Goal: Feedback & Contribution: Submit feedback/report problem

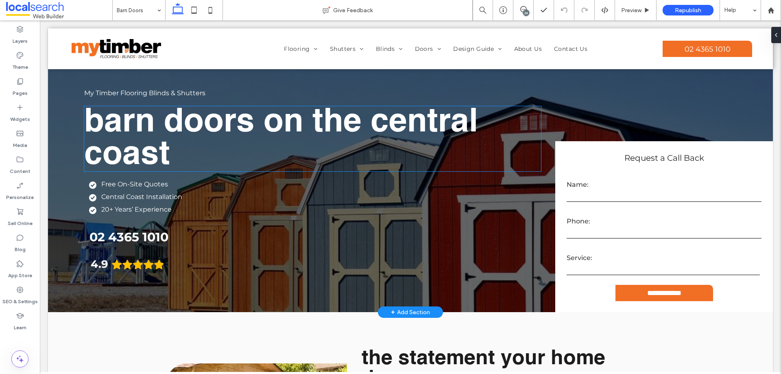
scroll to position [244, 0]
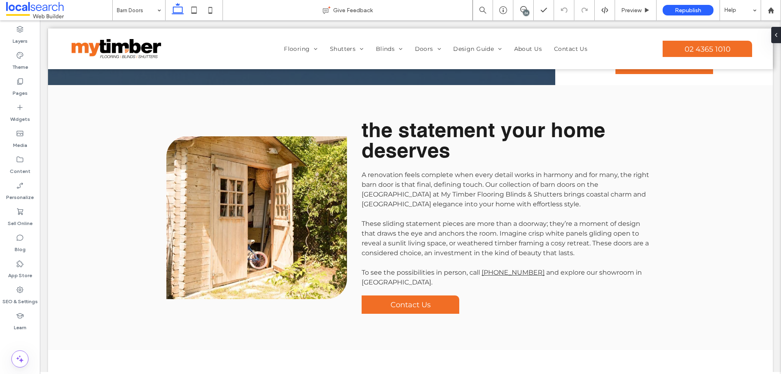
click at [524, 11] on div "26" at bounding box center [526, 13] width 6 height 6
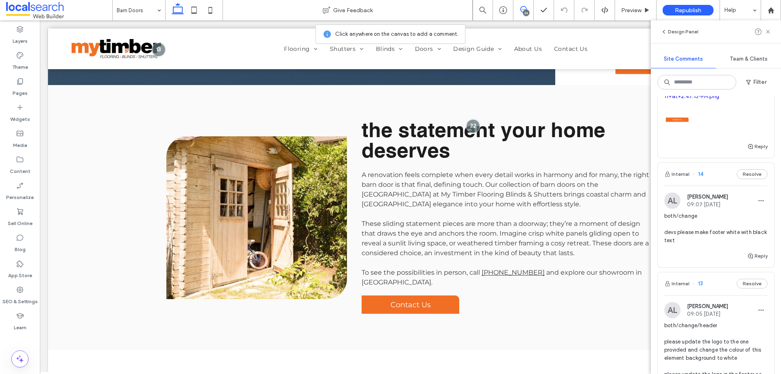
scroll to position [3378, 0]
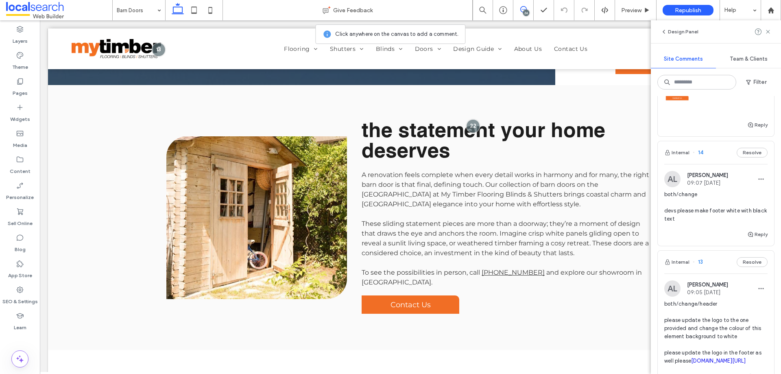
click at [722, 79] on span "both/change Please change the list of the phone number and location to buttons …" at bounding box center [716, 50] width 103 height 57
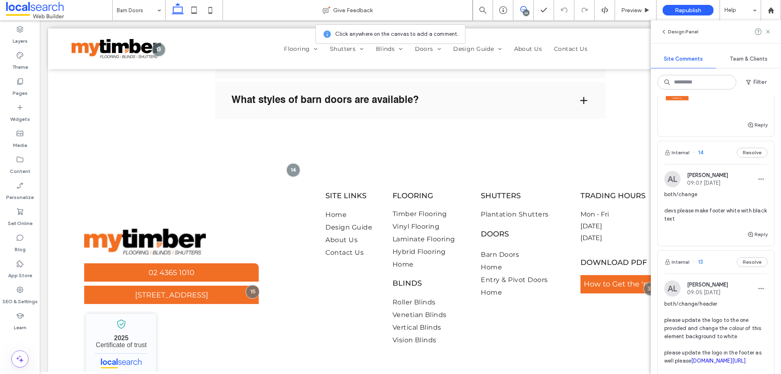
scroll to position [899, 0]
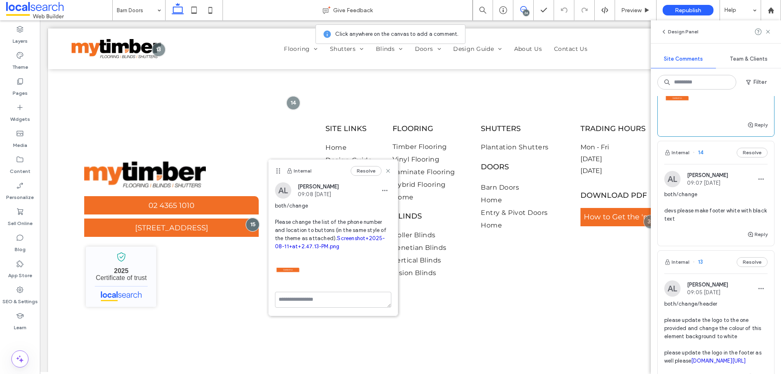
click at [672, 78] on link "Screenshot+2025-08-11+at+2.47.13-PM.png" at bounding box center [708, 70] width 86 height 14
click at [317, 306] on div "Internal Resolve AL Alicia Lumsden 09:08 Aug 11 2025 both/change Please change …" at bounding box center [333, 238] width 129 height 156
click at [327, 325] on textarea at bounding box center [333, 312] width 116 height 41
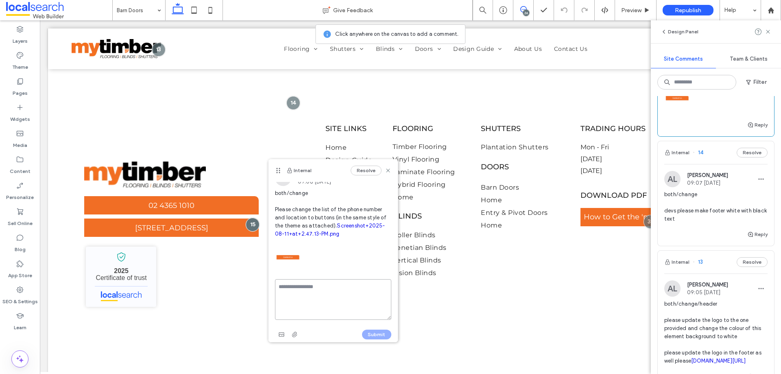
scroll to position [35, 0]
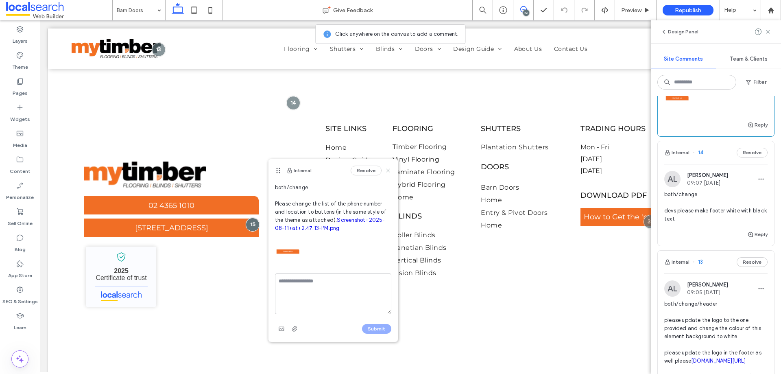
click at [385, 170] on icon at bounding box center [388, 170] width 7 height 7
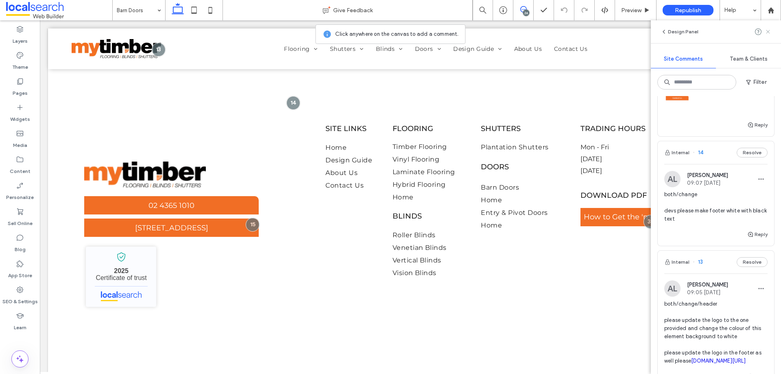
click at [770, 28] on span at bounding box center [768, 32] width 7 height 10
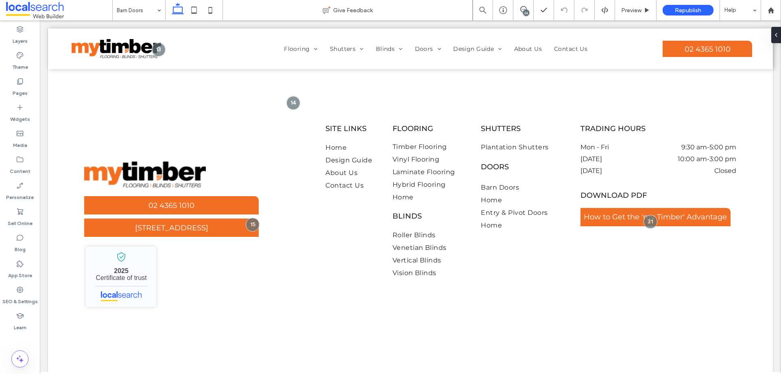
scroll to position [0, 0]
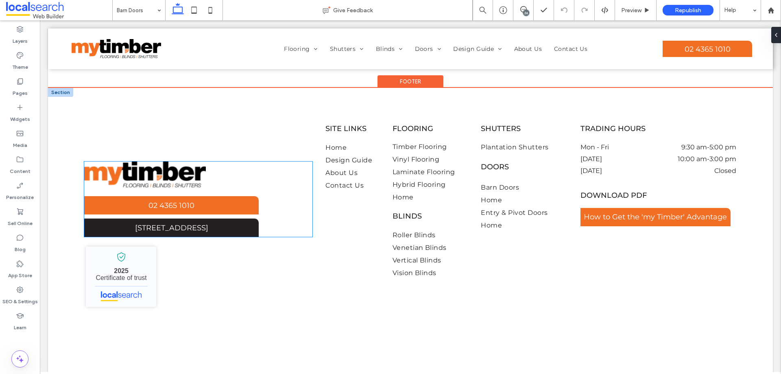
click at [153, 232] on span "[STREET_ADDRESS]" at bounding box center [171, 227] width 73 height 9
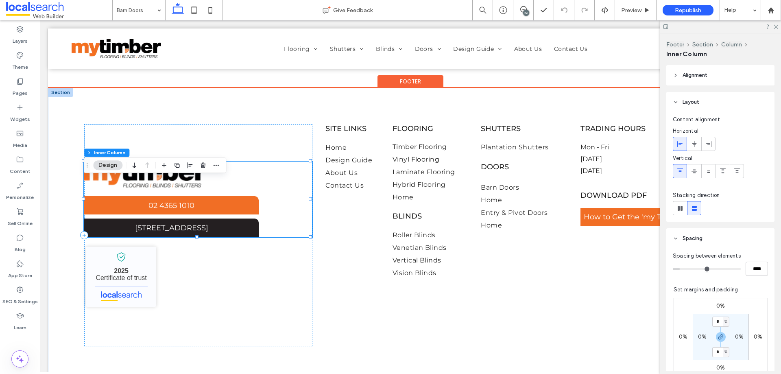
click at [153, 232] on span "[STREET_ADDRESS]" at bounding box center [171, 227] width 73 height 9
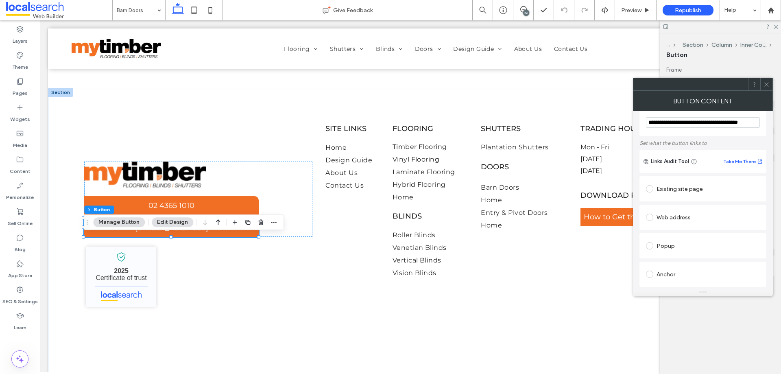
scroll to position [41, 0]
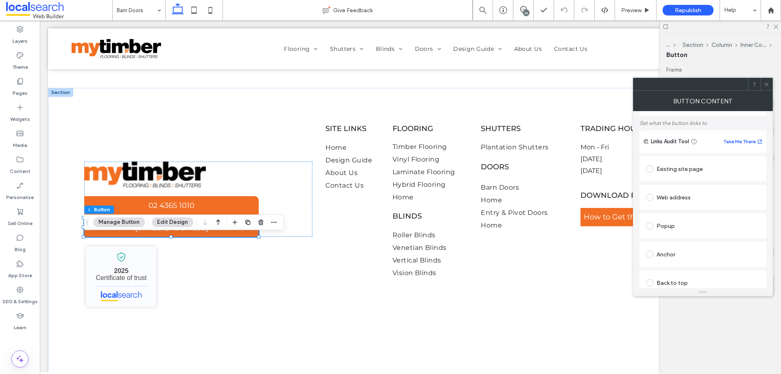
click at [659, 196] on div "Web address" at bounding box center [703, 197] width 114 height 13
click at [661, 242] on div "Set as no follow" at bounding box center [674, 240] width 39 height 8
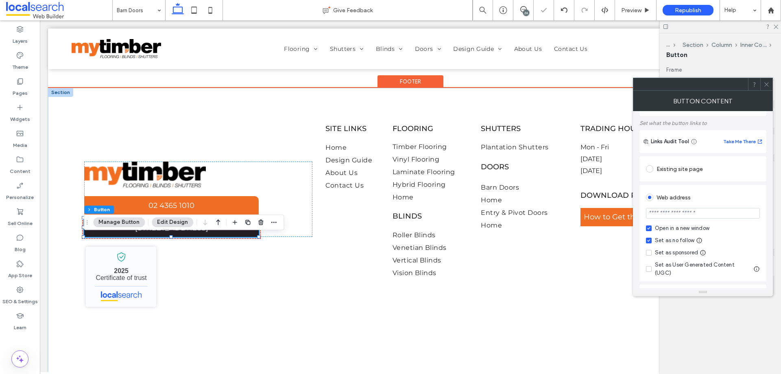
click at [135, 232] on span "[STREET_ADDRESS]" at bounding box center [171, 227] width 73 height 9
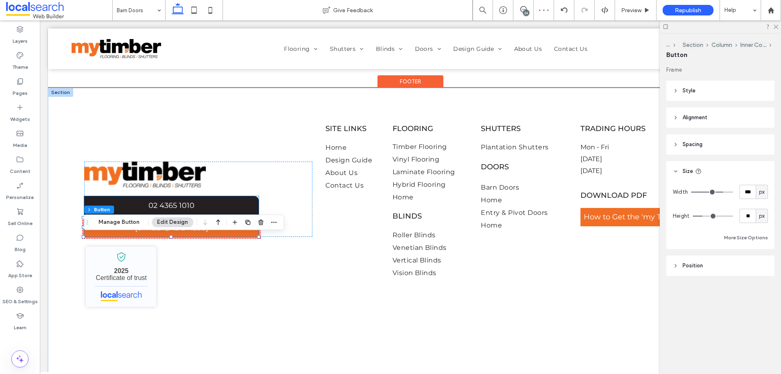
click at [121, 214] on link "02 4365 1010" at bounding box center [171, 205] width 175 height 18
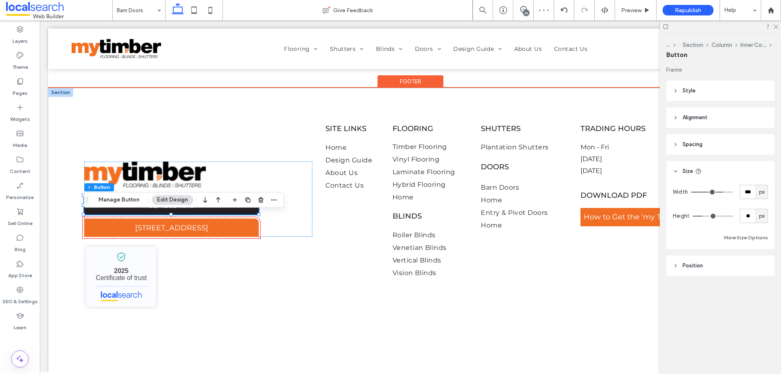
click at [122, 214] on link "02 4365 1010" at bounding box center [171, 205] width 175 height 18
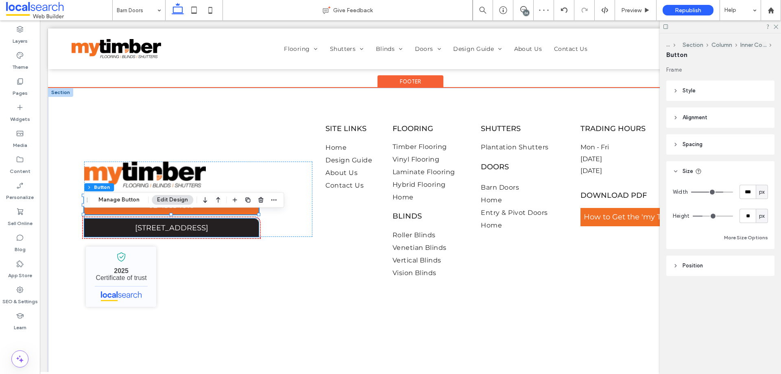
click at [135, 232] on span "[STREET_ADDRESS]" at bounding box center [171, 227] width 73 height 9
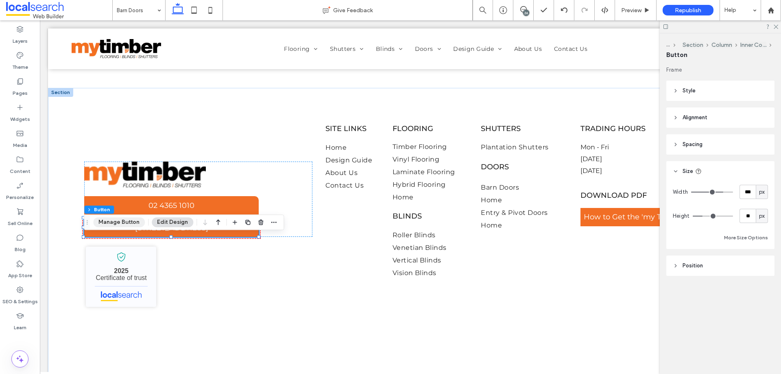
click at [123, 227] on button "Manage Button" at bounding box center [119, 222] width 52 height 10
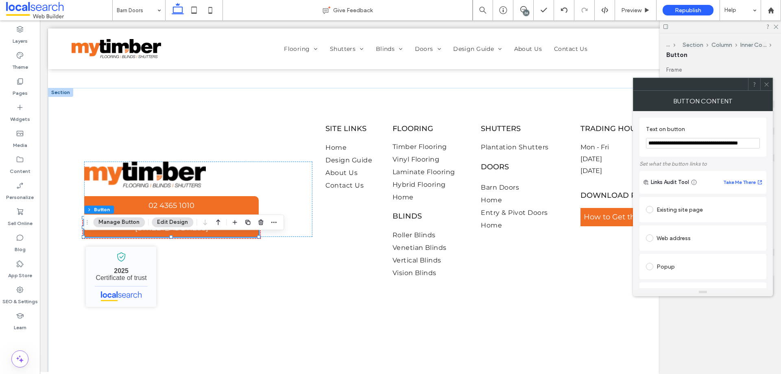
click at [669, 141] on input "**********" at bounding box center [703, 143] width 114 height 11
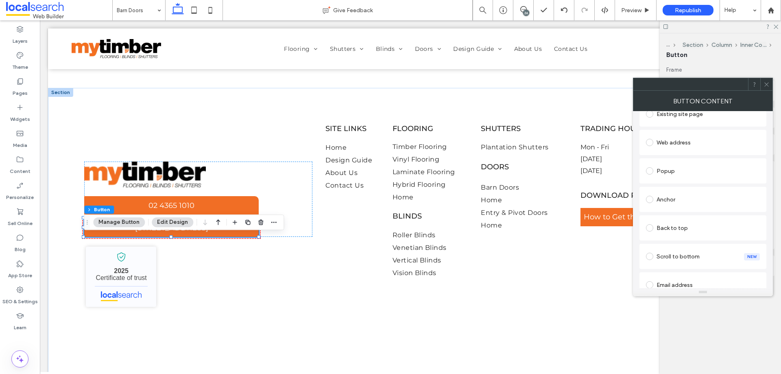
scroll to position [76, 0]
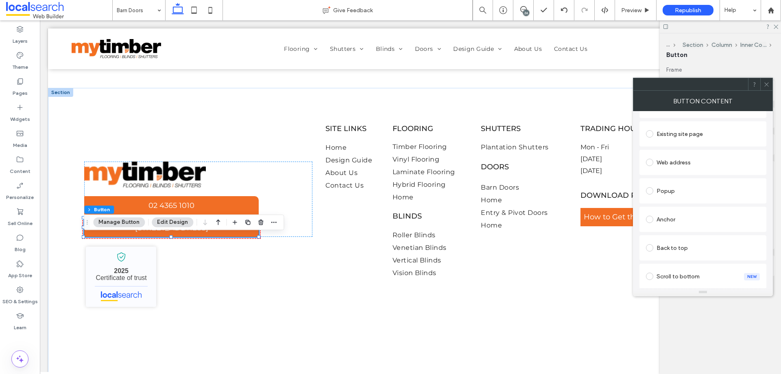
click at [659, 158] on div "Web address" at bounding box center [703, 162] width 114 height 13
click at [654, 206] on label "Set as no follow" at bounding box center [670, 205] width 48 height 8
click at [665, 180] on input "url" at bounding box center [703, 178] width 114 height 11
paste input "**********"
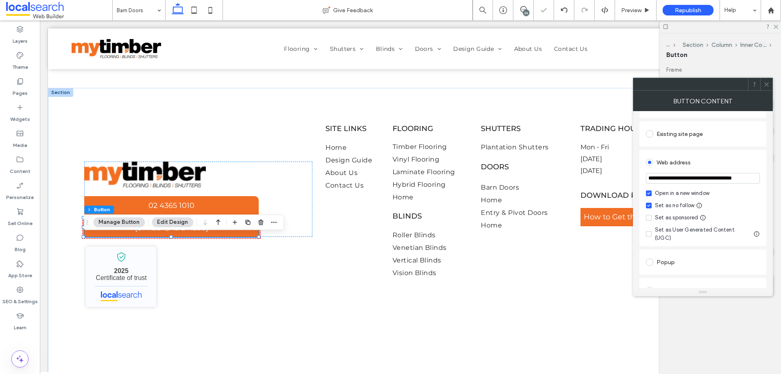
scroll to position [0, 14]
type input "**********"
click at [636, 180] on div "**********" at bounding box center [703, 199] width 140 height 177
click at [770, 83] on div at bounding box center [767, 84] width 12 height 12
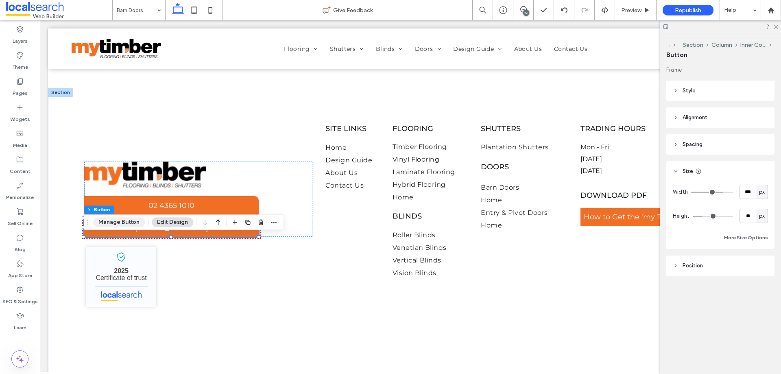
click at [114, 222] on button "Manage Button" at bounding box center [119, 222] width 52 height 10
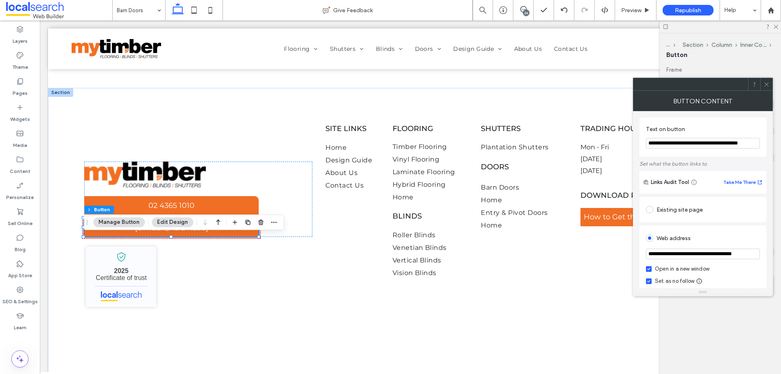
click at [688, 146] on input "**********" at bounding box center [703, 143] width 114 height 11
click at [636, 175] on div "**********" at bounding box center [703, 199] width 140 height 177
drag, startPoint x: 769, startPoint y: 83, endPoint x: 740, endPoint y: 97, distance: 32.8
click at [768, 83] on icon at bounding box center [767, 84] width 6 height 6
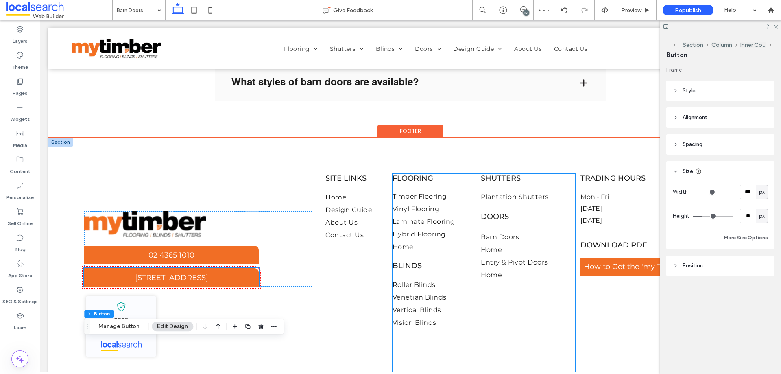
scroll to position [975, 0]
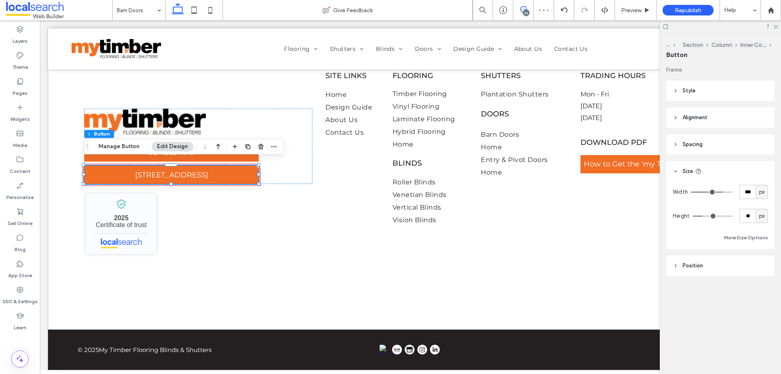
click at [528, 7] on span at bounding box center [524, 9] width 20 height 7
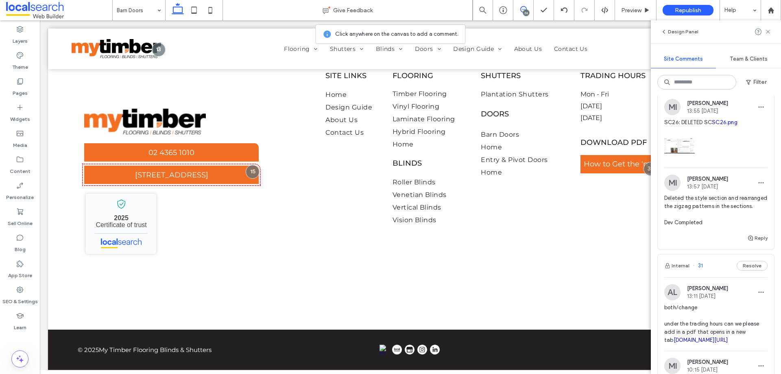
scroll to position [81, 0]
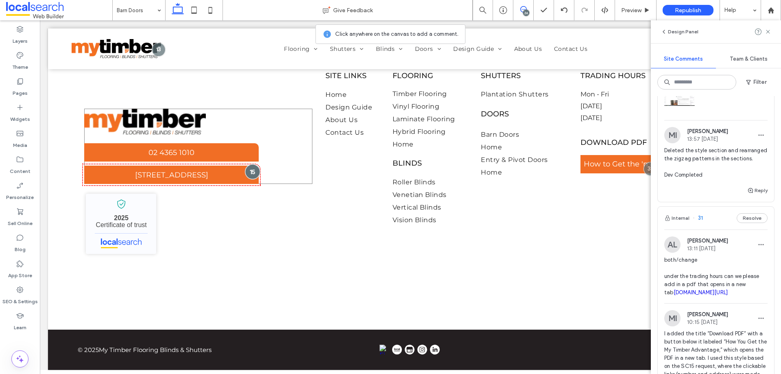
click at [249, 167] on div at bounding box center [252, 171] width 15 height 15
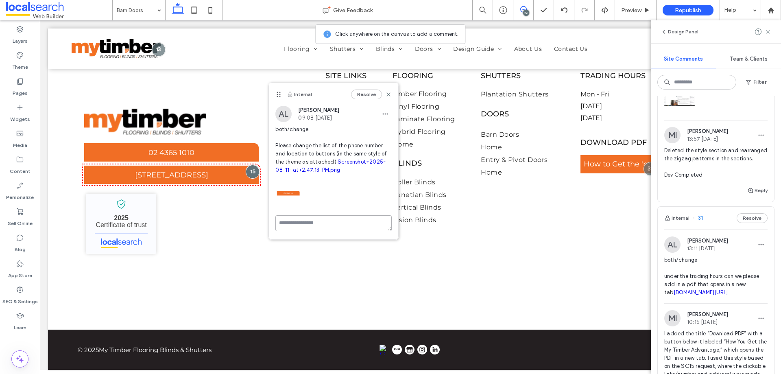
click at [319, 231] on div "Internal Resolve AL Alicia Lumsden 09:08 Aug 11 2025 both/change Please change …" at bounding box center [333, 161] width 129 height 156
type textarea "*"
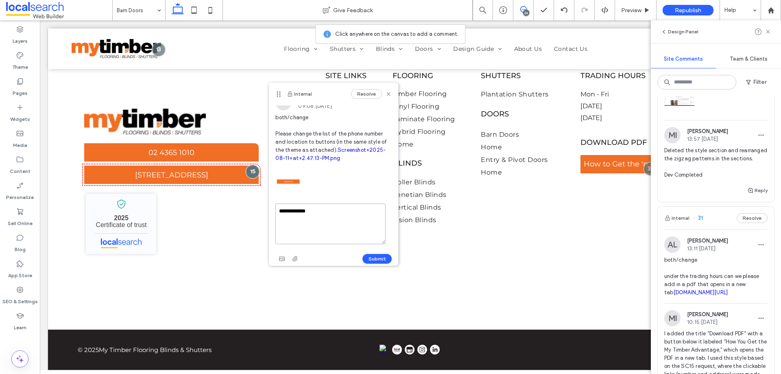
scroll to position [0, 0]
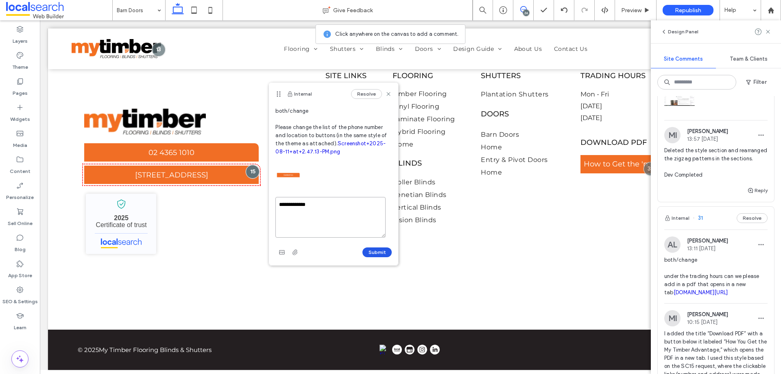
type textarea "**********"
click at [378, 254] on button "Submit" at bounding box center [377, 252] width 29 height 10
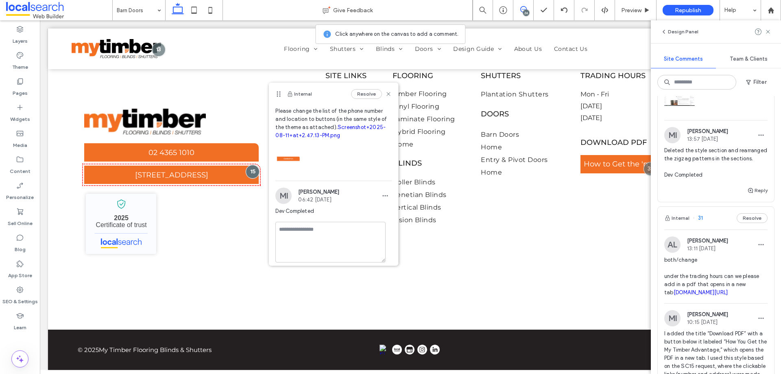
scroll to position [31, 0]
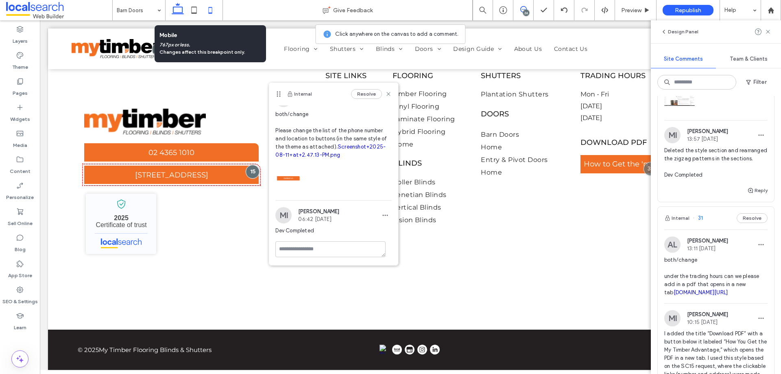
click at [214, 15] on icon at bounding box center [210, 10] width 16 height 16
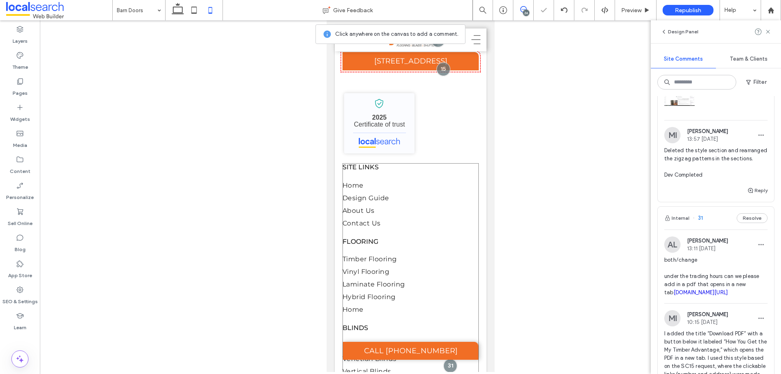
scroll to position [1256, 0]
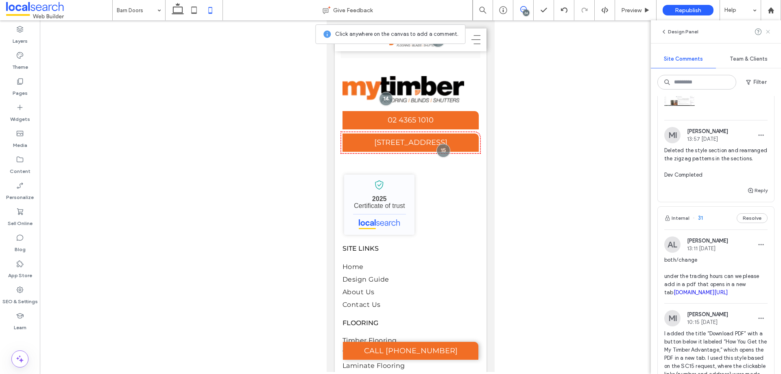
click at [767, 31] on use at bounding box center [768, 32] width 4 height 4
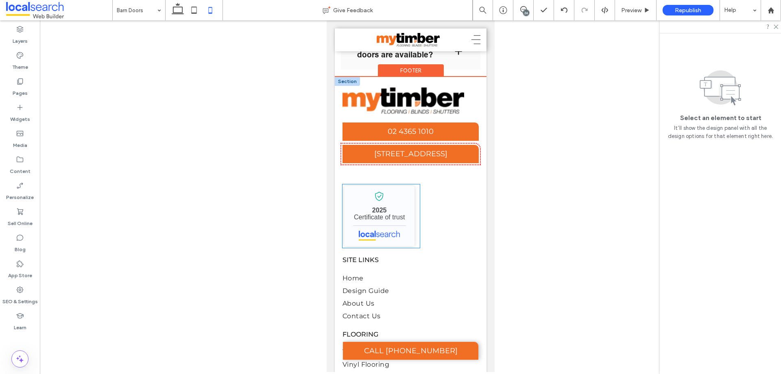
scroll to position [1215, 0]
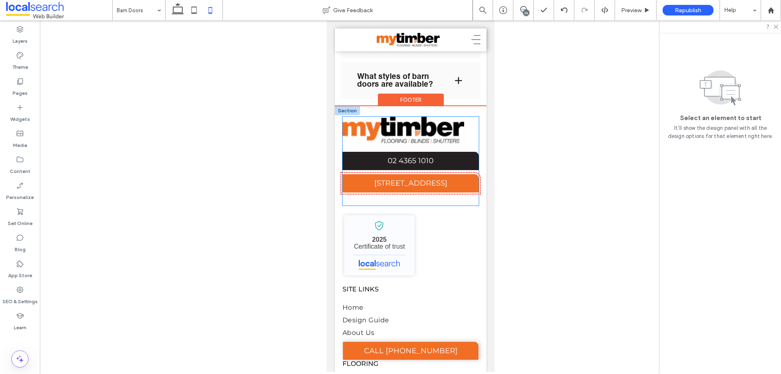
click at [383, 168] on link "02 4365 1010" at bounding box center [410, 161] width 137 height 18
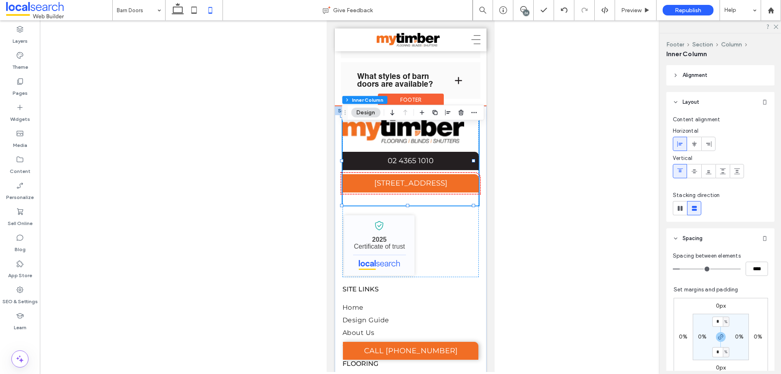
click at [383, 168] on link "02 4365 1010" at bounding box center [410, 161] width 137 height 18
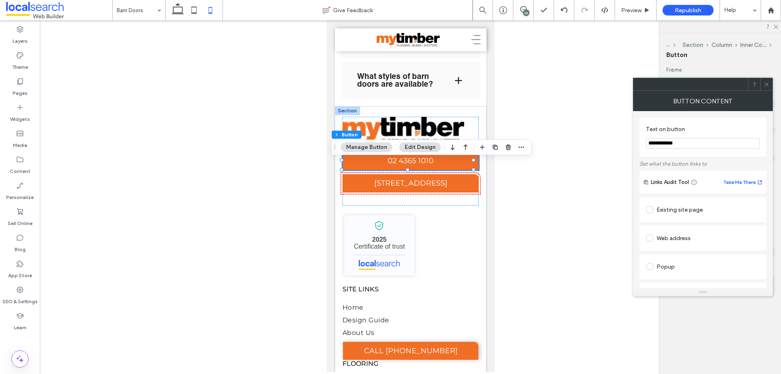
click at [766, 87] on icon at bounding box center [767, 84] width 6 height 6
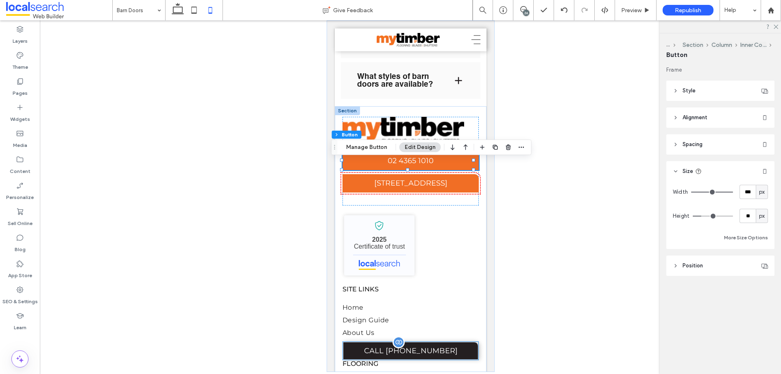
click at [409, 349] on span "CALL [PHONE_NUMBER]" at bounding box center [411, 350] width 94 height 9
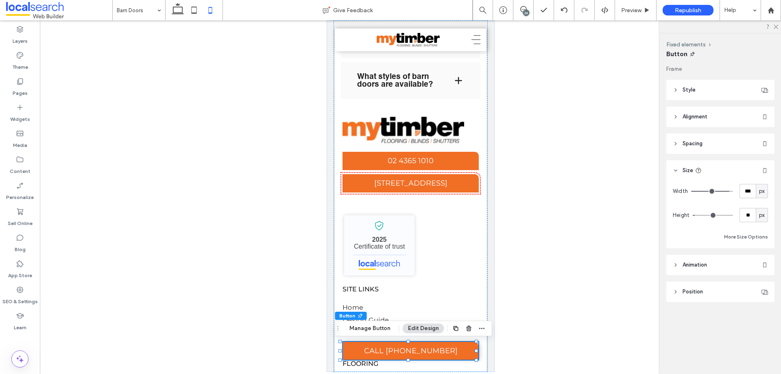
click at [699, 89] on header "Style" at bounding box center [721, 90] width 108 height 20
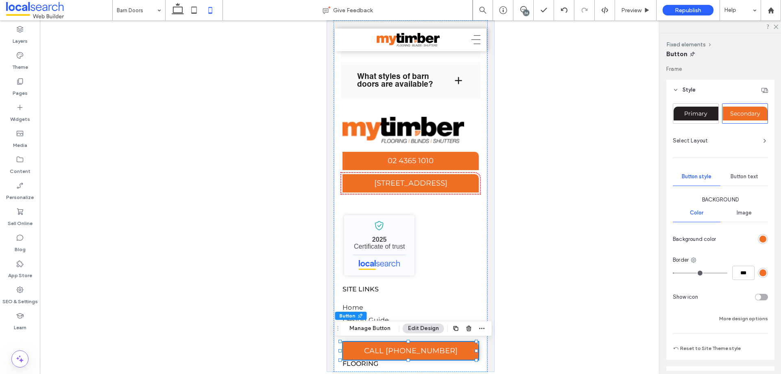
click at [735, 175] on span "Button text" at bounding box center [745, 176] width 28 height 7
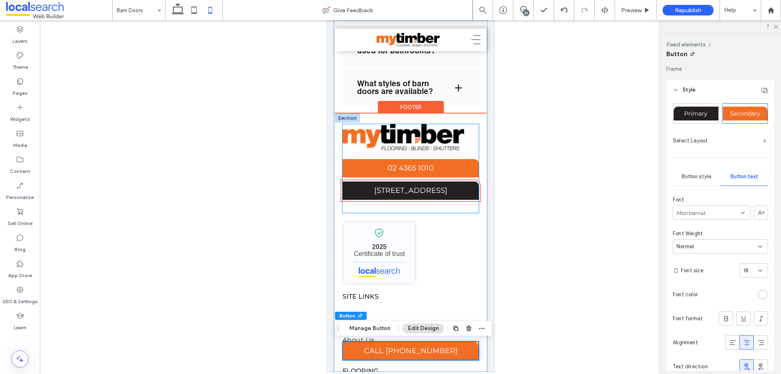
scroll to position [1175, 0]
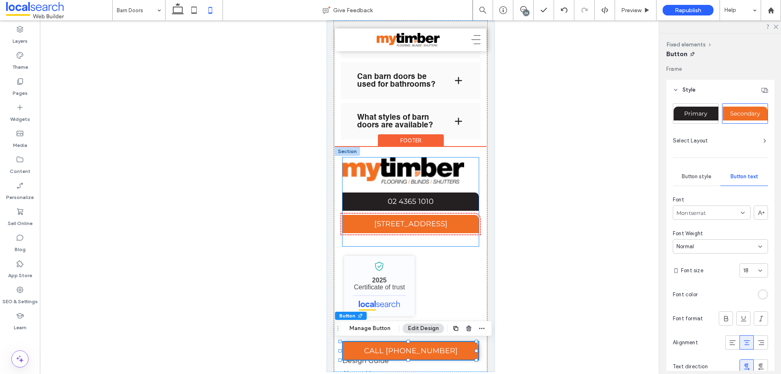
click at [409, 205] on link "02 4365 1010" at bounding box center [410, 202] width 137 height 18
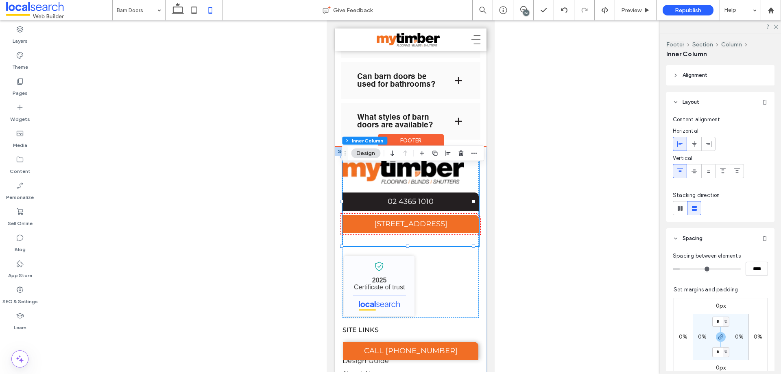
click at [409, 205] on link "02 4365 1010" at bounding box center [410, 202] width 137 height 18
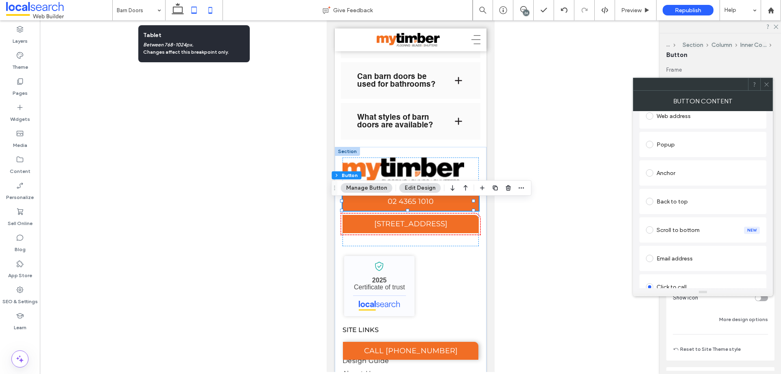
click at [192, 6] on icon at bounding box center [194, 10] width 16 height 16
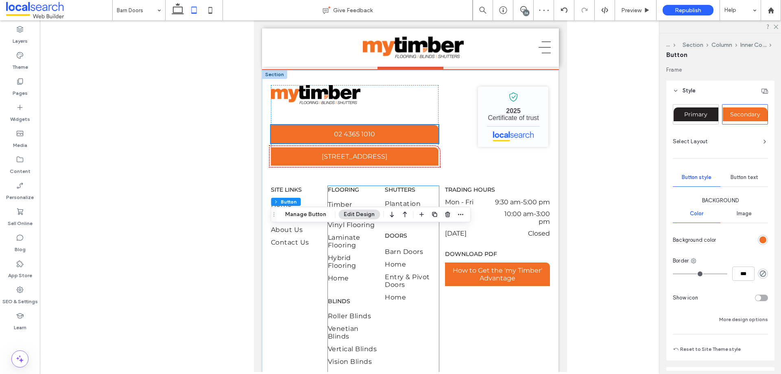
scroll to position [1062, 0]
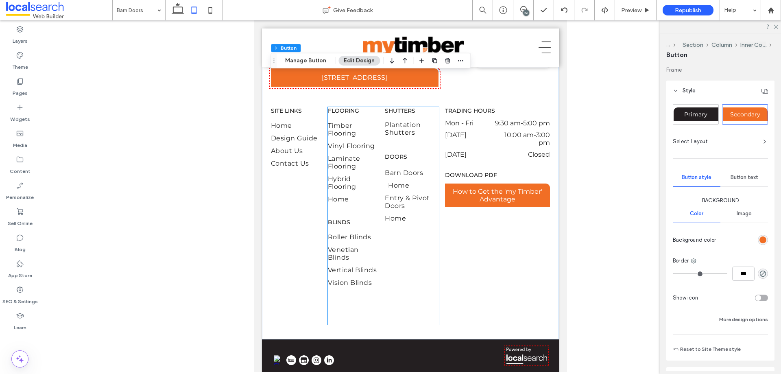
click at [397, 189] on span "Home" at bounding box center [398, 186] width 21 height 8
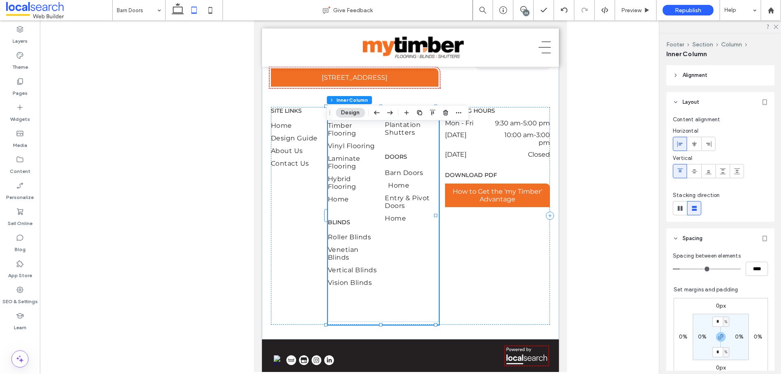
click at [397, 189] on span "Home" at bounding box center [398, 186] width 21 height 8
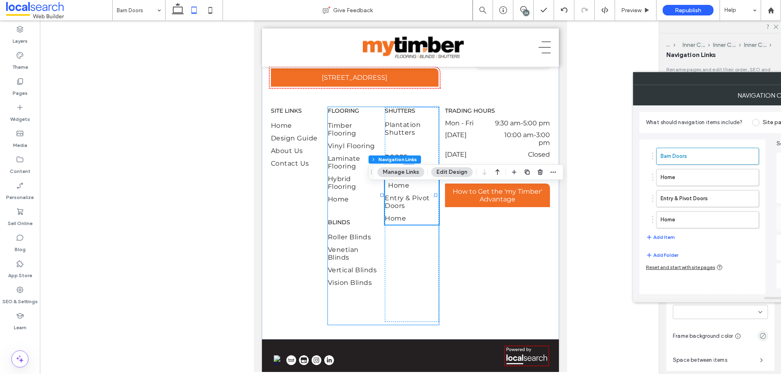
type input "***"
type input "****"
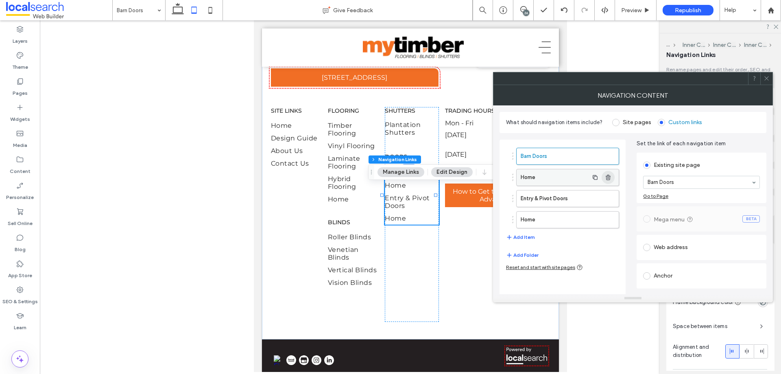
click at [610, 177] on use "button" at bounding box center [608, 177] width 5 height 5
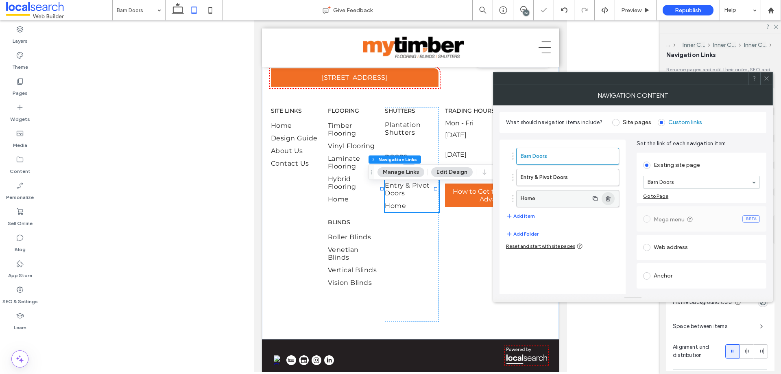
click at [611, 200] on icon "button" at bounding box center [608, 198] width 7 height 7
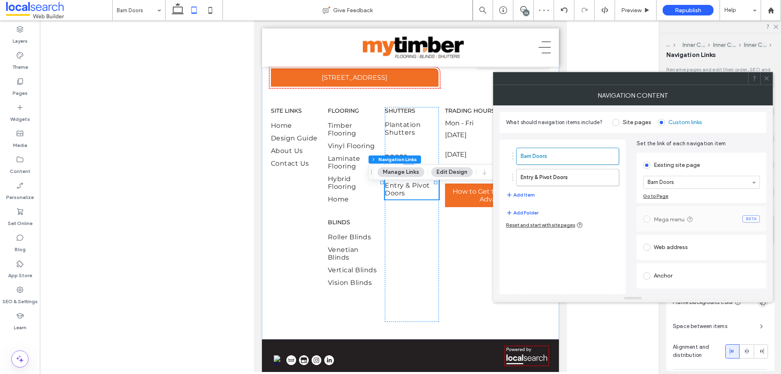
click at [764, 76] on icon at bounding box center [767, 78] width 6 height 6
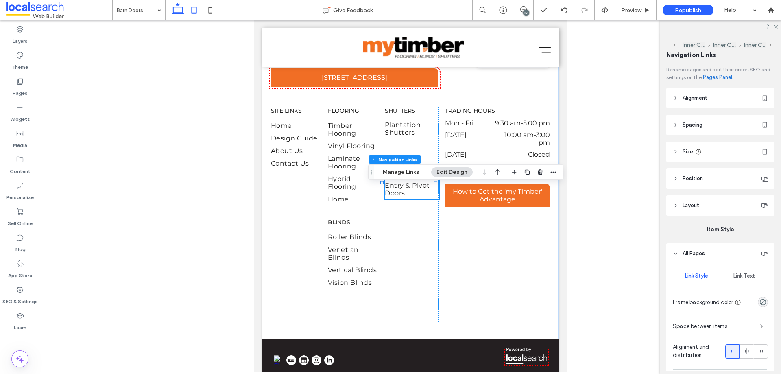
click at [177, 4] on use at bounding box center [178, 8] width 12 height 11
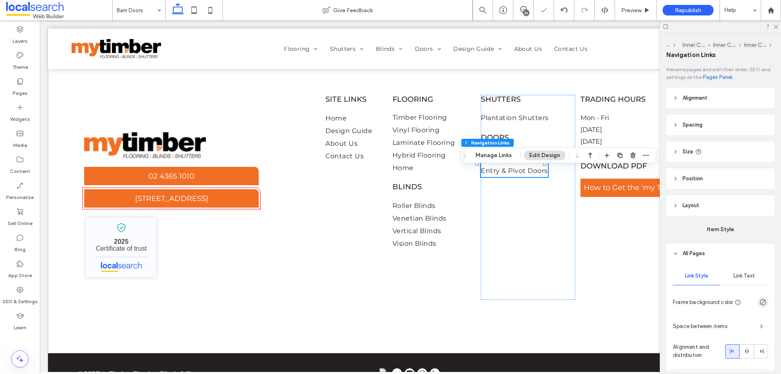
click at [775, 23] on div at bounding box center [720, 26] width 121 height 13
click at [776, 24] on icon at bounding box center [775, 26] width 5 height 5
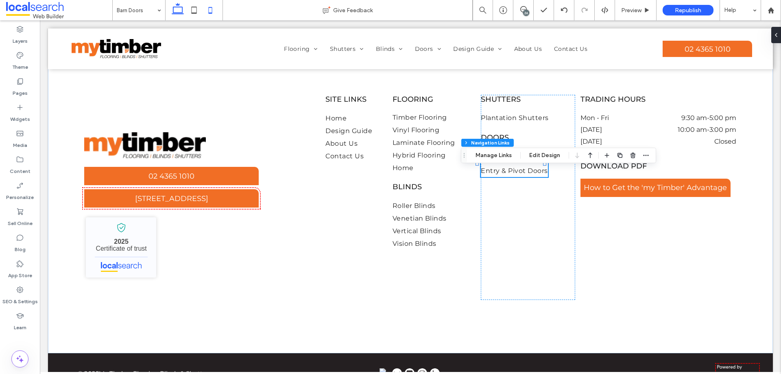
click at [209, 12] on use at bounding box center [211, 10] width 4 height 7
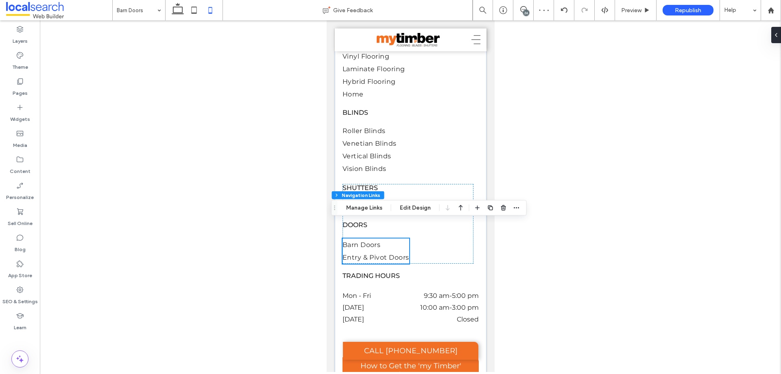
scroll to position [1538, 0]
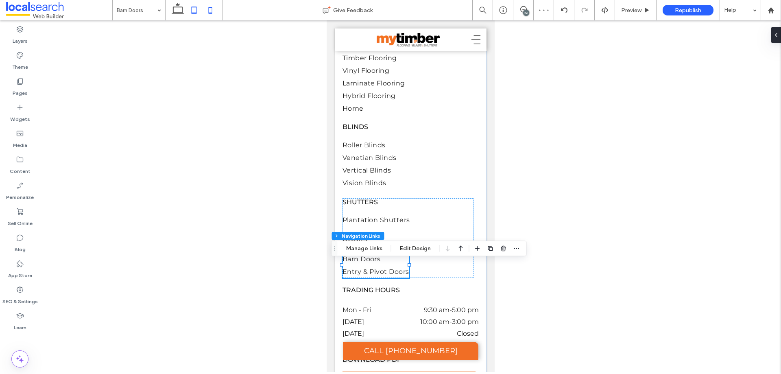
click at [197, 7] on icon at bounding box center [194, 10] width 16 height 16
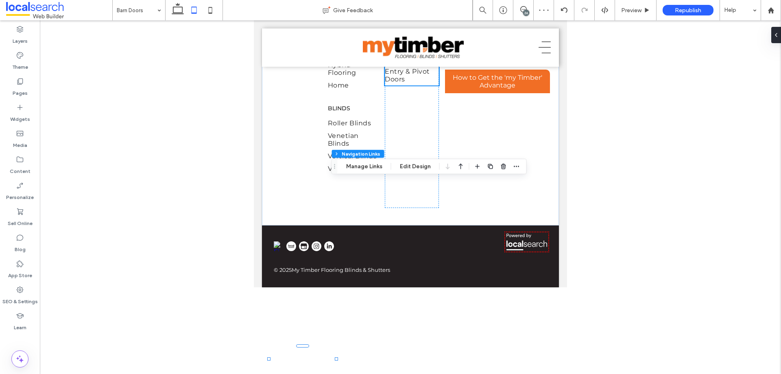
scroll to position [1068, 0]
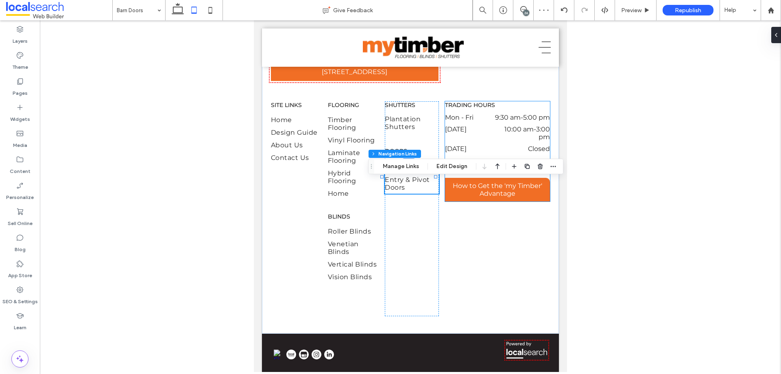
click at [510, 187] on div "TRADING HOURS Mon - Fri 9:30 am - 5:00 pm Saturday 10:00 am - 3:00 pm Sunday Cl…" at bounding box center [497, 151] width 105 height 100
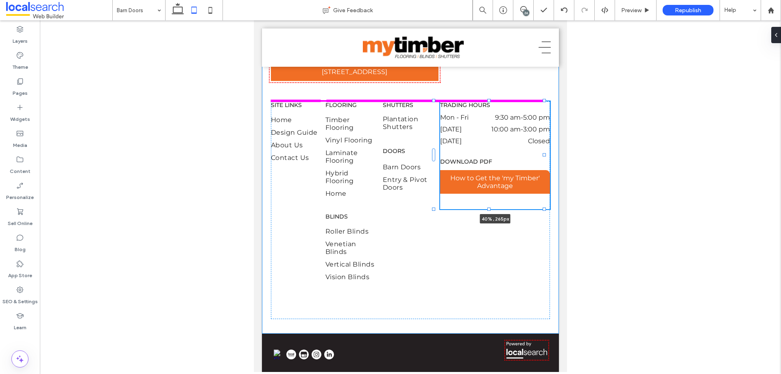
drag, startPoint x: 545, startPoint y: 173, endPoint x: 552, endPoint y: 179, distance: 9.8
click at [552, 179] on div "02 4365 1010 Unit 1 217 The Entrance Road, Erina NSW 2250 My Timber Flooring, B…" at bounding box center [410, 159] width 297 height 348
type input "**"
type input "****"
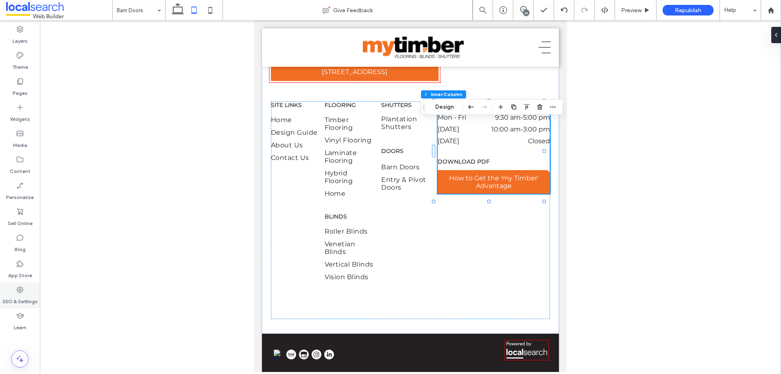
click at [26, 295] on label "SEO & Settings" at bounding box center [19, 299] width 35 height 11
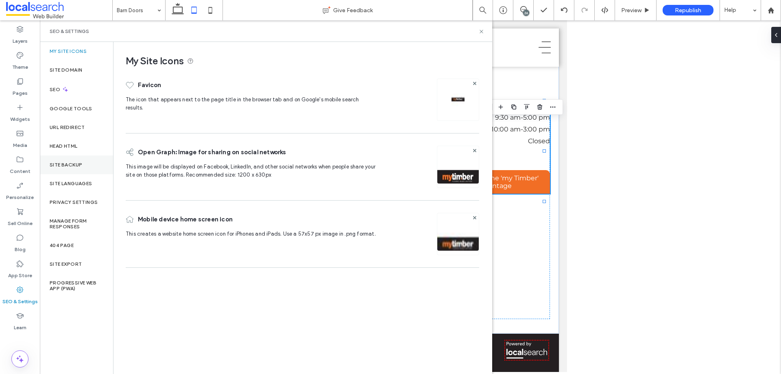
click at [69, 167] on label "Site Backup" at bounding box center [66, 165] width 33 height 6
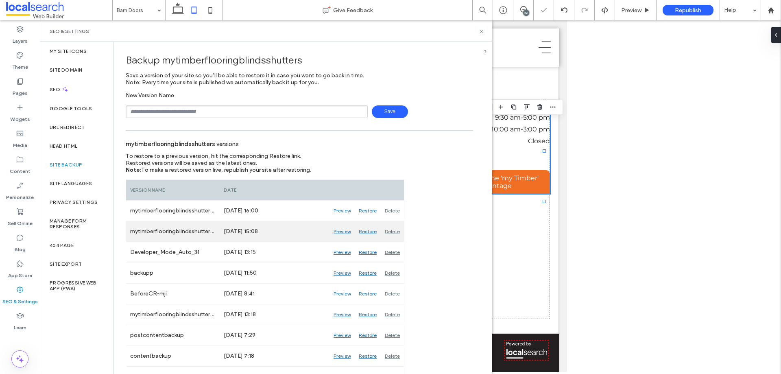
scroll to position [81, 0]
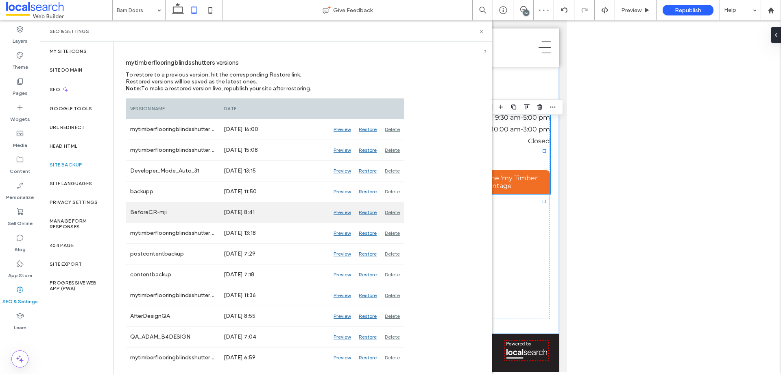
click at [342, 210] on div "Preview" at bounding box center [342, 212] width 25 height 20
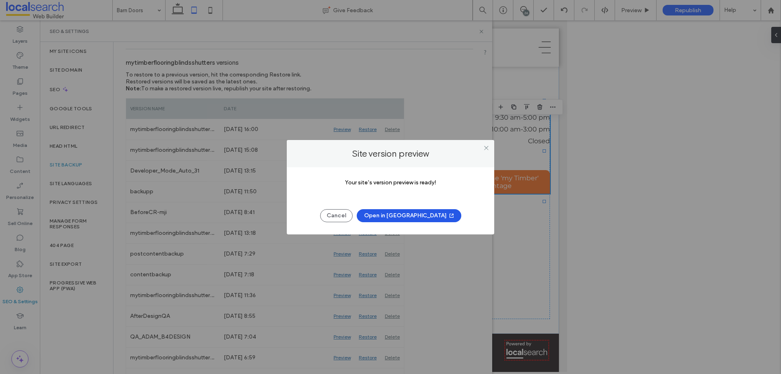
click at [408, 212] on button "Open in New Tab" at bounding box center [409, 215] width 105 height 13
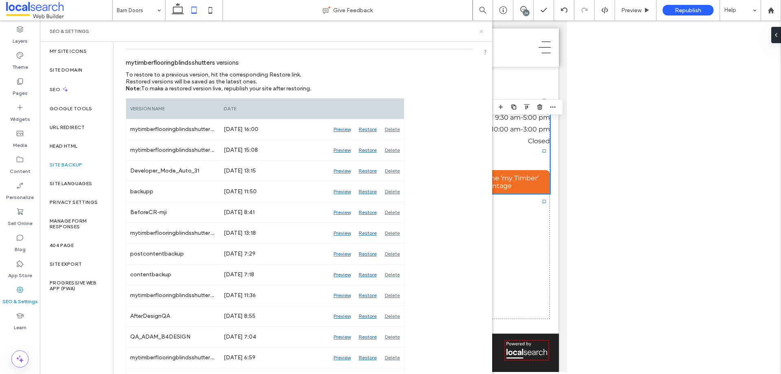
click at [480, 32] on icon at bounding box center [482, 31] width 6 height 6
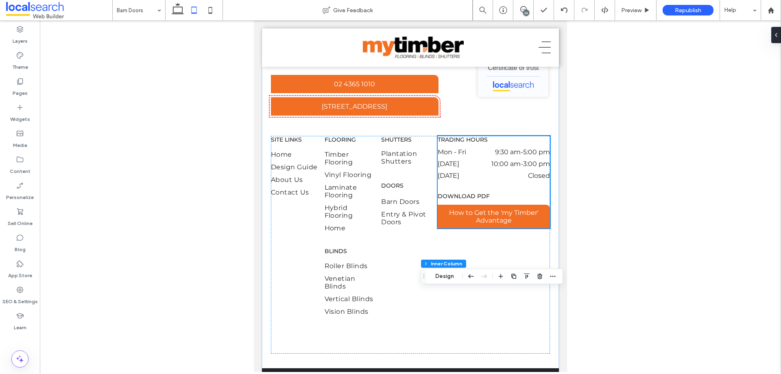
scroll to position [1099, 0]
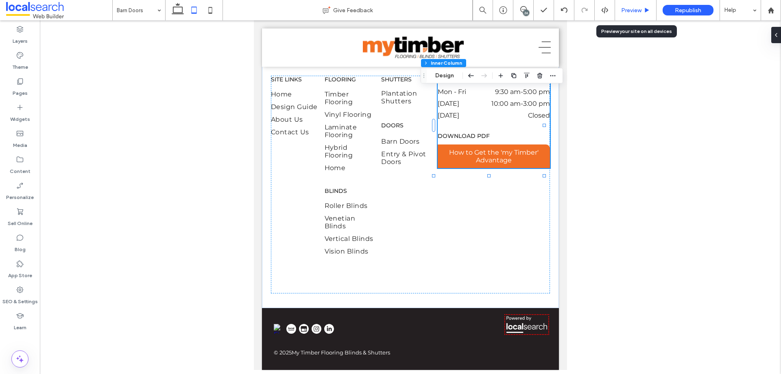
click at [620, 5] on div "Preview" at bounding box center [636, 10] width 42 height 20
click at [622, 10] on span "Preview" at bounding box center [631, 10] width 20 height 7
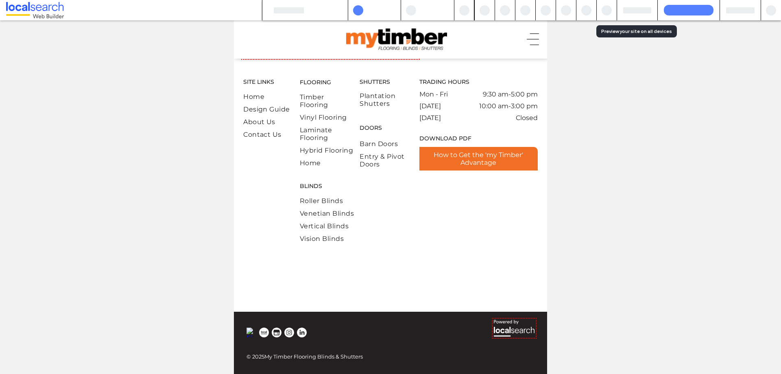
scroll to position [1079, 0]
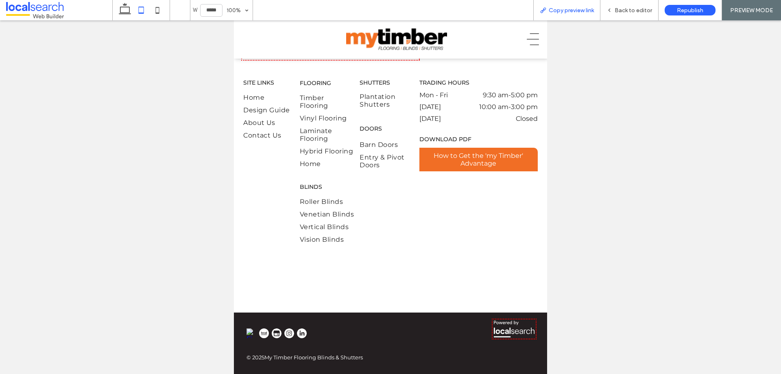
click at [584, 17] on div "Copy preview link" at bounding box center [567, 10] width 67 height 20
click at [575, 12] on span "Copy preview link" at bounding box center [571, 10] width 45 height 7
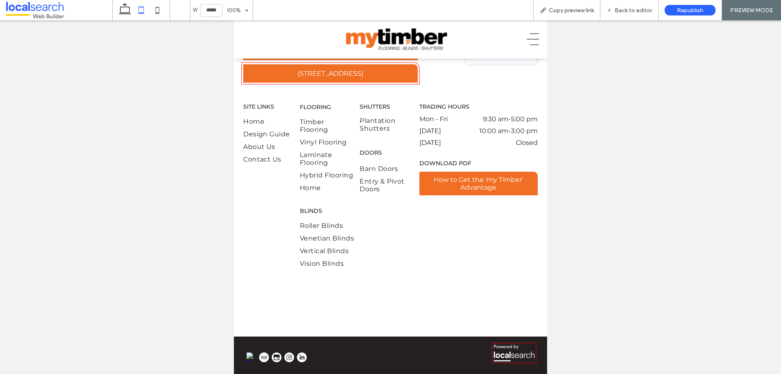
scroll to position [1058, 0]
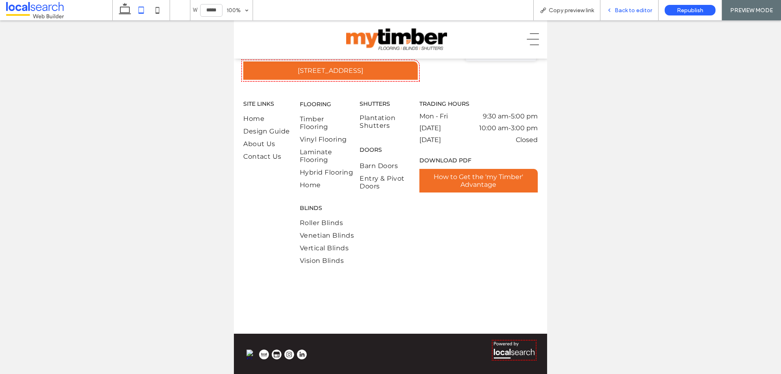
click at [631, 9] on span "Back to editor" at bounding box center [633, 10] width 37 height 7
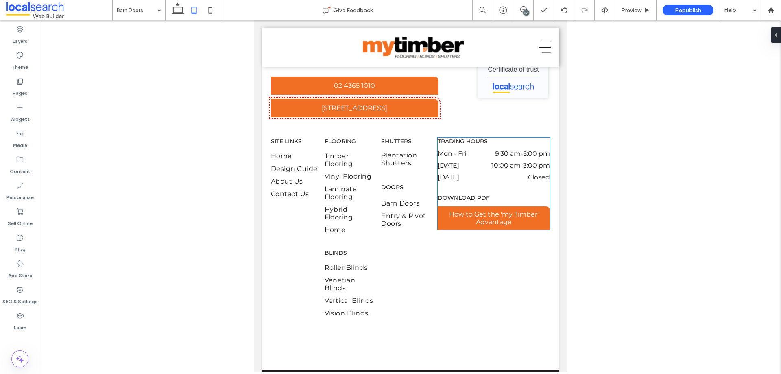
scroll to position [1031, 0]
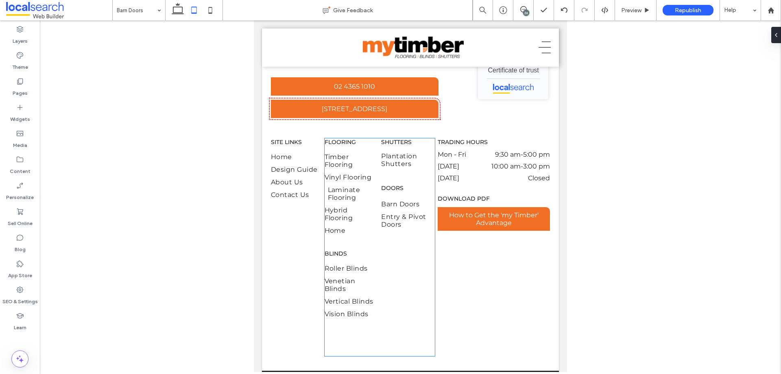
click at [359, 201] on span "Laminate Flooring" at bounding box center [353, 193] width 51 height 15
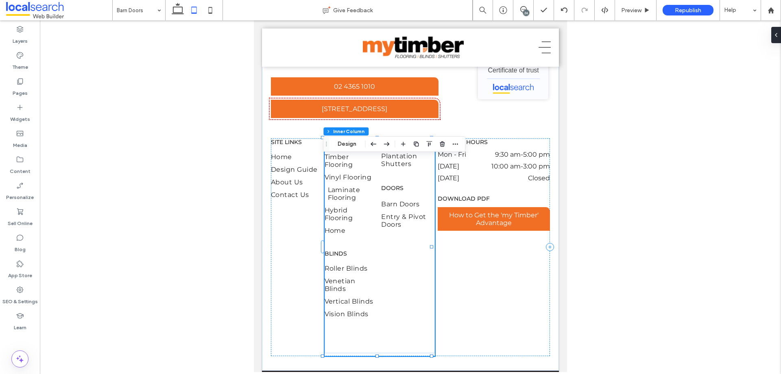
click at [359, 201] on span "Laminate Flooring" at bounding box center [353, 193] width 51 height 15
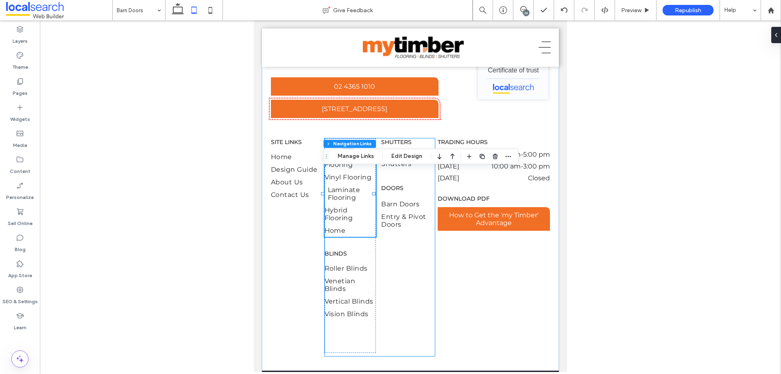
click at [359, 201] on span "Laminate Flooring" at bounding box center [353, 193] width 51 height 15
click at [401, 155] on button "Edit Design" at bounding box center [407, 156] width 42 height 10
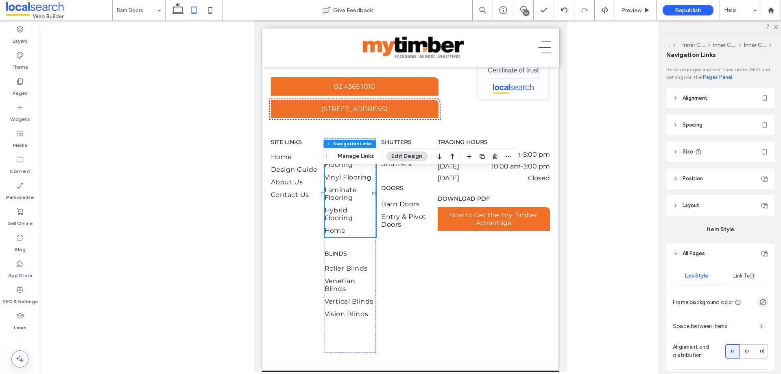
click at [749, 278] on span "Link Text" at bounding box center [745, 276] width 22 height 7
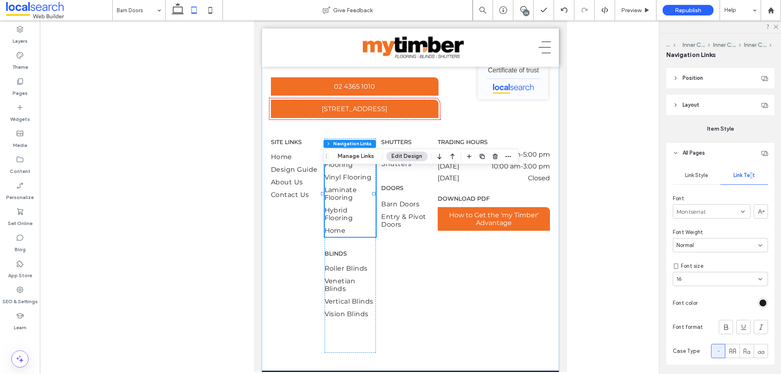
scroll to position [122, 0]
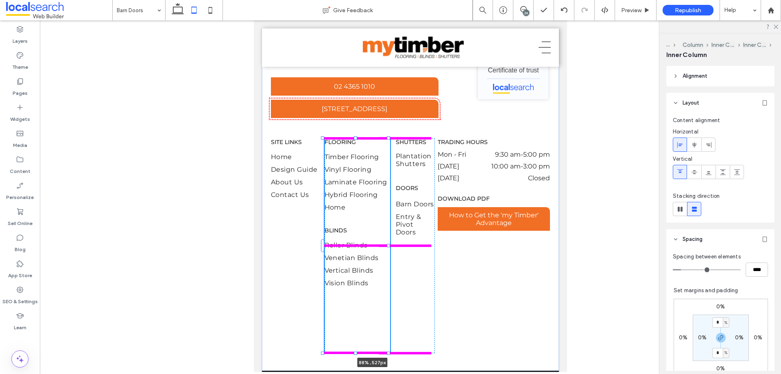
drag, startPoint x: 372, startPoint y: 266, endPoint x: 418, endPoint y: 278, distance: 46.7
click at [418, 278] on div "02 4365 1010 Unit 1 217 The Entrance Road, Erina NSW 2250 My Timber Flooring, B…" at bounding box center [410, 196] width 297 height 348
type input "**"
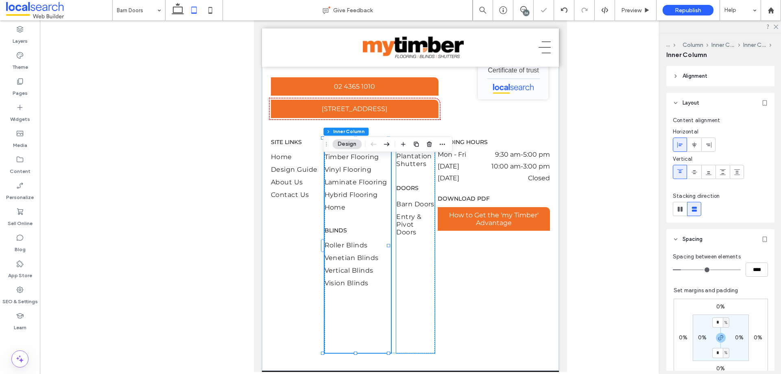
click at [427, 282] on div "Shutters Plantation Shutters Doors Barn Doors Entry & Pivot Doors" at bounding box center [415, 245] width 39 height 215
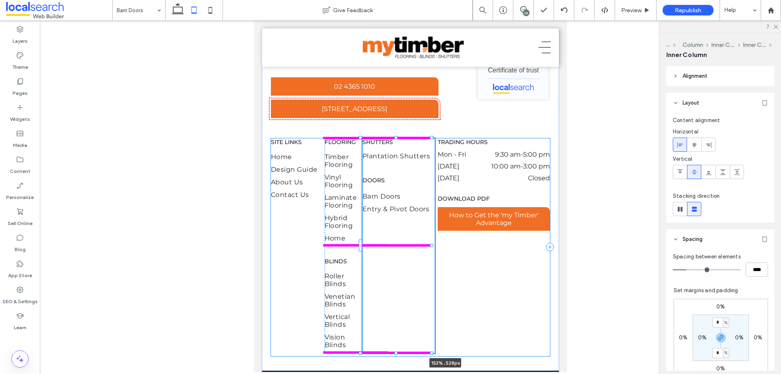
drag, startPoint x: 432, startPoint y: 265, endPoint x: 560, endPoint y: 269, distance: 127.9
type input "**"
type input "****"
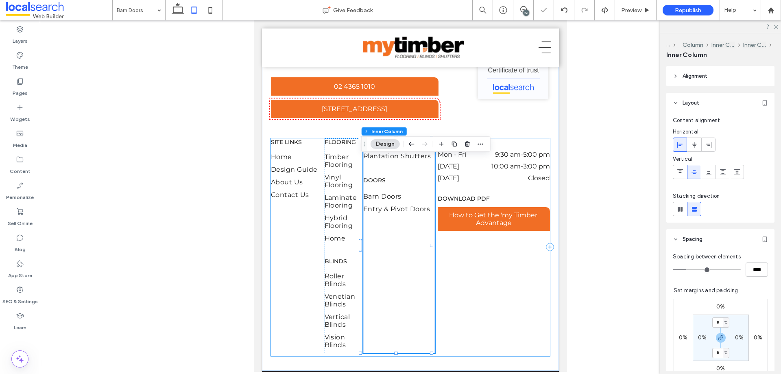
click at [494, 283] on div "SITE LINKS Home Design Guide About Us Contact Us Flooring Timber Flooring Vinyl…" at bounding box center [410, 247] width 279 height 218
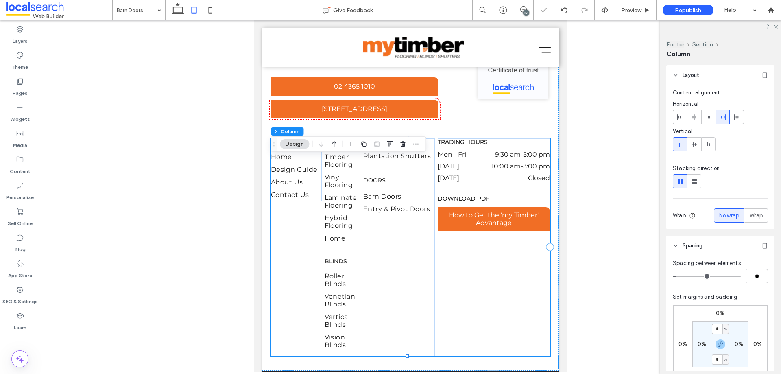
click at [523, 286] on div "SITE LINKS Home Design Guide About Us Contact Us Flooring Timber Flooring Vinyl…" at bounding box center [410, 247] width 279 height 218
click at [510, 182] on dd "Closed" at bounding box center [519, 178] width 62 height 8
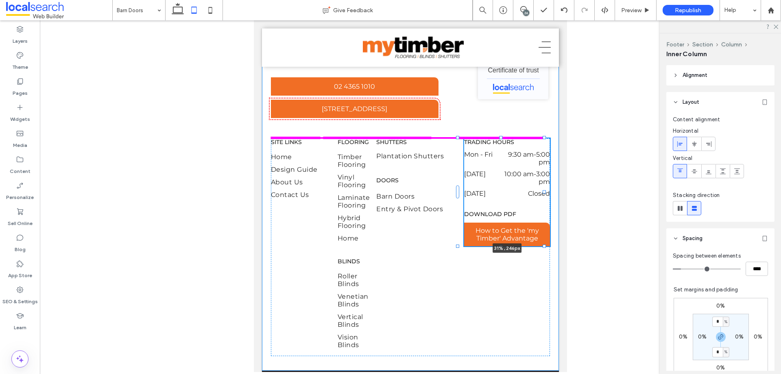
drag, startPoint x: 545, startPoint y: 206, endPoint x: 521, endPoint y: 210, distance: 24.4
click at [521, 210] on div "02 4365 1010 Unit 1 217 The Entrance Road, Erina NSW 2250 My Timber Flooring, B…" at bounding box center [410, 196] width 297 height 348
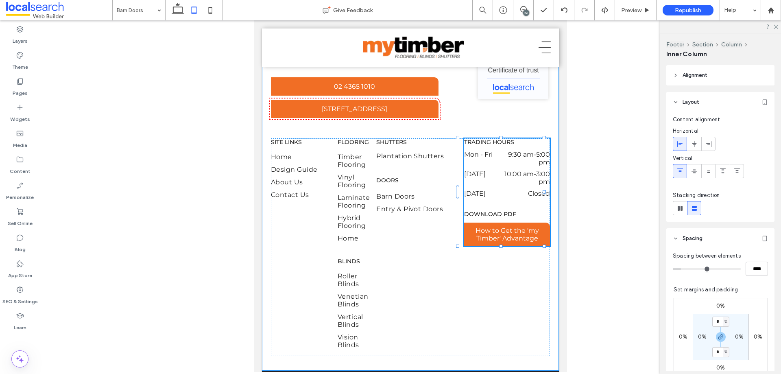
type input "**"
type input "****"
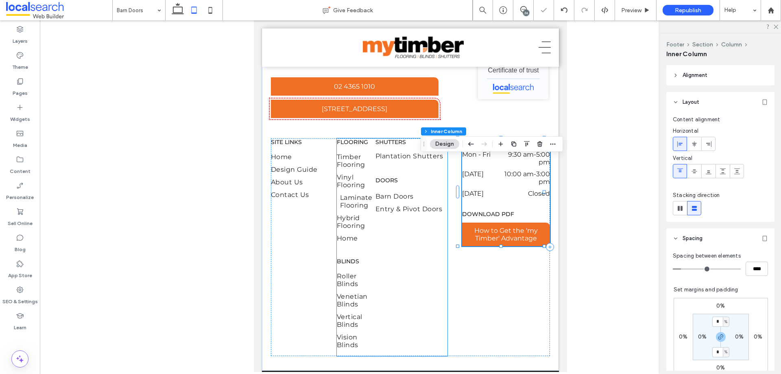
click at [346, 209] on span "Laminate Flooring" at bounding box center [356, 201] width 33 height 15
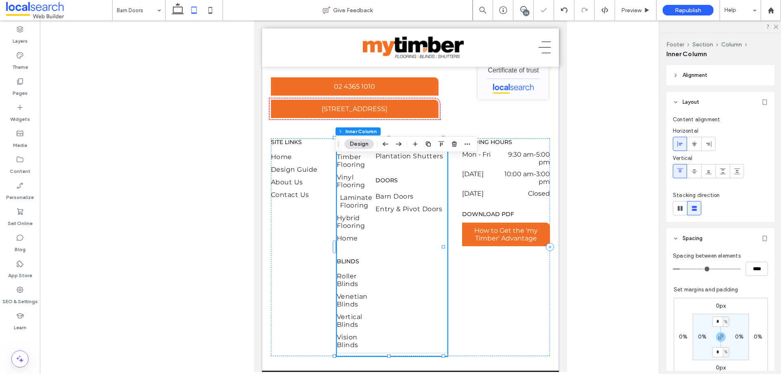
click at [352, 209] on span "Laminate Flooring" at bounding box center [356, 201] width 33 height 15
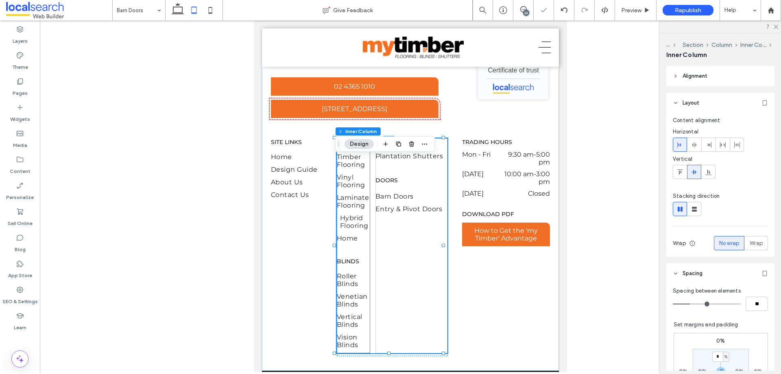
click at [364, 230] on span "Hybrid Flooring" at bounding box center [356, 221] width 33 height 15
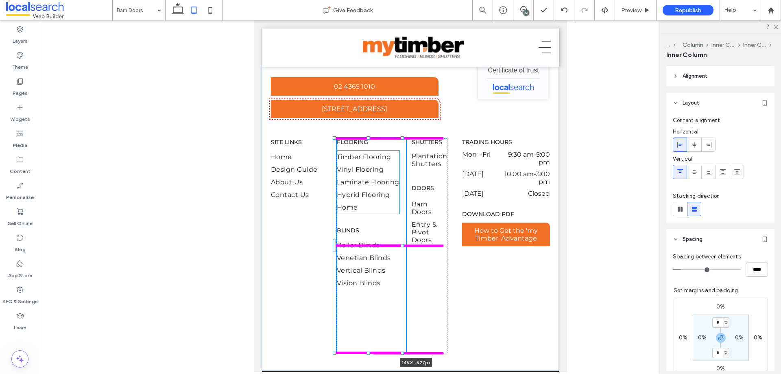
drag, startPoint x: 368, startPoint y: 266, endPoint x: 494, endPoint y: 269, distance: 125.8
click at [494, 269] on div "02 4365 1010 Unit 1 217 The Entrance Road, Erina NSW 2250 My Timber Flooring, B…" at bounding box center [410, 196] width 297 height 348
type input "**"
type input "****"
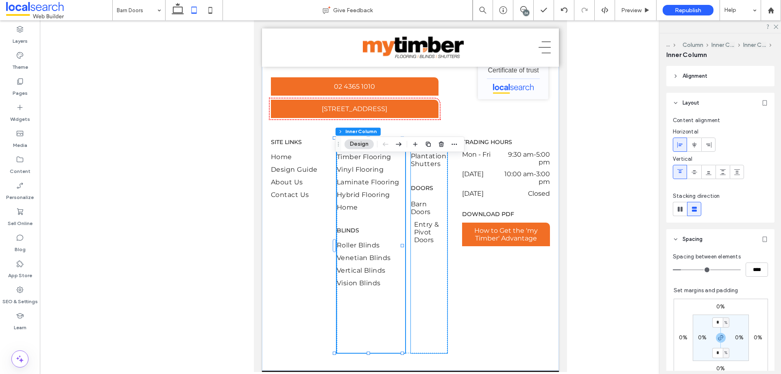
click at [441, 244] on span "Entry & Pivot Doors" at bounding box center [432, 232] width 37 height 23
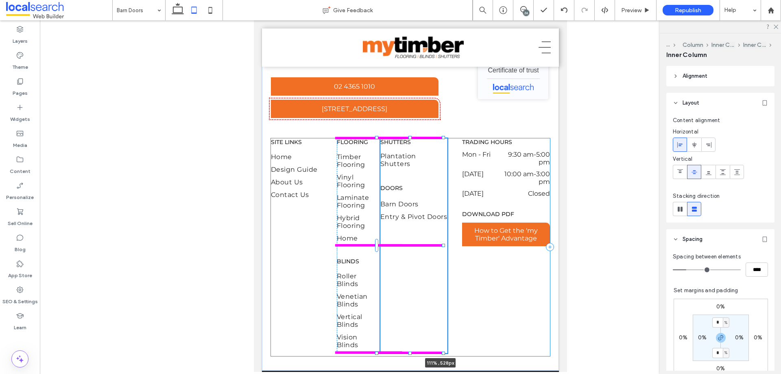
drag, startPoint x: 444, startPoint y: 265, endPoint x: 528, endPoint y: 276, distance: 85.0
click at [528, 276] on div "02 4365 1010 Unit 1 217 The Entrance Road, Erina NSW 2250 My Timber Flooring, B…" at bounding box center [410, 196] width 297 height 348
type input "**"
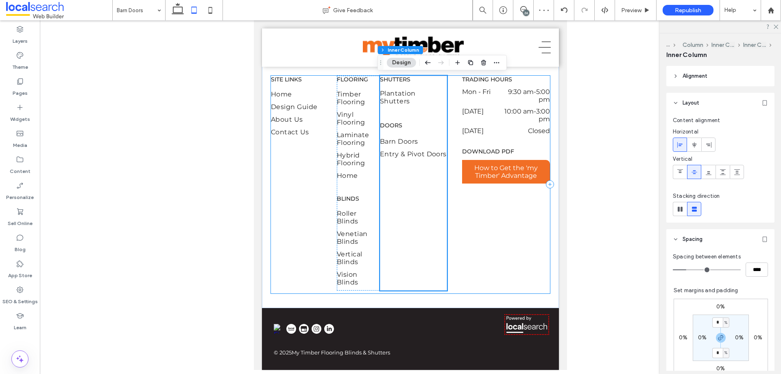
scroll to position [1071, 0]
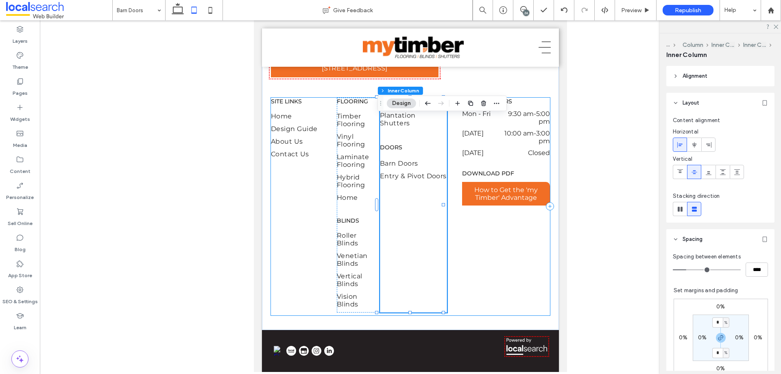
click at [514, 279] on div "SITE LINKS Home Design Guide About Us Contact Us Flooring Timber Flooring Vinyl…" at bounding box center [410, 207] width 279 height 218
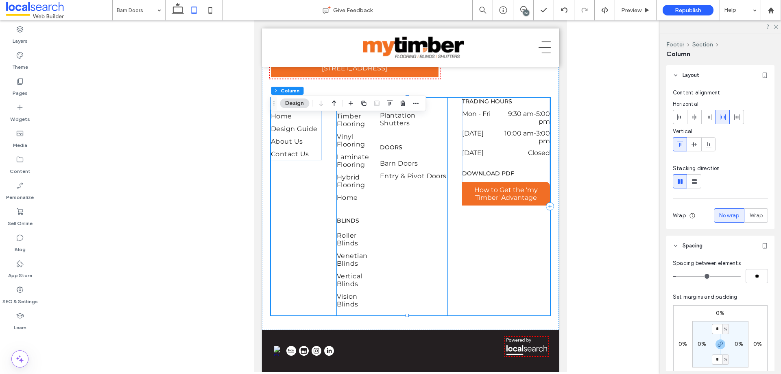
click at [387, 244] on div "Shutters Plantation Shutters Doors Barn Doors Entry & Pivot Doors" at bounding box center [414, 205] width 68 height 215
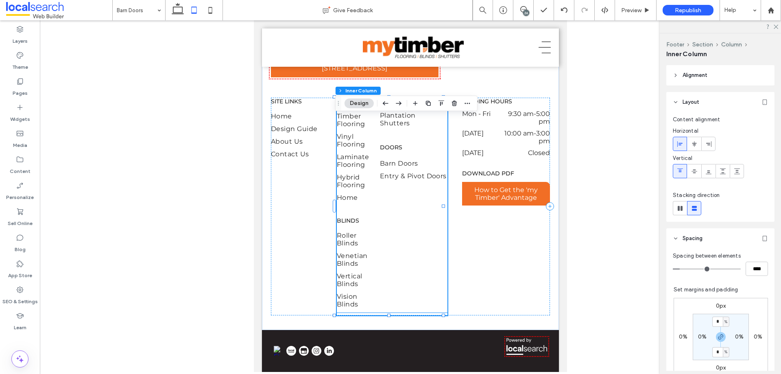
click at [363, 236] on div "Flooring Timber Flooring Vinyl Flooring Laminate Flooring Hybrid Flooring Home …" at bounding box center [356, 205] width 38 height 214
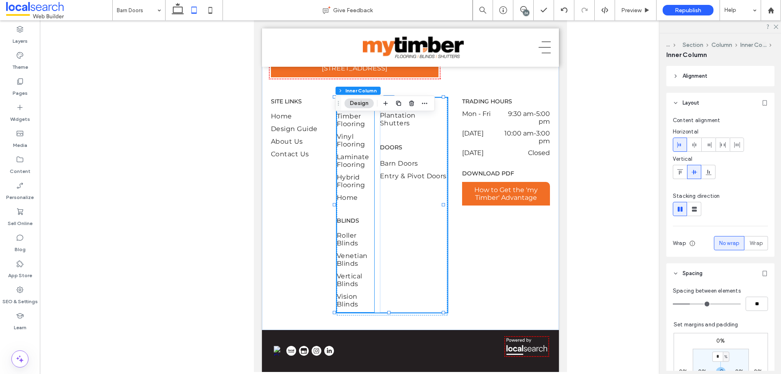
click at [371, 237] on div "Flooring Timber Flooring Vinyl Flooring Laminate Flooring Hybrid Flooring Home …" at bounding box center [356, 205] width 38 height 214
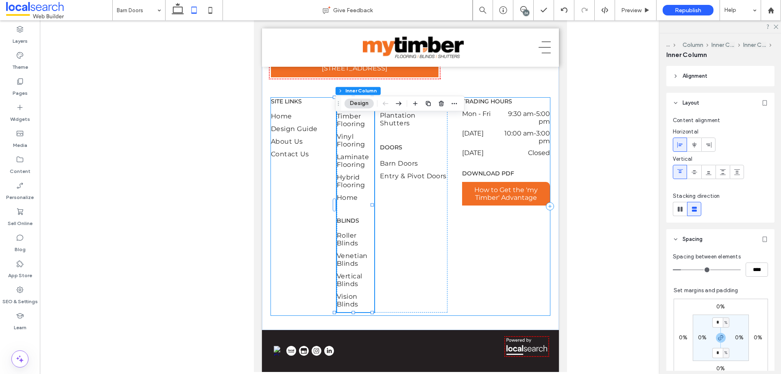
click at [471, 253] on div "SITE LINKS Home Design Guide About Us Contact Us Flooring Timber Flooring Vinyl…" at bounding box center [410, 207] width 279 height 218
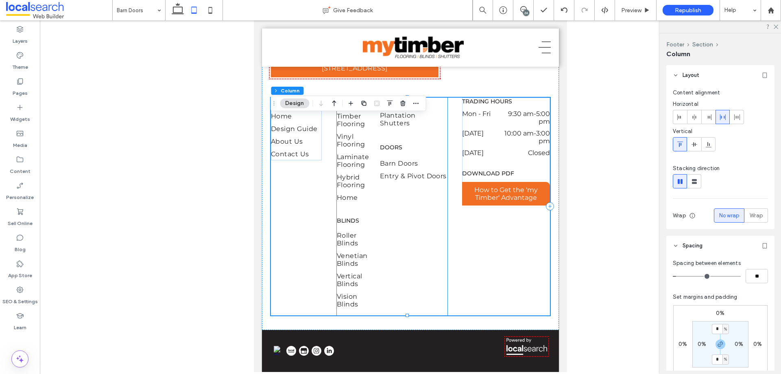
click at [434, 244] on div "Shutters Plantation Shutters Doors Barn Doors Entry & Pivot Doors" at bounding box center [414, 205] width 68 height 215
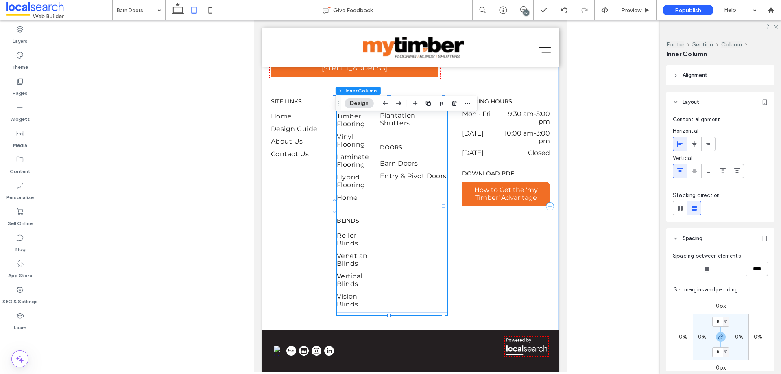
click at [469, 237] on div "SITE LINKS Home Design Guide About Us Contact Us Flooring Timber Flooring Vinyl…" at bounding box center [410, 207] width 279 height 218
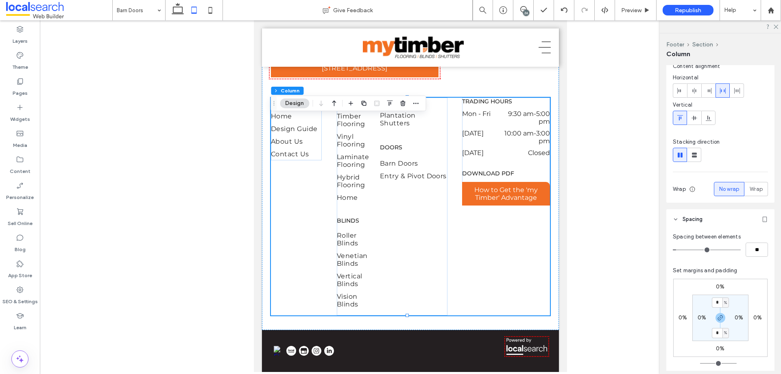
scroll to position [41, 0]
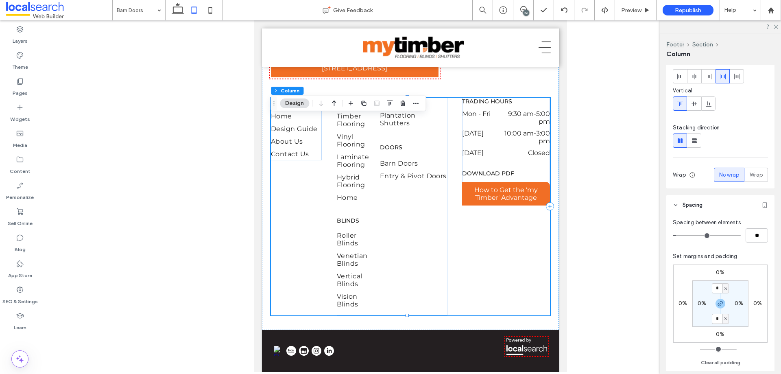
click at [453, 178] on div "SITE LINKS Home Design Guide About Us Contact Us Flooring Timber Flooring Vinyl…" at bounding box center [410, 207] width 279 height 218
click at [470, 182] on div "TRADING HOURS Mon - Fri 9:30 am - 5:00 pm Saturday 10:00 am - 3:00 pm Sunday Cl…" at bounding box center [506, 152] width 88 height 108
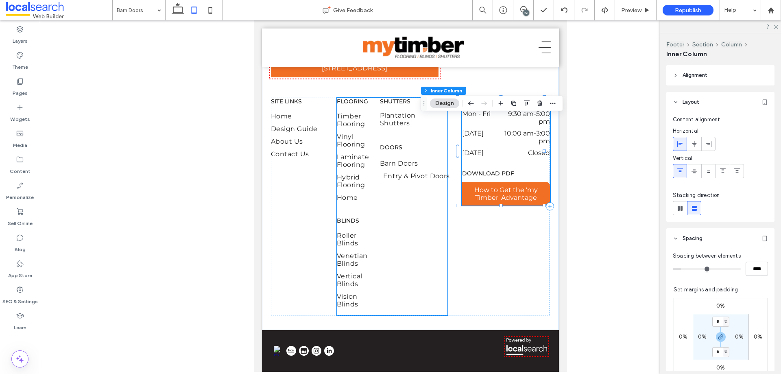
click at [437, 180] on span "Entry & Pivot Doors" at bounding box center [416, 176] width 67 height 8
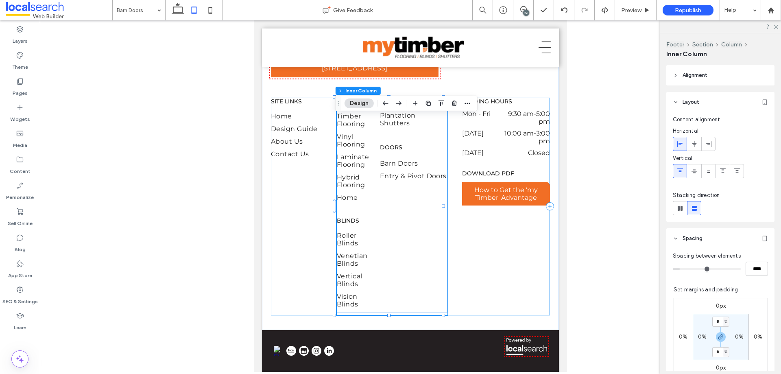
click at [472, 237] on div "SITE LINKS Home Design Guide About Us Contact Us Flooring Timber Flooring Vinyl…" at bounding box center [410, 207] width 279 height 218
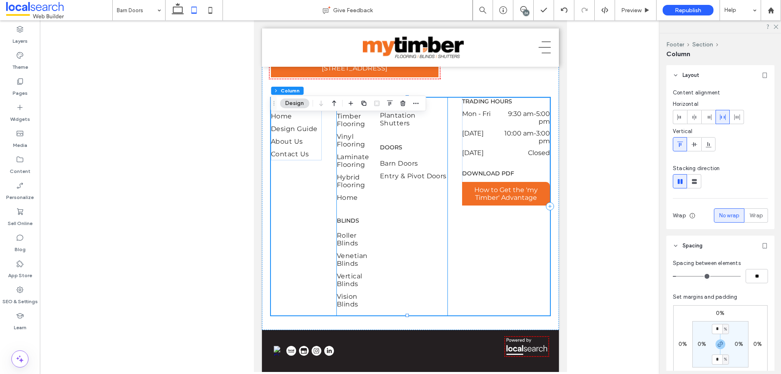
click at [435, 231] on div "Shutters Plantation Shutters Doors Barn Doors Entry & Pivot Doors" at bounding box center [414, 205] width 68 height 215
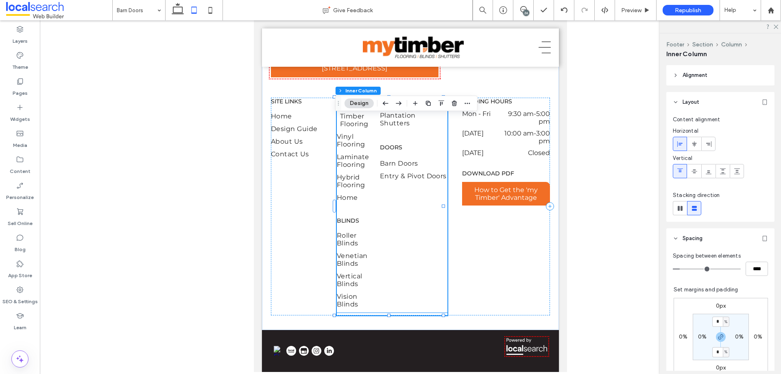
click at [372, 128] on span "Timber Flooring" at bounding box center [359, 119] width 38 height 15
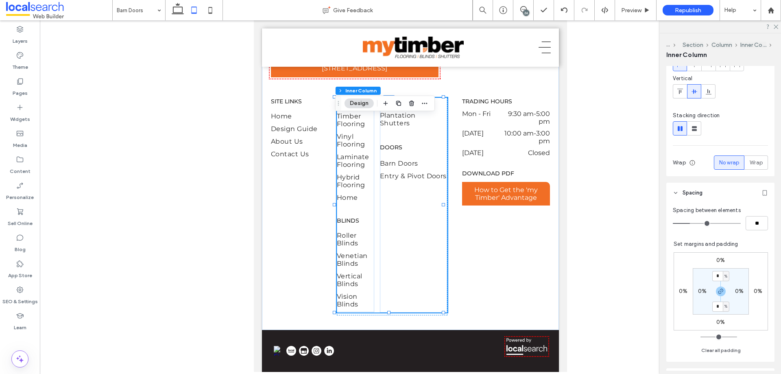
scroll to position [81, 0]
click at [452, 208] on div "SITE LINKS Home Design Guide About Us Contact Us Flooring Timber Flooring Vinyl…" at bounding box center [410, 207] width 279 height 218
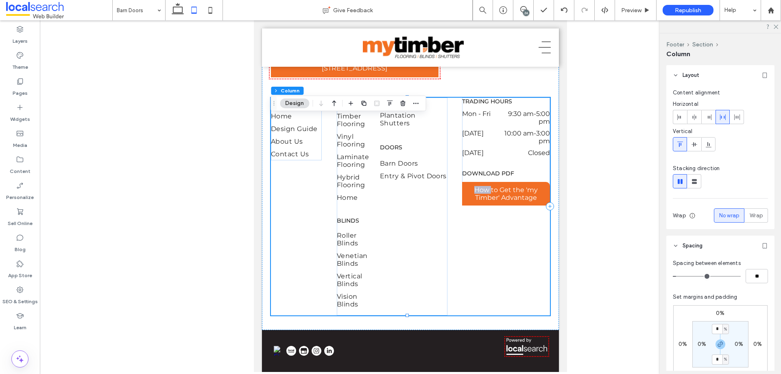
click at [452, 208] on div "SITE LINKS Home Design Guide About Us Contact Us Flooring Timber Flooring Vinyl…" at bounding box center [410, 207] width 279 height 218
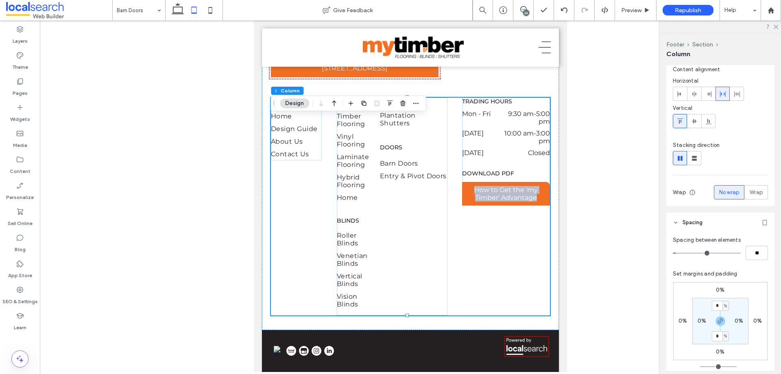
scroll to position [122, 0]
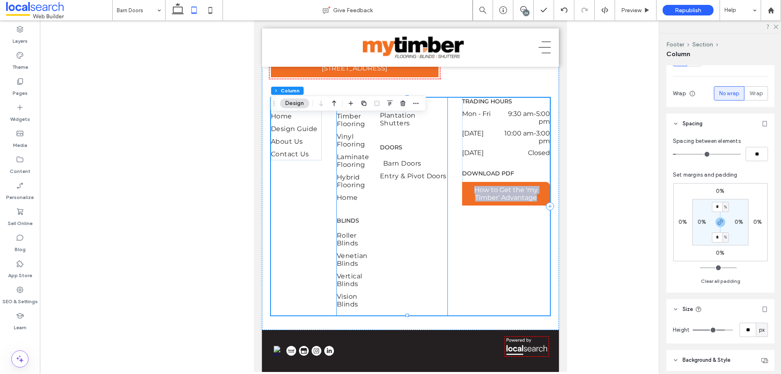
click at [392, 167] on span "Barn Doors" at bounding box center [402, 164] width 38 height 8
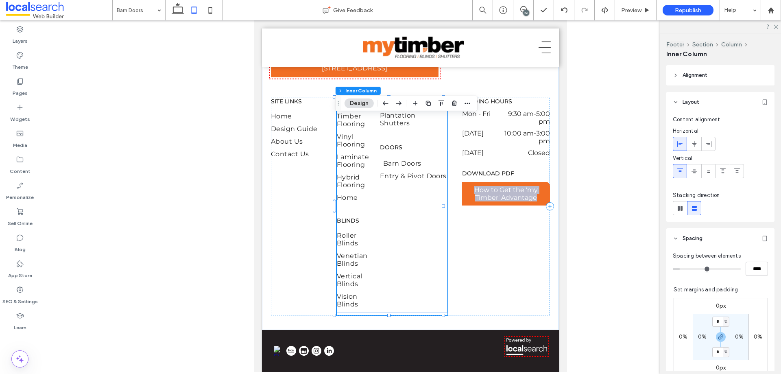
click at [392, 167] on span "Barn Doors" at bounding box center [402, 164] width 38 height 8
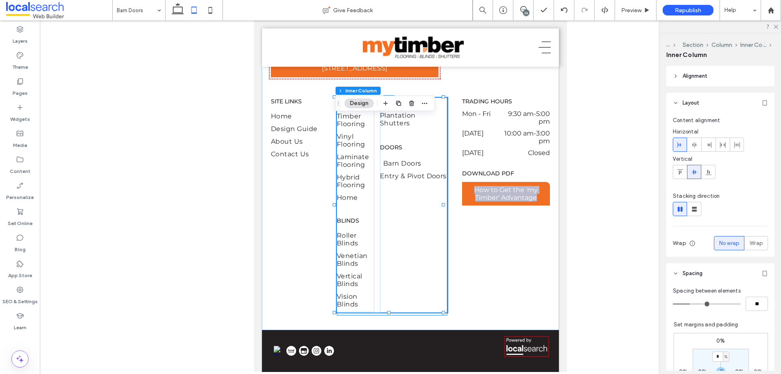
click at [388, 167] on span "Barn Doors" at bounding box center [402, 164] width 38 height 8
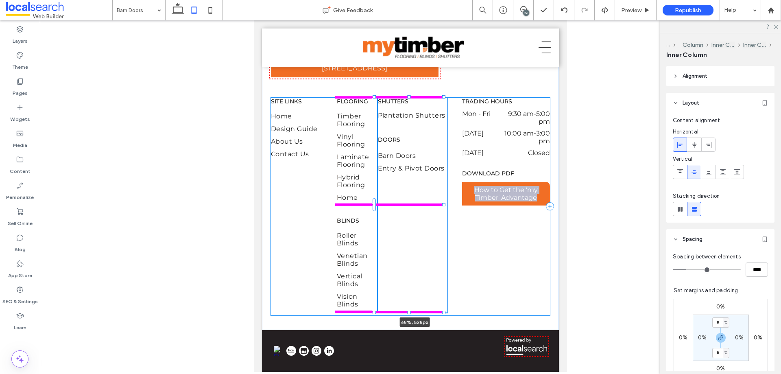
drag, startPoint x: 442, startPoint y: 224, endPoint x: 450, endPoint y: 226, distance: 8.0
click at [450, 226] on div "02 4365 1010 Unit 1 217 The Entrance Road, Erina NSW 2250 My Timber Flooring, B…" at bounding box center [410, 156] width 297 height 348
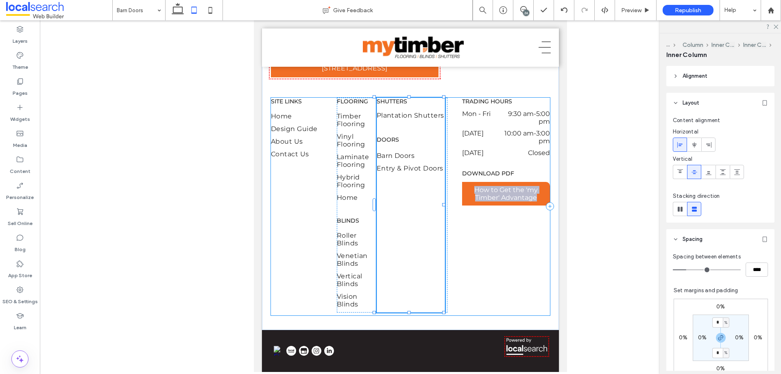
type input "**"
type input "****"
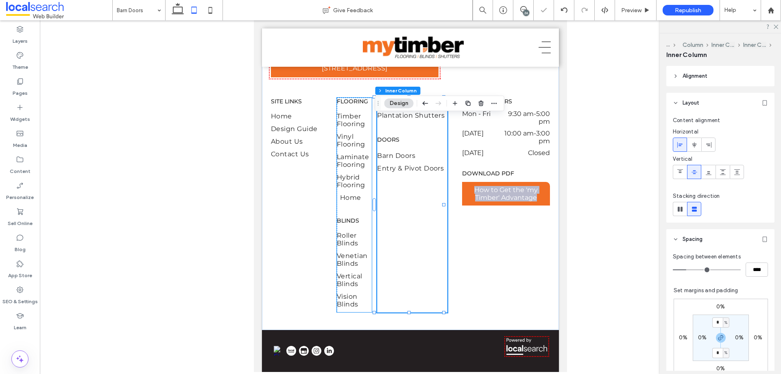
click at [350, 201] on span "Home" at bounding box center [350, 198] width 21 height 8
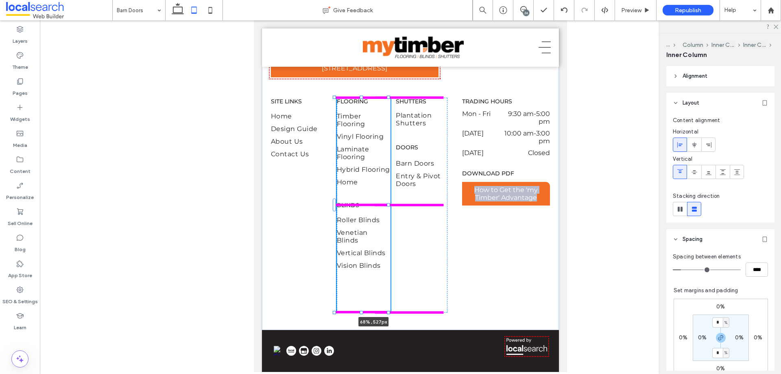
drag, startPoint x: 369, startPoint y: 223, endPoint x: 408, endPoint y: 225, distance: 39.1
click at [408, 225] on div "02 4365 1010 Unit 1 217 The Entrance Road, Erina NSW 2250 My Timber Flooring, B…" at bounding box center [410, 156] width 297 height 348
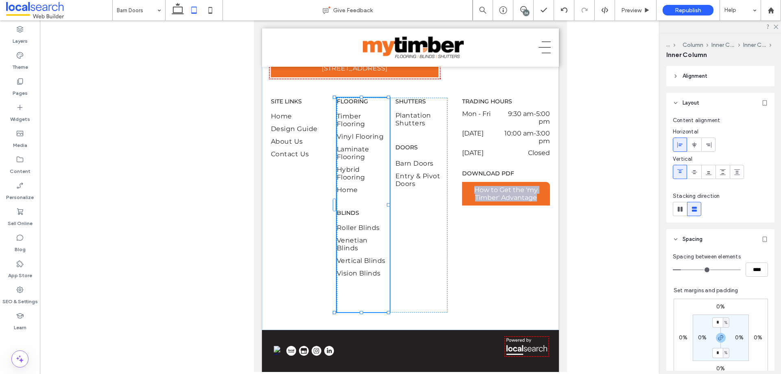
type input "**"
type input "****"
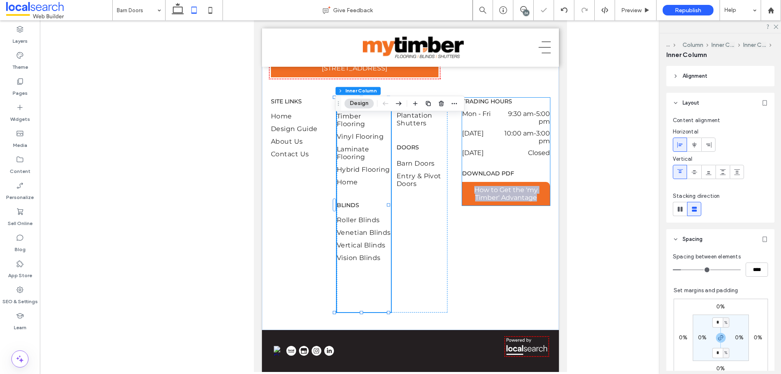
click at [479, 185] on div "TRADING HOURS Mon - Fri 9:30 am - 5:00 pm Saturday 10:00 am - 3:00 pm Sunday Cl…" at bounding box center [506, 152] width 88 height 108
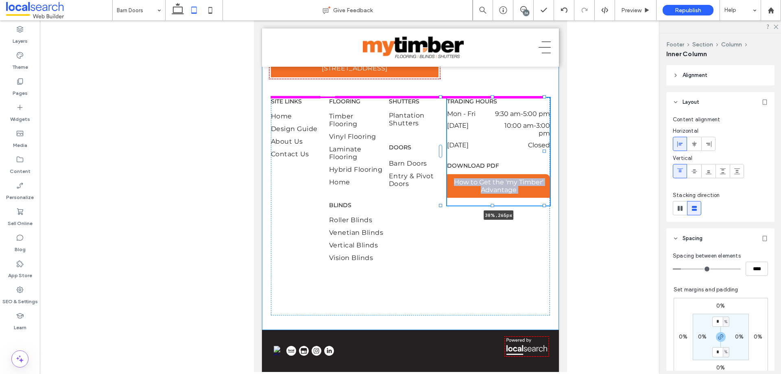
drag, startPoint x: 544, startPoint y: 170, endPoint x: 561, endPoint y: 173, distance: 17.5
type input "**"
type input "****"
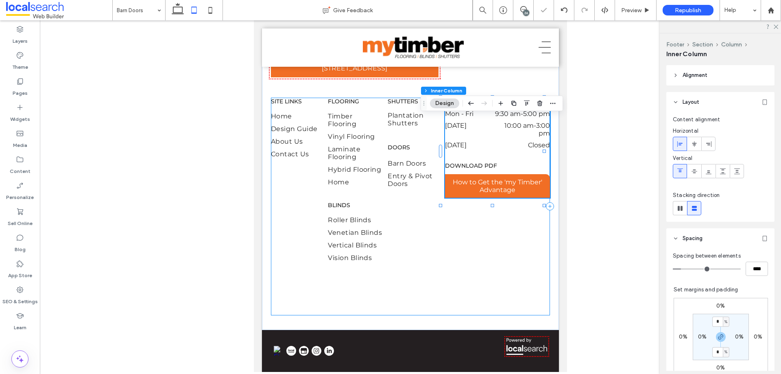
click at [469, 268] on div "SITE LINKS Home Design Guide About Us Contact Us Flooring Timber Flooring Vinyl…" at bounding box center [410, 207] width 279 height 218
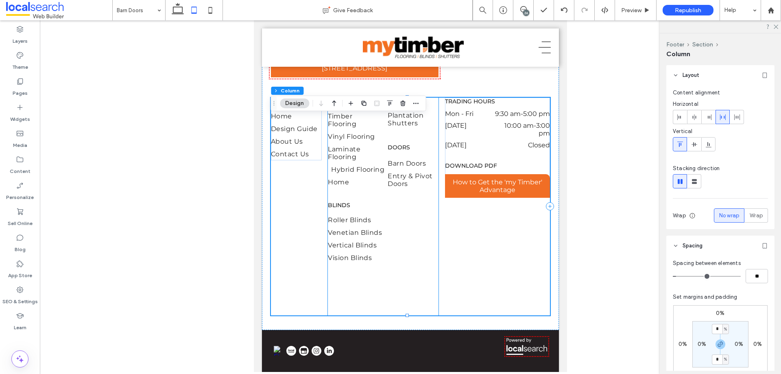
click at [341, 173] on span "Hybrid Flooring" at bounding box center [357, 170] width 53 height 8
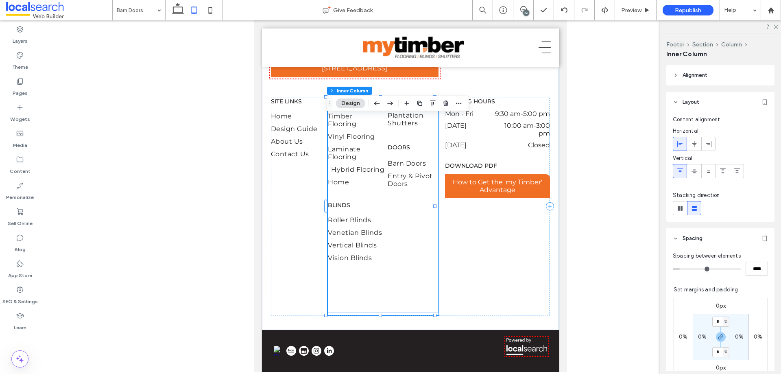
click at [341, 173] on span "Hybrid Flooring" at bounding box center [357, 170] width 53 height 8
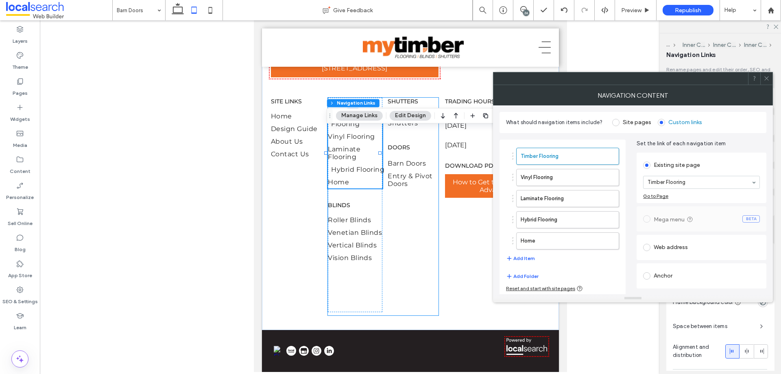
type input "***"
type input "****"
click at [606, 239] on use "button" at bounding box center [608, 240] width 5 height 5
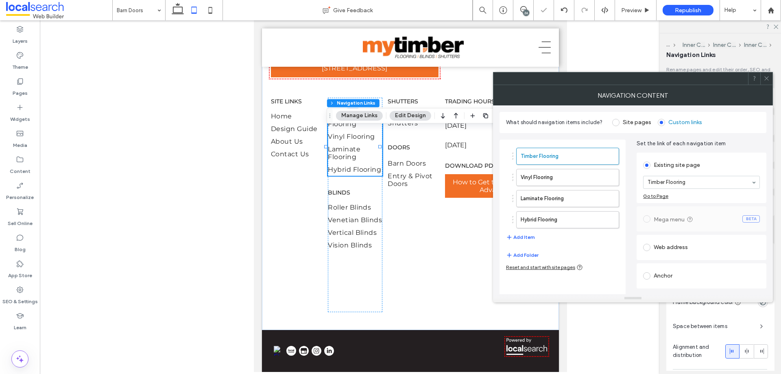
click at [766, 76] on icon at bounding box center [767, 78] width 6 height 6
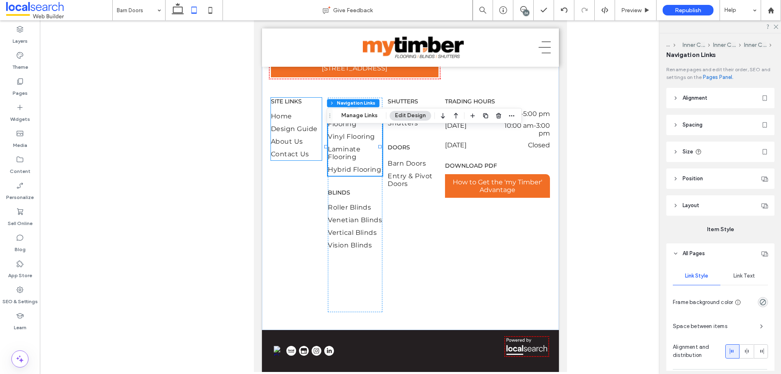
click at [294, 105] on span "SITE LINKS" at bounding box center [286, 101] width 31 height 7
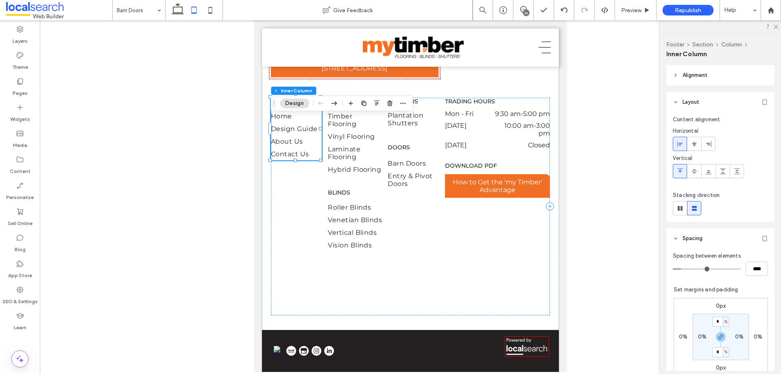
click at [294, 105] on span "SITE LINKS" at bounding box center [286, 101] width 31 height 7
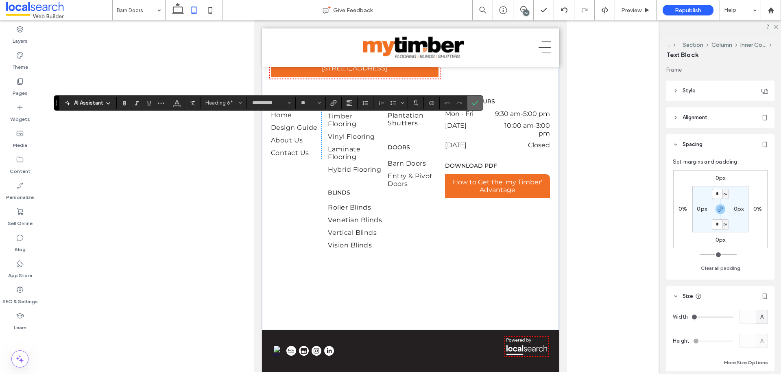
click at [473, 102] on icon "Confirm" at bounding box center [475, 103] width 7 height 7
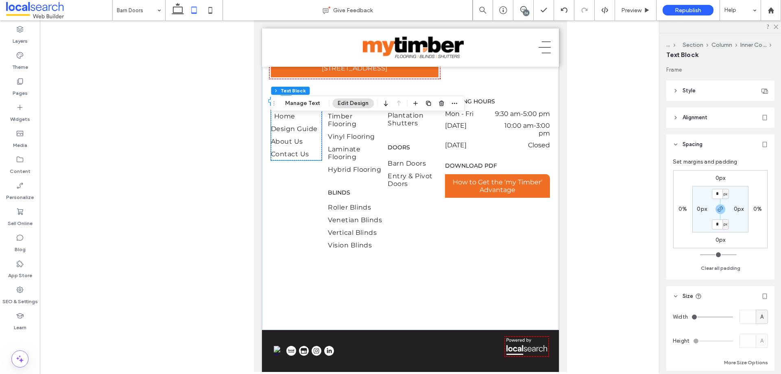
click at [300, 123] on link "Home" at bounding box center [299, 116] width 51 height 13
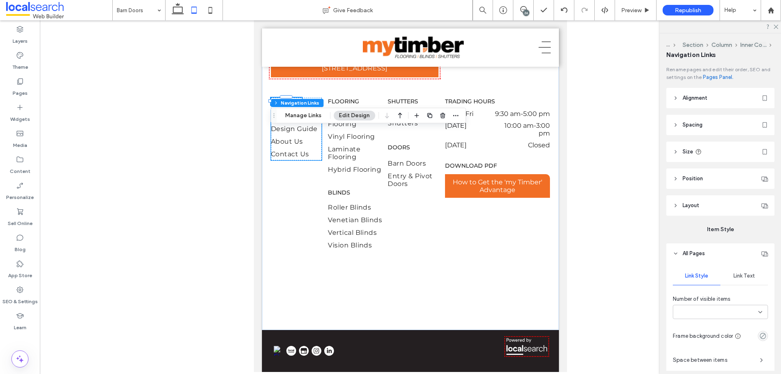
type input "***"
type input "****"
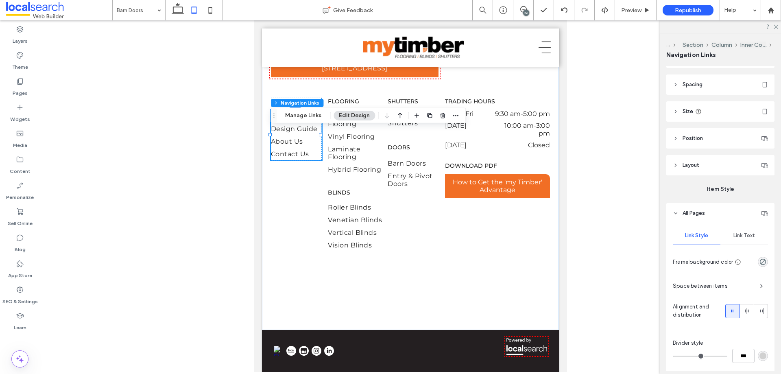
scroll to position [163, 0]
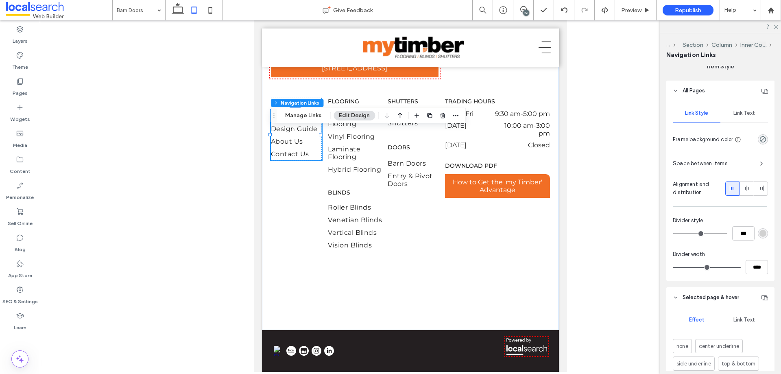
click at [741, 112] on span "Link Text" at bounding box center [745, 113] width 22 height 7
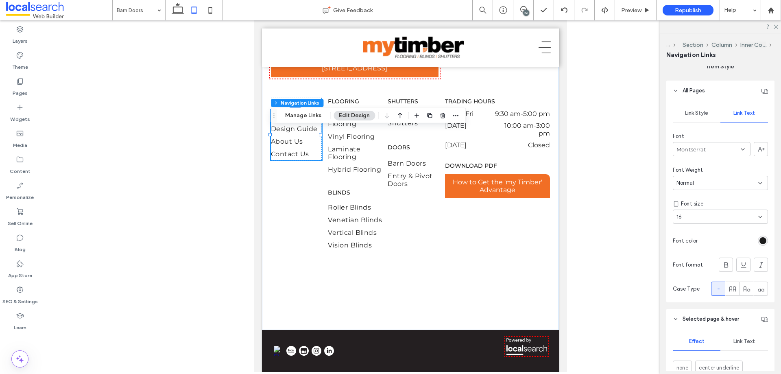
click at [703, 217] on div "16" at bounding box center [716, 217] width 78 height 8
click at [693, 296] on div "14" at bounding box center [719, 302] width 90 height 14
click at [361, 161] on span "Laminate Flooring" at bounding box center [358, 152] width 54 height 15
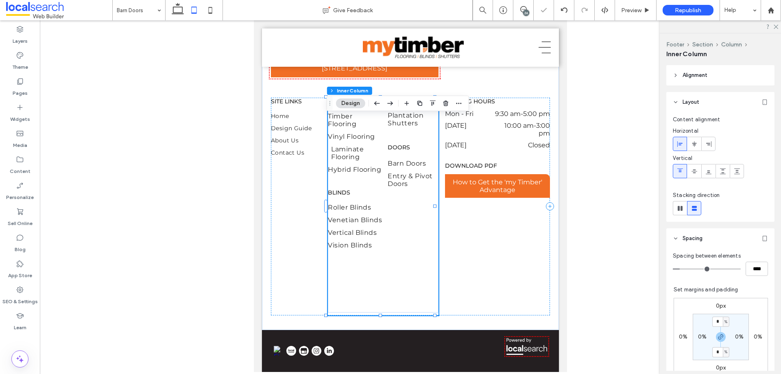
click at [361, 161] on span "Laminate Flooring" at bounding box center [358, 152] width 54 height 15
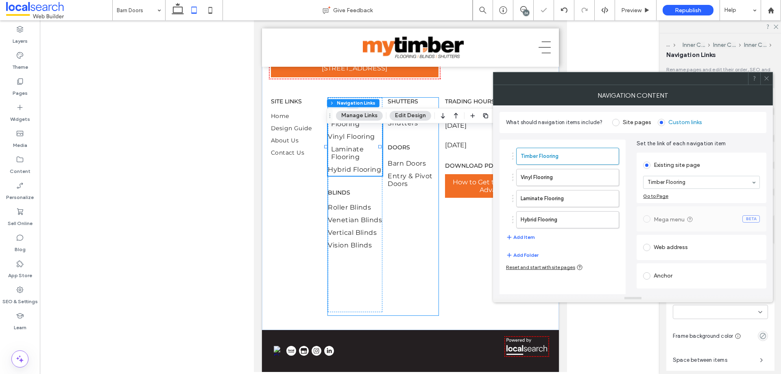
type input "***"
type input "****"
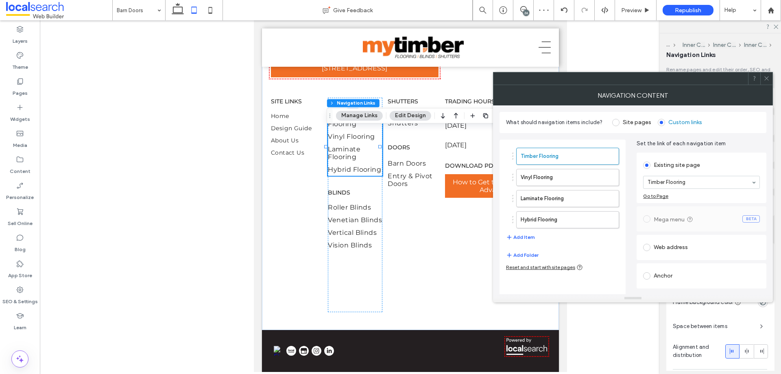
click at [765, 83] on span at bounding box center [767, 78] width 6 height 12
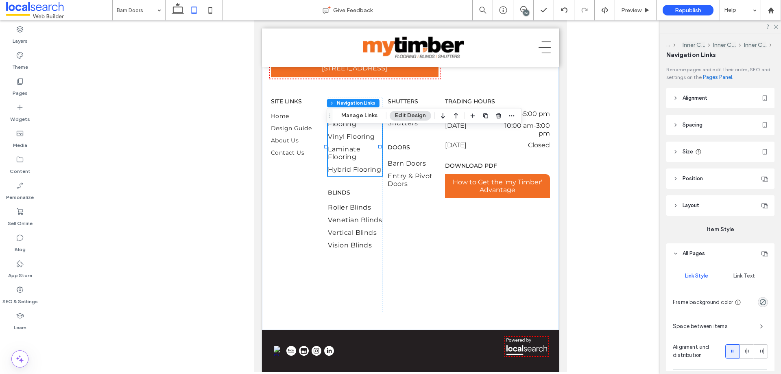
click at [741, 270] on div "Link Text" at bounding box center [745, 276] width 48 height 18
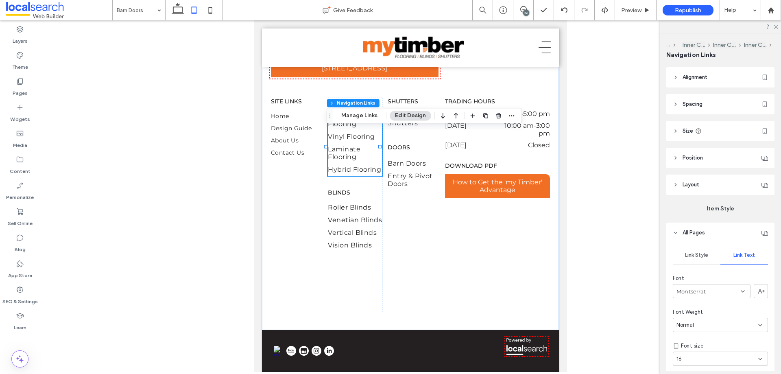
scroll to position [41, 0]
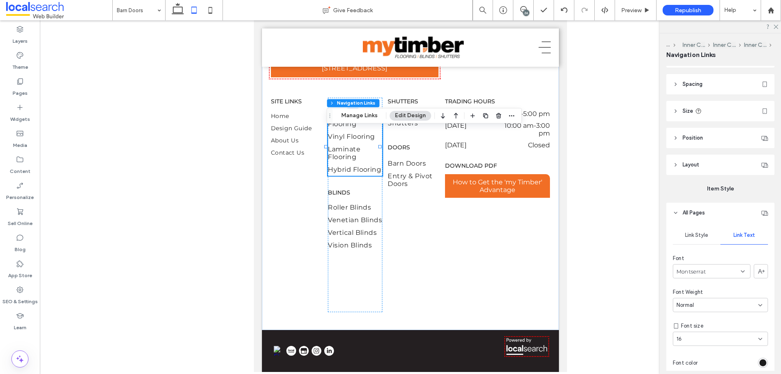
click at [716, 341] on div "16" at bounding box center [716, 339] width 78 height 8
click at [703, 326] on div "14" at bounding box center [719, 324] width 90 height 14
click at [361, 204] on div "Flooring Timber Flooring Vinyl Flooring Laminate Flooring Hybrid Flooring Blind…" at bounding box center [355, 205] width 54 height 214
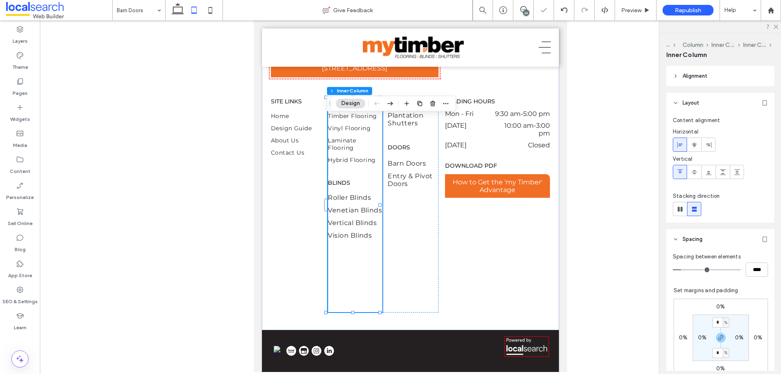
click at [361, 204] on div "Flooring Timber Flooring Vinyl Flooring Laminate Flooring Hybrid Flooring Blind…" at bounding box center [355, 205] width 54 height 214
click at [333, 206] on div "Flooring Timber Flooring Vinyl Flooring Laminate Flooring Hybrid Flooring Blind…" at bounding box center [355, 205] width 54 height 214
click at [336, 186] on span "Blinds" at bounding box center [339, 182] width 22 height 7
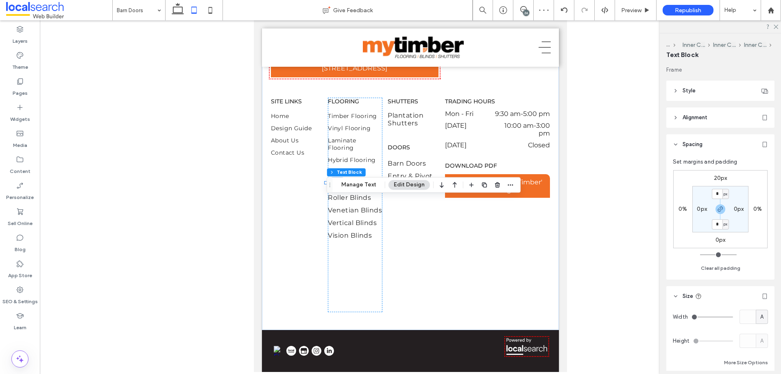
click at [336, 186] on span "Blinds" at bounding box center [339, 182] width 22 height 7
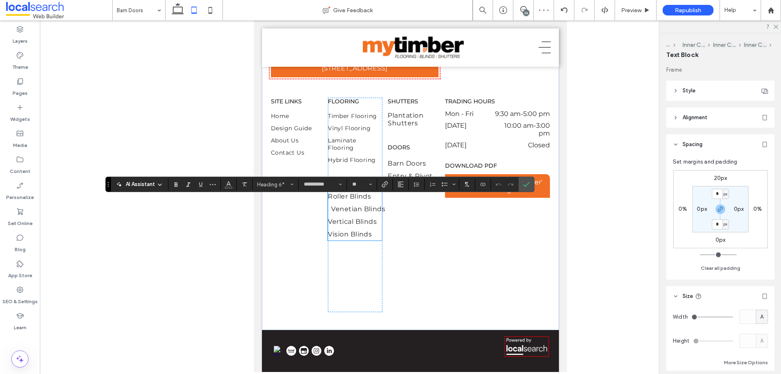
click at [359, 213] on span "Venetian Blinds" at bounding box center [358, 209] width 54 height 8
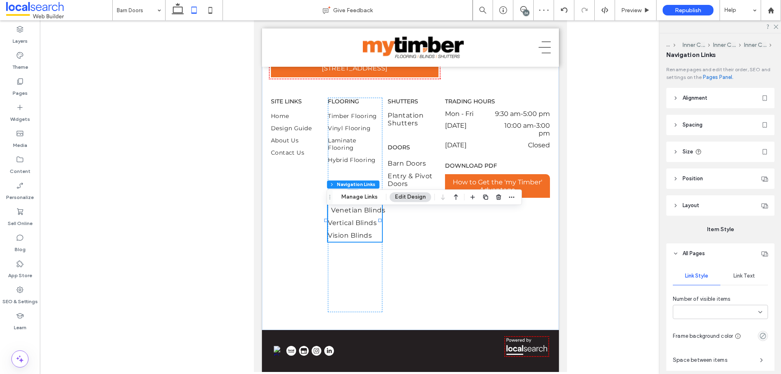
type input "***"
type input "****"
click at [359, 214] on span "Venetian Blinds" at bounding box center [358, 210] width 54 height 8
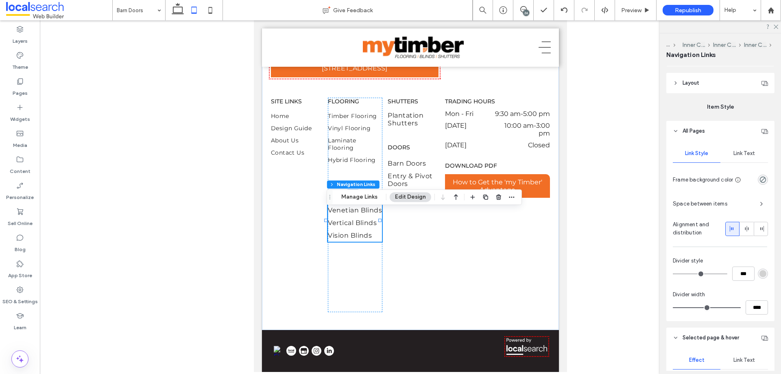
scroll to position [122, 0]
click at [740, 153] on span "Link Text" at bounding box center [745, 154] width 22 height 7
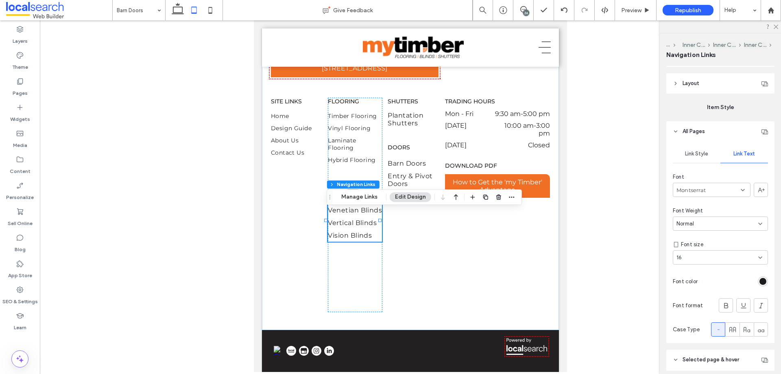
click at [742, 265] on div "Link Style Link Text Font Montserrat Font Weight Normal Font size 16 Font color…" at bounding box center [721, 242] width 108 height 201
click at [735, 254] on div "16" at bounding box center [716, 258] width 78 height 8
click at [683, 345] on div "14" at bounding box center [719, 343] width 90 height 14
click at [409, 245] on div "Shutters Plantation Shutters Doors Barn Doors Entry & Pivot Doors" at bounding box center [413, 205] width 51 height 215
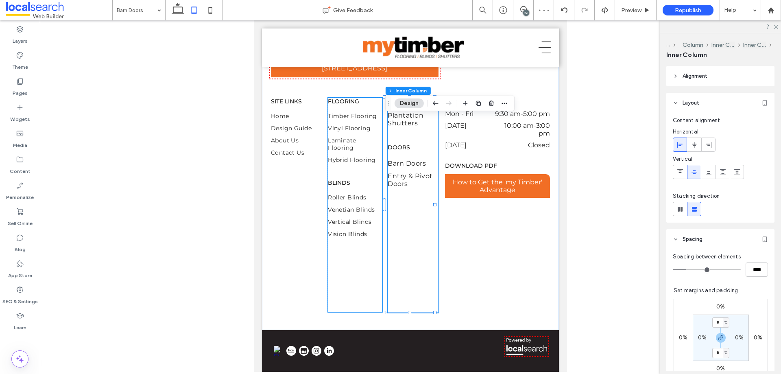
click at [348, 105] on span "Flooring" at bounding box center [343, 101] width 31 height 7
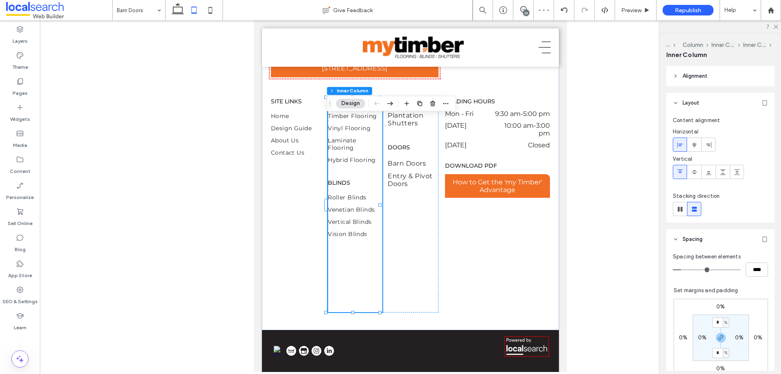
click at [348, 105] on span "Flooring" at bounding box center [343, 101] width 31 height 7
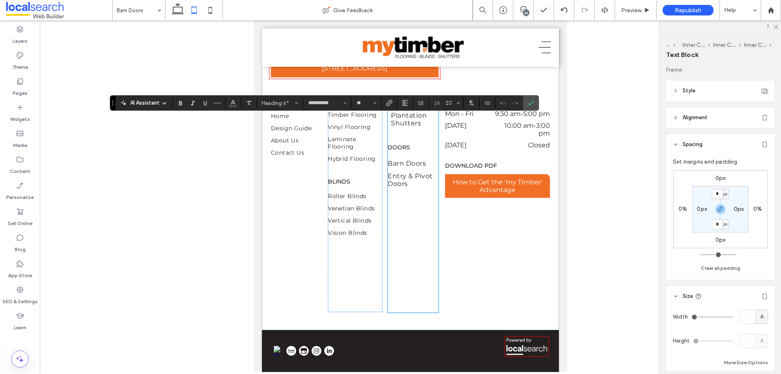
click at [407, 127] on span "Plantation Shutters" at bounding box center [416, 119] width 51 height 15
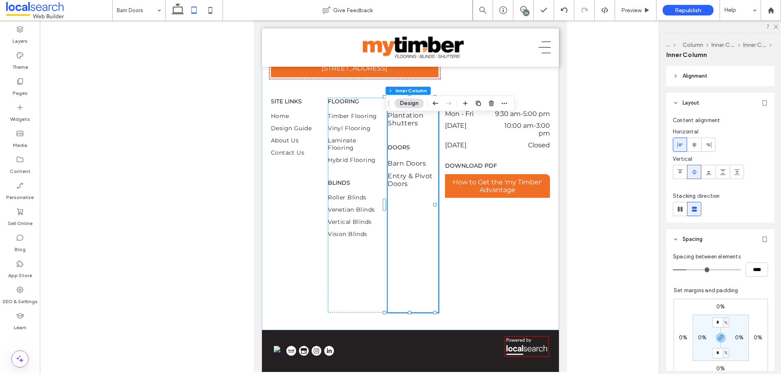
click at [397, 105] on span "Shutters" at bounding box center [403, 101] width 31 height 7
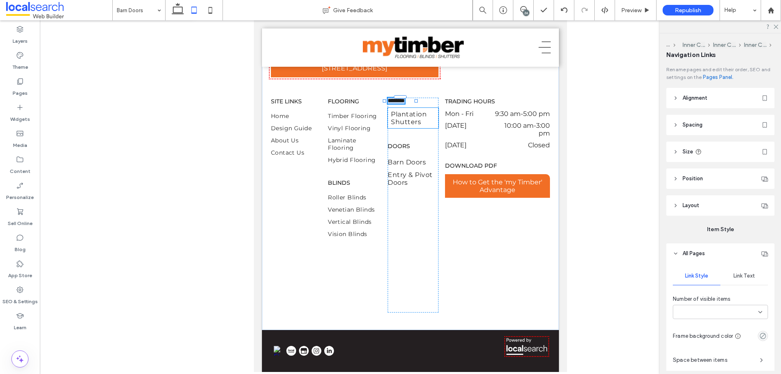
type input "***"
type input "****"
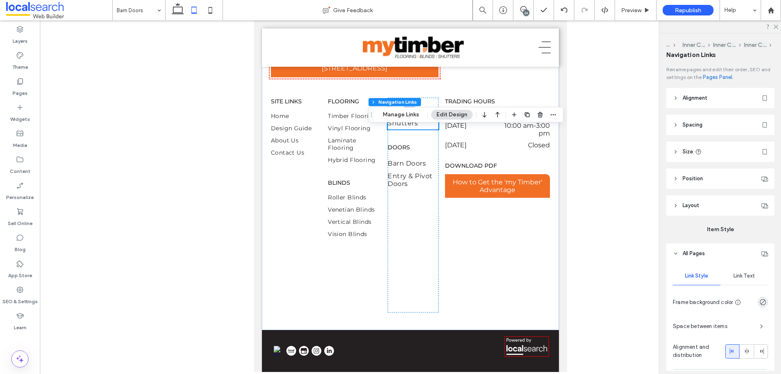
click at [405, 127] on span "Plantation Shutters" at bounding box center [413, 119] width 51 height 15
click at [735, 272] on div "Link Text" at bounding box center [745, 276] width 48 height 18
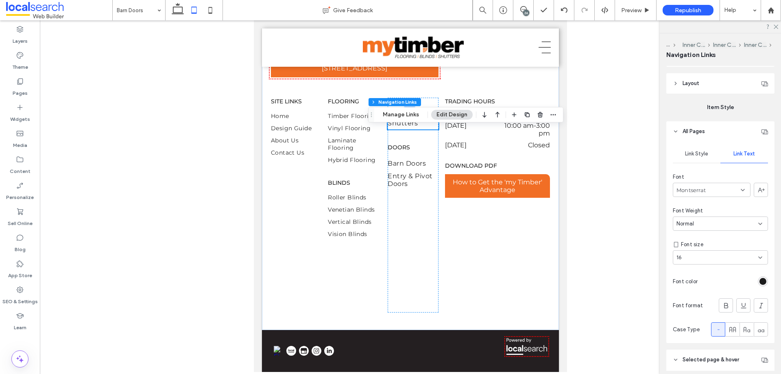
click at [697, 256] on div "16" at bounding box center [716, 258] width 78 height 8
click at [685, 340] on div "14" at bounding box center [719, 343] width 90 height 14
click at [431, 245] on div "Shutters Plantation Shutters Doors Barn Doors Entry & Pivot Doors" at bounding box center [413, 205] width 51 height 215
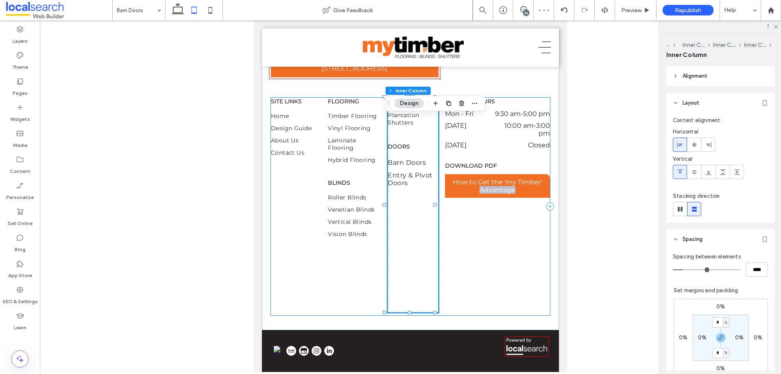
click at [438, 225] on div "02 4365 1010 Unit 1 217 The Entrance Road, Erina NSW 2250 My Timber Flooring, B…" at bounding box center [410, 156] width 297 height 348
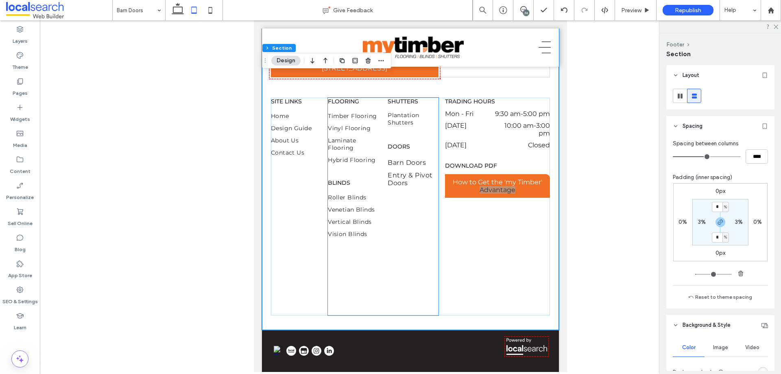
click at [401, 219] on div "Shutters Plantation Shutters Doors Barn Doors Entry & Pivot Doors" at bounding box center [413, 205] width 51 height 215
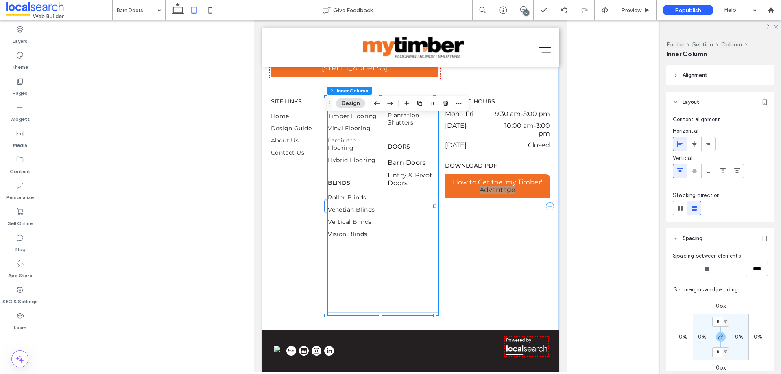
click at [401, 219] on div "Shutters Plantation Shutters Doors Barn Doors Entry & Pivot Doors" at bounding box center [413, 205] width 51 height 215
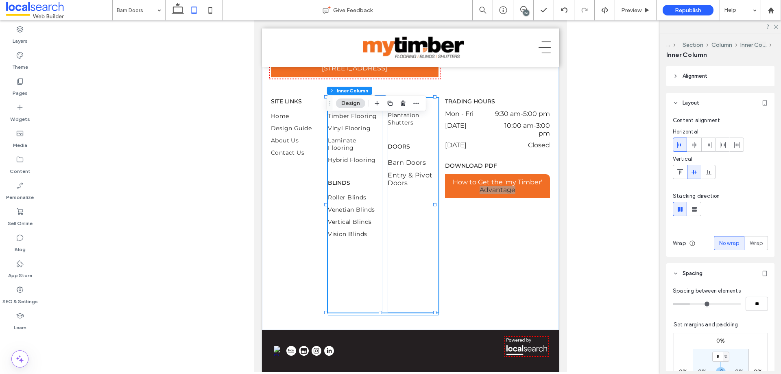
click at [416, 220] on div "Shutters Plantation Shutters Doors Barn Doors Entry & Pivot Doors" at bounding box center [413, 205] width 51 height 215
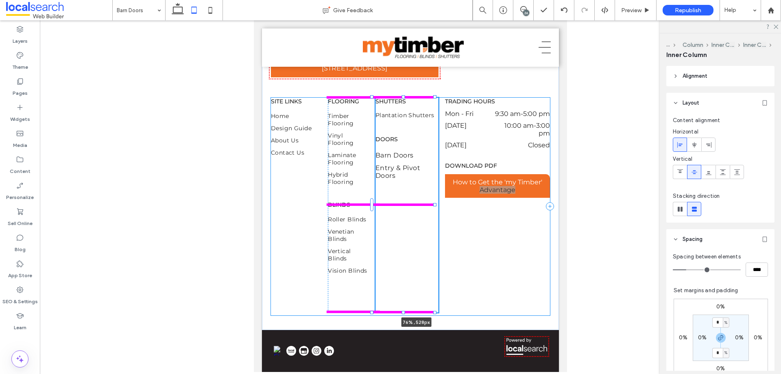
drag, startPoint x: 434, startPoint y: 224, endPoint x: 466, endPoint y: 226, distance: 32.2
click at [466, 226] on div "02 4365 1010 Unit 1 217 The Entrance Road, Erina NSW 2250 My Timber Flooring, B…" at bounding box center [410, 156] width 297 height 348
type input "**"
type input "****"
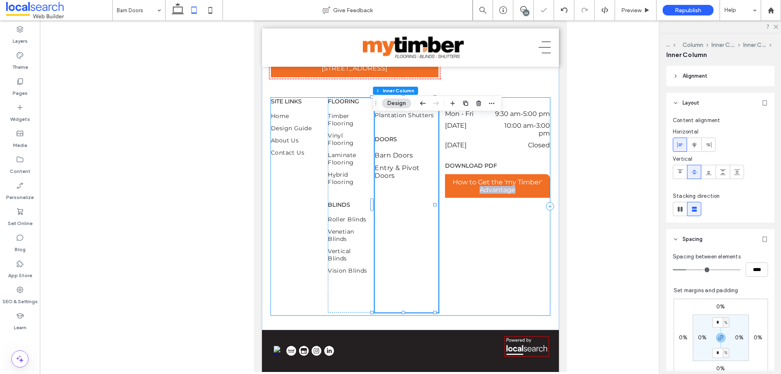
click at [469, 243] on div "SITE LINKS Home Design Guide About Us Contact Us Flooring Timber Flooring Vinyl…" at bounding box center [410, 207] width 279 height 218
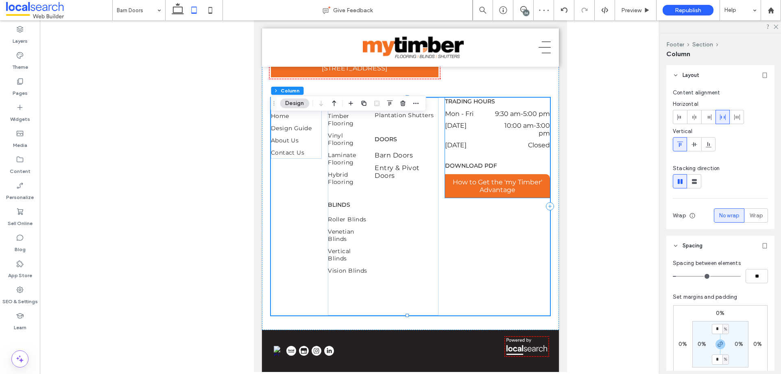
click at [520, 197] on div "TRADING HOURS Mon - Fri 9:30 am - 5:00 pm Saturday 10:00 am - 3:00 pm Sunday Cl…" at bounding box center [497, 148] width 105 height 100
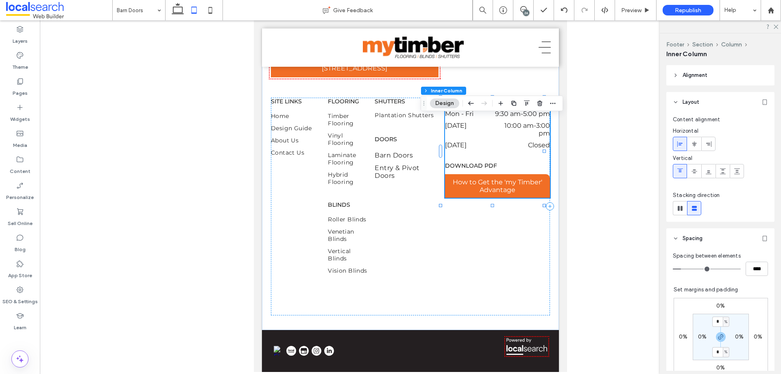
click at [468, 105] on span "TRADING HOURS" at bounding box center [470, 101] width 50 height 7
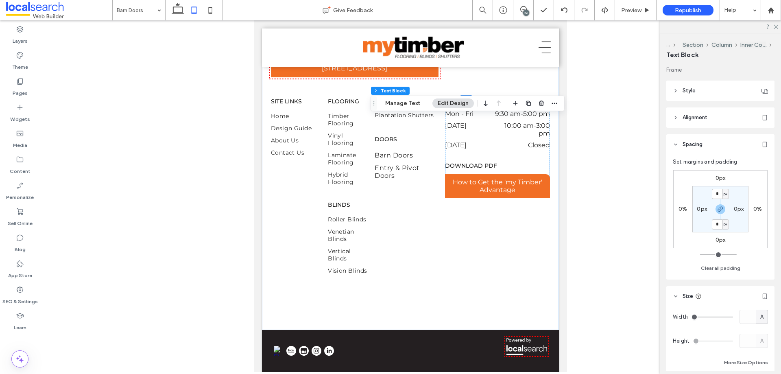
click at [468, 105] on span "TRADING HOURS" at bounding box center [470, 101] width 50 height 7
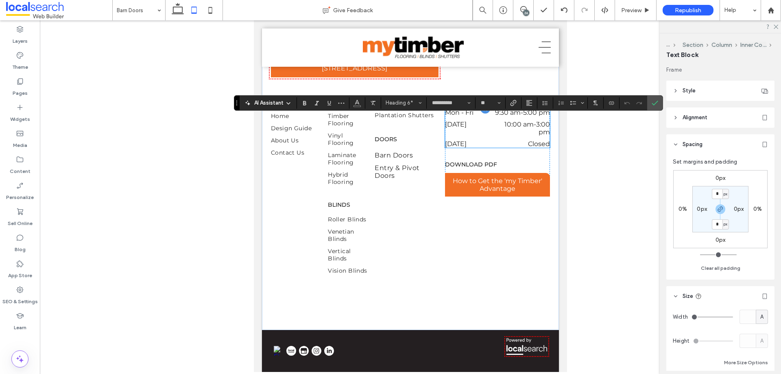
click at [477, 120] on div "Mon - Fri 9:30 am - 5:00 pm" at bounding box center [497, 115] width 105 height 12
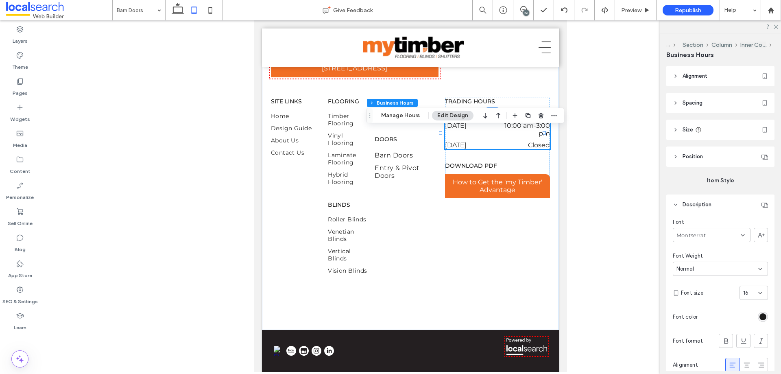
click at [477, 122] on div "Mon - Fri 9:30 am - 5:00 pm" at bounding box center [497, 116] width 105 height 12
click at [757, 290] on icon at bounding box center [760, 293] width 7 height 7
click at [745, 274] on div "14" at bounding box center [750, 278] width 28 height 14
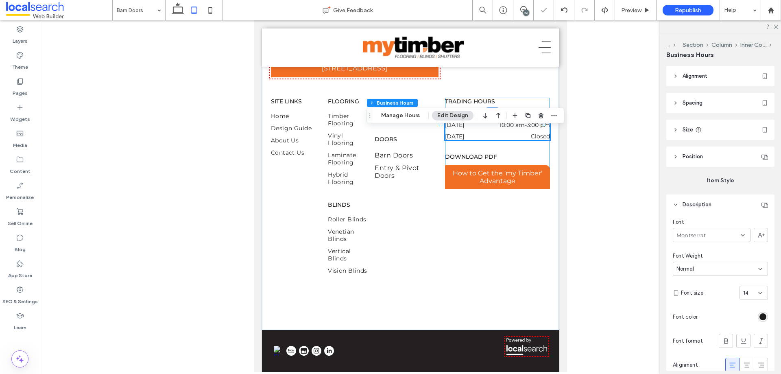
click at [494, 166] on div "TRADING HOURS Mon - Fri 9:30 am - 5:00 pm Saturday 10:00 am - 3:00 pm Sunday Cl…" at bounding box center [497, 143] width 105 height 91
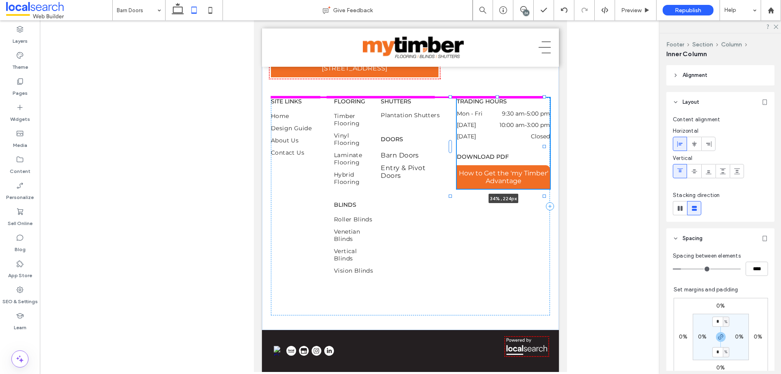
drag, startPoint x: 544, startPoint y: 163, endPoint x: 534, endPoint y: 162, distance: 9.8
click at [534, 162] on div "02 4365 1010 Unit 1 217 The Entrance Road, Erina NSW 2250 My Timber Flooring, B…" at bounding box center [410, 156] width 297 height 348
type input "**"
type input "****"
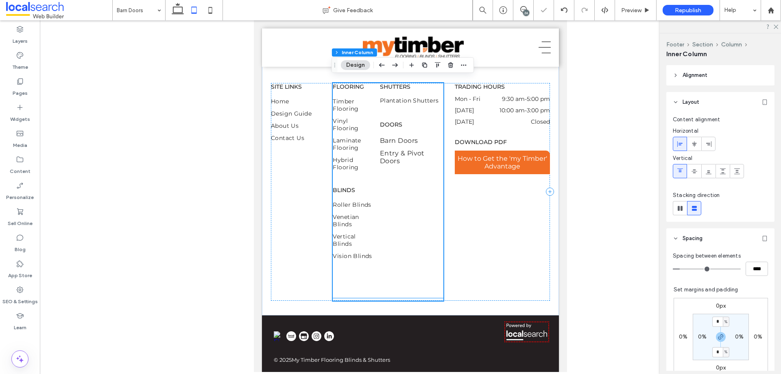
scroll to position [1071, 0]
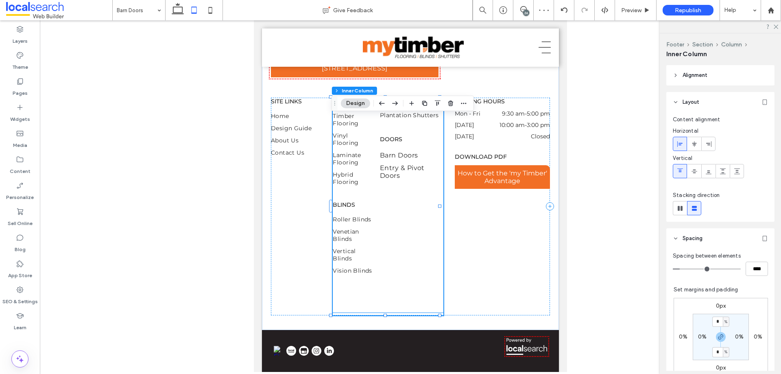
click at [420, 147] on div "Shutters Plantation Shutters Doors Barn Doors Entry & Pivot Doors" at bounding box center [412, 205] width 64 height 215
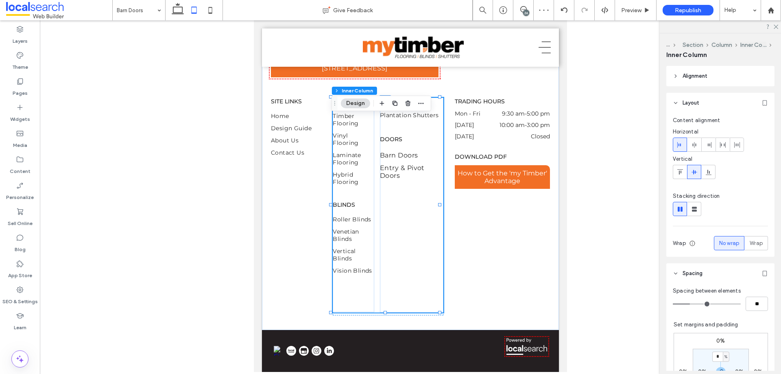
click at [420, 147] on div "Shutters Plantation Shutters Doors Barn Doors Entry & Pivot Doors" at bounding box center [412, 205] width 64 height 215
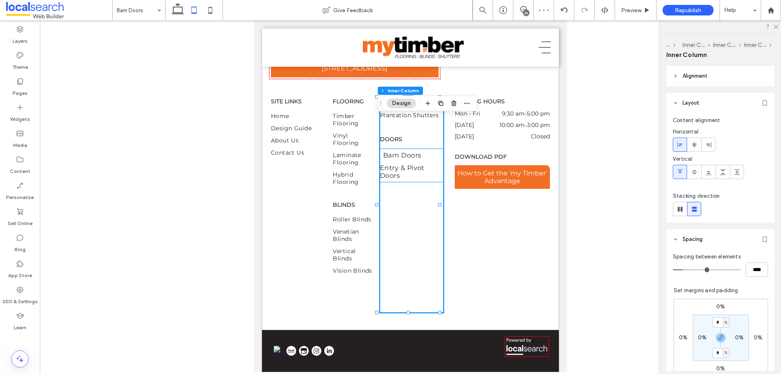
click at [395, 159] on span "Barn Doors" at bounding box center [402, 155] width 38 height 8
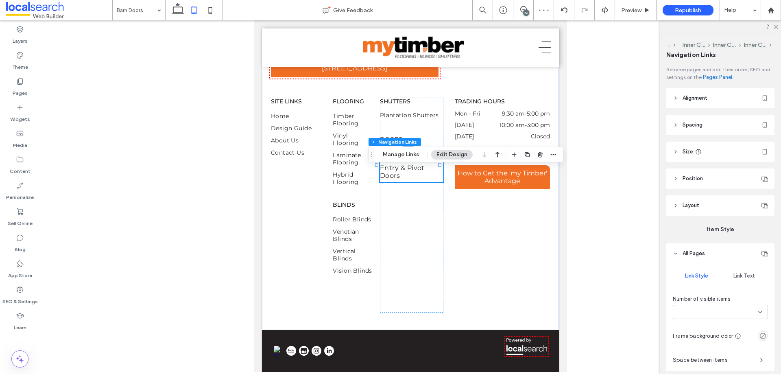
type input "***"
type input "****"
click at [395, 159] on span "Barn Doors" at bounding box center [402, 155] width 38 height 8
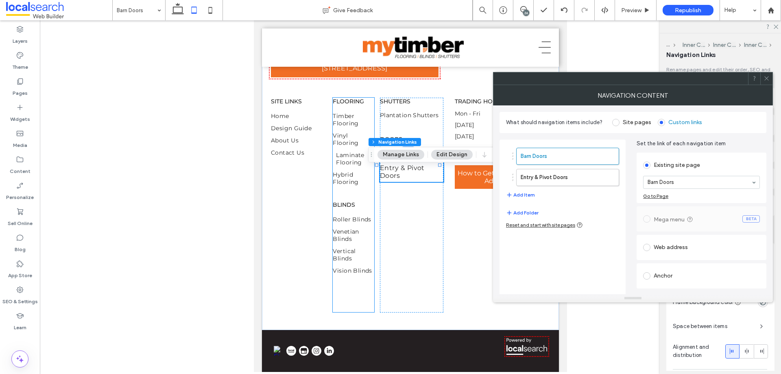
click at [352, 166] on span "Laminate Flooring" at bounding box center [357, 158] width 42 height 15
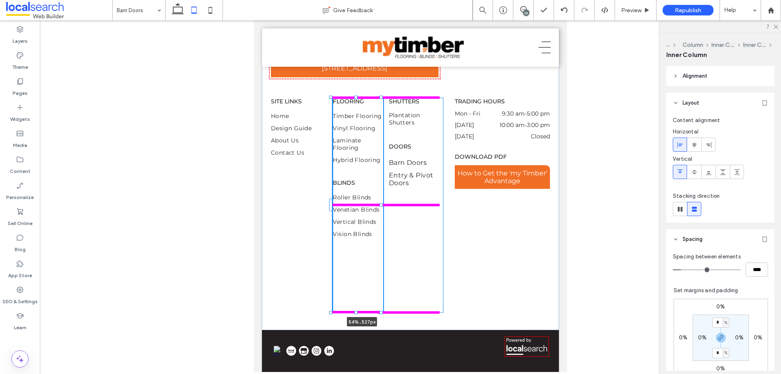
drag, startPoint x: 373, startPoint y: 226, endPoint x: 392, endPoint y: 223, distance: 18.5
click at [392, 224] on div "02 4365 1010 Unit 1 217 The Entrance Road, Erina NSW 2250 My Timber Flooring, B…" at bounding box center [410, 156] width 297 height 348
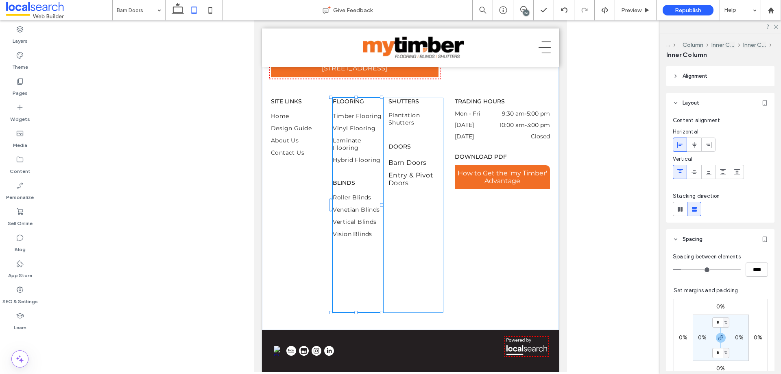
type input "**"
type input "****"
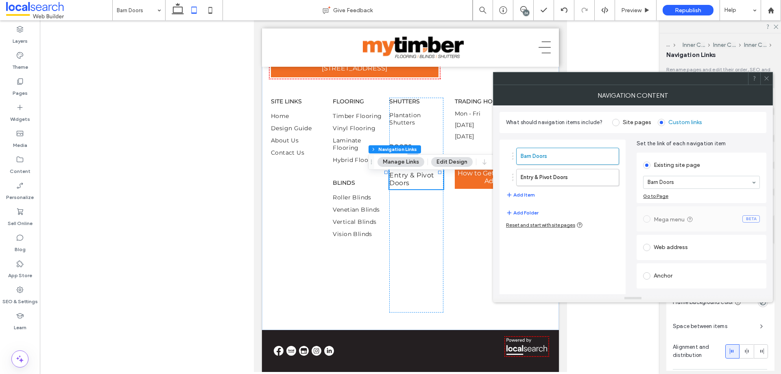
click at [763, 74] on div at bounding box center [767, 78] width 12 height 12
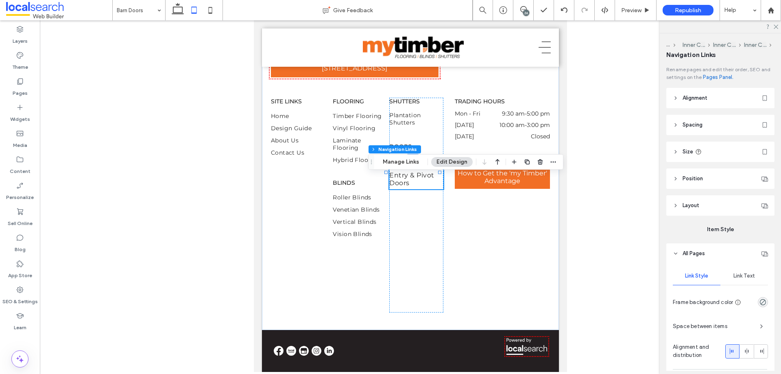
click at [734, 277] on span "Link Text" at bounding box center [745, 276] width 22 height 7
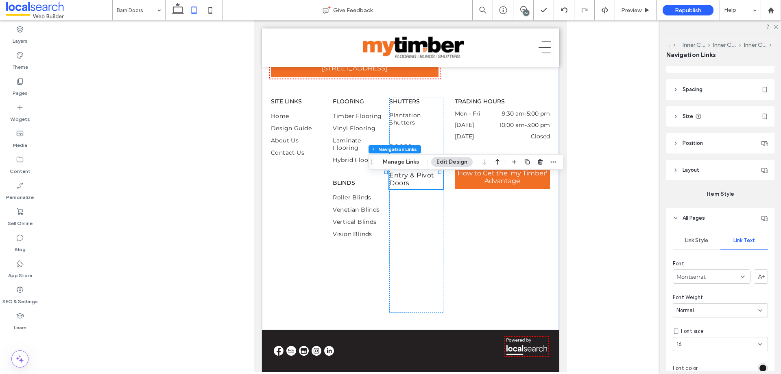
scroll to position [81, 0]
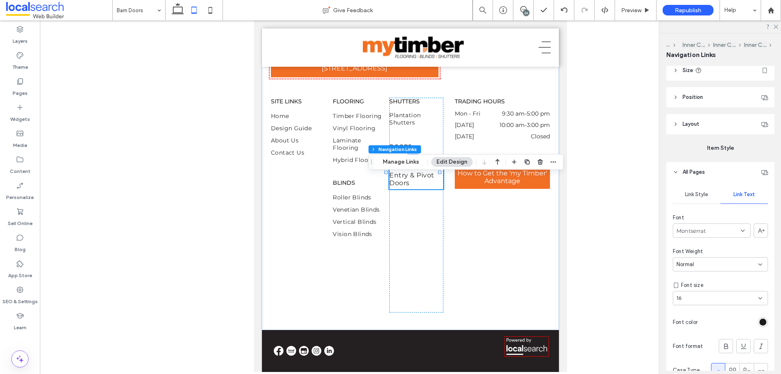
click at [719, 298] on div "16" at bounding box center [716, 298] width 78 height 8
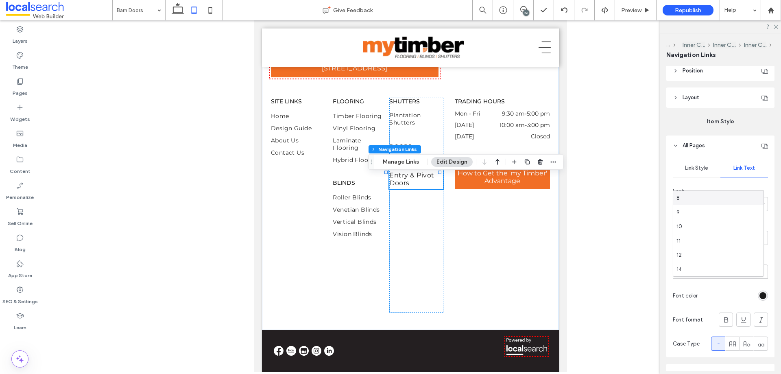
scroll to position [122, 0]
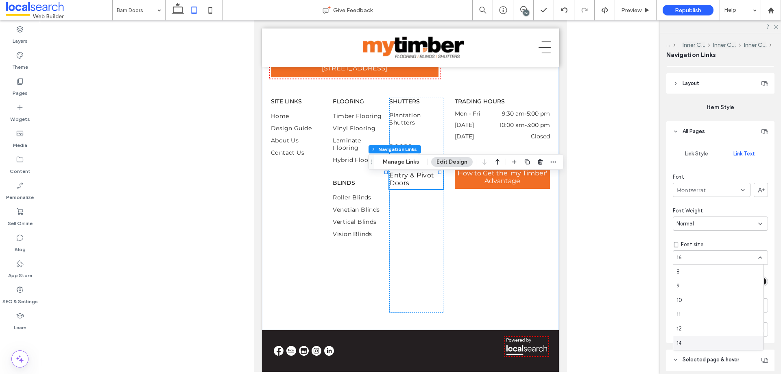
click at [702, 341] on div "14" at bounding box center [719, 343] width 90 height 14
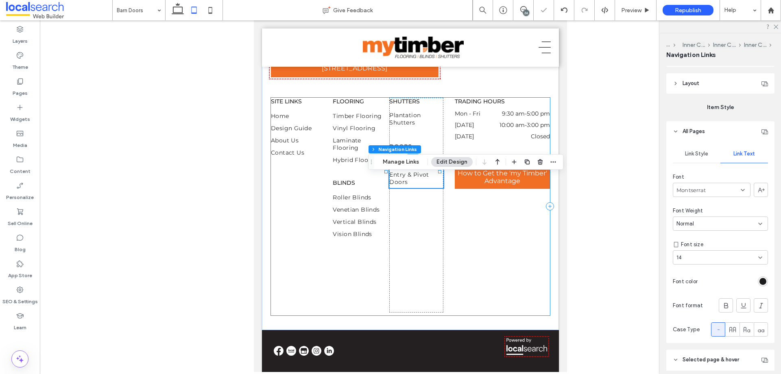
click at [487, 251] on div "SITE LINKS Home Design Guide About Us Contact Us Flooring Timber Flooring Vinyl…" at bounding box center [410, 207] width 279 height 218
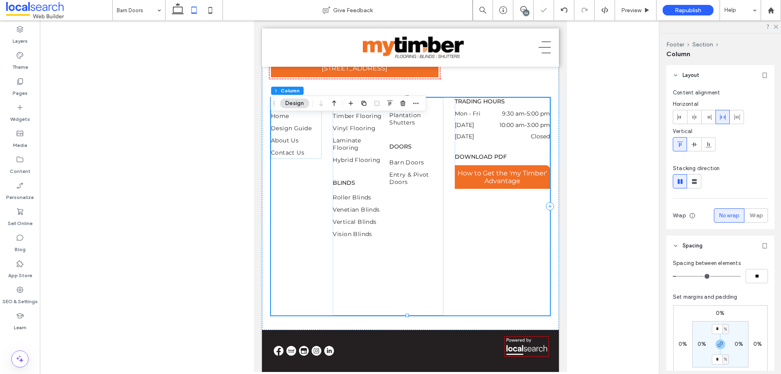
click at [468, 251] on div "SITE LINKS Home Design Guide About Us Contact Us Flooring Timber Flooring Vinyl…" at bounding box center [410, 207] width 279 height 218
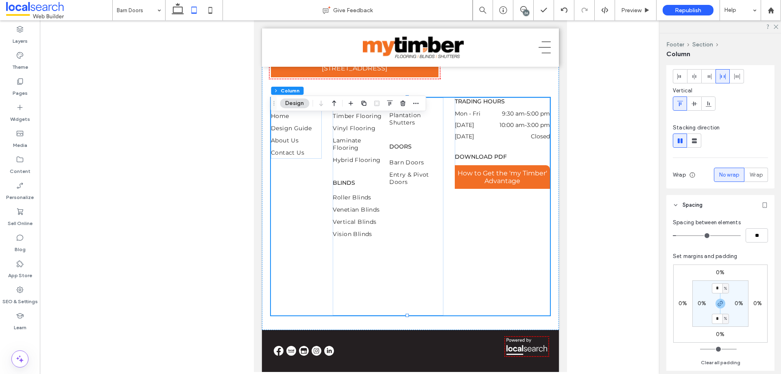
type input "*"
type input "**"
type input "*"
type input "**"
type input "*"
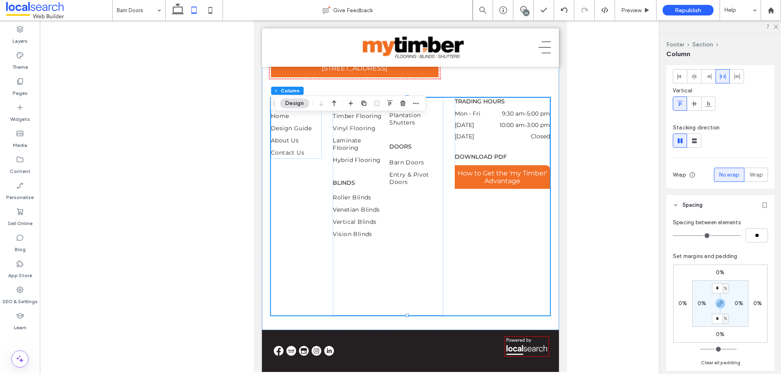
type input "**"
drag, startPoint x: 676, startPoint y: 233, endPoint x: 681, endPoint y: 235, distance: 5.5
click at [681, 235] on input "range" at bounding box center [707, 235] width 68 height 1
type input "*"
type input "**"
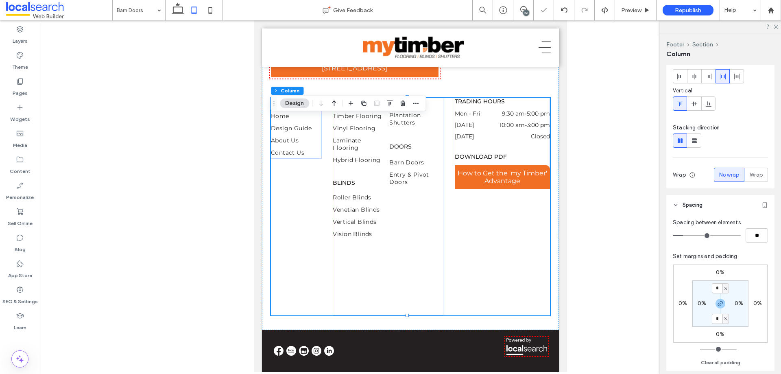
type input "*"
type input "**"
drag, startPoint x: 685, startPoint y: 236, endPoint x: 689, endPoint y: 235, distance: 5.0
type input "*"
click at [689, 235] on input "range" at bounding box center [707, 235] width 68 height 1
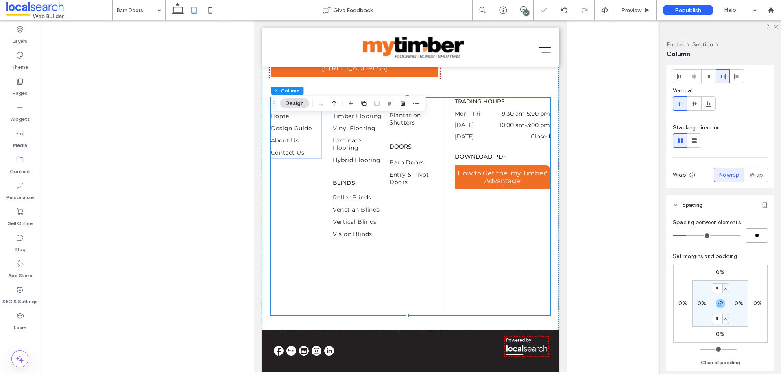
click at [754, 233] on input "**" at bounding box center [757, 235] width 22 height 14
type input "*"
type input "**"
click at [322, 134] on link "Design Guide" at bounding box center [299, 128] width 51 height 12
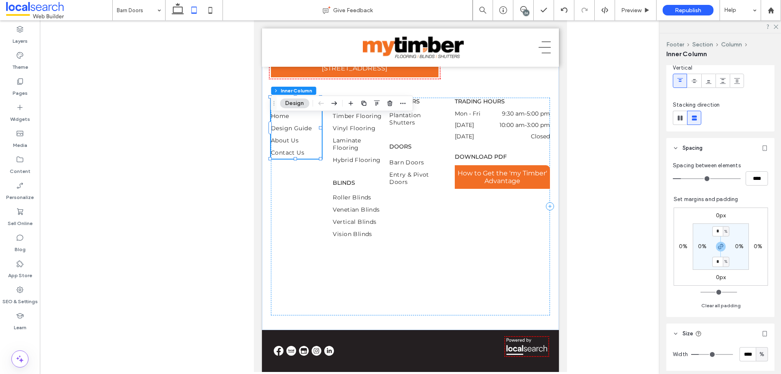
scroll to position [203, 0]
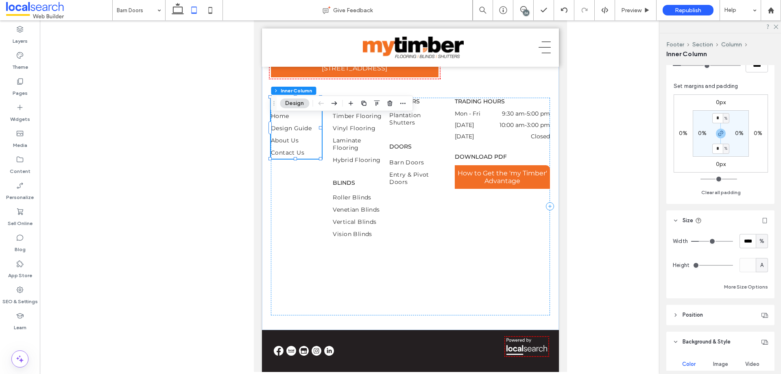
click at [761, 234] on div "%" at bounding box center [762, 241] width 12 height 14
click at [759, 317] on div "A" at bounding box center [758, 312] width 11 height 14
type input "*"
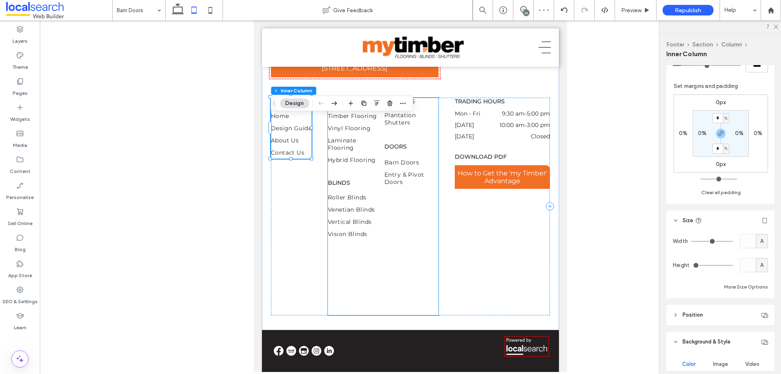
click at [404, 172] on div "Shutters Plantation Shutters Doors Barn Doors Entry & Pivot Doors" at bounding box center [412, 205] width 54 height 215
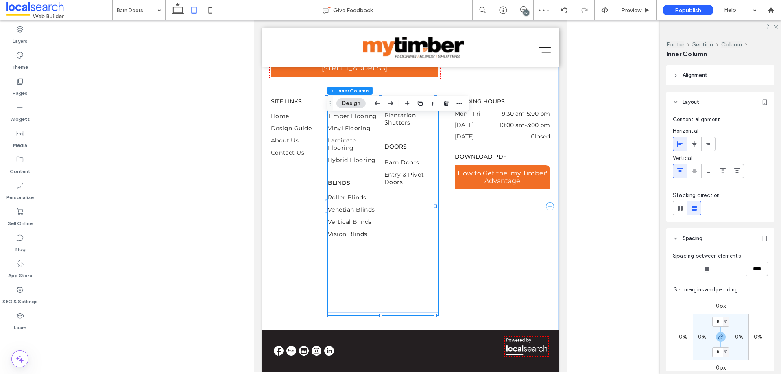
click at [404, 172] on div "Shutters Plantation Shutters Doors Barn Doors Entry & Pivot Doors" at bounding box center [412, 205] width 54 height 215
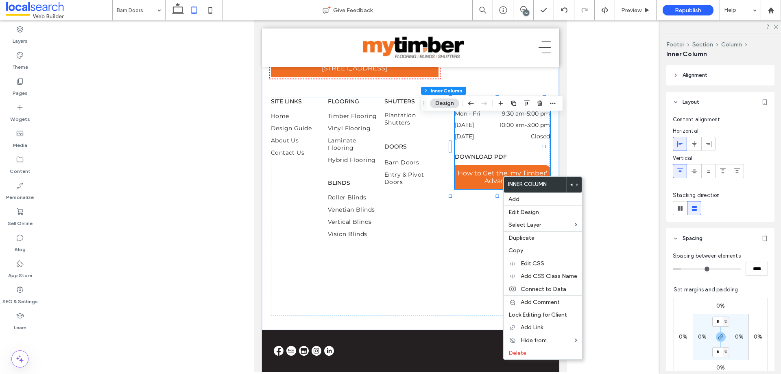
click at [481, 175] on div "TRADING HOURS Mon - Fri 9:30 am - 5:00 pm [DATE] 10:00 am - 3:00 pm [DATE] Clos…" at bounding box center [502, 143] width 95 height 91
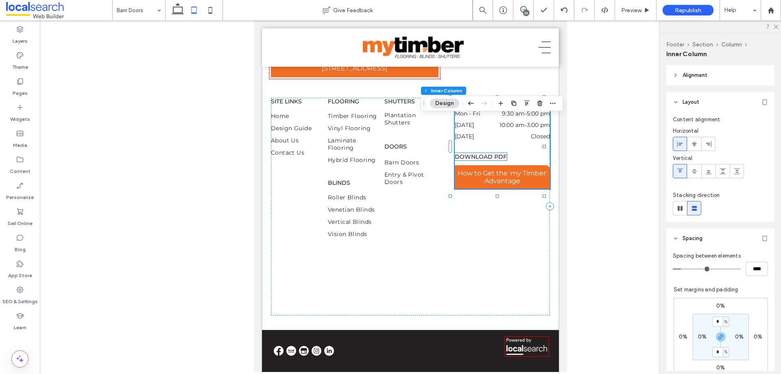
click at [485, 160] on span "Download pdf" at bounding box center [481, 156] width 52 height 7
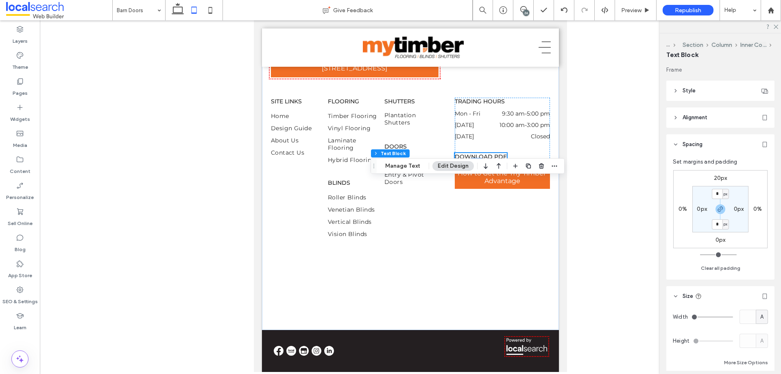
click at [485, 160] on span "Download pdf" at bounding box center [481, 156] width 52 height 7
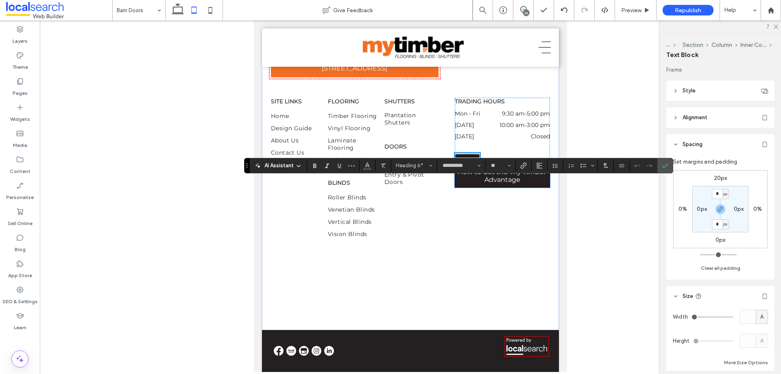
click at [488, 184] on span "How to Get the 'my Timber' Advantage" at bounding box center [502, 175] width 95 height 15
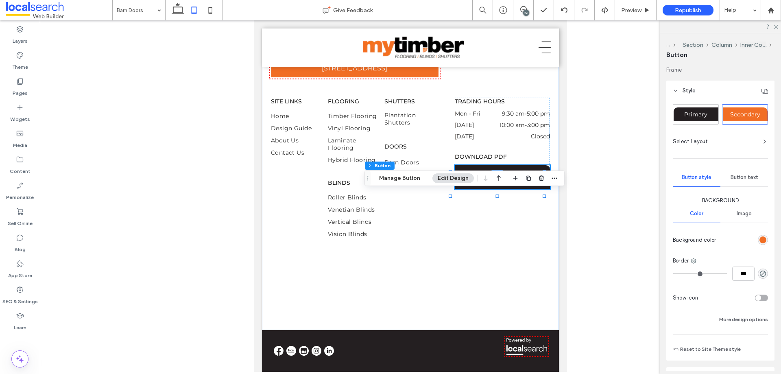
type input "**"
click at [488, 185] on span "How to Get the 'my Timber' Advantage" at bounding box center [502, 176] width 95 height 15
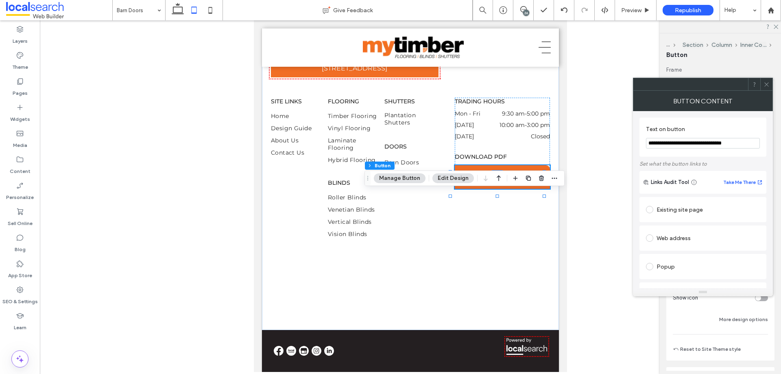
click at [767, 83] on icon at bounding box center [767, 84] width 6 height 6
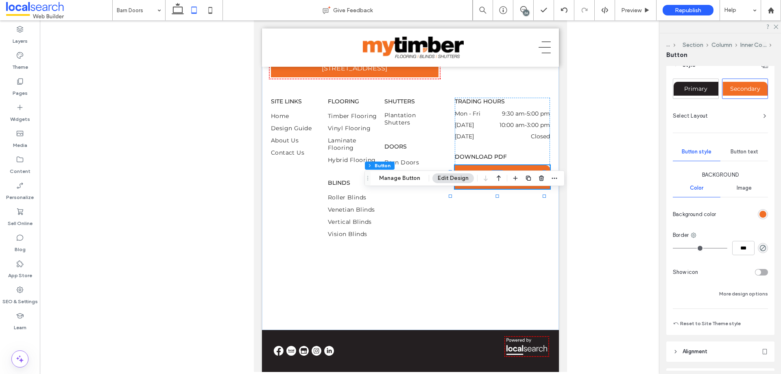
scroll to position [0, 0]
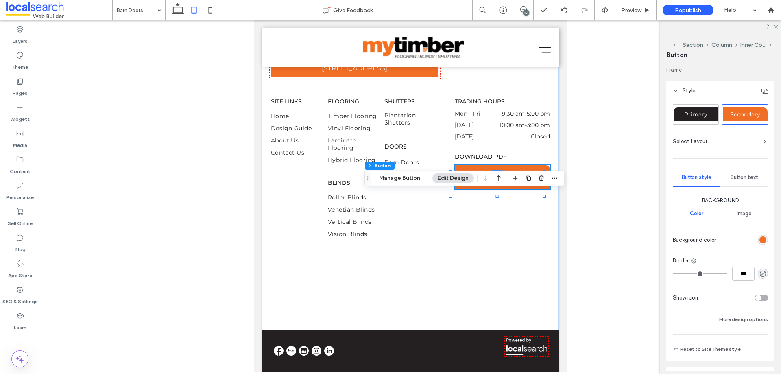
click at [746, 184] on div "Button text" at bounding box center [745, 177] width 48 height 18
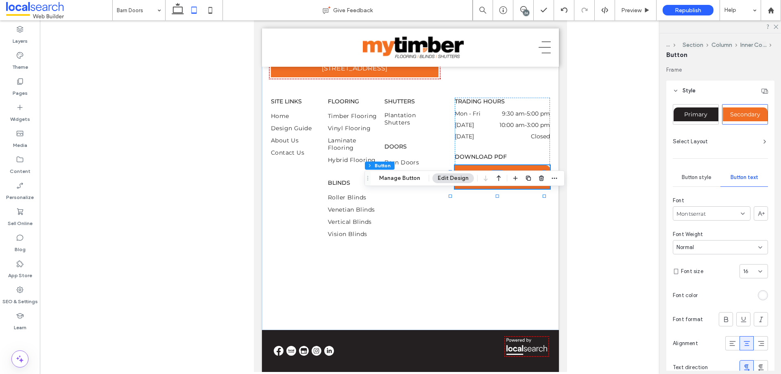
click at [753, 272] on input at bounding box center [751, 271] width 15 height 7
click at [749, 354] on div "14" at bounding box center [750, 357] width 28 height 14
click at [486, 232] on div "SITE LINKS Home Design Guide About Us Contact Us Flooring Timber Flooring Vinyl…" at bounding box center [410, 207] width 279 height 218
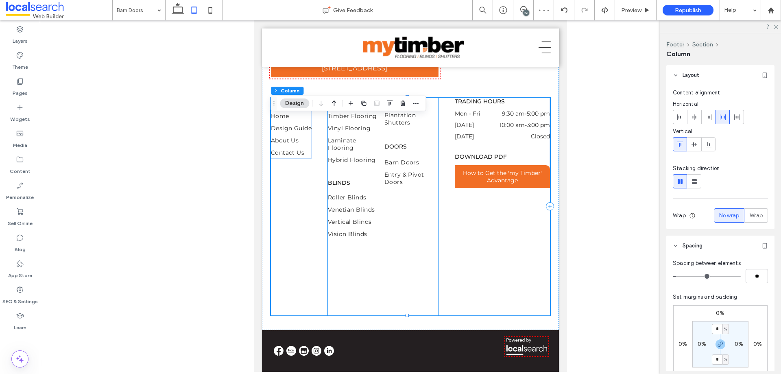
click at [405, 171] on div "Shutters Plantation Shutters Doors Barn Doors Entry & Pivot Doors" at bounding box center [412, 205] width 54 height 215
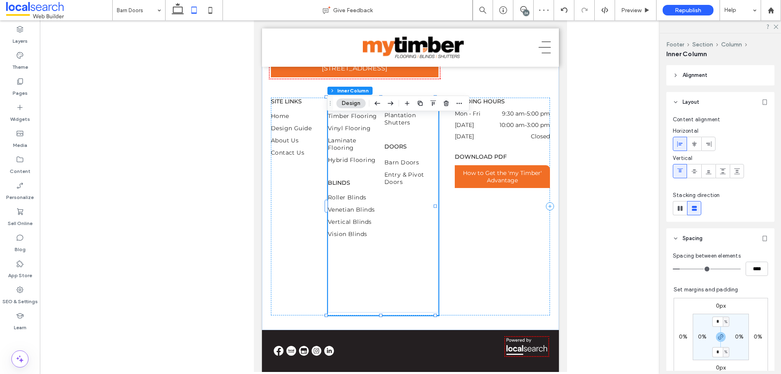
click at [405, 171] on div "Shutters Plantation Shutters Doors Barn Doors Entry & Pivot Doors" at bounding box center [412, 205] width 54 height 215
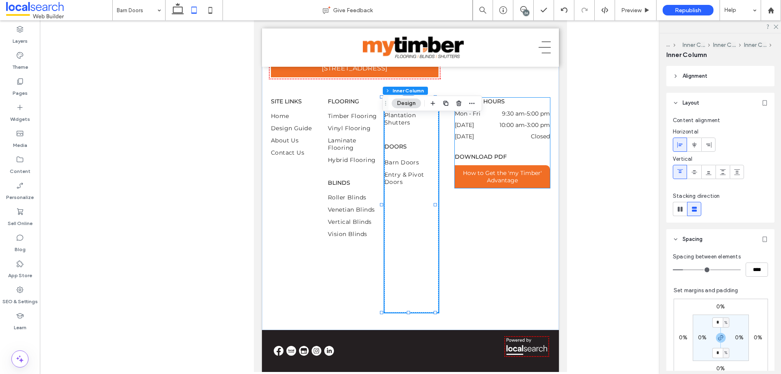
click at [499, 133] on div "[DATE] 10:00 am - 3:00 pm" at bounding box center [502, 126] width 95 height 11
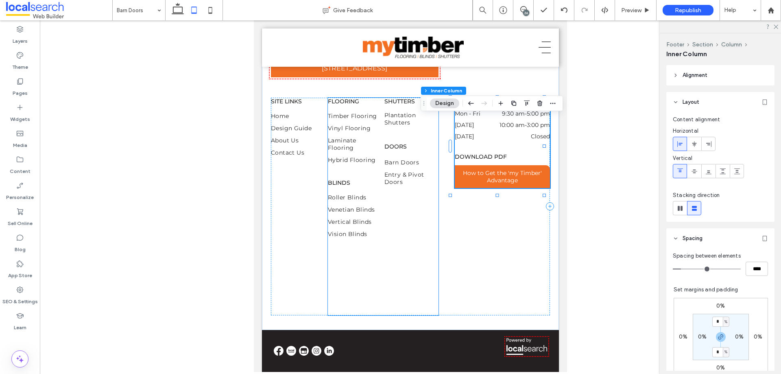
click at [423, 159] on div "Shutters Plantation Shutters Doors Barn Doors Entry & Pivot Doors" at bounding box center [412, 205] width 54 height 215
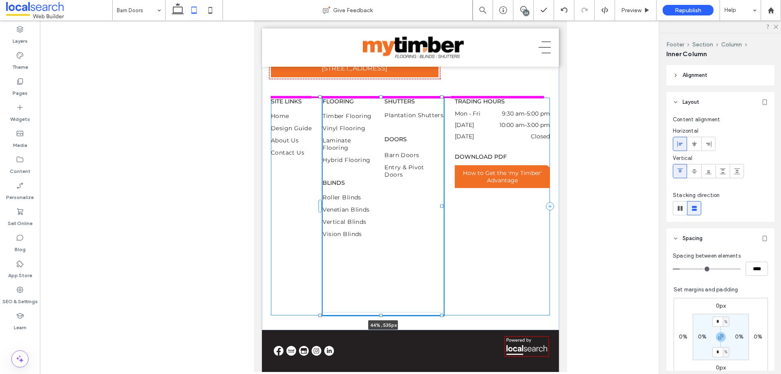
drag, startPoint x: 434, startPoint y: 224, endPoint x: 446, endPoint y: 223, distance: 12.7
click at [446, 223] on div "02 4365 1010 [STREET_ADDRESS] My Timber Flooring, Blinds & Shutters - Localsear…" at bounding box center [410, 156] width 297 height 348
type input "**"
type input "****"
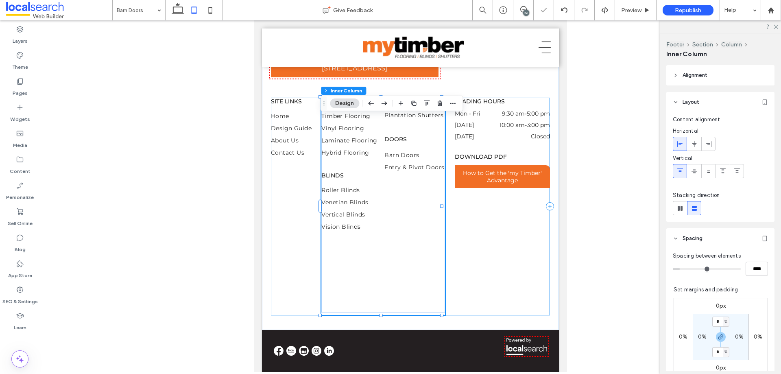
click at [496, 260] on div "SITE LINKS Home Design Guide About Us Contact Us Flooring Timber Flooring Vinyl…" at bounding box center [410, 207] width 279 height 218
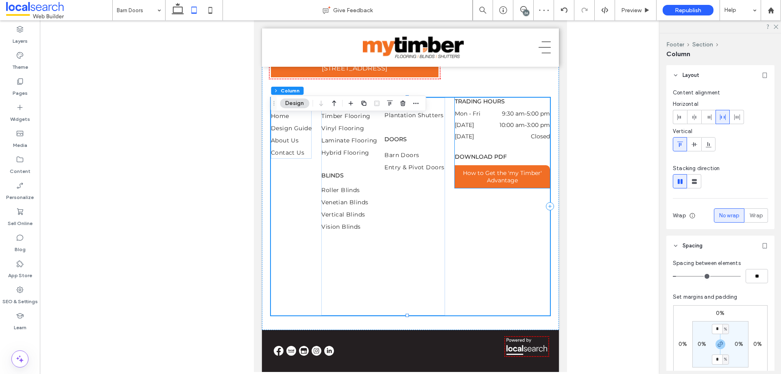
click at [505, 171] on div "TRADING HOURS Mon - Fri 9:30 am - 5:00 pm [DATE] 10:00 am - 3:00 pm [DATE] Clos…" at bounding box center [502, 143] width 95 height 90
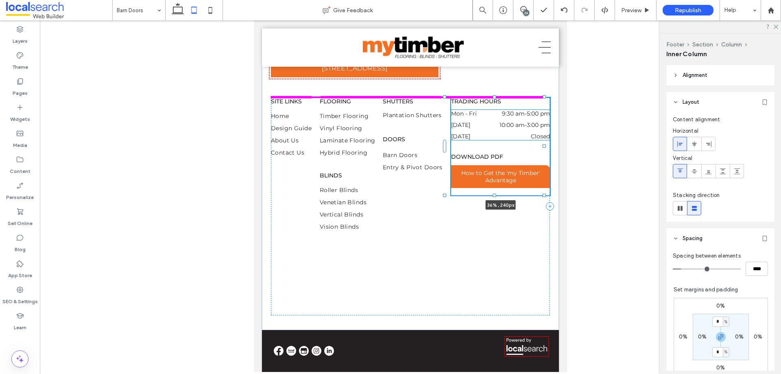
drag, startPoint x: 545, startPoint y: 166, endPoint x: 550, endPoint y: 167, distance: 5.8
click at [550, 167] on div "02 4365 1010 [STREET_ADDRESS] My Timber Flooring, Blinds & Shutters - Localsear…" at bounding box center [410, 156] width 297 height 348
type input "**"
type input "****"
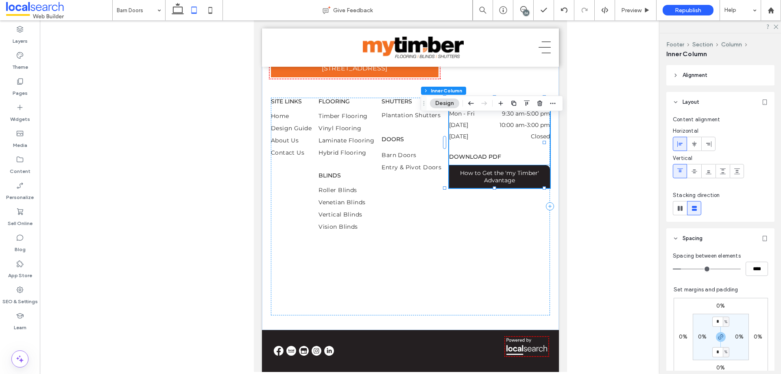
click at [527, 184] on span "How to Get the 'my Timber' Advantage" at bounding box center [499, 176] width 101 height 15
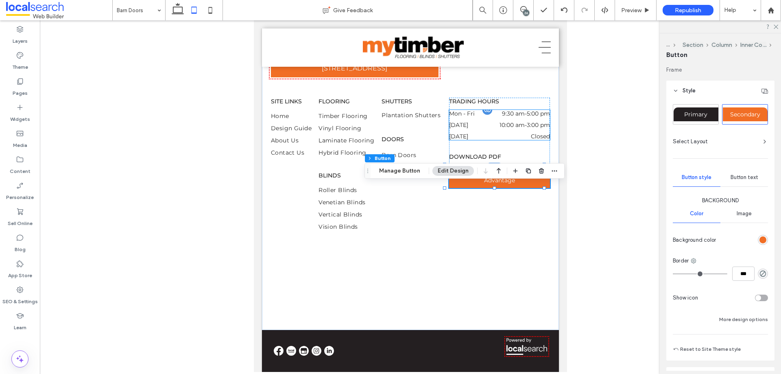
click at [500, 129] on time "10:00 am" at bounding box center [512, 124] width 25 height 7
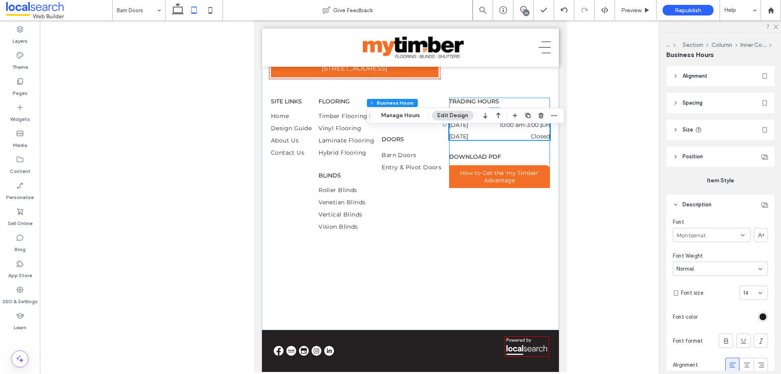
click at [520, 178] on div "TRADING HOURS Mon - Fri 9:30 am - 5:00 pm [DATE] 10:00 am - 3:00 pm [DATE] Clos…" at bounding box center [499, 143] width 101 height 90
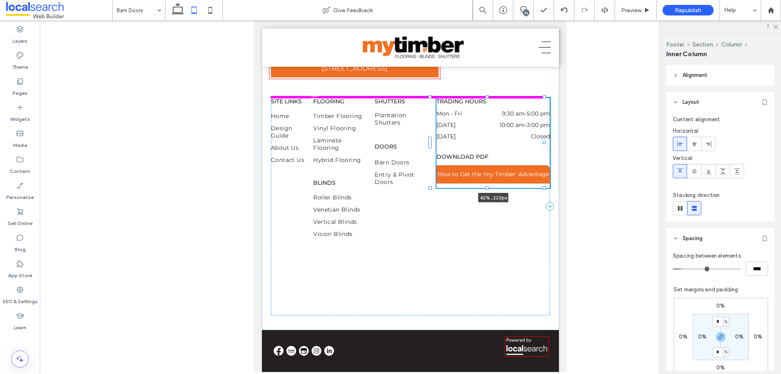
drag, startPoint x: 543, startPoint y: 162, endPoint x: 558, endPoint y: 161, distance: 14.7
type input "**"
type input "****"
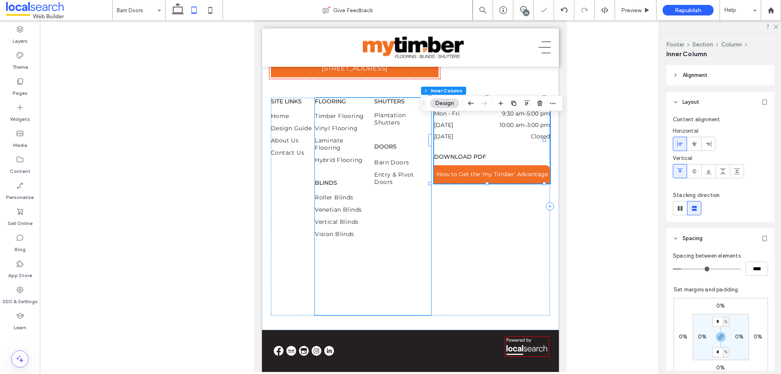
click at [412, 165] on div "Shutters Plantation Shutters Doors Barn Doors Entry & Pivot Doors" at bounding box center [402, 205] width 57 height 215
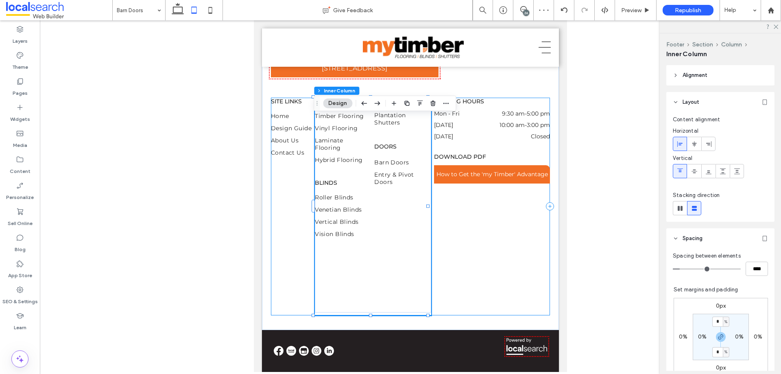
click at [454, 248] on div "SITE LINKS Home Design Guide About Us Contact Us Flooring Timber Flooring Vinyl…" at bounding box center [410, 207] width 279 height 218
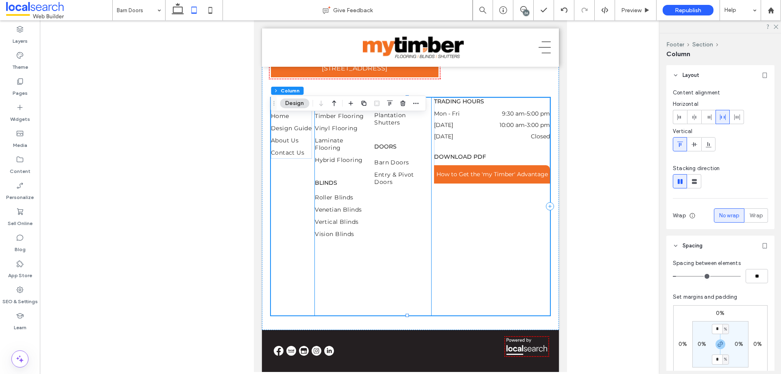
click at [422, 240] on div "Shutters Plantation Shutters Doors Barn Doors Entry & Pivot Doors" at bounding box center [402, 205] width 57 height 215
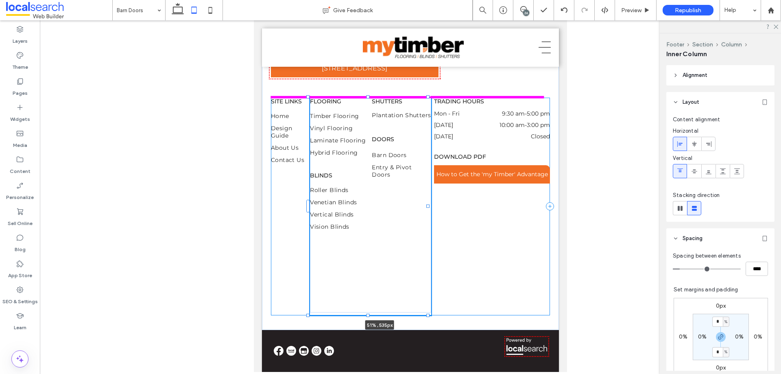
drag, startPoint x: 427, startPoint y: 225, endPoint x: 453, endPoint y: 223, distance: 25.4
click at [453, 223] on div "02 4365 1010 Unit 1 217 The Entrance Road, Erina NSW 2250 My Timber Flooring, B…" at bounding box center [410, 156] width 297 height 348
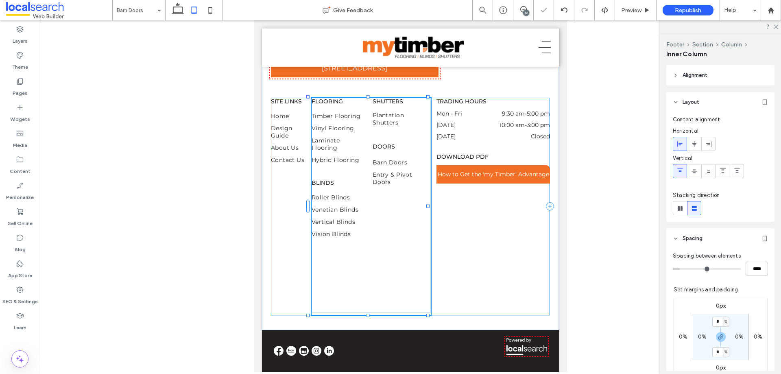
type input "**"
type input "****"
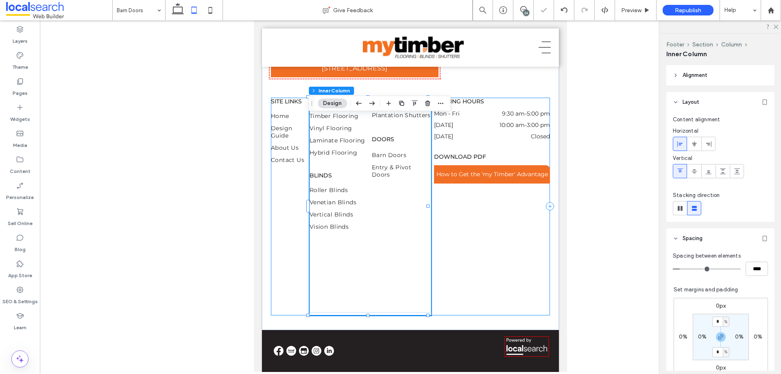
click at [497, 247] on div "SITE LINKS Home Design Guide About Us Contact Us Flooring Timber Flooring Vinyl…" at bounding box center [410, 207] width 279 height 218
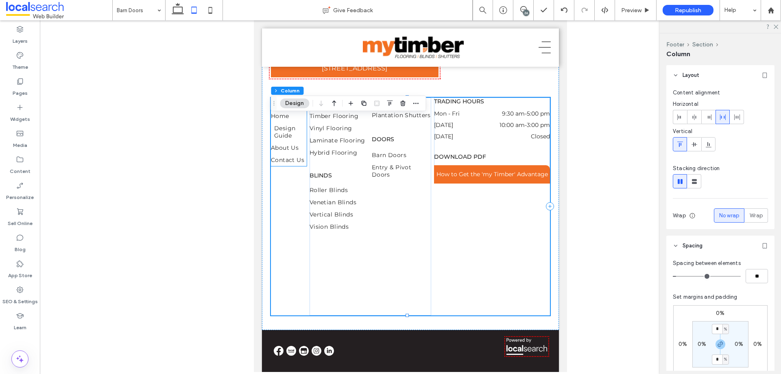
click at [299, 139] on span "Design Guide" at bounding box center [292, 132] width 36 height 15
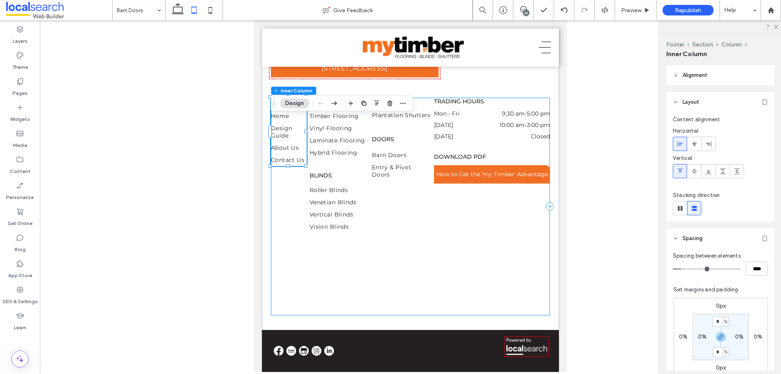
click at [508, 237] on div "SITE LINKS Home Design Guide About Us Contact Us Flooring Timber Flooring Vinyl…" at bounding box center [410, 207] width 279 height 218
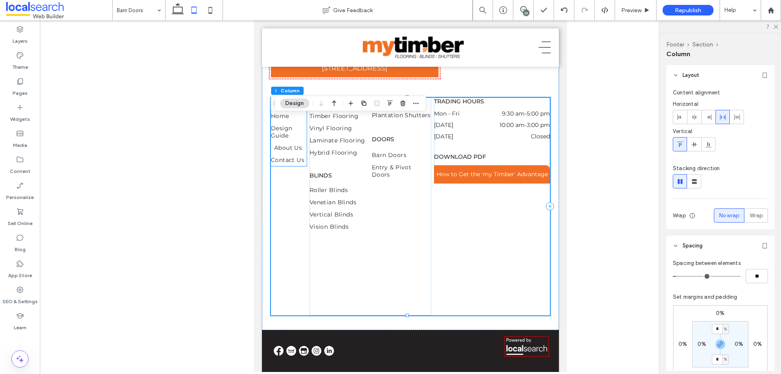
click at [295, 154] on link "About Us" at bounding box center [292, 148] width 36 height 12
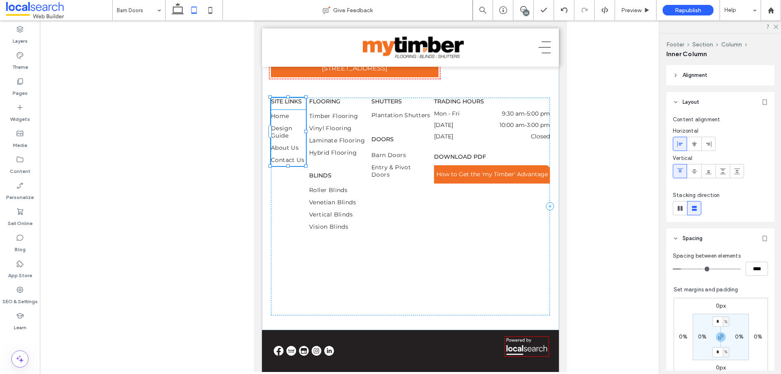
click at [306, 133] on div at bounding box center [305, 131] width 3 height 3
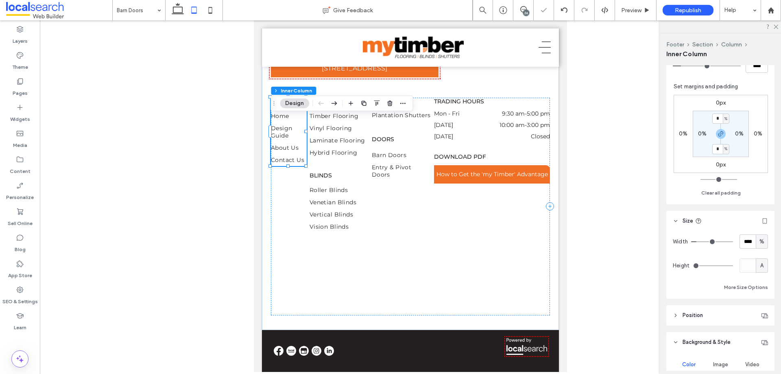
scroll to position [203, 0]
click at [761, 245] on div "%" at bounding box center [762, 241] width 12 height 14
click at [759, 312] on span "A" at bounding box center [758, 313] width 3 height 8
type input "*"
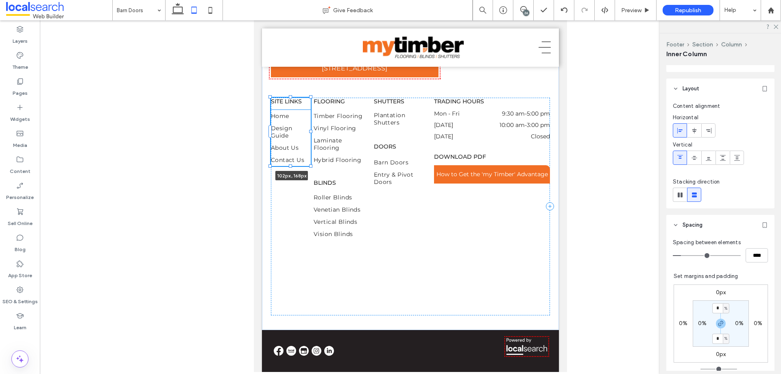
scroll to position [0, 0]
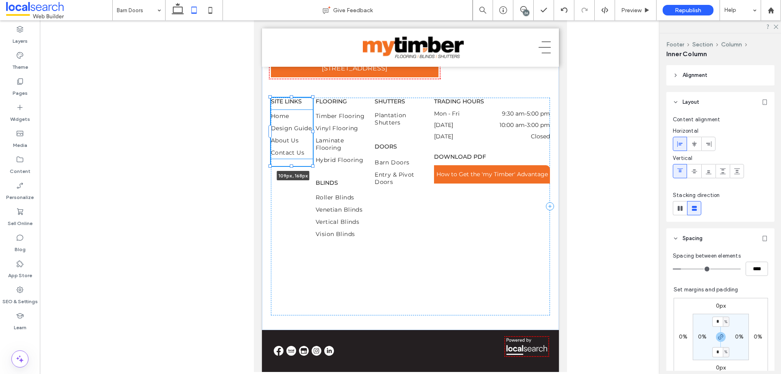
drag, startPoint x: 309, startPoint y: 149, endPoint x: 314, endPoint y: 149, distance: 4.9
click at [314, 133] on div at bounding box center [312, 131] width 3 height 3
type input "***"
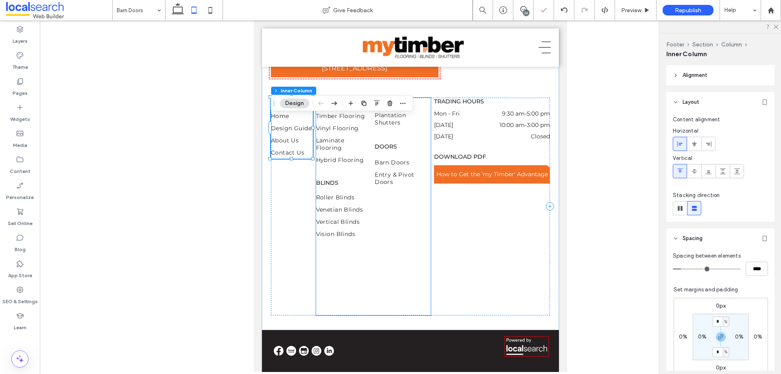
click at [359, 196] on div "Flooring Timber Flooring Vinyl Flooring Laminate Flooring Hybrid Flooring Blind…" at bounding box center [342, 205] width 53 height 214
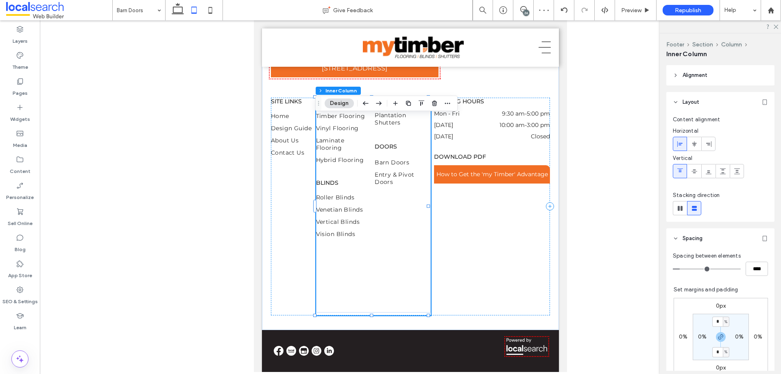
click at [359, 194] on div "Flooring Timber Flooring Vinyl Flooring Laminate Flooring Hybrid Flooring Blind…" at bounding box center [342, 205] width 53 height 214
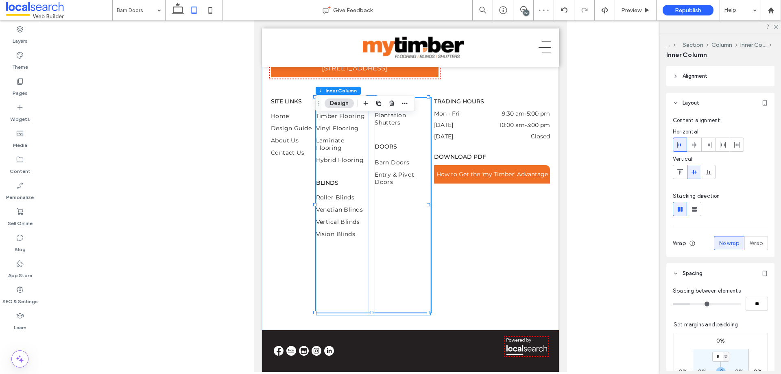
click at [366, 195] on div "Flooring Timber Flooring Vinyl Flooring Laminate Flooring Hybrid Flooring Blind…" at bounding box center [342, 205] width 53 height 214
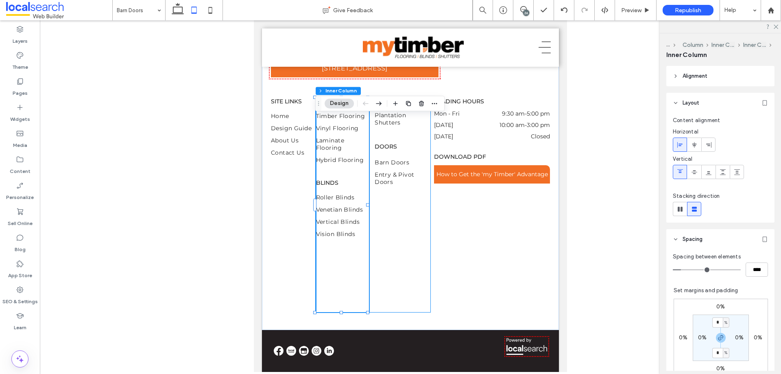
click at [368, 206] on div "Flooring Timber Flooring Vinyl Flooring Laminate Flooring Hybrid Flooring Blind…" at bounding box center [373, 205] width 115 height 215
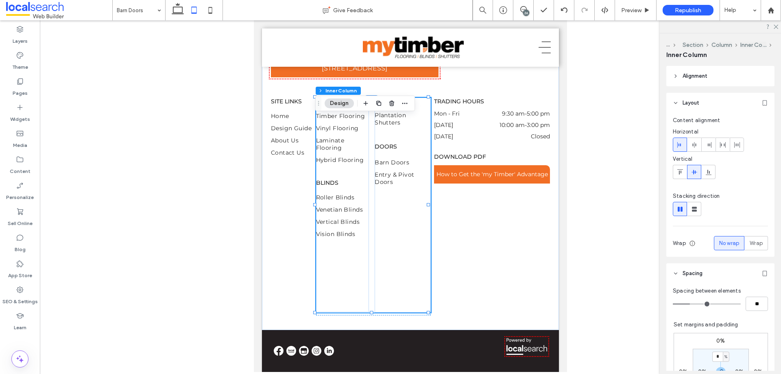
click at [370, 204] on div "Flooring Timber Flooring Vinyl Flooring Laminate Flooring Hybrid Flooring Blind…" at bounding box center [373, 205] width 115 height 215
click at [757, 304] on input "**" at bounding box center [757, 304] width 22 height 14
type input "*"
type input "**"
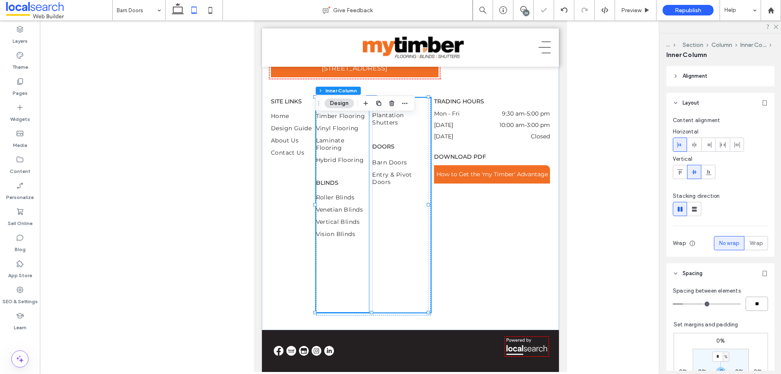
click at [358, 199] on div "Flooring Timber Flooring Vinyl Flooring Laminate Flooring Hybrid Flooring Blind…" at bounding box center [342, 205] width 53 height 214
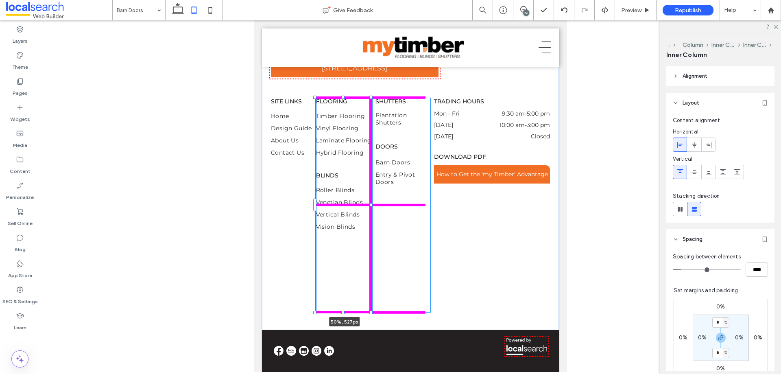
drag, startPoint x: 367, startPoint y: 223, endPoint x: 373, endPoint y: 223, distance: 6.2
click at [373, 223] on div "02 4365 1010 Unit 1 217 The Entrance Road, Erina NSW 2250 My Timber Flooring, B…" at bounding box center [410, 156] width 297 height 348
type input "**"
type input "****"
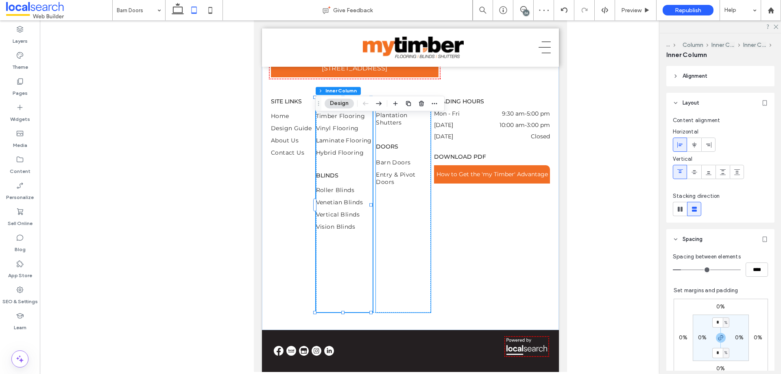
click at [380, 234] on div "Shutters Plantation Shutters Doors Barn Doors Entry & Pivot Doors" at bounding box center [403, 205] width 55 height 215
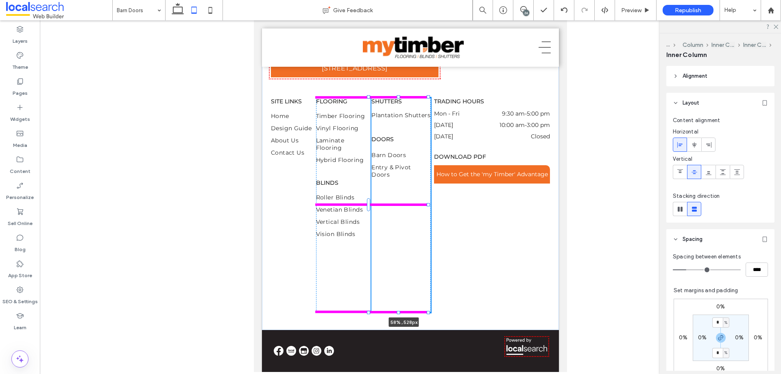
drag, startPoint x: 428, startPoint y: 225, endPoint x: 439, endPoint y: 225, distance: 11.0
click at [439, 225] on div "02 4365 1010 Unit 1 217 The Entrance Road, Erina NSW 2250 My Timber Flooring, B…" at bounding box center [410, 156] width 297 height 348
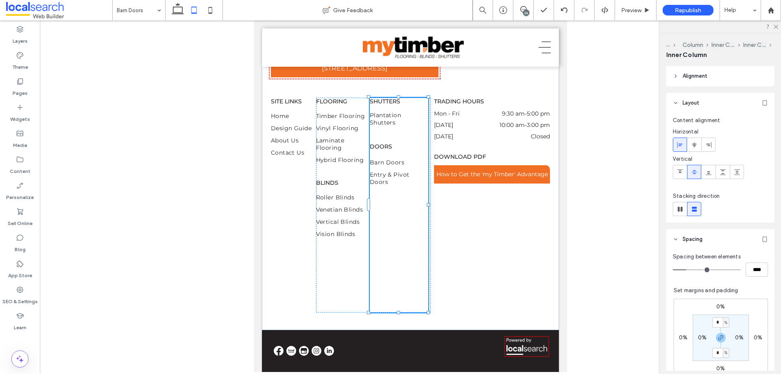
type input "**"
type input "****"
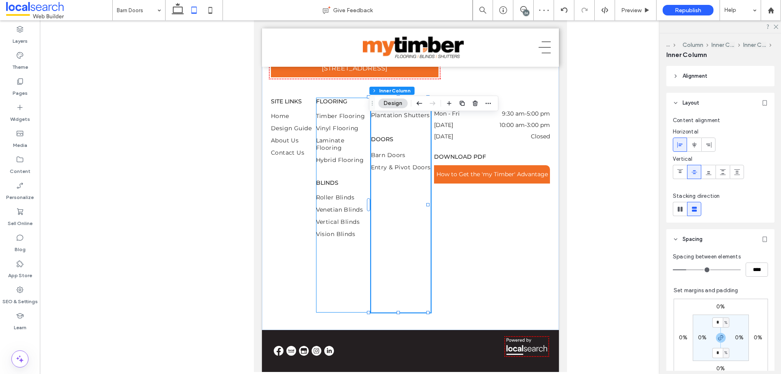
click at [368, 290] on div "Flooring Timber Flooring Vinyl Flooring Laminate Flooring Hybrid Flooring Blind…" at bounding box center [373, 205] width 115 height 215
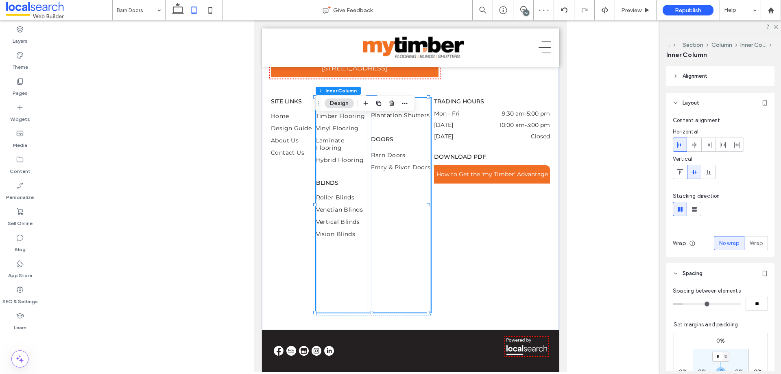
click at [368, 289] on div "Flooring Timber Flooring Vinyl Flooring Laminate Flooring Hybrid Flooring Blind…" at bounding box center [373, 205] width 115 height 215
click at [763, 307] on input "**" at bounding box center [757, 304] width 22 height 14
type input "*"
type input "**"
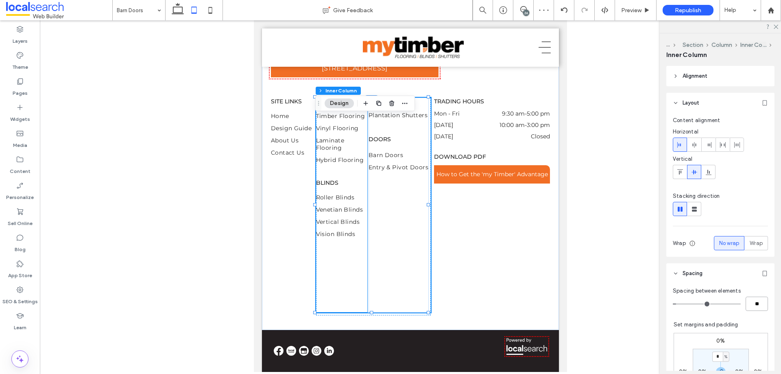
click at [361, 199] on div "Flooring Timber Flooring Vinyl Flooring Laminate Flooring Hybrid Flooring Blind…" at bounding box center [342, 205] width 52 height 214
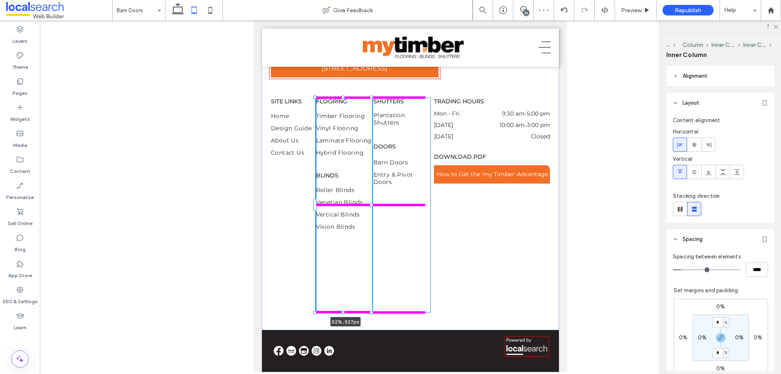
drag, startPoint x: 366, startPoint y: 223, endPoint x: 383, endPoint y: 226, distance: 17.7
click at [374, 220] on div "02 4365 1010 Unit 1 217 The Entrance Road, Erina NSW 2250 My Timber Flooring, B…" at bounding box center [410, 156] width 297 height 348
type input "**"
type input "****"
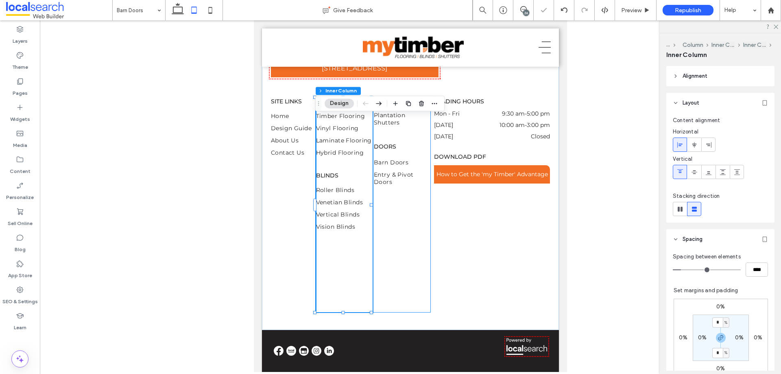
click at [407, 243] on div "Shutters Plantation Shutters Doors Barn Doors Entry & Pivot Doors" at bounding box center [402, 205] width 57 height 215
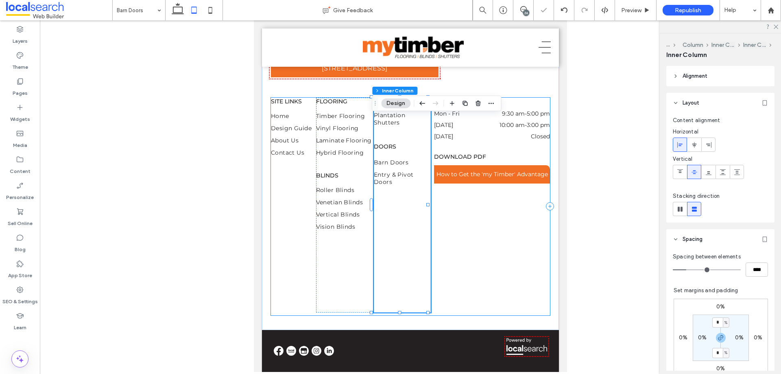
click at [471, 246] on div "SITE LINKS Home Design Guide About Us Contact Us Flooring Timber Flooring Vinyl…" at bounding box center [410, 207] width 279 height 218
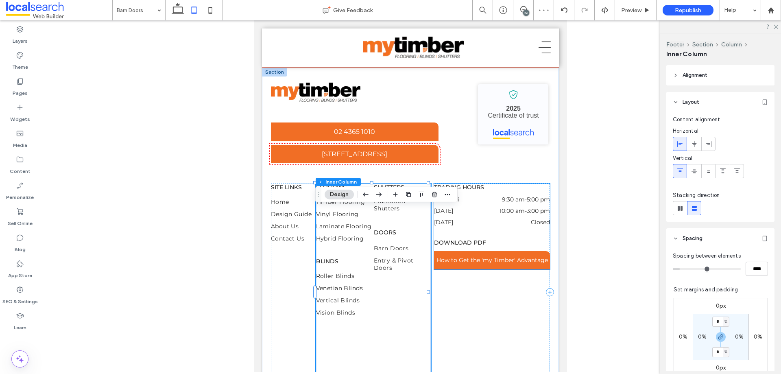
scroll to position [1102, 0]
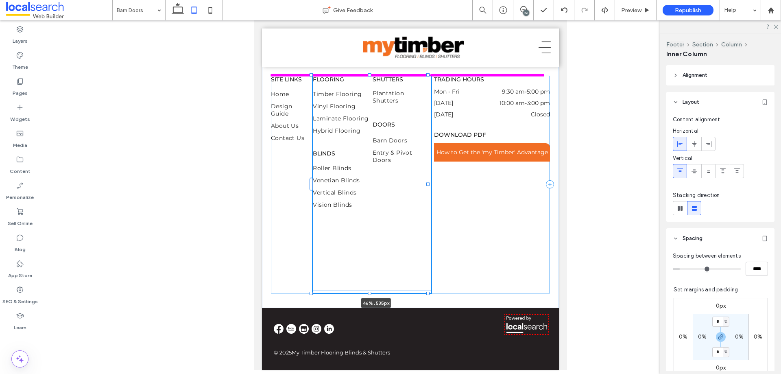
drag, startPoint x: 429, startPoint y: 194, endPoint x: 444, endPoint y: 194, distance: 15.1
click at [444, 194] on div "02 4365 1010 Unit 1 217 The Entrance Road, Erina NSW 2250 My Timber Flooring, B…" at bounding box center [410, 134] width 297 height 348
type input "**"
type input "****"
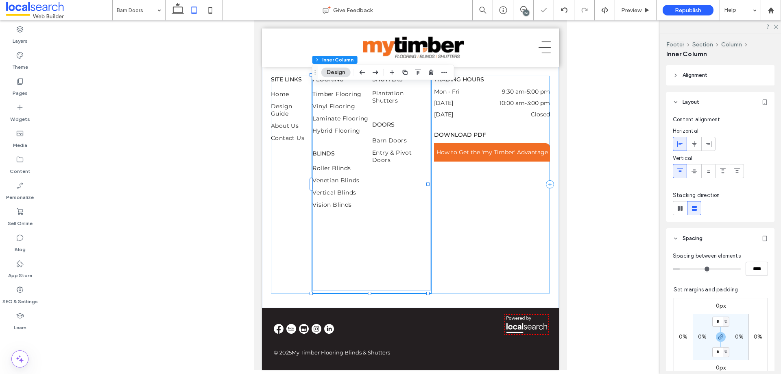
click at [484, 196] on div "SITE LINKS Home Design Guide About Us Contact Us Flooring Timber Flooring Vinyl…" at bounding box center [410, 185] width 279 height 218
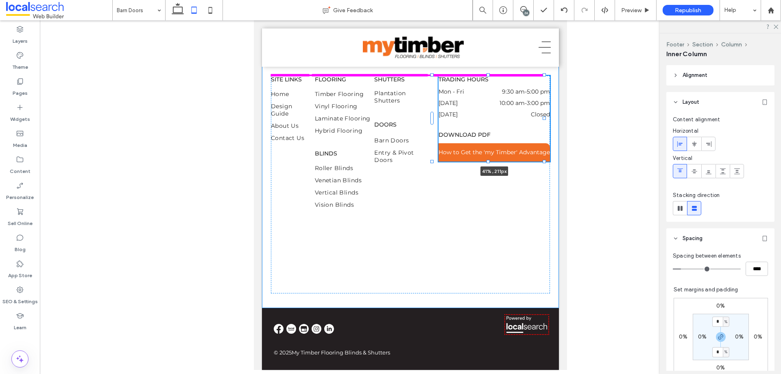
click at [543, 120] on div at bounding box center [544, 118] width 3 height 3
type input "**"
type input "****"
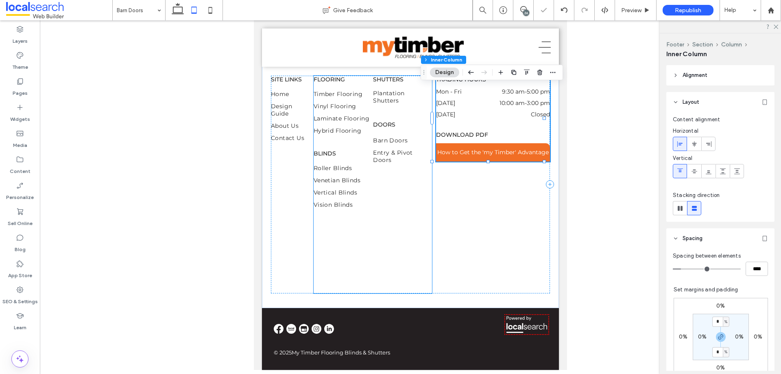
click at [380, 143] on div "Shutters Plantation Shutters Doors Barn Doors Entry & Pivot Doors" at bounding box center [402, 183] width 59 height 215
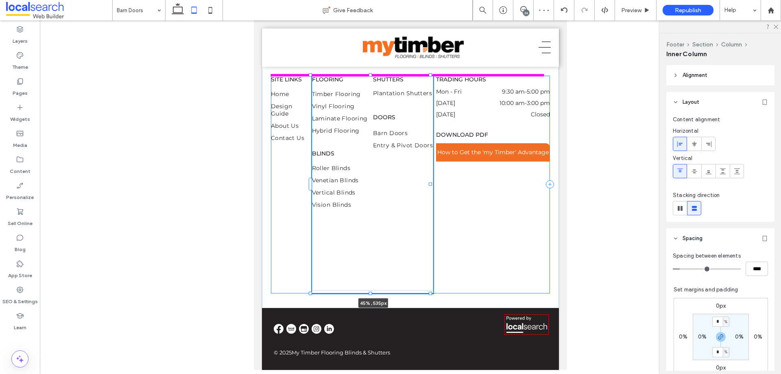
drag, startPoint x: 429, startPoint y: 193, endPoint x: 435, endPoint y: 190, distance: 7.6
click at [435, 190] on div "02 4365 1010 Unit 1 217 The Entrance Road, Erina NSW 2250 My Timber Flooring, B…" at bounding box center [410, 134] width 297 height 348
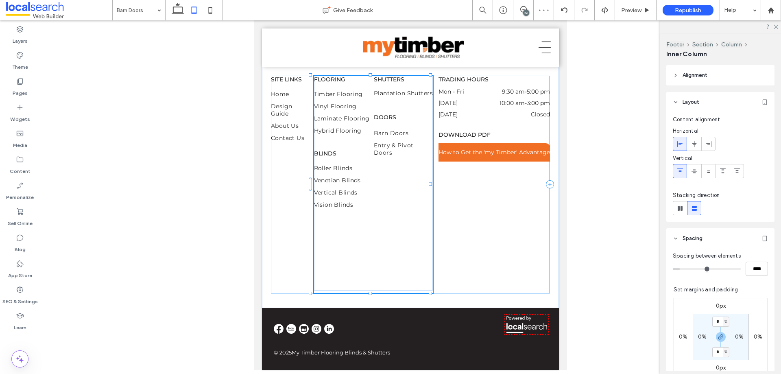
type input "**"
type input "****"
click at [296, 117] on span "Design Guide" at bounding box center [292, 110] width 37 height 15
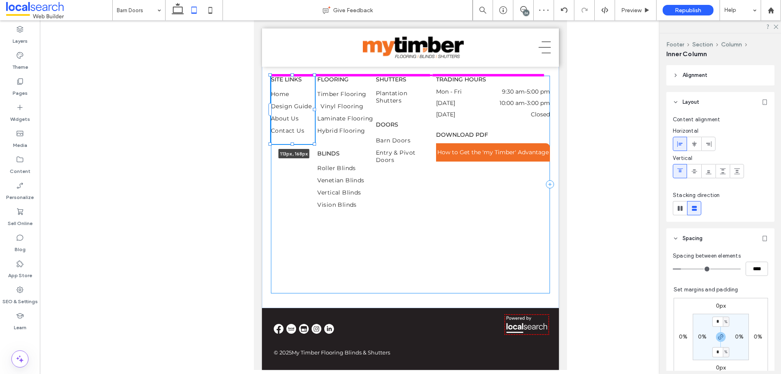
drag, startPoint x: 309, startPoint y: 119, endPoint x: 317, endPoint y: 119, distance: 8.6
click at [317, 119] on div "02 4365 1010 Unit 1 217 The Entrance Road, Erina NSW 2250 My Timber Flooring, B…" at bounding box center [410, 134] width 297 height 348
type input "***"
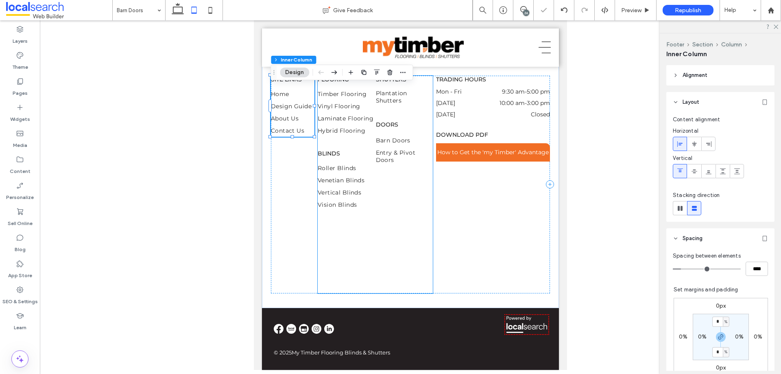
click at [418, 123] on div "Shutters Plantation Shutters Doors Barn Doors Entry & Pivot Doors" at bounding box center [404, 183] width 57 height 215
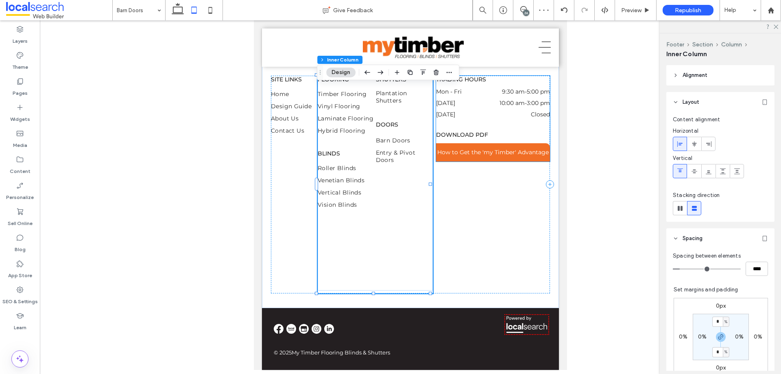
click at [490, 118] on dd "Closed" at bounding box center [519, 114] width 63 height 7
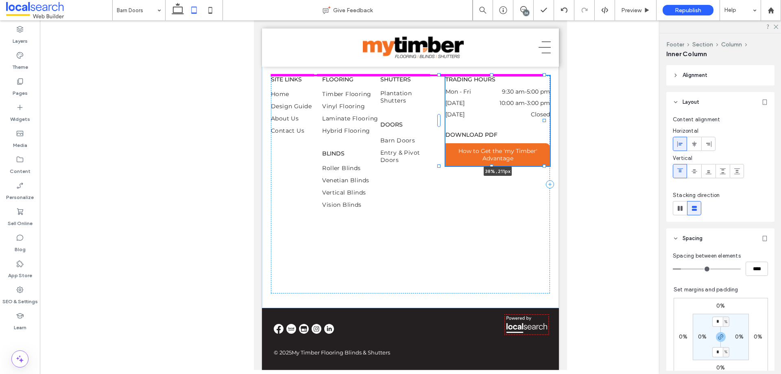
drag, startPoint x: 543, startPoint y: 129, endPoint x: 536, endPoint y: 131, distance: 7.3
click at [536, 131] on div "02 4365 1010 Unit 1 217 The Entrance Road, Erina NSW 2250 My Timber Flooring, B…" at bounding box center [410, 134] width 297 height 348
type input "**"
type input "****"
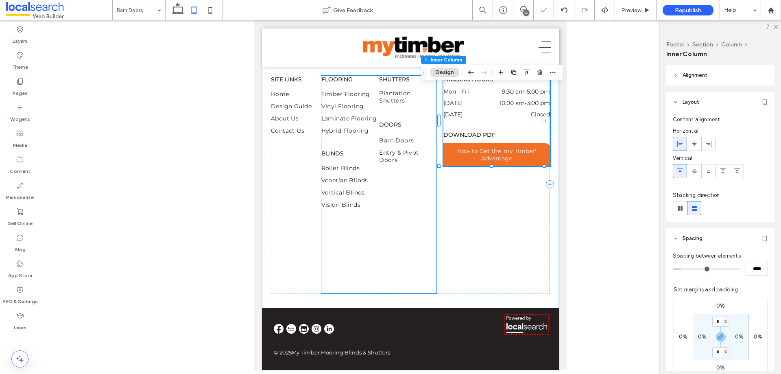
click at [417, 129] on div "Shutters Plantation Shutters Doors Barn Doors Entry & Pivot Doors" at bounding box center [407, 183] width 57 height 215
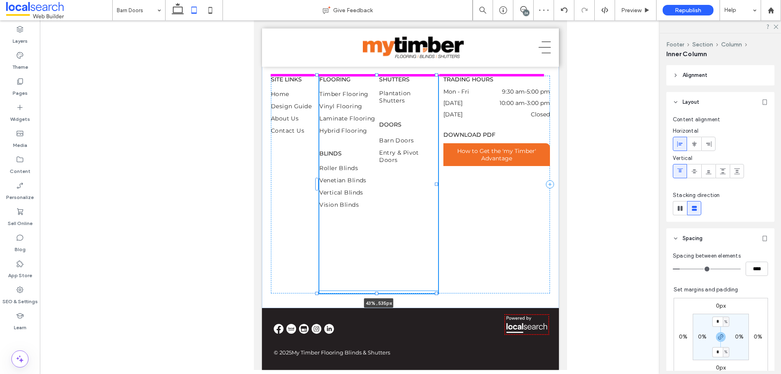
drag, startPoint x: 435, startPoint y: 193, endPoint x: 440, endPoint y: 190, distance: 6.2
click at [440, 190] on div "02 4365 1010 Unit 1 217 The Entrance Road, Erina NSW 2250 My Timber Flooring, B…" at bounding box center [410, 134] width 297 height 348
type input "**"
type input "****"
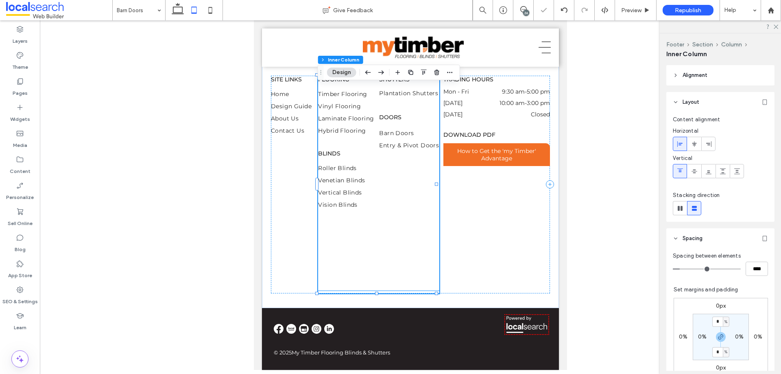
click at [400, 202] on div "Shutters Plantation Shutters Doors Barn Doors Entry & Pivot Doors" at bounding box center [409, 183] width 60 height 215
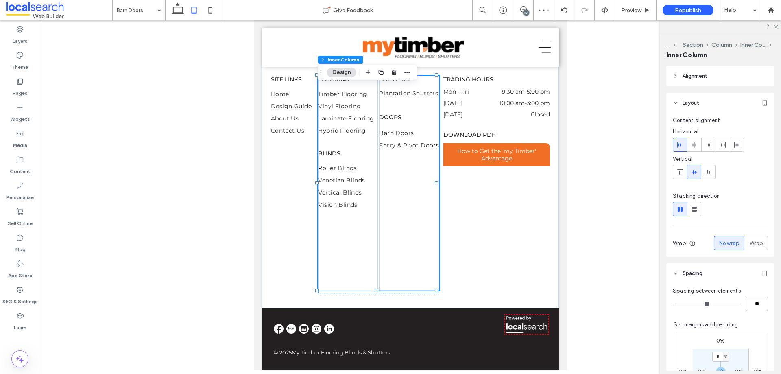
click at [746, 302] on input "**" at bounding box center [757, 304] width 22 height 14
type input "*"
type input "**"
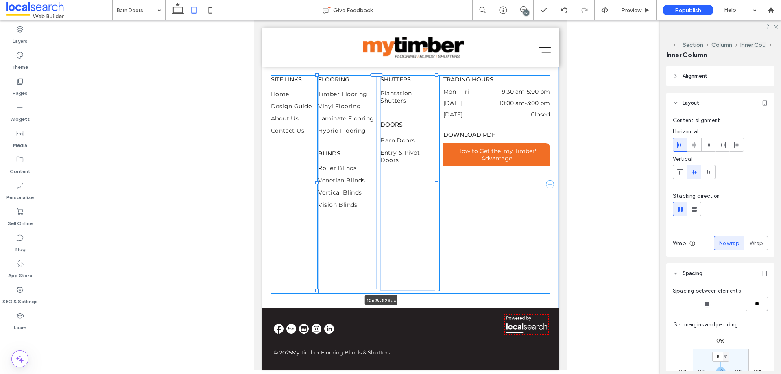
drag, startPoint x: 438, startPoint y: 192, endPoint x: 446, endPoint y: 192, distance: 9.0
click at [446, 192] on div "02 4365 1010 Unit 1 217 The Entrance Road, Erina NSW 2250 My Timber Flooring, B…" at bounding box center [410, 134] width 297 height 348
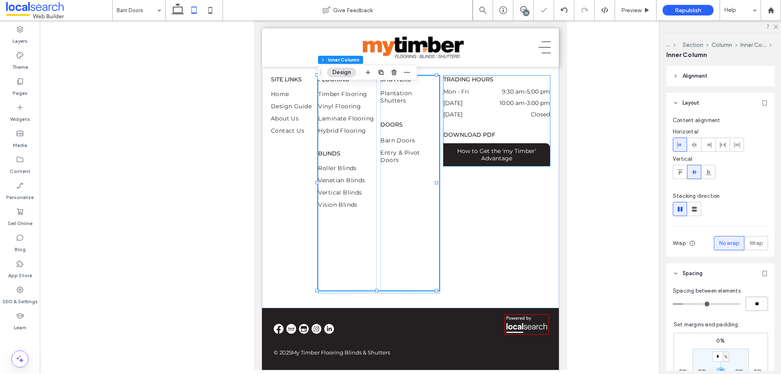
click at [503, 157] on span "How to Get the 'my Timber' Advantage" at bounding box center [497, 154] width 107 height 15
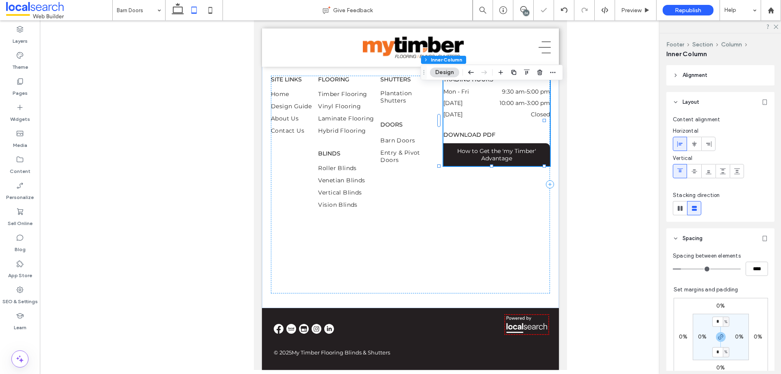
click at [503, 157] on span "How to Get the 'my Timber' Advantage" at bounding box center [497, 154] width 107 height 15
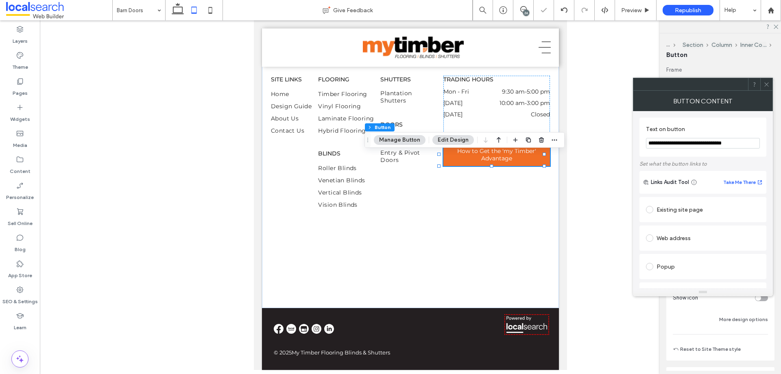
drag, startPoint x: 770, startPoint y: 83, endPoint x: 613, endPoint y: 107, distance: 158.9
click at [770, 84] on icon at bounding box center [767, 84] width 6 height 6
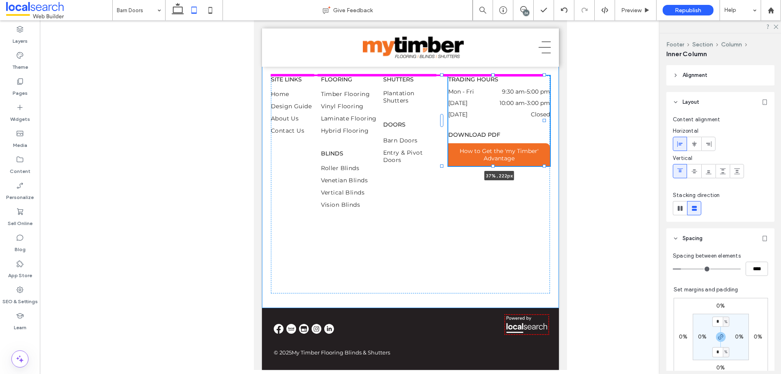
click at [541, 131] on div "02 4365 1010 Unit 1 217 The Entrance Road, Erina NSW 2250 My Timber Flooring, B…" at bounding box center [410, 134] width 297 height 348
type input "**"
type input "****"
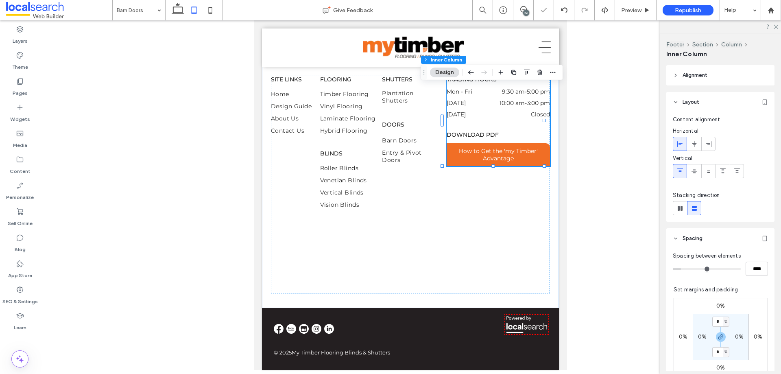
scroll to position [41, 0]
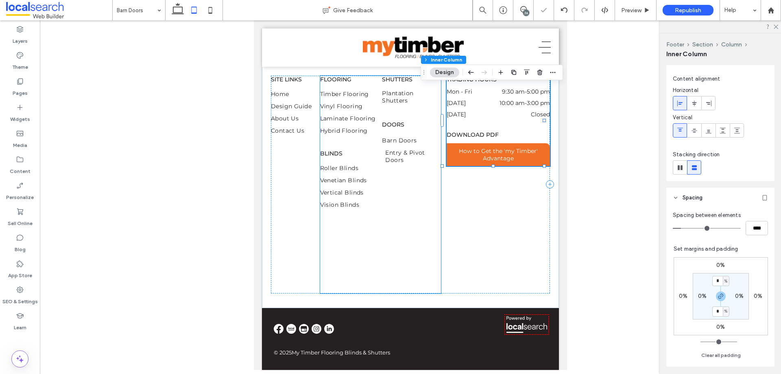
click at [416, 159] on span "Entry & Pivot Doors" at bounding box center [414, 156] width 59 height 15
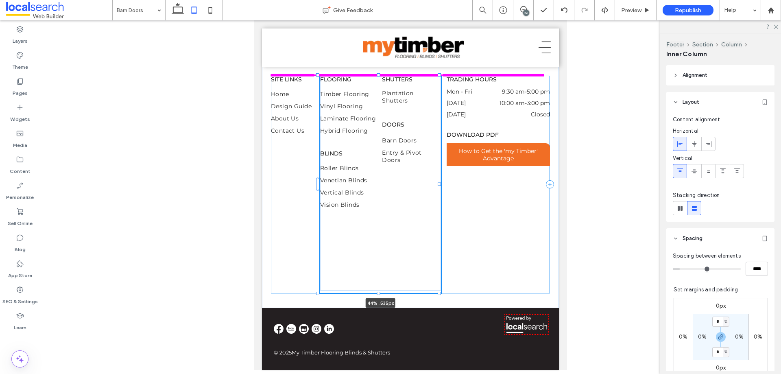
click at [440, 186] on div at bounding box center [439, 184] width 3 height 3
type input "**"
type input "****"
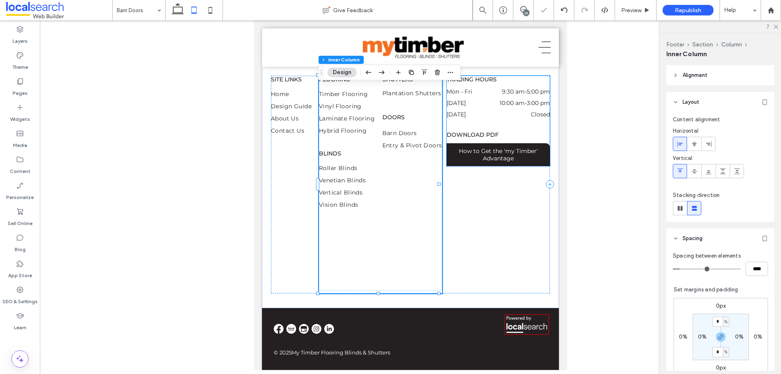
click at [509, 156] on link "How to Get the 'my Timber' Advantage" at bounding box center [498, 154] width 103 height 23
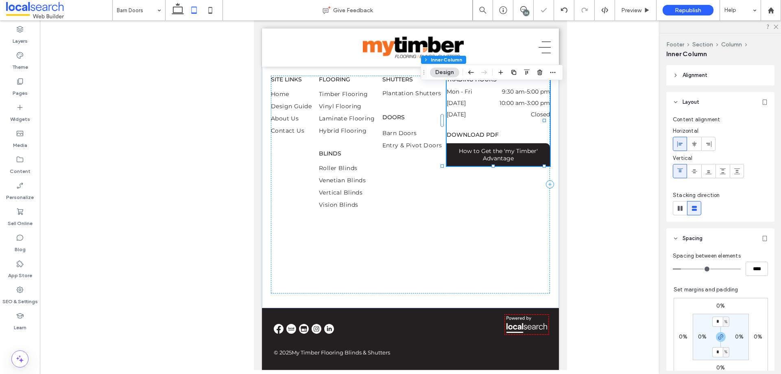
click at [509, 156] on link "How to Get the 'my Timber' Advantage" at bounding box center [498, 154] width 103 height 23
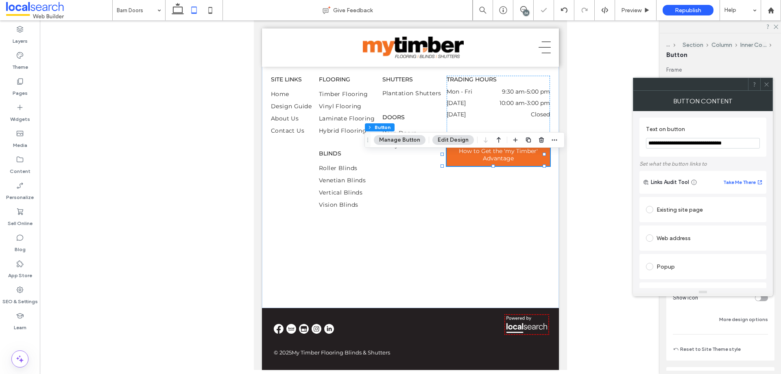
drag, startPoint x: 765, startPoint y: 81, endPoint x: 722, endPoint y: 225, distance: 150.9
click at [766, 81] on icon at bounding box center [767, 84] width 6 height 6
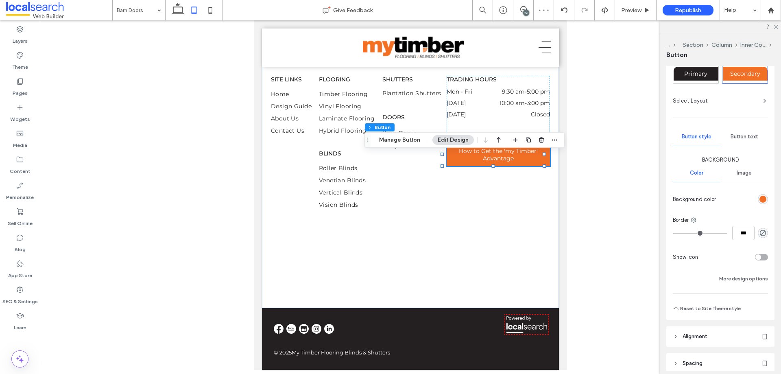
click at [752, 137] on span "Button text" at bounding box center [745, 136] width 28 height 7
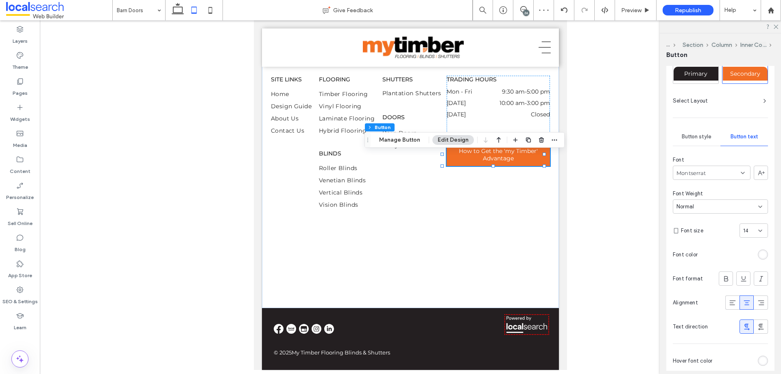
click at [749, 233] on div "14" at bounding box center [749, 231] width 11 height 8
type input "**"
click at [746, 228] on div "13" at bounding box center [749, 231] width 11 height 8
type input "**"
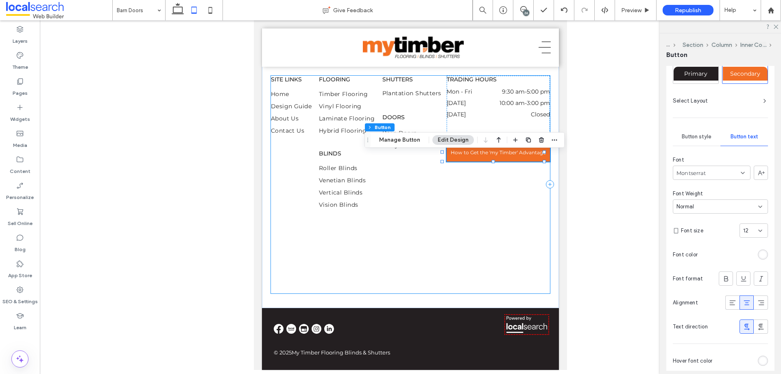
click at [498, 230] on div "SITE LINKS Home Design Guide About Us Contact Us Flooring Timber Flooring Vinyl…" at bounding box center [410, 185] width 279 height 218
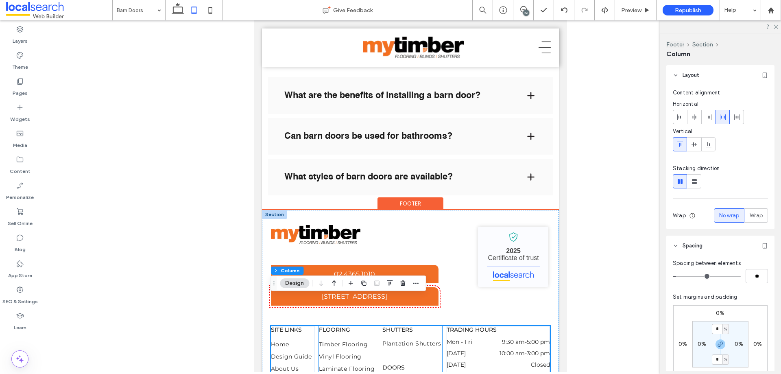
scroll to position [899, 0]
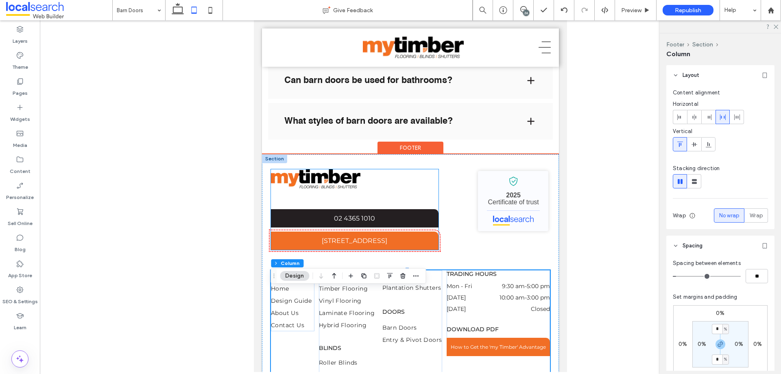
click at [349, 228] on link "02 4365 1010" at bounding box center [355, 218] width 168 height 18
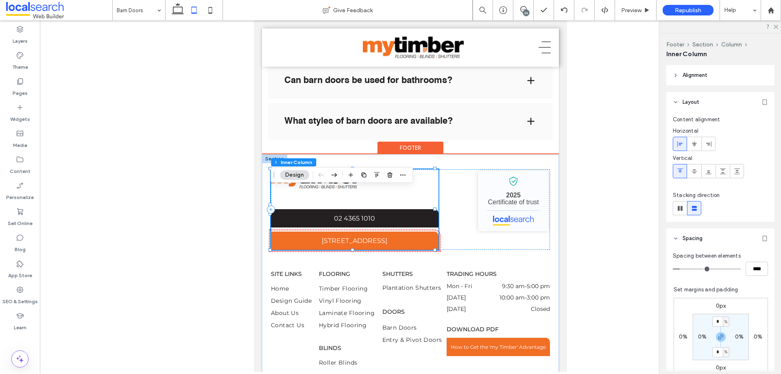
click at [349, 228] on link "02 4365 1010" at bounding box center [355, 218] width 168 height 18
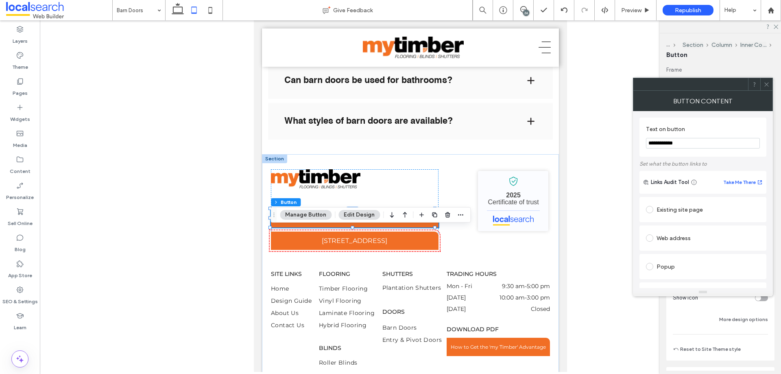
drag, startPoint x: 767, startPoint y: 85, endPoint x: 762, endPoint y: 86, distance: 4.6
click at [767, 84] on icon at bounding box center [767, 84] width 6 height 6
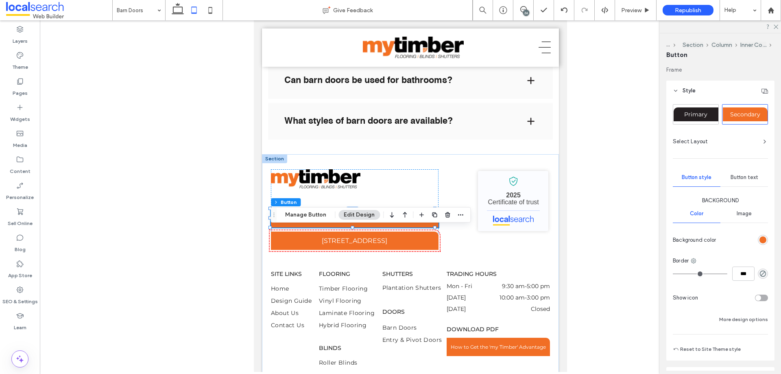
click at [758, 176] on div "Button text" at bounding box center [745, 177] width 48 height 18
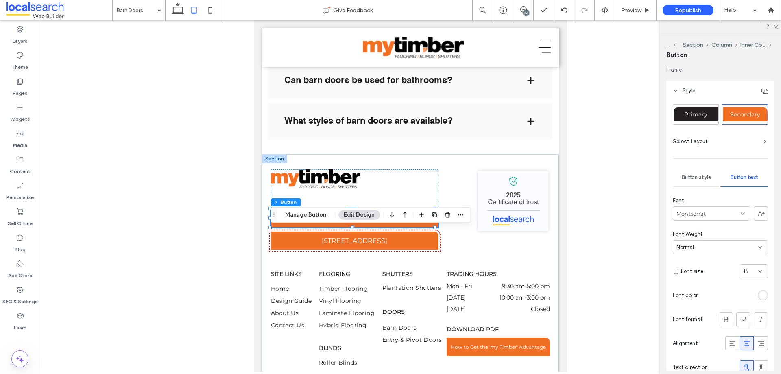
click at [750, 272] on div "16" at bounding box center [749, 271] width 11 height 8
click at [748, 313] on div "14" at bounding box center [750, 316] width 28 height 14
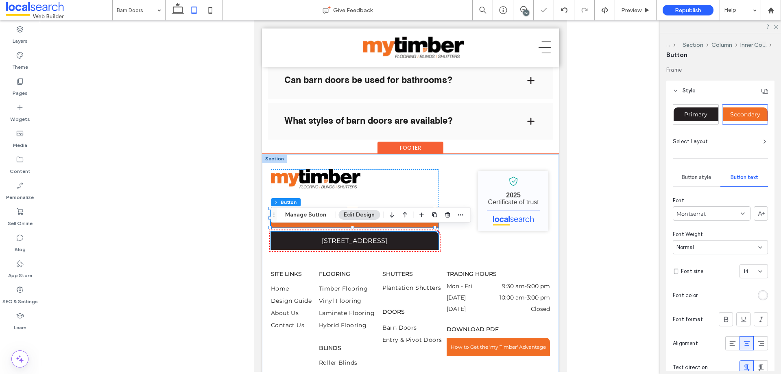
click at [387, 245] on span "Unit 1 217 The Entrance Road, Erina NSW 2250" at bounding box center [355, 241] width 66 height 8
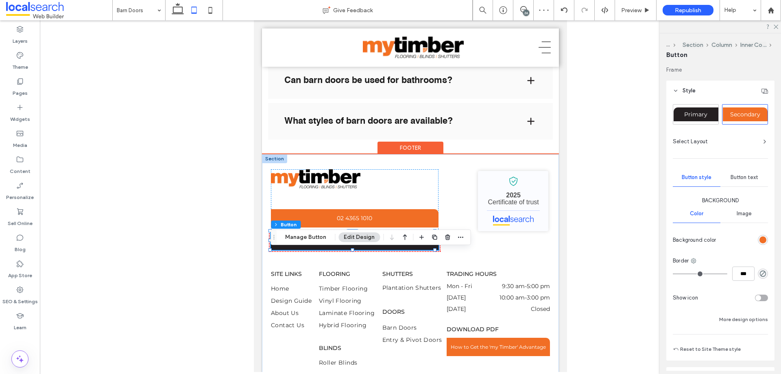
click at [387, 245] on span "Unit 1 217 The Entrance Road, Erina NSW 2250" at bounding box center [355, 241] width 66 height 8
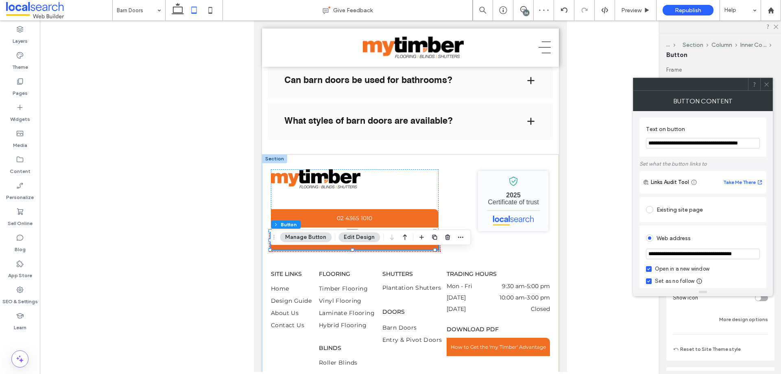
click at [765, 85] on icon at bounding box center [767, 84] width 6 height 6
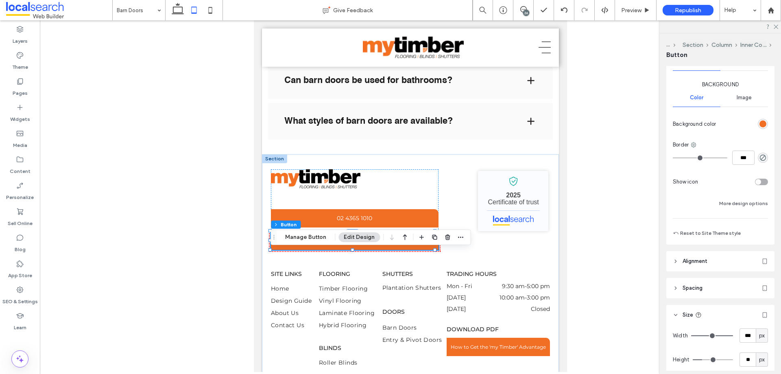
scroll to position [35, 0]
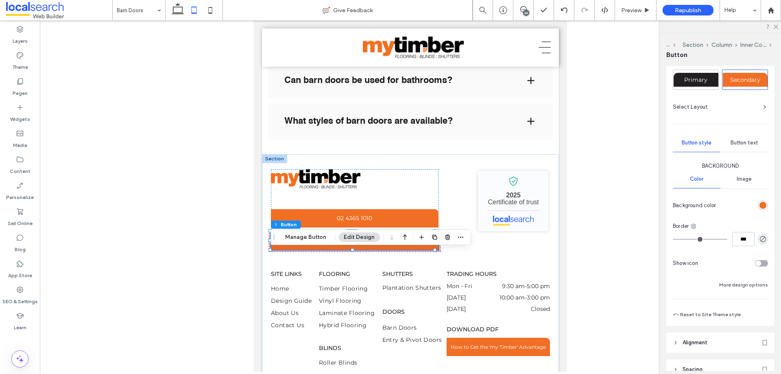
drag, startPoint x: 739, startPoint y: 141, endPoint x: 740, endPoint y: 151, distance: 10.2
click at [739, 140] on span "Button text" at bounding box center [745, 143] width 28 height 7
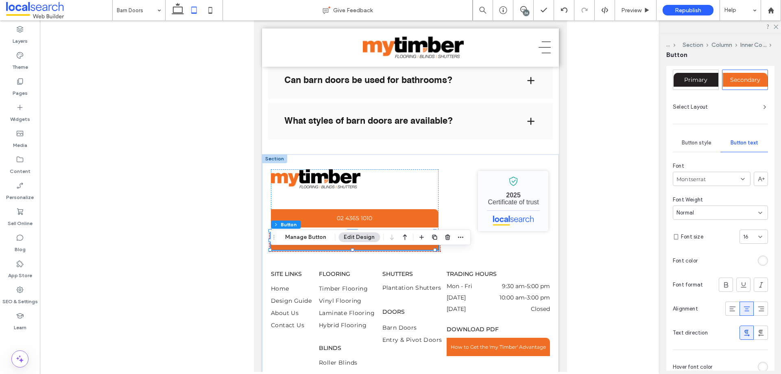
drag, startPoint x: 757, startPoint y: 239, endPoint x: 753, endPoint y: 240, distance: 4.2
click at [757, 239] on icon at bounding box center [760, 237] width 7 height 7
click at [741, 322] on span "14" at bounding box center [742, 322] width 5 height 8
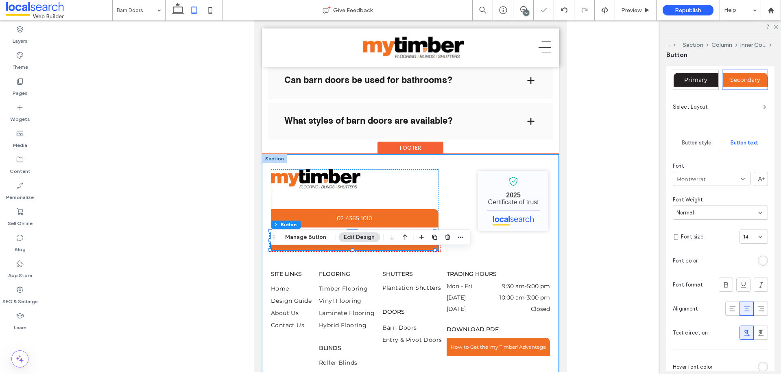
click at [465, 250] on div "02 4365 1010 Unit 1 217 The Entrance Road, Erina NSW 2250 My Timber Flooring, B…" at bounding box center [410, 209] width 279 height 81
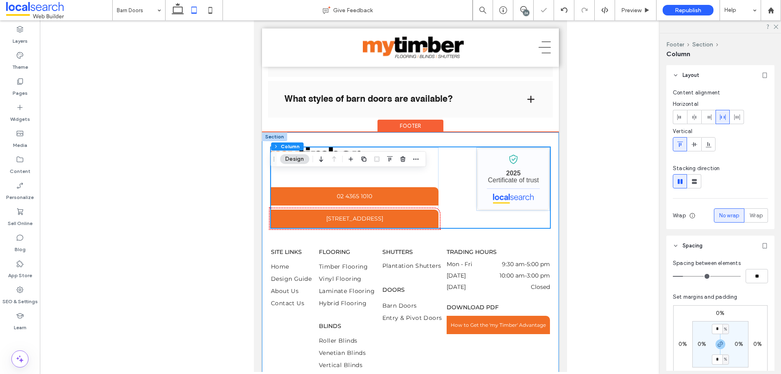
scroll to position [939, 0]
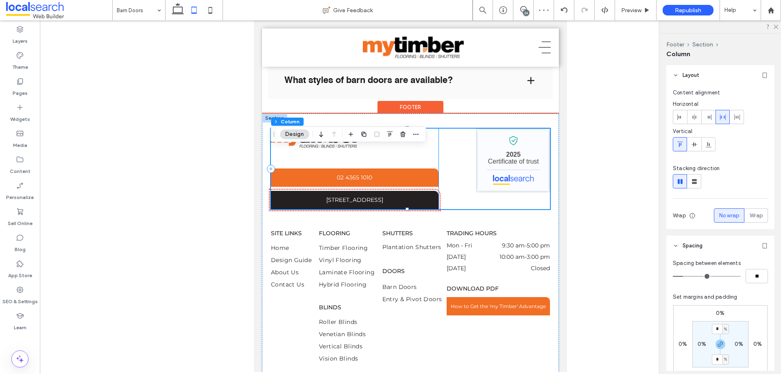
click at [383, 203] on span "Unit 1 217 The Entrance Road, Erina NSW 2250" at bounding box center [354, 199] width 57 height 7
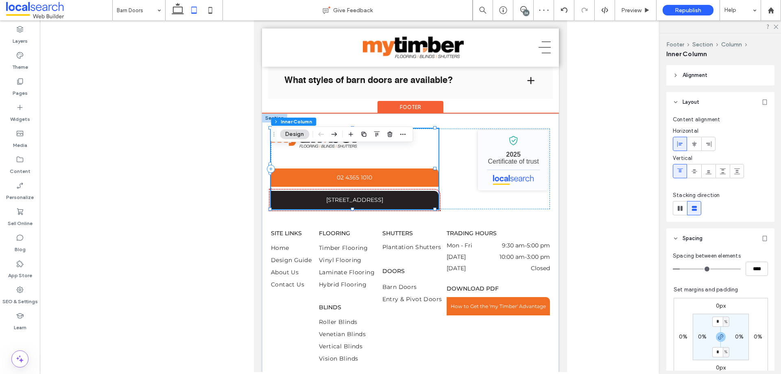
click at [383, 203] on span "Unit 1 217 The Entrance Road, Erina NSW 2250" at bounding box center [354, 199] width 57 height 7
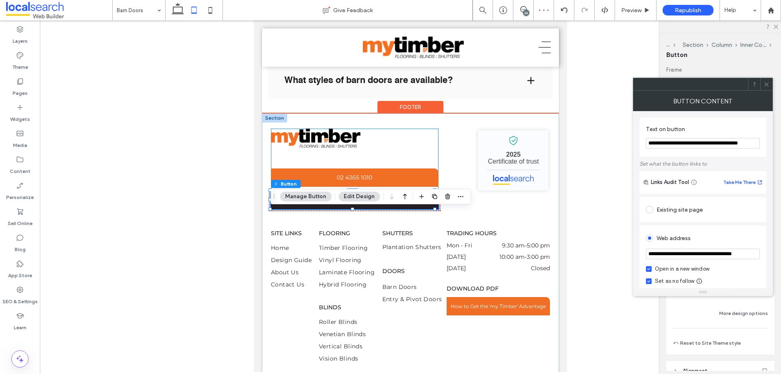
type input "**"
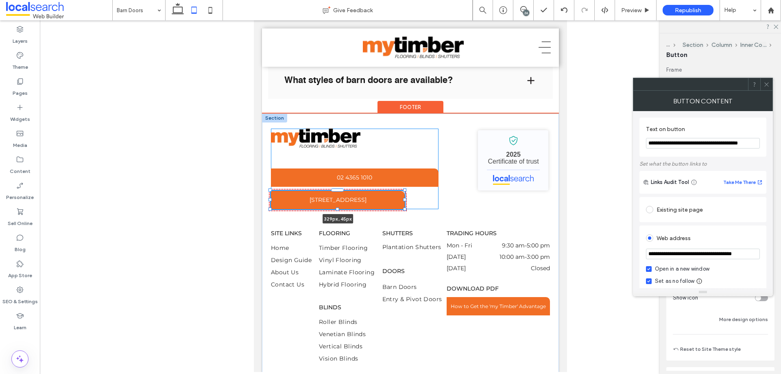
drag, startPoint x: 435, startPoint y: 219, endPoint x: 408, endPoint y: 218, distance: 27.3
click at [406, 225] on div "02 4365 1010 Unit 1 217 The Entrance Road, Erina NSW 2250 329px , 45px My Timbe…" at bounding box center [410, 288] width 297 height 348
type input "***"
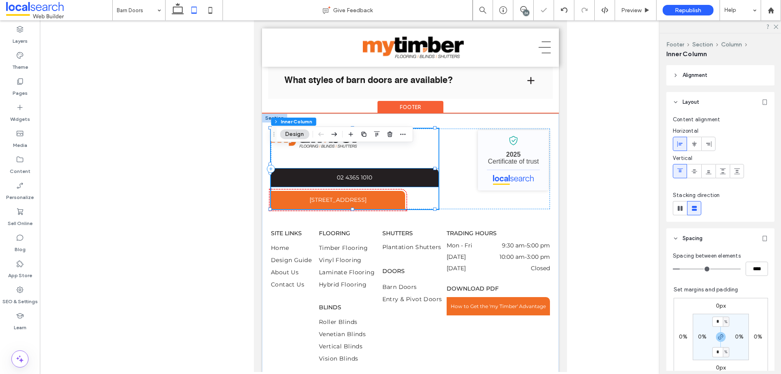
click at [425, 187] on link "02 4365 1010" at bounding box center [355, 177] width 168 height 18
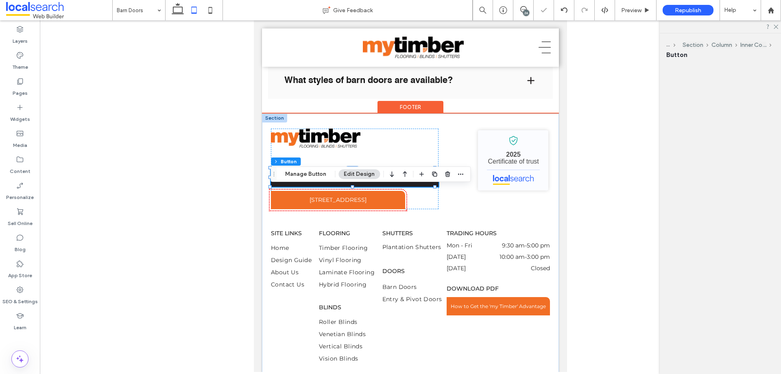
click at [425, 187] on link "02 4365 1010" at bounding box center [355, 177] width 168 height 18
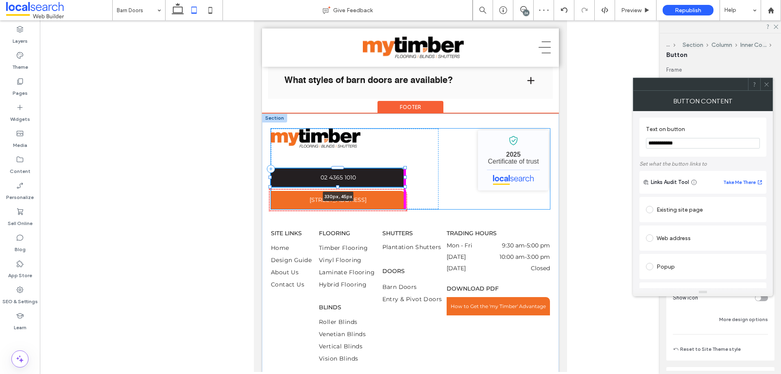
drag, startPoint x: 434, startPoint y: 196, endPoint x: 404, endPoint y: 201, distance: 30.9
click at [404, 201] on div "02 4365 1010 330px , 45px Unit 1 217 The Entrance Road, Erina NSW 2250 My Timbe…" at bounding box center [410, 288] width 297 height 348
type input "***"
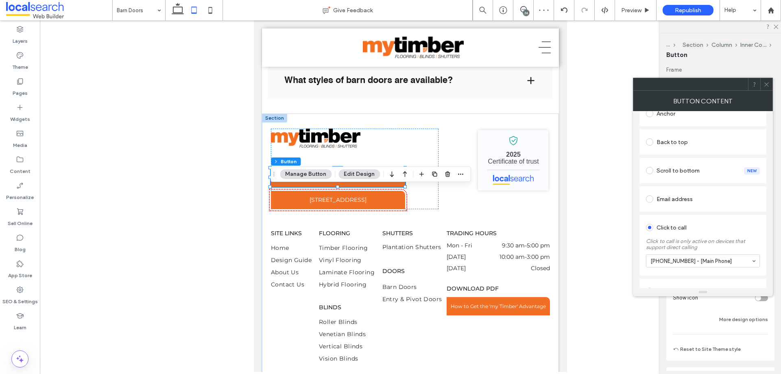
scroll to position [198, 0]
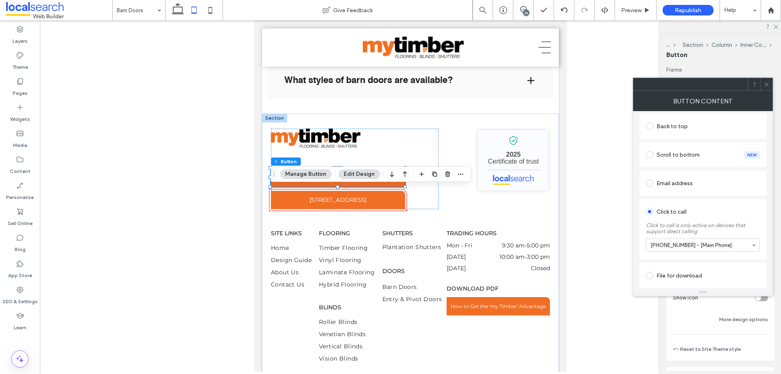
click at [764, 83] on icon at bounding box center [767, 84] width 6 height 6
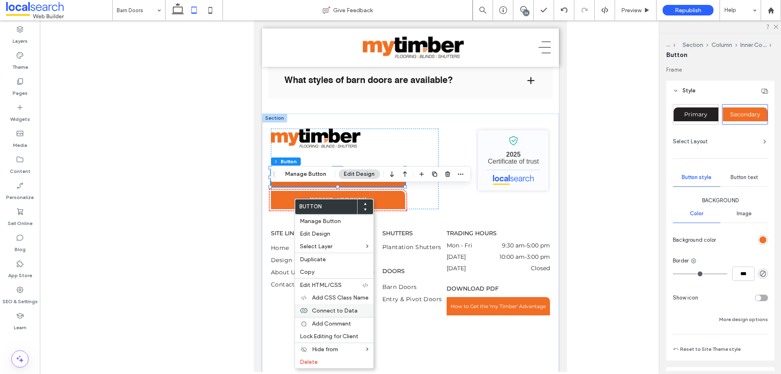
click at [339, 309] on span "Connect to Data" at bounding box center [335, 310] width 46 height 7
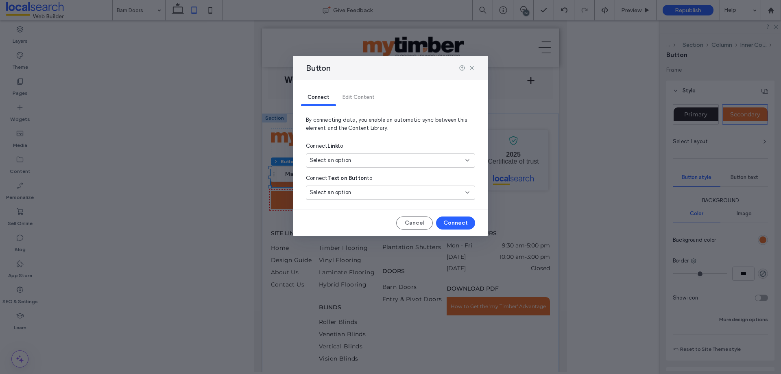
click at [368, 153] on div "Select an option" at bounding box center [390, 160] width 169 height 14
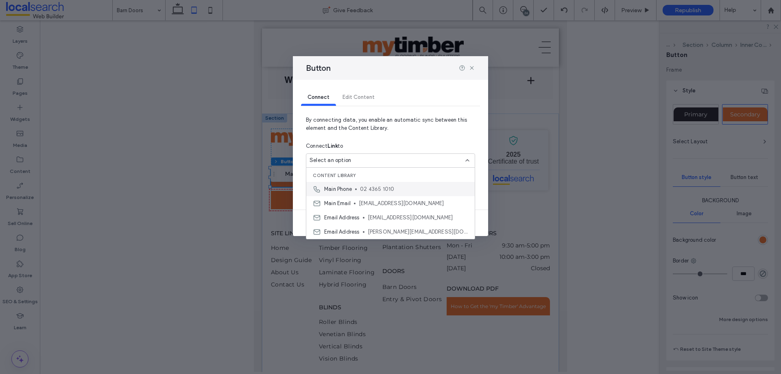
click at [380, 191] on span "02 4365 1010" at bounding box center [414, 189] width 108 height 8
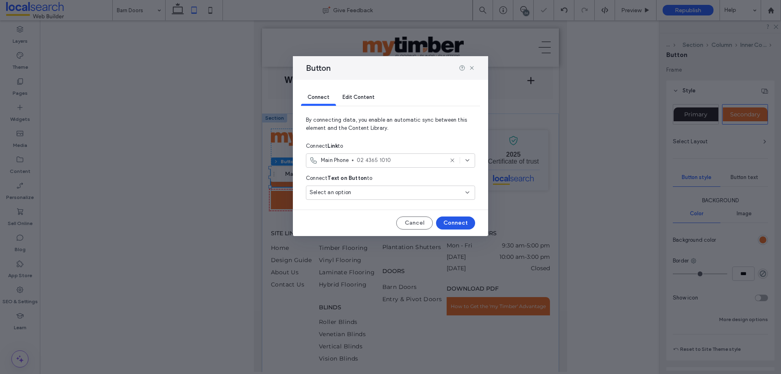
click at [460, 225] on button "Connect" at bounding box center [455, 223] width 39 height 13
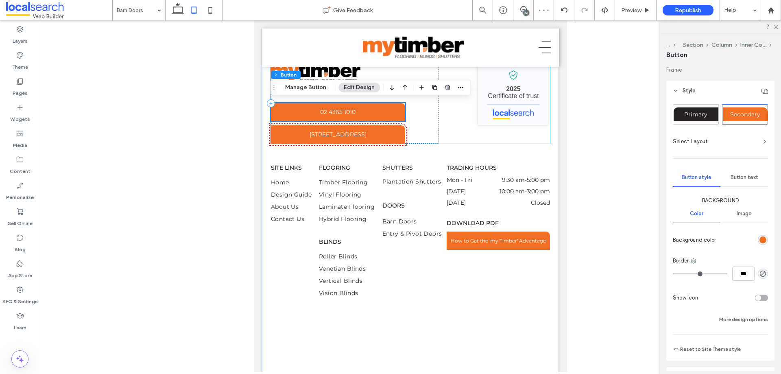
scroll to position [980, 0]
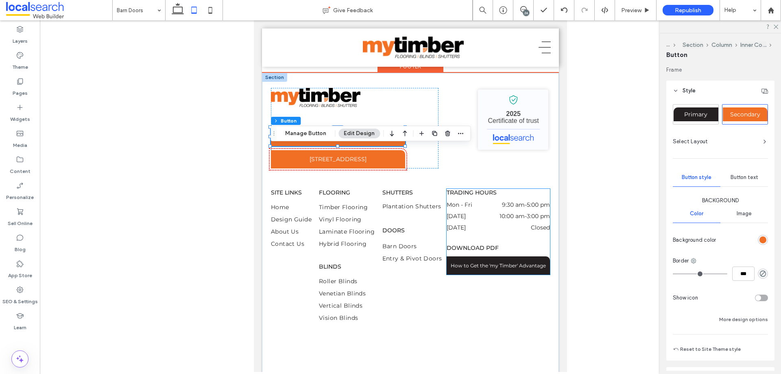
click at [492, 275] on link "How to Get the 'my Timber' Advantage" at bounding box center [498, 265] width 103 height 18
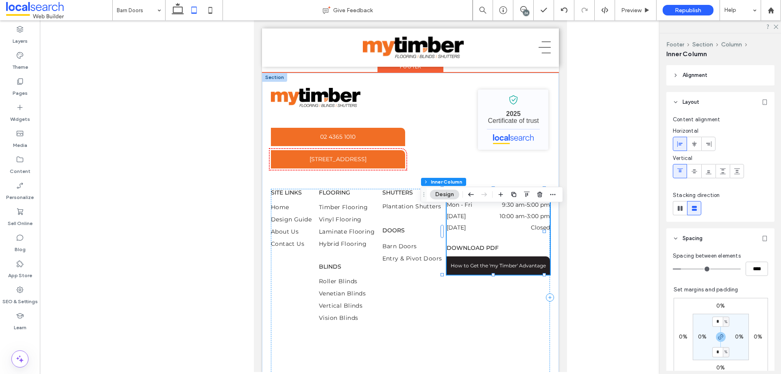
click at [492, 275] on link "How to Get the 'my Timber' Advantage" at bounding box center [498, 265] width 103 height 18
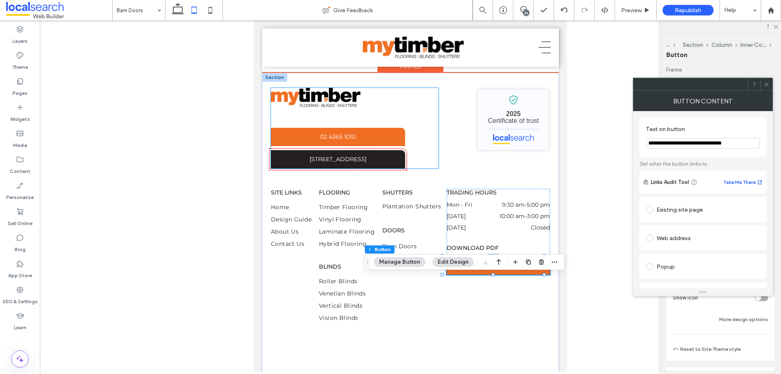
click at [344, 168] on link "Unit 1 217 The Entrance Road, Erina NSW 2250" at bounding box center [338, 159] width 134 height 18
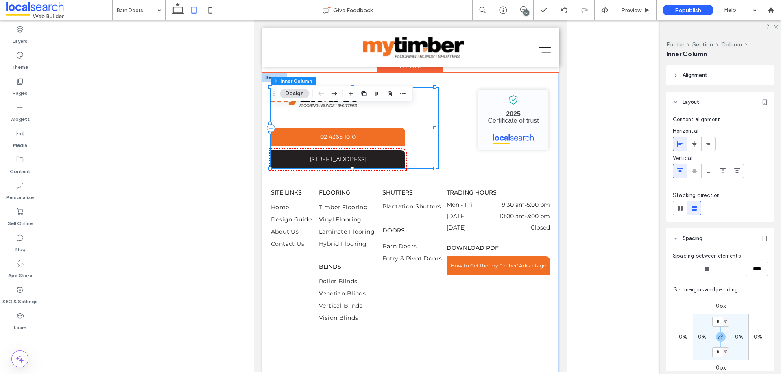
click at [344, 168] on link "Unit 1 217 The Entrance Road, Erina NSW 2250" at bounding box center [338, 159] width 134 height 18
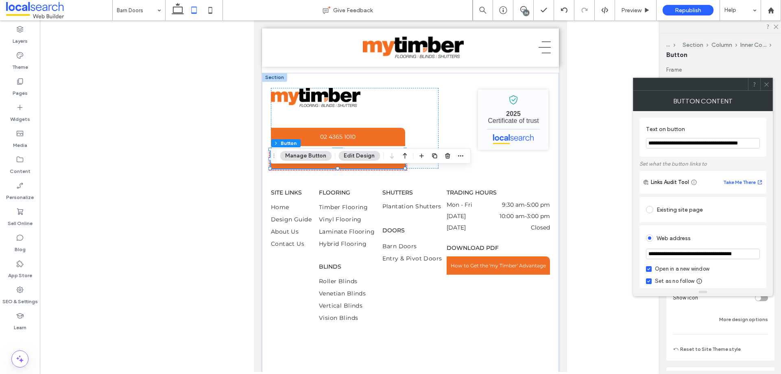
click at [767, 81] on icon at bounding box center [767, 84] width 6 height 6
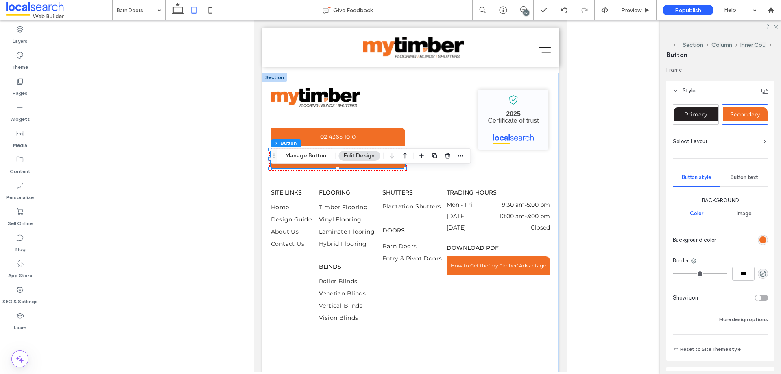
click at [750, 175] on span "Button text" at bounding box center [745, 177] width 28 height 7
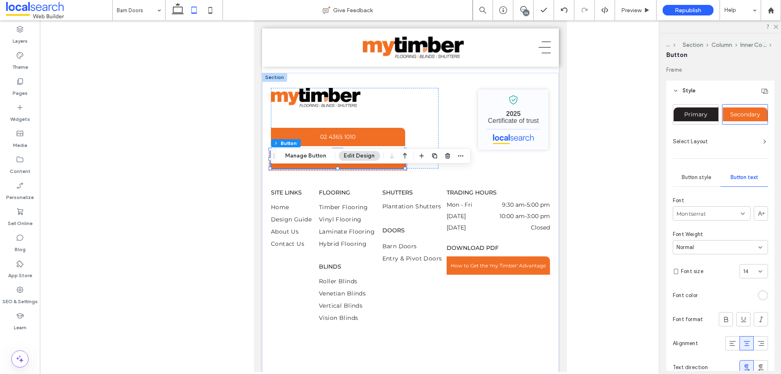
click at [740, 272] on div "14" at bounding box center [754, 271] width 28 height 14
click at [745, 348] on div "12" at bounding box center [750, 342] width 28 height 14
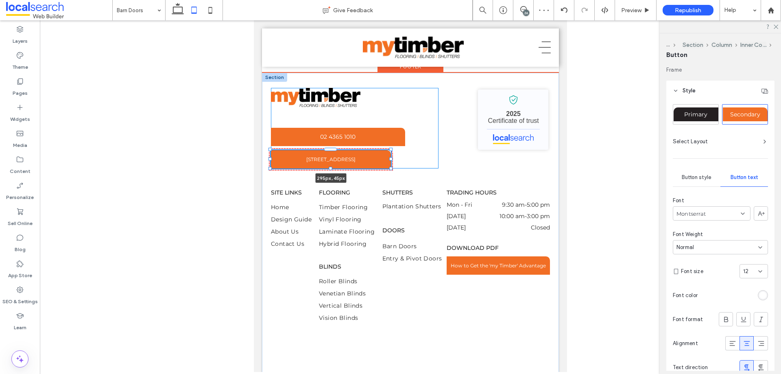
drag, startPoint x: 406, startPoint y: 179, endPoint x: 392, endPoint y: 184, distance: 14.9
click at [392, 184] on div "02 4365 1010 Unit 1 217 The Entrance Road, Erina NSW 2250 295px , 45px My Timbe…" at bounding box center [410, 247] width 297 height 348
type input "***"
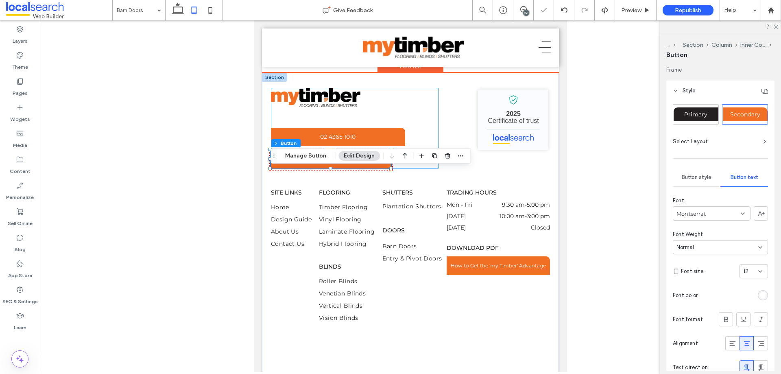
click at [369, 137] on div "02 4365 1010 Unit 1 217 The Entrance Road, Erina NSW 2250 295px , 45px" at bounding box center [355, 128] width 168 height 81
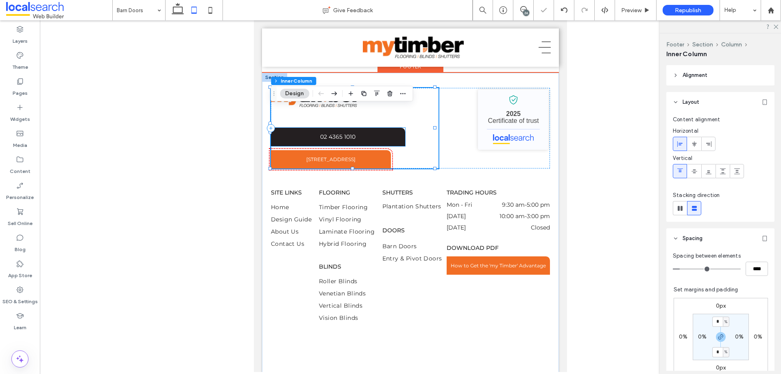
click at [365, 146] on link "02 4365 1010" at bounding box center [338, 137] width 134 height 18
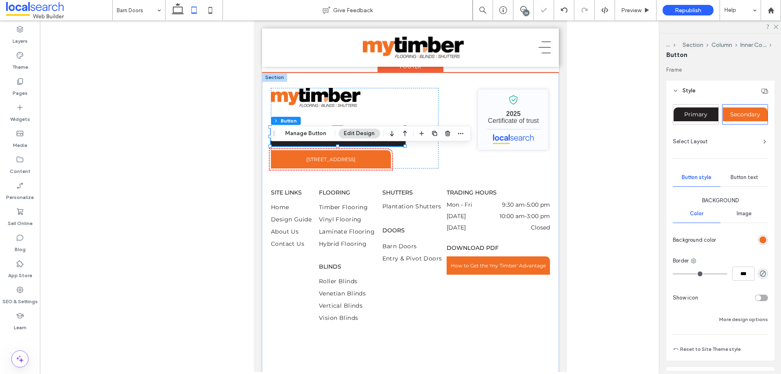
click at [365, 146] on link "02 4365 1010" at bounding box center [338, 137] width 134 height 18
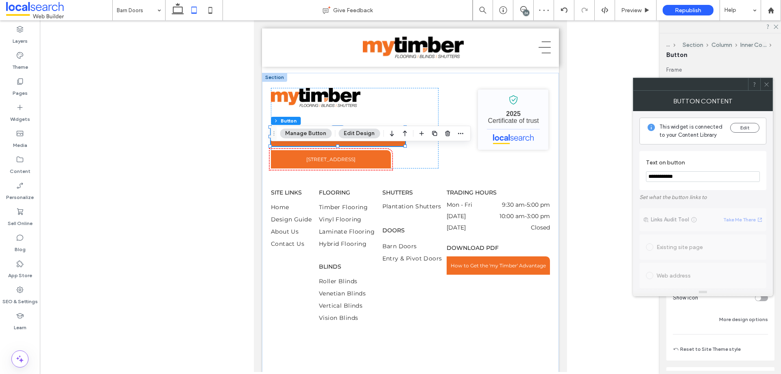
click at [766, 81] on span at bounding box center [767, 84] width 6 height 12
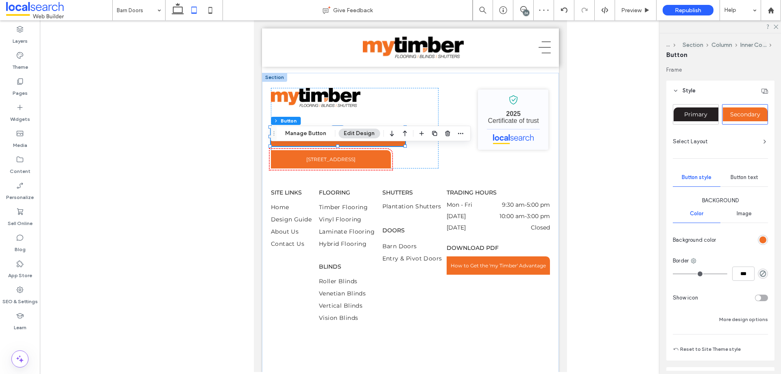
click at [749, 179] on span "Button text" at bounding box center [745, 177] width 28 height 7
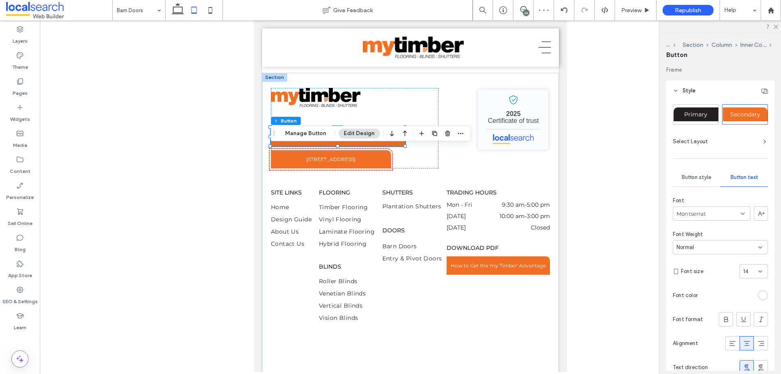
click at [748, 268] on div "14" at bounding box center [749, 271] width 11 height 8
click at [742, 345] on span "12" at bounding box center [742, 343] width 5 height 8
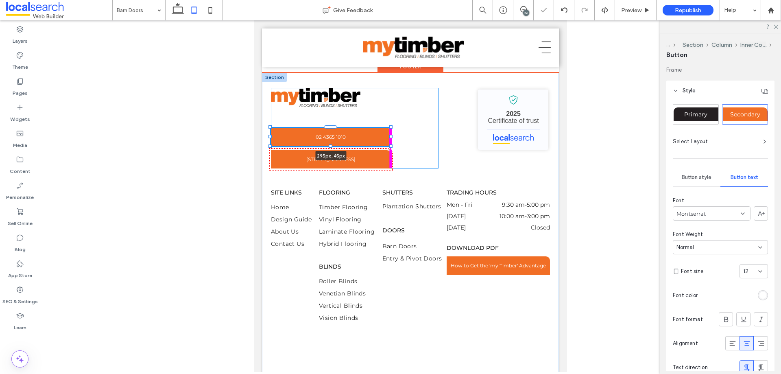
drag, startPoint x: 406, startPoint y: 158, endPoint x: 392, endPoint y: 162, distance: 14.8
click at [392, 162] on div "02 4365 1010 295px , 45px Unit 1 217 The Entrance Road, Erina NSW 2250 My Timbe…" at bounding box center [410, 247] width 297 height 348
type input "***"
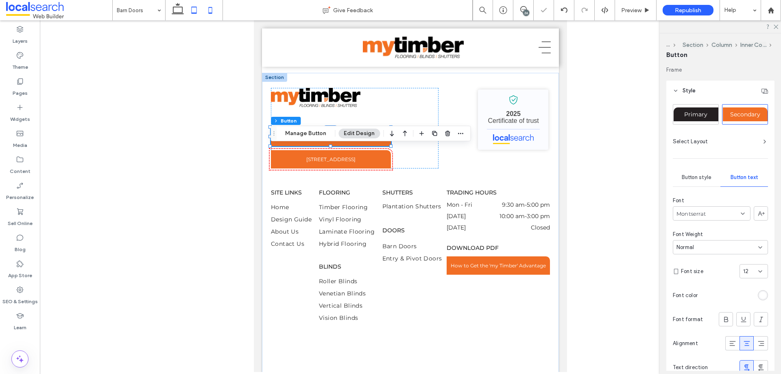
click at [212, 10] on use at bounding box center [211, 10] width 4 height 7
type input "***"
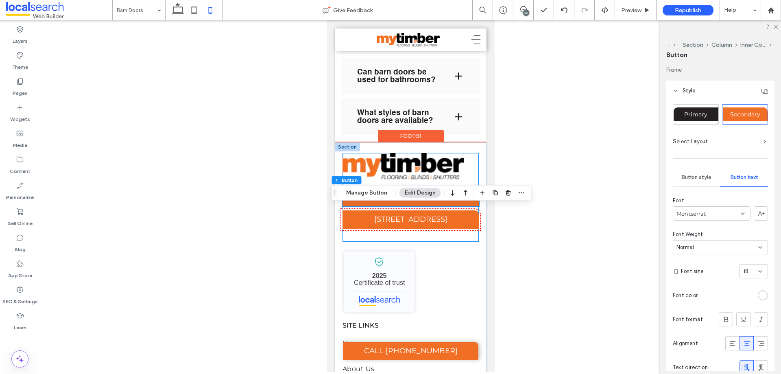
scroll to position [1170, 0]
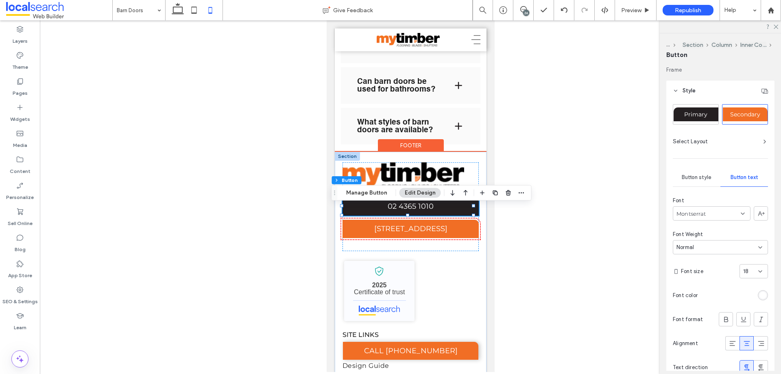
click at [427, 211] on span "02 4365 1010" at bounding box center [410, 206] width 46 height 9
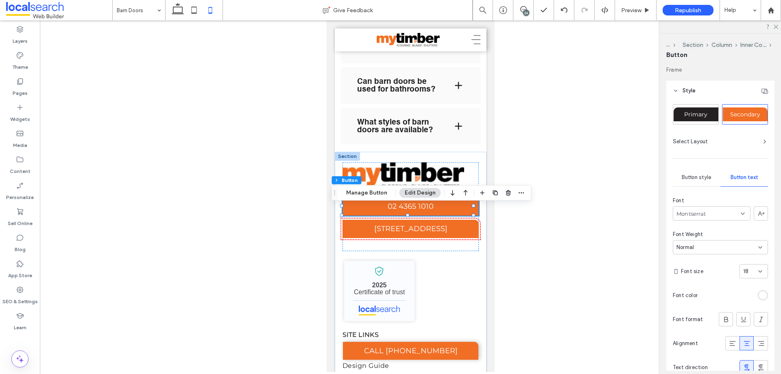
click at [759, 269] on icon at bounding box center [760, 271] width 7 height 7
click at [742, 319] on span "14" at bounding box center [742, 316] width 5 height 8
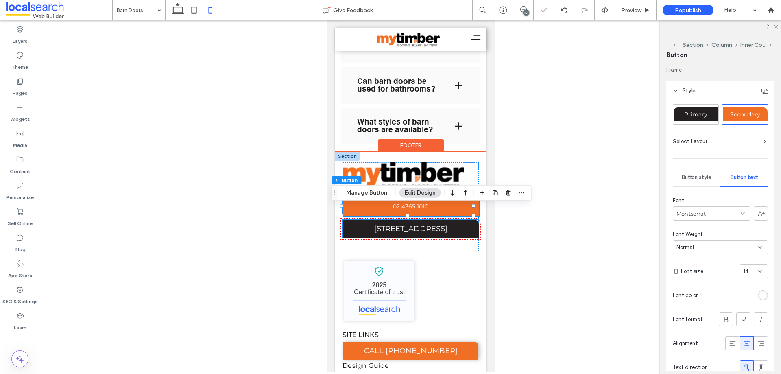
click at [383, 233] on span "Unit 1 217 The Entrance Road, Erina NSW 2250" at bounding box center [410, 228] width 73 height 9
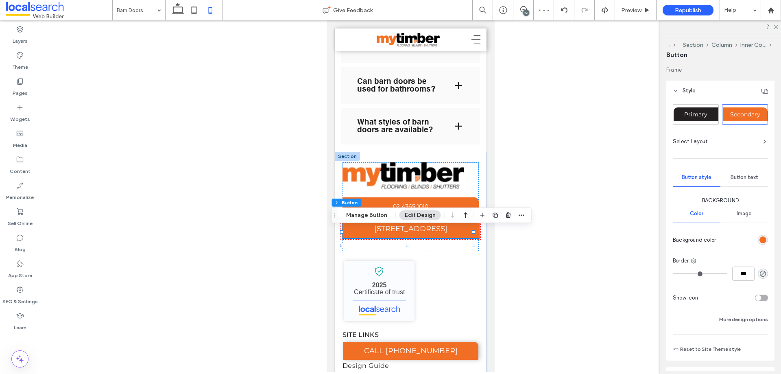
click at [747, 180] on span "Button text" at bounding box center [745, 177] width 28 height 7
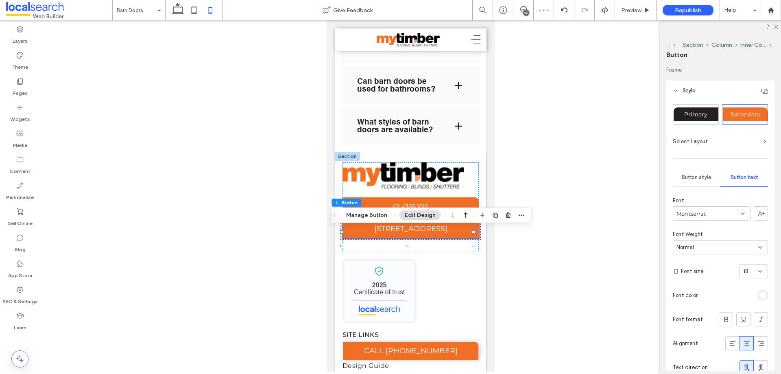
click at [752, 267] on div "18" at bounding box center [754, 271] width 28 height 14
click at [740, 357] on span "14" at bounding box center [742, 357] width 5 height 8
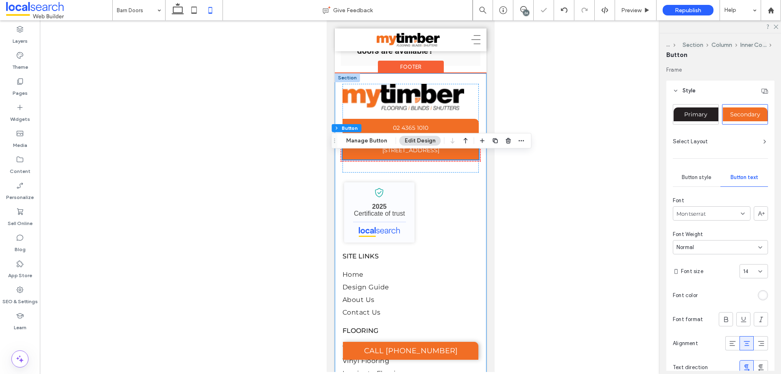
scroll to position [1251, 0]
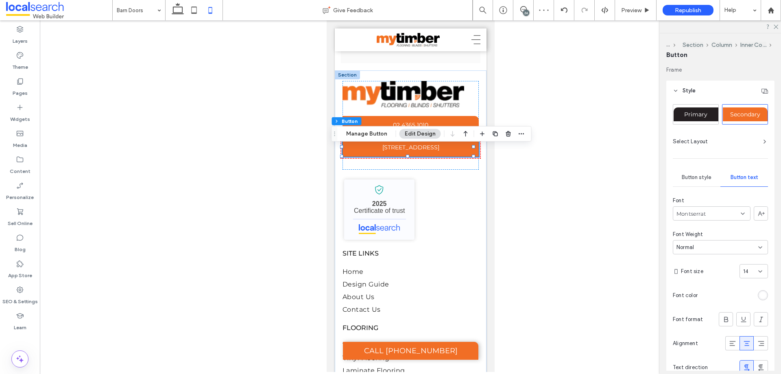
click at [753, 267] on div "14" at bounding box center [754, 271] width 28 height 14
click at [744, 270] on span "14" at bounding box center [746, 271] width 5 height 8
type input "**"
click at [747, 269] on div "15" at bounding box center [749, 271] width 11 height 8
type input "**"
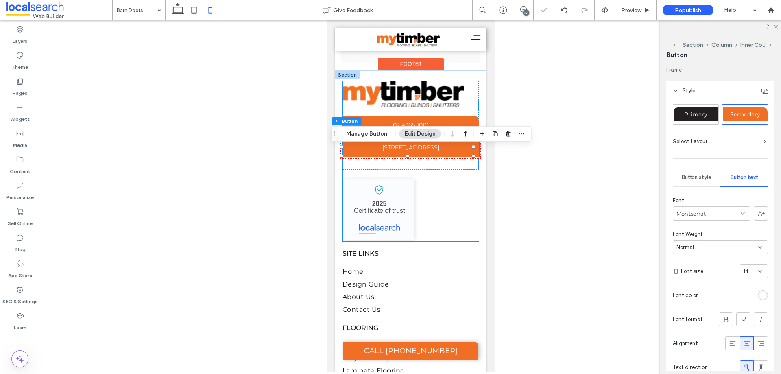
click at [462, 228] on div "02 4365 1010 Unit 1 217 The Entrance Road, Erina NSW 2250 My Timber Flooring, B…" at bounding box center [410, 161] width 137 height 160
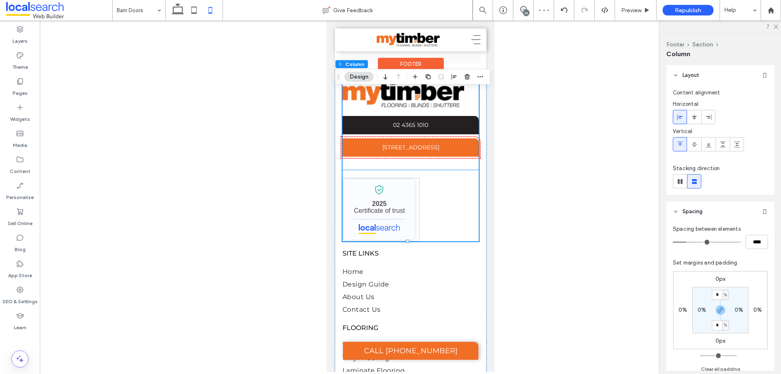
click at [429, 134] on link "02 4365 1010" at bounding box center [410, 125] width 137 height 18
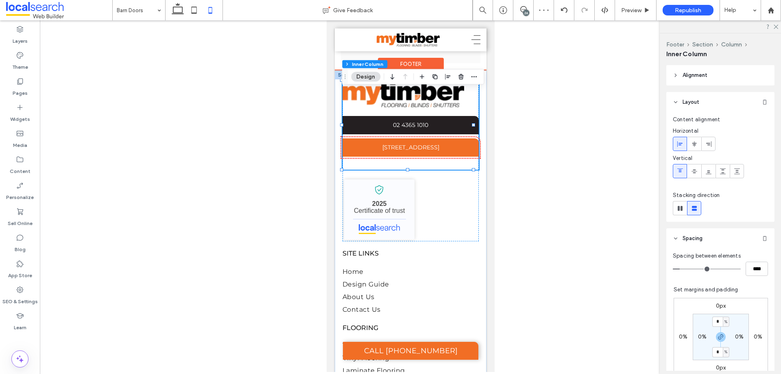
click at [429, 134] on link "02 4365 1010" at bounding box center [410, 125] width 137 height 18
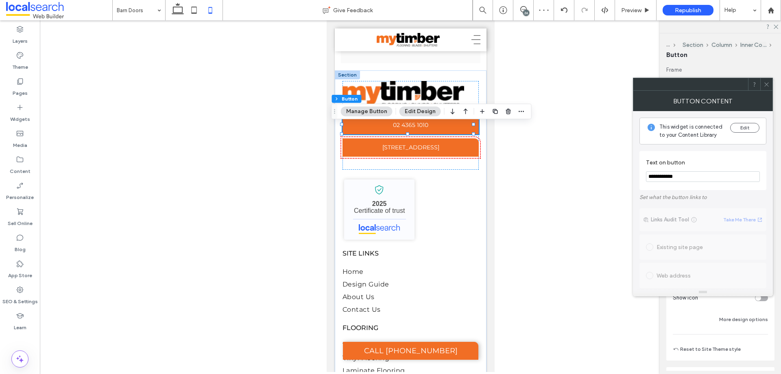
click at [765, 85] on icon at bounding box center [767, 84] width 6 height 6
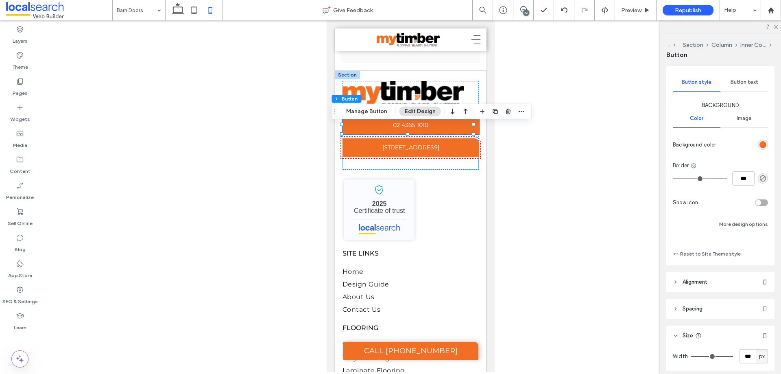
scroll to position [81, 0]
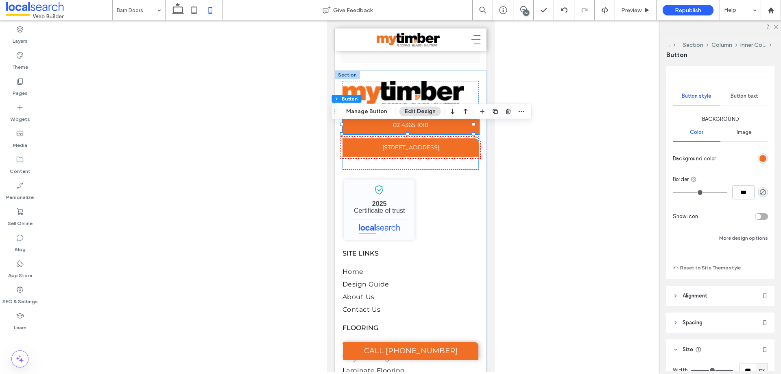
click at [740, 92] on div "Button text" at bounding box center [745, 96] width 48 height 18
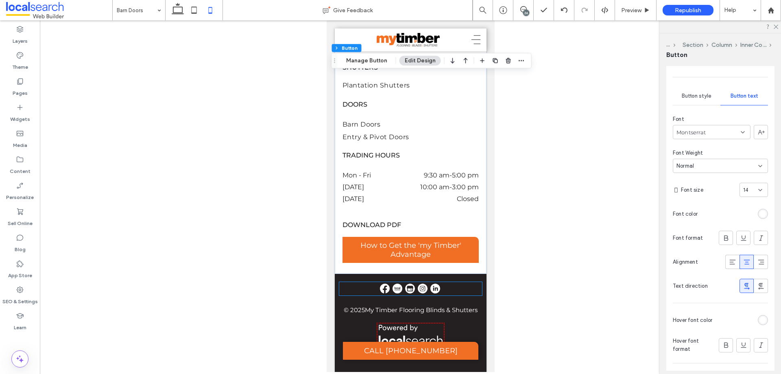
scroll to position [1699, 0]
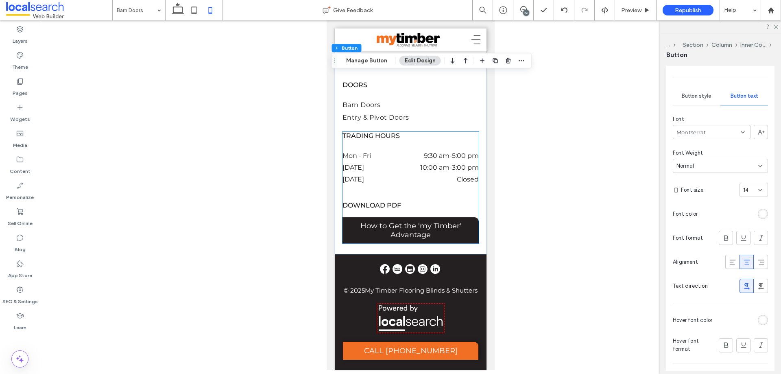
click at [429, 225] on span "How to Get the 'my Timber' Advantage" at bounding box center [410, 230] width 137 height 18
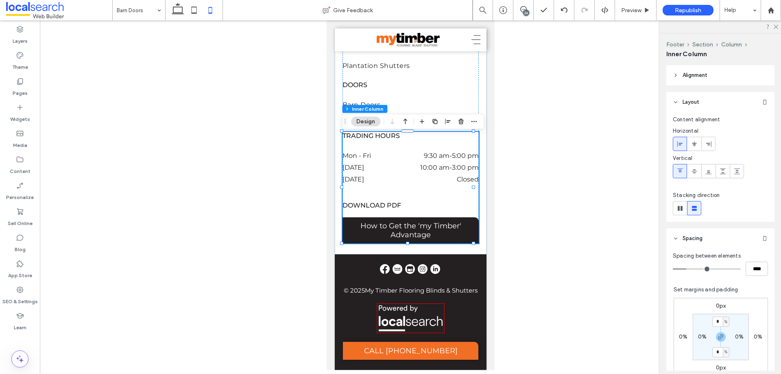
click at [429, 225] on span "How to Get the 'my Timber' Advantage" at bounding box center [410, 230] width 137 height 18
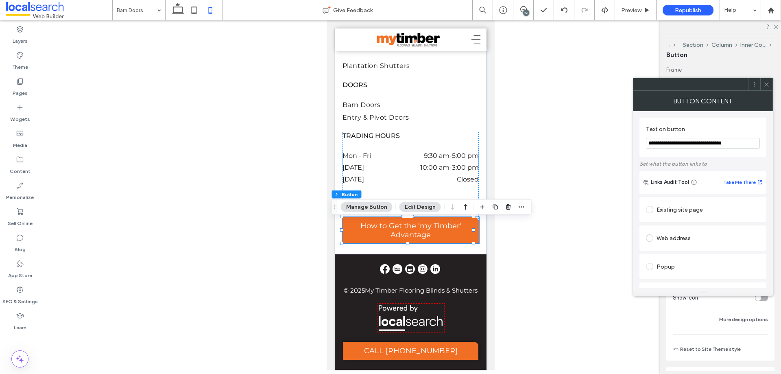
type input "**"
drag, startPoint x: 762, startPoint y: 81, endPoint x: 759, endPoint y: 91, distance: 10.7
click at [762, 80] on div at bounding box center [767, 84] width 12 height 12
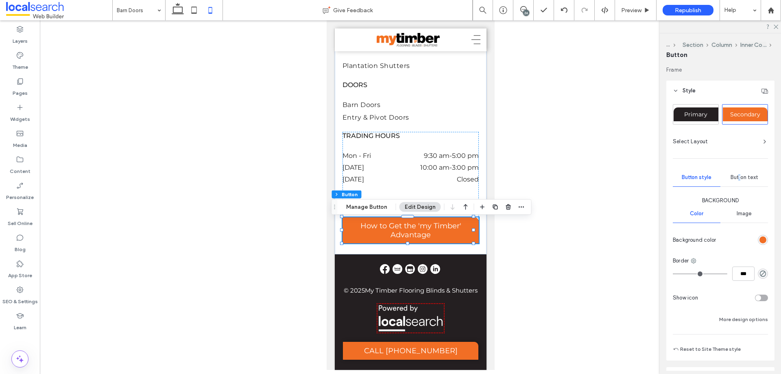
click at [737, 175] on div "Button text" at bounding box center [745, 177] width 48 height 18
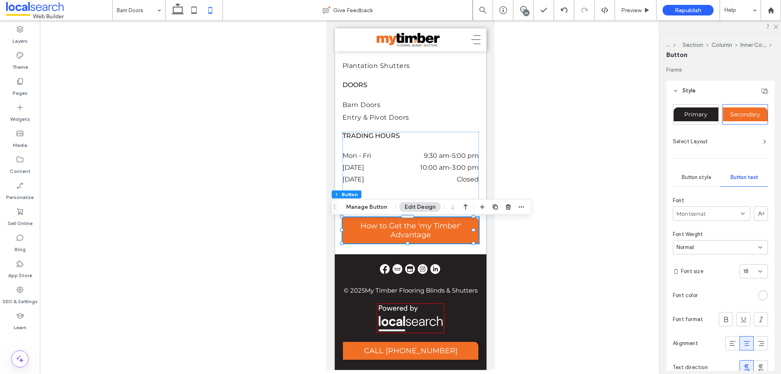
drag, startPoint x: 748, startPoint y: 264, endPoint x: 750, endPoint y: 269, distance: 5.9
click at [749, 268] on div "Font Montserrat Font Weight Normal Font size 18 Font color Font format Alignmen…" at bounding box center [720, 286] width 95 height 178
click at [747, 280] on div "Font Montserrat Font Weight Normal Font size 18 Font color Font format Alignmen…" at bounding box center [720, 286] width 95 height 178
click at [746, 267] on div "18" at bounding box center [749, 271] width 11 height 8
click at [744, 356] on span "14" at bounding box center [742, 357] width 5 height 8
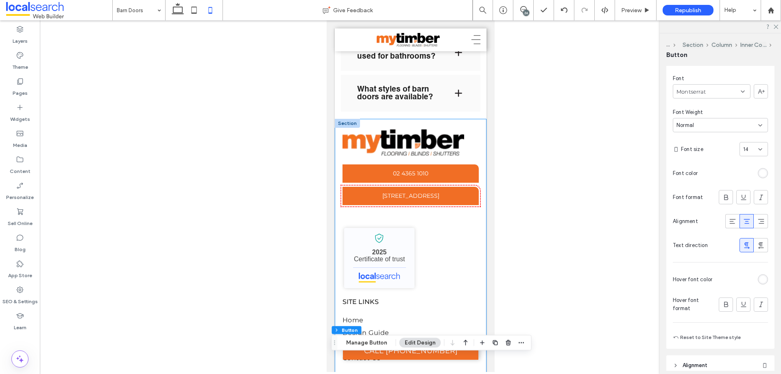
scroll to position [1325, 0]
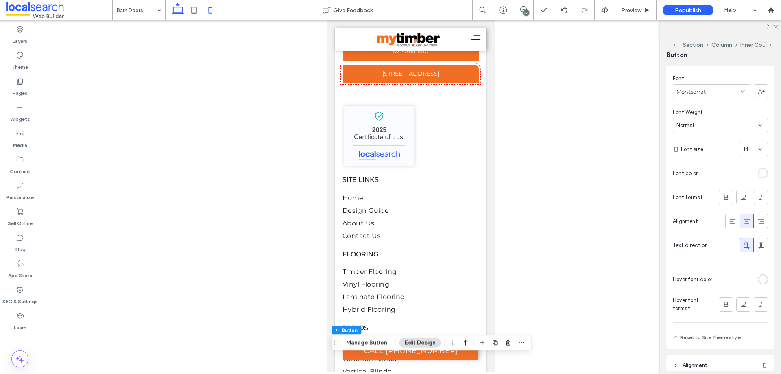
click at [177, 7] on use at bounding box center [178, 8] width 12 height 11
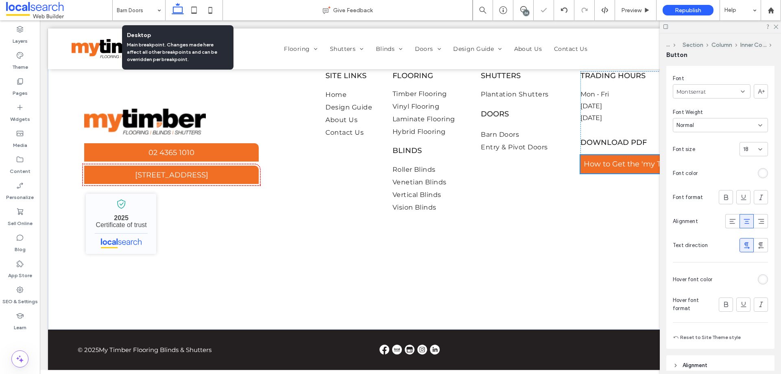
scroll to position [935, 0]
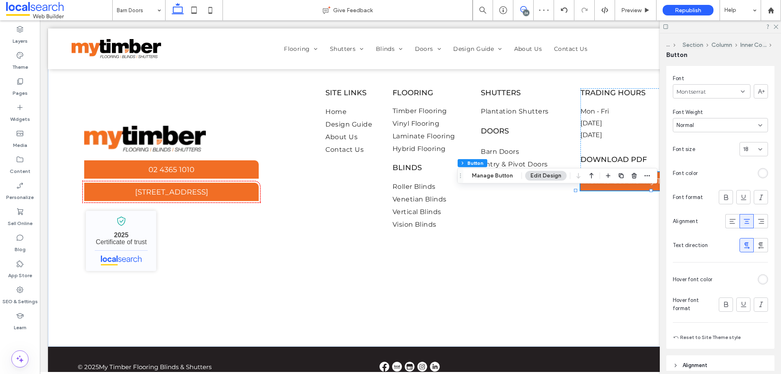
click at [531, 9] on span at bounding box center [524, 9] width 20 height 7
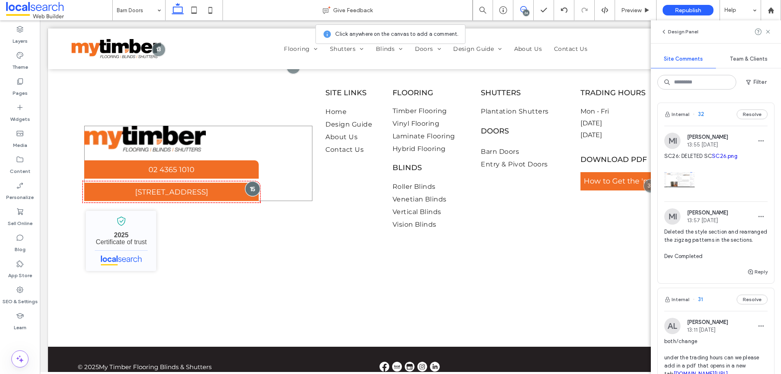
click at [250, 196] on div at bounding box center [252, 188] width 15 height 15
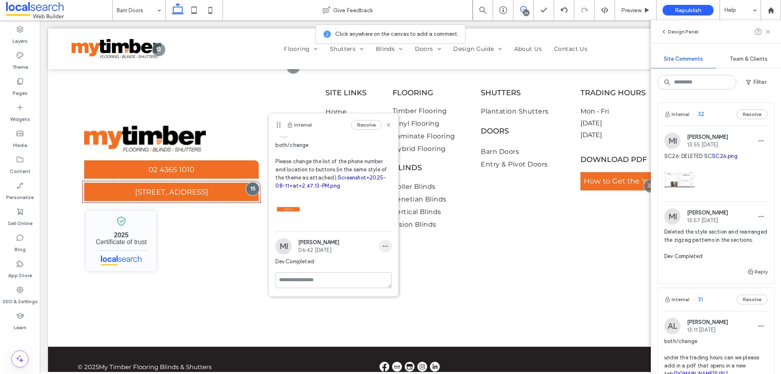
scroll to position [31, 0]
click at [384, 244] on span "button" at bounding box center [385, 246] width 13 height 13
click at [385, 262] on div "Edit" at bounding box center [409, 267] width 72 height 15
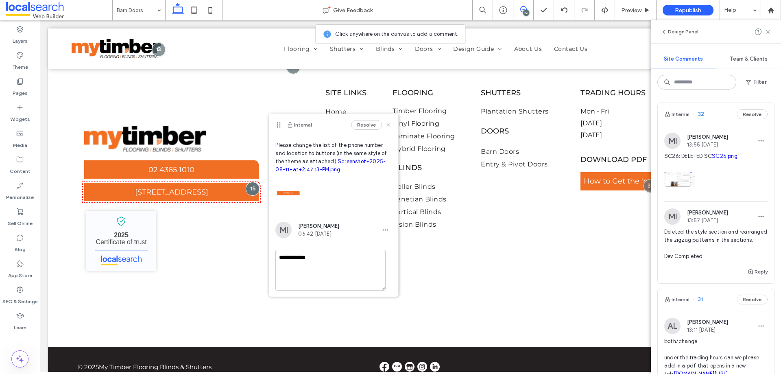
click at [280, 269] on textarea "**********" at bounding box center [331, 270] width 110 height 41
click at [302, 273] on textarea "**********" at bounding box center [331, 270] width 110 height 41
click at [312, 284] on textarea "**********" at bounding box center [331, 270] width 110 height 41
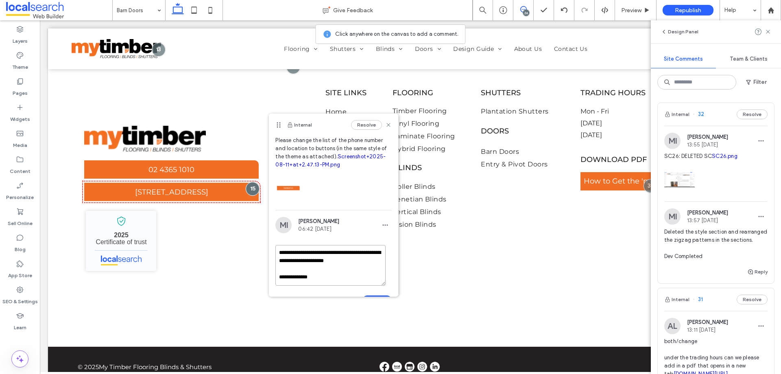
click at [323, 286] on textarea "**********" at bounding box center [331, 265] width 110 height 41
paste textarea "********"
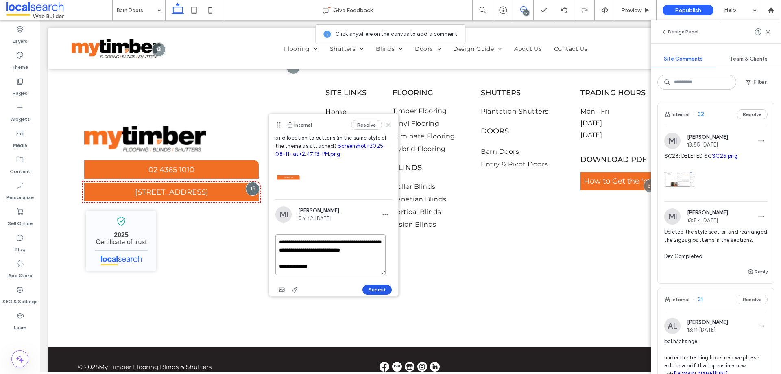
type textarea "**********"
click at [372, 288] on button "Submit" at bounding box center [377, 290] width 29 height 10
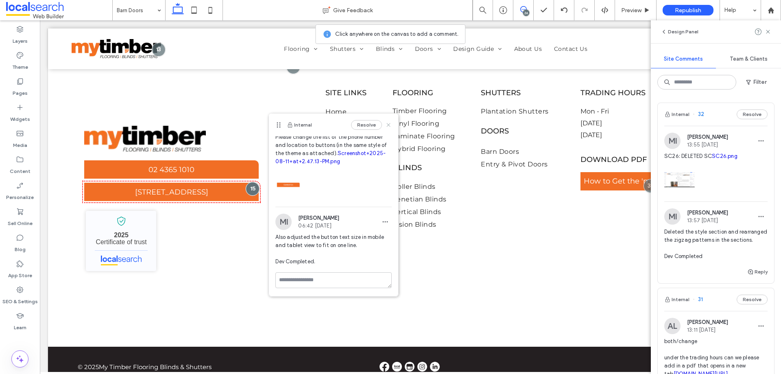
click at [385, 127] on icon at bounding box center [388, 125] width 7 height 7
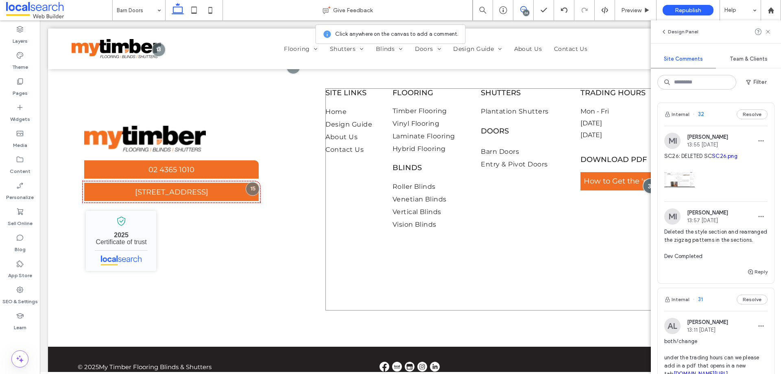
click at [643, 193] on div at bounding box center [650, 185] width 15 height 15
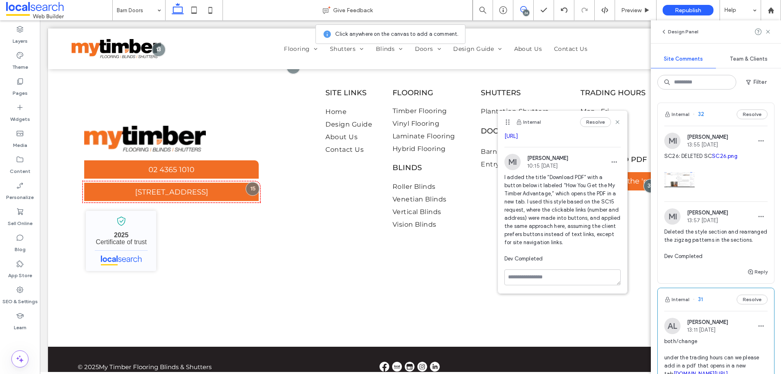
scroll to position [62, 0]
drag, startPoint x: 614, startPoint y: 124, endPoint x: 570, endPoint y: 107, distance: 46.6
click at [615, 124] on icon at bounding box center [618, 122] width 7 height 7
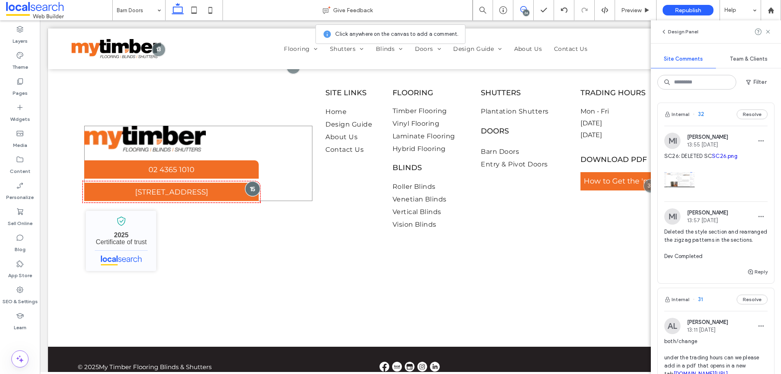
click at [251, 196] on div at bounding box center [252, 188] width 15 height 15
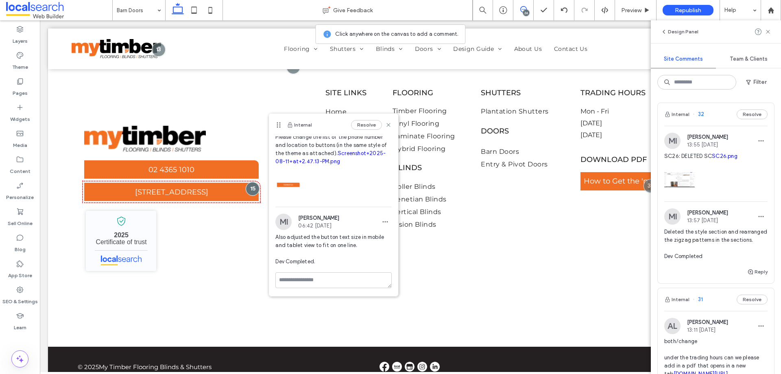
scroll to position [56, 0]
click at [383, 223] on span "button" at bounding box center [385, 221] width 13 height 13
click at [392, 239] on div "Edit" at bounding box center [409, 242] width 72 height 15
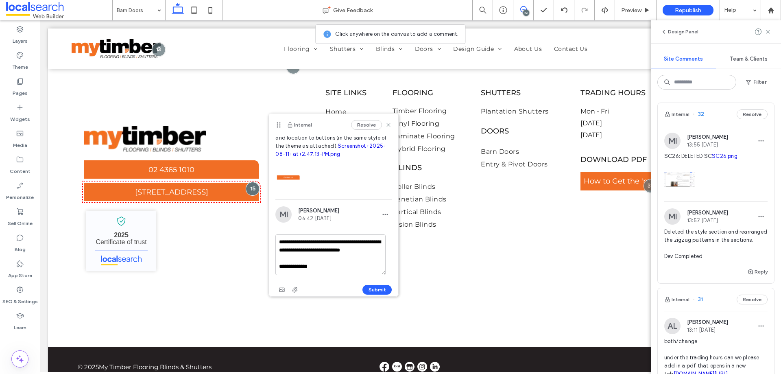
scroll to position [63, 0]
click at [374, 288] on button "Submit" at bounding box center [377, 290] width 29 height 10
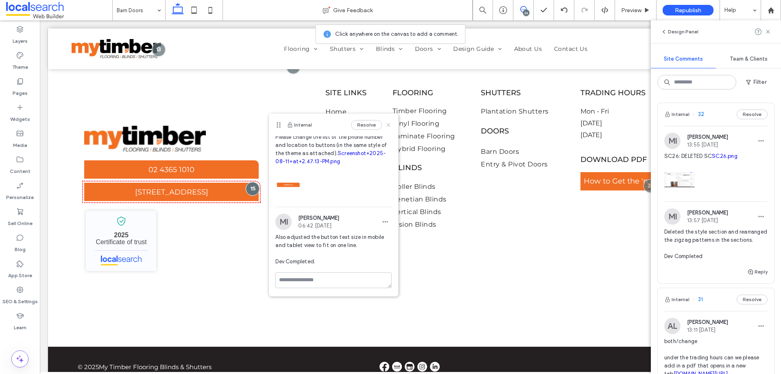
drag, startPoint x: 383, startPoint y: 122, endPoint x: 303, endPoint y: 120, distance: 79.8
click at [385, 122] on icon at bounding box center [388, 125] width 7 height 7
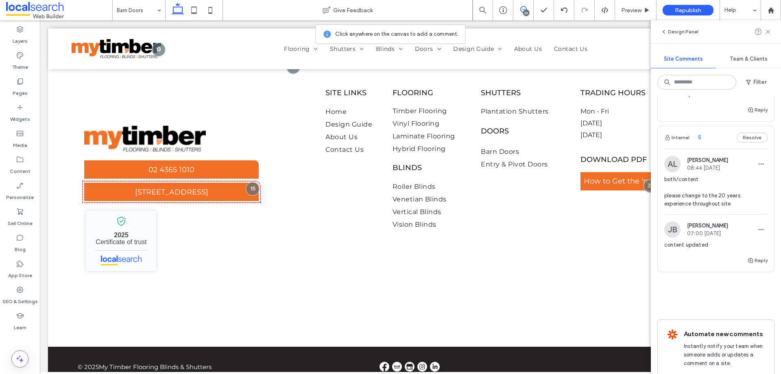
scroll to position [4987, 0]
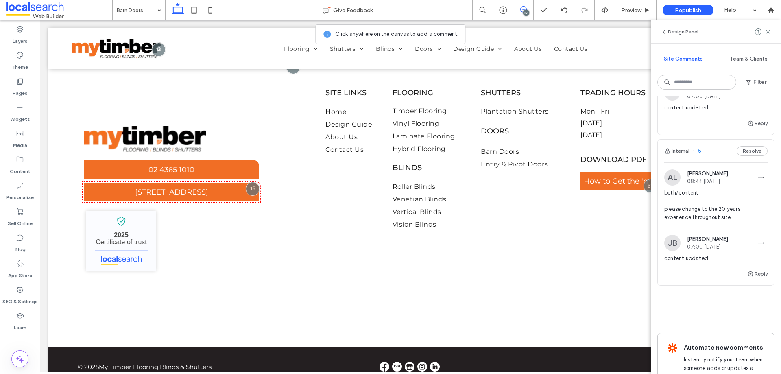
click at [703, 77] on div "both/content please remove timber door offering from site" at bounding box center [716, 57] width 103 height 39
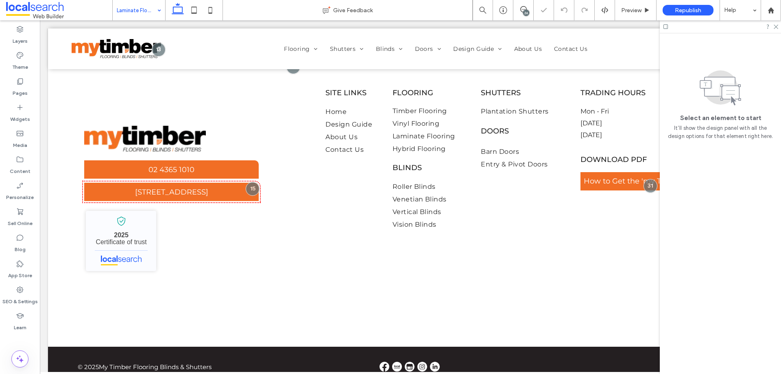
click at [529, 13] on div "26" at bounding box center [526, 13] width 6 height 6
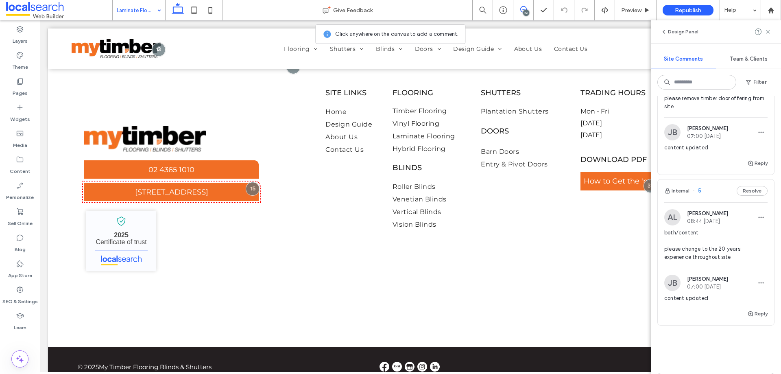
scroll to position [4946, 0]
click at [697, 112] on span "both/content please remove timber door offering from site" at bounding box center [716, 95] width 103 height 33
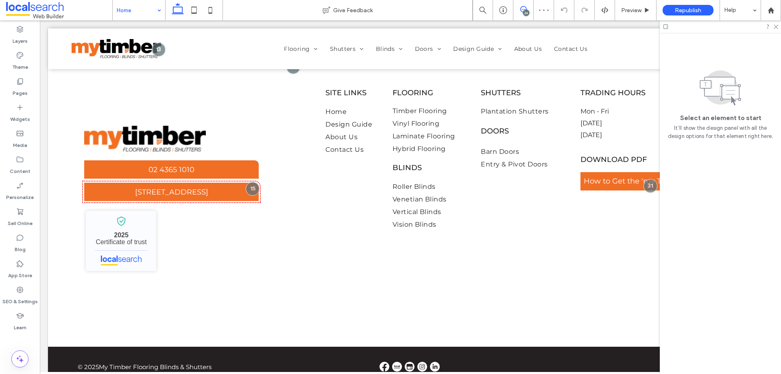
click at [522, 11] on icon at bounding box center [524, 9] width 7 height 7
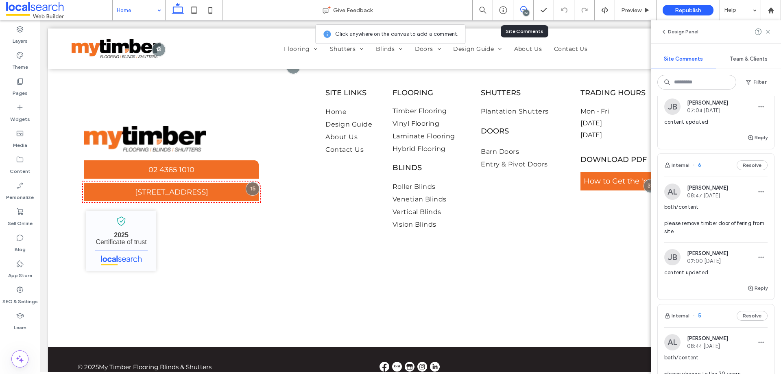
scroll to position [4813, 0]
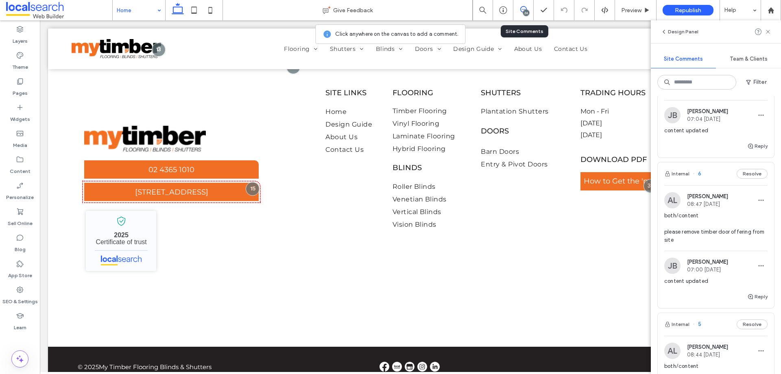
click at [724, 94] on span "both/content in this section can we please change this to mention: australian h…" at bounding box center [716, 73] width 103 height 41
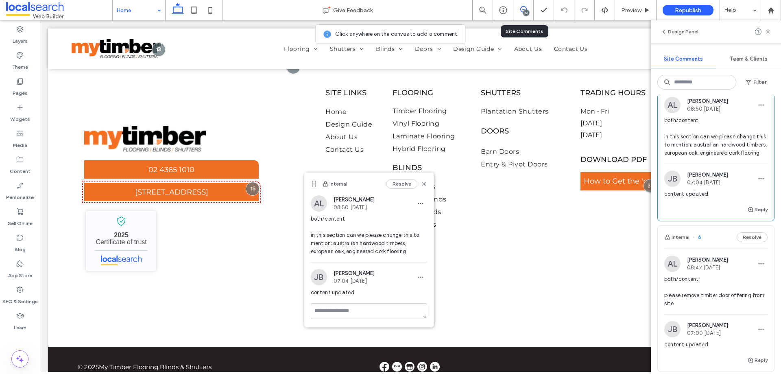
scroll to position [4691, 0]
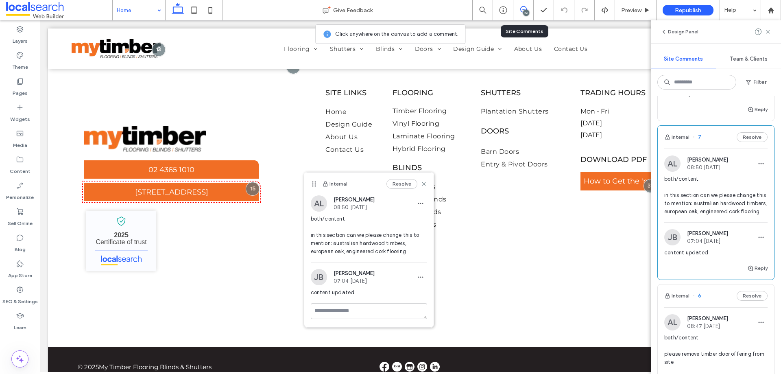
click at [707, 57] on span "both/change please change the order of these modules and put it in this order f…" at bounding box center [716, 24] width 103 height 65
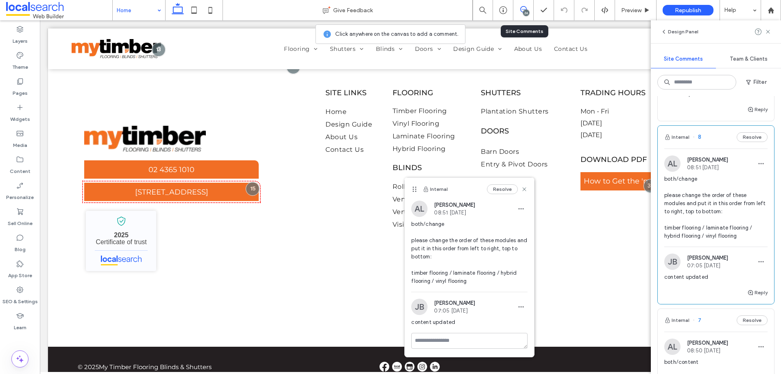
scroll to position [4488, 0]
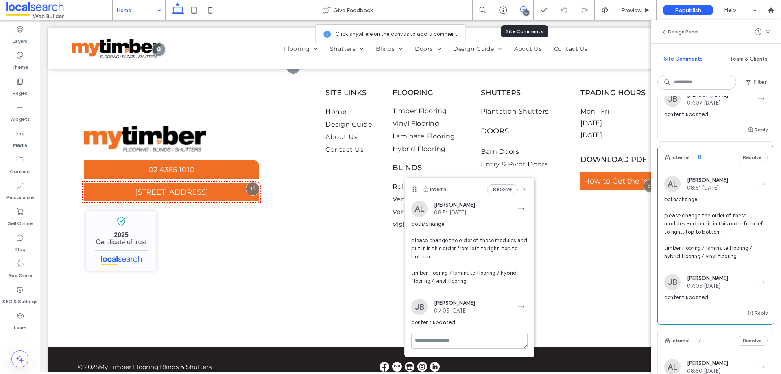
click at [705, 77] on span "both/change please change order of modules in order: plantation shutters roller…" at bounding box center [716, 44] width 103 height 65
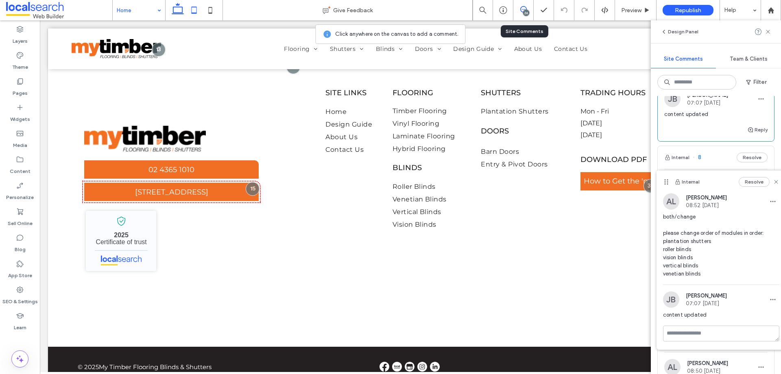
click at [191, 15] on icon at bounding box center [194, 10] width 16 height 16
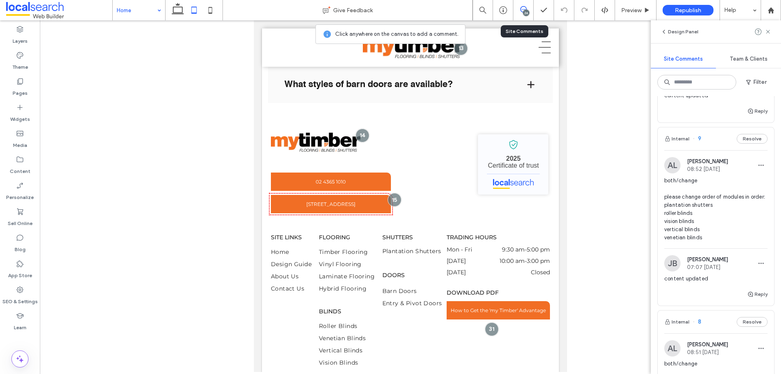
scroll to position [4284, 0]
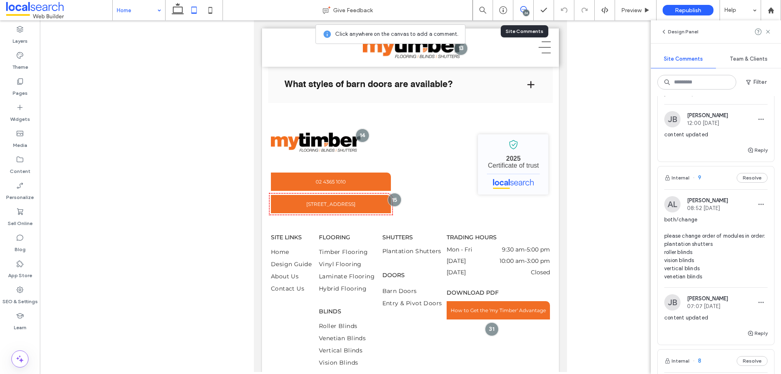
click at [712, 98] on span "both/content/site wide - all pages Hey Jackson, as discussed can we please chan…" at bounding box center [716, 45] width 103 height 106
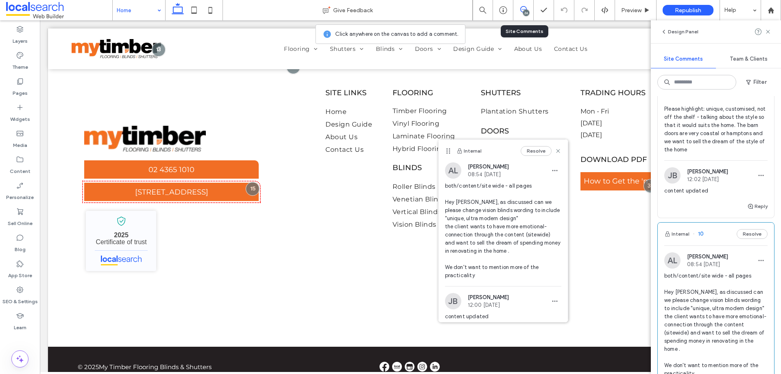
scroll to position [3958, 0]
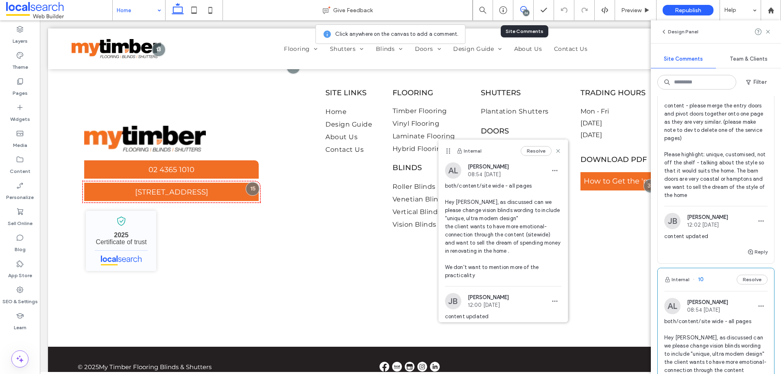
click at [697, 199] on span "both/change + dev dev - please remove the 'glass panel door' module and correla…" at bounding box center [716, 122] width 103 height 155
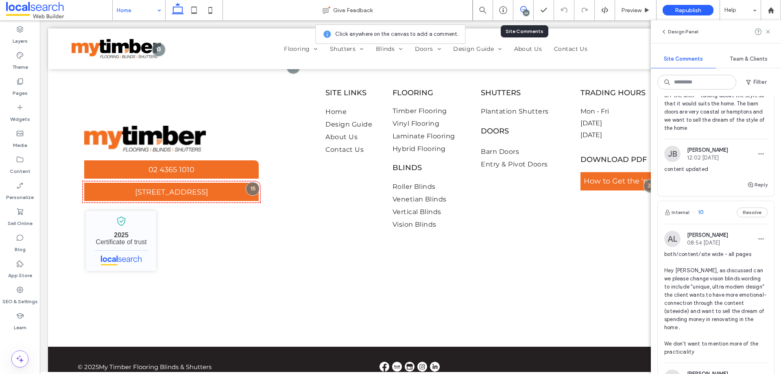
scroll to position [4040, 0]
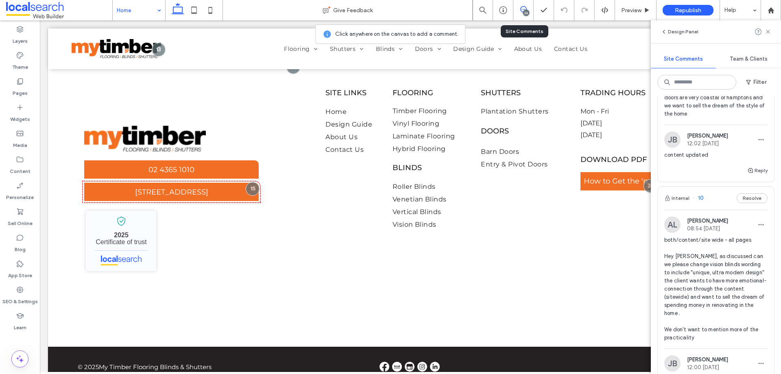
drag, startPoint x: 756, startPoint y: 132, endPoint x: 745, endPoint y: 288, distance: 155.9
click at [745, 125] on div "AL Alicia Lumsden 08:57 Aug 11 2025 both/change + dev dev - please remove the '…" at bounding box center [716, 34] width 103 height 181
click at [745, 118] on span "both/change + dev dev - please remove the 'glass panel door' module and correla…" at bounding box center [716, 40] width 103 height 155
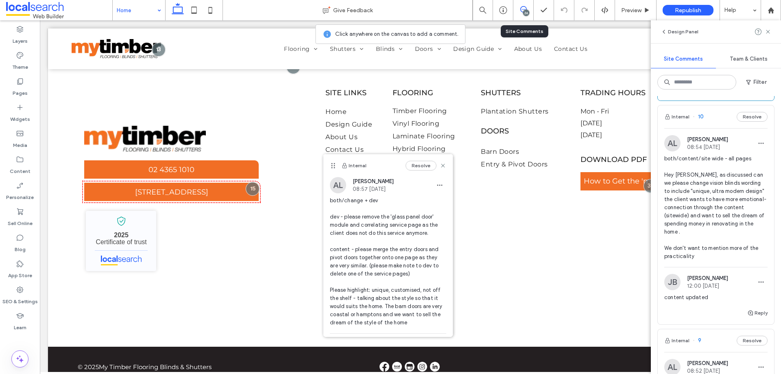
scroll to position [62, 0]
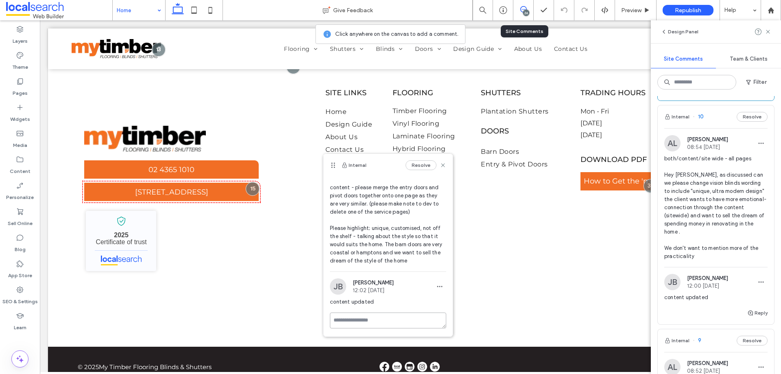
click at [380, 322] on textarea at bounding box center [388, 321] width 116 height 16
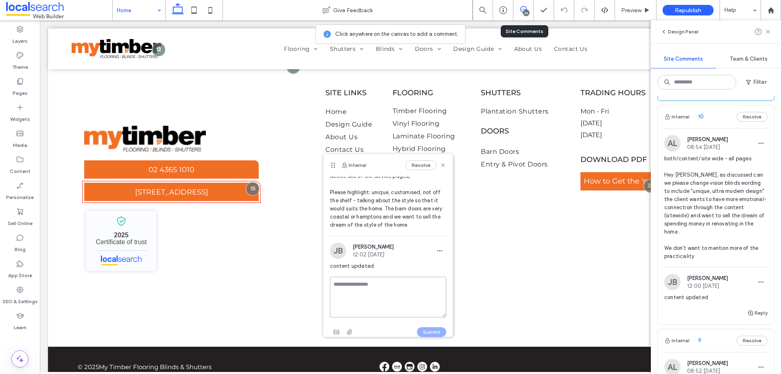
scroll to position [106, 0]
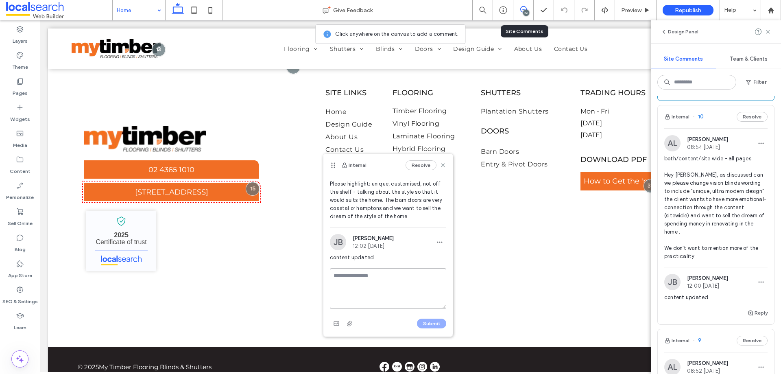
click at [377, 296] on textarea at bounding box center [388, 288] width 116 height 41
type textarea "**********"
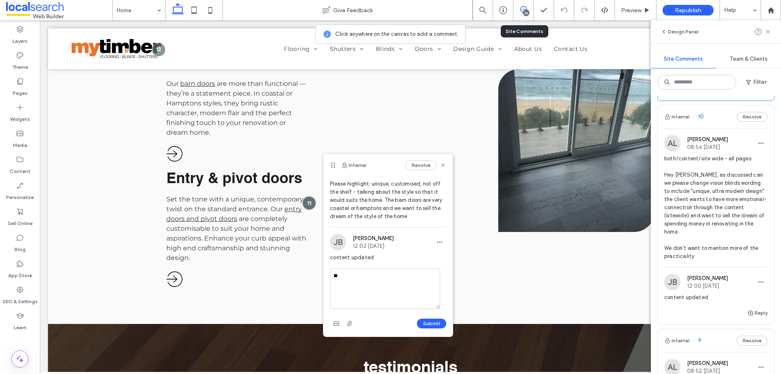
type textarea "*"
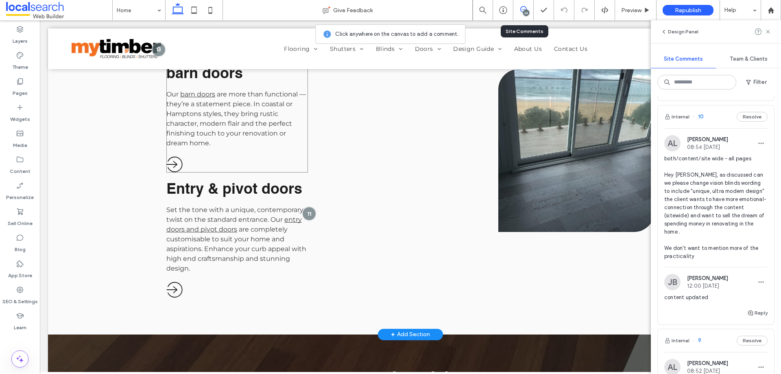
scroll to position [1495, 0]
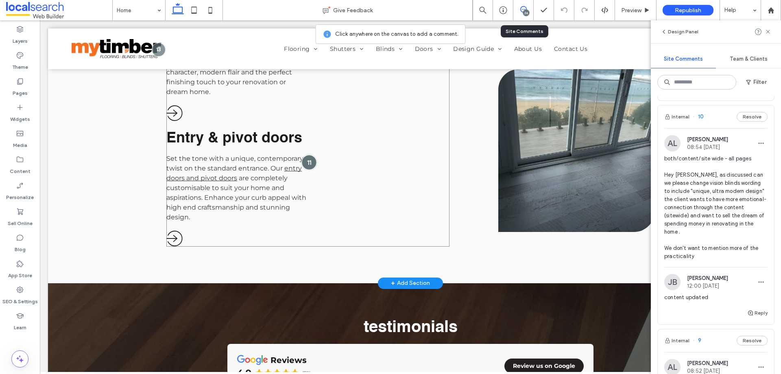
click at [302, 170] on div at bounding box center [309, 162] width 15 height 15
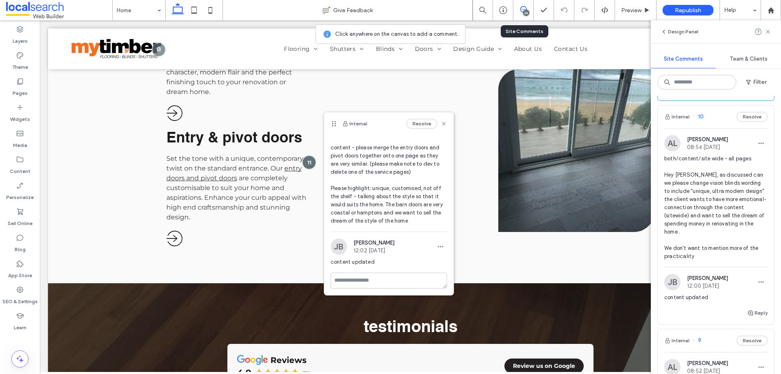
scroll to position [62, 0]
click at [393, 278] on textarea at bounding box center [389, 279] width 116 height 16
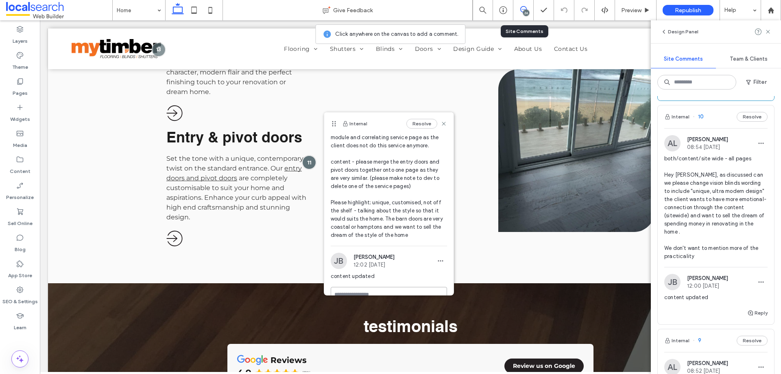
scroll to position [106, 0]
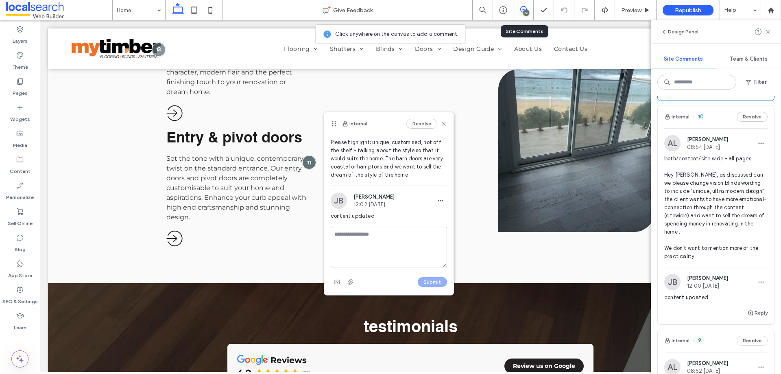
click at [370, 249] on textarea at bounding box center [389, 247] width 116 height 41
click at [359, 236] on textarea "**" at bounding box center [386, 247] width 110 height 41
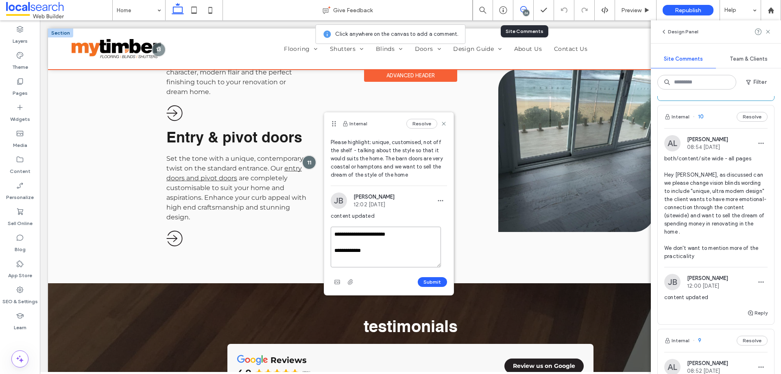
type textarea "**********"
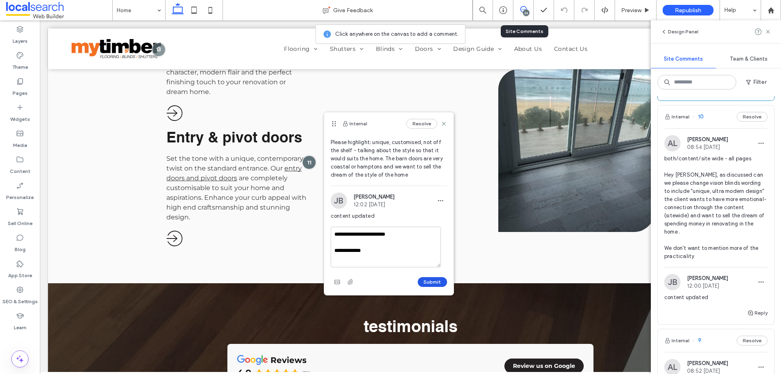
click at [427, 282] on button "Submit" at bounding box center [432, 282] width 29 height 10
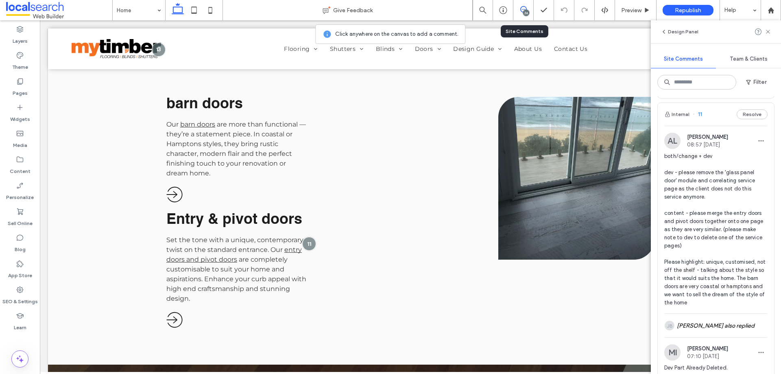
scroll to position [3836, 0]
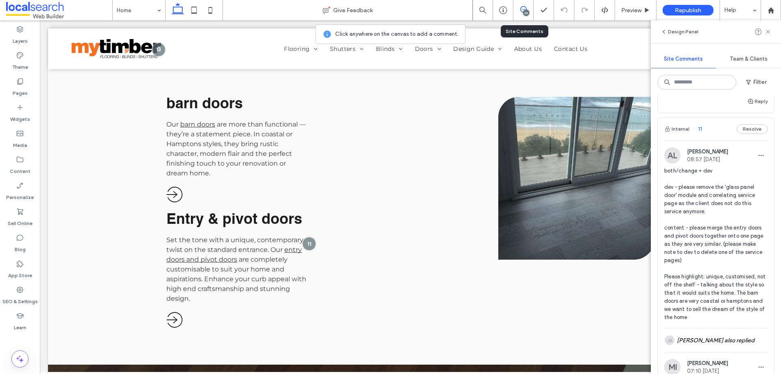
click at [732, 90] on span "both/change please change all H1-H4s to Helvicta (bold), and please have all H1…" at bounding box center [716, 69] width 103 height 41
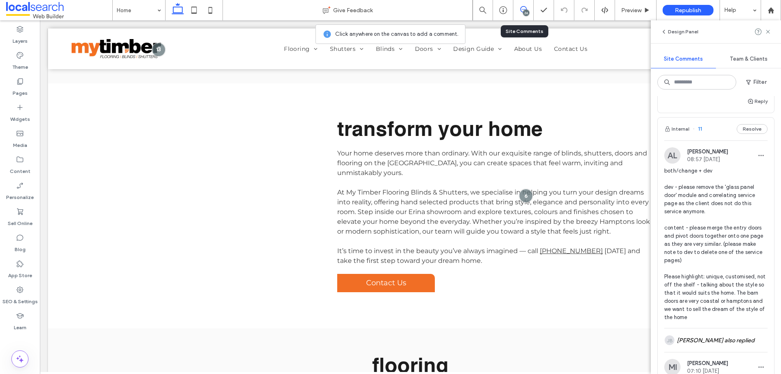
scroll to position [0, 0]
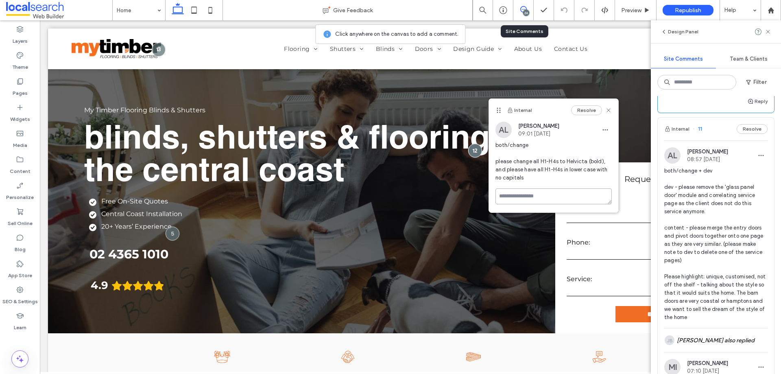
click at [530, 199] on textarea at bounding box center [554, 196] width 116 height 16
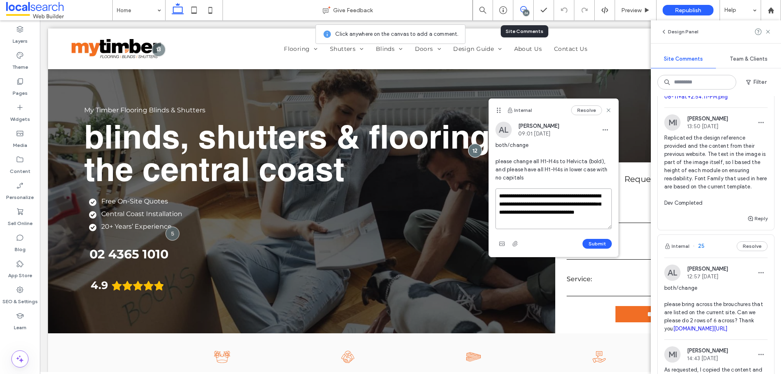
scroll to position [1191, 0]
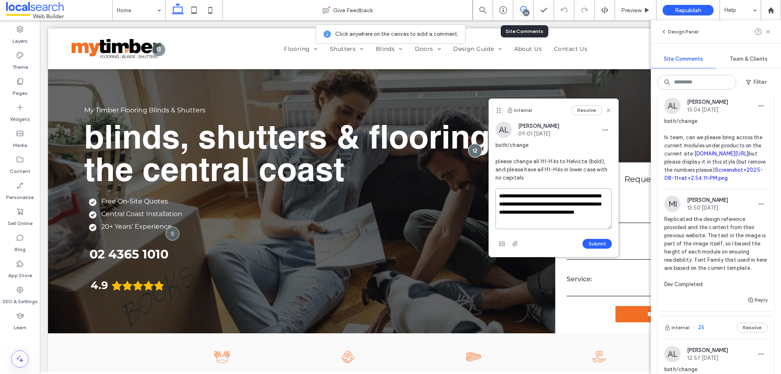
type textarea "**********"
click at [711, 289] on span "Replicated the design reference provided and the content from their previous we…" at bounding box center [716, 251] width 103 height 73
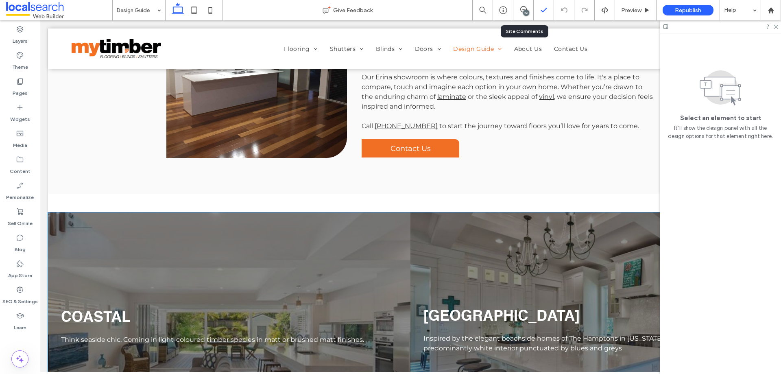
scroll to position [330, 0]
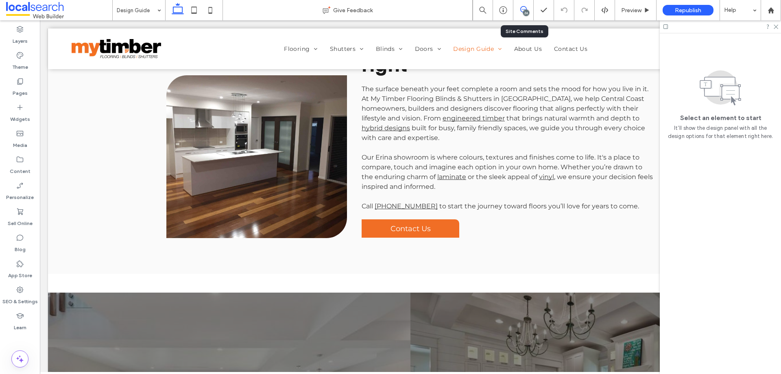
click at [525, 9] on icon at bounding box center [524, 9] width 7 height 7
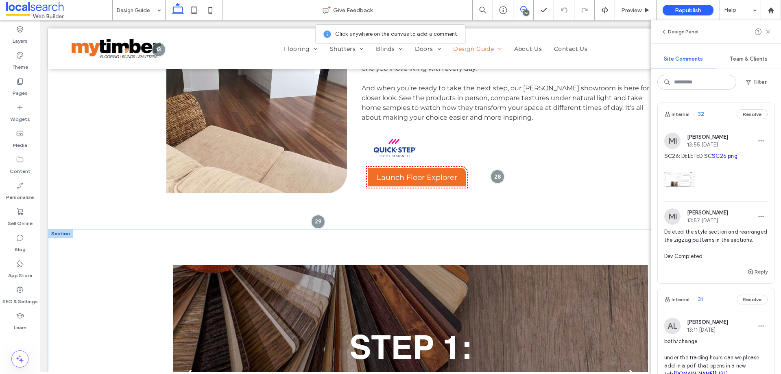
scroll to position [2569, 0]
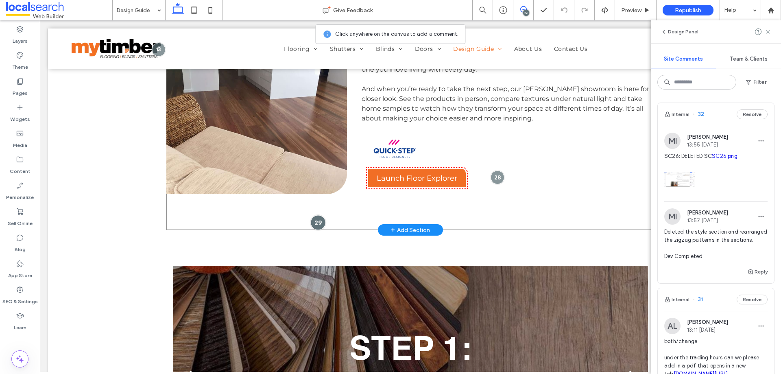
click at [311, 230] on div at bounding box center [318, 222] width 15 height 15
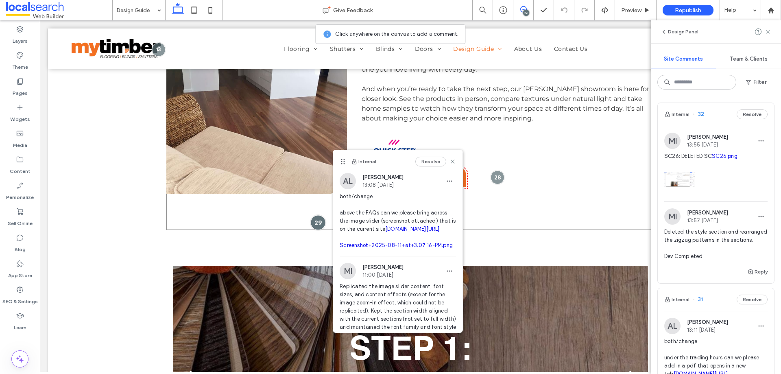
click at [311, 230] on div at bounding box center [318, 222] width 15 height 15
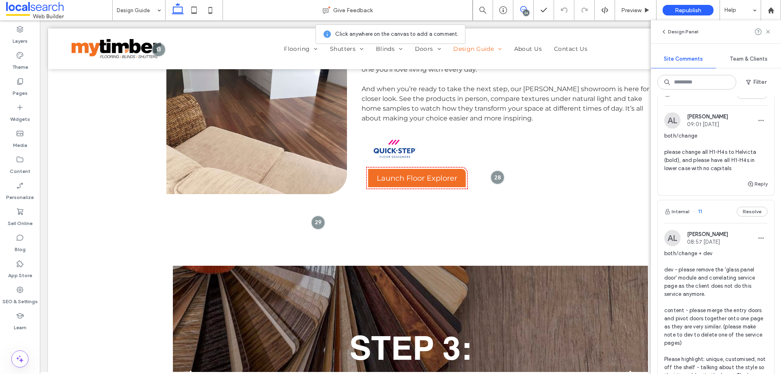
scroll to position [3814, 0]
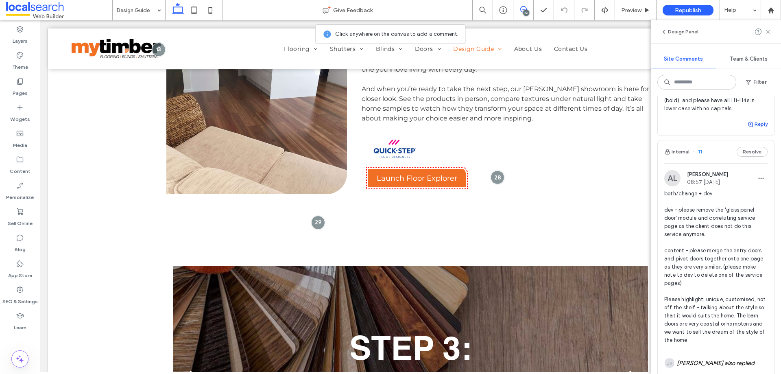
click at [753, 129] on button "Reply" at bounding box center [758, 124] width 20 height 10
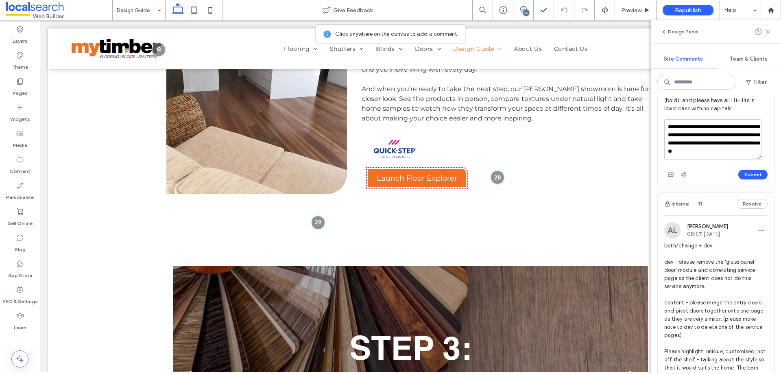
click at [745, 160] on textarea "**********" at bounding box center [713, 139] width 97 height 41
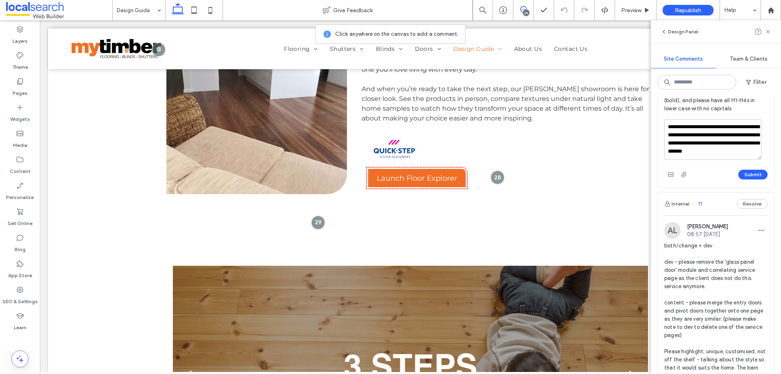
scroll to position [3, 0]
click at [717, 160] on textarea "**********" at bounding box center [713, 139] width 97 height 41
paste textarea "**********"
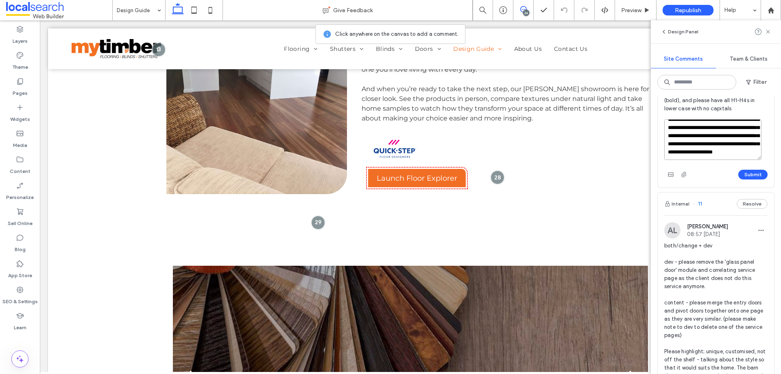
scroll to position [0, 0]
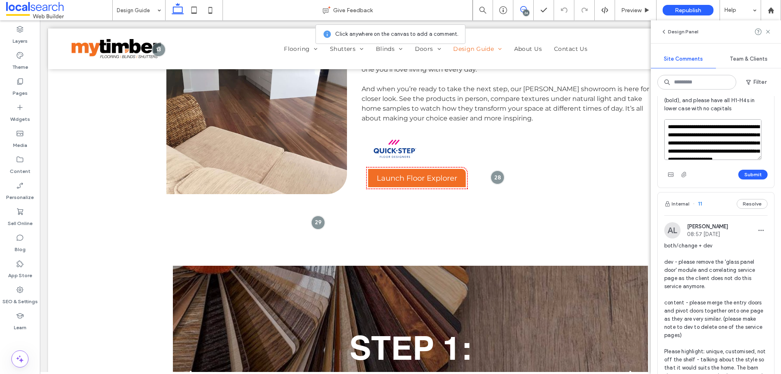
drag, startPoint x: 707, startPoint y: 315, endPoint x: 754, endPoint y: 312, distance: 47.7
click at [754, 160] on textarea "**********" at bounding box center [713, 139] width 97 height 41
drag, startPoint x: 691, startPoint y: 307, endPoint x: 699, endPoint y: 307, distance: 7.7
click at [699, 160] on textarea "**********" at bounding box center [713, 139] width 97 height 41
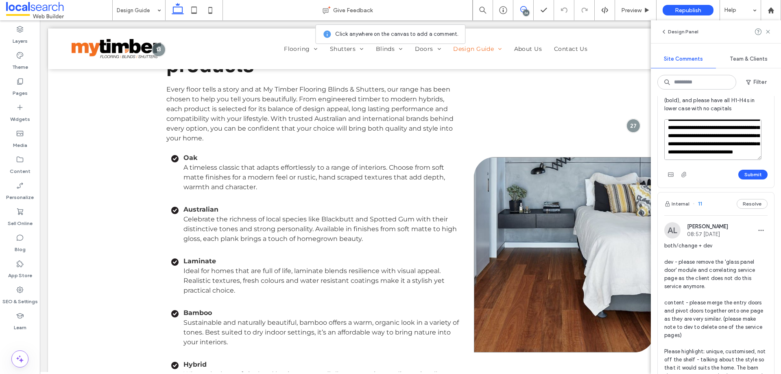
scroll to position [1673, 0]
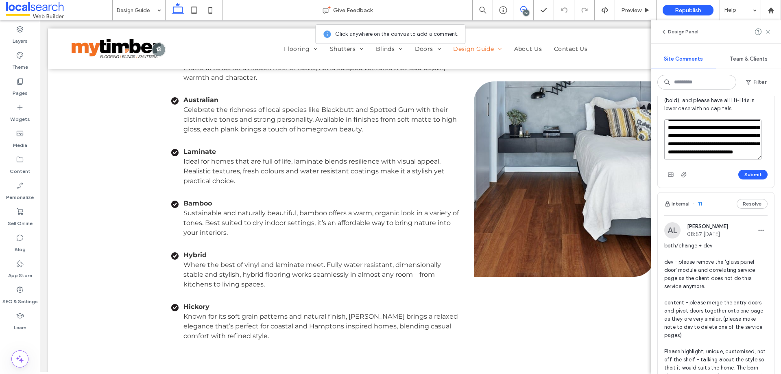
click at [734, 160] on textarea "**********" at bounding box center [713, 139] width 97 height 41
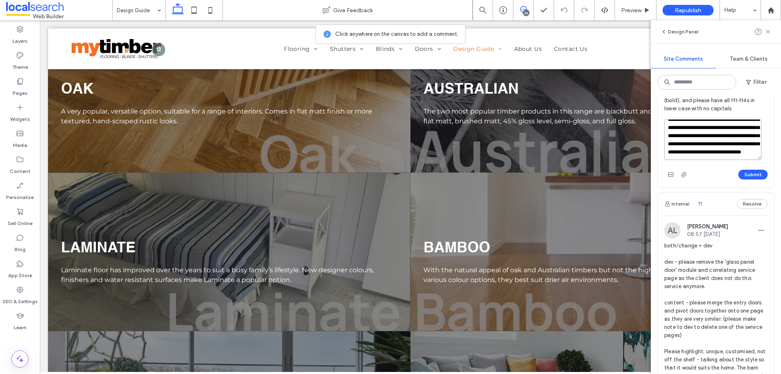
scroll to position [52, 0]
click at [730, 160] on textarea "**********" at bounding box center [713, 139] width 97 height 41
paste textarea "****"
type textarea "**********"
click at [746, 179] on button "Submit" at bounding box center [753, 175] width 29 height 10
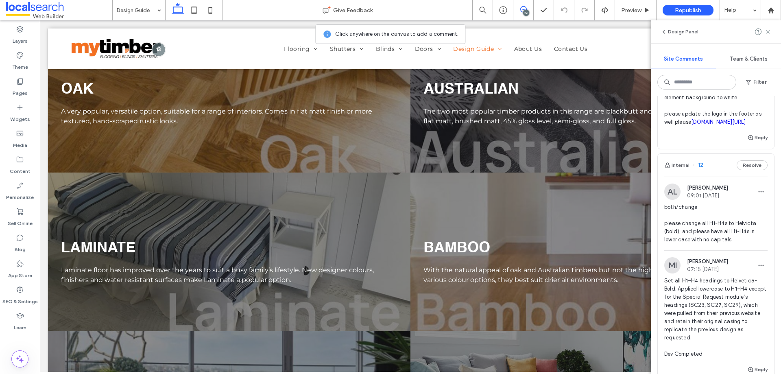
scroll to position [3691, 0]
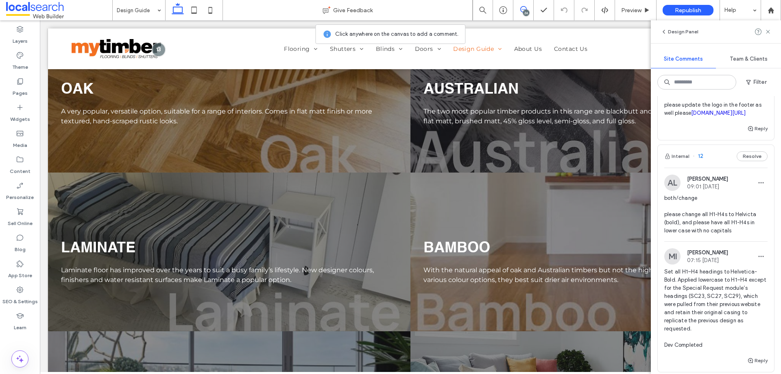
click at [731, 117] on span "both/change/header please update the logo to the one provided and change the co…" at bounding box center [716, 84] width 103 height 65
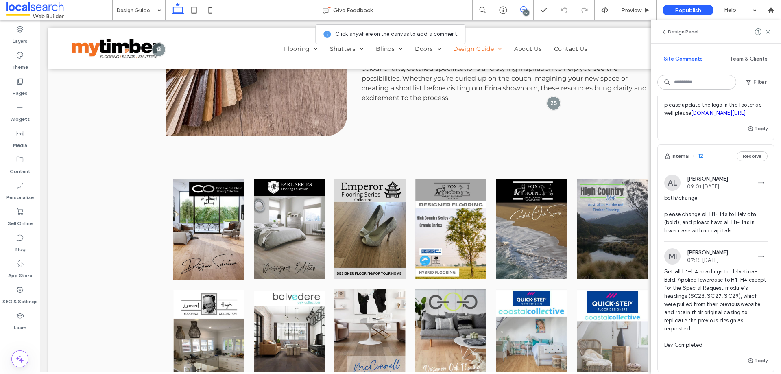
scroll to position [500, 0]
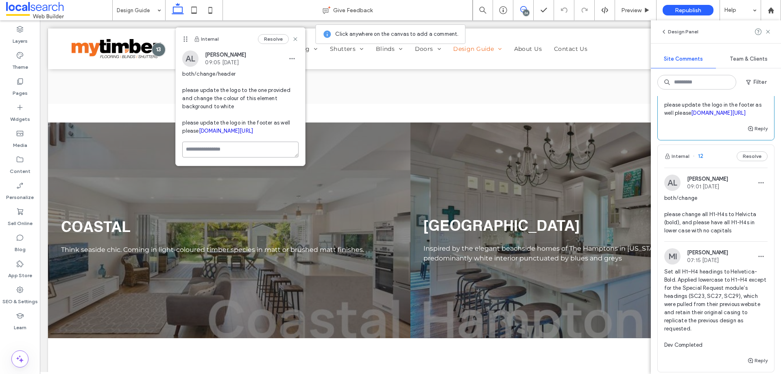
click at [216, 158] on textarea at bounding box center [240, 150] width 116 height 16
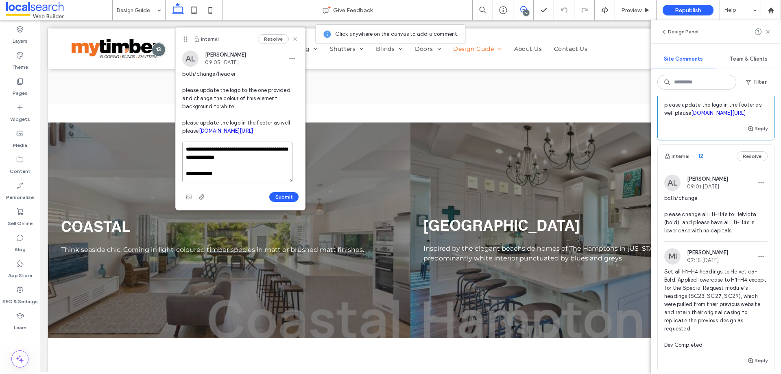
click at [256, 182] on textarea "**********" at bounding box center [237, 162] width 110 height 41
click at [254, 182] on textarea "**********" at bounding box center [237, 162] width 110 height 41
click at [269, 182] on textarea "**********" at bounding box center [237, 162] width 110 height 41
click at [252, 182] on textarea "**********" at bounding box center [237, 162] width 110 height 41
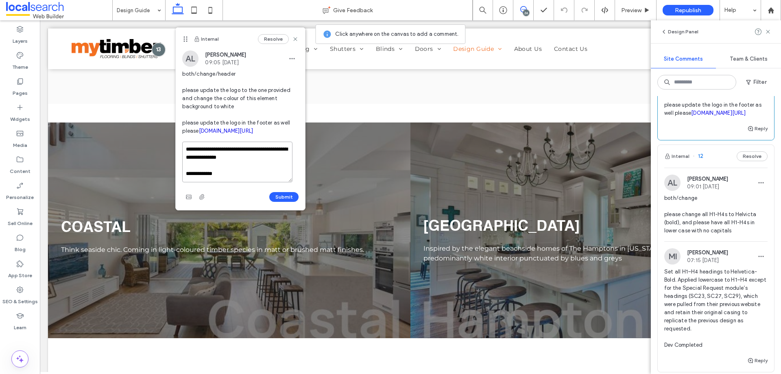
click at [255, 182] on textarea "**********" at bounding box center [237, 162] width 110 height 41
click at [276, 182] on textarea "**********" at bounding box center [237, 162] width 110 height 41
click at [221, 181] on textarea "**********" at bounding box center [237, 162] width 110 height 41
paste textarea
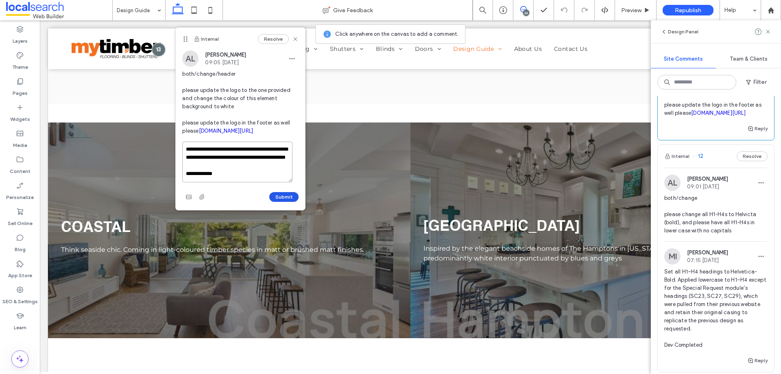
type textarea "**********"
click at [283, 196] on button "Submit" at bounding box center [283, 197] width 29 height 10
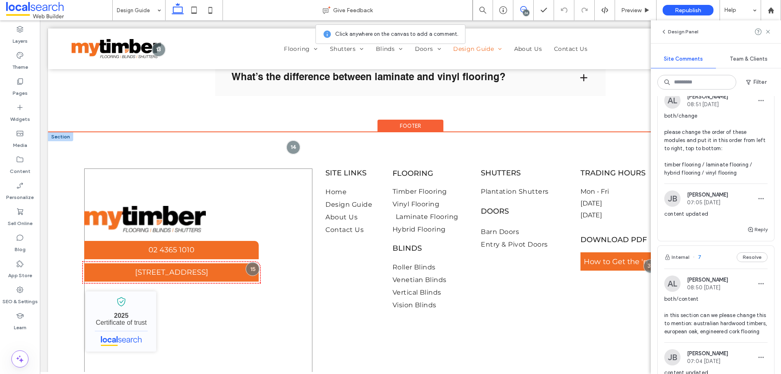
scroll to position [3109, 0]
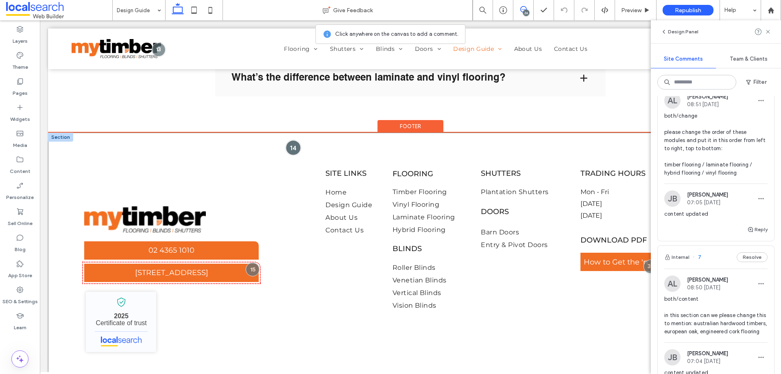
click at [293, 155] on div at bounding box center [293, 147] width 15 height 15
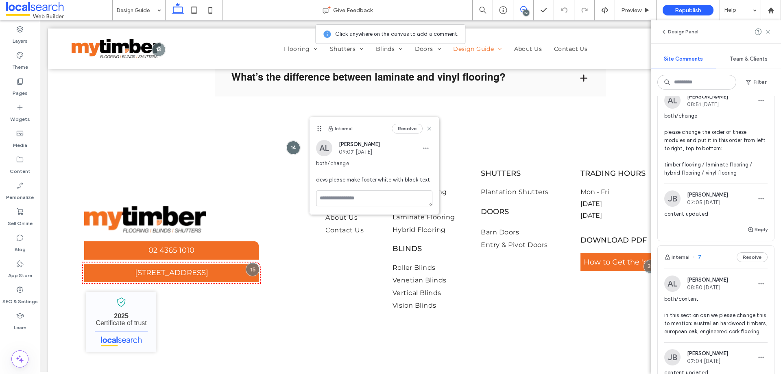
click at [346, 177] on span "both/change devs please make footer white with black text" at bounding box center [374, 172] width 116 height 24
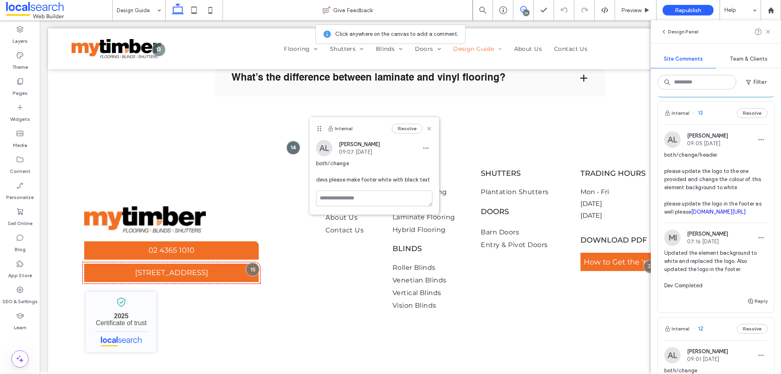
scroll to position [3538, 0]
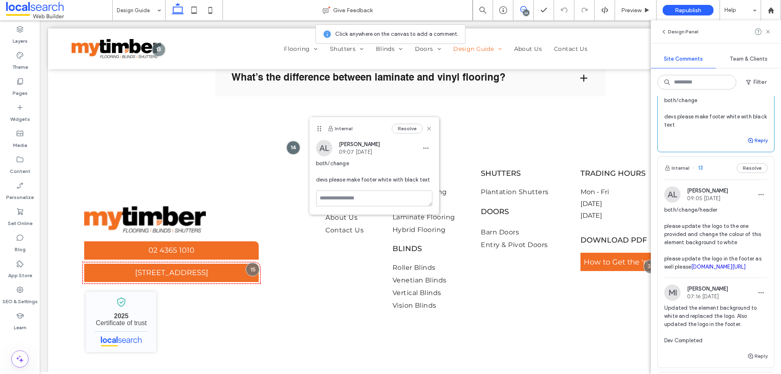
click at [751, 145] on button "Reply" at bounding box center [758, 141] width 20 height 10
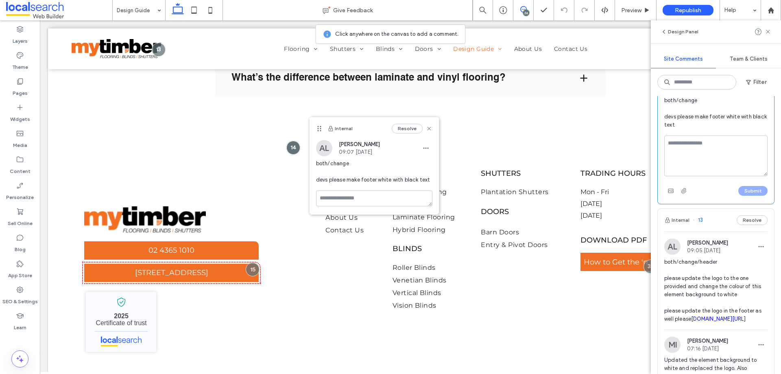
click at [737, 176] on textarea at bounding box center [716, 156] width 103 height 41
type textarea "**********"
click at [744, 196] on button "Submit" at bounding box center [753, 191] width 29 height 10
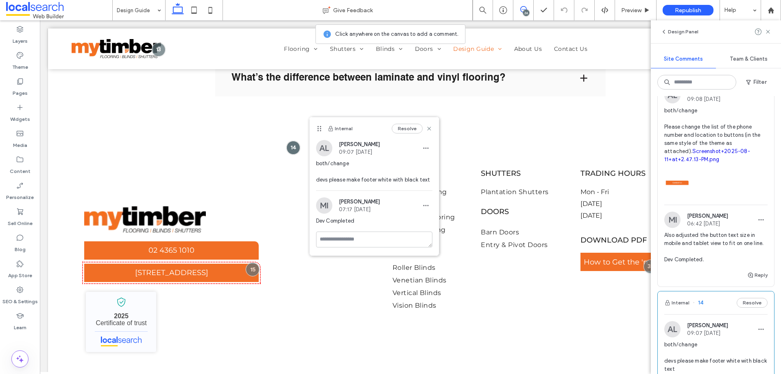
scroll to position [3253, 0]
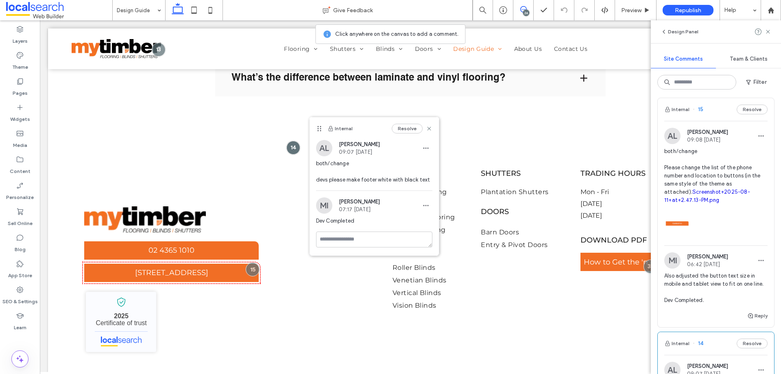
click at [728, 204] on span "both/change Please change the list of the phone number and location to buttons …" at bounding box center [716, 175] width 103 height 57
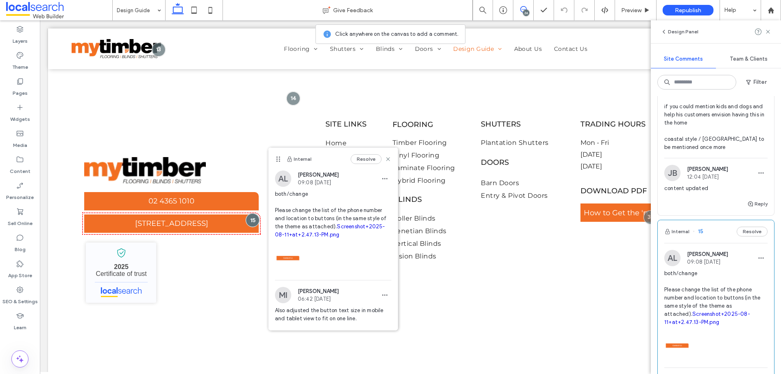
scroll to position [3090, 0]
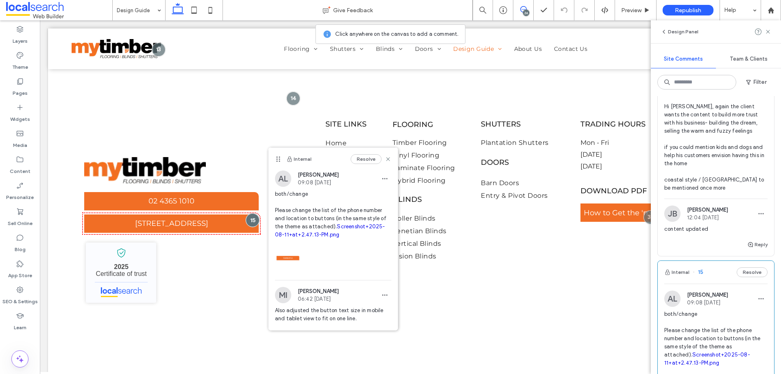
click at [727, 192] on span "both/content Hi [PERSON_NAME], again the client wants the content to build more…" at bounding box center [716, 139] width 103 height 106
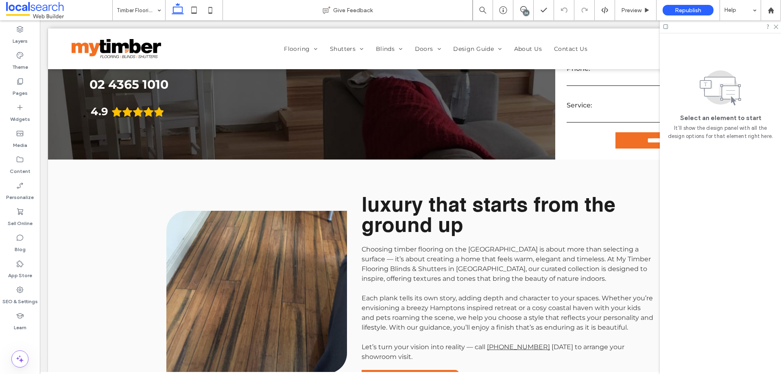
click at [527, 11] on div "26" at bounding box center [526, 13] width 6 height 6
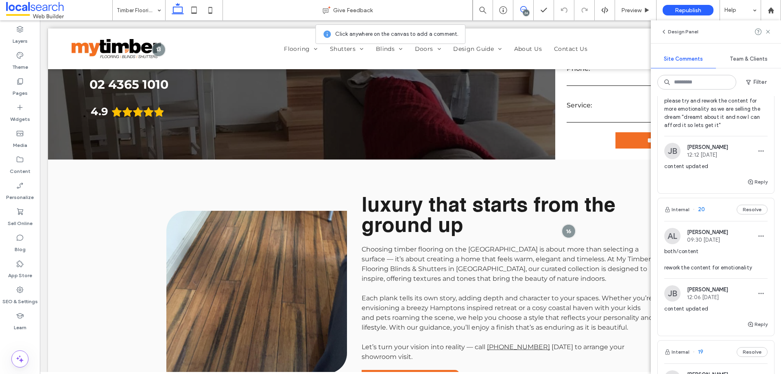
scroll to position [2267, 0]
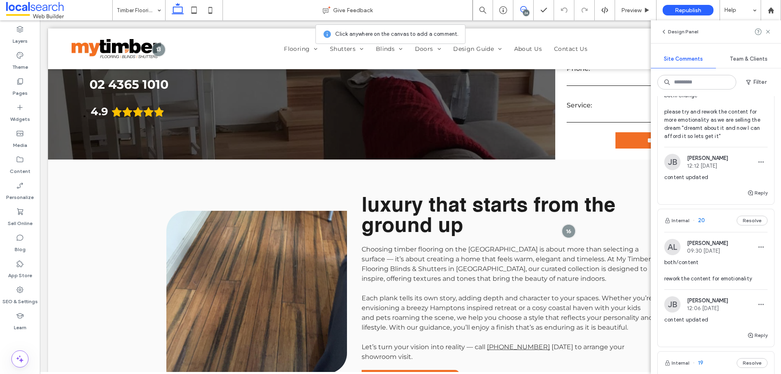
click at [737, 140] on span "both/change please try and rework the content for more emotionality as we are s…" at bounding box center [716, 116] width 103 height 49
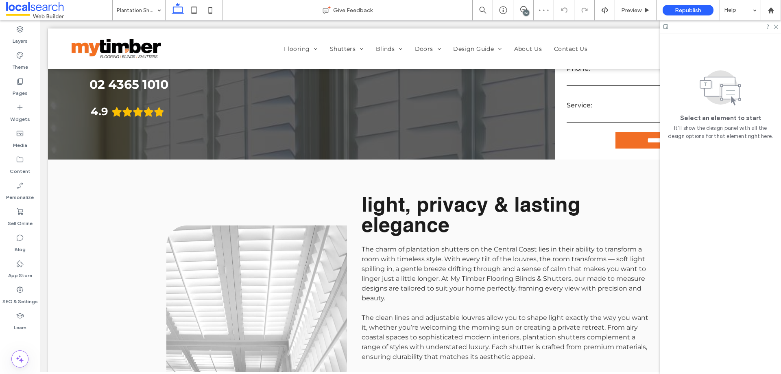
click at [523, 13] on div "26" at bounding box center [526, 13] width 6 height 6
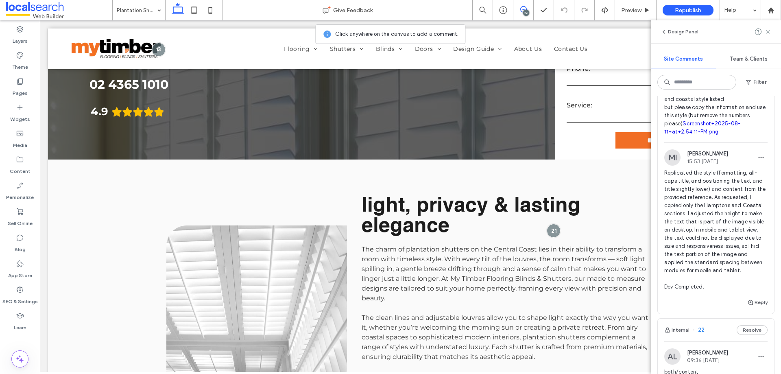
scroll to position [1750, 0]
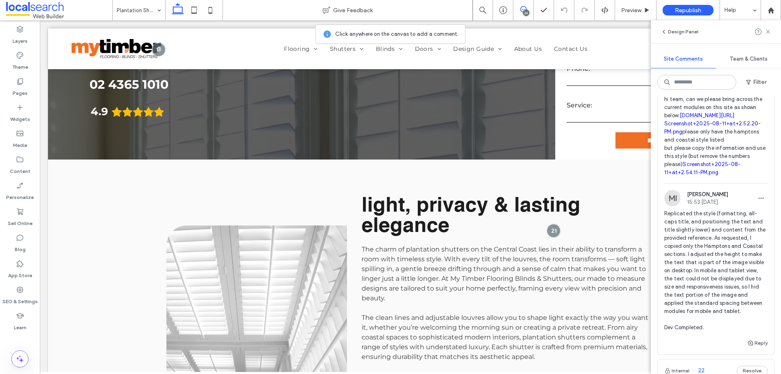
click at [711, 177] on span "both/change hi team, can we please bring across the current modules on this sit…" at bounding box center [716, 128] width 103 height 98
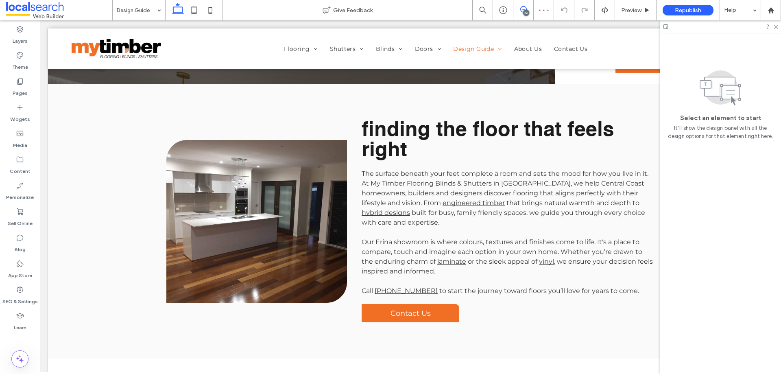
click at [524, 8] on icon at bounding box center [524, 9] width 7 height 7
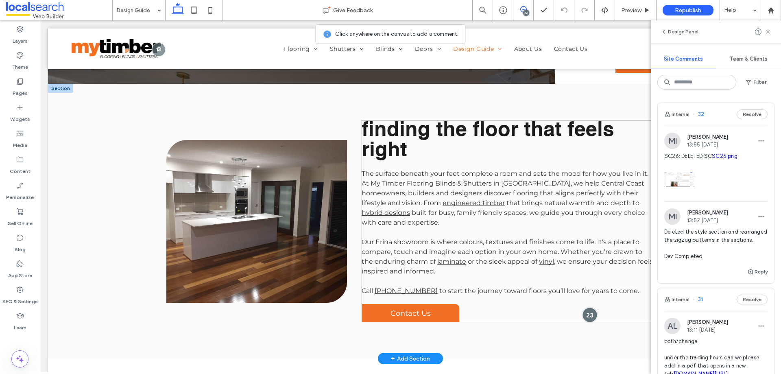
click at [586, 322] on div at bounding box center [589, 314] width 15 height 15
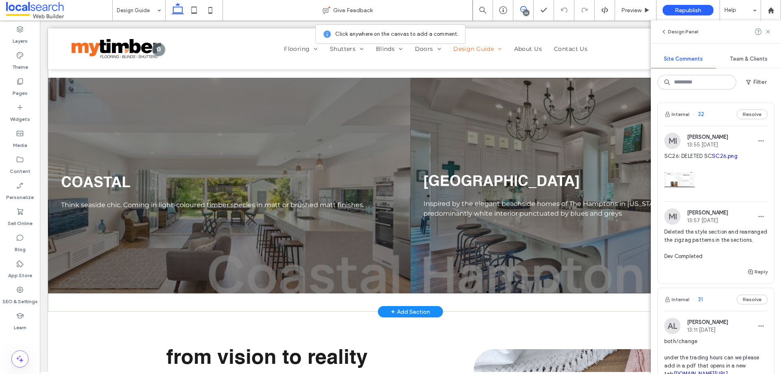
scroll to position [530, 0]
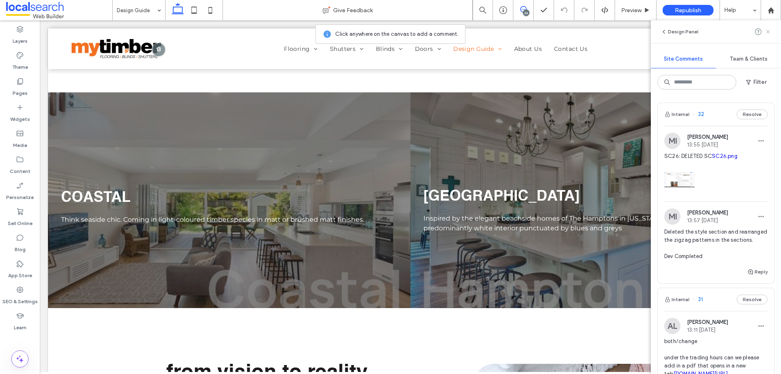
click at [771, 31] on icon at bounding box center [768, 31] width 7 height 7
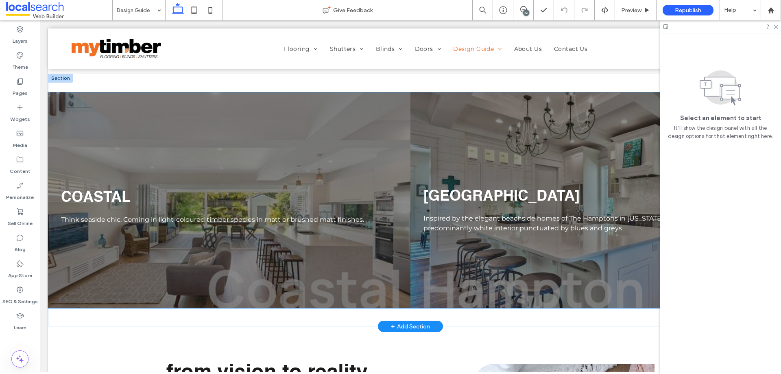
click at [111, 205] on span "COASTAL" at bounding box center [96, 197] width 70 height 15
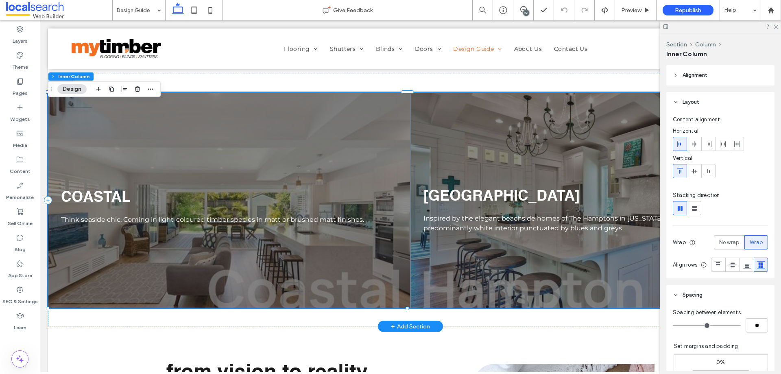
click at [111, 205] on span "COASTAL" at bounding box center [96, 197] width 70 height 15
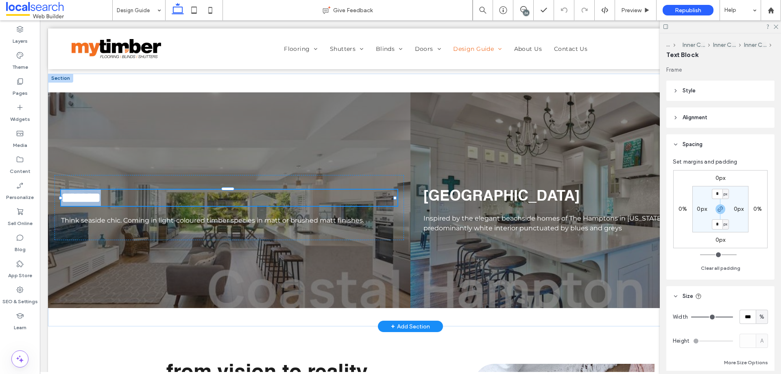
type input "**********"
type input "**"
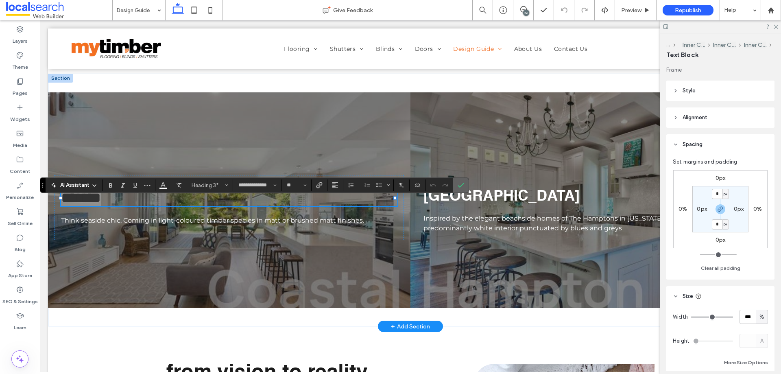
click at [460, 185] on icon "Confirm" at bounding box center [461, 185] width 7 height 7
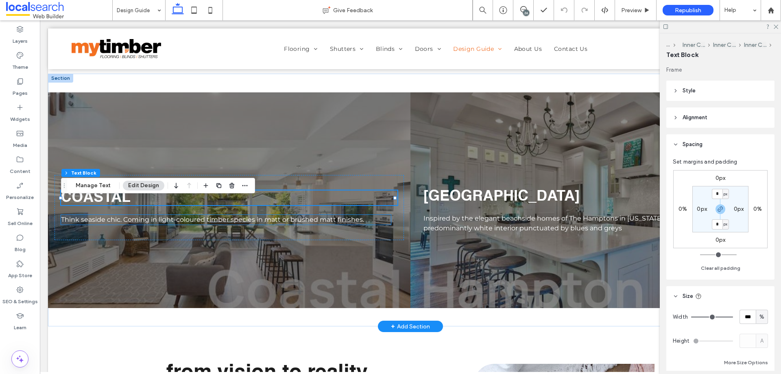
click at [182, 223] on span "Think seaside chic. Coming in light-coloured timber species in matt or brushed …" at bounding box center [212, 220] width 303 height 8
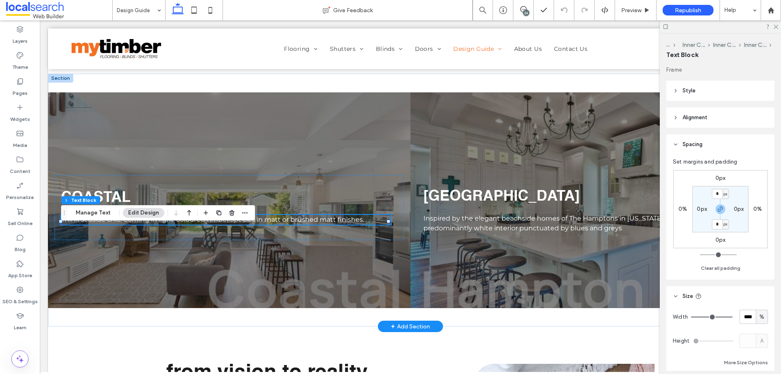
click at [182, 223] on span "Think seaside chic. Coming in light-coloured timber species in matt or brushed …" at bounding box center [212, 220] width 303 height 8
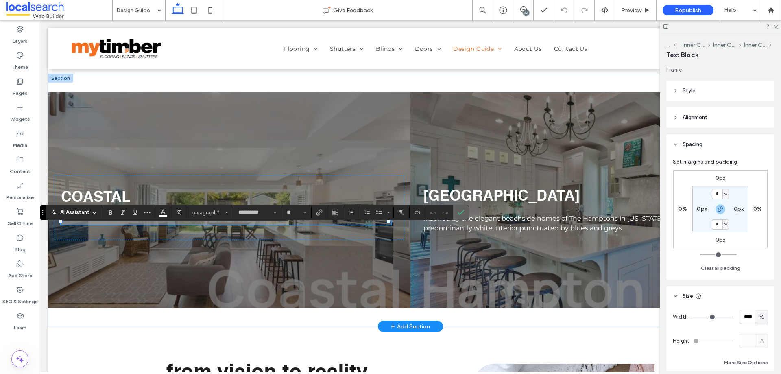
click at [460, 212] on icon "Confirm" at bounding box center [461, 212] width 7 height 7
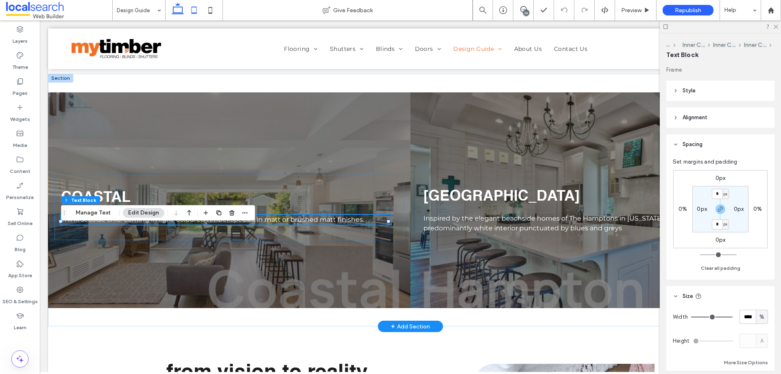
click at [196, 6] on icon at bounding box center [194, 10] width 16 height 16
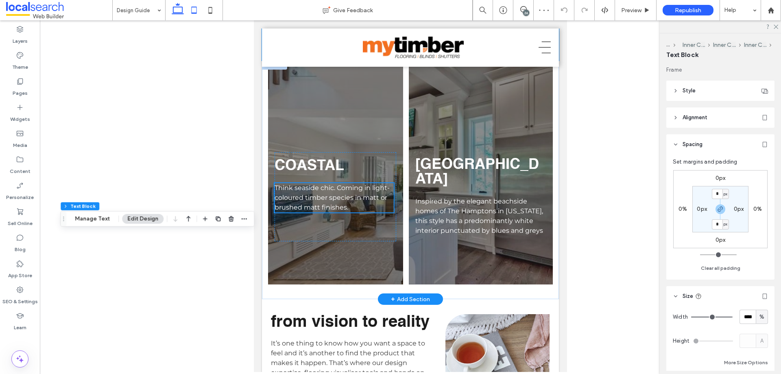
scroll to position [671, 0]
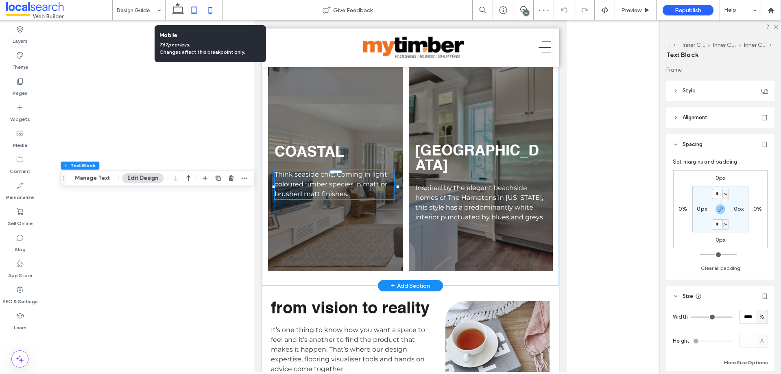
click at [214, 11] on icon at bounding box center [210, 10] width 16 height 16
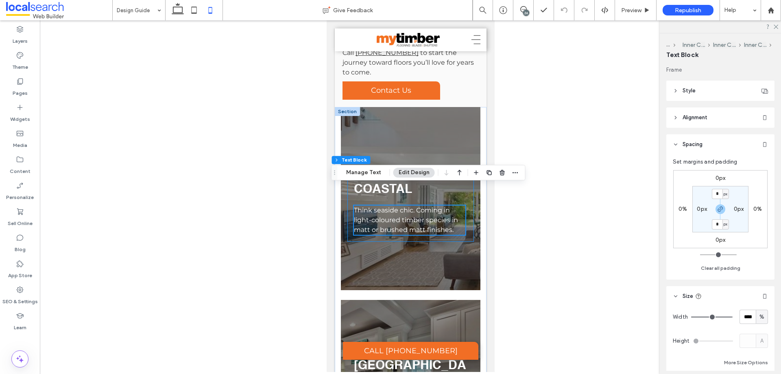
scroll to position [726, 0]
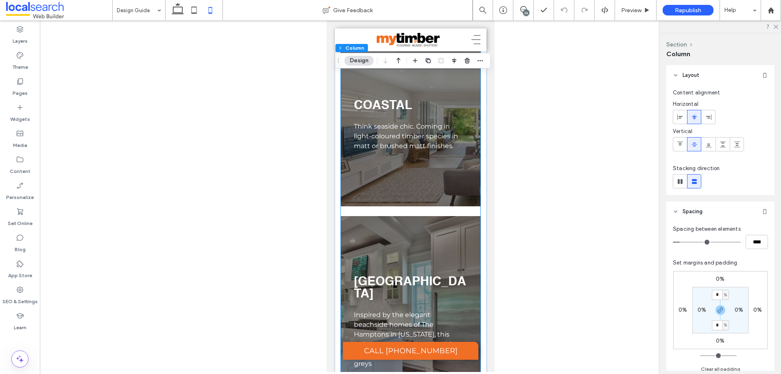
scroll to position [808, 0]
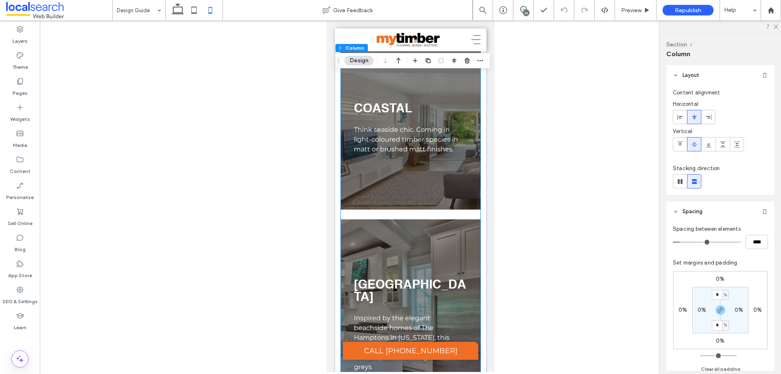
click at [387, 231] on div "COASTAL Think seaside chic. Coming in light-coloured timber species in matt or …" at bounding box center [411, 214] width 140 height 376
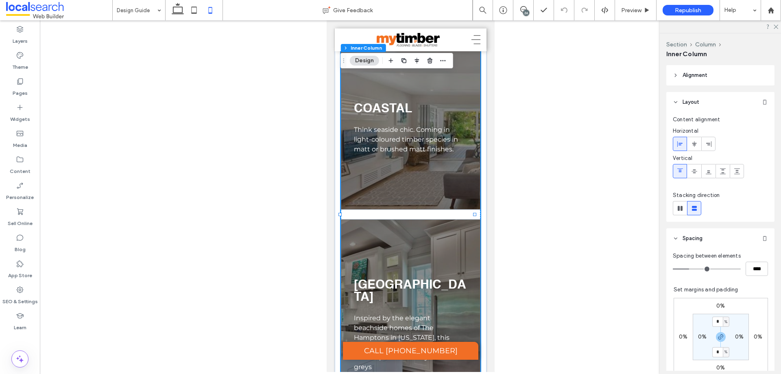
type input "**"
type input "****"
type input "**"
type input "****"
type input "**"
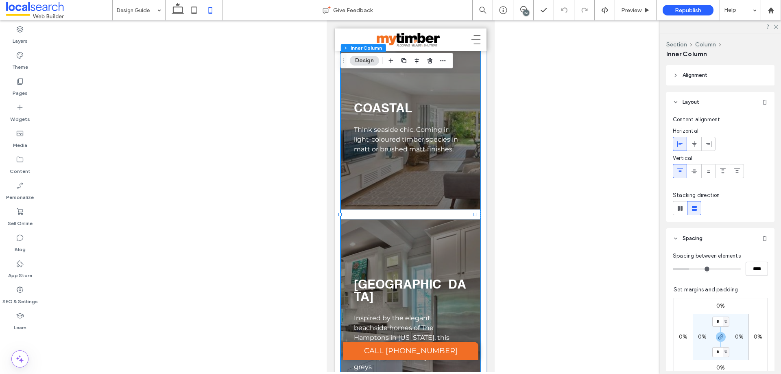
type input "****"
click at [689, 269] on input "range" at bounding box center [707, 269] width 68 height 1
type input "**"
type input "****"
type input "**"
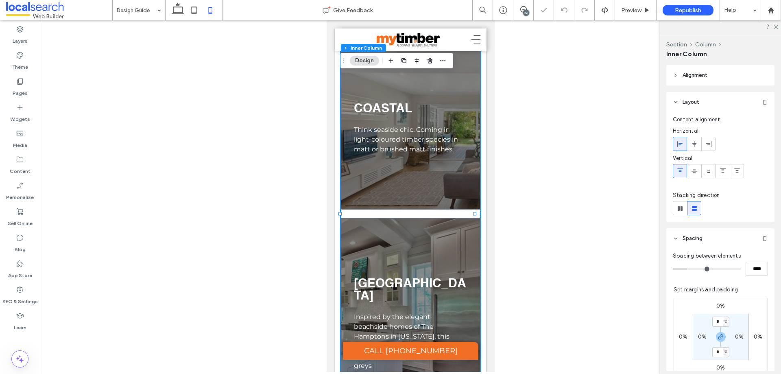
type input "****"
click at [687, 269] on input "range" at bounding box center [707, 269] width 68 height 1
type input "**"
type input "****"
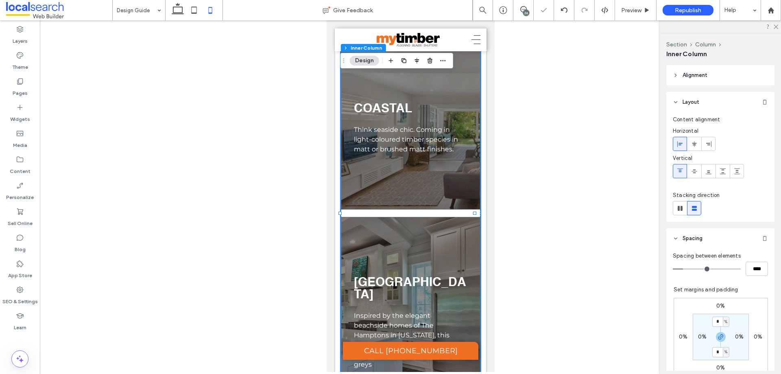
click at [685, 269] on input "range" at bounding box center [707, 269] width 68 height 1
type input "**"
type input "****"
type input "**"
type input "****"
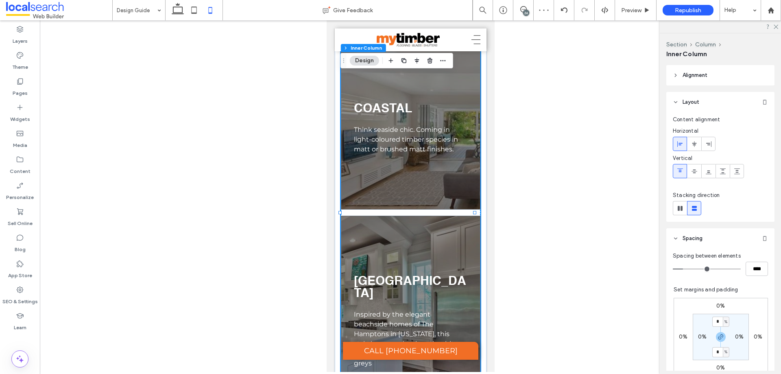
type input "**"
type input "****"
type input "**"
type input "****"
type input "**"
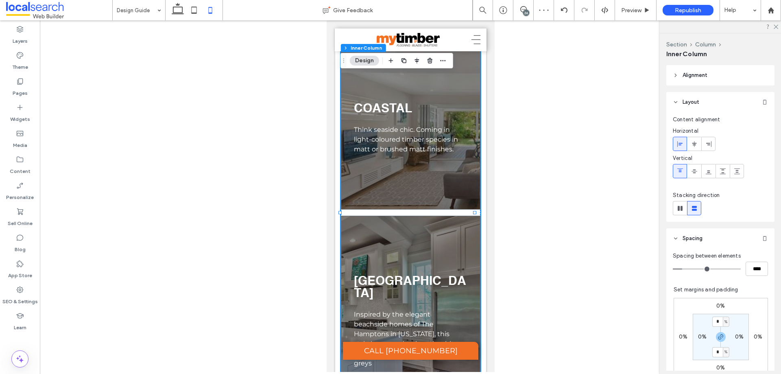
type input "****"
type input "**"
type input "****"
type input "**"
type input "****"
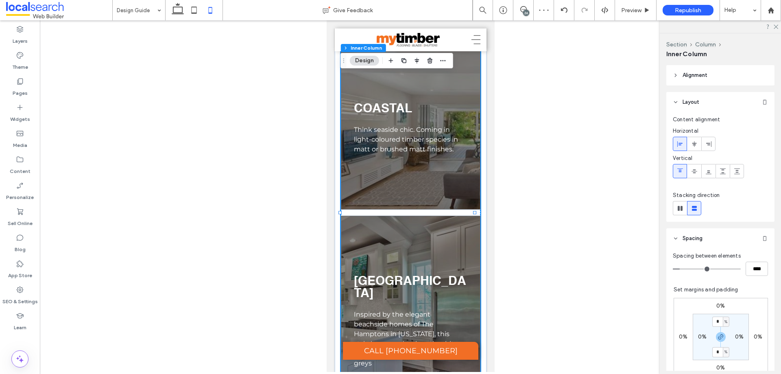
type input "*"
type input "***"
type input "**"
type input "****"
drag, startPoint x: 686, startPoint y: 269, endPoint x: 682, endPoint y: 273, distance: 5.5
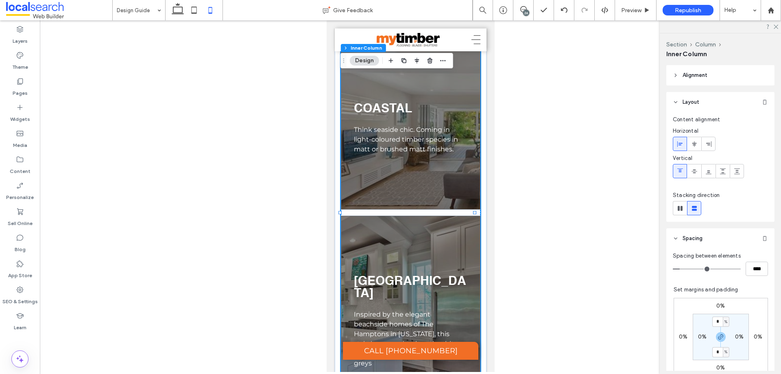
type input "**"
click at [682, 269] on input "range" at bounding box center [707, 269] width 68 height 1
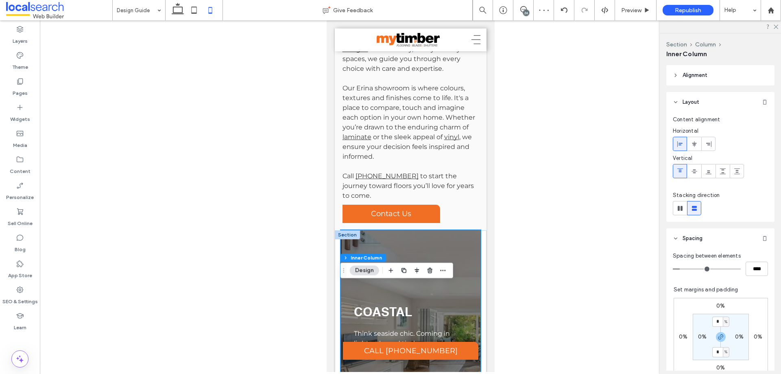
scroll to position [604, 0]
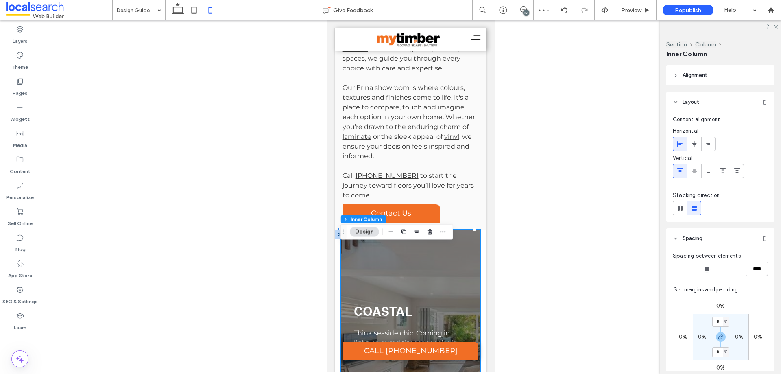
click at [473, 230] on div "Button finding the floor that feels right The surface beneath your feet complet…" at bounding box center [411, 7] width 152 height 445
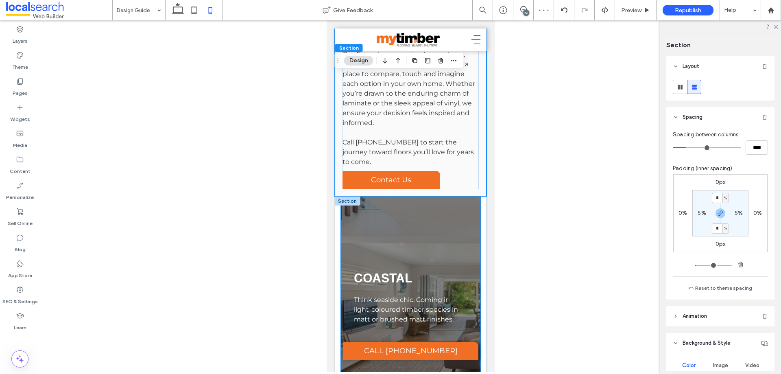
scroll to position [645, 0]
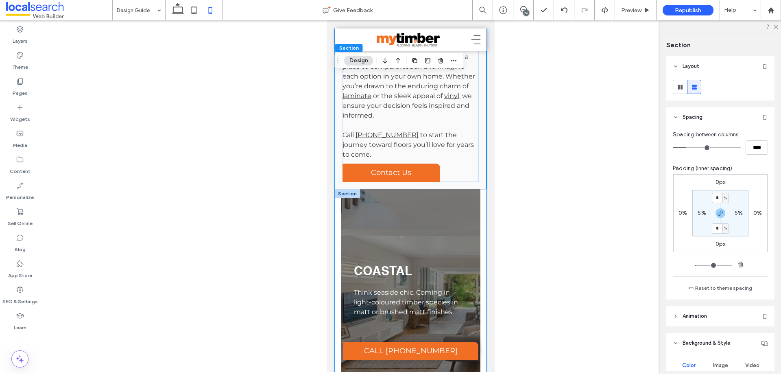
click at [337, 238] on div "COASTAL Think seaside chic. Coming in light-coloured timber species in matt or …" at bounding box center [411, 378] width 152 height 378
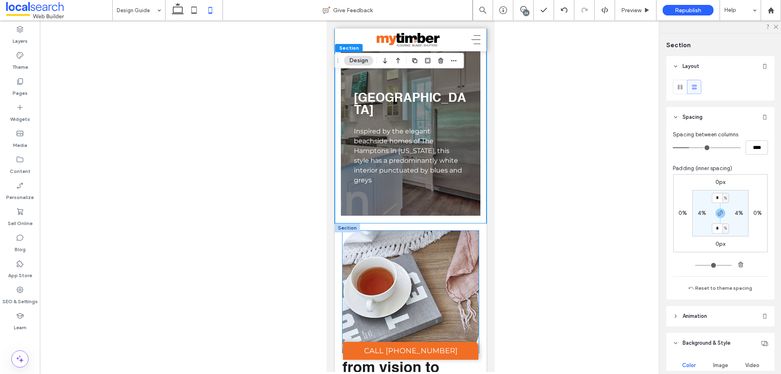
scroll to position [1011, 0]
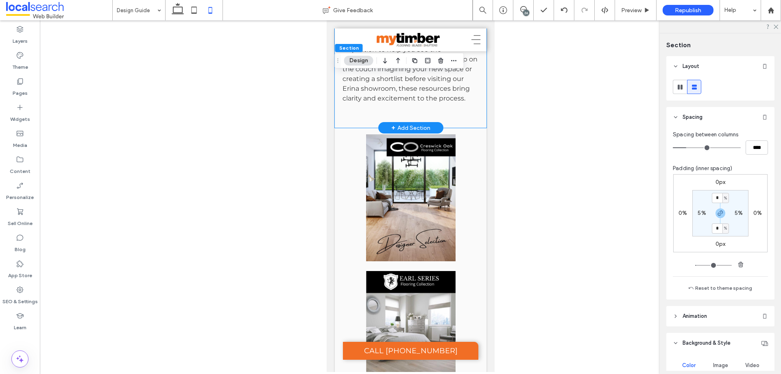
scroll to position [1785, 0]
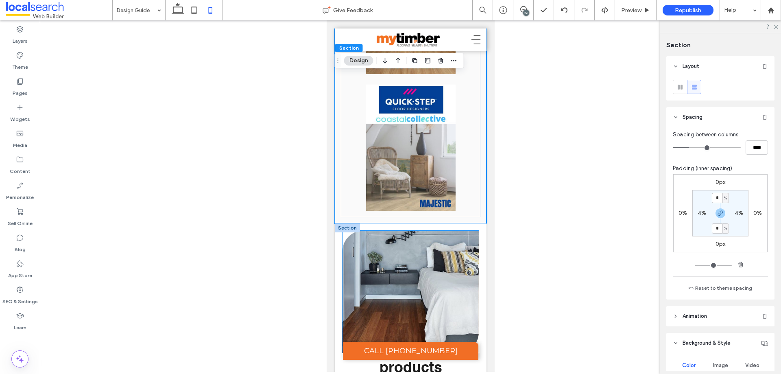
scroll to position [3413, 0]
type input "*"
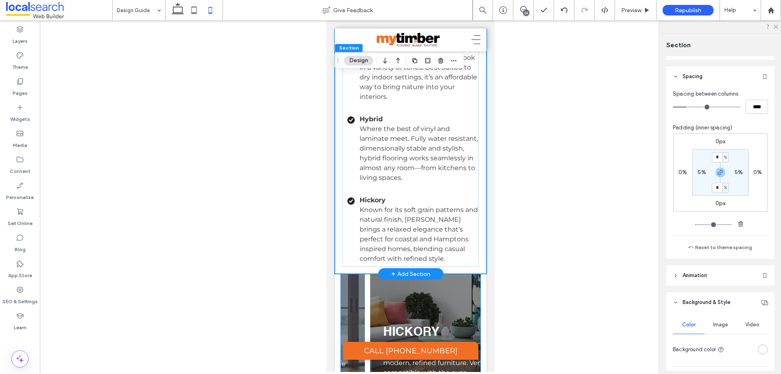
scroll to position [4145, 0]
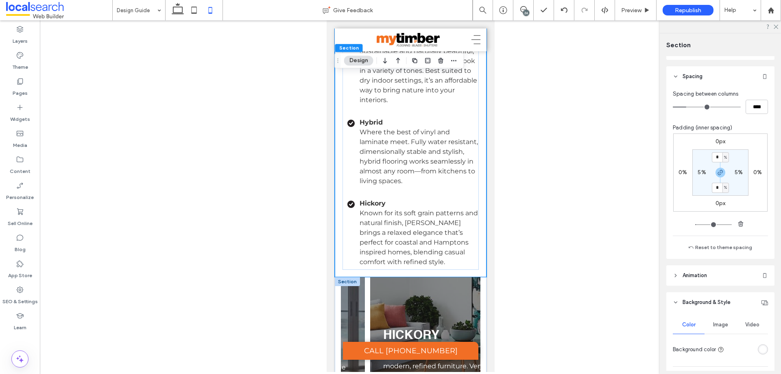
click at [338, 277] on div at bounding box center [347, 281] width 25 height 9
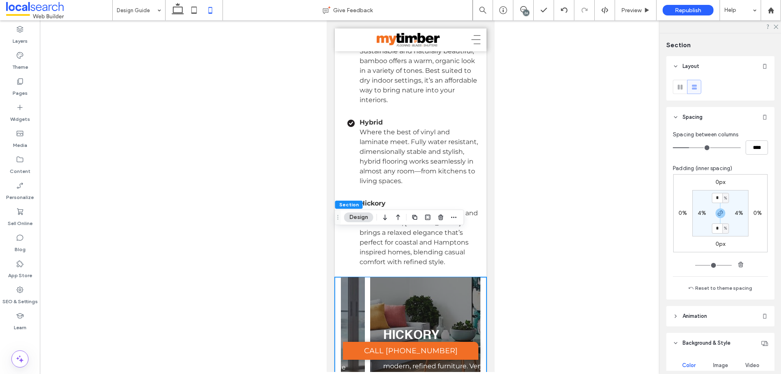
type input "*"
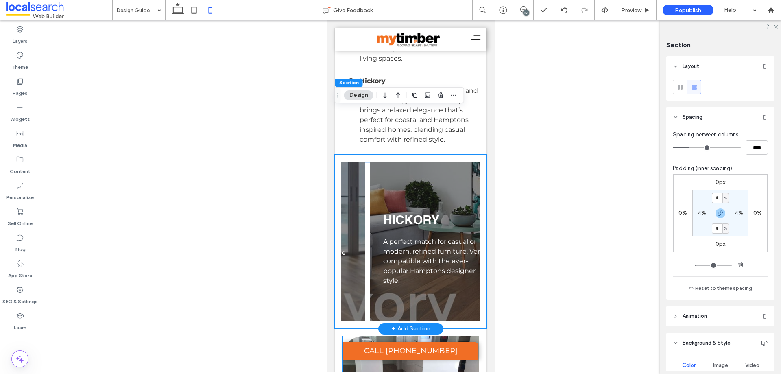
scroll to position [4267, 0]
click at [437, 256] on div "HICKORY A perfect match for casual or modern, refined furniture. Very compatibl…" at bounding box center [439, 257] width 127 height 96
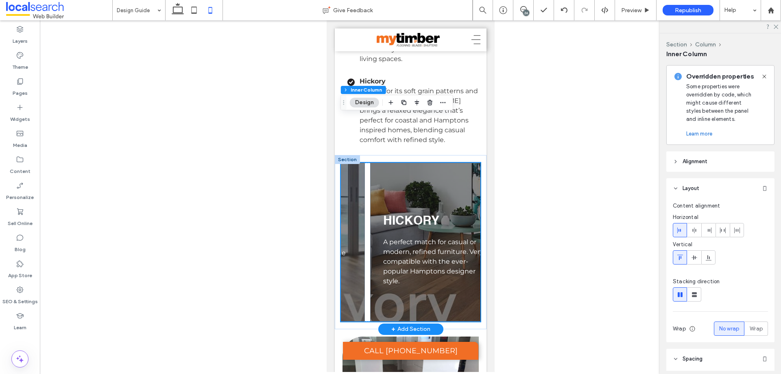
click at [437, 256] on div "HICKORY A perfect match for casual or modern, refined furniture. Very compatibl…" at bounding box center [439, 257] width 127 height 96
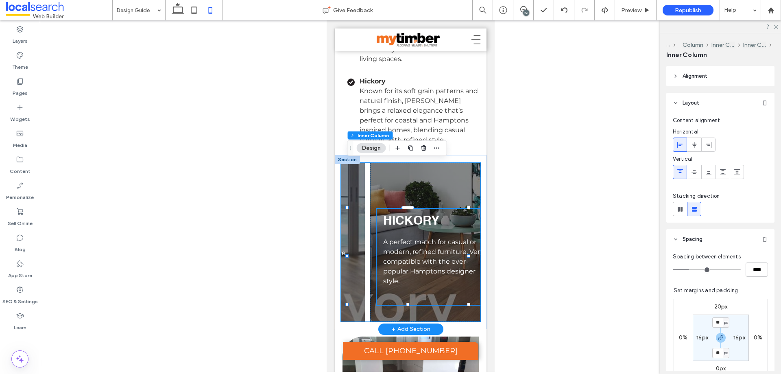
click at [438, 264] on div "HICKORY A perfect match for casual or modern, refined furniture. Very compatibl…" at bounding box center [440, 242] width 140 height 159
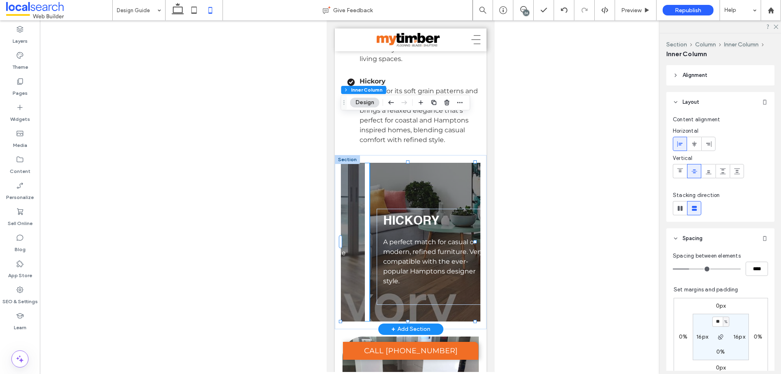
click at [438, 264] on div "HICKORY A perfect match for casual or modern, refined furniture. Very compatibl…" at bounding box center [440, 242] width 140 height 159
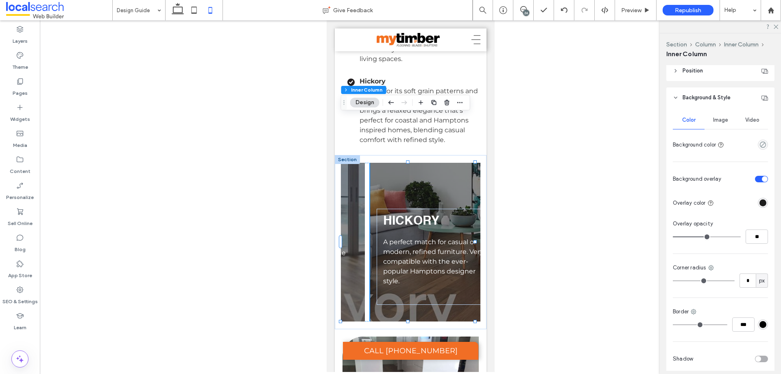
scroll to position [427, 0]
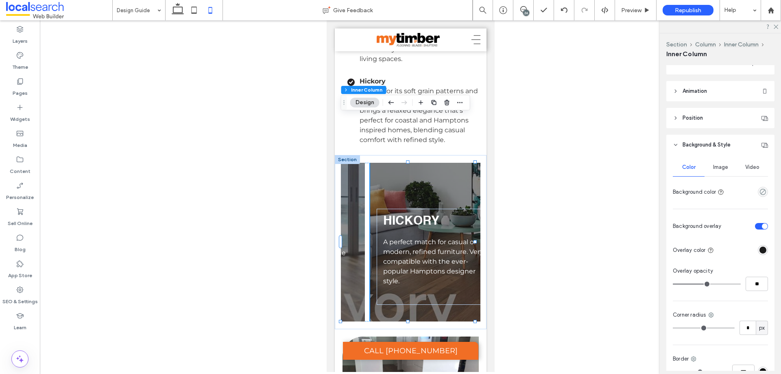
click at [717, 165] on span "Image" at bounding box center [720, 167] width 15 height 7
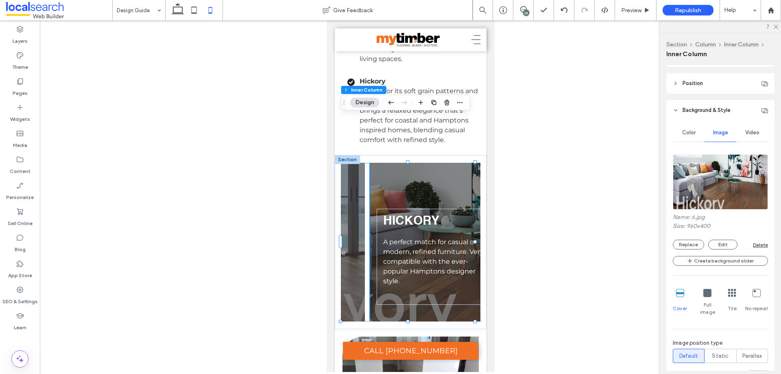
scroll to position [509, 0]
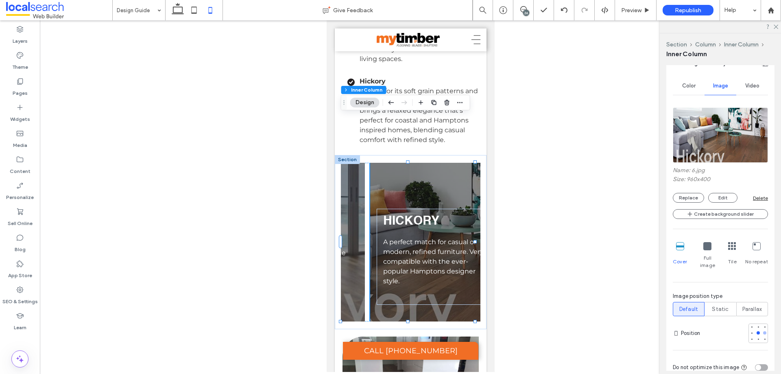
click at [763, 330] on div at bounding box center [765, 333] width 6 height 6
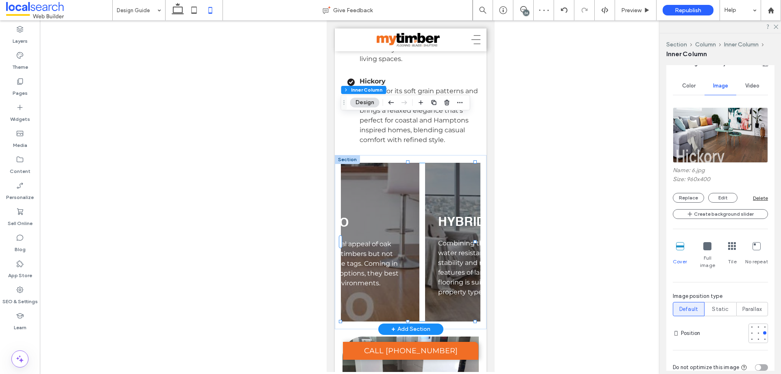
scroll to position [0, 548]
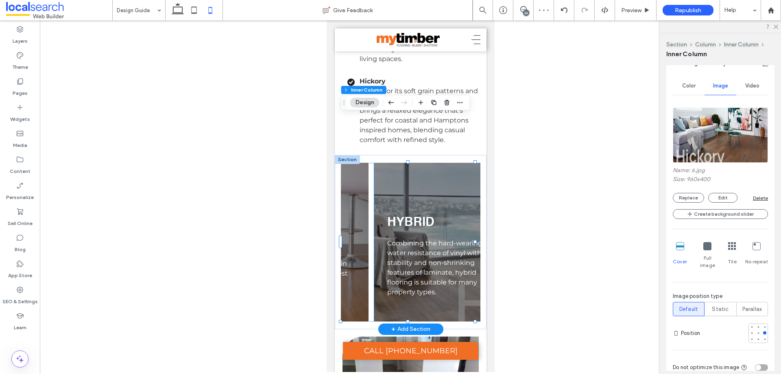
click at [397, 258] on div "HYBRID Combining the hard-wearing, water resistance of vinyl with the stability…" at bounding box center [444, 242] width 140 height 159
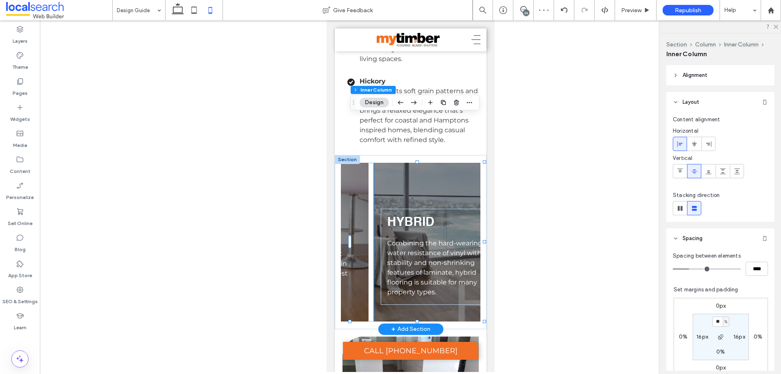
click at [396, 261] on div "HYBRID Combining the hard-wearing, water resistance of vinyl with the stability…" at bounding box center [444, 242] width 140 height 159
click at [396, 265] on div "HYBRID Combining the hard-wearing, water resistance of vinyl with the stability…" at bounding box center [444, 242] width 140 height 159
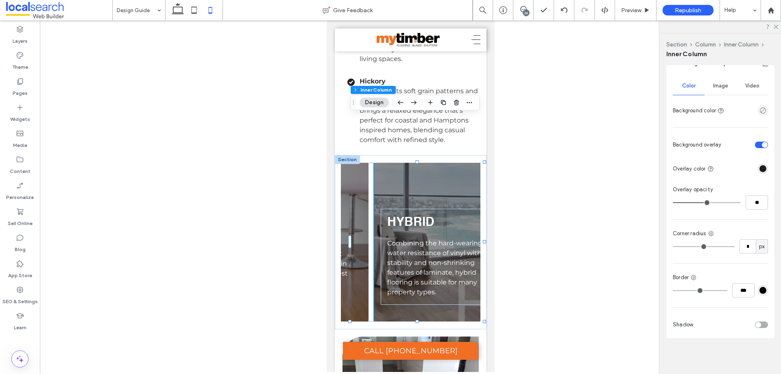
scroll to position [346, 0]
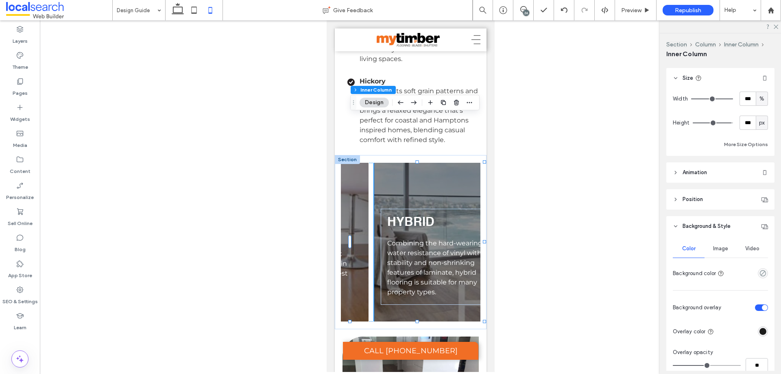
click at [717, 257] on div "Image" at bounding box center [721, 249] width 32 height 18
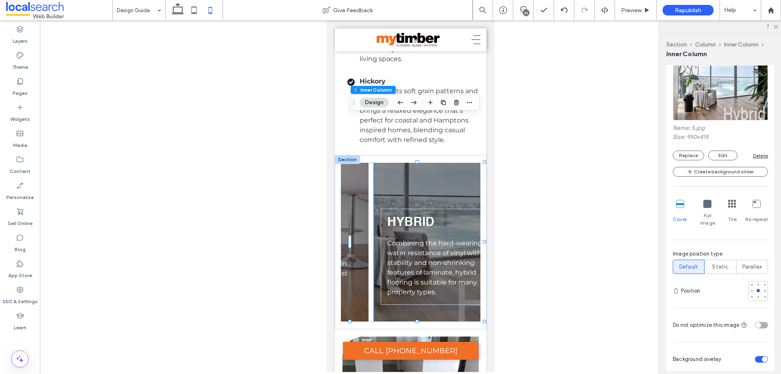
scroll to position [590, 0]
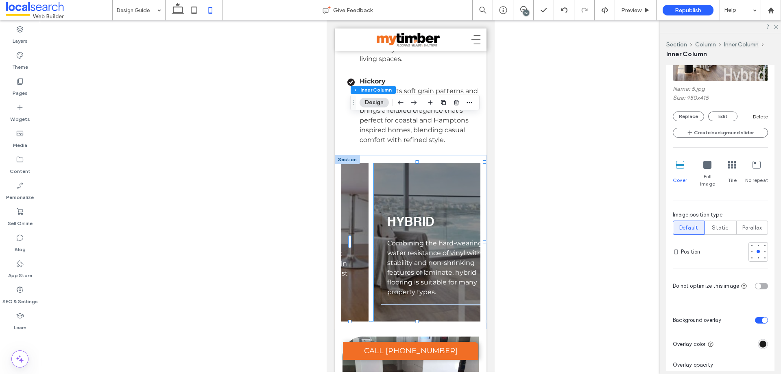
drag, startPoint x: 746, startPoint y: 246, endPoint x: 621, endPoint y: 253, distance: 126.0
click at [749, 249] on div at bounding box center [752, 252] width 6 height 6
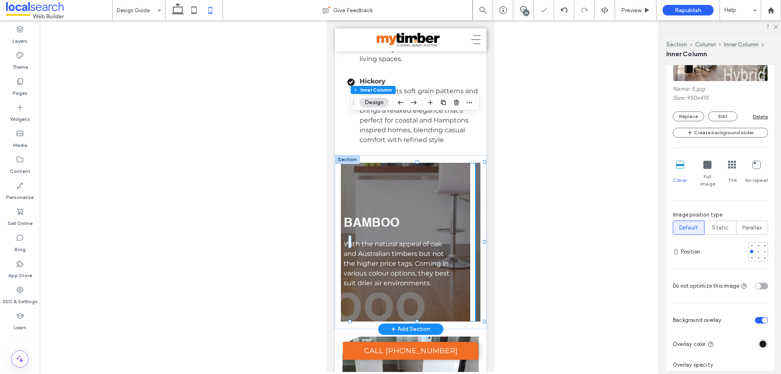
scroll to position [0, 412]
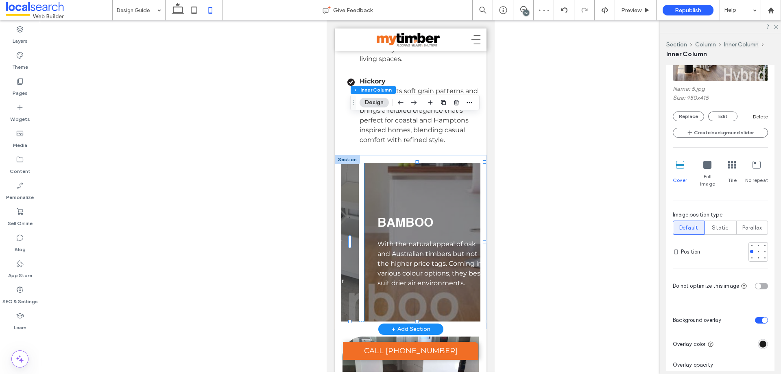
click at [433, 163] on div "BAMBOO With the natural appeal of oak and Australian timbers but not the higher…" at bounding box center [434, 242] width 140 height 159
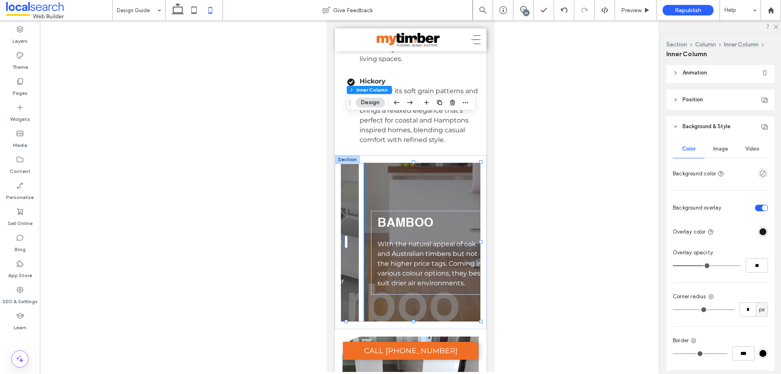
scroll to position [448, 0]
click at [714, 151] on div "Image" at bounding box center [721, 147] width 32 height 18
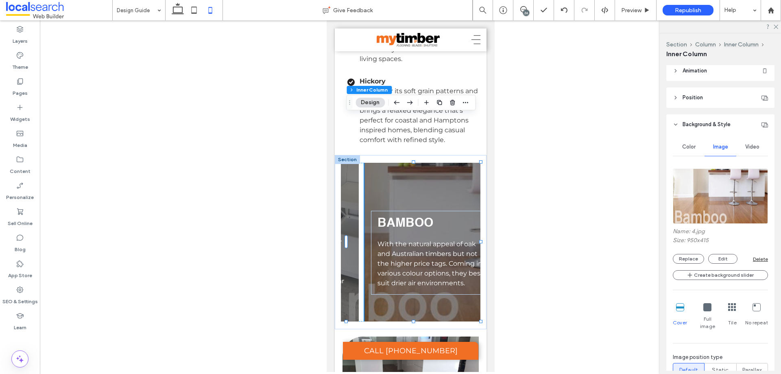
scroll to position [570, 0]
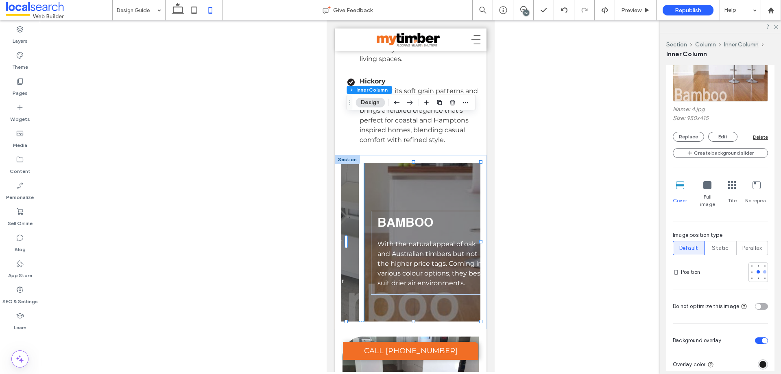
click at [763, 269] on div at bounding box center [765, 272] width 6 height 6
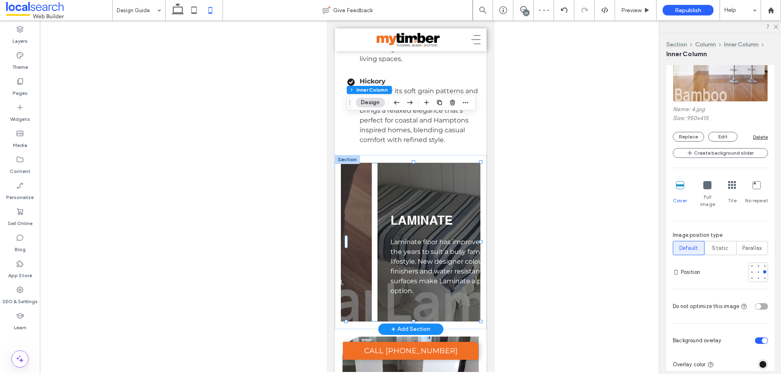
scroll to position [0, 260]
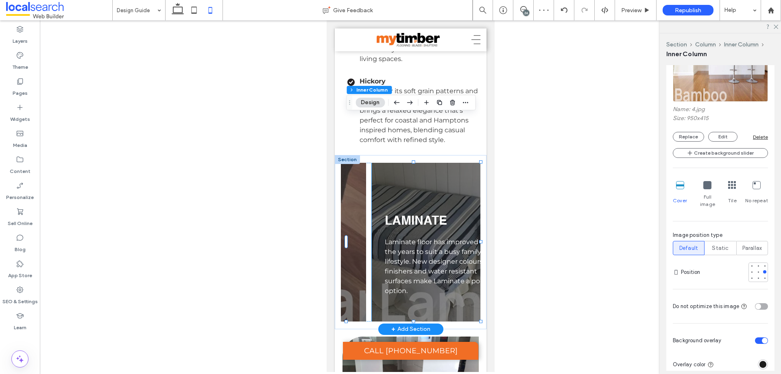
click at [389, 163] on div "LAMINATE Laminate floor has improved over the years to suit a busy family’s lif…" at bounding box center [442, 242] width 140 height 159
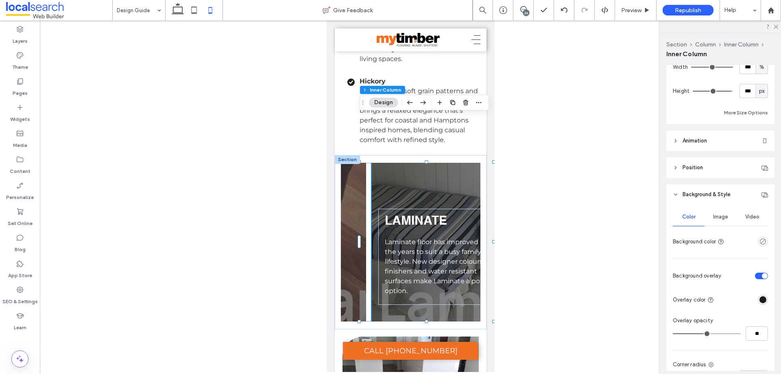
scroll to position [305, 0]
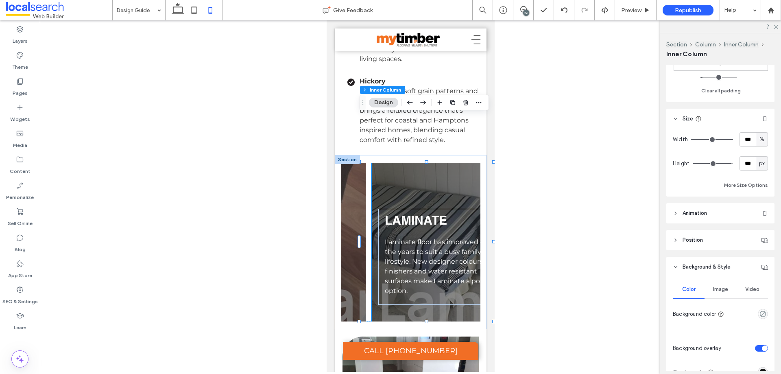
click at [713, 287] on span "Image" at bounding box center [720, 289] width 15 height 7
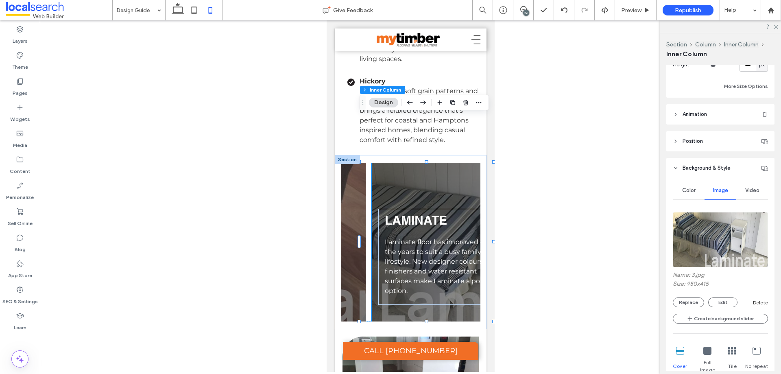
scroll to position [509, 0]
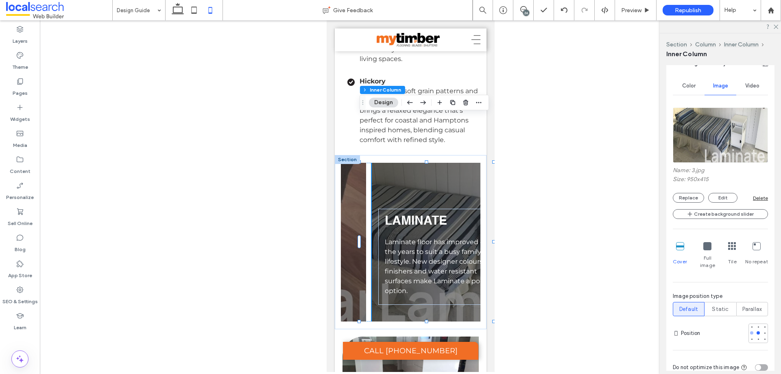
click at [751, 331] on div at bounding box center [752, 332] width 3 height 3
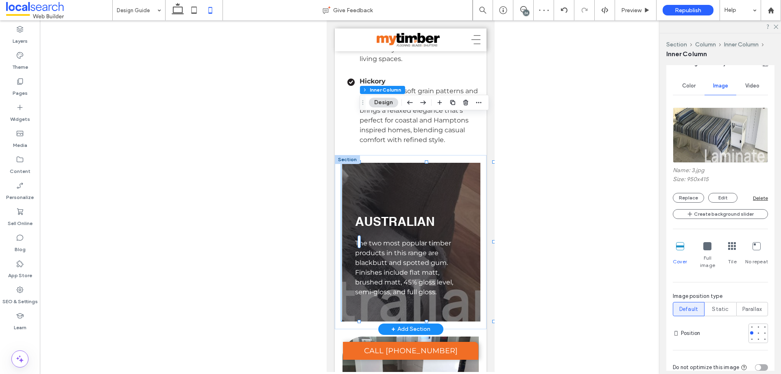
scroll to position [0, 141]
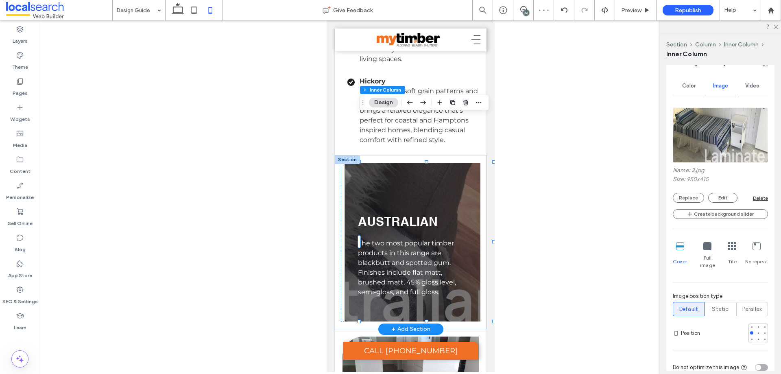
click at [385, 163] on div "AUSTRALIAN The two most popular timber products in this range are blackbutt and…" at bounding box center [415, 242] width 140 height 159
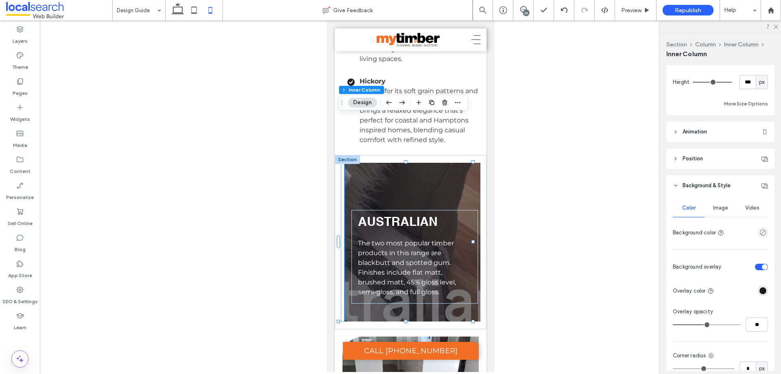
click at [718, 202] on div "Image" at bounding box center [721, 208] width 32 height 18
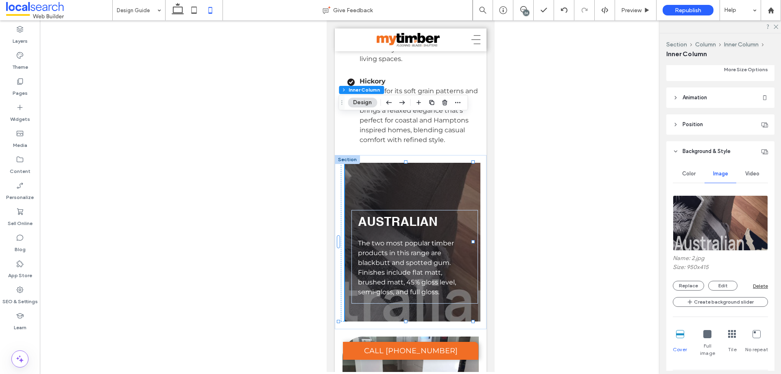
scroll to position [468, 0]
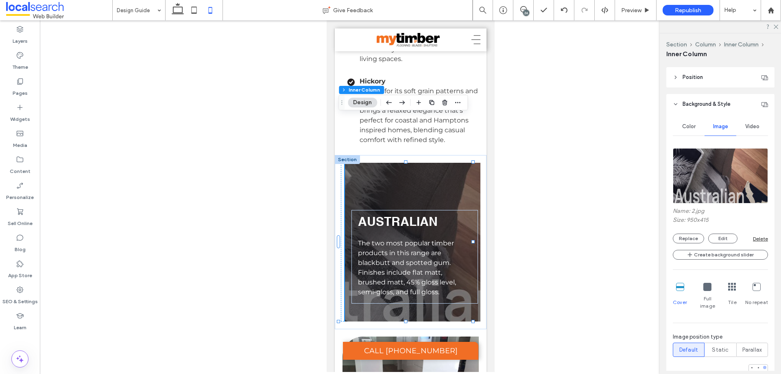
click at [764, 366] on div at bounding box center [765, 367] width 3 height 3
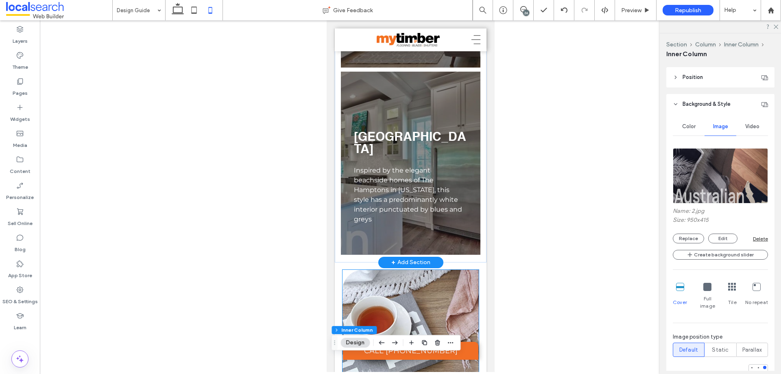
scroll to position [930, 0]
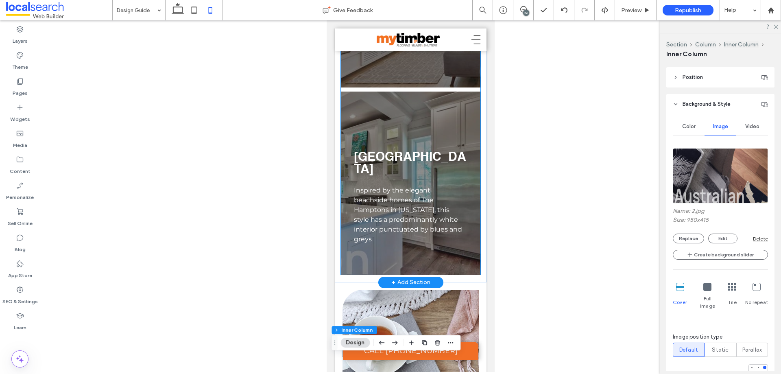
click at [433, 275] on div "HAMPTON Inspired by the elegant beachside homes of The Hamptons in New York, th…" at bounding box center [411, 183] width 140 height 183
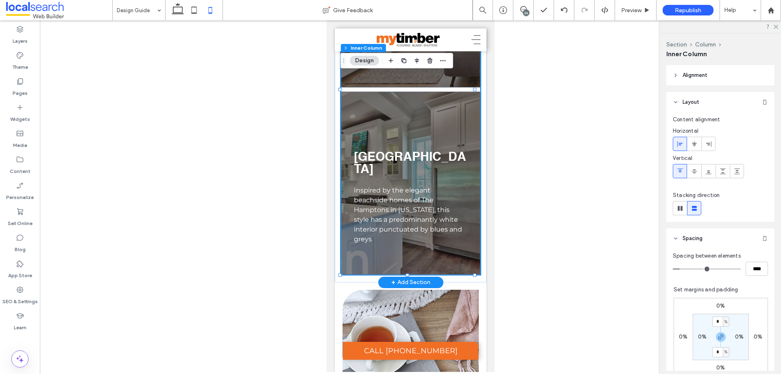
click at [433, 275] on div "HAMPTON Inspired by the elegant beachside homes of The Hamptons in New York, th…" at bounding box center [411, 183] width 140 height 183
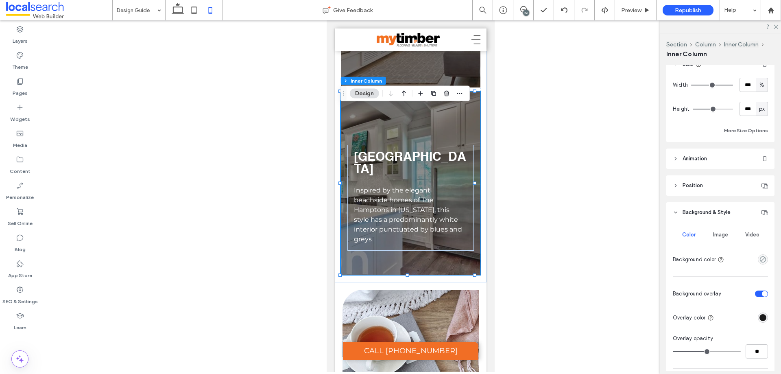
scroll to position [407, 0]
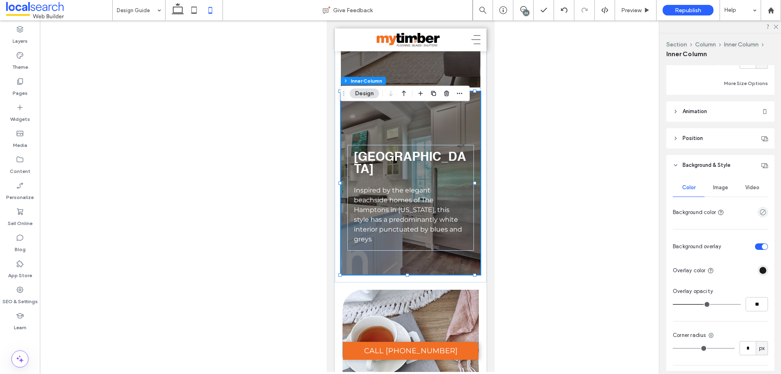
click at [725, 188] on span "Image" at bounding box center [720, 187] width 15 height 7
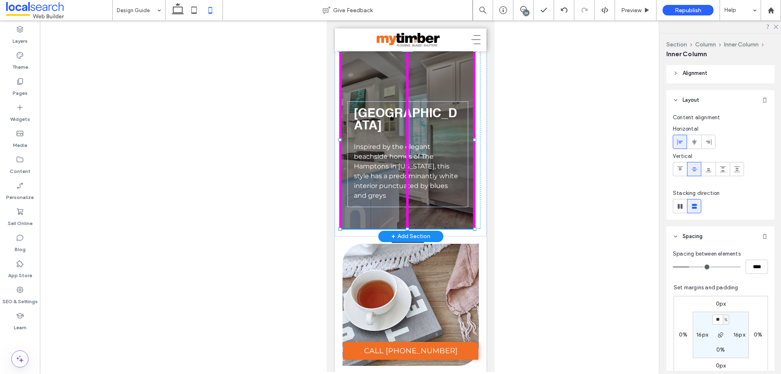
scroll to position [0, 0]
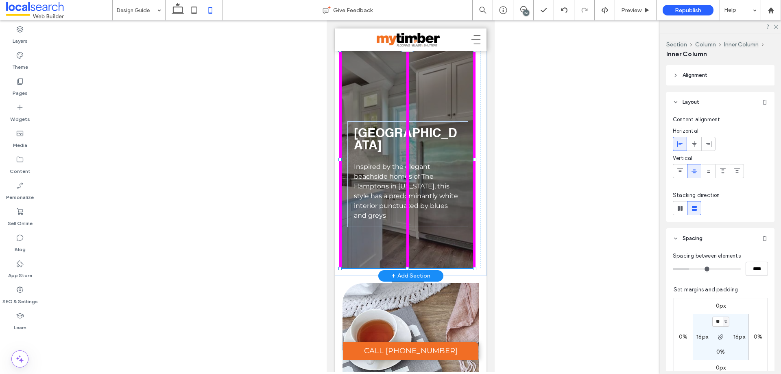
drag, startPoint x: 406, startPoint y: 249, endPoint x: 416, endPoint y: 283, distance: 35.4
click at [416, 276] on div "COASTAL Think seaside chic. Coming in light-coloured timber species in matt or …" at bounding box center [411, 70] width 152 height 412
type input "***"
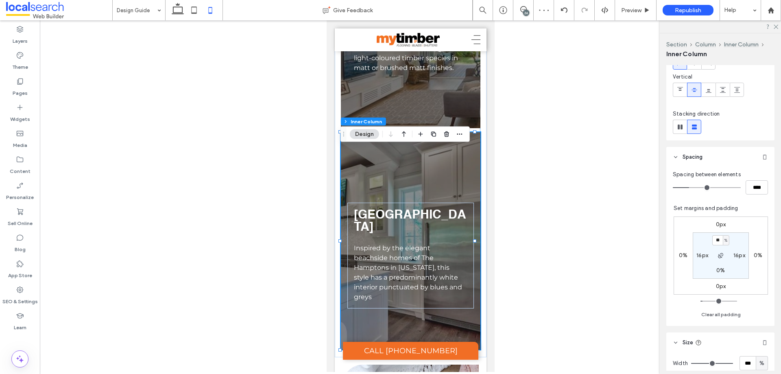
scroll to position [203, 0]
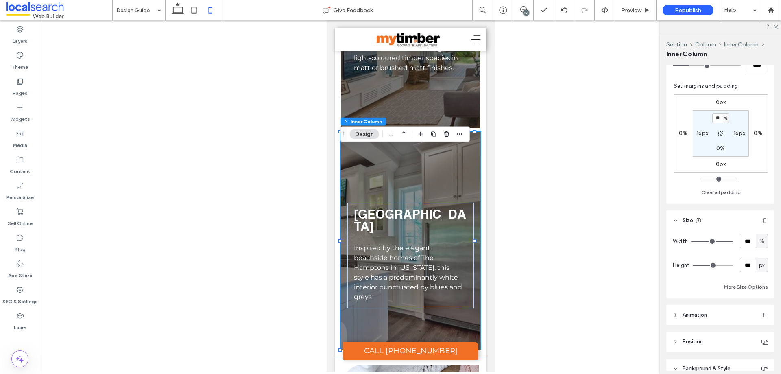
click at [748, 271] on input "***" at bounding box center [748, 265] width 16 height 14
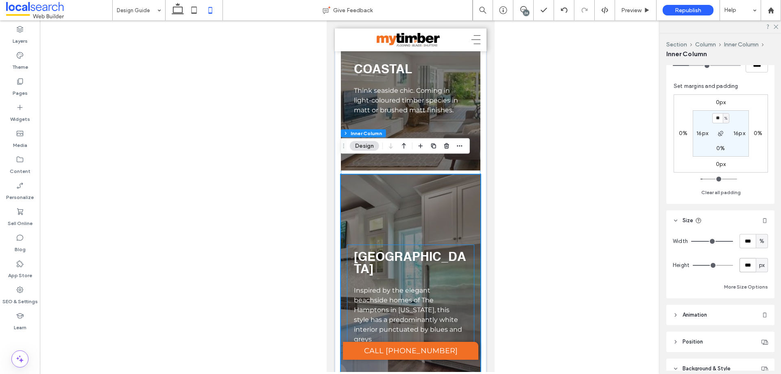
scroll to position [808, 0]
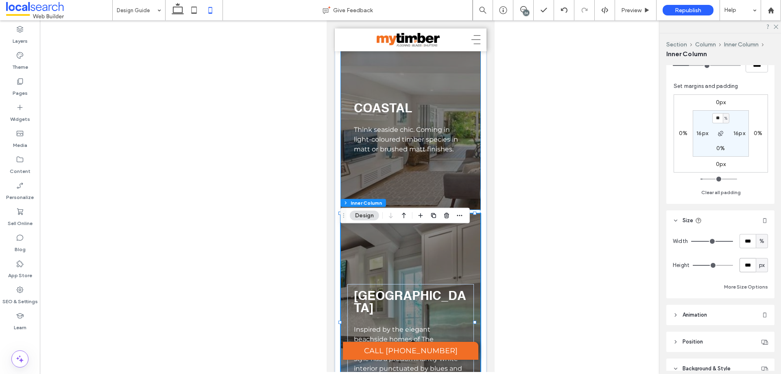
click at [418, 199] on div "COASTAL Think seaside chic. Coming in light-coloured timber species in matt or …" at bounding box center [411, 117] width 140 height 183
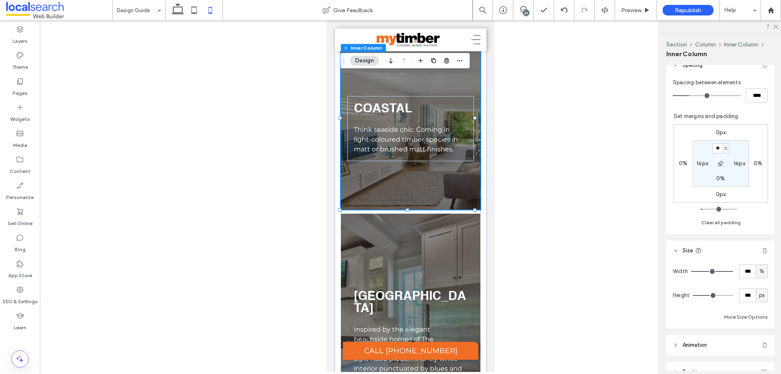
scroll to position [244, 0]
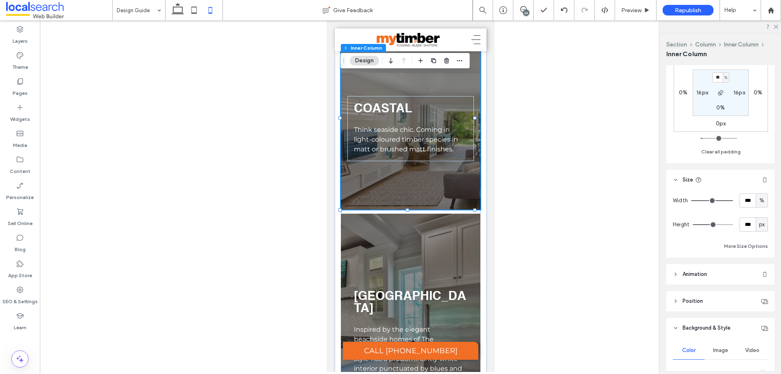
scroll to position [0, 697]
type input "***"
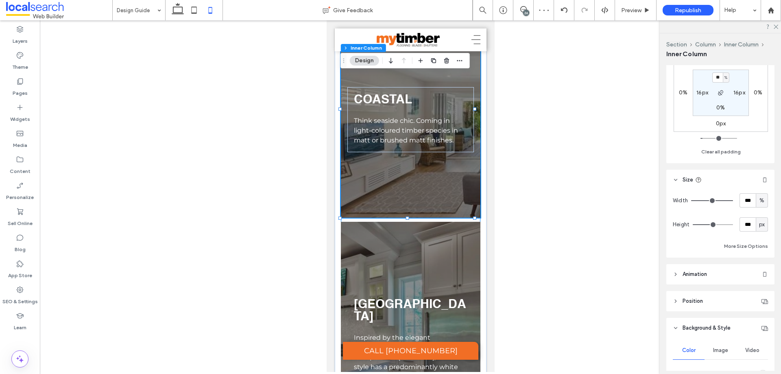
scroll to position [808, 0]
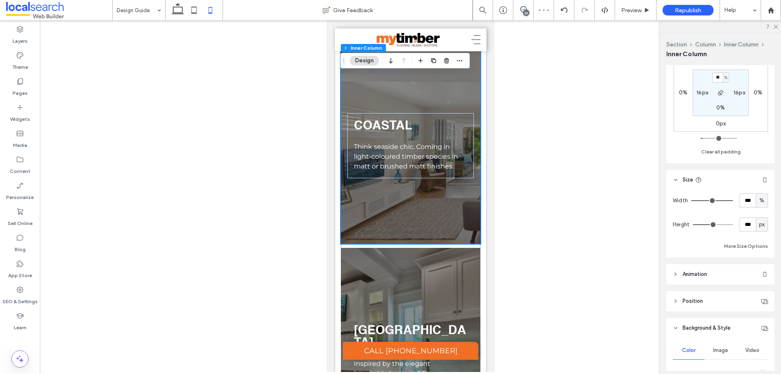
click at [416, 233] on div "COASTAL Think seaside chic. Coming in light-coloured timber species in matt or …" at bounding box center [411, 134] width 140 height 217
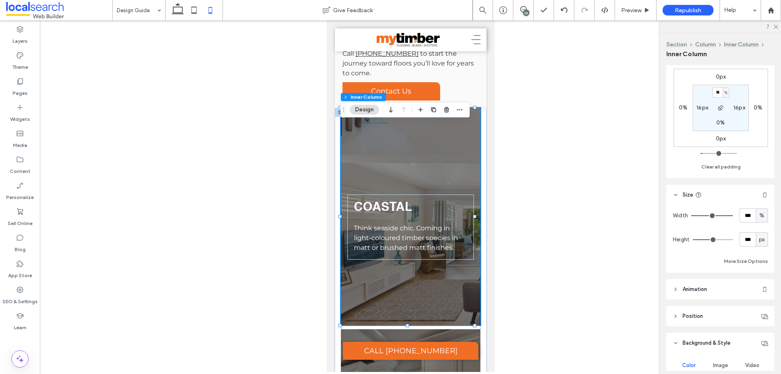
scroll to position [203, 0]
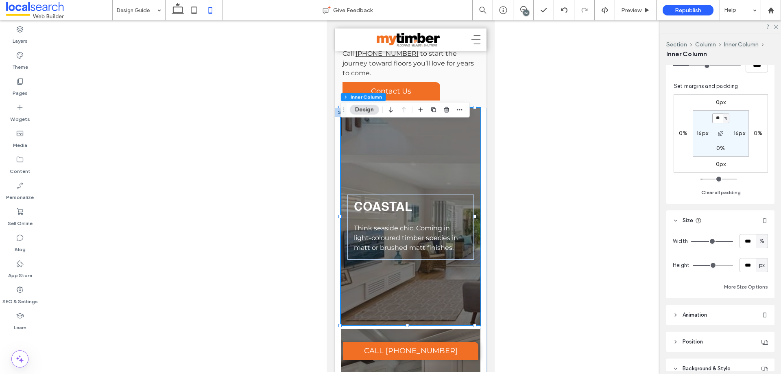
click at [716, 122] on input "**" at bounding box center [718, 118] width 11 height 10
type input "**"
type input "*"
type input "**"
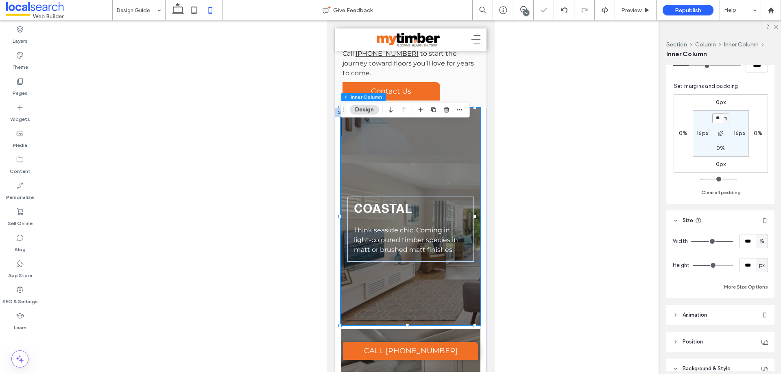
type input "**"
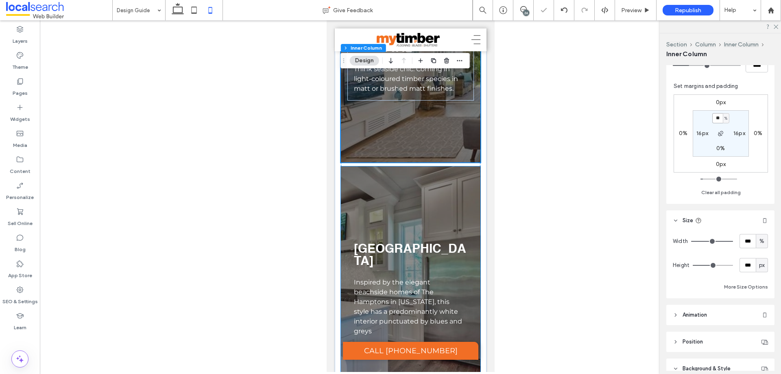
scroll to position [971, 0]
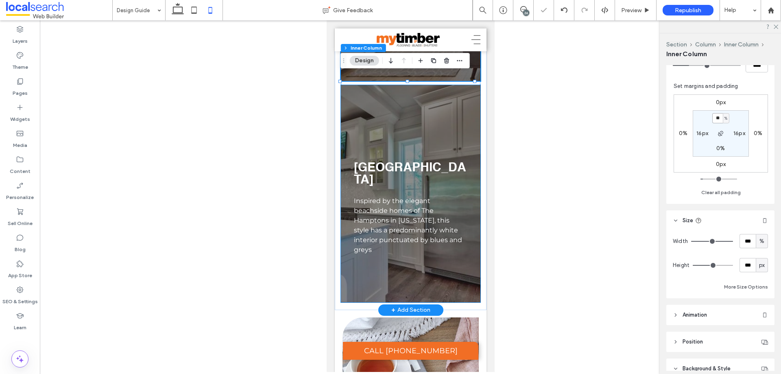
click at [382, 148] on div "HAMPTON Inspired by the elegant beachside homes of The Hamptons in New York, th…" at bounding box center [411, 193] width 140 height 217
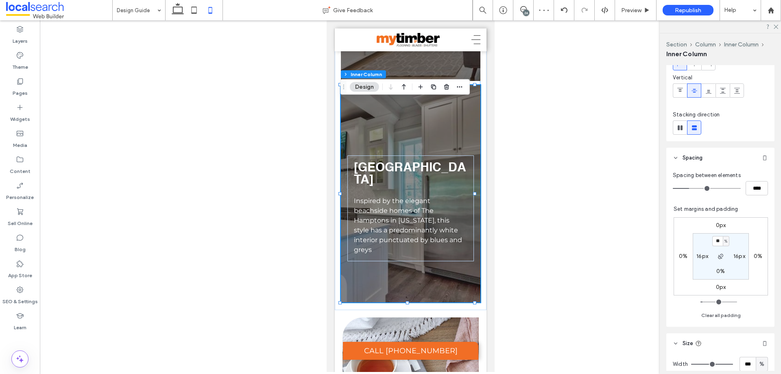
scroll to position [81, 0]
click at [714, 240] on input "**" at bounding box center [718, 240] width 11 height 10
paste input "padding-top"
type input "**"
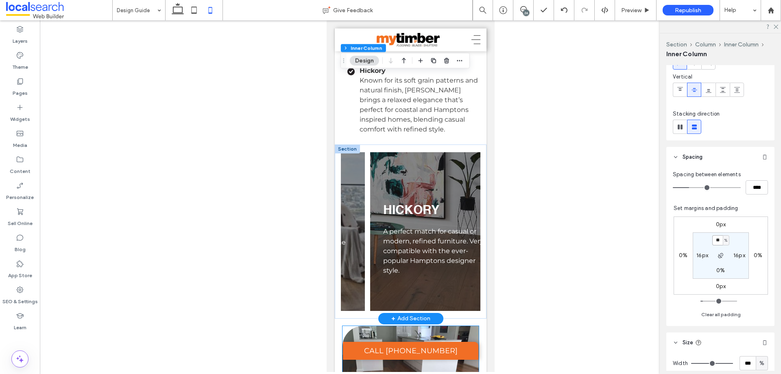
scroll to position [4299, 0]
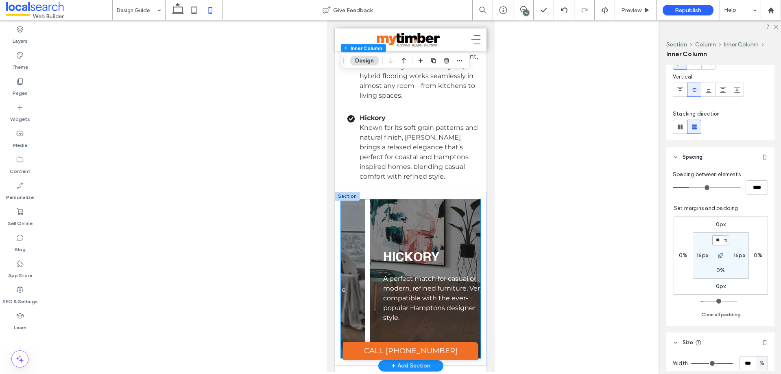
click at [376, 280] on div "HICKORY A perfect match for casual or modern, refined furniture. Very compatibl…" at bounding box center [439, 293] width 127 height 96
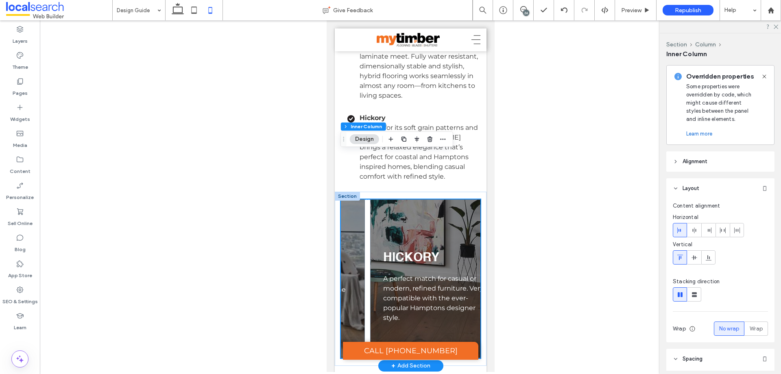
click at [376, 280] on div "HICKORY A perfect match for casual or modern, refined furniture. Very compatibl…" at bounding box center [439, 293] width 127 height 96
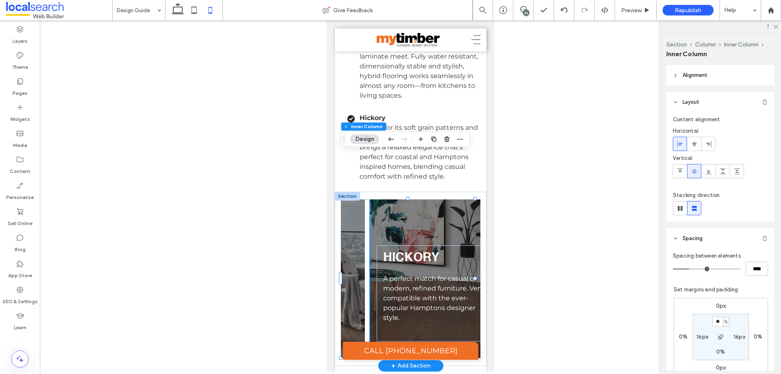
click at [370, 300] on div "HICKORY A perfect match for casual or modern, refined furniture. Very compatibl…" at bounding box center [440, 278] width 140 height 159
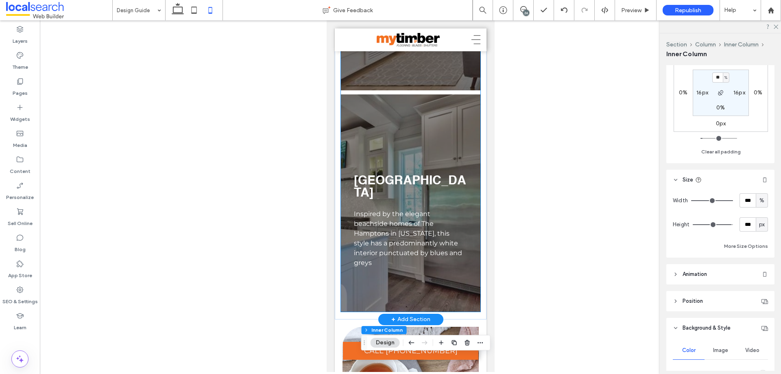
scroll to position [962, 0]
click at [417, 267] on p "Inspired by the elegant beachside homes of The Hamptons in New York, this style…" at bounding box center [409, 238] width 110 height 59
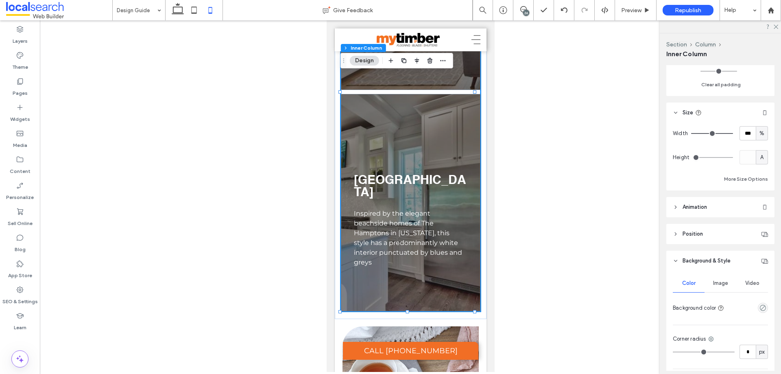
scroll to position [213, 0]
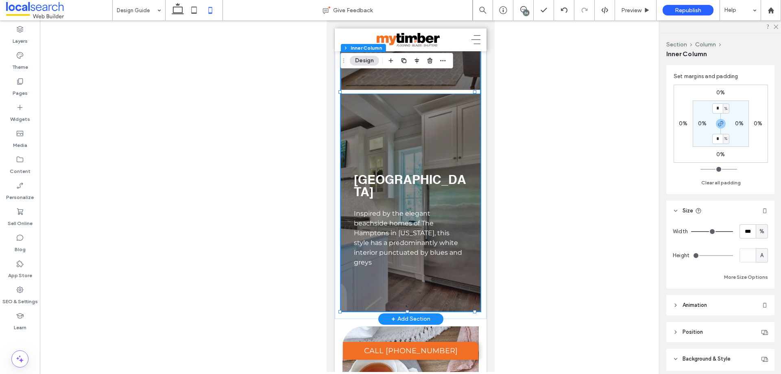
click at [398, 114] on div "HAMPTON Inspired by the elegant beachside homes of The Hamptons in New York, th…" at bounding box center [411, 202] width 140 height 217
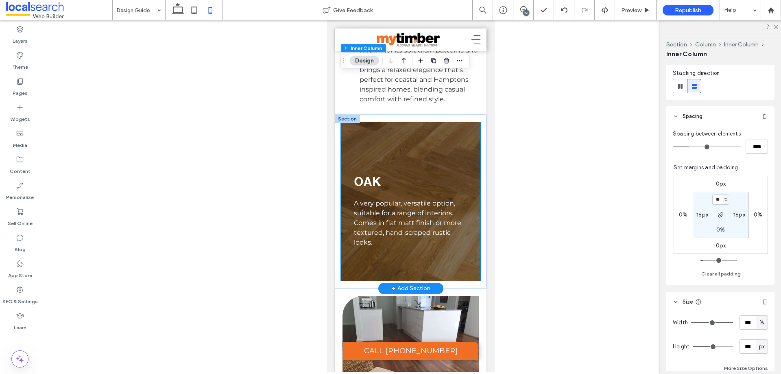
scroll to position [4340, 0]
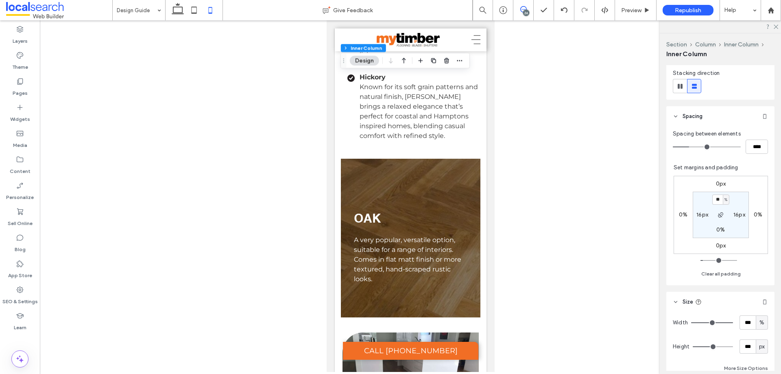
click at [527, 9] on span at bounding box center [524, 9] width 20 height 7
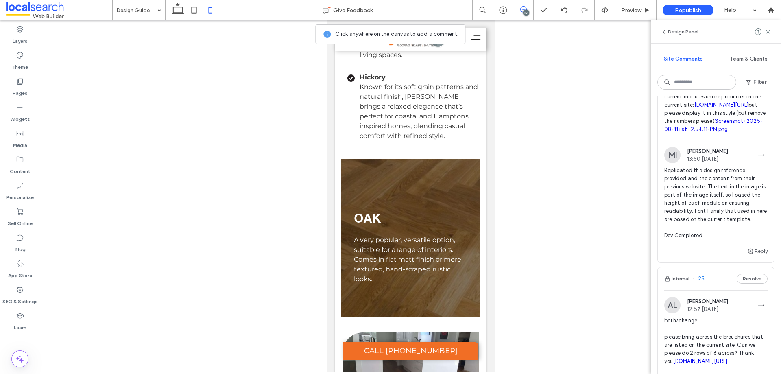
scroll to position [1221, 0]
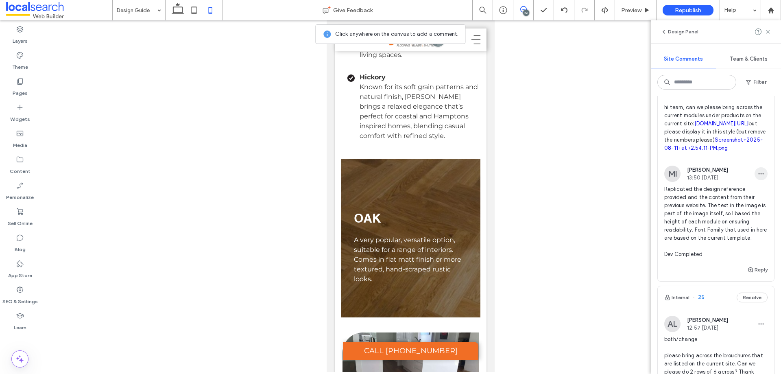
click at [758, 180] on span "button" at bounding box center [761, 173] width 13 height 13
click at [752, 261] on div "Edit" at bounding box center [725, 259] width 72 height 15
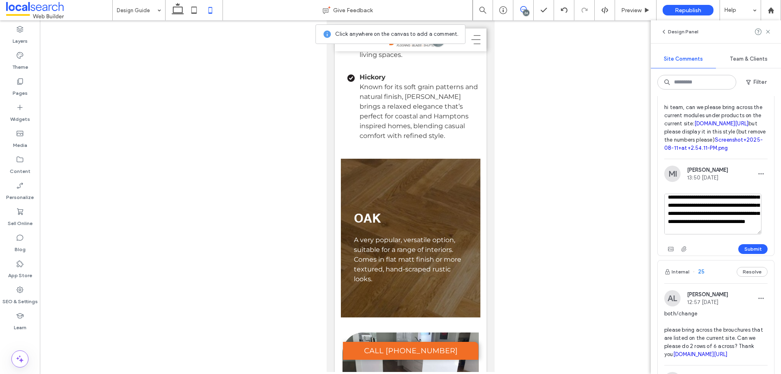
scroll to position [56, 0]
click at [726, 234] on textarea "**********" at bounding box center [713, 214] width 97 height 41
click at [714, 234] on textarea "**********" at bounding box center [713, 214] width 97 height 41
paste textarea "**********"
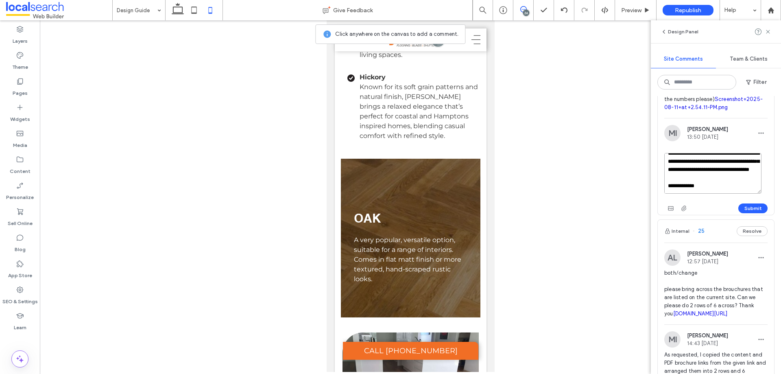
scroll to position [105, 0]
type textarea "**********"
click at [741, 215] on div "Submit" at bounding box center [716, 208] width 103 height 13
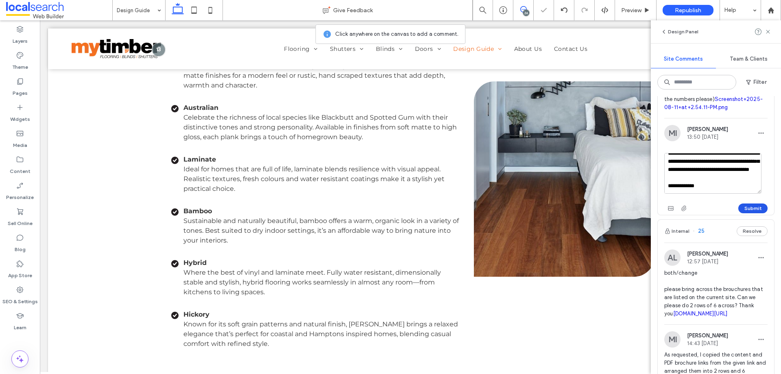
scroll to position [1592, 0]
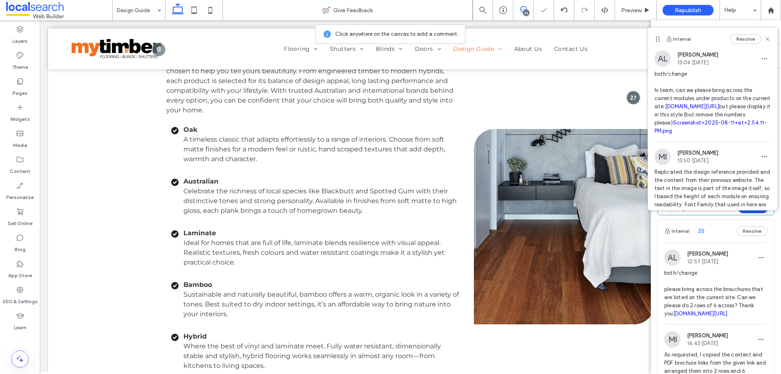
click at [740, 213] on button "Submit" at bounding box center [753, 208] width 29 height 10
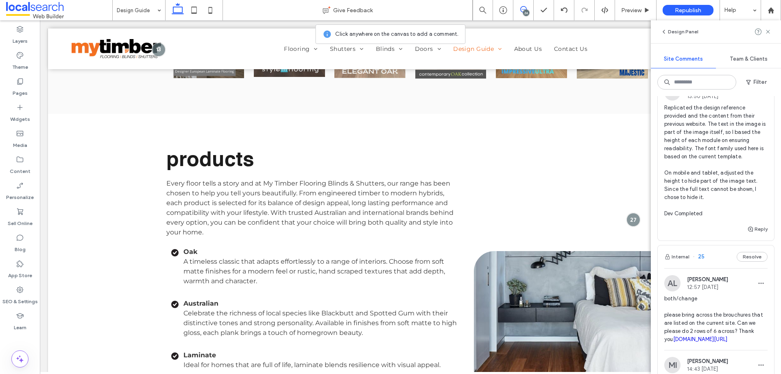
scroll to position [1465, 0]
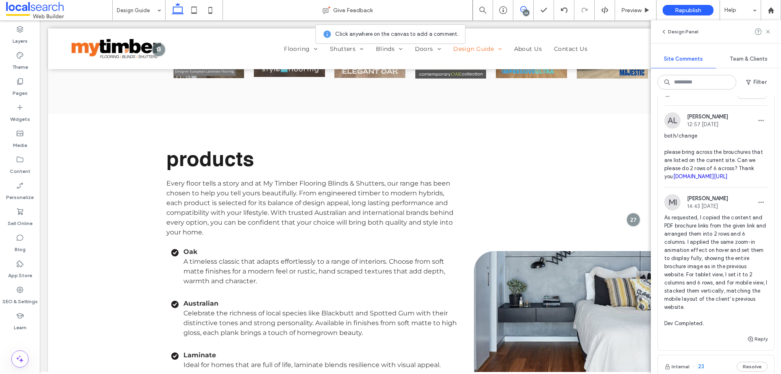
click at [734, 181] on span "both/change please bring across the brouchures that are listed on the current s…" at bounding box center [716, 156] width 103 height 49
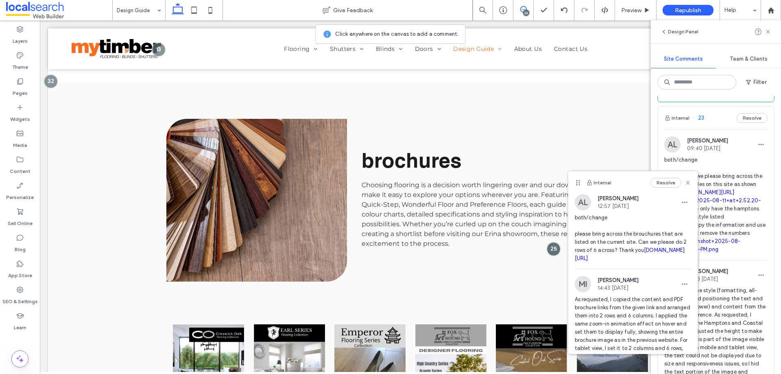
scroll to position [1750, 0]
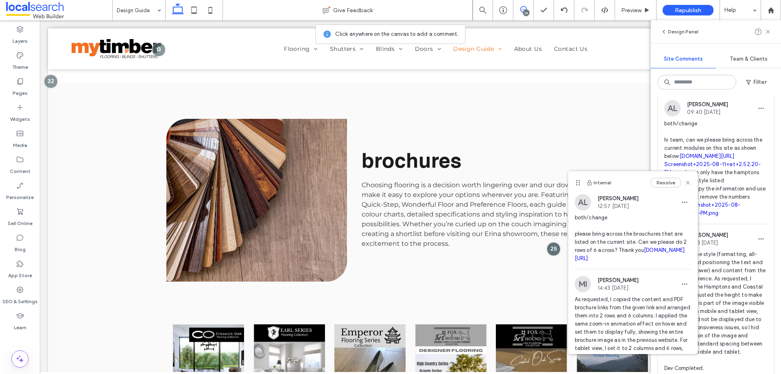
click at [735, 217] on span "both/change hi team, can we please bring across the current modules on this sit…" at bounding box center [716, 169] width 103 height 98
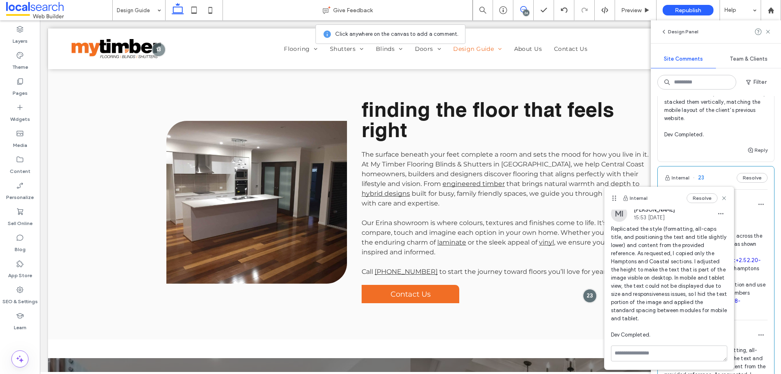
scroll to position [1669, 0]
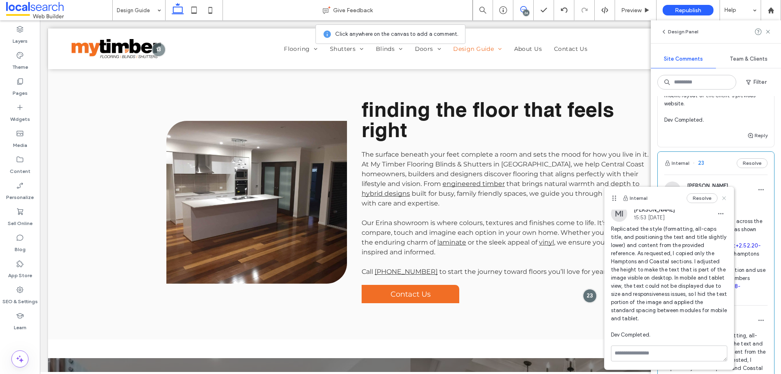
click at [721, 197] on icon at bounding box center [724, 198] width 7 height 7
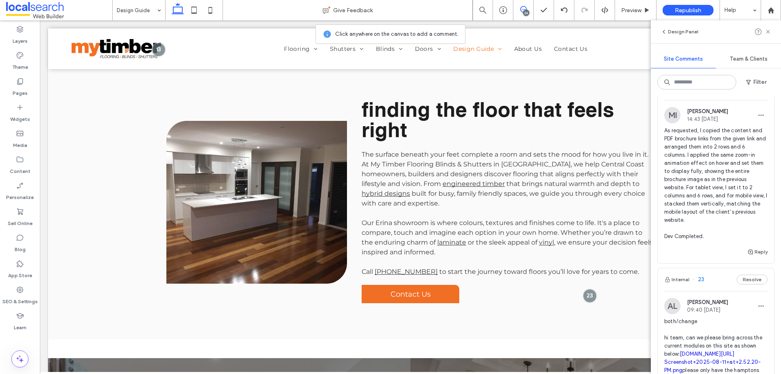
scroll to position [1506, 0]
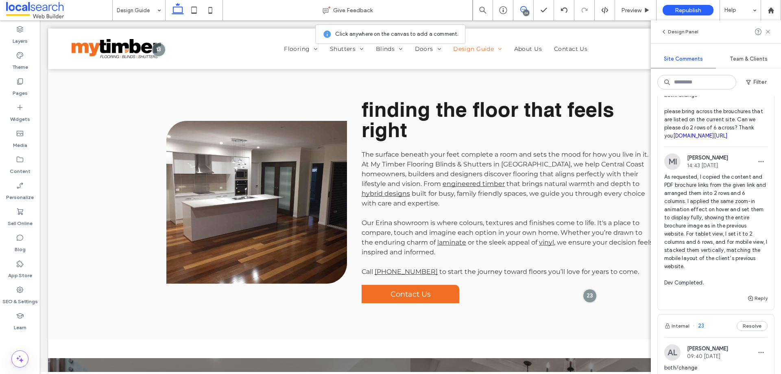
click at [727, 275] on span "As requested, I copied the content and PDF brochure links from the given link a…" at bounding box center [716, 230] width 103 height 114
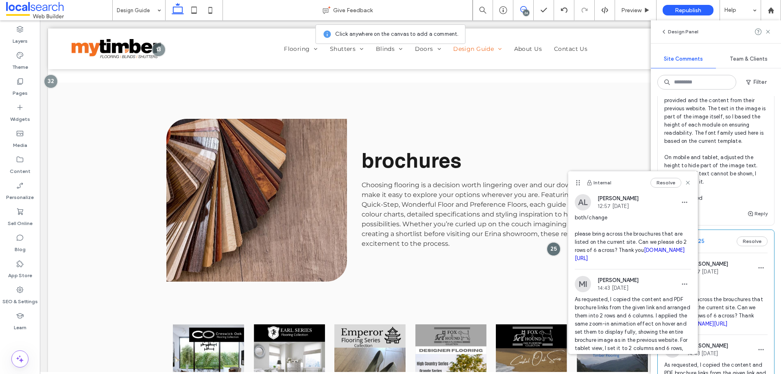
scroll to position [1262, 0]
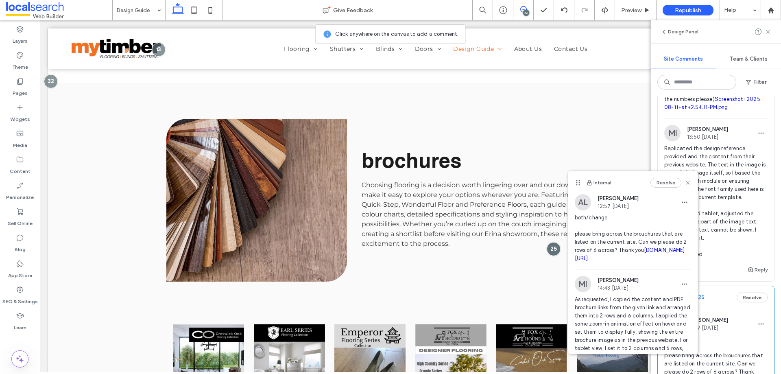
click at [729, 254] on span "Replicated the design reference provided and the content from their previous we…" at bounding box center [716, 201] width 103 height 114
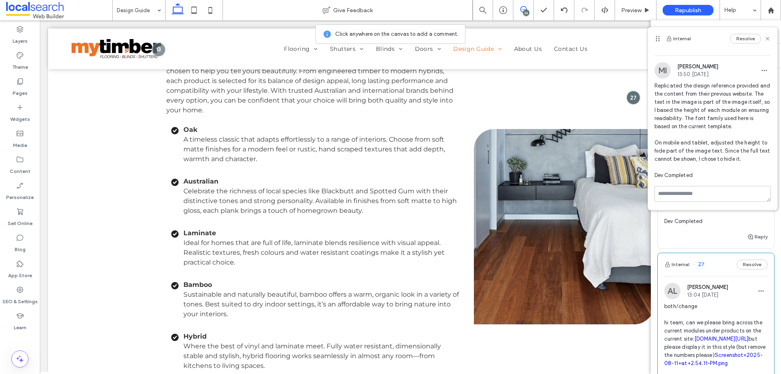
scroll to position [936, 0]
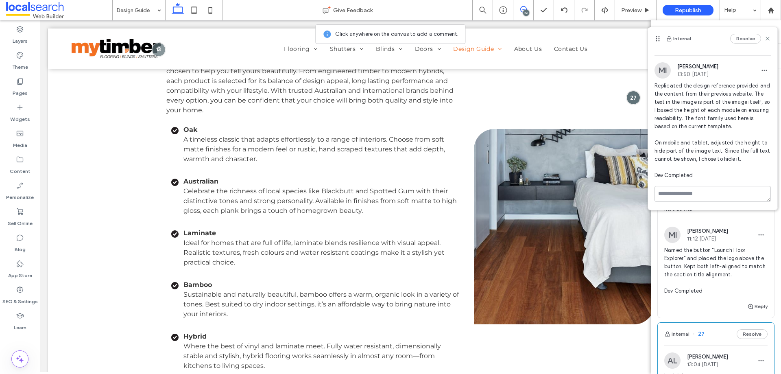
click at [695, 295] on span "Named the button "Launch Floor Explorer" and placed the logo above the button. …" at bounding box center [716, 270] width 103 height 49
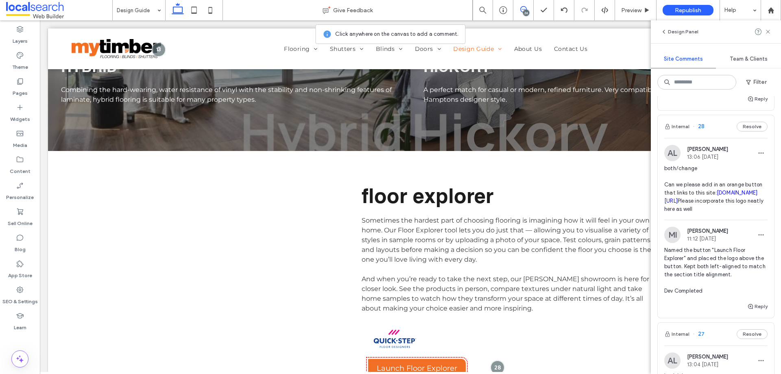
scroll to position [2468, 0]
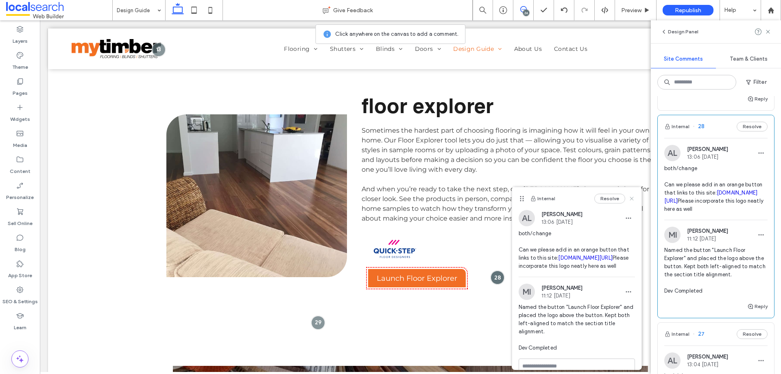
click at [629, 201] on icon at bounding box center [632, 198] width 7 height 7
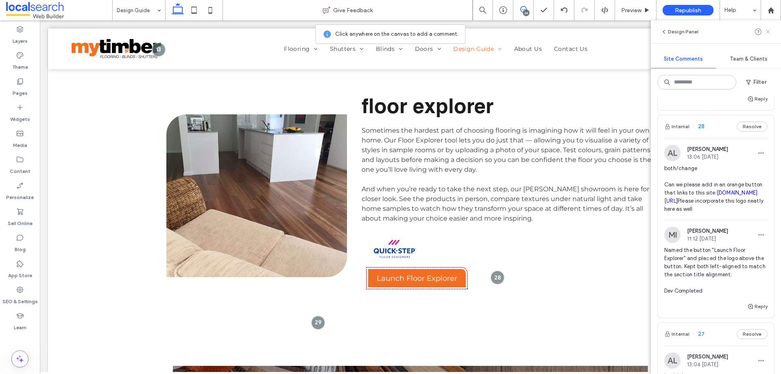
click at [769, 33] on use at bounding box center [768, 32] width 4 height 4
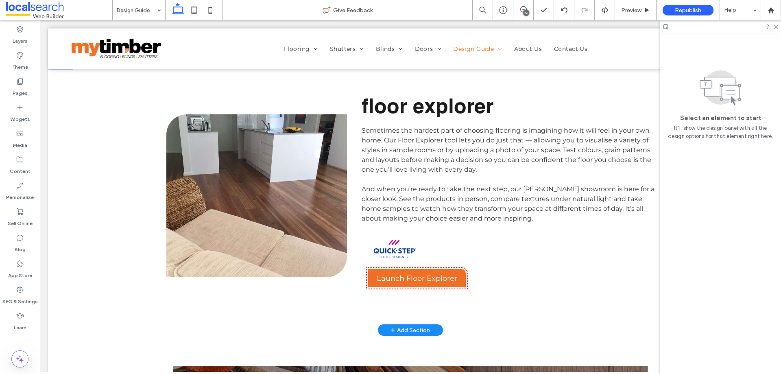
scroll to position [0, 0]
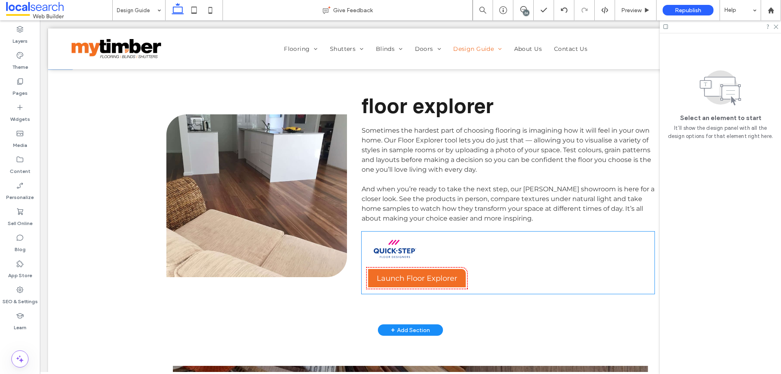
click at [495, 281] on div "Launch Floor Explorer" at bounding box center [508, 263] width 293 height 62
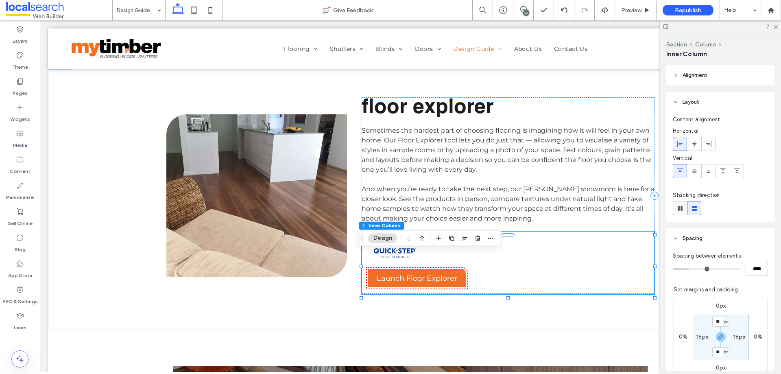
click at [681, 207] on icon at bounding box center [680, 208] width 8 height 8
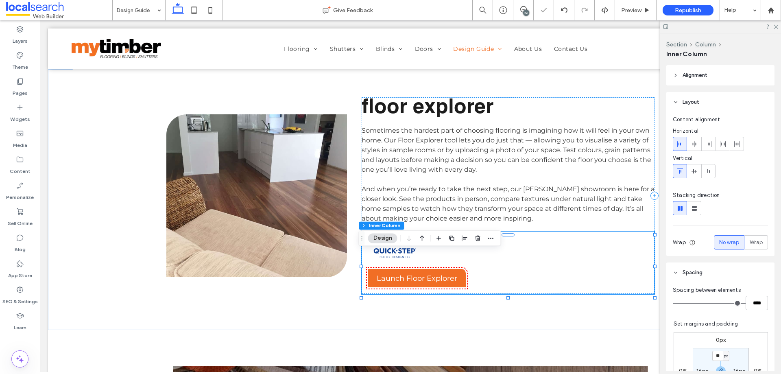
type input "*"
type input "**"
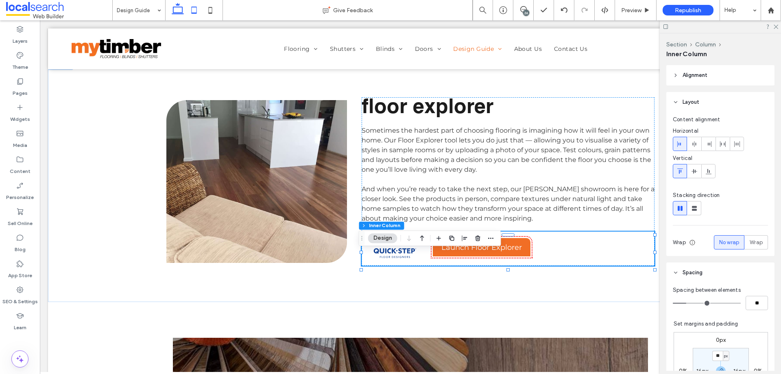
click at [195, 15] on icon at bounding box center [194, 10] width 16 height 16
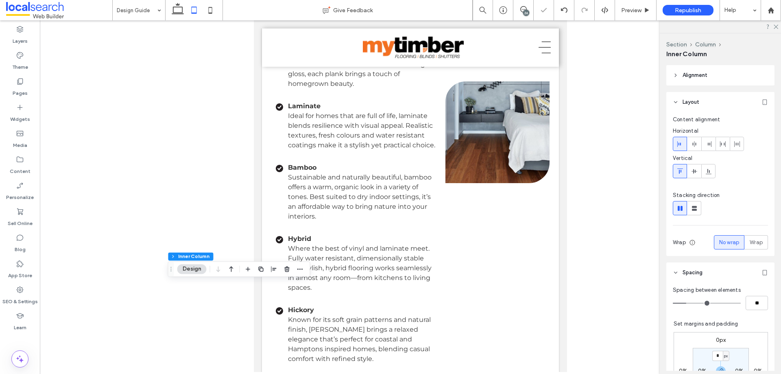
type input "*"
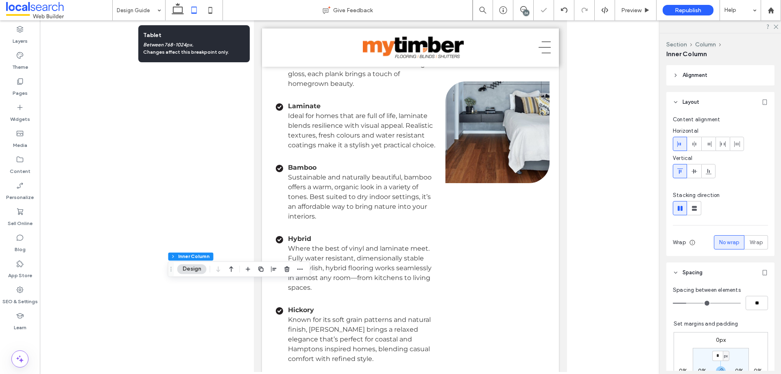
scroll to position [3032, 0]
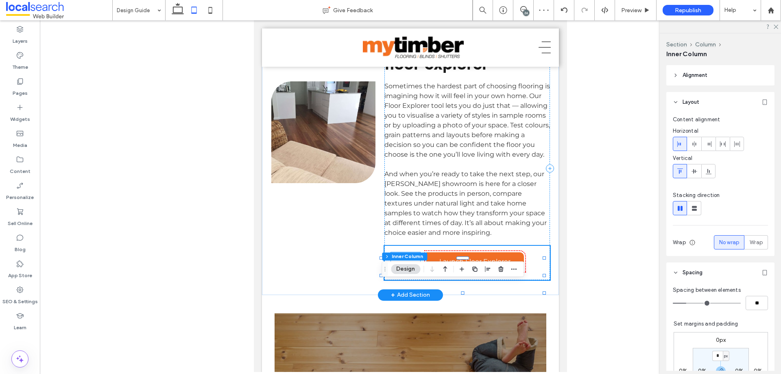
click at [405, 274] on img at bounding box center [405, 262] width 29 height 21
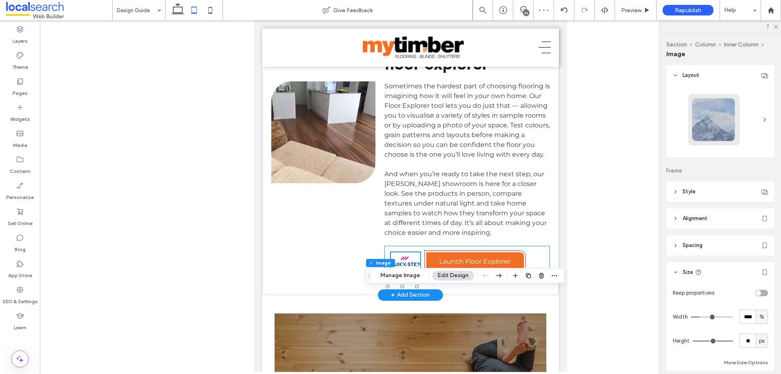
click at [420, 280] on div "Launch Floor Explorer" at bounding box center [468, 263] width 166 height 34
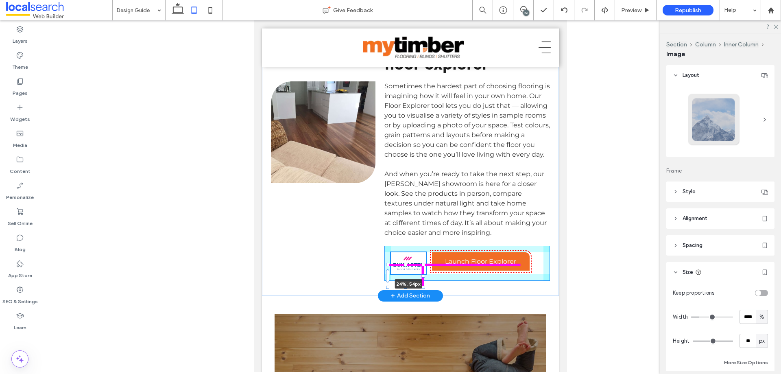
drag, startPoint x: 416, startPoint y: 311, endPoint x: 422, endPoint y: 311, distance: 6.6
click at [422, 289] on div at bounding box center [423, 286] width 3 height 3
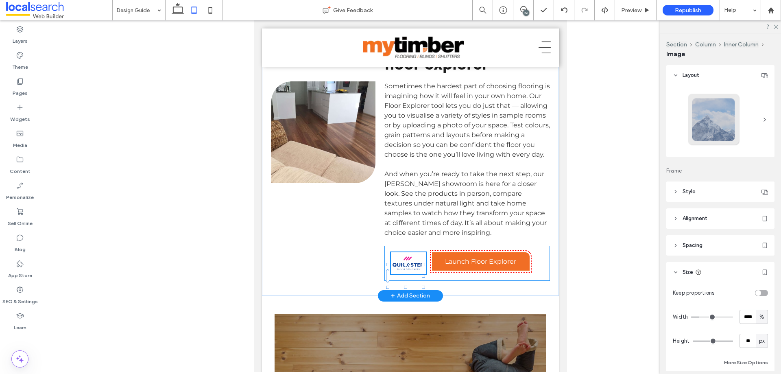
type input "**"
type input "****"
type input "**"
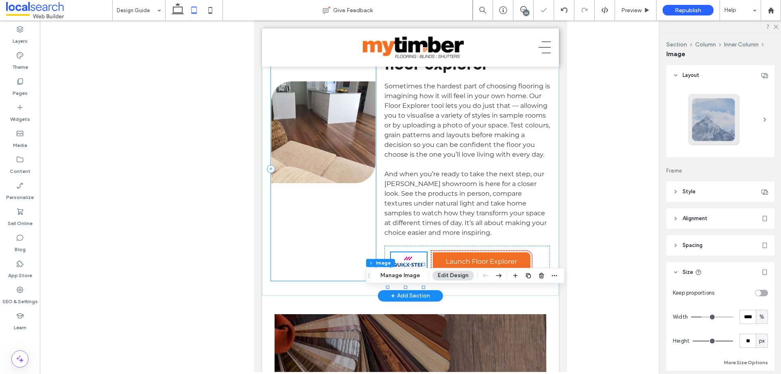
click at [358, 281] on div "Button" at bounding box center [323, 169] width 105 height 224
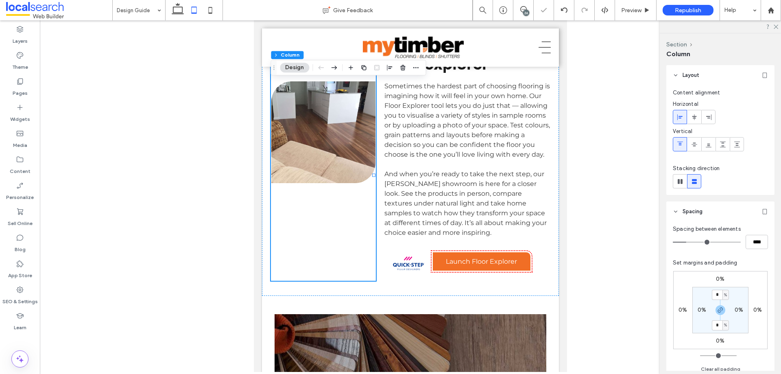
drag, startPoint x: 209, startPoint y: 7, endPoint x: 217, endPoint y: 40, distance: 34.3
click at [209, 6] on icon at bounding box center [210, 10] width 16 height 16
type input "**"
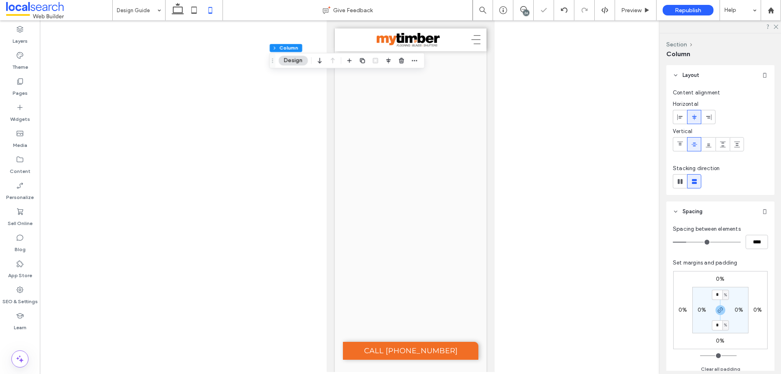
scroll to position [4816, 0]
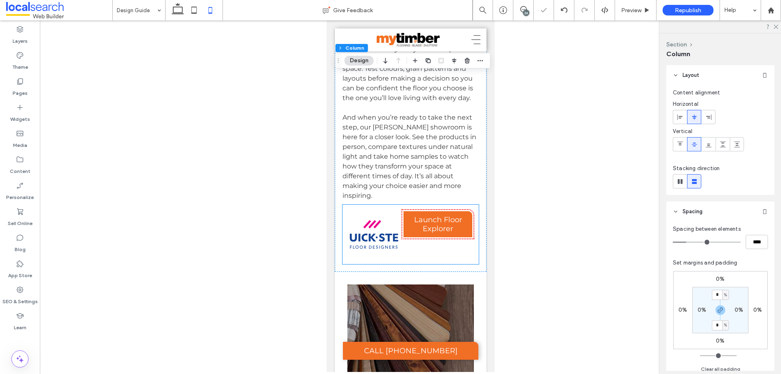
click at [376, 211] on img at bounding box center [374, 234] width 50 height 46
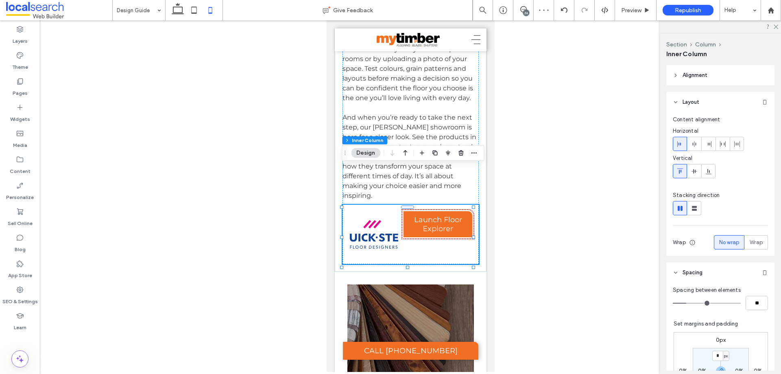
click at [433, 210] on div "Launch Floor Explorer" at bounding box center [410, 234] width 137 height 59
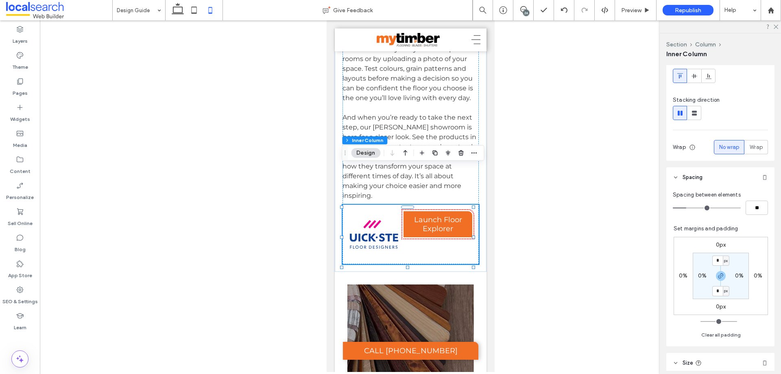
scroll to position [41, 0]
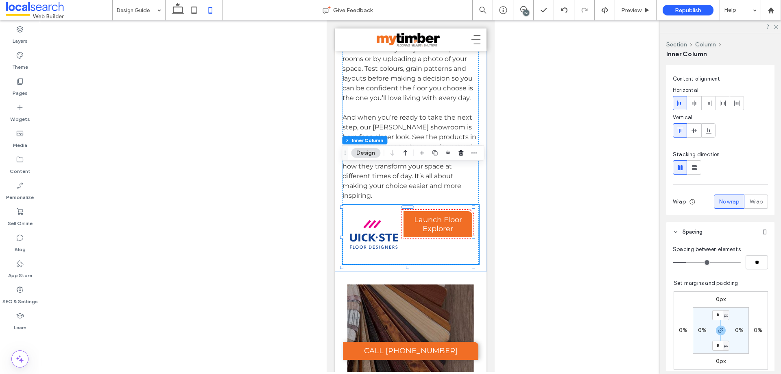
click at [682, 169] on use at bounding box center [680, 167] width 5 height 5
click at [692, 168] on icon at bounding box center [695, 168] width 8 height 8
type input "**"
type input "****"
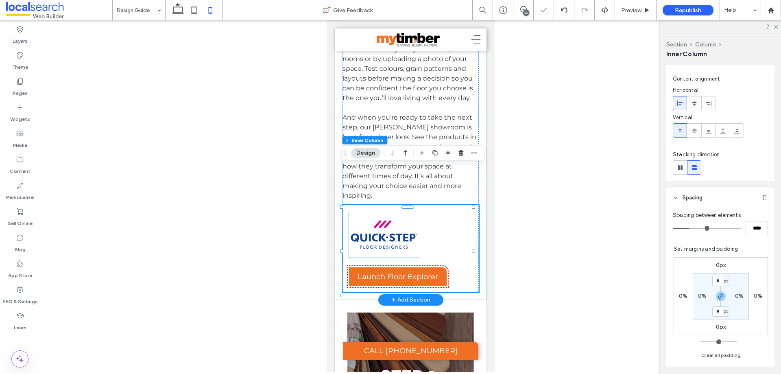
click at [396, 211] on img at bounding box center [384, 234] width 71 height 46
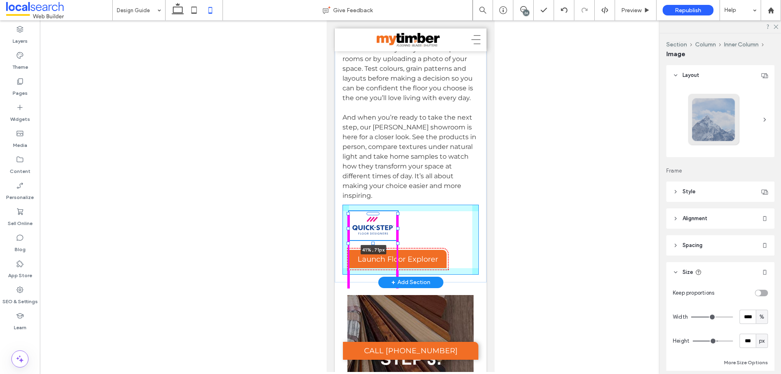
drag, startPoint x: 416, startPoint y: 219, endPoint x: 399, endPoint y: 202, distance: 24.8
click at [399, 241] on div at bounding box center [397, 242] width 3 height 3
type input "**"
type input "****"
type input "**"
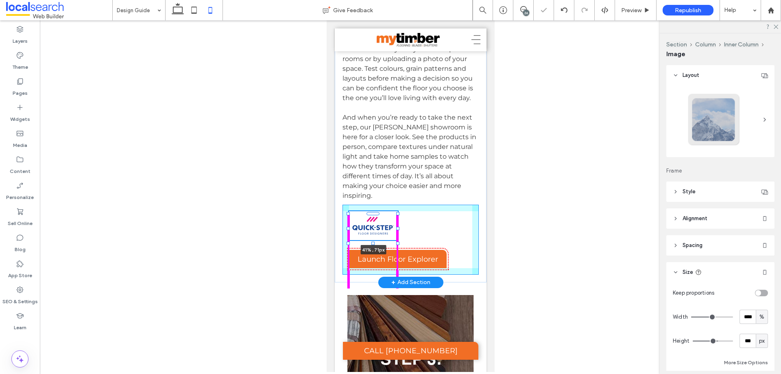
type input "**"
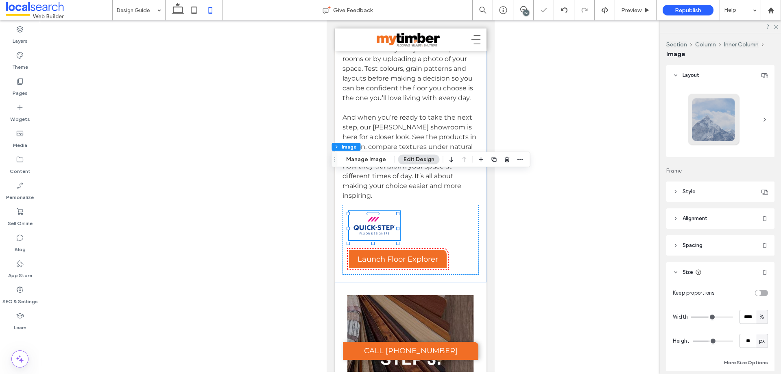
click at [457, 226] on div "41% , 71px Launch Floor Explorer" at bounding box center [410, 240] width 137 height 70
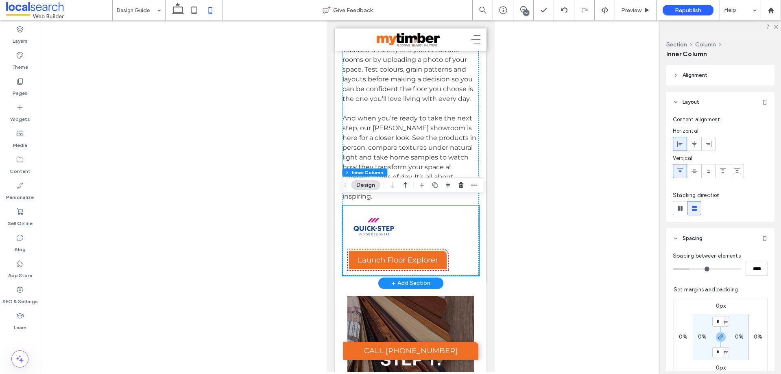
scroll to position [4816, 0]
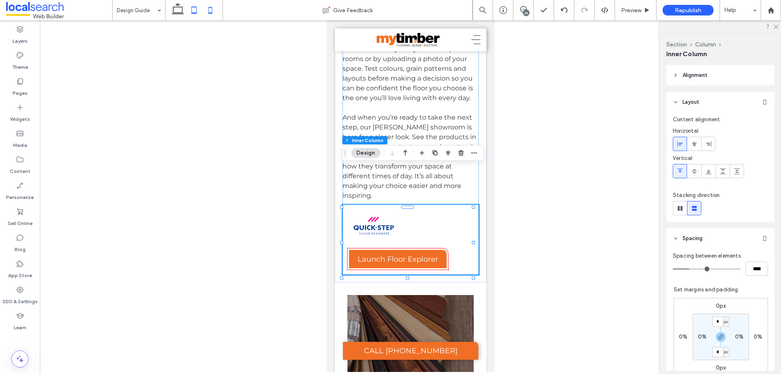
click at [193, 19] on span at bounding box center [194, 10] width 16 height 20
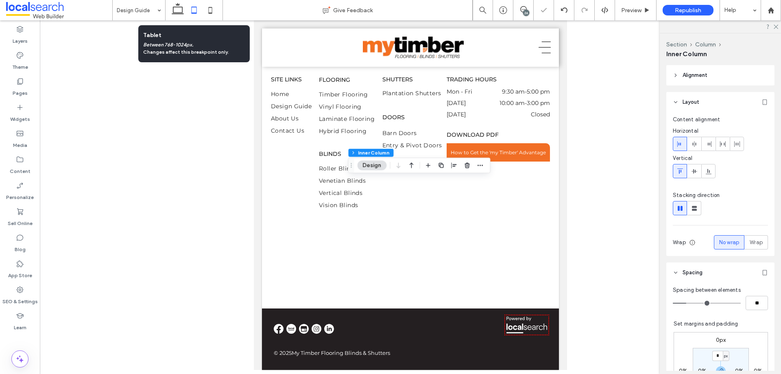
type input "*"
type input "**"
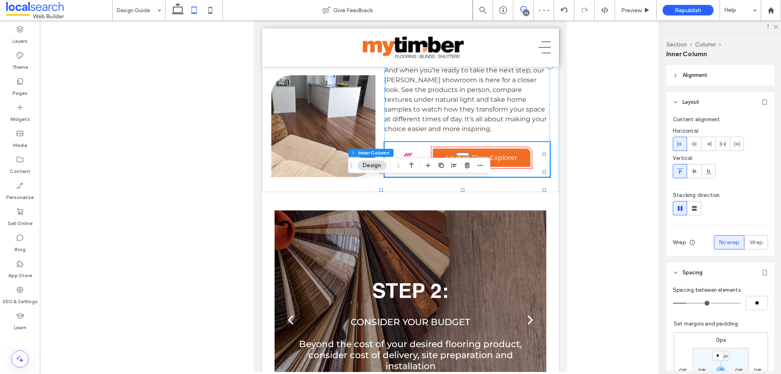
click at [525, 7] on use at bounding box center [524, 9] width 7 height 7
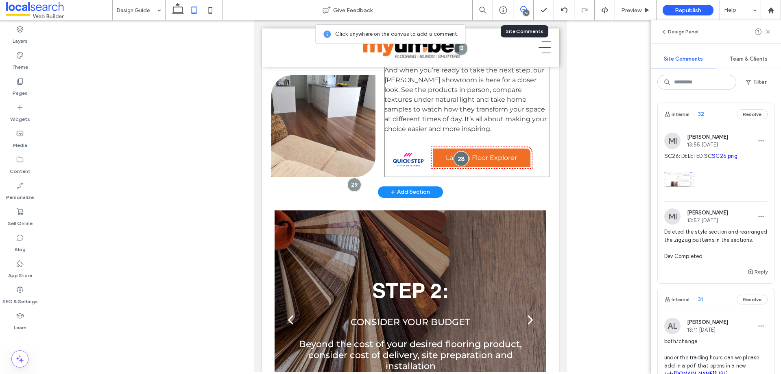
click at [458, 166] on div at bounding box center [461, 158] width 15 height 15
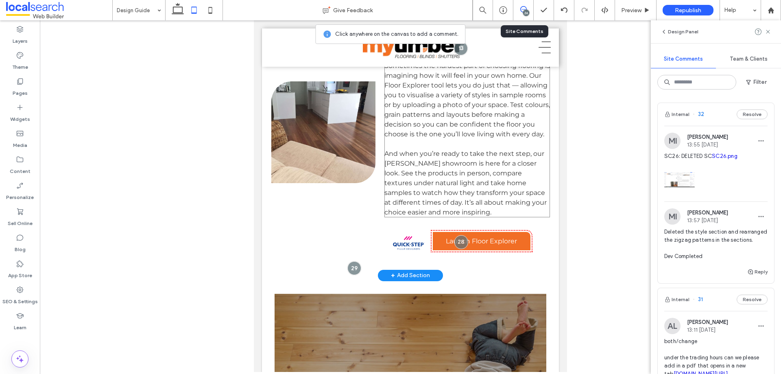
scroll to position [3054, 0]
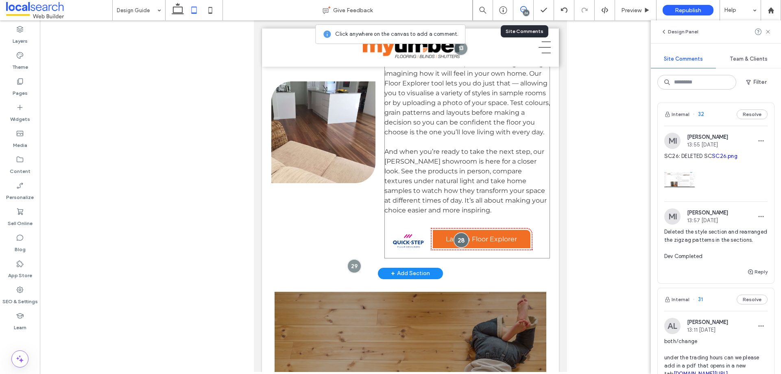
click at [461, 247] on div at bounding box center [461, 239] width 15 height 15
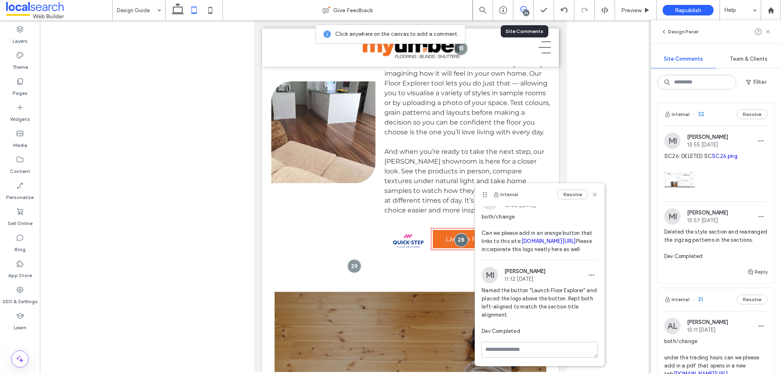
scroll to position [37, 0]
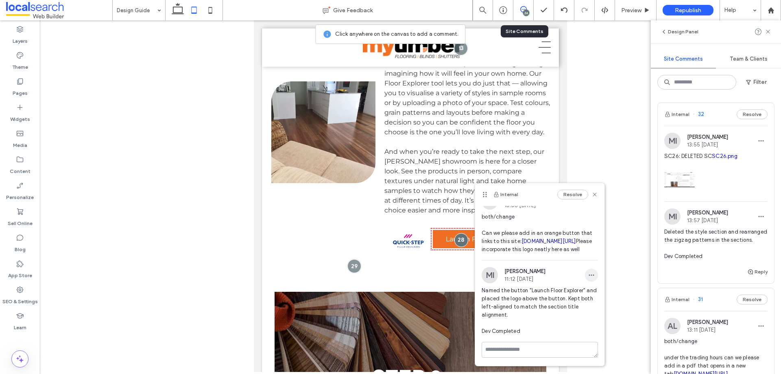
click at [589, 276] on use "button" at bounding box center [591, 275] width 5 height 1
click at [588, 290] on div "Edit" at bounding box center [616, 296] width 72 height 15
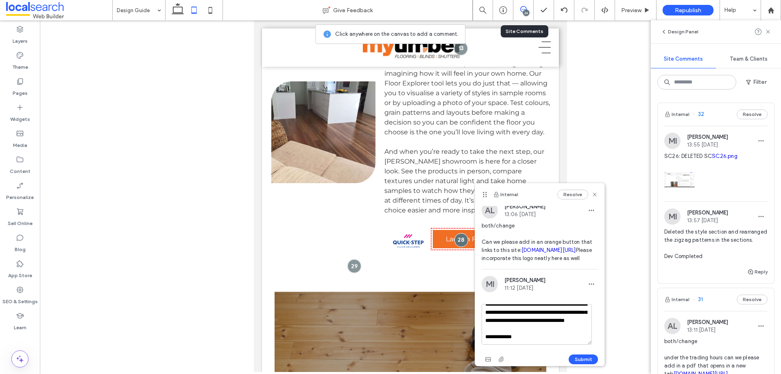
scroll to position [0, 0]
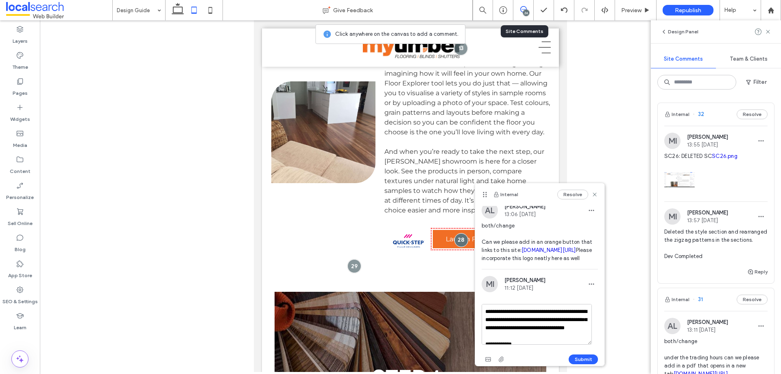
drag, startPoint x: 562, startPoint y: 320, endPoint x: 574, endPoint y: 320, distance: 12.2
click at [574, 320] on textarea "**********" at bounding box center [537, 324] width 110 height 41
click at [516, 322] on textarea "**********" at bounding box center [537, 324] width 110 height 41
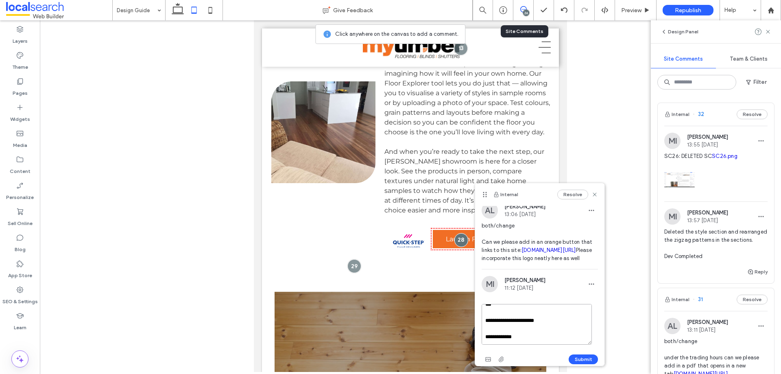
click at [562, 323] on textarea "**********" at bounding box center [537, 324] width 110 height 41
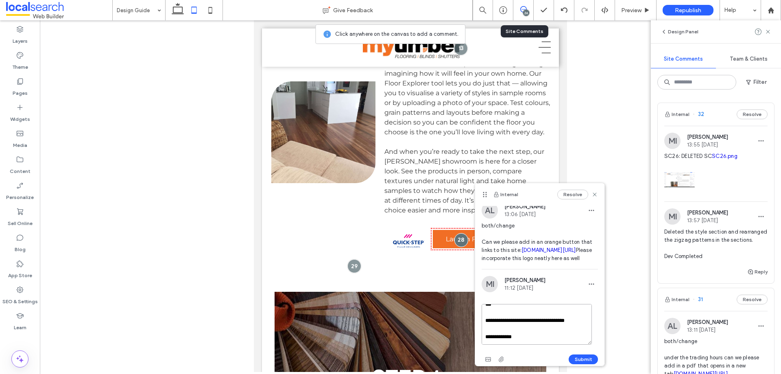
scroll to position [48, 0]
click at [521, 315] on textarea "**********" at bounding box center [537, 324] width 110 height 41
paste textarea "**********"
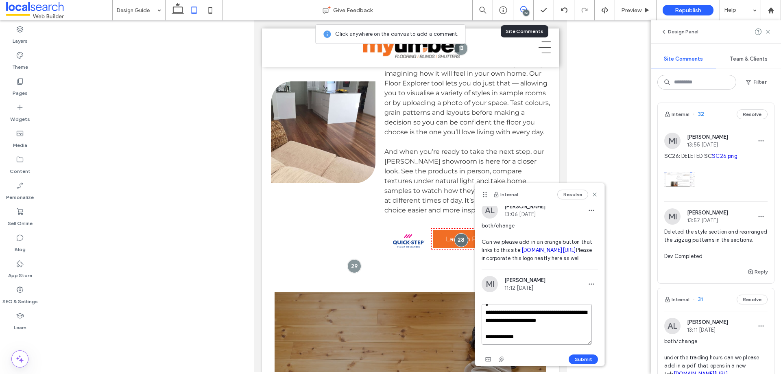
scroll to position [40, 0]
type textarea "**********"
click at [579, 359] on button "Submit" at bounding box center [583, 359] width 29 height 10
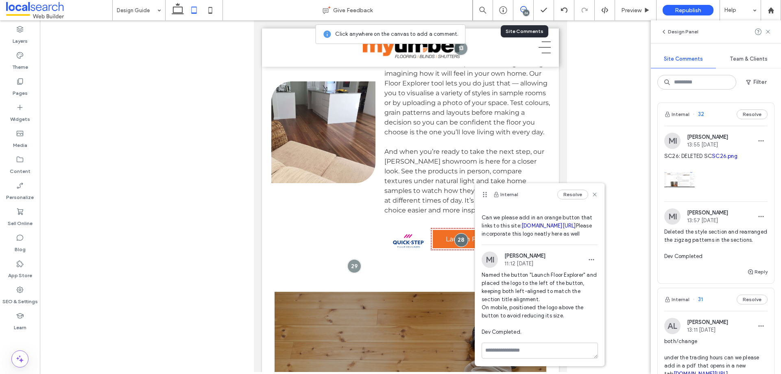
click at [214, 8] on icon at bounding box center [210, 10] width 16 height 16
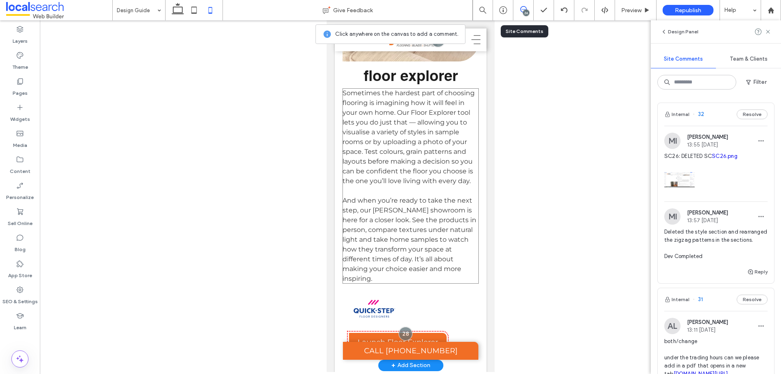
scroll to position [4777, 0]
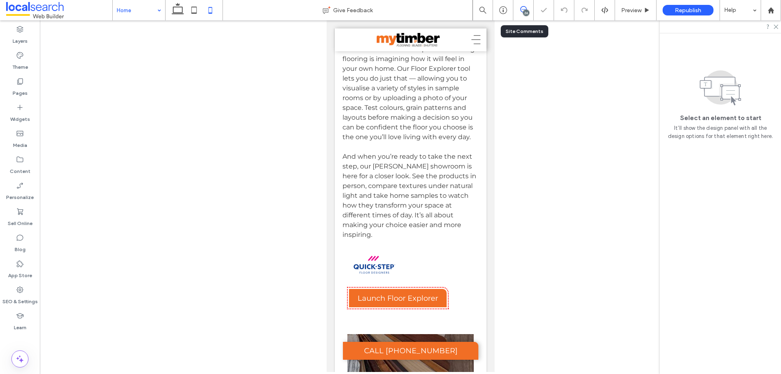
click at [525, 9] on icon at bounding box center [524, 9] width 7 height 7
click at [523, 9] on icon at bounding box center [524, 9] width 7 height 7
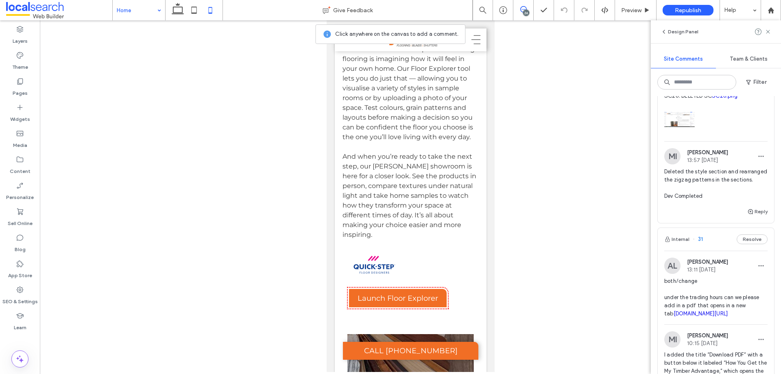
scroll to position [41, 0]
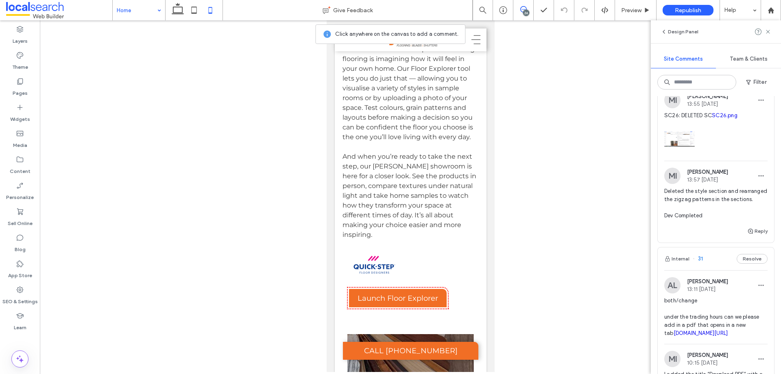
click at [724, 208] on span "Deleted the style section and rearranged the zigzag patterns in the sections. D…" at bounding box center [716, 203] width 103 height 33
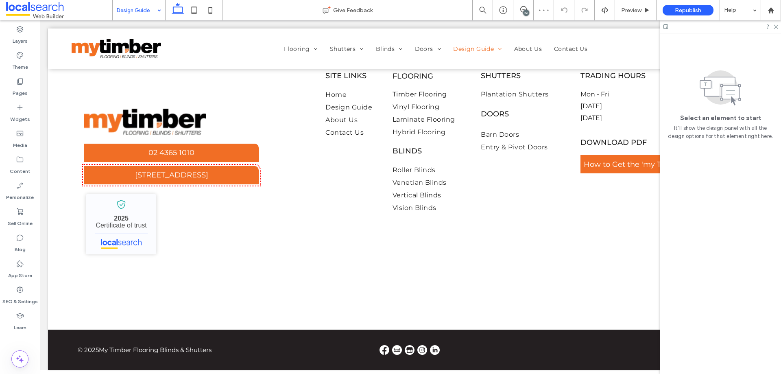
click at [525, 10] on div "26" at bounding box center [526, 13] width 6 height 6
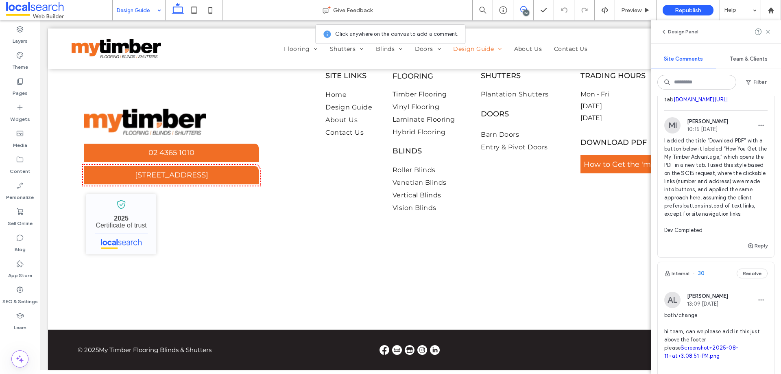
scroll to position [285, 0]
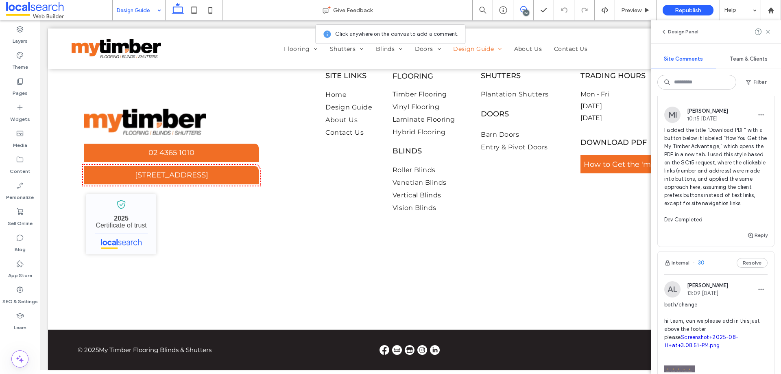
click at [733, 195] on span "I added the title “Download PDF” with a button below it labeled “How You Get th…" at bounding box center [716, 175] width 103 height 98
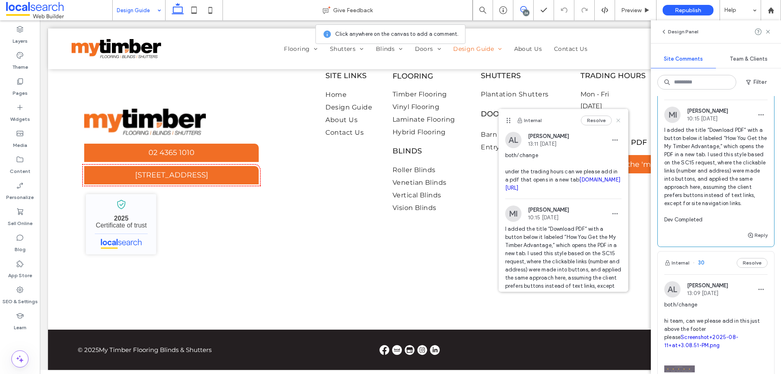
click at [615, 122] on icon at bounding box center [618, 120] width 7 height 7
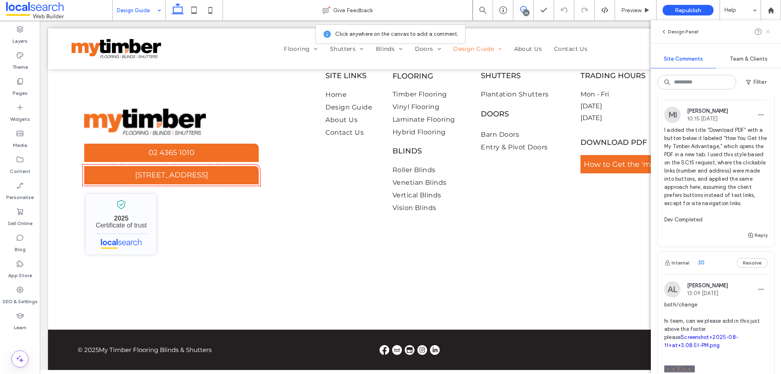
click at [768, 33] on icon at bounding box center [768, 31] width 7 height 7
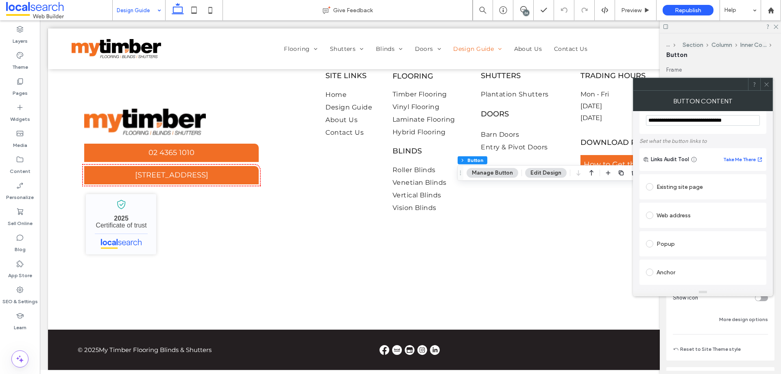
scroll to position [0, 0]
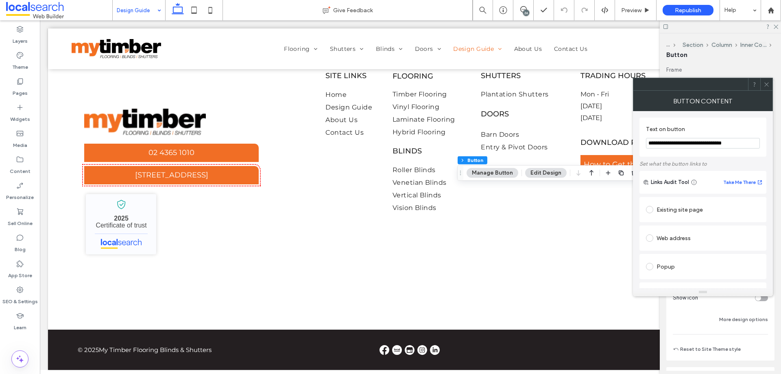
click at [770, 90] on div at bounding box center [767, 84] width 12 height 12
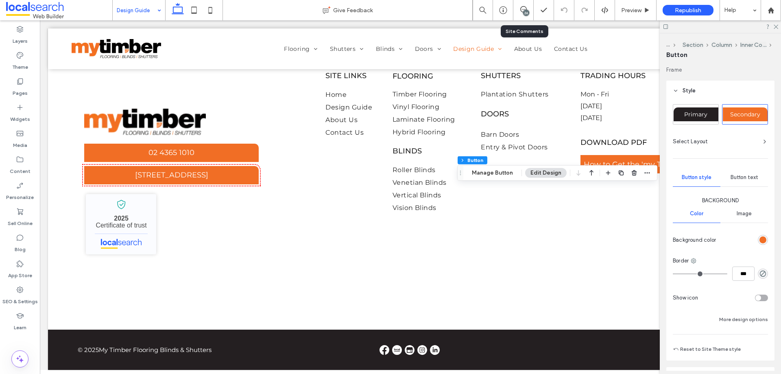
click at [522, 15] on div "26" at bounding box center [524, 10] width 20 height 20
click at [521, 10] on icon at bounding box center [524, 9] width 7 height 7
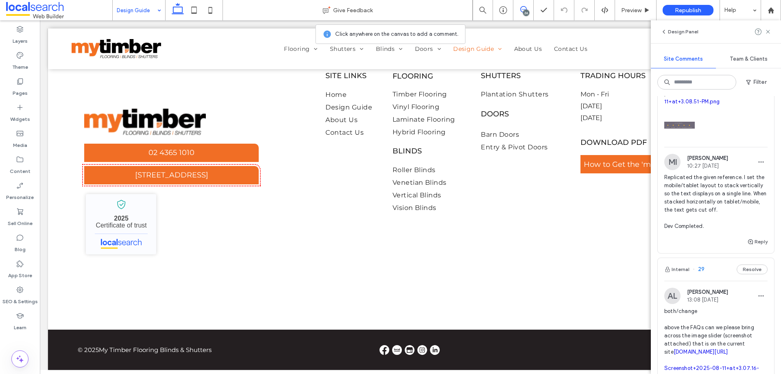
scroll to position [529, 0]
click at [733, 202] on span "Replicated the given reference. I set the mobile/tablet layout to stack vertica…" at bounding box center [716, 201] width 103 height 57
click at [192, 7] on use at bounding box center [194, 10] width 5 height 7
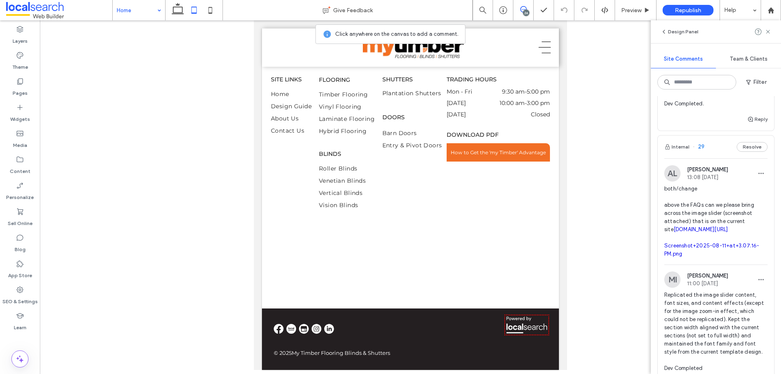
scroll to position [733, 0]
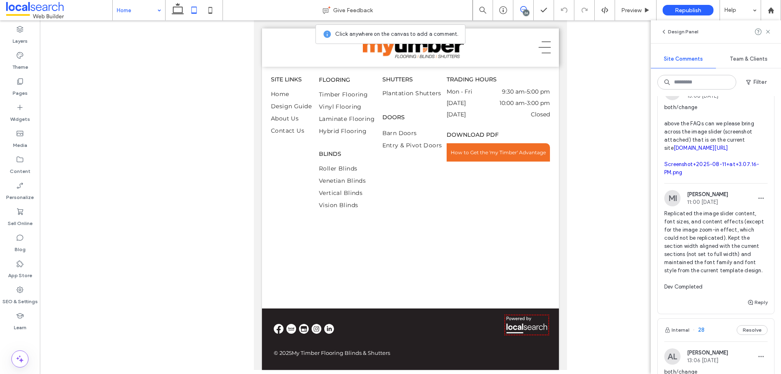
click at [693, 153] on span "both/change above the FAQs can we please bring across the image slider (screens…" at bounding box center [716, 139] width 103 height 73
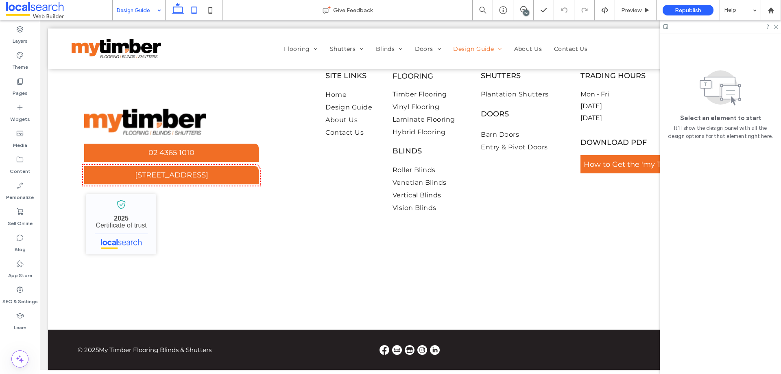
click at [194, 17] on icon at bounding box center [194, 10] width 16 height 16
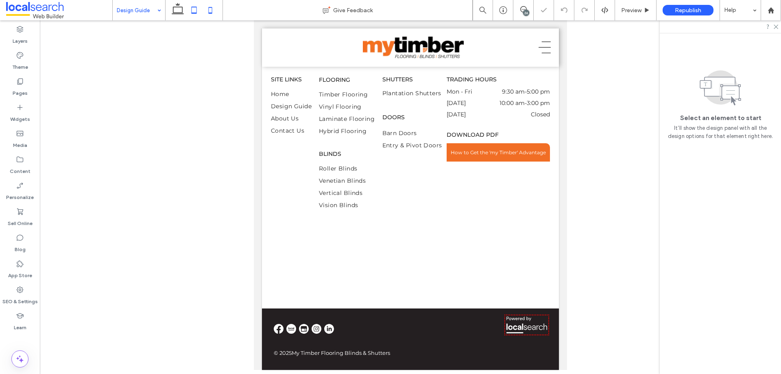
click at [209, 9] on use at bounding box center [211, 10] width 4 height 7
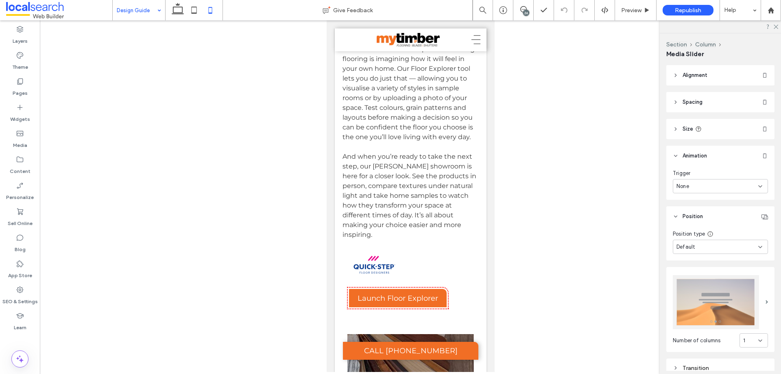
type input "***"
click at [527, 9] on span at bounding box center [524, 9] width 20 height 7
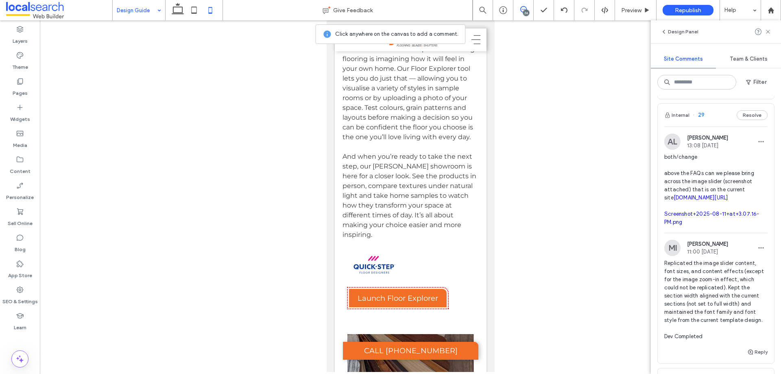
scroll to position [692, 0]
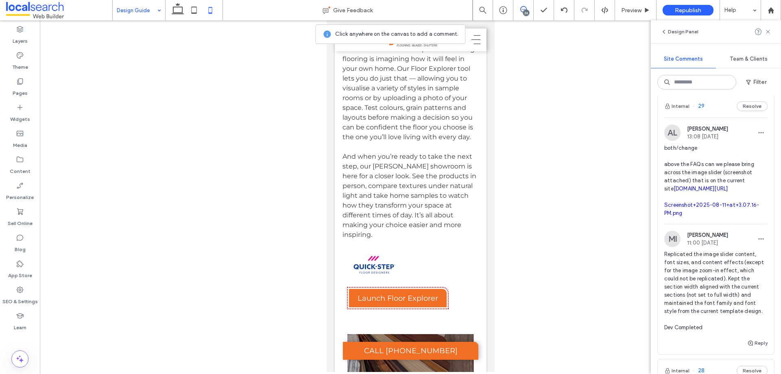
click at [709, 204] on span "both/change above the FAQs can we please bring across the image slider (screens…" at bounding box center [716, 180] width 103 height 73
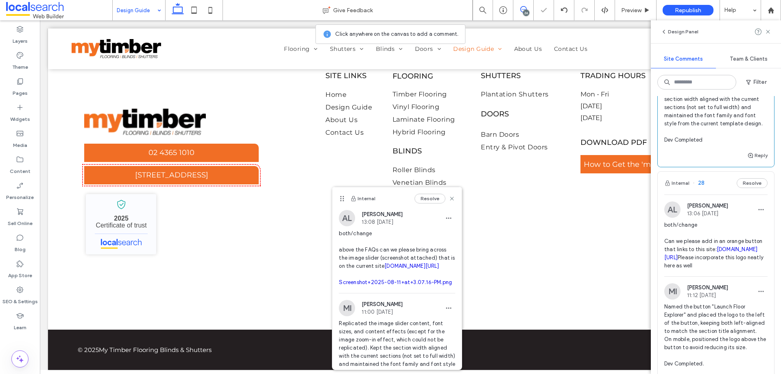
scroll to position [936, 0]
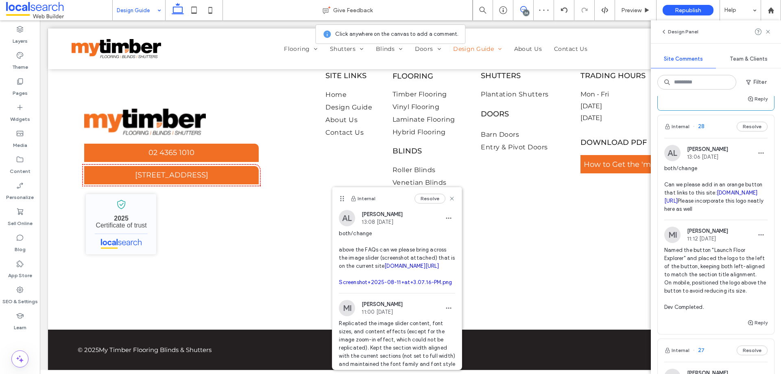
click at [711, 204] on span "both/change Can we please add in an orange button that links to this site: quic…" at bounding box center [716, 188] width 103 height 49
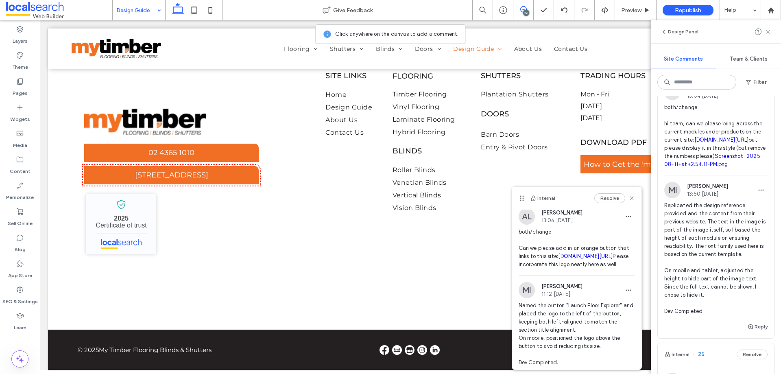
scroll to position [0, 0]
click at [721, 168] on span "both/change hi team, can we please bring across the current modules under produ…" at bounding box center [716, 135] width 103 height 65
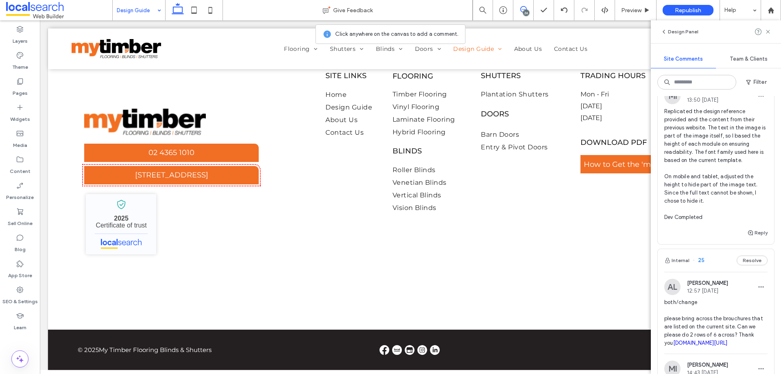
scroll to position [1302, 0]
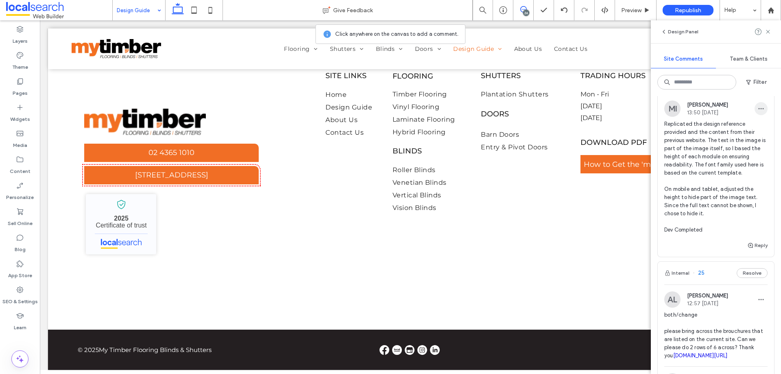
click at [759, 115] on span "button" at bounding box center [761, 108] width 13 height 13
click at [736, 203] on div "Edit" at bounding box center [725, 202] width 72 height 15
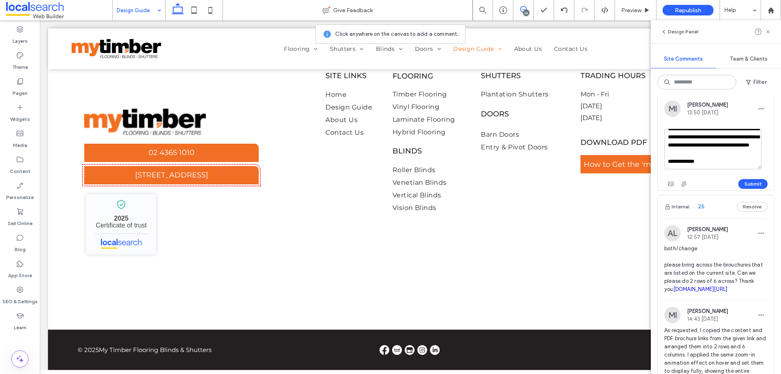
scroll to position [105, 0]
drag, startPoint x: 731, startPoint y: 212, endPoint x: 725, endPoint y: 211, distance: 5.8
click at [724, 169] on textarea "**********" at bounding box center [713, 149] width 97 height 41
drag, startPoint x: 735, startPoint y: 210, endPoint x: 716, endPoint y: 212, distance: 20.1
click at [716, 169] on textarea "**********" at bounding box center [713, 149] width 97 height 41
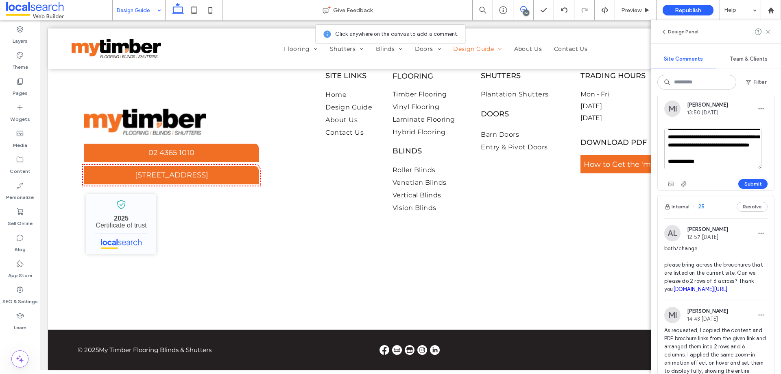
click at [709, 169] on textarea "**********" at bounding box center [713, 149] width 97 height 41
drag, startPoint x: 710, startPoint y: 218, endPoint x: 719, endPoint y: 224, distance: 10.5
click at [719, 169] on textarea "**********" at bounding box center [713, 149] width 97 height 41
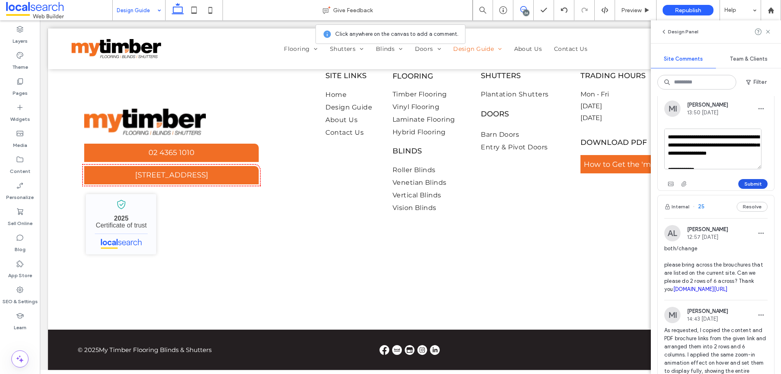
type textarea "**********"
click at [752, 189] on button "Submit" at bounding box center [753, 184] width 29 height 10
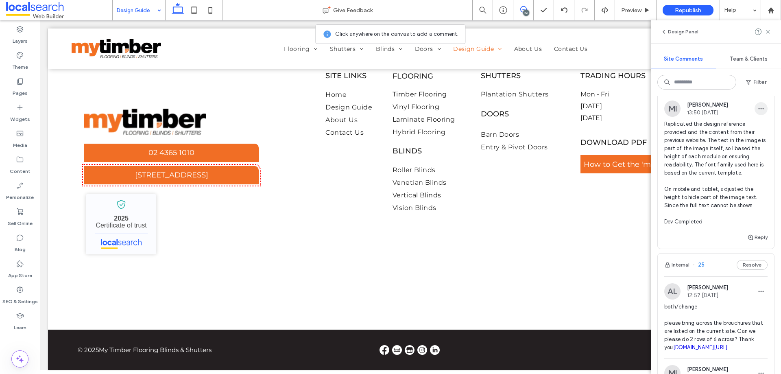
click at [760, 115] on span "button" at bounding box center [761, 108] width 13 height 13
click at [751, 203] on div "Edit" at bounding box center [725, 202] width 72 height 15
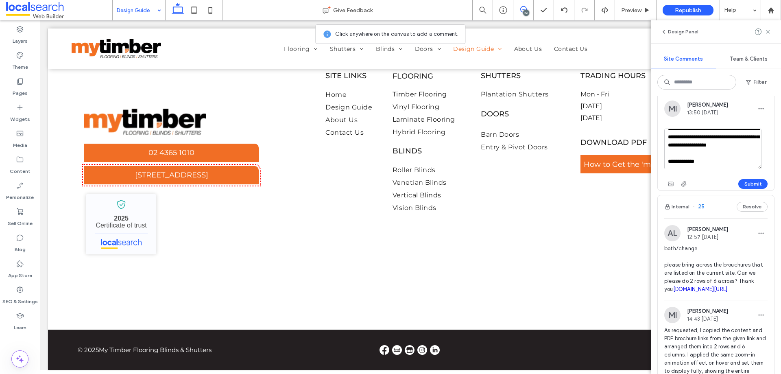
scroll to position [97, 0]
click at [724, 169] on textarea "**********" at bounding box center [713, 149] width 97 height 41
type textarea "**********"
click at [739, 189] on button "Submit" at bounding box center [753, 184] width 29 height 10
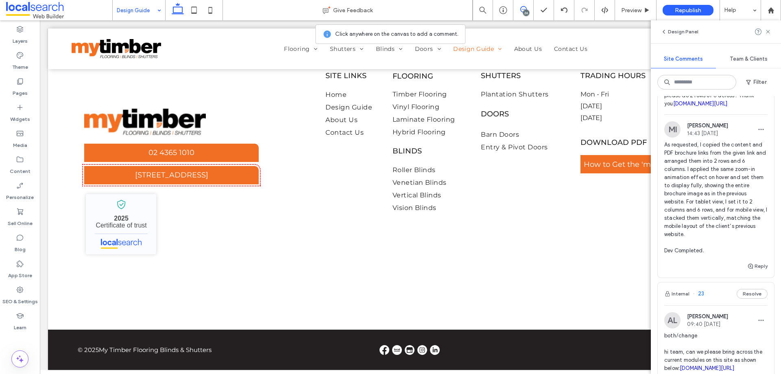
scroll to position [1547, 0]
click at [744, 239] on span "As requested, I copied the content and PDF brochure links from the given link a…" at bounding box center [716, 197] width 103 height 114
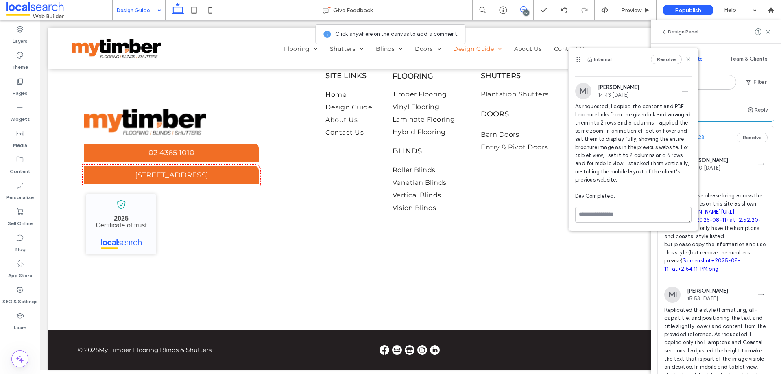
scroll to position [1709, 0]
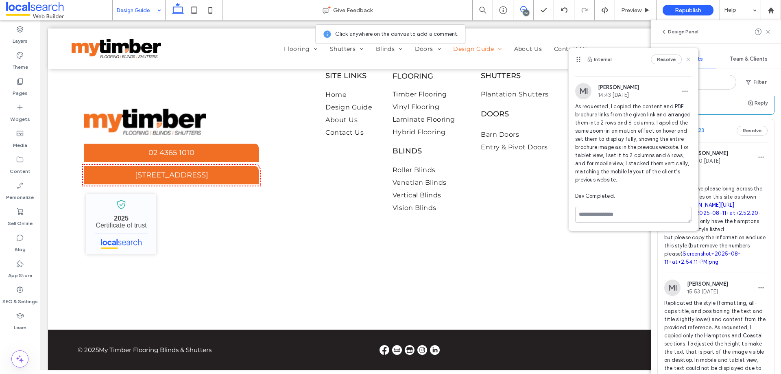
click at [685, 61] on icon at bounding box center [688, 59] width 7 height 7
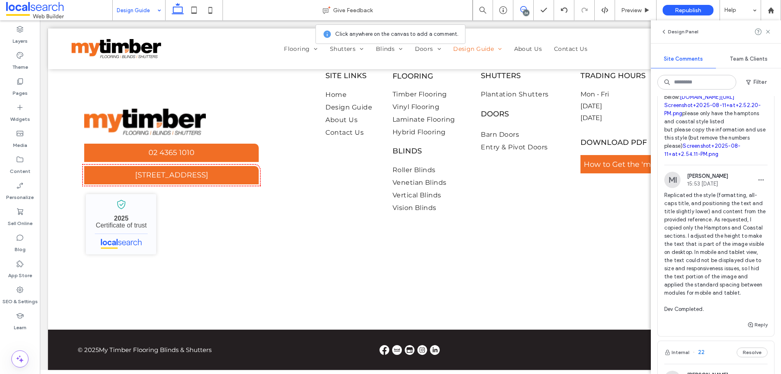
scroll to position [1831, 0]
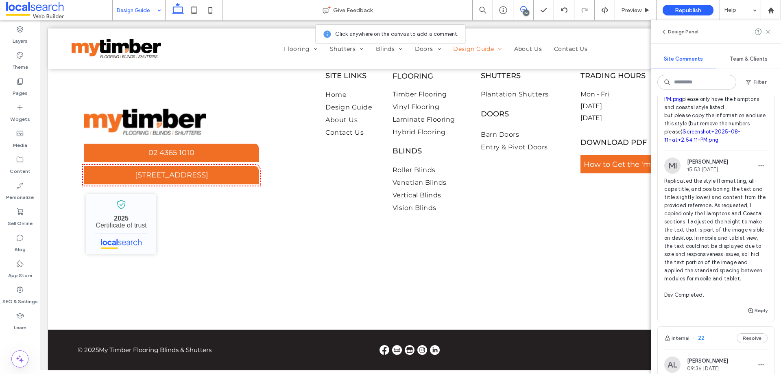
click at [714, 144] on span "both/change hi team, can we please bring across the current modules on this sit…" at bounding box center [716, 95] width 103 height 98
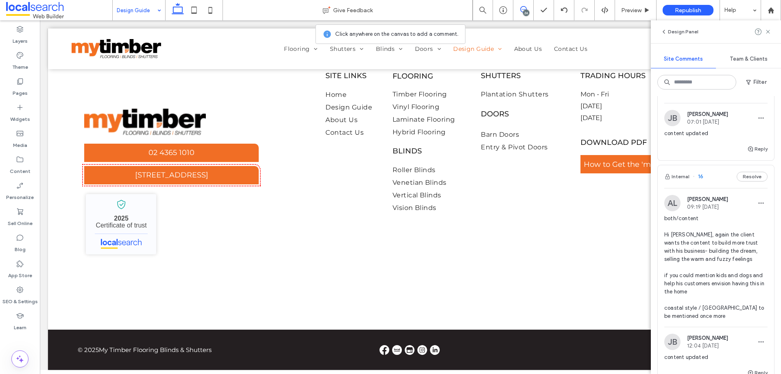
scroll to position [2971, 0]
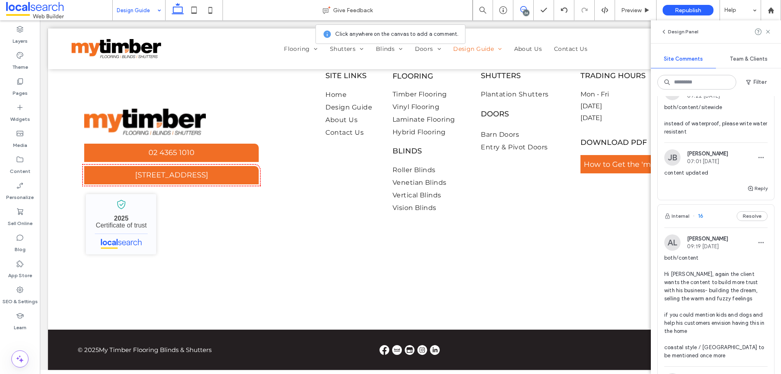
click at [707, 136] on span "both/content/sitewide instead of waterproof, please write water resistant" at bounding box center [716, 119] width 103 height 33
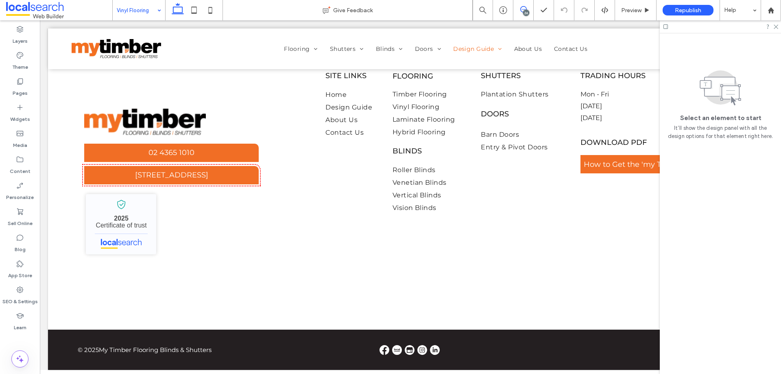
click at [523, 7] on icon at bounding box center [524, 9] width 7 height 7
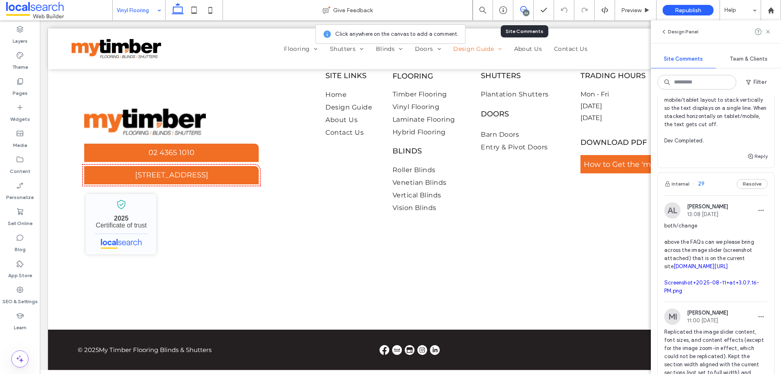
scroll to position [667, 0]
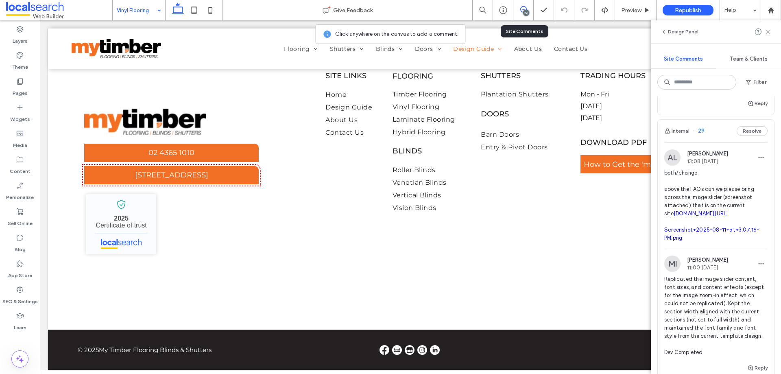
click at [731, 223] on span "both/change above the FAQs can we please bring across the image slider (screens…" at bounding box center [716, 205] width 103 height 73
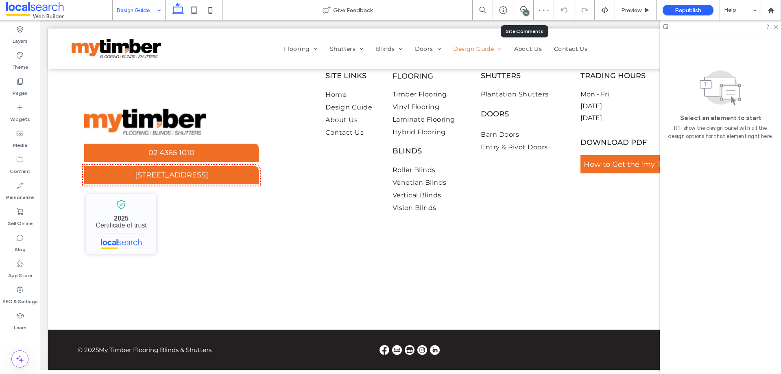
click at [522, 14] on div "26" at bounding box center [524, 10] width 20 height 8
click at [523, 5] on div "26" at bounding box center [524, 10] width 20 height 20
click at [525, 11] on div "26" at bounding box center [526, 13] width 6 height 6
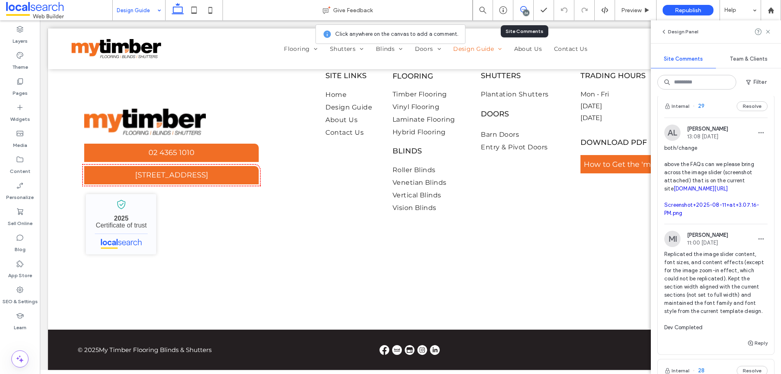
scroll to position [733, 0]
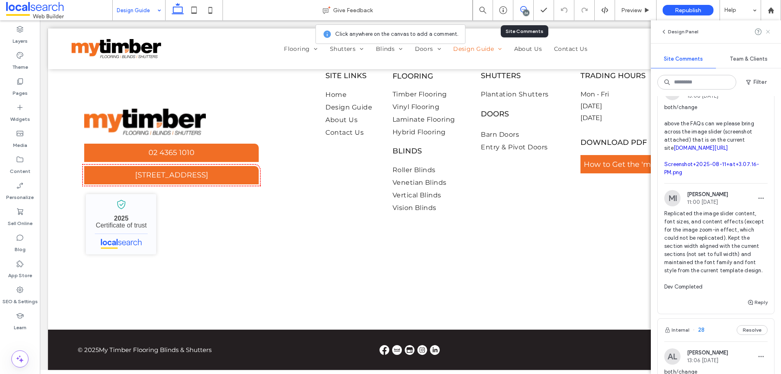
click at [767, 33] on use at bounding box center [768, 32] width 4 height 4
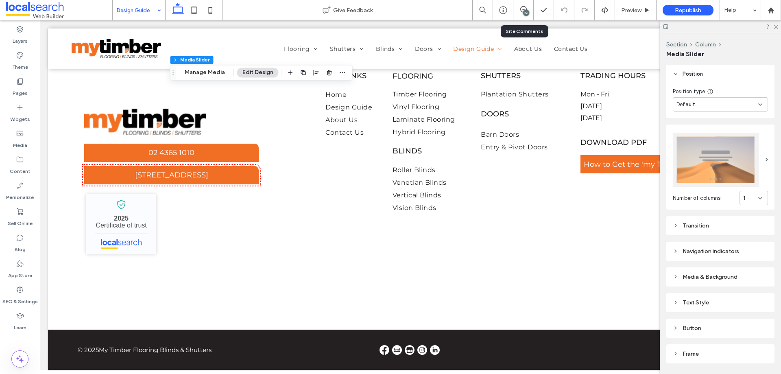
scroll to position [163, 0]
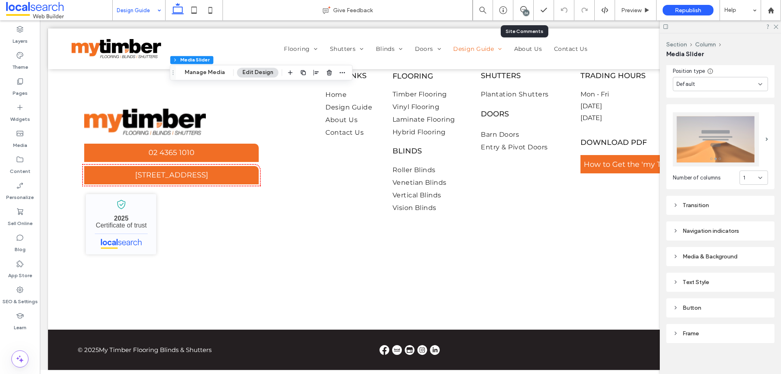
click at [720, 251] on div "Media & Background" at bounding box center [720, 256] width 95 height 11
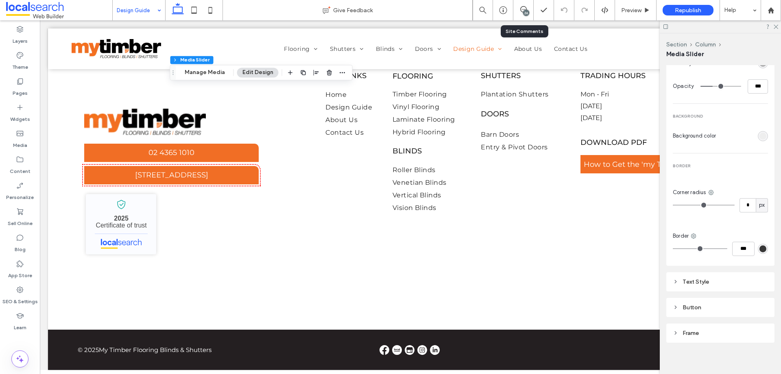
scroll to position [414, 0]
click at [707, 328] on div "Frame" at bounding box center [720, 331] width 95 height 7
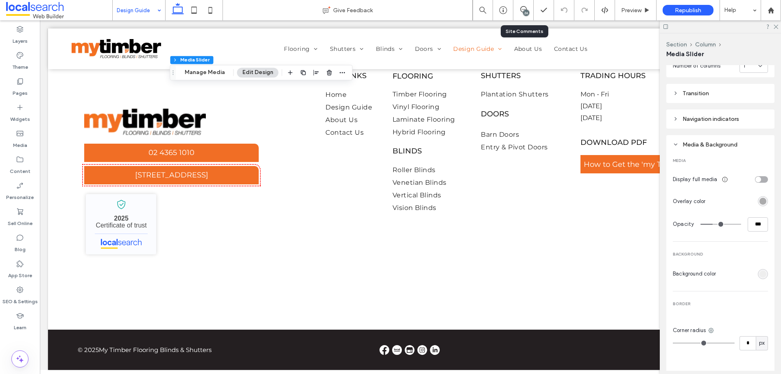
scroll to position [190, 0]
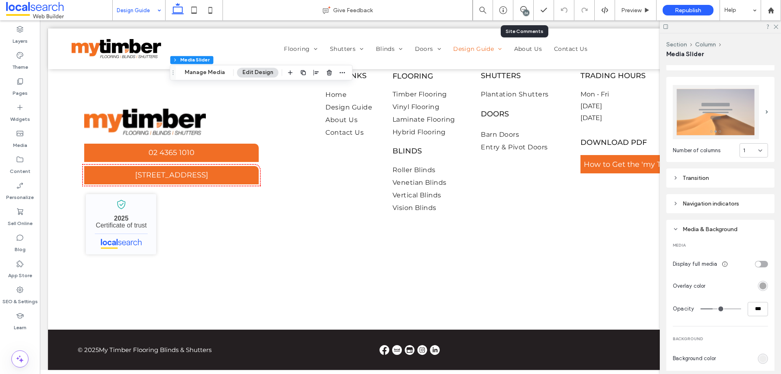
click at [723, 200] on div "Navigation indicators" at bounding box center [720, 203] width 95 height 7
click at [680, 177] on div "Transition" at bounding box center [720, 178] width 95 height 7
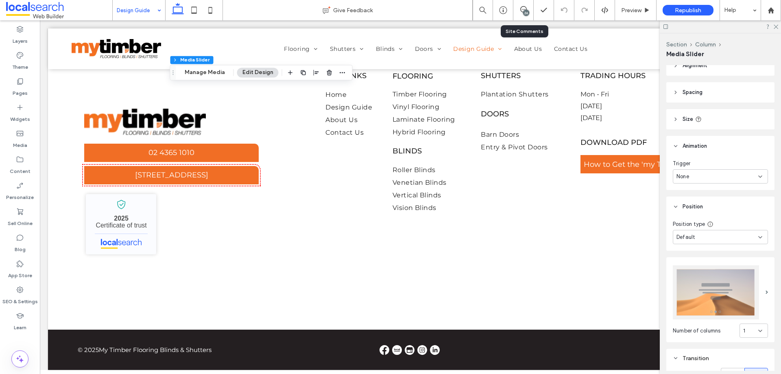
scroll to position [0, 0]
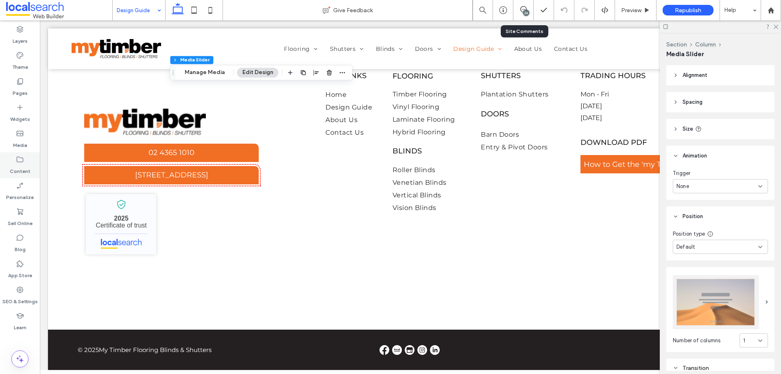
click at [28, 173] on label "Content" at bounding box center [20, 169] width 21 height 11
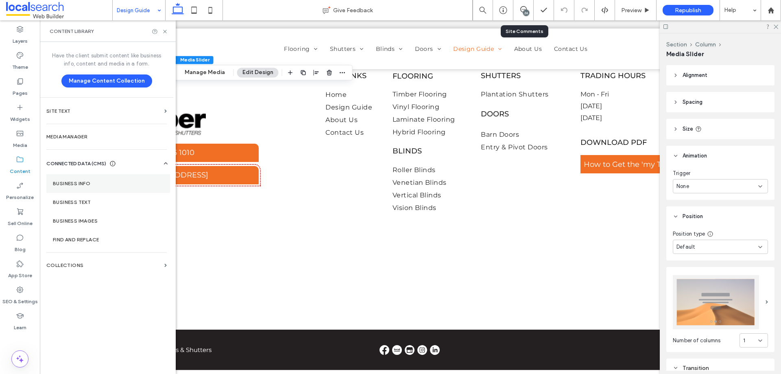
click at [107, 179] on section "Business Info" at bounding box center [108, 183] width 124 height 19
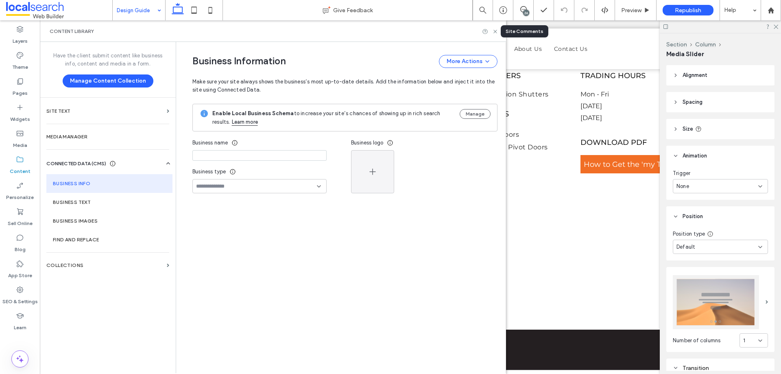
type input "**********"
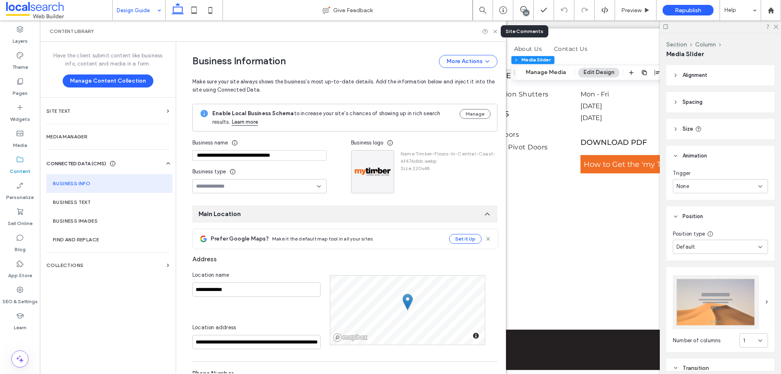
click at [259, 157] on input "**********" at bounding box center [260, 155] width 134 height 11
click at [494, 31] on icon at bounding box center [495, 31] width 6 height 6
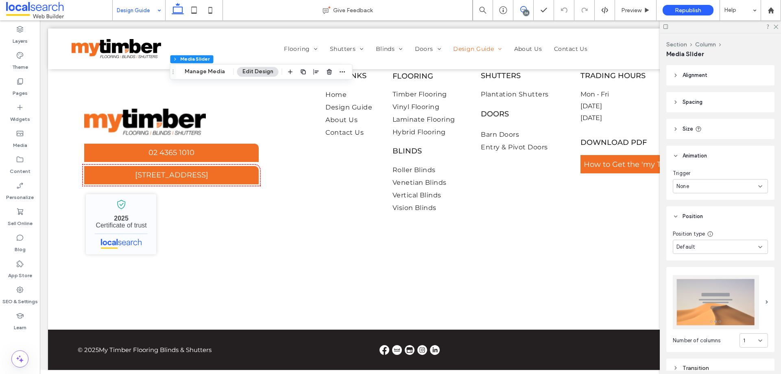
click at [528, 7] on span at bounding box center [524, 9] width 20 height 7
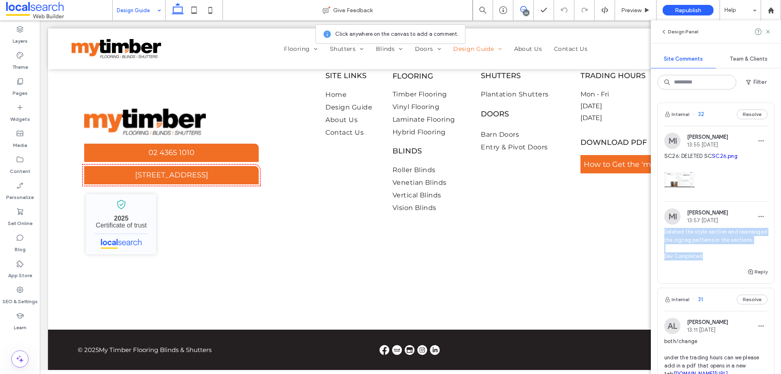
drag, startPoint x: 665, startPoint y: 231, endPoint x: 719, endPoint y: 263, distance: 62.4
click at [719, 260] on span "Deleted the style section and rearranged the zigzag patterns in the sections. D…" at bounding box center [716, 244] width 103 height 33
copy span "Deleted the style section and rearranged the zigzag patterns in the sections. D…"
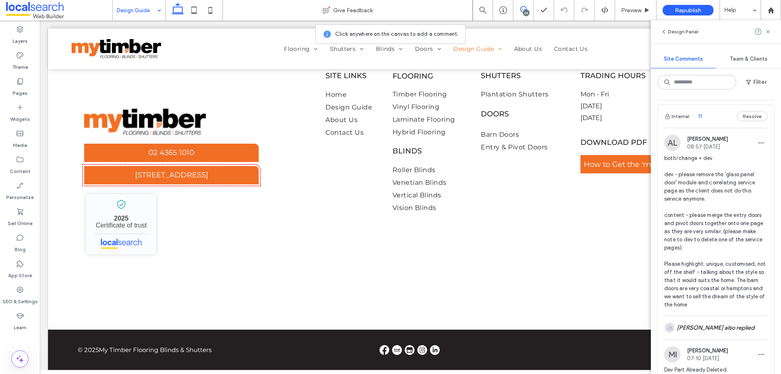
scroll to position [4084, 0]
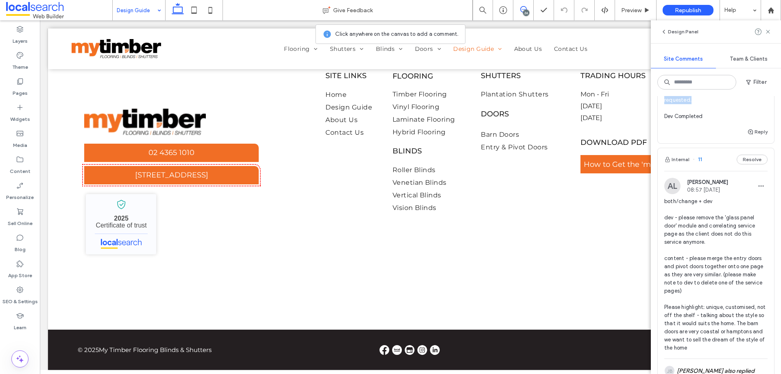
drag, startPoint x: 665, startPoint y: 222, endPoint x: 728, endPoint y: 277, distance: 83.7
click at [728, 120] on span "Set all H1–H4 headings to Helvetica-Bold. Applied lowercase to H1–H4 except for…" at bounding box center [716, 79] width 103 height 81
copy span "Set all H1–H4 headings to Helvetica-Bold. Applied lowercase to H1–H4 except for…"
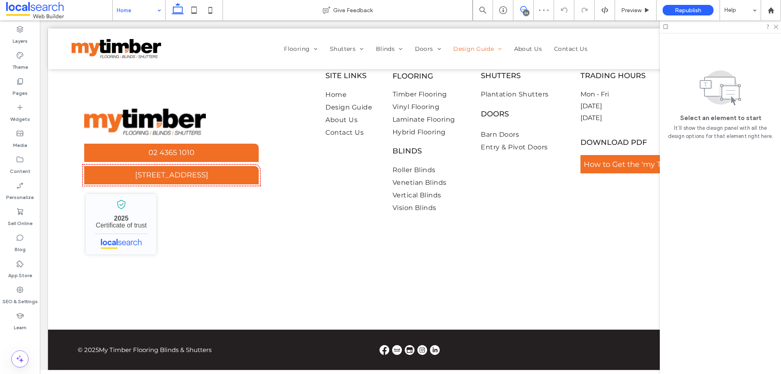
click at [523, 10] on icon at bounding box center [524, 9] width 7 height 7
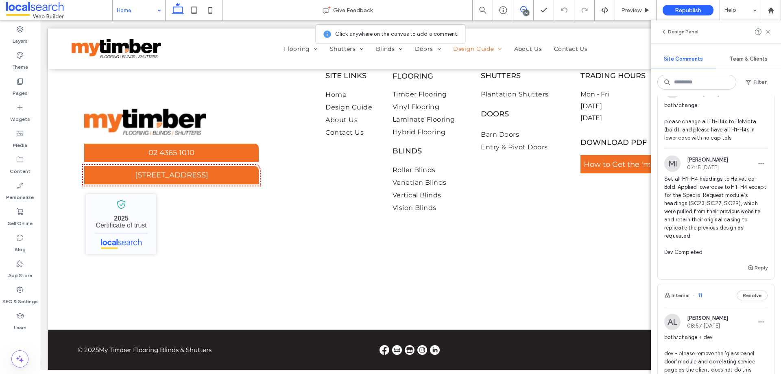
scroll to position [3907, 0]
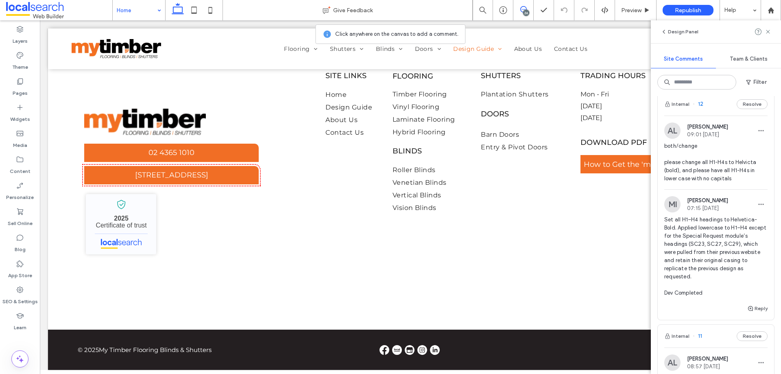
drag, startPoint x: 663, startPoint y: 206, endPoint x: 756, endPoint y: 231, distance: 95.6
click at [756, 72] on div "MI Mark Inosa 07:16 Aug 15 2025 Updated the element background to white and rep…" at bounding box center [716, 38] width 116 height 67
copy span "Updated the element background to white and replaced the logo. Also updated the…"
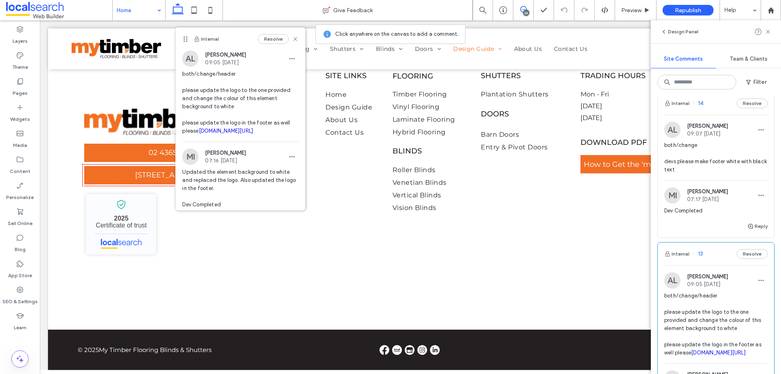
scroll to position [3541, 0]
drag, startPoint x: 663, startPoint y: 167, endPoint x: 694, endPoint y: 181, distance: 34.3
click at [694, 72] on div "MI Mark Inosa 06:42 Aug 15 2025 Also adjusted the button text size in mobile an…" at bounding box center [716, 42] width 116 height 59
copy span "Also adjusted the button text size in mobile and tablet view to fit on one line."
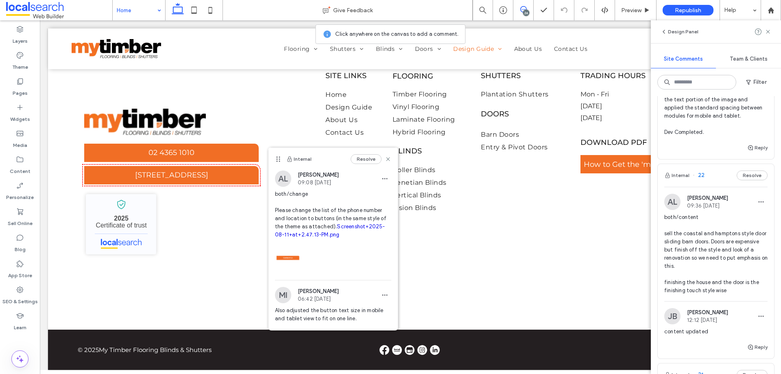
scroll to position [1954, 0]
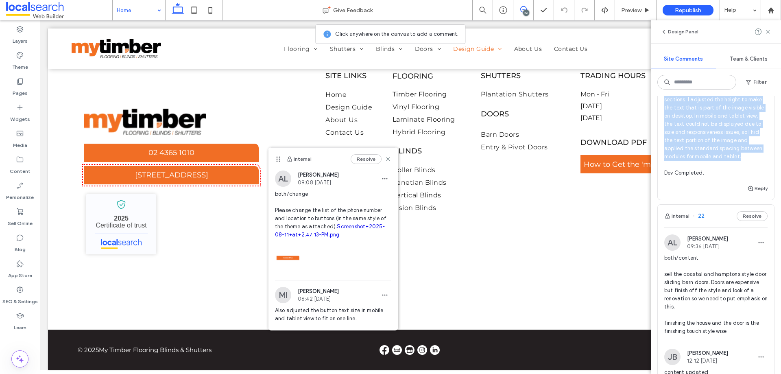
drag, startPoint x: 663, startPoint y: 164, endPoint x: 754, endPoint y: 265, distance: 135.4
click at [754, 184] on div "MI Mark Inosa 15:53 Aug 14 2025 Replicated the style (formatting, all-caps titl…" at bounding box center [716, 109] width 116 height 148
copy span "Replicated the style (formatting, all-caps title, and positioning the text and …"
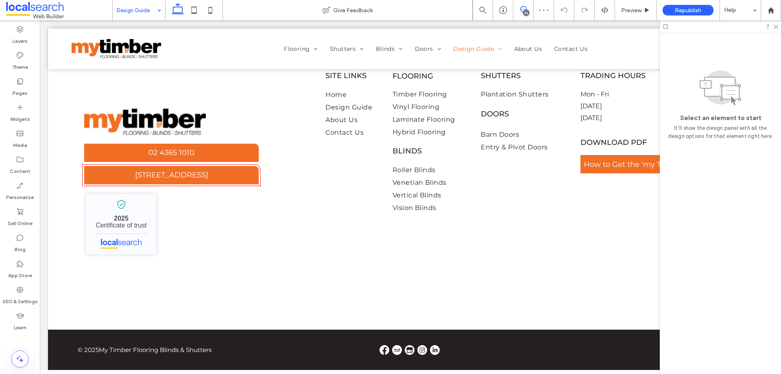
click at [525, 8] on icon at bounding box center [524, 9] width 7 height 7
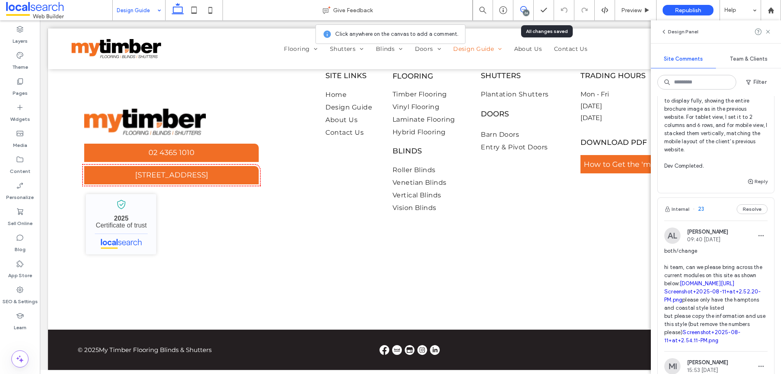
scroll to position [1587, 0]
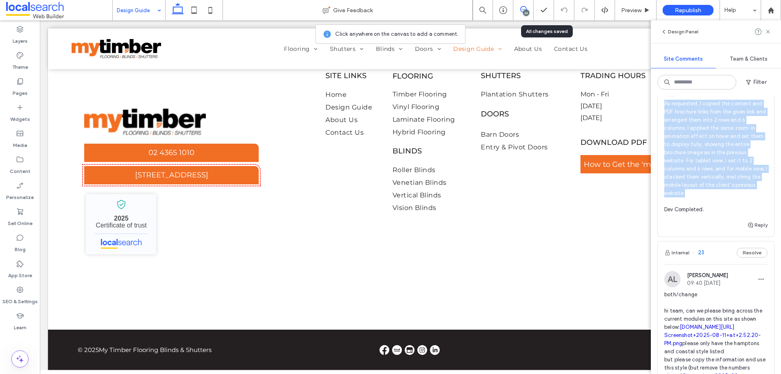
drag, startPoint x: 663, startPoint y: 182, endPoint x: 758, endPoint y: 275, distance: 133.0
click at [758, 220] on div "MI Mark Inosa 14:43 Aug 14 2025 As requested, I copied the content and PDF broc…" at bounding box center [716, 150] width 116 height 140
copy span "As requested, I copied the content and PDF brochure links from the given link a…"
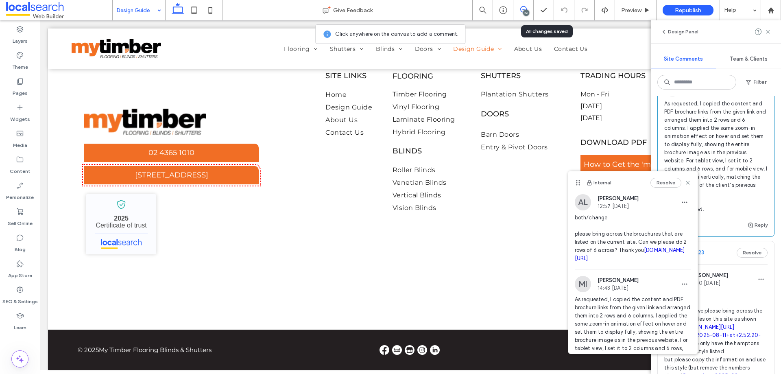
drag, startPoint x: 682, startPoint y: 182, endPoint x: 685, endPoint y: 185, distance: 4.6
click at [686, 182] on use at bounding box center [688, 183] width 4 height 4
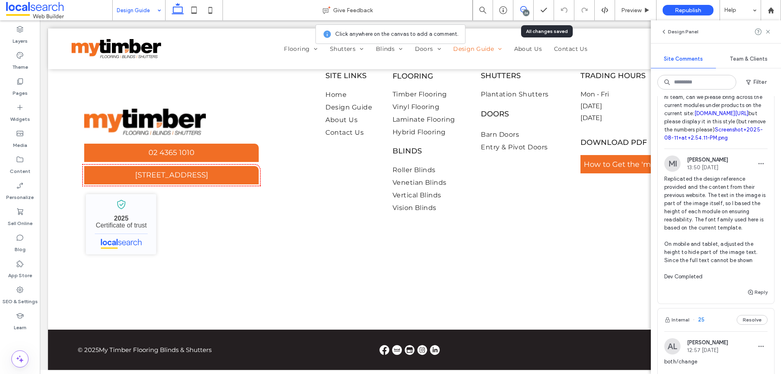
scroll to position [1262, 0]
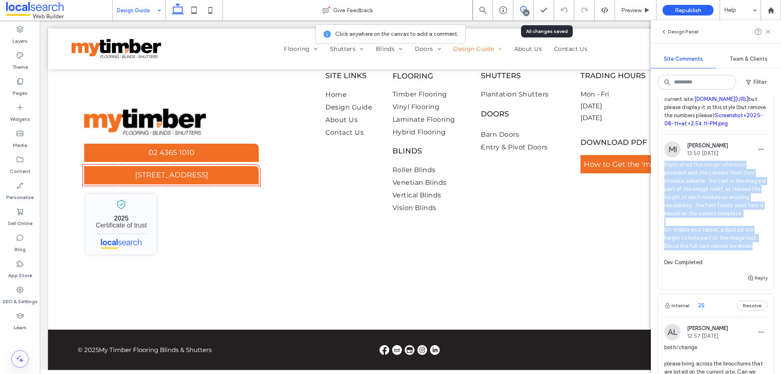
drag, startPoint x: 665, startPoint y: 239, endPoint x: 759, endPoint y: 317, distance: 122.6
click at [761, 273] on div "MI Mark Inosa 13:50 Aug 14 2025 Replicated the design reference provided and th…" at bounding box center [716, 207] width 116 height 132
copy span "Replicated the design reference provided and the content from their previous we…"
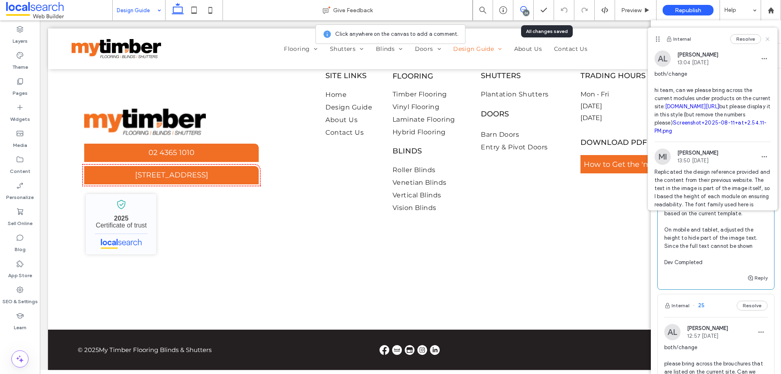
click at [765, 39] on icon at bounding box center [768, 39] width 7 height 7
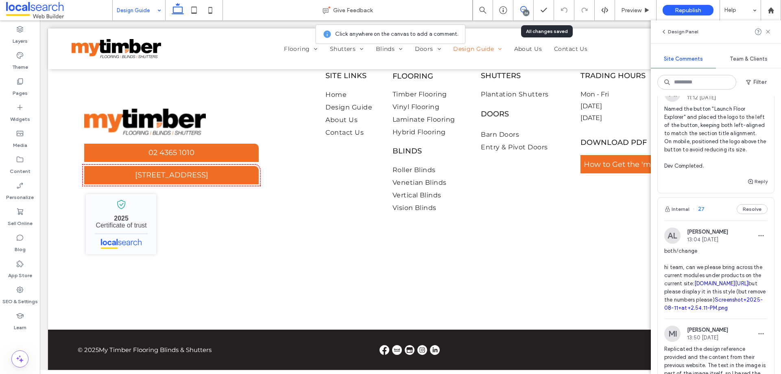
scroll to position [977, 0]
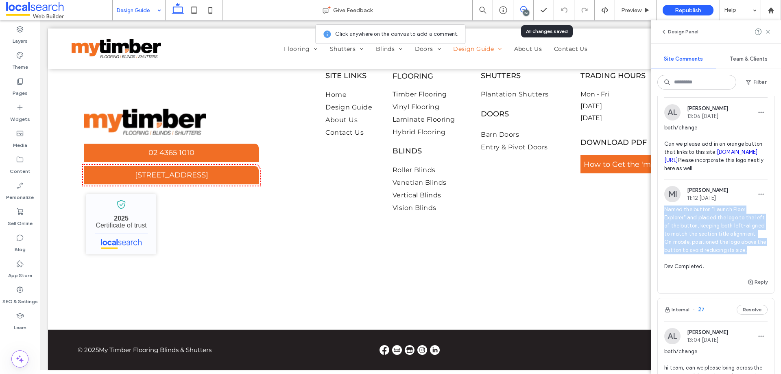
drag, startPoint x: 661, startPoint y: 258, endPoint x: 758, endPoint y: 307, distance: 108.3
click at [758, 277] on div "MI Mark Inosa 11:12 Aug 14 2025 Named the button "Launch Floor Explorer" and pl…" at bounding box center [716, 231] width 116 height 91
copy span "Named the button "Launch Floor Explorer" and placed the logo to the left of the…"
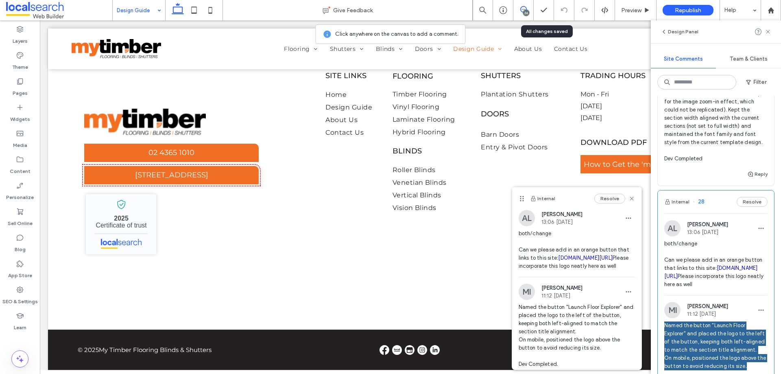
scroll to position [814, 0]
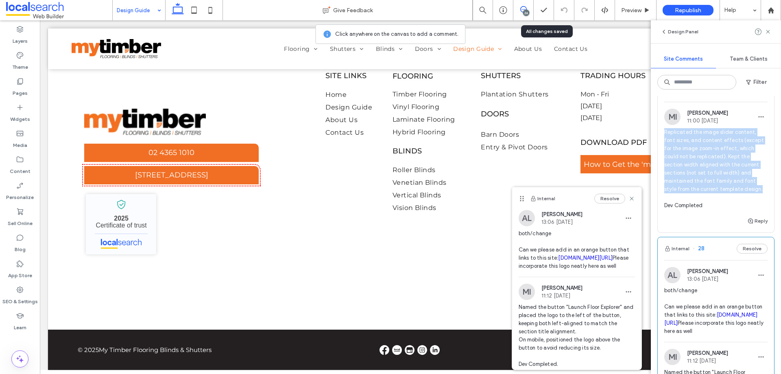
drag, startPoint x: 664, startPoint y: 155, endPoint x: 767, endPoint y: 213, distance: 118.1
click at [767, 213] on div "MI Mark Inosa 11:00 Aug 14 2025 Replicated the image slider content, font sizes…" at bounding box center [716, 162] width 116 height 107
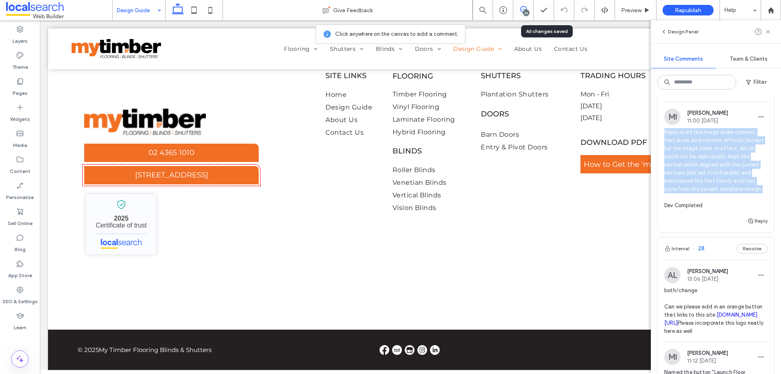
copy span "Replicated the image slider content, font sizes, and content effects (except fo…"
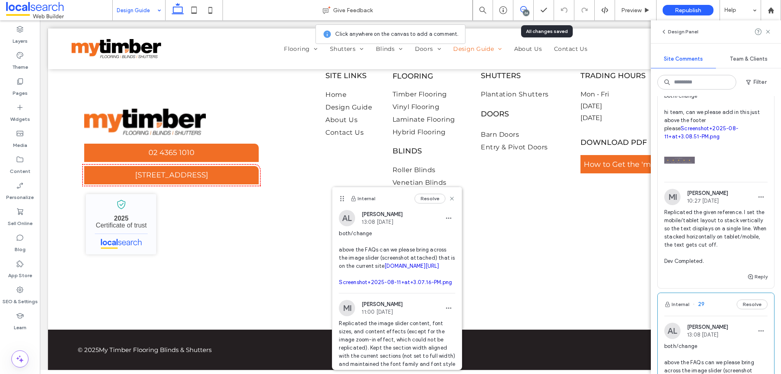
scroll to position [448, 0]
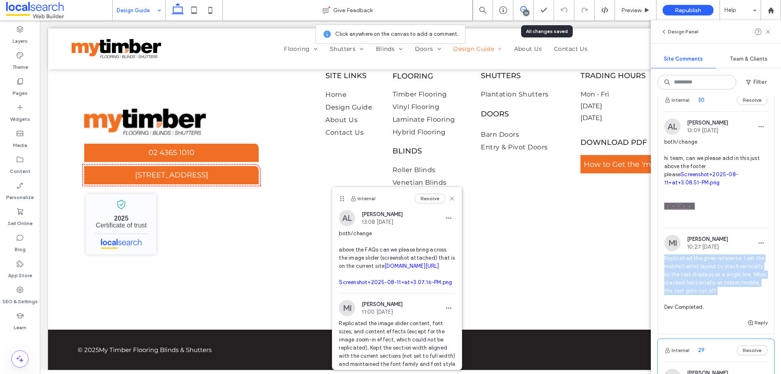
drag, startPoint x: 665, startPoint y: 283, endPoint x: 765, endPoint y: 316, distance: 105.5
click at [767, 315] on div "MI Mark Inosa 10:27 Aug 14 2025 Replicated the given reference. I set the mobil…" at bounding box center [716, 276] width 116 height 83
copy span "Replicated the given reference. I set the mobile/tablet layout to stack vertica…"
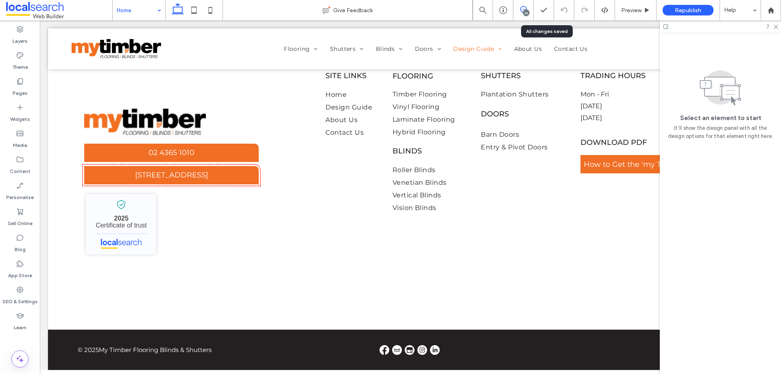
click at [521, 12] on icon at bounding box center [524, 9] width 7 height 7
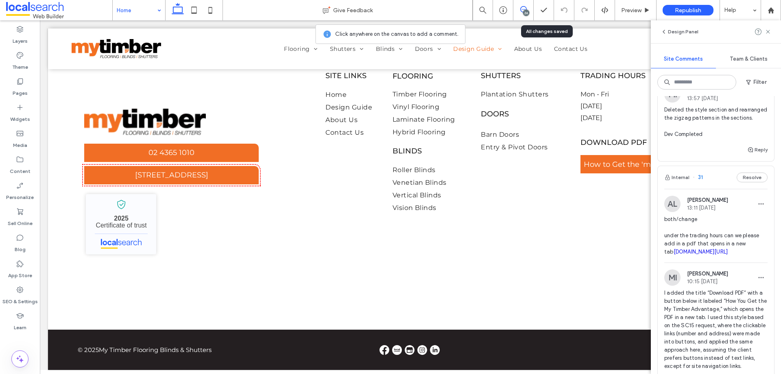
scroll to position [203, 0]
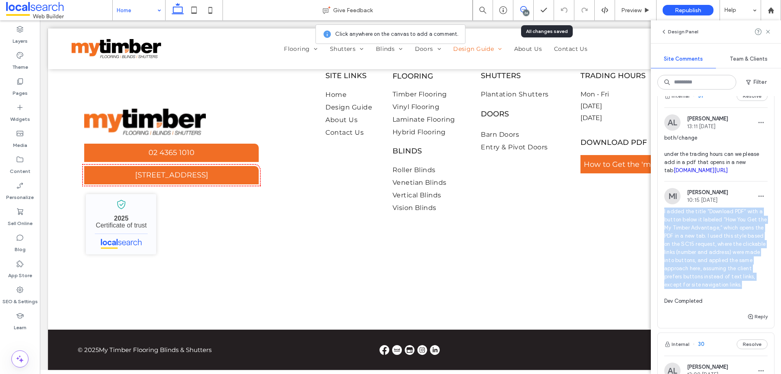
drag, startPoint x: 661, startPoint y: 228, endPoint x: 764, endPoint y: 306, distance: 128.9
click at [764, 306] on div "MI Mark Inosa 10:15 Aug 14 2025 I added the title “Download PDF” with a button …" at bounding box center [716, 250] width 116 height 124
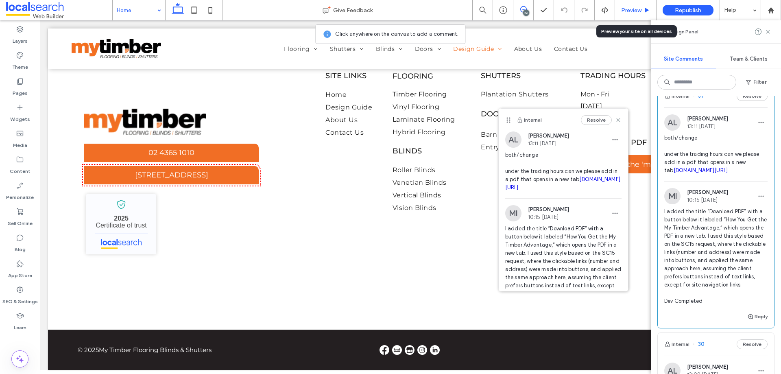
click at [630, 12] on span "Preview" at bounding box center [631, 10] width 20 height 7
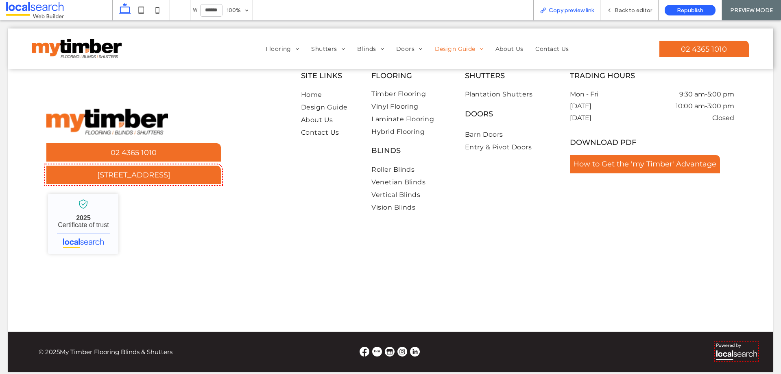
click at [562, 6] on div "Copy preview link" at bounding box center [567, 10] width 67 height 20
click at [568, 14] on div "Copy preview link" at bounding box center [567, 10] width 67 height 20
click at [550, 8] on span "Copy preview link" at bounding box center [571, 10] width 45 height 7
click at [624, 9] on span "Back to editor" at bounding box center [633, 10] width 37 height 7
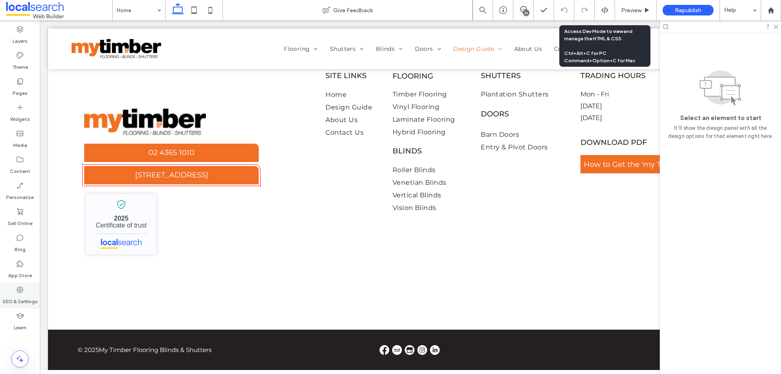
click at [28, 290] on div "SEO & Settings" at bounding box center [20, 295] width 40 height 26
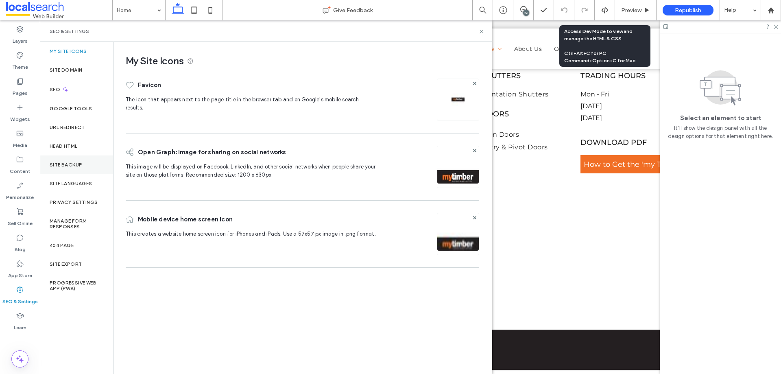
click at [68, 168] on div "Site Backup" at bounding box center [76, 164] width 73 height 19
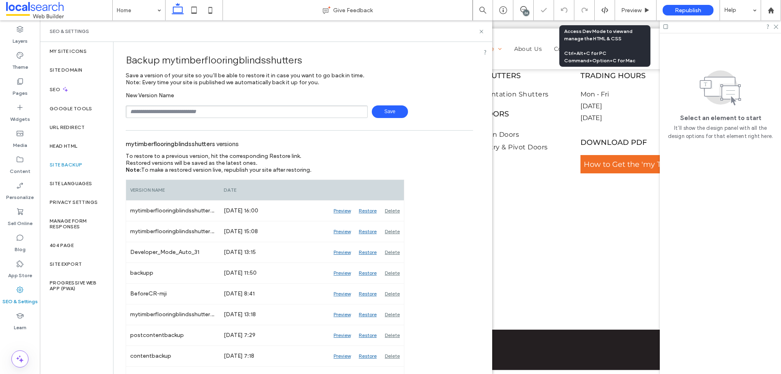
click at [214, 109] on input "text" at bounding box center [247, 111] width 242 height 13
type input "**********"
click at [394, 114] on span "Save" at bounding box center [390, 111] width 36 height 13
click at [481, 31] on icon at bounding box center [482, 31] width 6 height 6
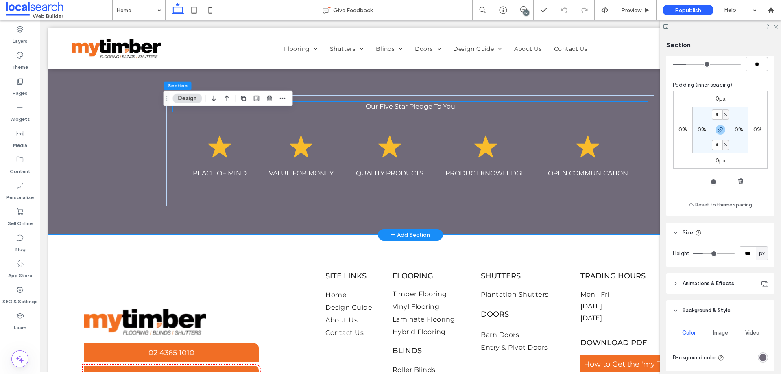
click at [225, 112] on p "Our Five Star Pledge To You" at bounding box center [410, 107] width 475 height 10
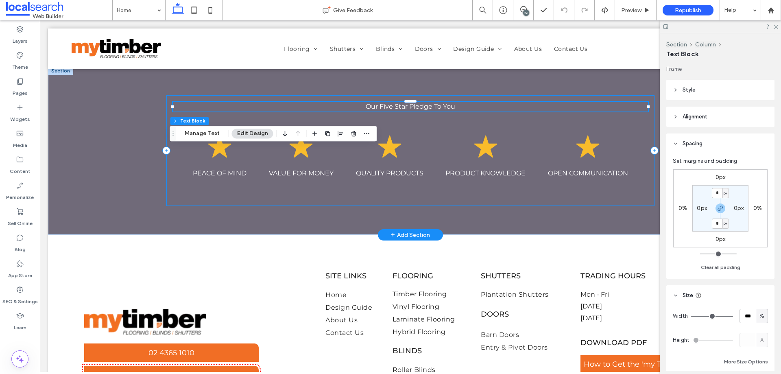
click at [173, 171] on div "Star Icon PEACE OF MIND Star Icon VALUE FOR MONEY Star Icon QUALITY PRODUCTS St…" at bounding box center [410, 160] width 475 height 78
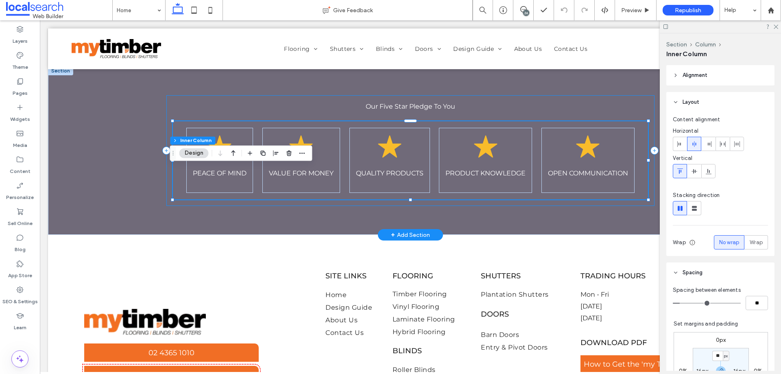
click at [166, 172] on div "Our Five Star Pledge To You Star Icon PEACE OF MIND Star Icon VALUE FOR MONEY S…" at bounding box center [410, 150] width 488 height 111
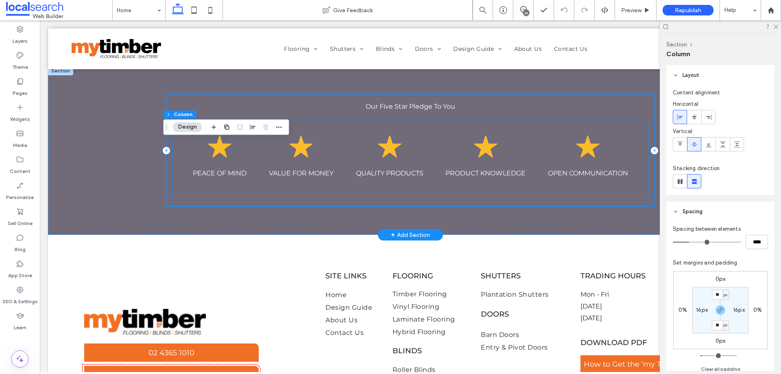
click at [178, 178] on div "Star Icon PEACE OF MIND Star Icon VALUE FOR MONEY Star Icon QUALITY PRODUCTS St…" at bounding box center [410, 160] width 475 height 78
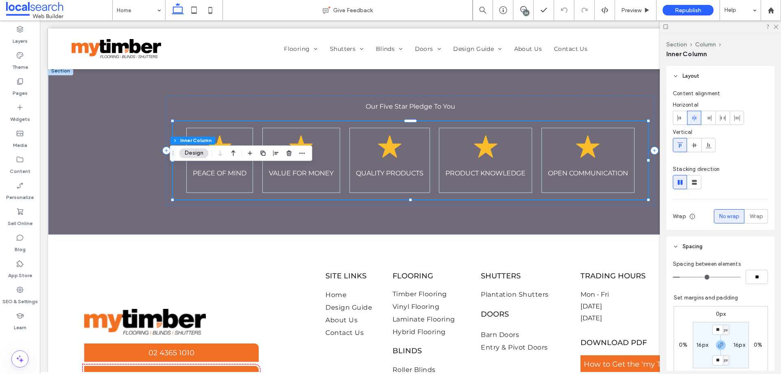
scroll to position [41, 0]
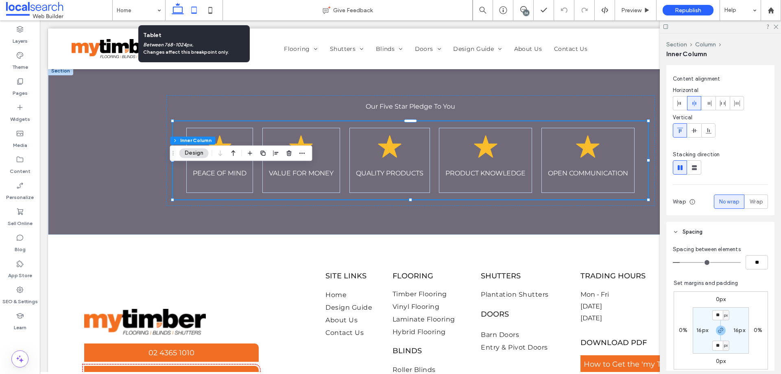
click at [196, 13] on use at bounding box center [194, 10] width 5 height 7
type input "**"
type input "****"
type input "*"
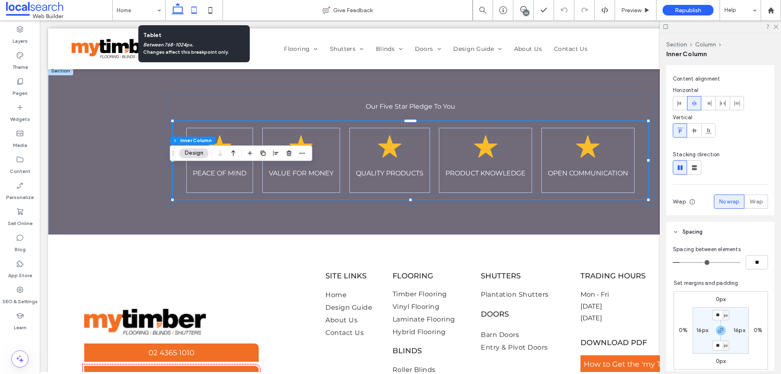
type input "*"
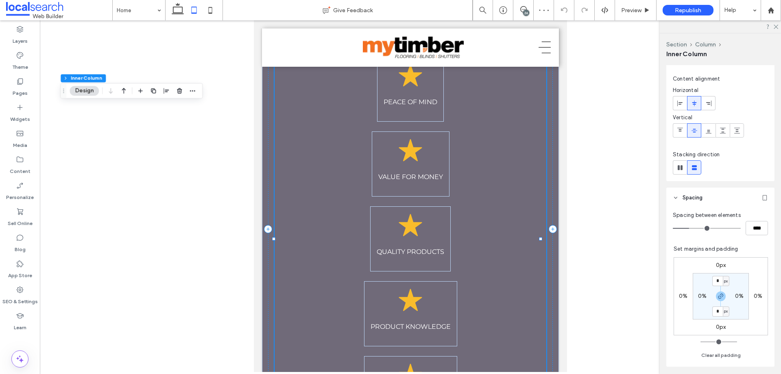
scroll to position [0, 0]
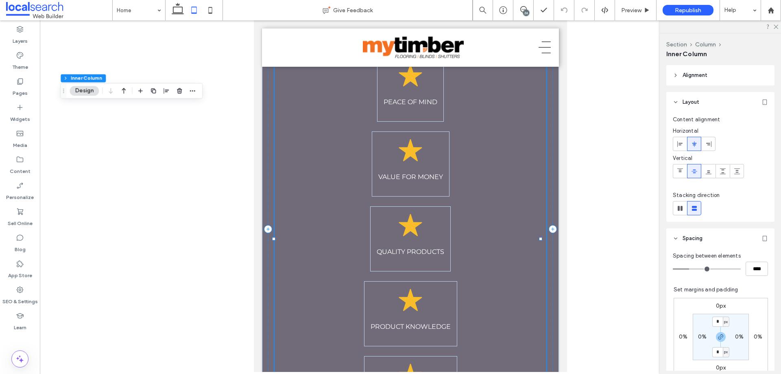
click at [317, 125] on div "Star Icon PEACE OF MIND Star Icon VALUE FOR MONEY Star Icon QUALITY PRODUCTS St…" at bounding box center [411, 239] width 272 height 378
click at [184, 10] on icon at bounding box center [178, 10] width 16 height 16
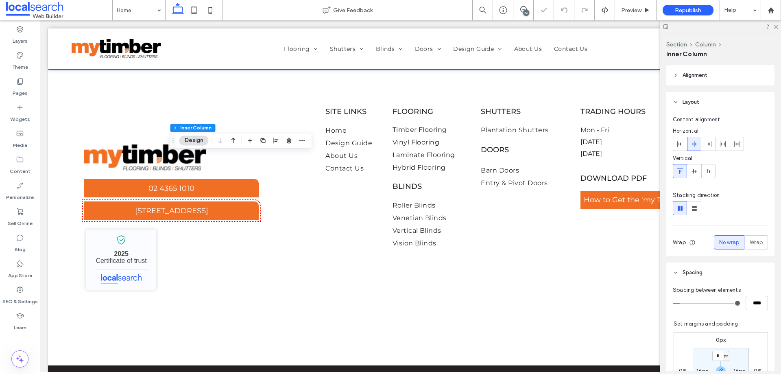
type input "*"
type input "**"
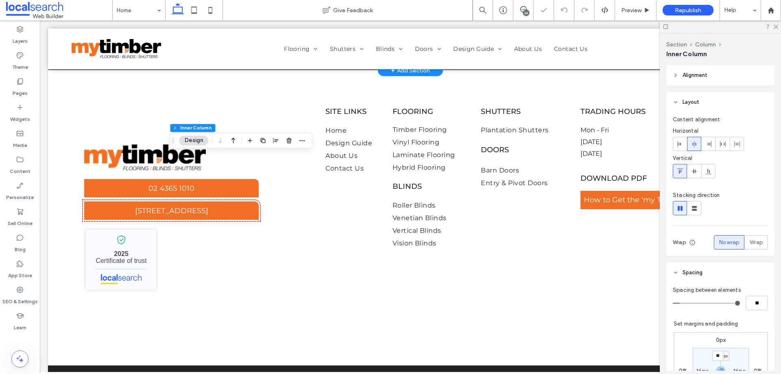
scroll to position [2353, 0]
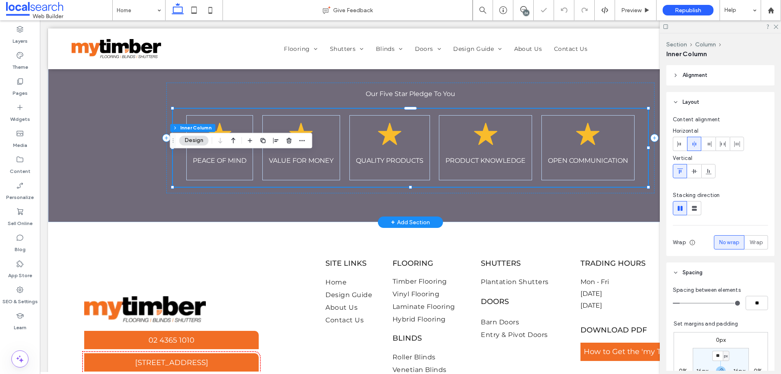
click at [173, 187] on div "Star Icon PEACE OF MIND Star Icon VALUE FOR MONEY Star Icon QUALITY PRODUCTS St…" at bounding box center [410, 148] width 475 height 78
click at [750, 243] on span "Wrap" at bounding box center [756, 243] width 13 height 8
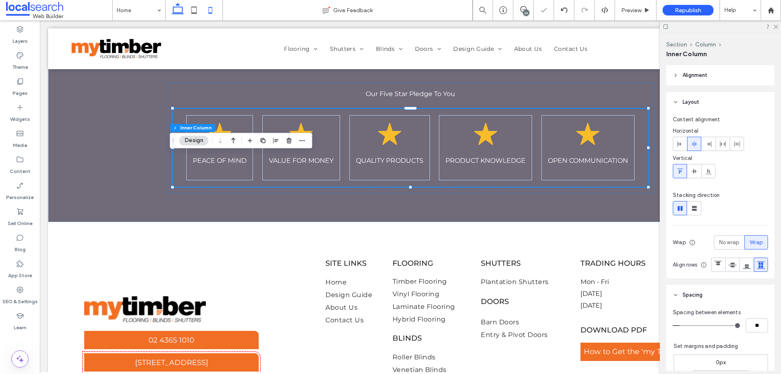
click at [210, 7] on icon at bounding box center [210, 10] width 16 height 16
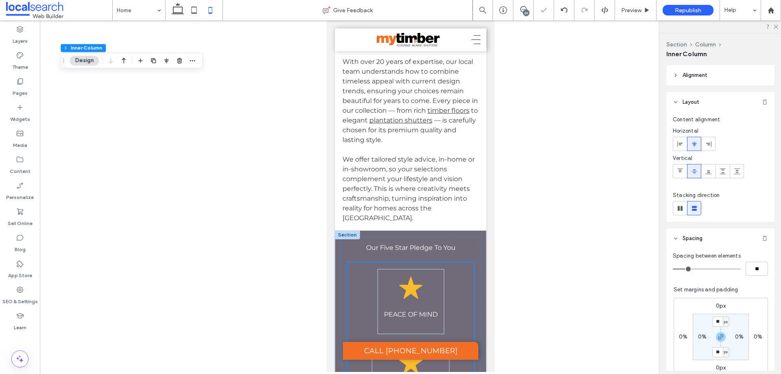
type input "**"
type input "****"
type input "*"
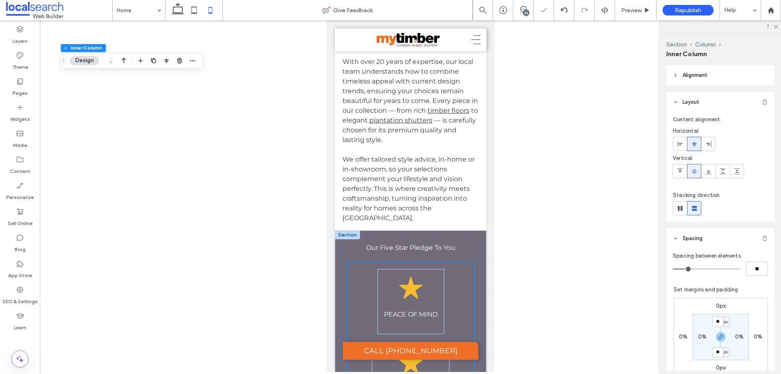
type input "*"
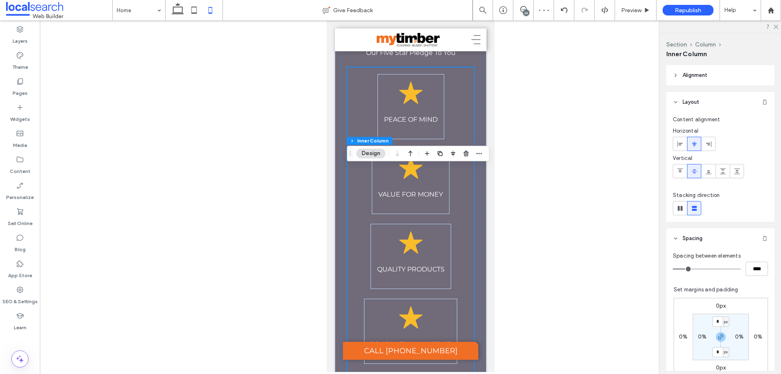
scroll to position [2531, 0]
click at [683, 210] on use at bounding box center [680, 208] width 5 height 5
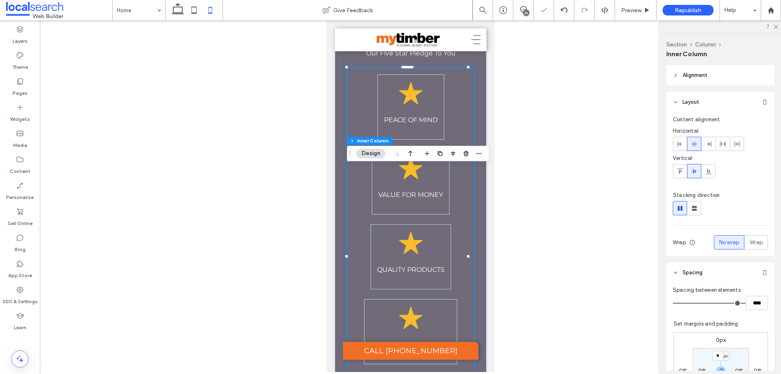
type input "*"
type input "**"
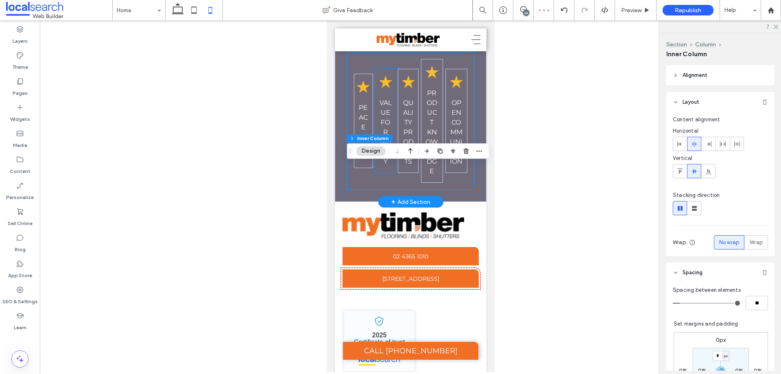
scroll to position [2571, 0]
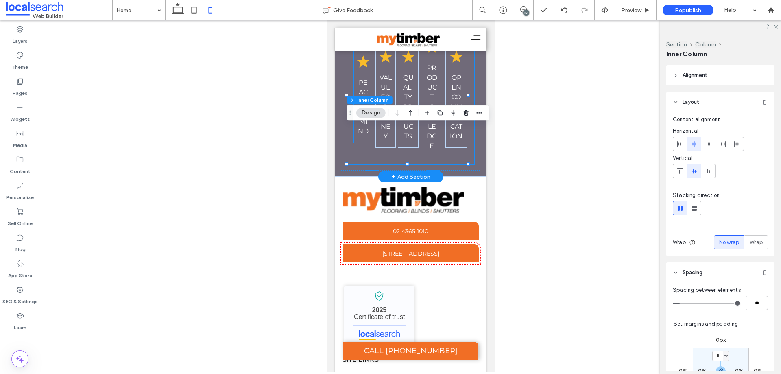
click at [367, 143] on div "Star Icon PEACE OF MIND" at bounding box center [363, 95] width 19 height 94
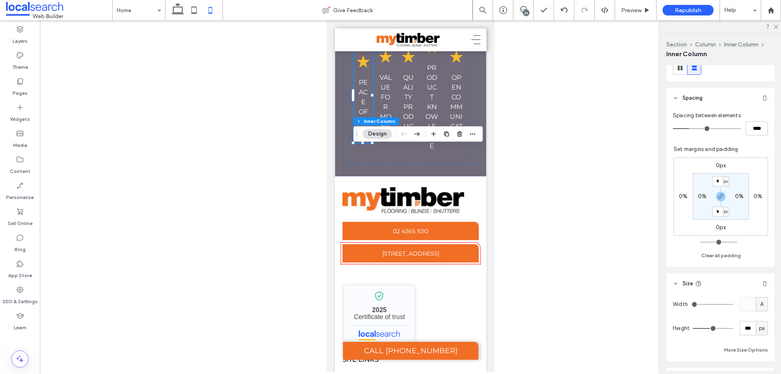
scroll to position [203, 0]
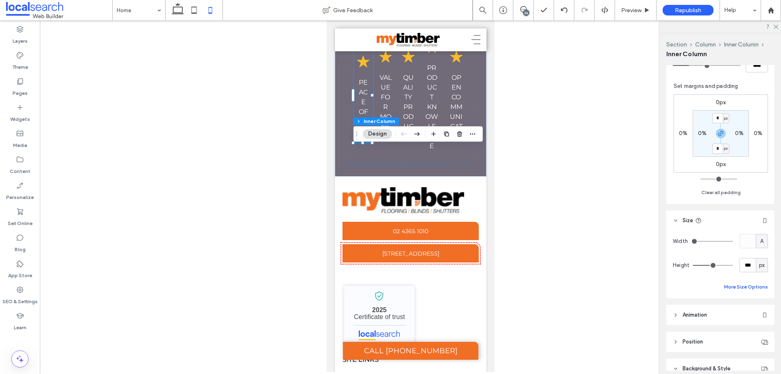
click at [726, 289] on button "More Size Options" at bounding box center [746, 287] width 44 height 10
click at [18, 41] on label "Layers" at bounding box center [20, 38] width 15 height 11
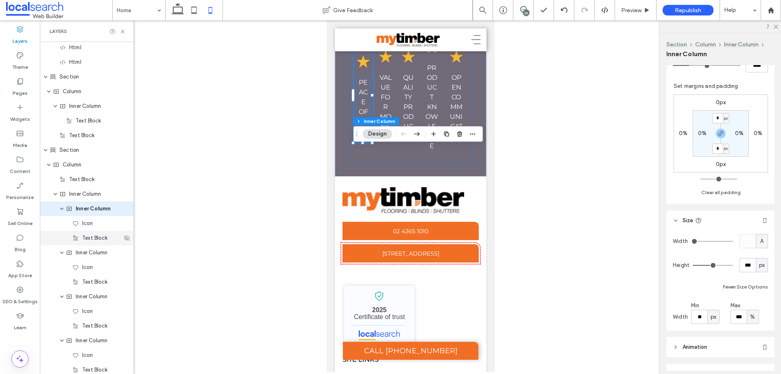
scroll to position [1966, 0]
click at [61, 208] on icon "expand Inner Column" at bounding box center [61, 208] width 5 height 7
click at [61, 221] on icon "expand Inner Column" at bounding box center [61, 222] width 5 height 7
click at [61, 238] on icon "expand Inner Column" at bounding box center [61, 237] width 5 height 7
click at [63, 251] on icon "expand Inner Column" at bounding box center [61, 252] width 5 height 7
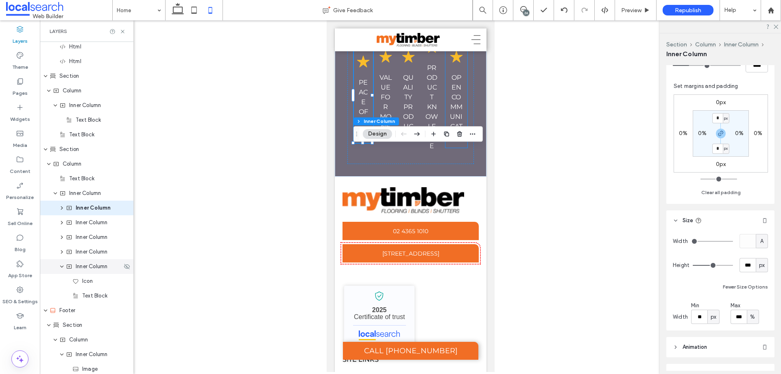
click at [62, 265] on icon "expand Inner Column" at bounding box center [61, 266] width 5 height 7
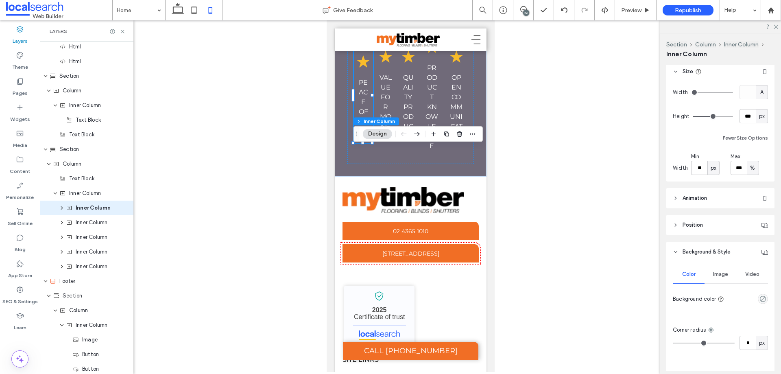
scroll to position [366, 0]
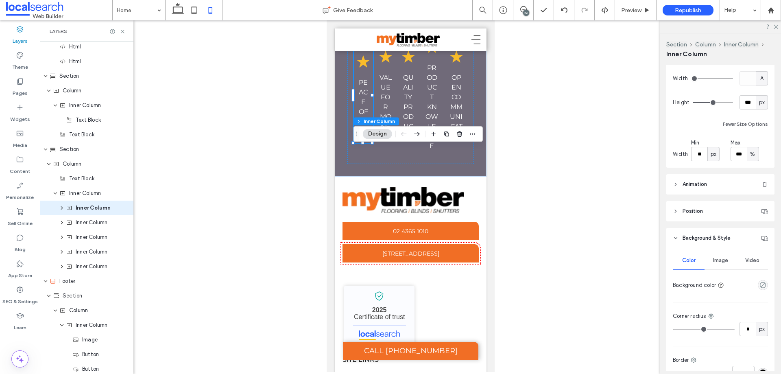
click at [714, 153] on span "px" at bounding box center [714, 154] width 6 height 8
click at [714, 186] on span "%" at bounding box center [713, 183] width 5 height 8
click at [702, 155] on input "****" at bounding box center [699, 154] width 16 height 14
type input "***"
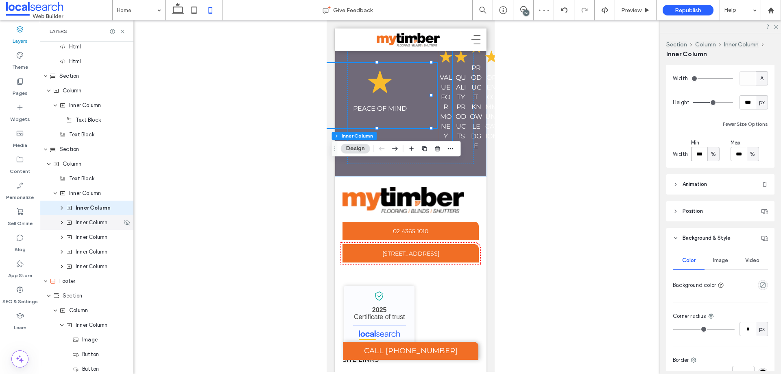
click at [81, 225] on span "Inner Column" at bounding box center [92, 223] width 32 height 8
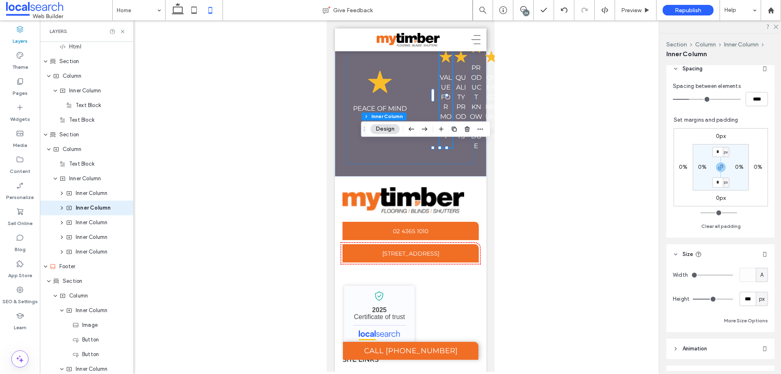
scroll to position [203, 0]
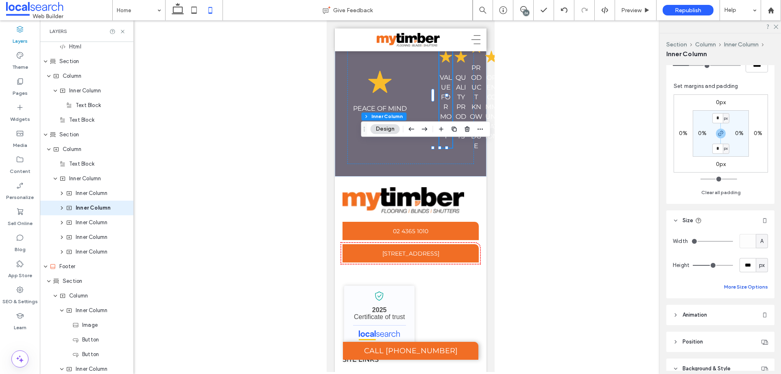
click at [730, 285] on button "More Size Options" at bounding box center [746, 287] width 44 height 10
click at [716, 317] on span "px" at bounding box center [714, 317] width 6 height 8
click at [714, 260] on span "%" at bounding box center [713, 260] width 5 height 8
click at [706, 315] on input "****" at bounding box center [699, 317] width 16 height 14
type input "***"
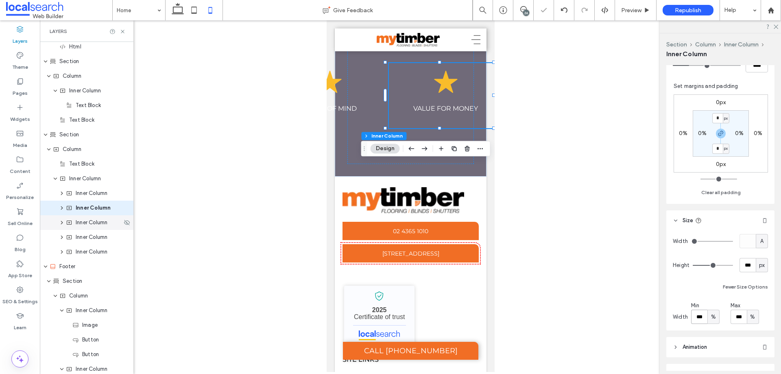
click at [80, 224] on span "Inner Column" at bounding box center [92, 223] width 32 height 8
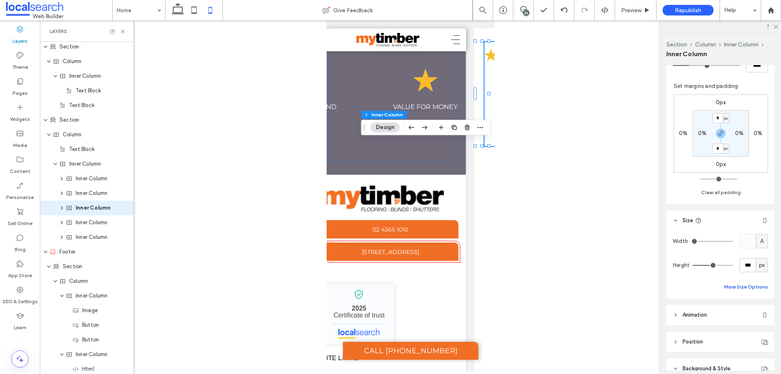
click at [740, 283] on button "More Size Options" at bounding box center [746, 287] width 44 height 10
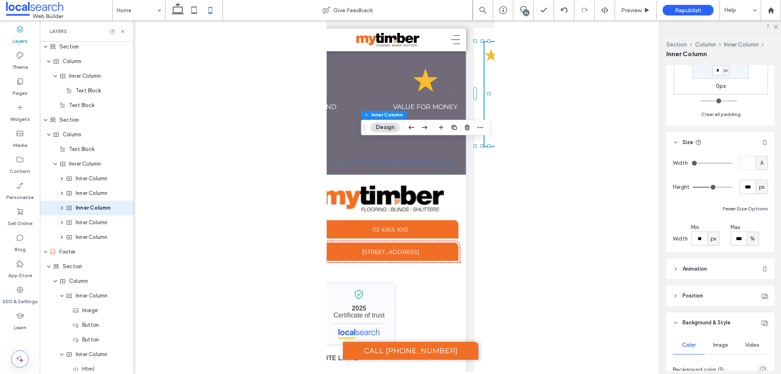
scroll to position [285, 0]
click at [712, 232] on span "px" at bounding box center [714, 236] width 6 height 8
click at [717, 270] on div "%" at bounding box center [713, 264] width 11 height 14
click at [702, 236] on input "****" at bounding box center [699, 235] width 16 height 14
type input "***"
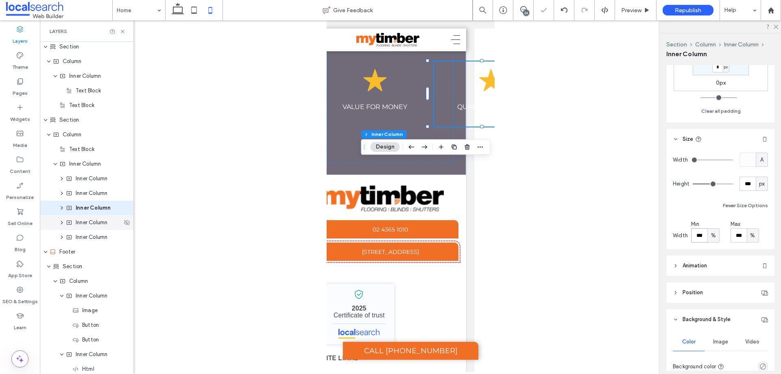
click at [78, 229] on div "Inner Column" at bounding box center [87, 222] width 94 height 15
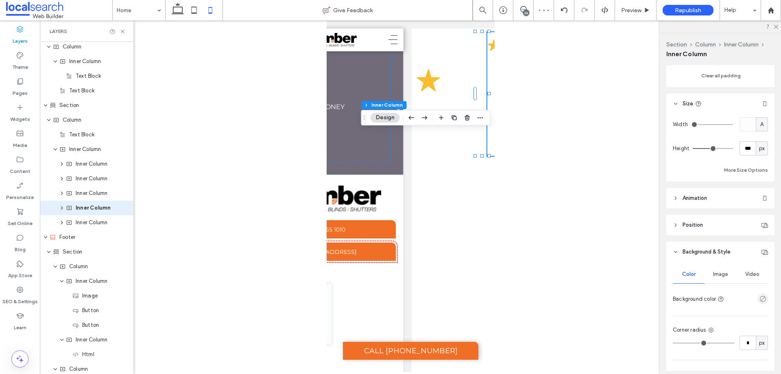
scroll to position [326, 0]
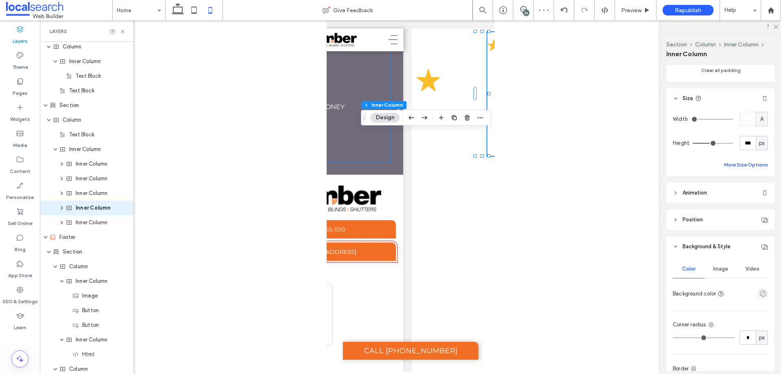
click at [738, 163] on button "More Size Options" at bounding box center [746, 165] width 44 height 10
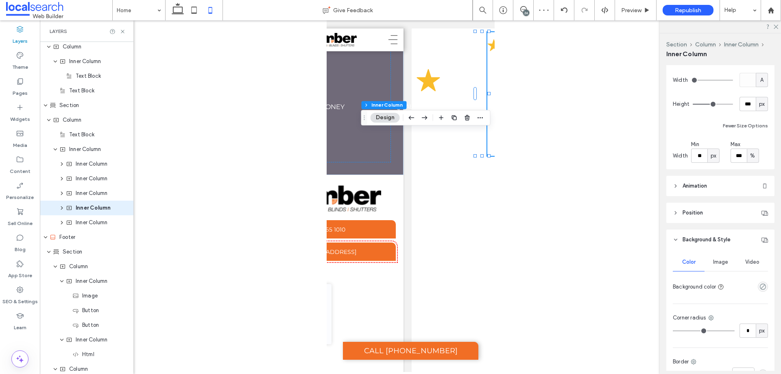
scroll to position [366, 0]
click at [713, 159] on div "px" at bounding box center [714, 154] width 12 height 14
drag, startPoint x: 714, startPoint y: 182, endPoint x: 711, endPoint y: 177, distance: 6.2
click at [711, 177] on div "%" at bounding box center [713, 182] width 11 height 14
click at [700, 155] on input "****" at bounding box center [699, 154] width 16 height 14
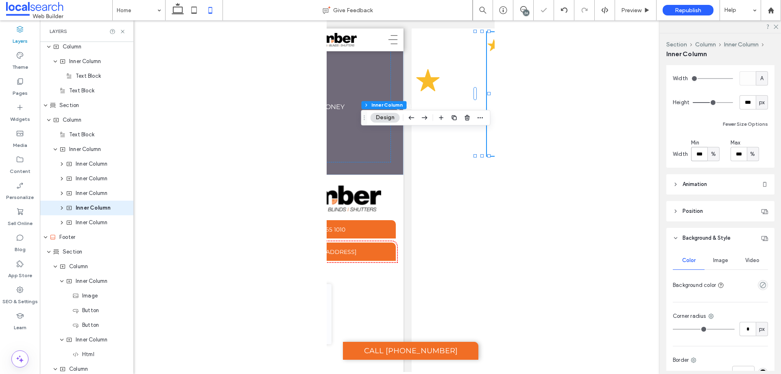
type input "***"
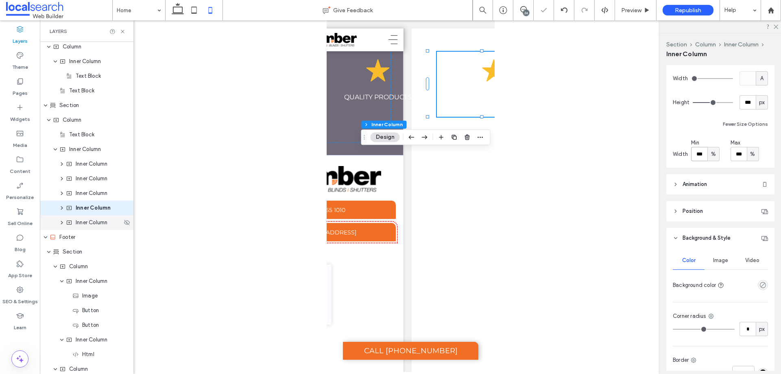
click at [90, 225] on span "Inner Column" at bounding box center [92, 223] width 32 height 8
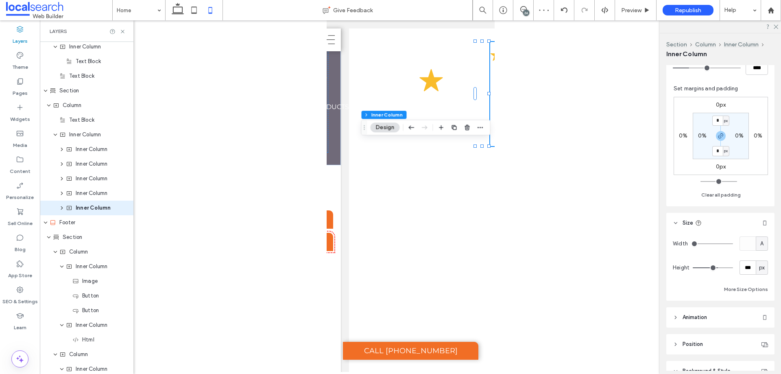
scroll to position [244, 0]
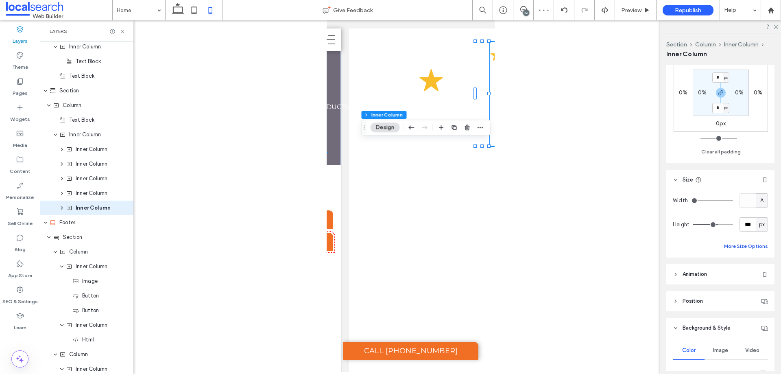
click at [727, 249] on button "More Size Options" at bounding box center [746, 246] width 44 height 10
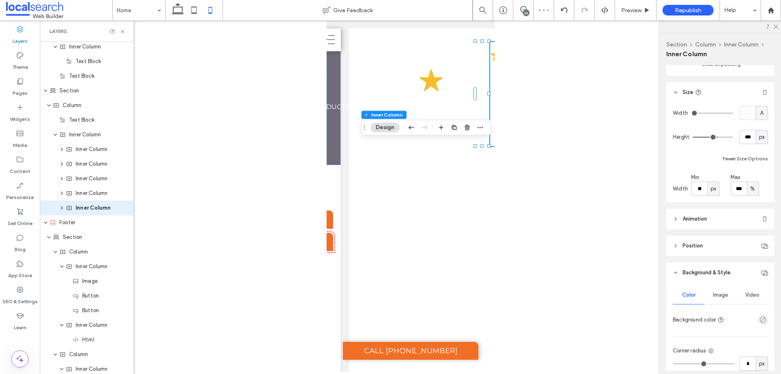
scroll to position [366, 0]
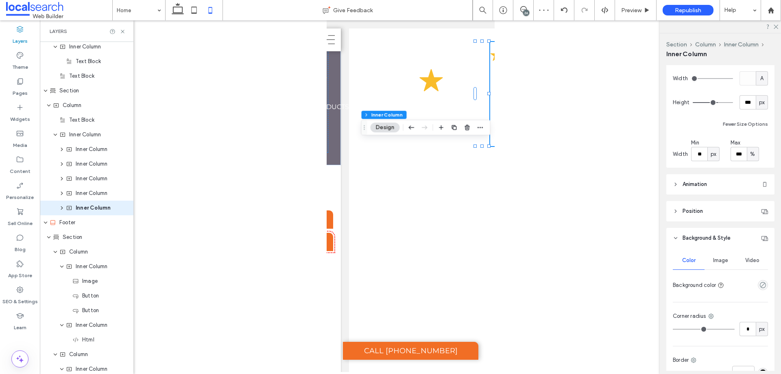
click at [713, 149] on div "px" at bounding box center [714, 154] width 12 height 14
click at [715, 184] on span "%" at bounding box center [713, 183] width 5 height 8
click at [706, 158] on input "****" at bounding box center [699, 154] width 16 height 14
type input "***"
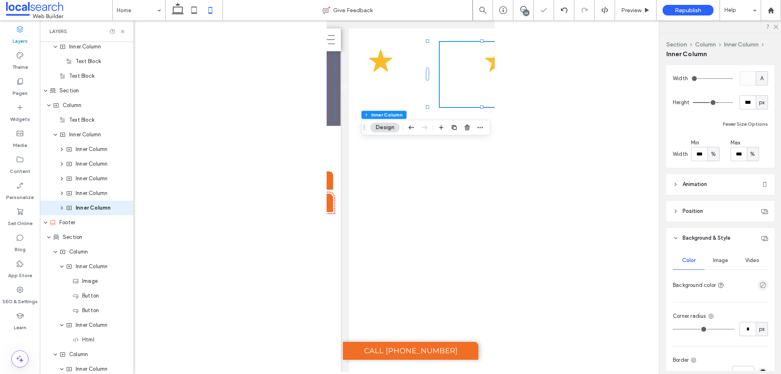
click at [328, 120] on div "Our Five Star Pledge To You Star Icon PEACE OF MIND Star Icon VALUE FOR MONEY S…" at bounding box center [265, 64] width 140 height 111
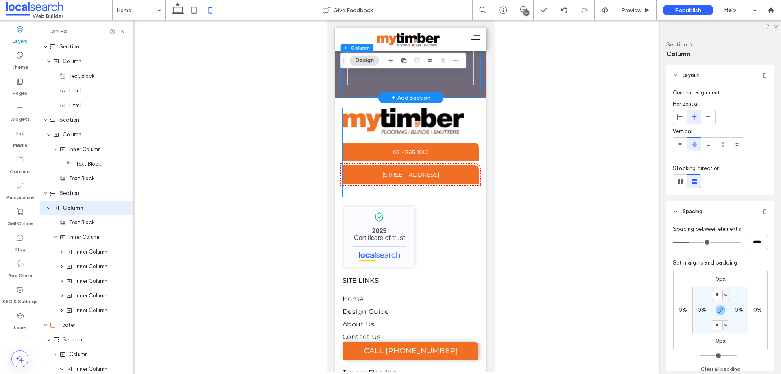
scroll to position [2523, 0]
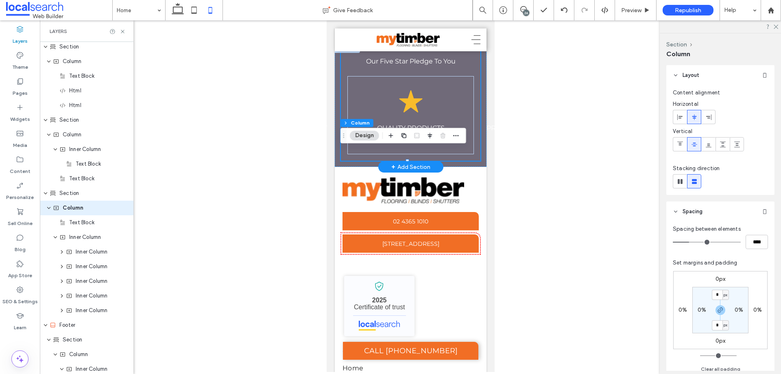
click at [343, 161] on div "Our Five Star Pledge To You Star Icon PEACE OF MIND Star Icon VALUE FOR MONEY S…" at bounding box center [411, 105] width 140 height 111
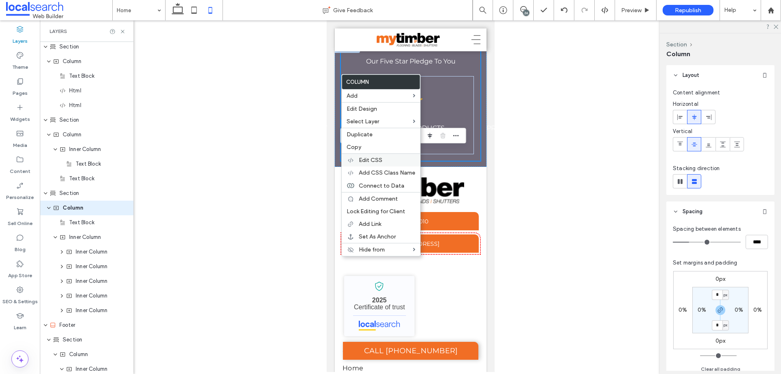
click at [381, 163] on span "Edit CSS" at bounding box center [371, 160] width 24 height 7
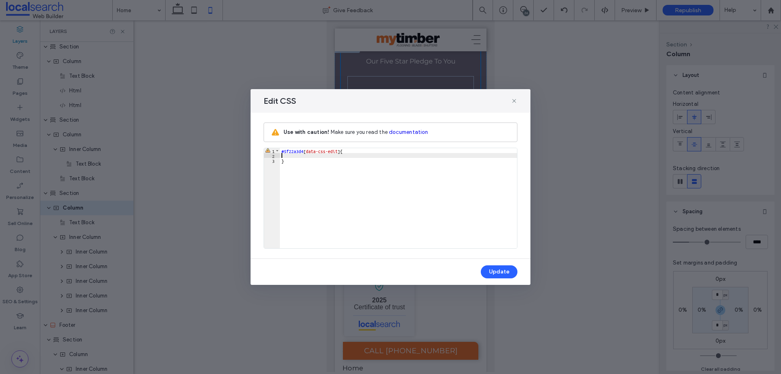
click at [300, 158] on div "#5f22a3d4 [ data-css-edit ] { }" at bounding box center [398, 203] width 237 height 110
type textarea "**"
click at [499, 271] on button "Update" at bounding box center [499, 271] width 37 height 13
click at [516, 98] on icon at bounding box center [514, 101] width 7 height 7
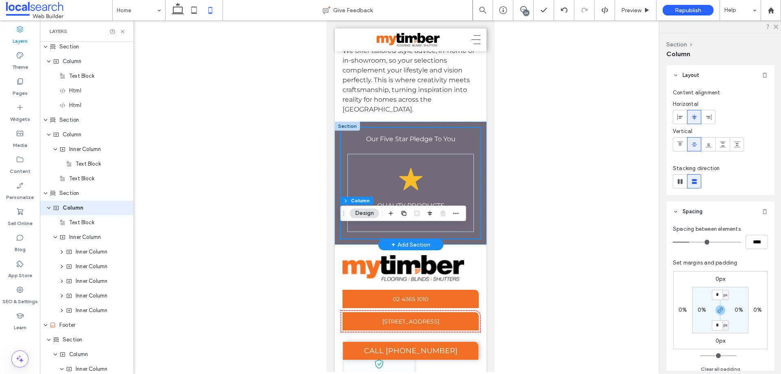
scroll to position [2441, 0]
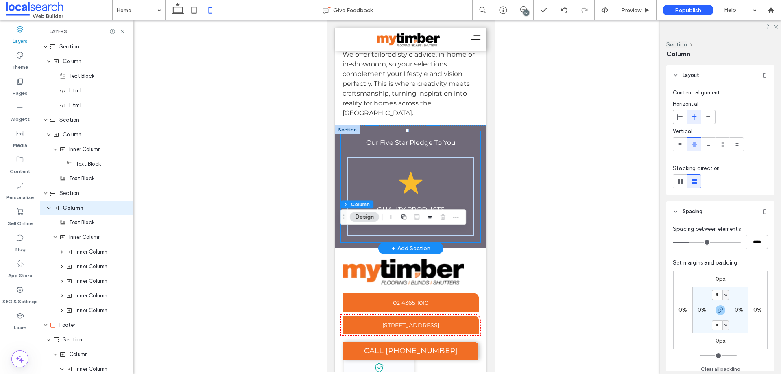
click at [342, 242] on div "Our Five Star Pledge To You Star Icon PEACE OF MIND Star Icon VALUE FOR MONEY S…" at bounding box center [411, 186] width 140 height 111
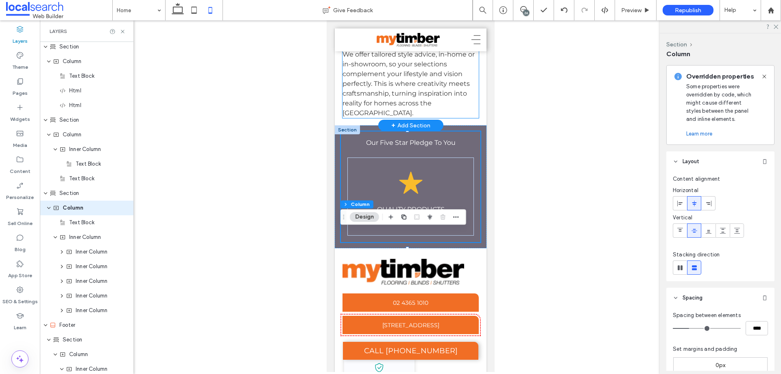
click at [410, 50] on p at bounding box center [410, 45] width 137 height 10
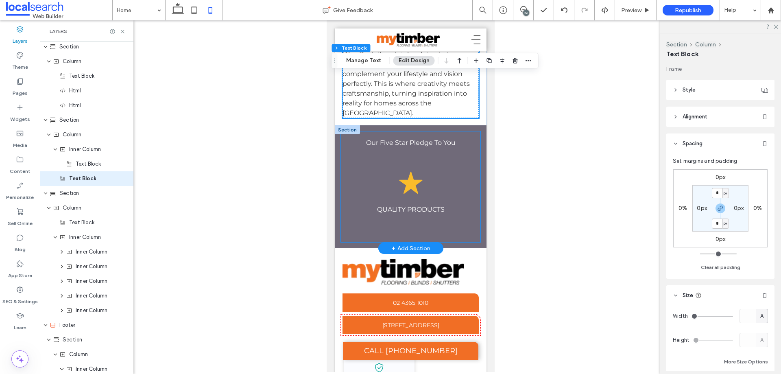
scroll to position [1893, 0]
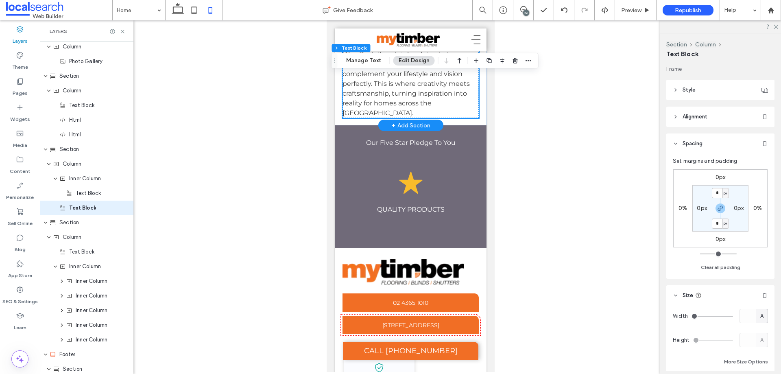
click at [396, 130] on div "+ Add Section" at bounding box center [410, 125] width 39 height 9
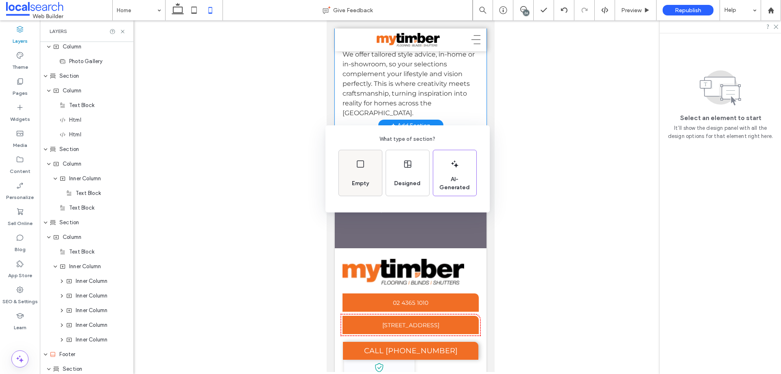
drag, startPoint x: 370, startPoint y: 168, endPoint x: 44, endPoint y: 148, distance: 327.0
click at [370, 168] on div "Empty" at bounding box center [360, 173] width 43 height 46
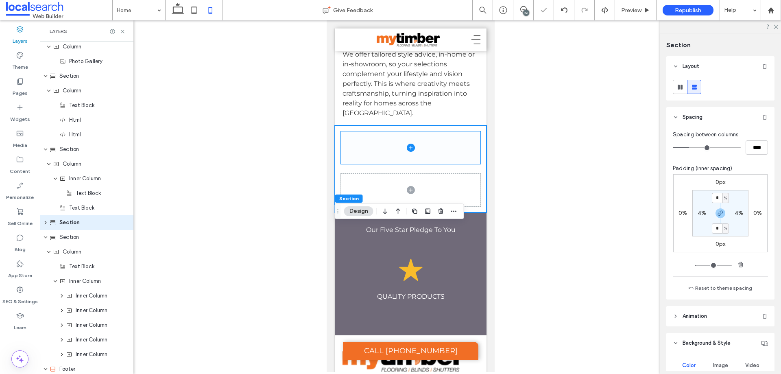
scroll to position [1907, 0]
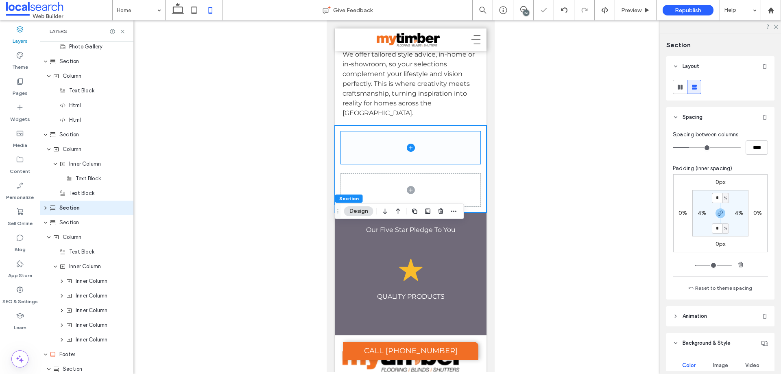
click at [409, 152] on icon at bounding box center [411, 148] width 8 height 8
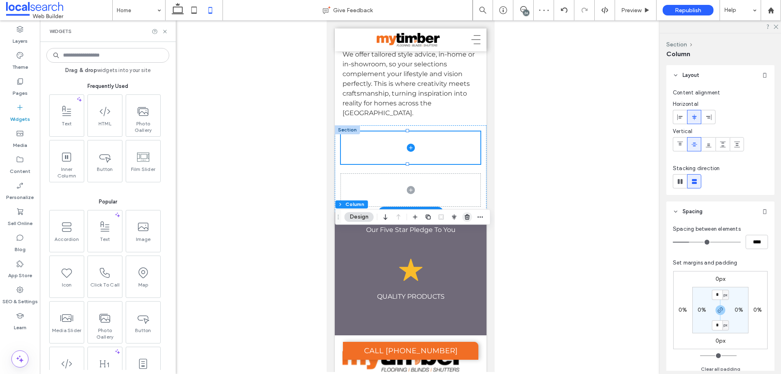
scroll to position [1922, 0]
click at [466, 216] on icon "button" at bounding box center [467, 217] width 7 height 7
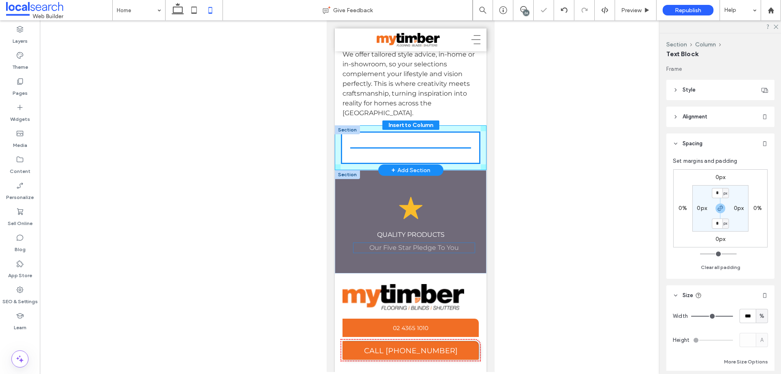
scroll to position [42, 0]
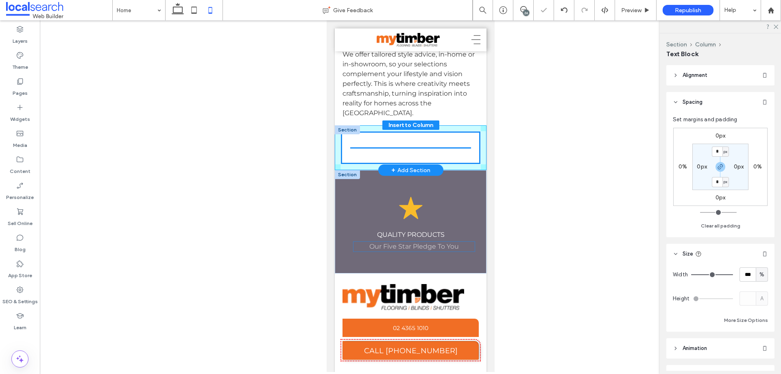
drag, startPoint x: 408, startPoint y: 287, endPoint x: 415, endPoint y: 247, distance: 40.0
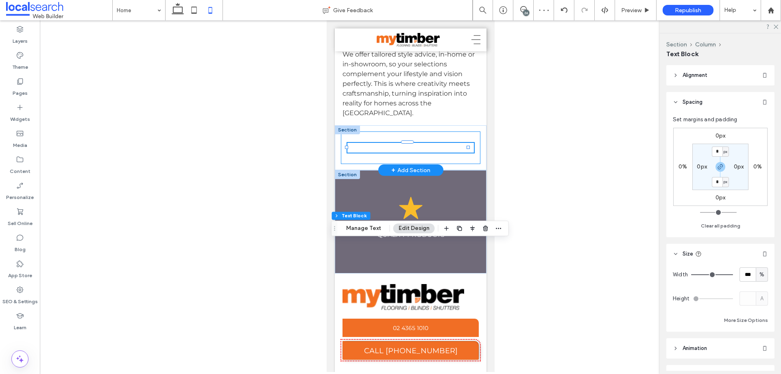
click at [379, 164] on div "Our Five Star Pledge To You" at bounding box center [411, 147] width 140 height 33
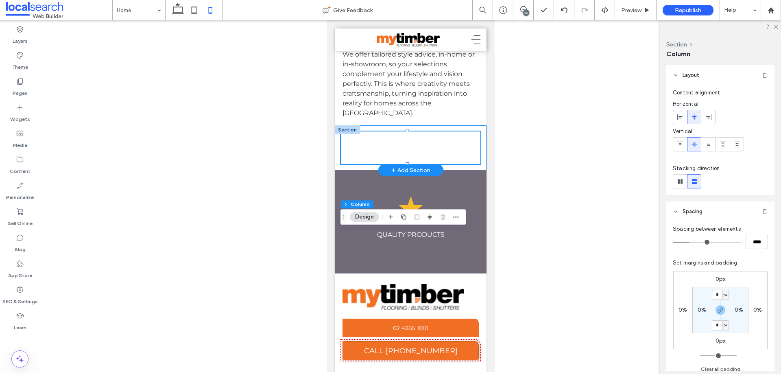
click at [366, 170] on div "Our Five Star Pledge To You" at bounding box center [411, 147] width 152 height 45
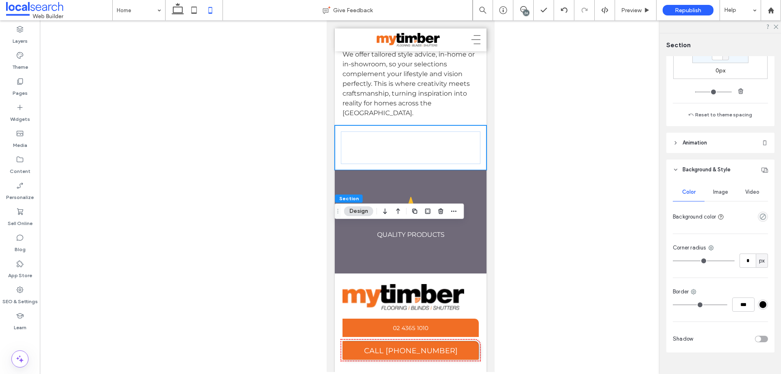
scroll to position [188, 0]
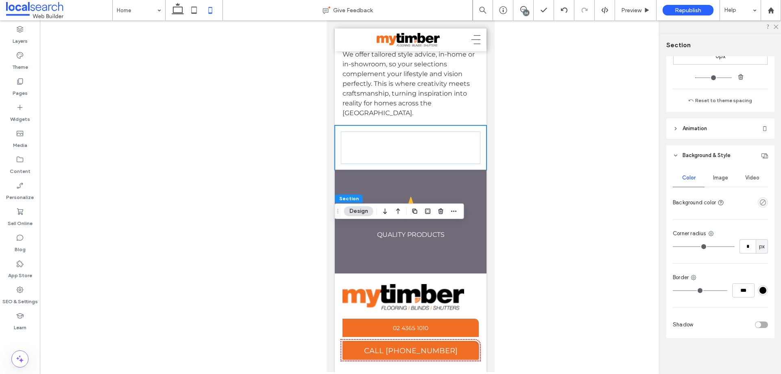
click at [766, 196] on div "Color Image Video Background color Corner radius * px Border *** Shadow" at bounding box center [721, 252] width 108 height 173
click at [764, 203] on div "empty color" at bounding box center [763, 202] width 10 height 10
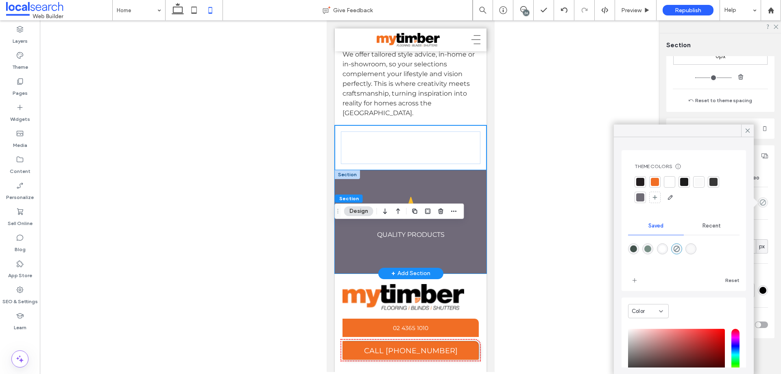
click at [339, 274] on div "Star Icon PEACE OF MIND Star Icon VALUE FOR MONEY Star Icon QUALITY PRODUCTS St…" at bounding box center [411, 221] width 152 height 103
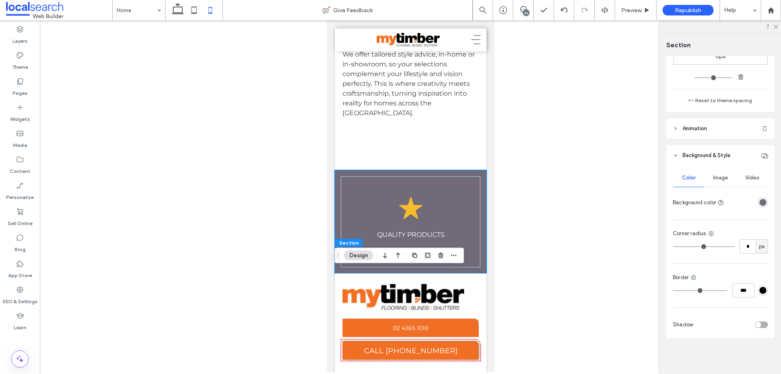
click at [760, 201] on div "rgba(112, 106, 121, 1)" at bounding box center [763, 202] width 7 height 7
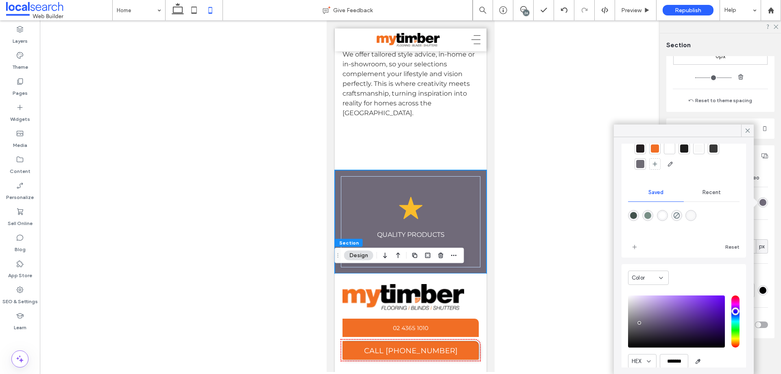
scroll to position [65, 0]
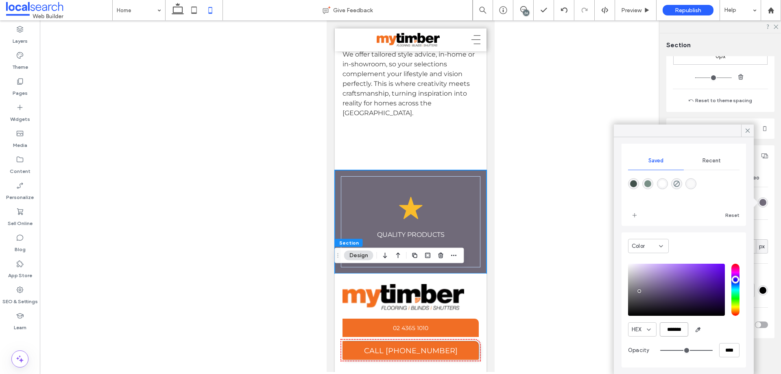
click at [676, 336] on input "*******" at bounding box center [674, 329] width 28 height 14
click at [368, 170] on div "Our Five Star Pledge To You" at bounding box center [411, 147] width 152 height 45
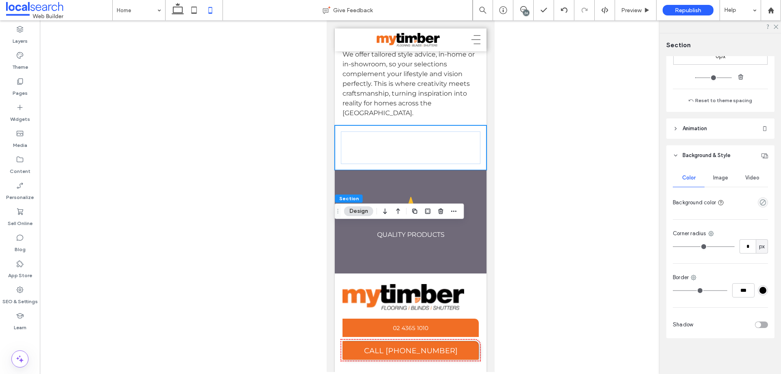
scroll to position [106, 0]
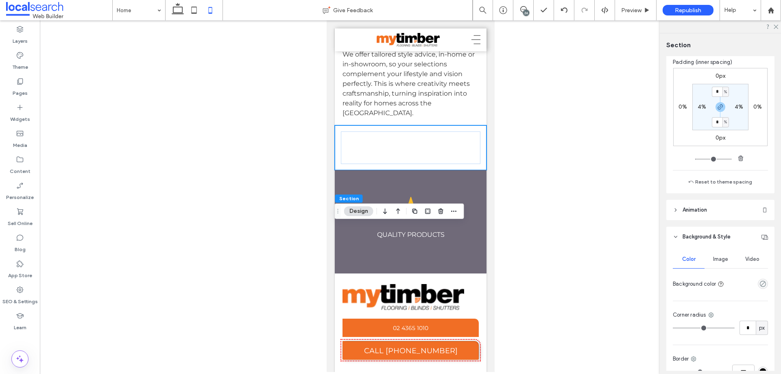
click at [758, 280] on div "empty color" at bounding box center [763, 284] width 10 height 10
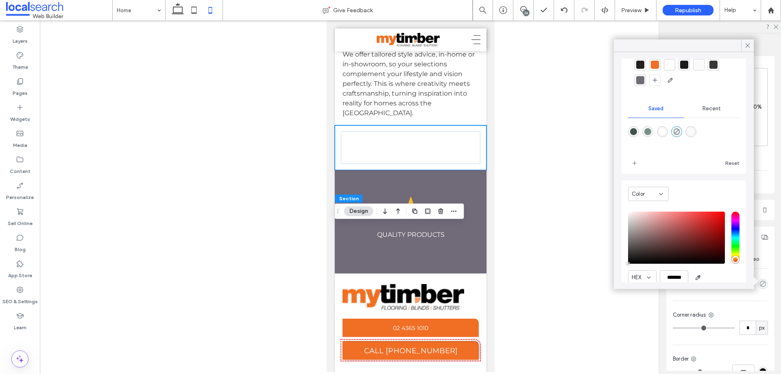
scroll to position [65, 0]
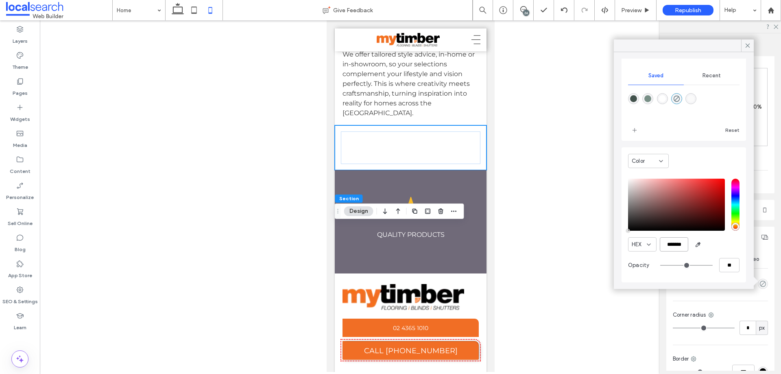
click at [678, 247] on input "*******" at bounding box center [674, 244] width 28 height 14
paste input "color picker textbox"
type input "*******"
type input "***"
type input "****"
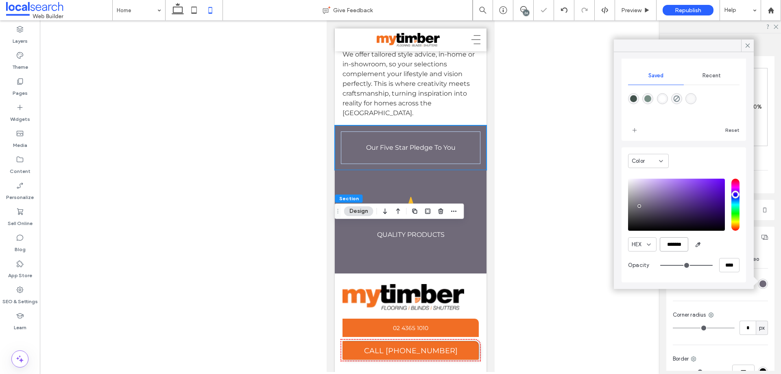
type input "*******"
click at [626, 255] on div "Color HEX ******* Opacity ****" at bounding box center [684, 214] width 125 height 135
click at [751, 48] on icon at bounding box center [747, 45] width 7 height 7
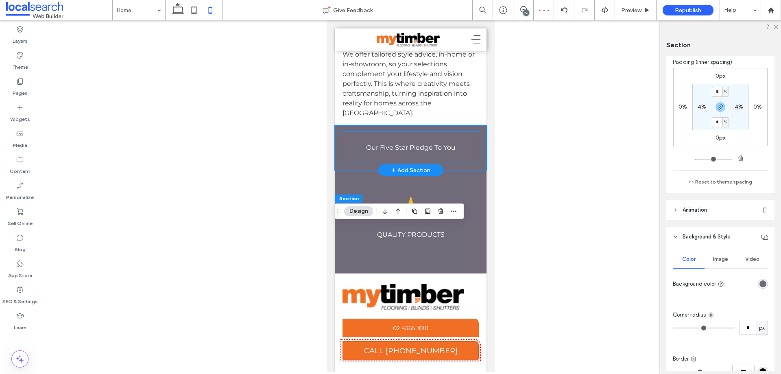
click at [397, 164] on div "Our Five Star Pledge To You" at bounding box center [411, 147] width 140 height 33
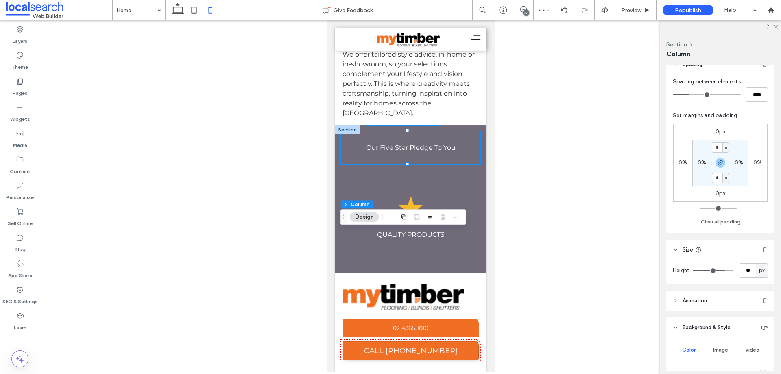
scroll to position [244, 0]
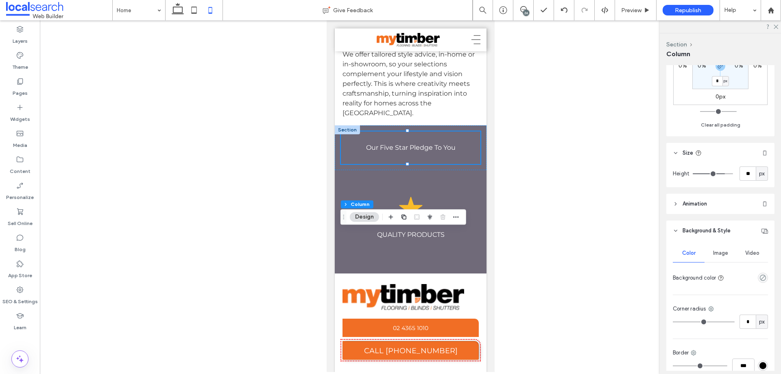
type input "**"
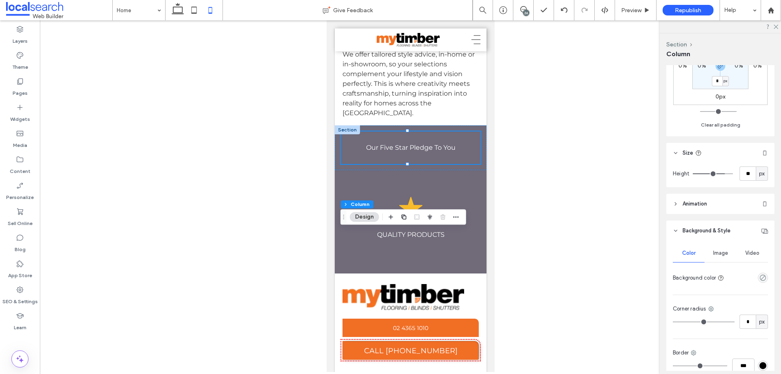
type input "**"
type input "*"
drag, startPoint x: 718, startPoint y: 174, endPoint x: 659, endPoint y: 174, distance: 58.2
type input "*"
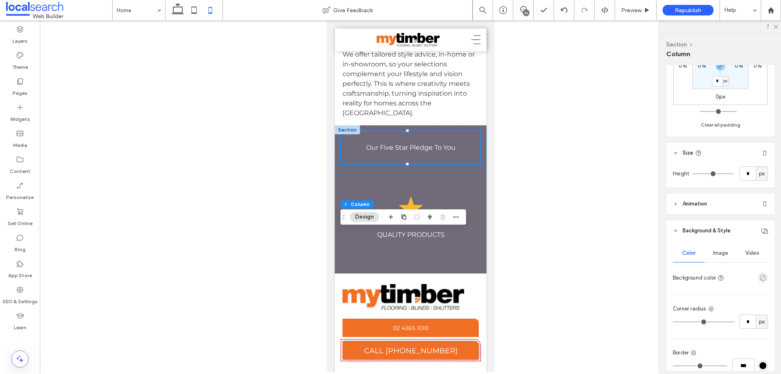
click at [693, 174] on input "range" at bounding box center [713, 173] width 40 height 1
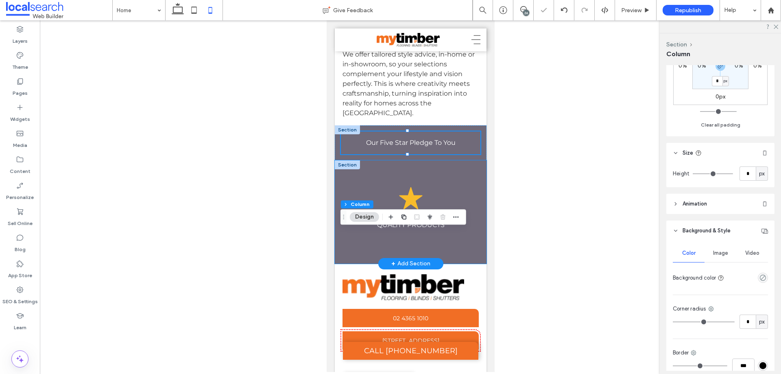
click at [402, 263] on div "Star Icon PEACE OF MIND Star Icon VALUE FOR MONEY Star Icon QUALITY PRODUCTS St…" at bounding box center [411, 211] width 152 height 103
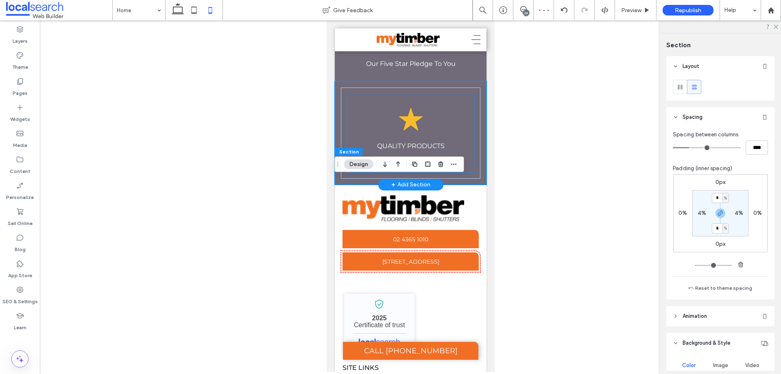
scroll to position [2482, 0]
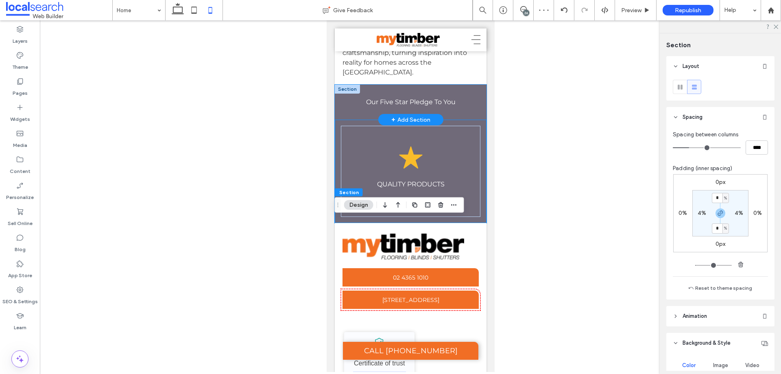
click at [466, 120] on div "Our Five Star Pledge To You" at bounding box center [411, 102] width 152 height 35
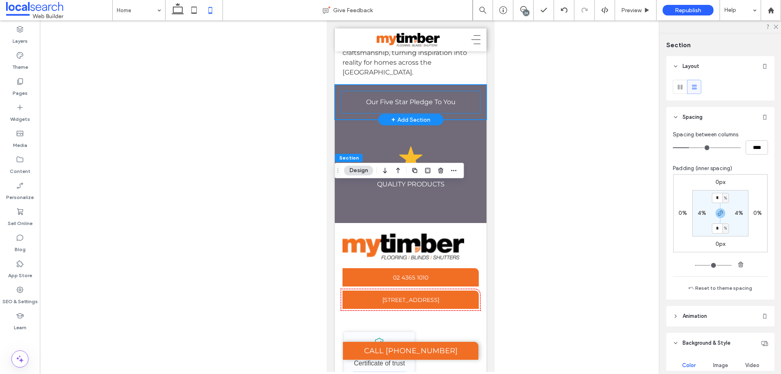
click at [418, 114] on div "Our Five Star Pledge To You" at bounding box center [411, 102] width 140 height 23
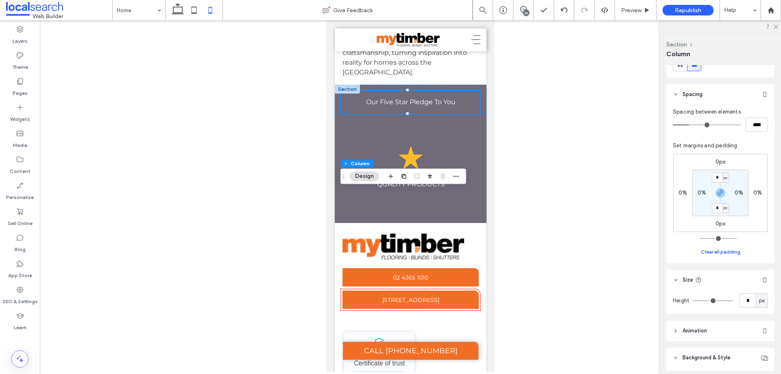
scroll to position [122, 0]
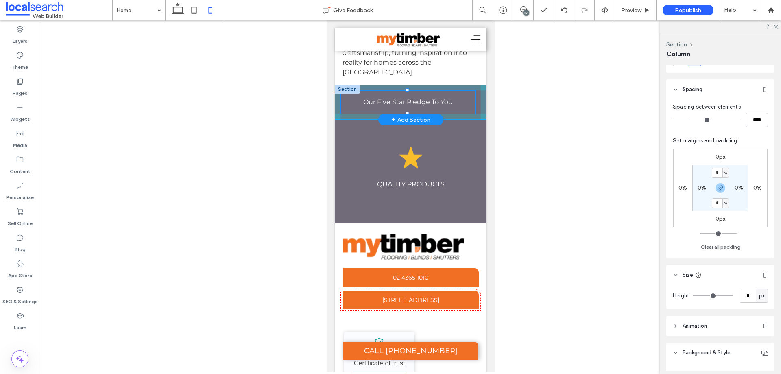
drag, startPoint x: 407, startPoint y: 188, endPoint x: 411, endPoint y: 208, distance: 19.7
click at [411, 120] on div "Our Five Star Pledge To You" at bounding box center [411, 102] width 152 height 35
type input "**"
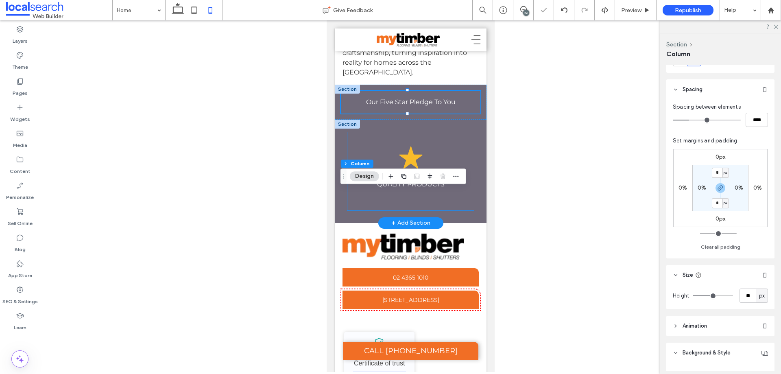
click at [451, 210] on div "Star Icon PEACE OF MIND Star Icon VALUE FOR MONEY Star Icon QUALITY PRODUCTS St…" at bounding box center [410, 171] width 127 height 78
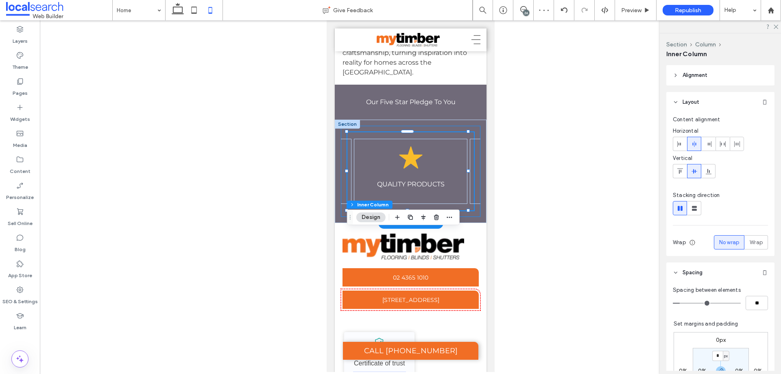
click at [449, 217] on div "Star Icon PEACE OF MIND Star Icon VALUE FOR MONEY Star Icon QUALITY PRODUCTS St…" at bounding box center [411, 171] width 140 height 91
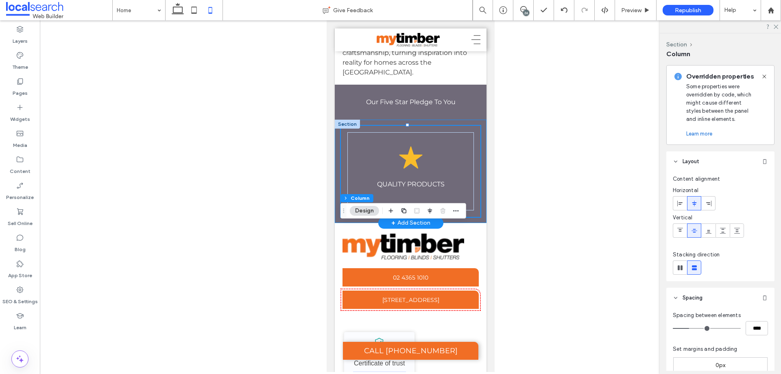
click at [476, 223] on div "Star Icon PEACE OF MIND Star Icon VALUE FOR MONEY Star Icon QUALITY PRODUCTS St…" at bounding box center [411, 171] width 152 height 103
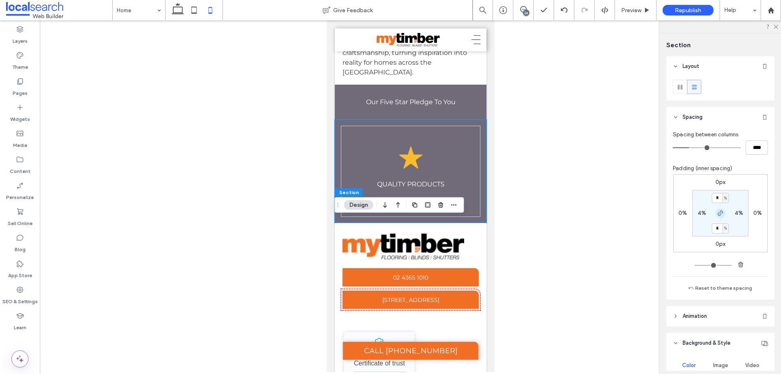
click at [718, 211] on icon "button" at bounding box center [721, 213] width 7 height 7
click at [717, 199] on input "*" at bounding box center [717, 198] width 11 height 10
type input "*"
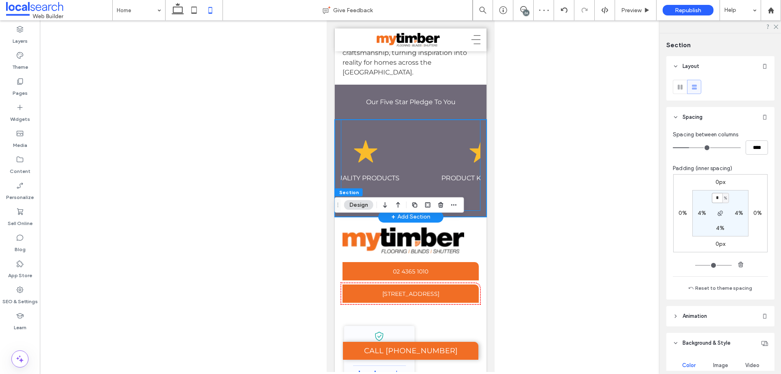
scroll to position [0, 0]
drag, startPoint x: 376, startPoint y: 311, endPoint x: 613, endPoint y: 96, distance: 320.4
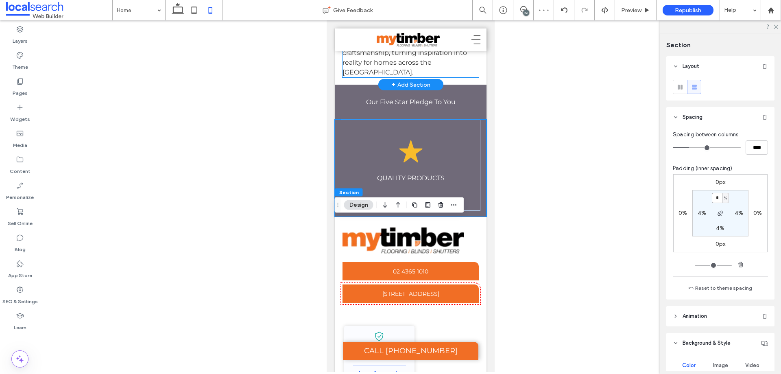
click at [346, 77] on p "﻿ We offer tailored style advice, in-home or in-showroom, so your selections co…" at bounding box center [410, 43] width 137 height 68
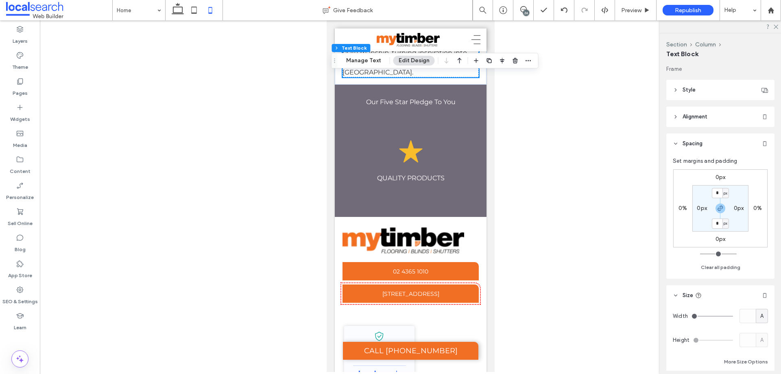
click at [543, 255] on div at bounding box center [411, 196] width 742 height 352
click at [190, 13] on icon at bounding box center [194, 10] width 16 height 16
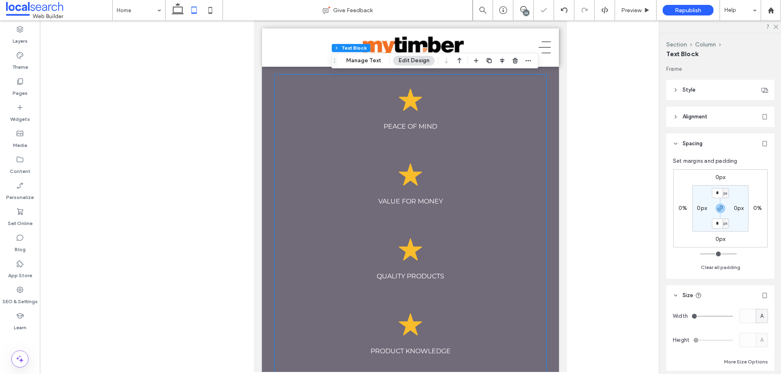
scroll to position [2558, 0]
click at [319, 192] on div "Star Icon PEACE OF MIND Star Icon VALUE FOR MONEY Star Icon QUALITY PRODUCTS St…" at bounding box center [411, 264] width 272 height 378
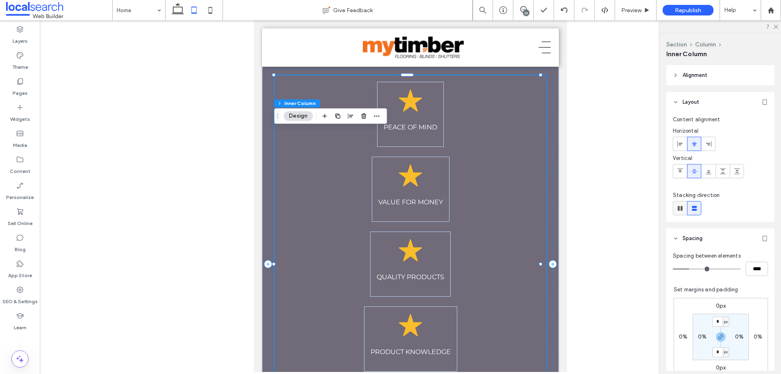
click at [685, 208] on div at bounding box center [680, 207] width 13 height 13
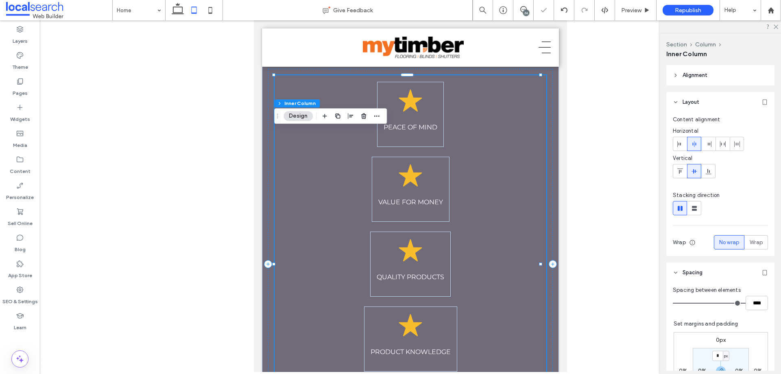
type input "*"
type input "**"
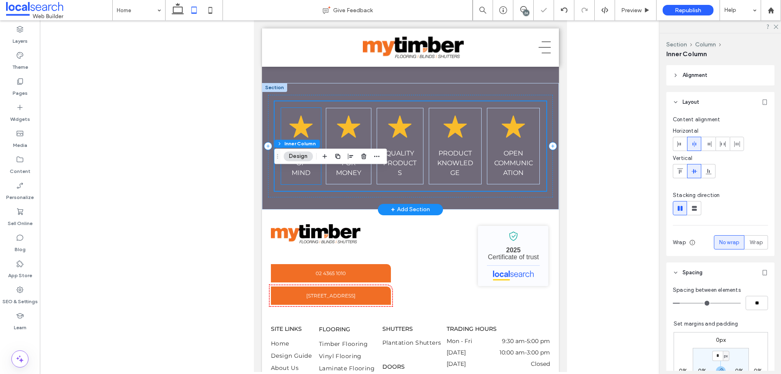
scroll to position [2517, 0]
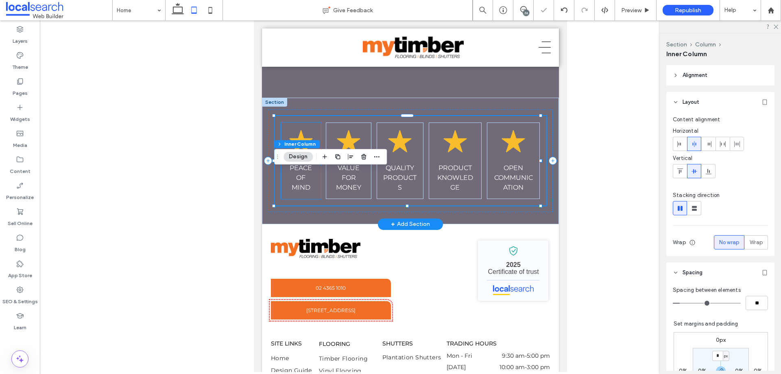
click at [312, 199] on div "Star Icon PEACE OF MIND" at bounding box center [301, 161] width 40 height 77
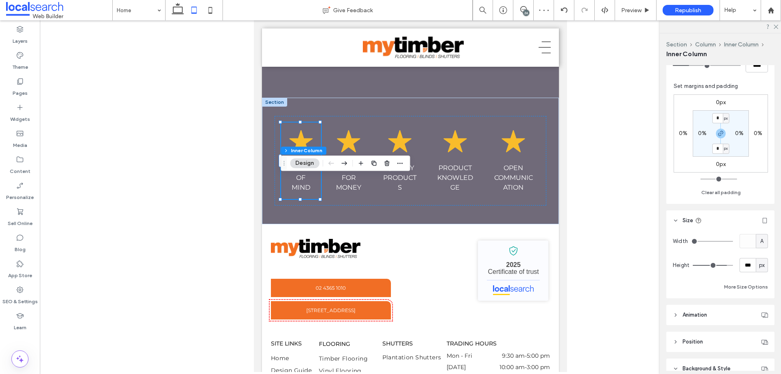
scroll to position [244, 0]
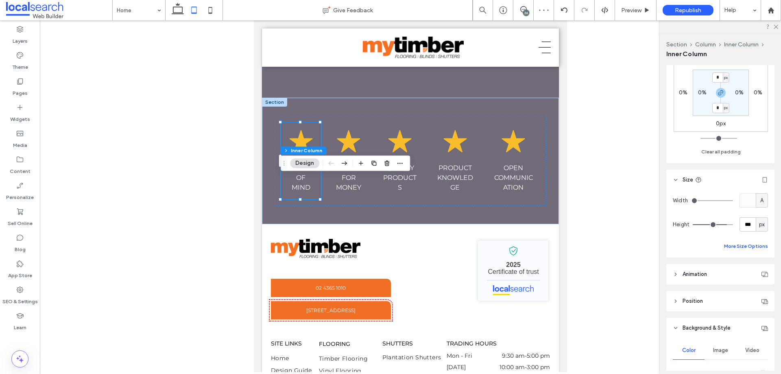
click at [737, 243] on button "More Size Options" at bounding box center [746, 246] width 44 height 10
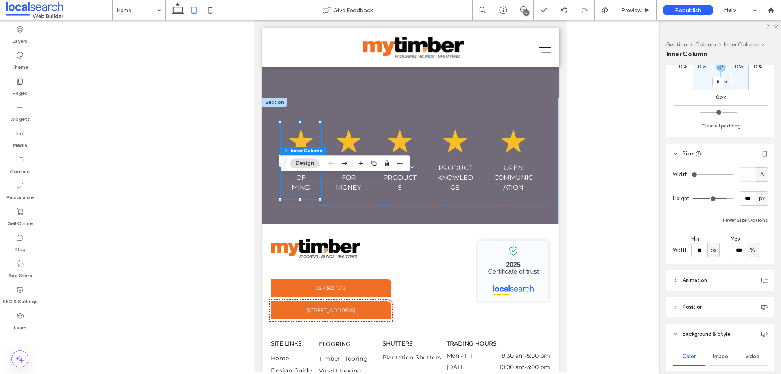
scroll to position [285, 0]
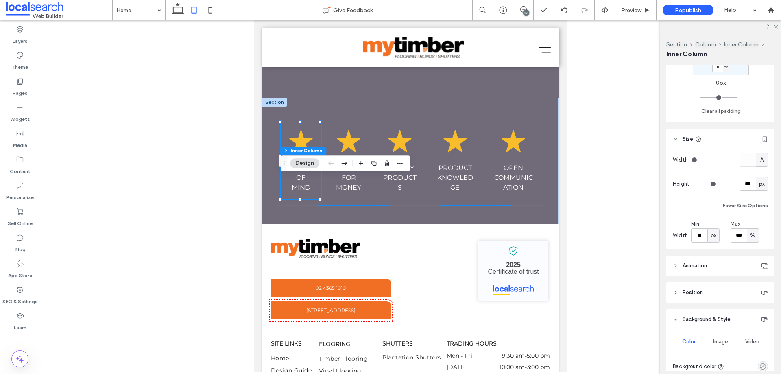
click at [720, 243] on div "Width A Height *** px Fewer Size Options Width Min ** px Max *** %" at bounding box center [721, 199] width 108 height 100
click at [714, 239] on span "px" at bounding box center [714, 236] width 6 height 8
click at [716, 264] on div "%" at bounding box center [713, 264] width 11 height 14
click at [704, 238] on input "***" at bounding box center [699, 235] width 16 height 14
type input "**"
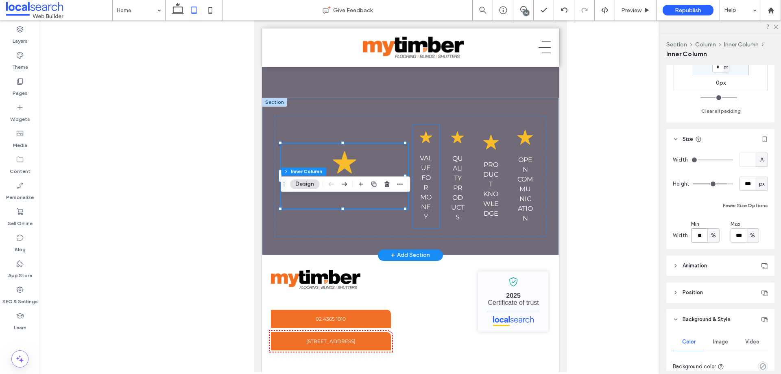
click at [422, 221] on span "VALUE FOR MONEY" at bounding box center [426, 187] width 12 height 66
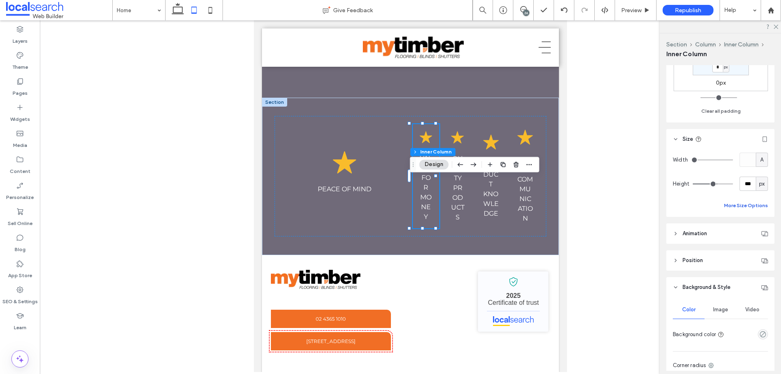
click at [737, 207] on button "More Size Options" at bounding box center [746, 206] width 44 height 10
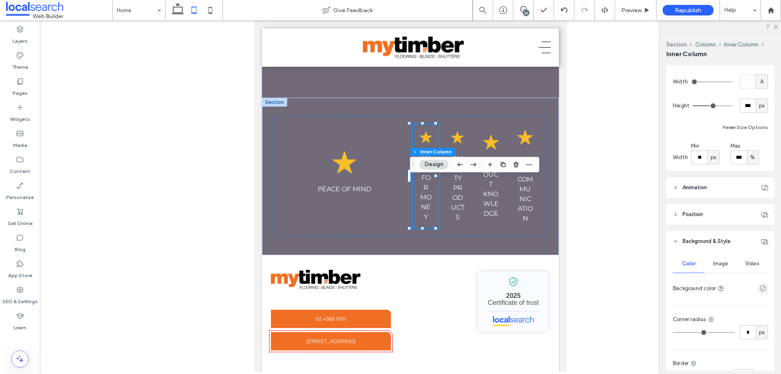
scroll to position [366, 0]
click at [715, 155] on span "px" at bounding box center [714, 154] width 6 height 8
click at [714, 184] on span "%" at bounding box center [713, 183] width 5 height 8
click at [696, 154] on input "***" at bounding box center [699, 154] width 16 height 14
type input "**"
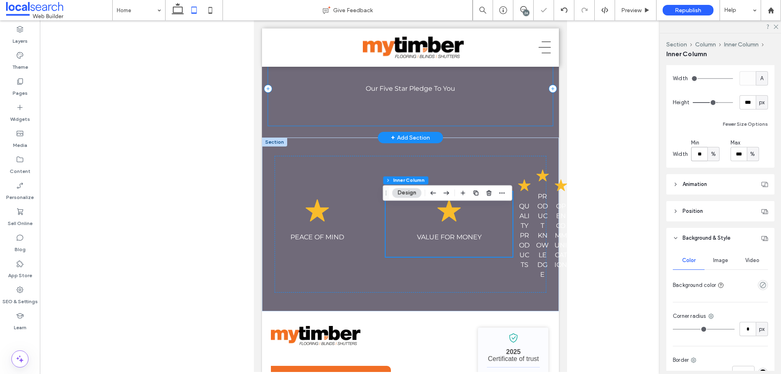
scroll to position [2435, 0]
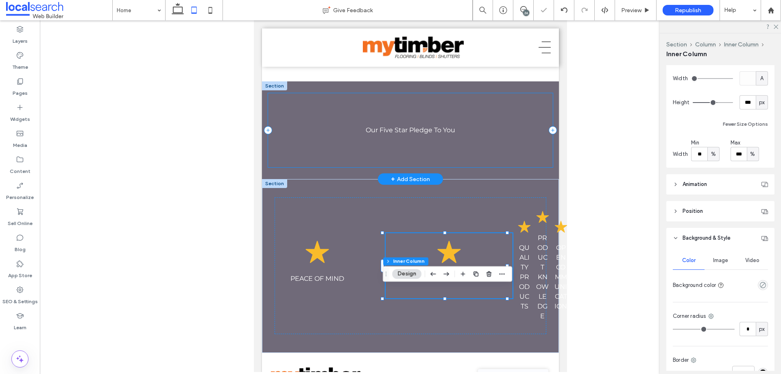
click at [362, 167] on div "Our Five Star Pledge To You" at bounding box center [410, 130] width 285 height 74
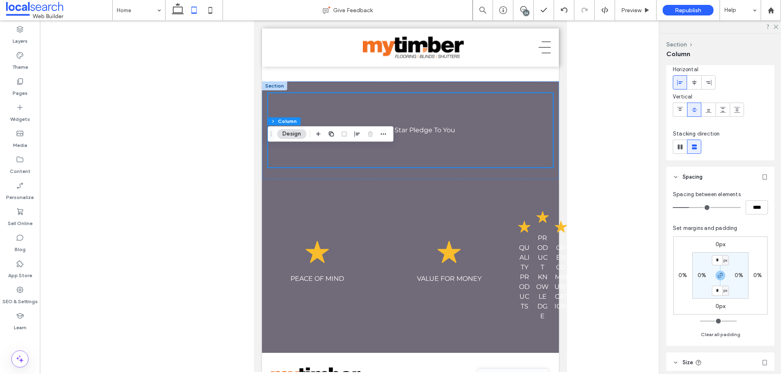
scroll to position [0, 0]
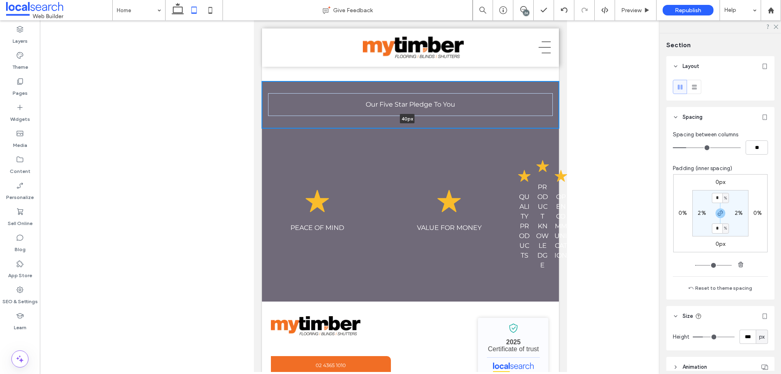
drag, startPoint x: 349, startPoint y: 232, endPoint x: 355, endPoint y: 149, distance: 83.2
click at [354, 128] on div "Our Five Star Pledge To You 40px Section + Add Section" at bounding box center [410, 104] width 297 height 46
type input "**"
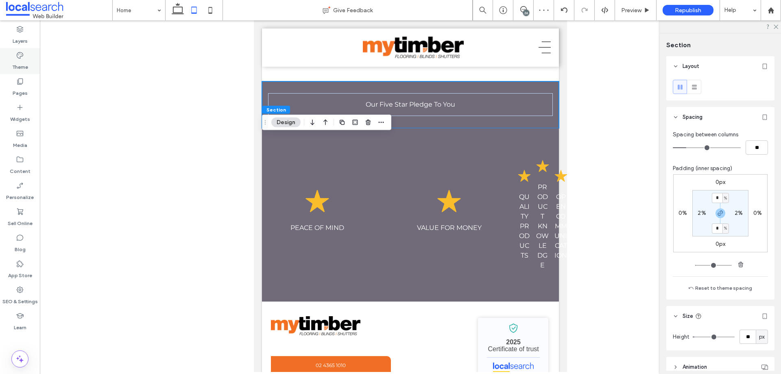
click at [15, 66] on label "Theme" at bounding box center [20, 64] width 16 height 11
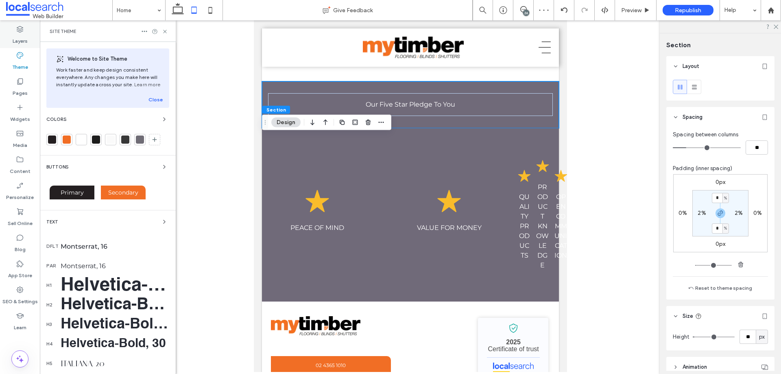
click at [23, 42] on label "Layers" at bounding box center [20, 38] width 15 height 11
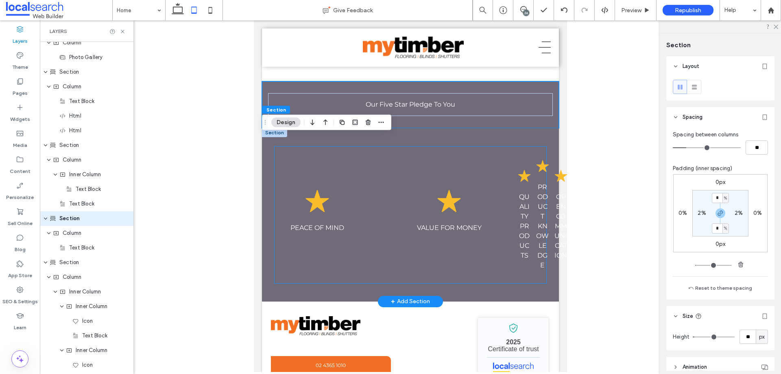
scroll to position [1907, 0]
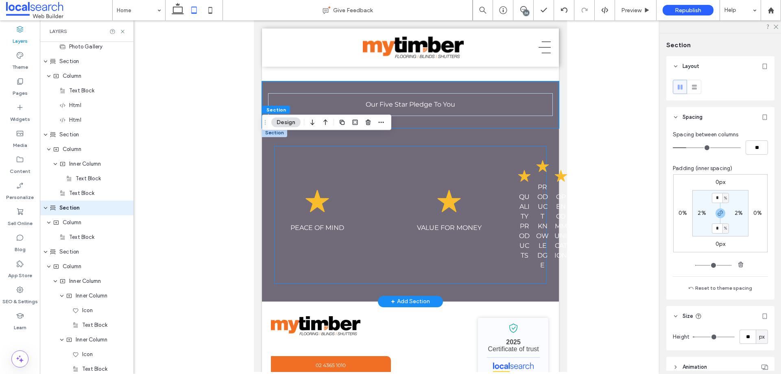
click at [317, 213] on icon "Star Icon" at bounding box center [317, 201] width 24 height 24
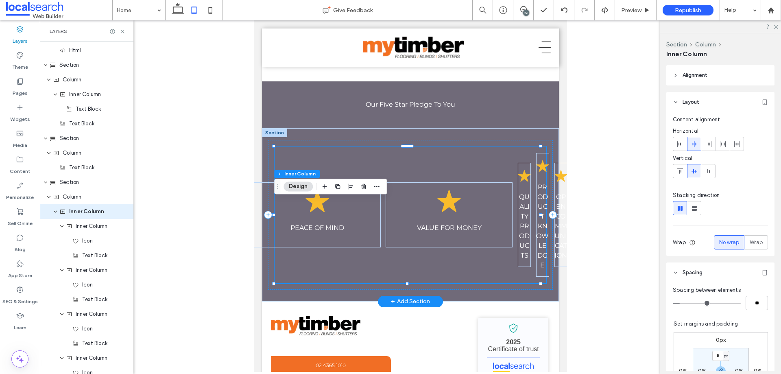
click at [317, 213] on icon "Star Icon" at bounding box center [317, 201] width 24 height 24
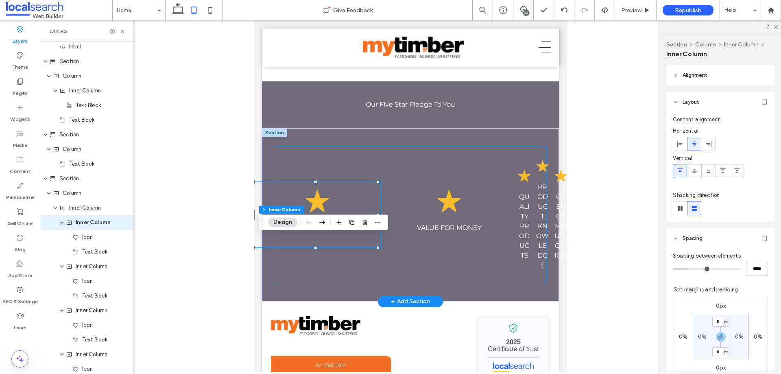
scroll to position [1995, 0]
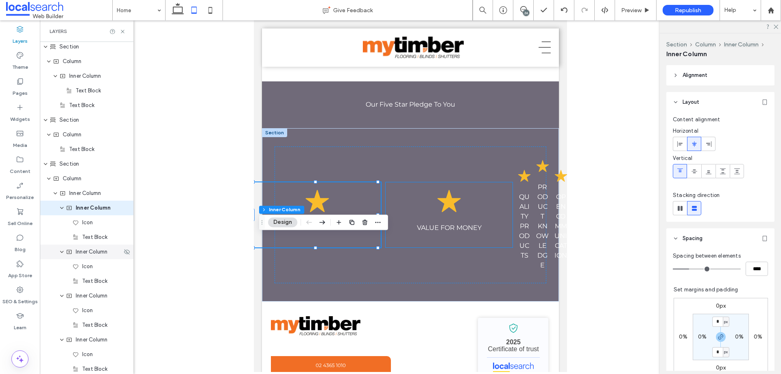
click at [63, 254] on icon "expand Inner Column" at bounding box center [61, 252] width 5 height 7
click at [61, 207] on icon "expand Inner Column" at bounding box center [61, 208] width 5 height 7
click at [63, 237] on use "expand Inner Column" at bounding box center [61, 237] width 3 height 2
click at [61, 252] on icon "expand Inner Column" at bounding box center [61, 252] width 5 height 7
click at [61, 269] on icon "expand Inner Column" at bounding box center [61, 266] width 5 height 7
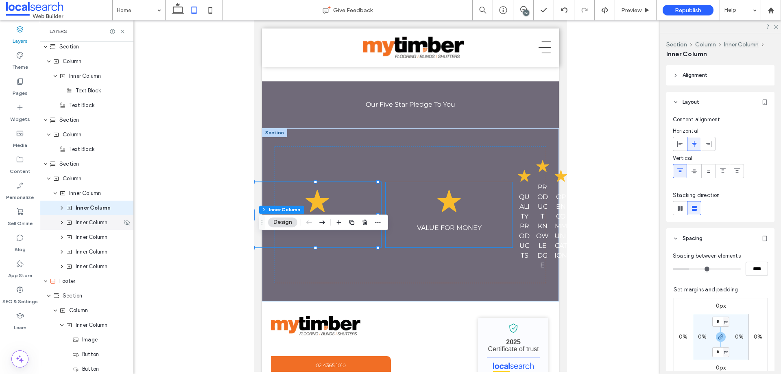
click at [86, 226] on span "Inner Column" at bounding box center [92, 223] width 32 height 8
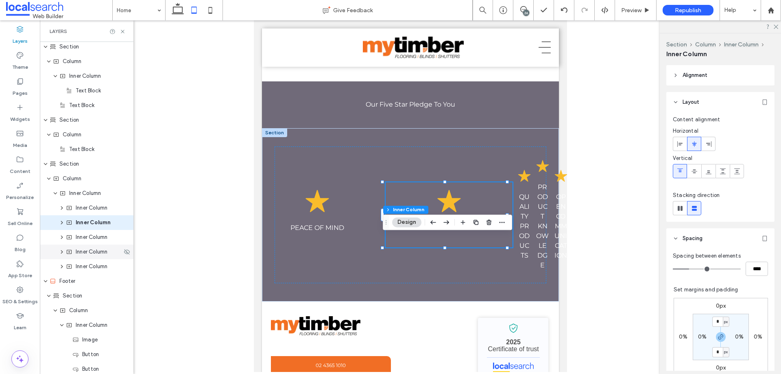
scroll to position [2010, 0]
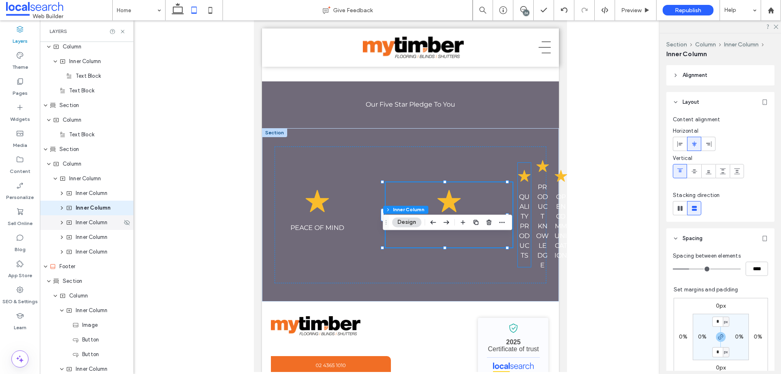
click at [83, 226] on span "Inner Column" at bounding box center [92, 223] width 32 height 8
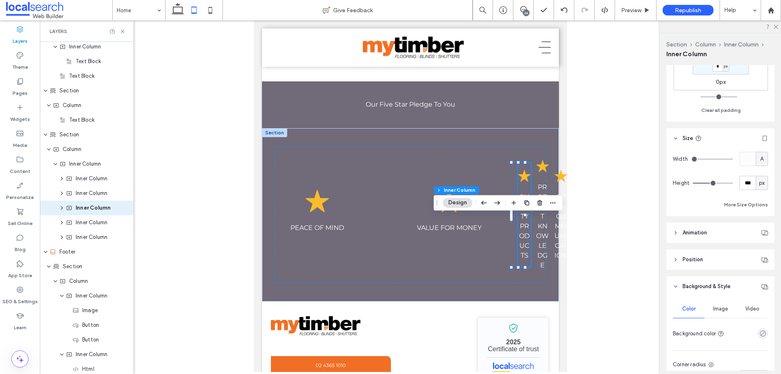
scroll to position [326, 0]
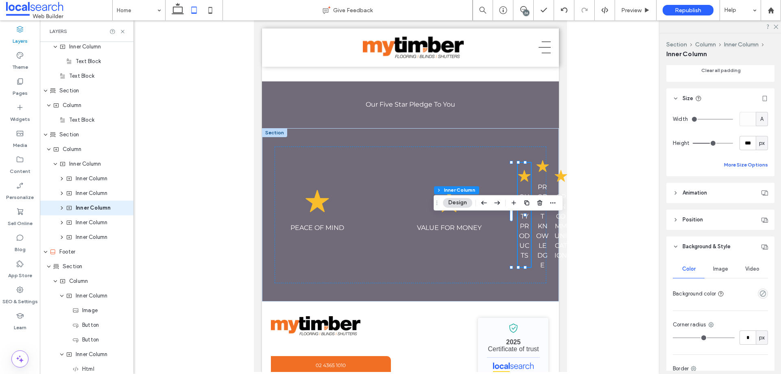
click at [739, 160] on button "More Size Options" at bounding box center [746, 165] width 44 height 10
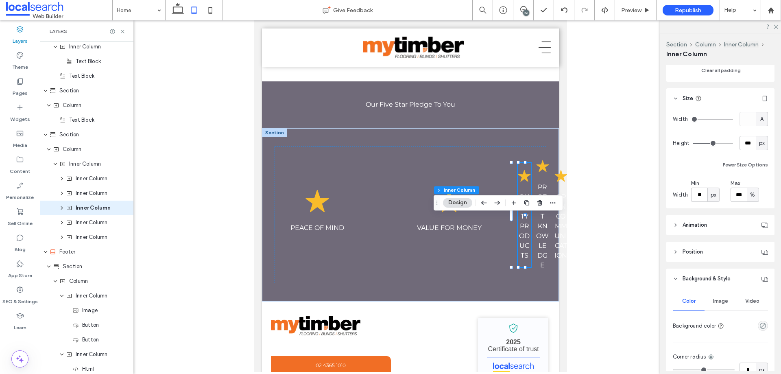
click at [710, 192] on div "px" at bounding box center [714, 195] width 8 height 8
click at [717, 221] on div "%" at bounding box center [713, 223] width 11 height 14
click at [705, 193] on input "***" at bounding box center [699, 195] width 16 height 14
type input "**"
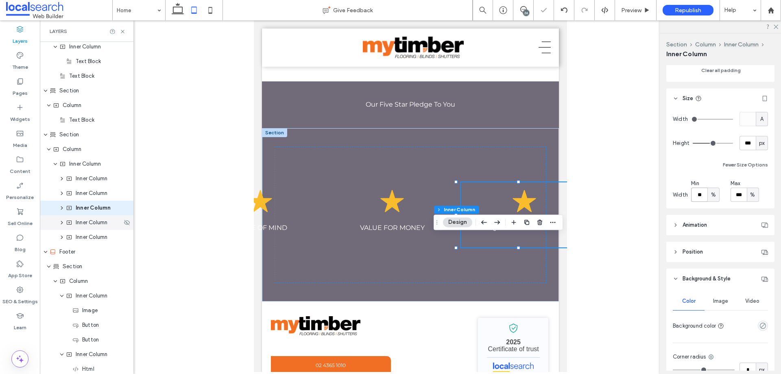
click at [86, 225] on span "Inner Column" at bounding box center [92, 223] width 32 height 8
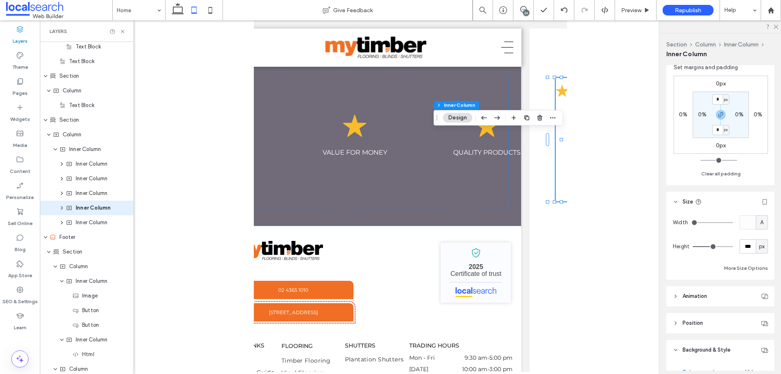
scroll to position [244, 0]
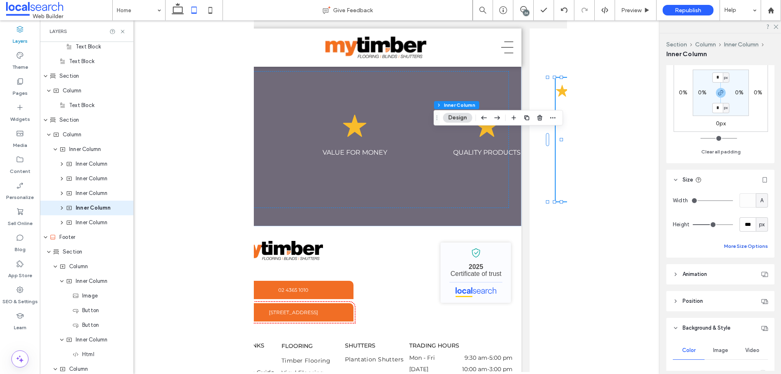
click at [740, 247] on button "More Size Options" at bounding box center [746, 246] width 44 height 10
click at [718, 276] on div "px" at bounding box center [714, 276] width 12 height 14
click at [714, 302] on span "%" at bounding box center [713, 305] width 5 height 8
click at [696, 271] on input "***" at bounding box center [699, 276] width 16 height 14
type input "**"
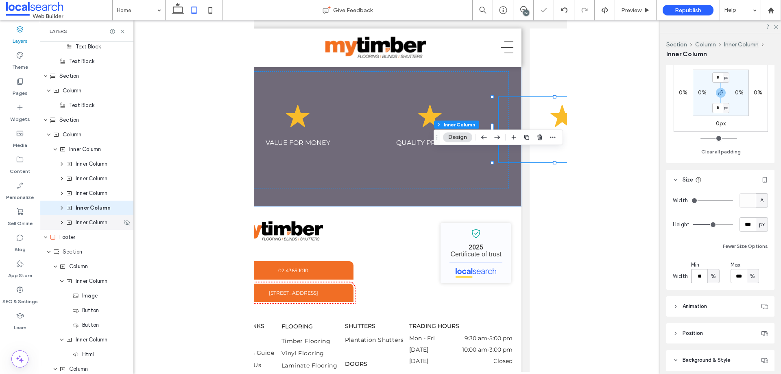
click at [88, 223] on span "Inner Column" at bounding box center [92, 223] width 32 height 8
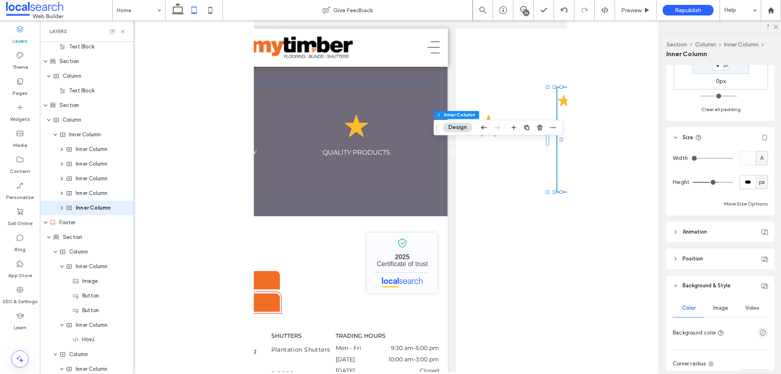
scroll to position [254, 0]
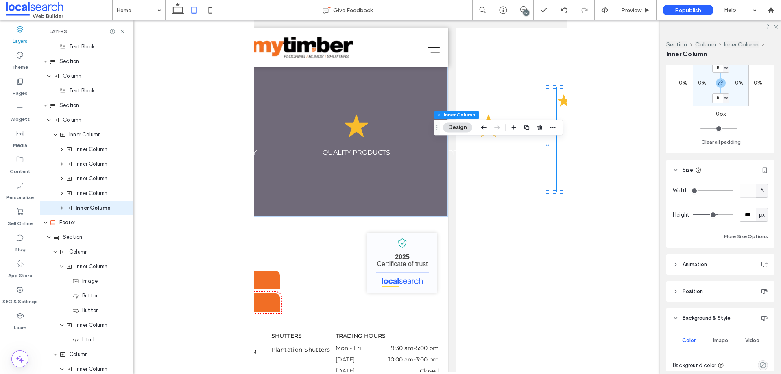
drag, startPoint x: 733, startPoint y: 238, endPoint x: 733, endPoint y: 249, distance: 10.6
click at [733, 239] on button "More Size Options" at bounding box center [746, 237] width 44 height 10
click at [713, 265] on span "px" at bounding box center [714, 267] width 6 height 8
drag, startPoint x: 717, startPoint y: 298, endPoint x: 706, endPoint y: 286, distance: 16.1
click at [717, 298] on div "%" at bounding box center [713, 295] width 11 height 14
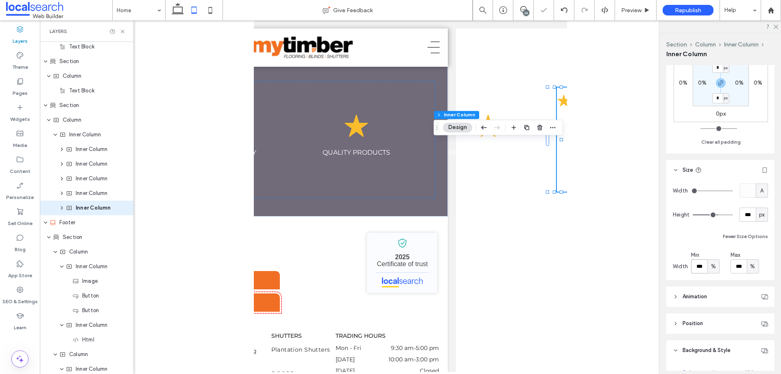
click at [702, 272] on input "***" at bounding box center [699, 266] width 16 height 14
type input "**"
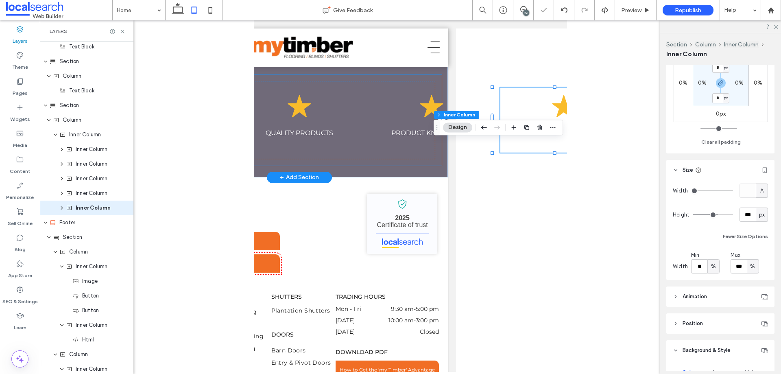
click at [309, 166] on div "Star Icon PEACE OF MIND Star Icon VALUE FOR MONEY Star Icon QUALITY PRODUCTS St…" at bounding box center [299, 119] width 285 height 91
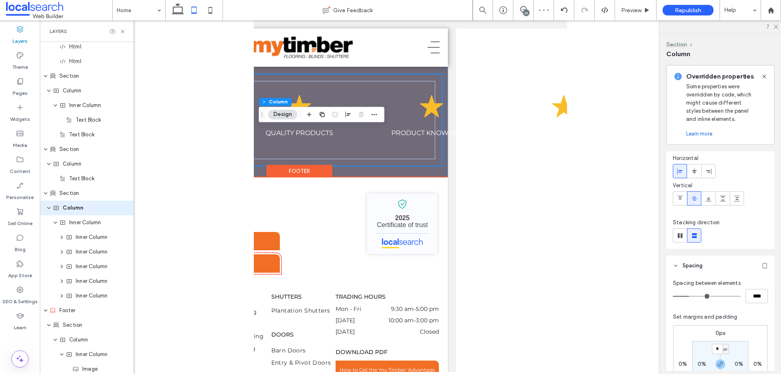
scroll to position [41, 0]
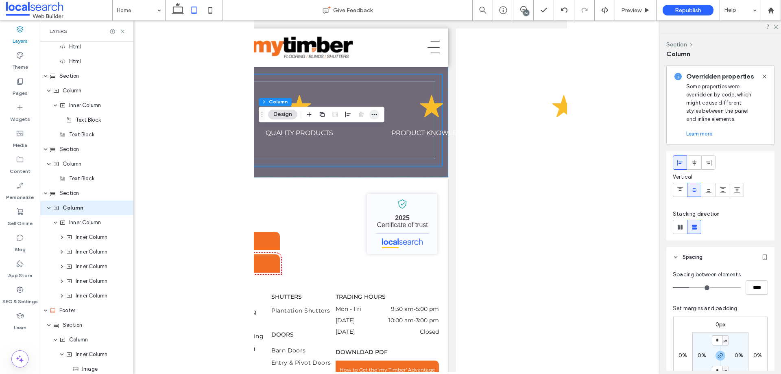
click at [375, 116] on icon "button" at bounding box center [374, 114] width 7 height 7
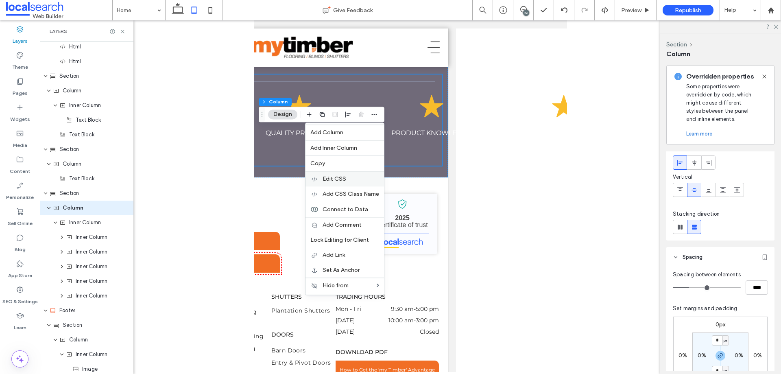
click at [335, 179] on span "Edit CSS" at bounding box center [335, 178] width 24 height 7
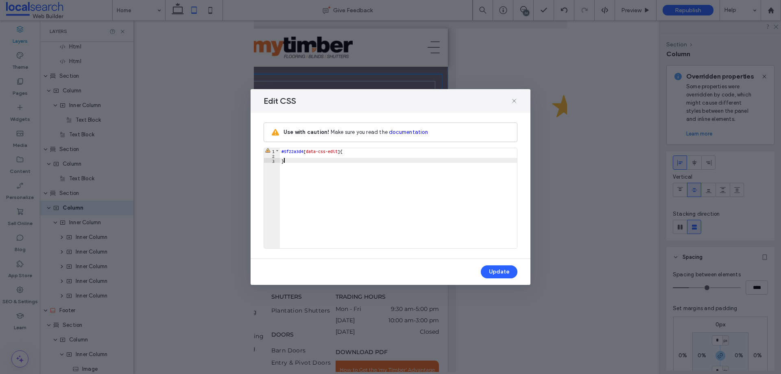
click at [304, 160] on div "#5f22a3d4 [ data-css-edit ] { }" at bounding box center [398, 203] width 237 height 110
click at [304, 154] on div "#5f22a3d4 [ data-css-edit ] { }" at bounding box center [398, 203] width 237 height 110
drag, startPoint x: 308, startPoint y: 155, endPoint x: 291, endPoint y: 157, distance: 16.8
click at [291, 157] on div "#5f22a3d4 [ data-css-edit ] { overfow-x: }" at bounding box center [398, 203] width 237 height 110
click at [293, 154] on div "#5f22a3d4 [ data-css-edit ] { overfow-x: }" at bounding box center [398, 198] width 237 height 100
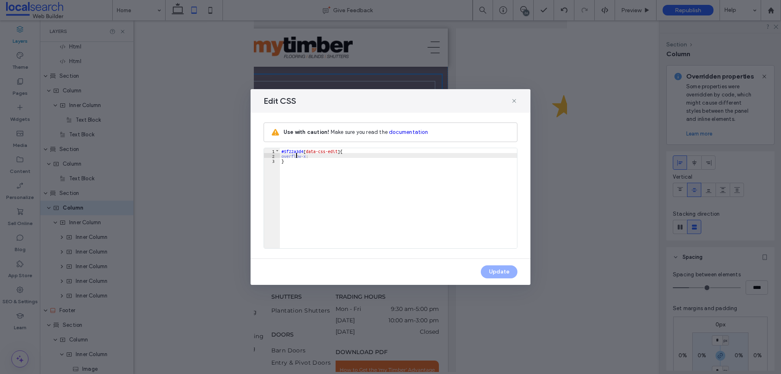
click at [328, 155] on div "#5f22a3d4 [ data-css-edit ] { overflow-x : }" at bounding box center [398, 203] width 237 height 110
type textarea "**"
click at [489, 275] on button "Update" at bounding box center [499, 271] width 37 height 13
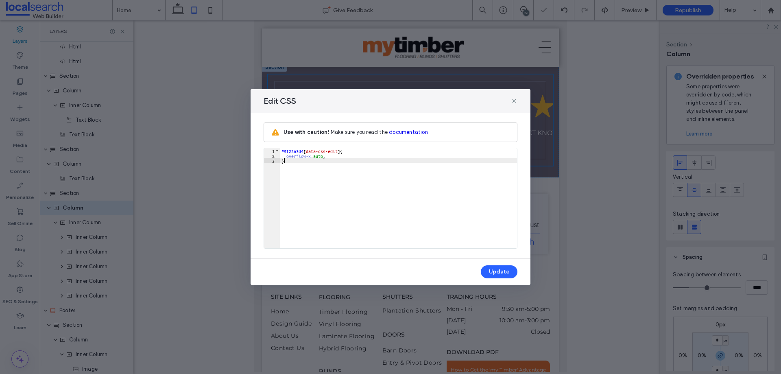
scroll to position [2501, 0]
click at [517, 100] on icon at bounding box center [514, 101] width 7 height 7
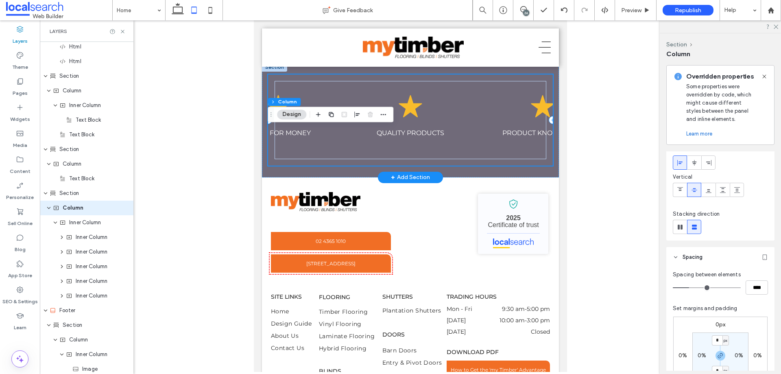
click at [272, 166] on div "Star Icon PEACE OF MIND Star Icon VALUE FOR MONEY Star Icon QUALITY PRODUCTS St…" at bounding box center [410, 119] width 285 height 91
click at [314, 138] on p "VALUE FOR MONEY" at bounding box center [278, 133] width 114 height 10
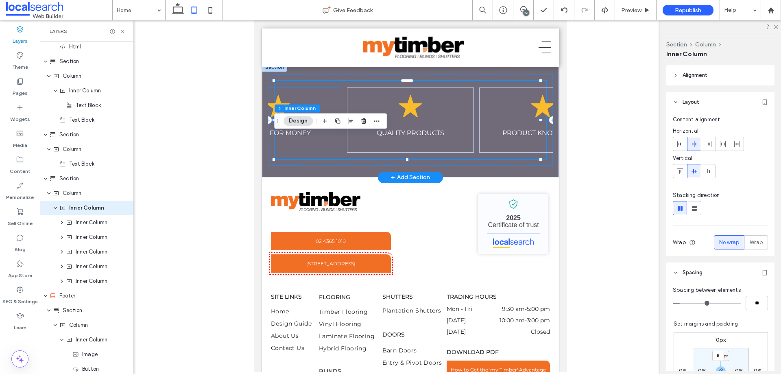
click at [325, 138] on p "VALUE FOR MONEY" at bounding box center [278, 133] width 114 height 10
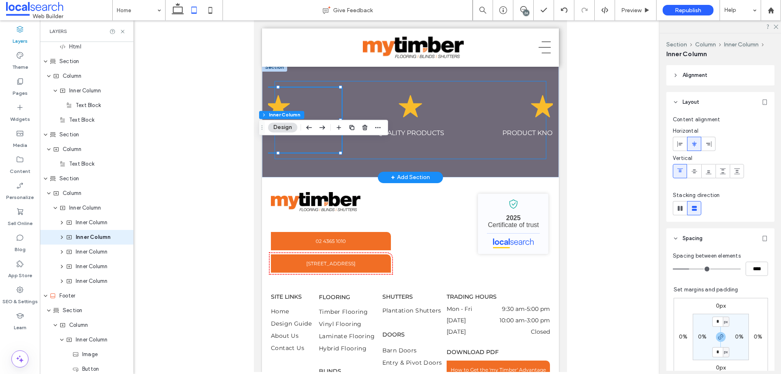
scroll to position [2010, 0]
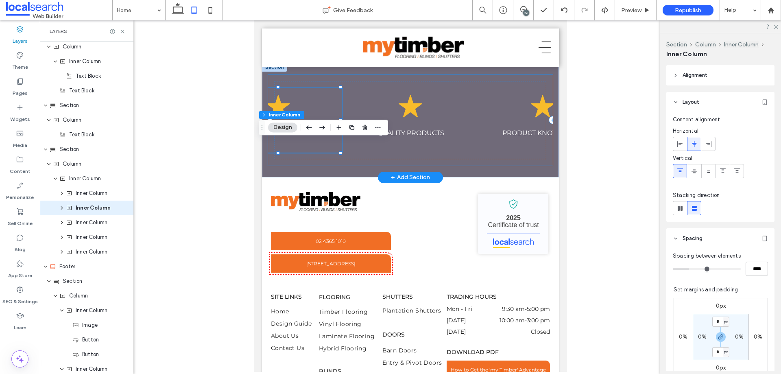
click at [271, 166] on div "Star Icon PEACE OF MIND Star Icon VALUE FOR MONEY Star Icon QUALITY PRODUCTS St…" at bounding box center [410, 119] width 285 height 91
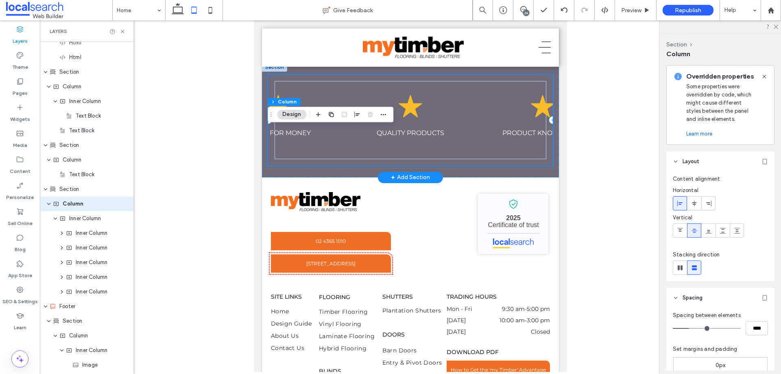
scroll to position [1966, 0]
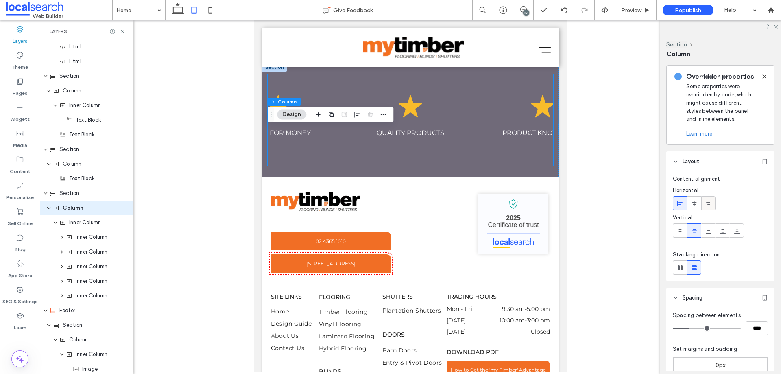
click at [706, 204] on icon at bounding box center [709, 203] width 7 height 7
click at [685, 204] on div at bounding box center [680, 203] width 13 height 13
click at [295, 159] on div "Star Icon PEACE OF MIND Star Icon VALUE FOR MONEY Star Icon QUALITY PRODUCTS St…" at bounding box center [411, 120] width 272 height 78
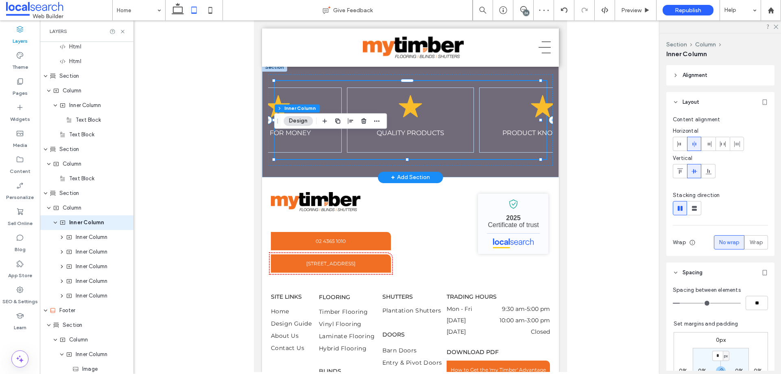
scroll to position [1980, 0]
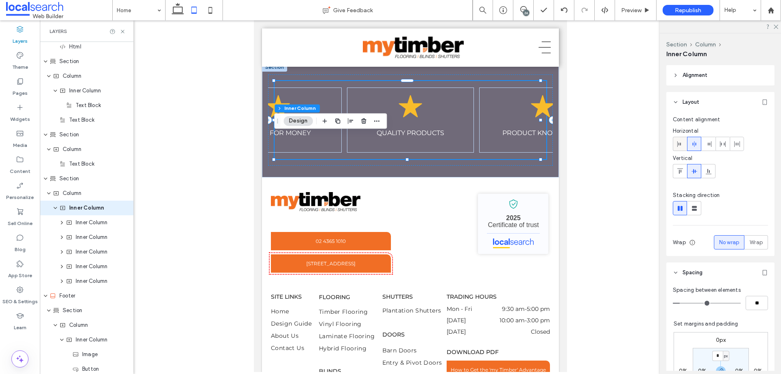
click at [682, 141] on icon at bounding box center [680, 144] width 7 height 7
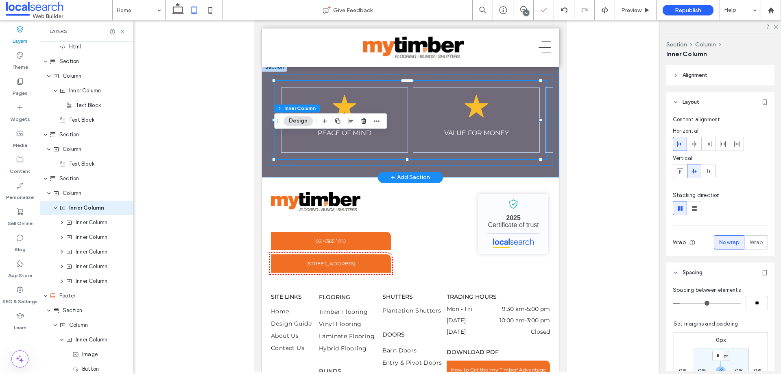
click at [313, 177] on div "Star Icon PEACE OF MIND Star Icon VALUE FOR MONEY Star Icon QUALITY PRODUCTS St…" at bounding box center [410, 120] width 297 height 115
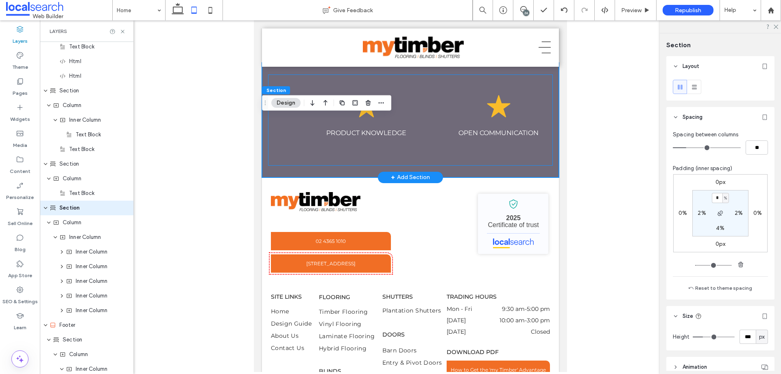
scroll to position [0, 0]
drag, startPoint x: 401, startPoint y: 222, endPoint x: 502, endPoint y: 235, distance: 102.2
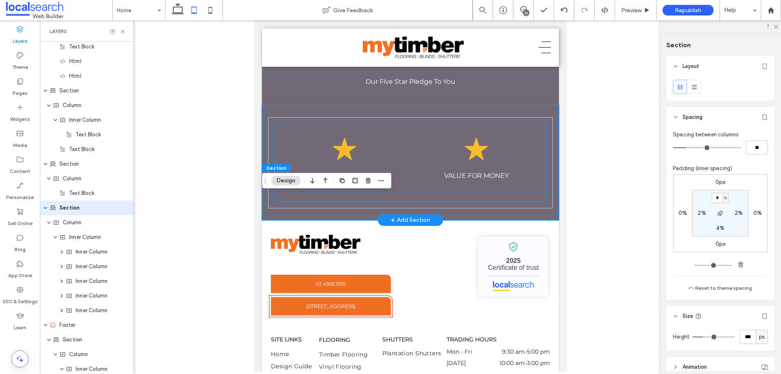
scroll to position [2420, 0]
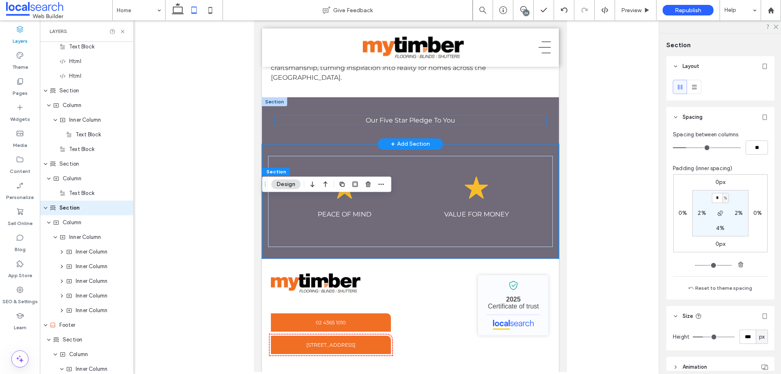
click at [433, 124] on span "Our Five Star Pledge To You" at bounding box center [411, 120] width 90 height 8
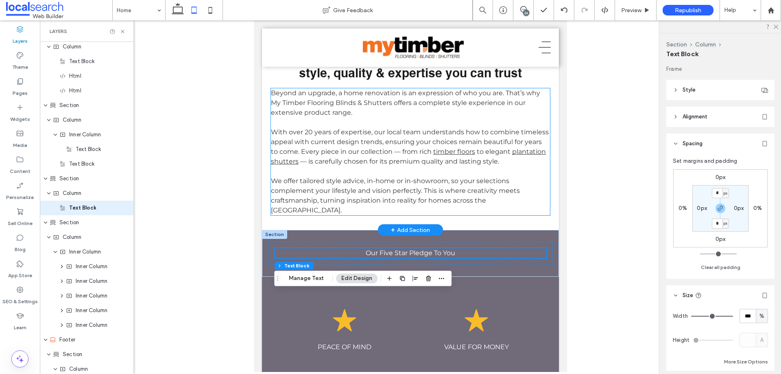
scroll to position [2216, 0]
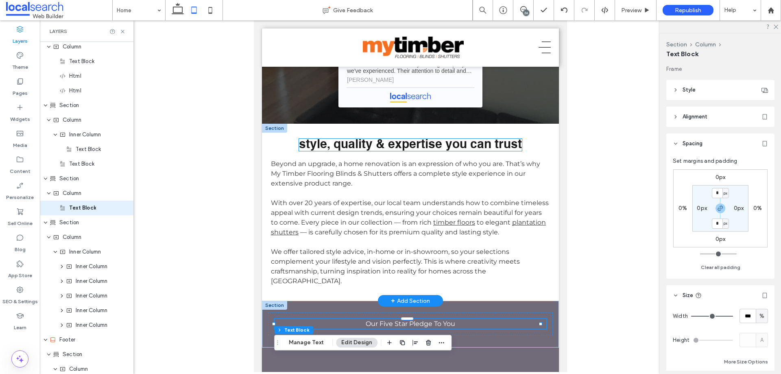
click at [398, 151] on span "style, quality & expertise you can trust" at bounding box center [410, 145] width 223 height 12
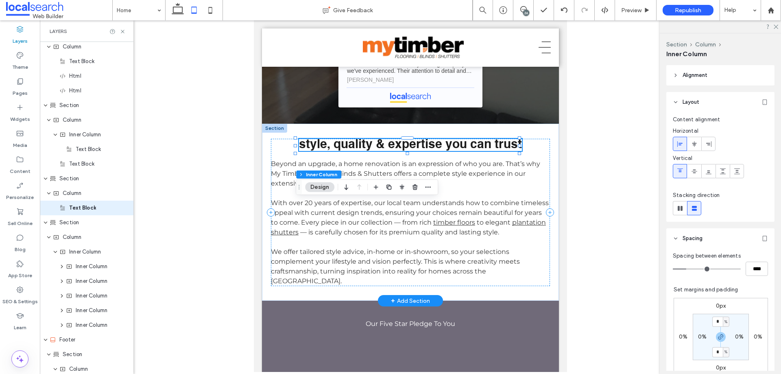
click at [398, 151] on span "style, quality & expertise you can trust" at bounding box center [410, 145] width 223 height 12
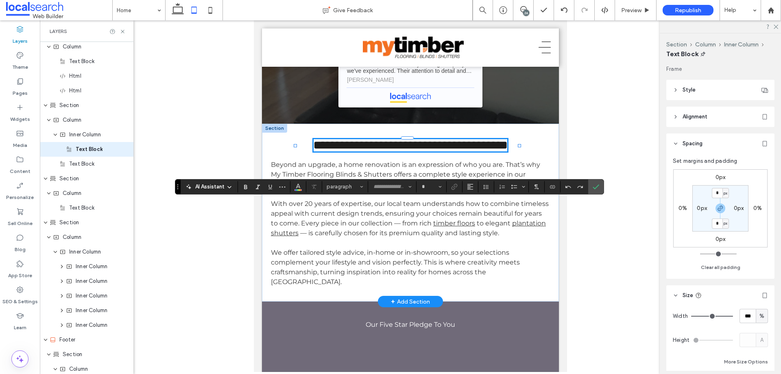
scroll to position [1878, 0]
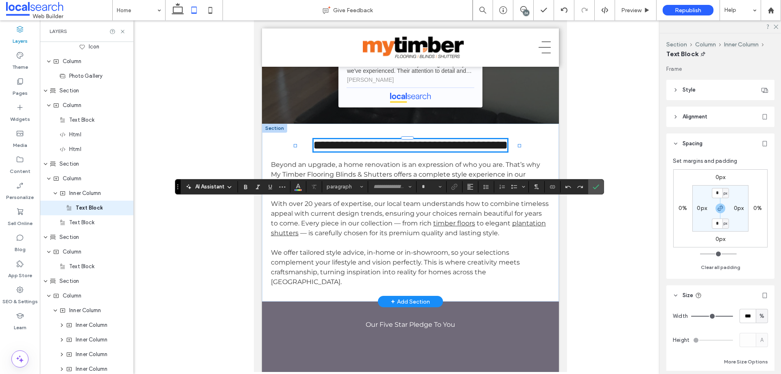
type input "**********"
type input "**"
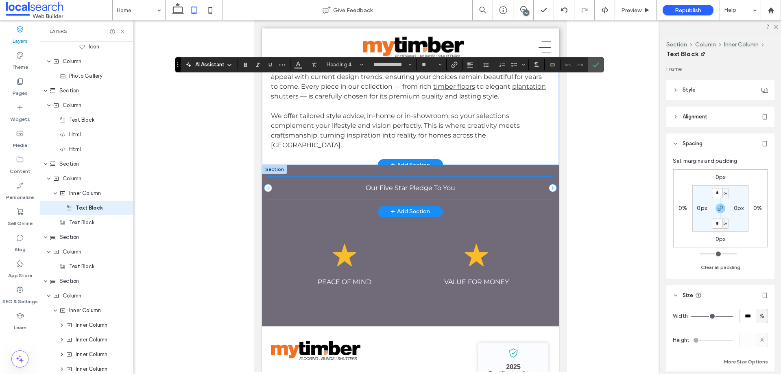
scroll to position [2338, 0]
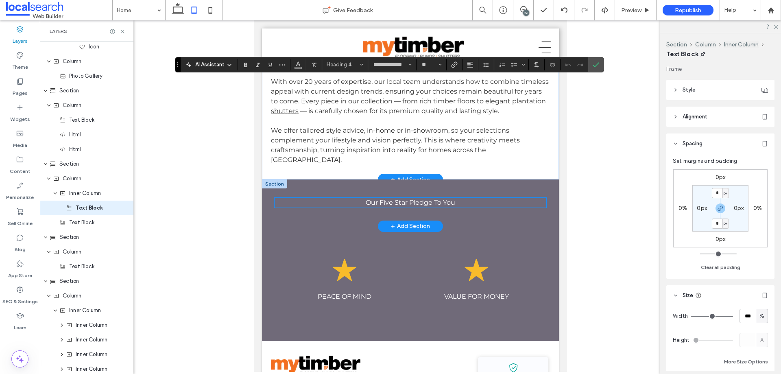
click at [392, 206] on span "Our Five Star Pledge To You" at bounding box center [411, 203] width 90 height 8
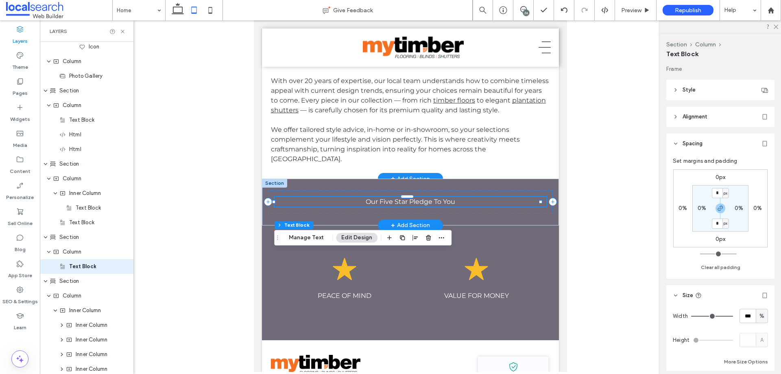
click at [392, 207] on div "Our Five Star Pledge To You" at bounding box center [411, 202] width 272 height 10
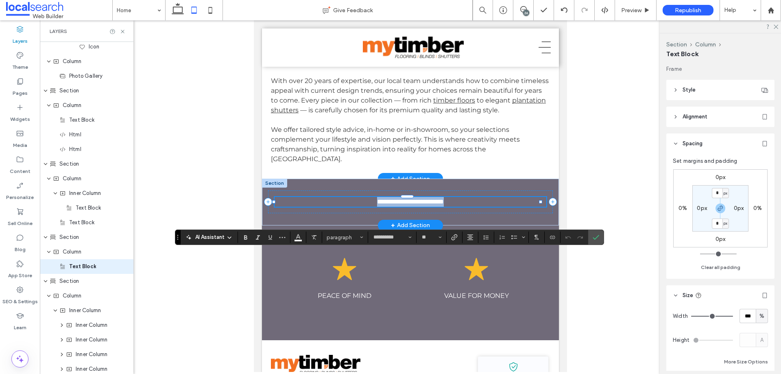
scroll to position [1937, 0]
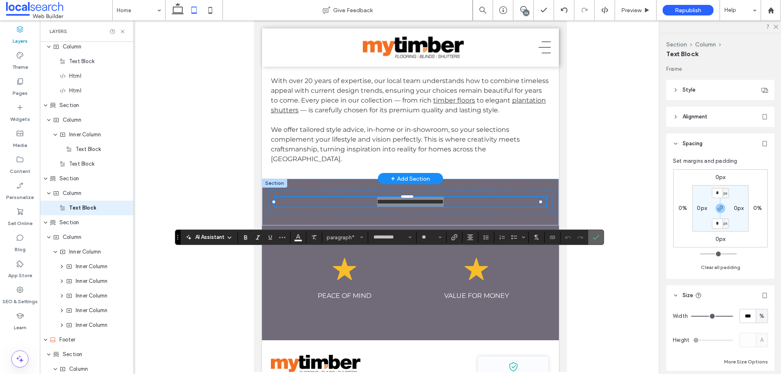
click at [595, 238] on icon "Confirm" at bounding box center [596, 237] width 7 height 7
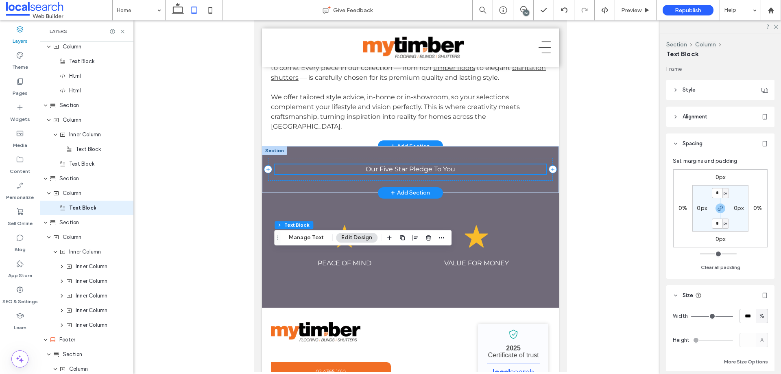
scroll to position [2338, 0]
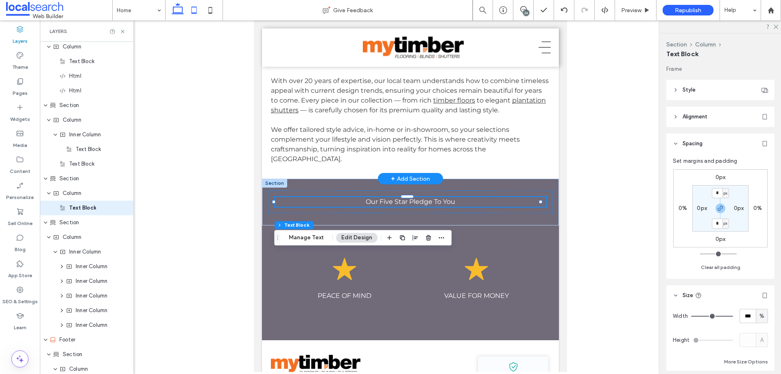
drag, startPoint x: 175, startPoint y: 9, endPoint x: 287, endPoint y: 124, distance: 160.3
click at [175, 9] on icon at bounding box center [178, 10] width 16 height 16
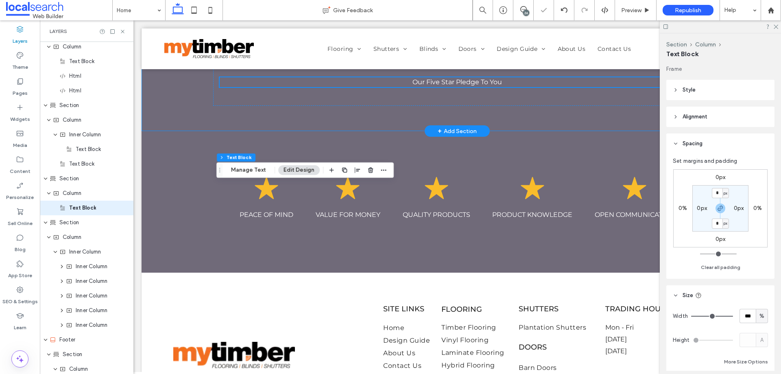
scroll to position [2280, 0]
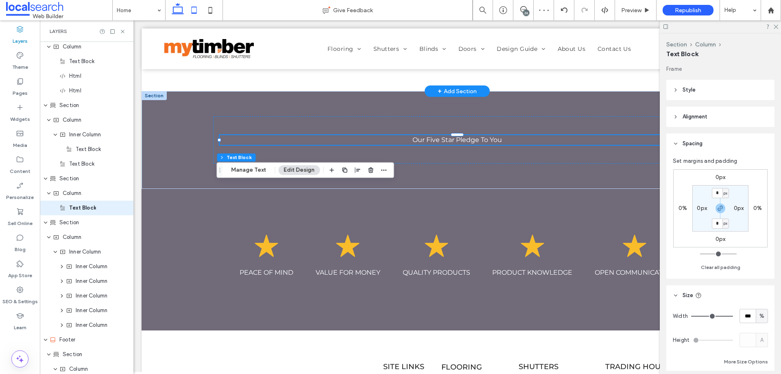
click at [194, 8] on icon at bounding box center [194, 10] width 16 height 16
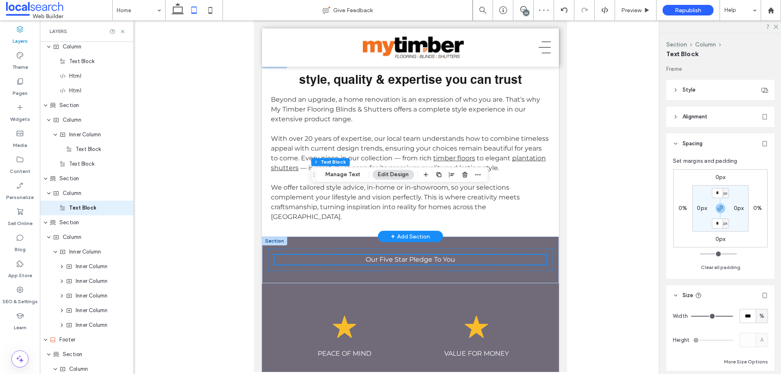
scroll to position [2401, 0]
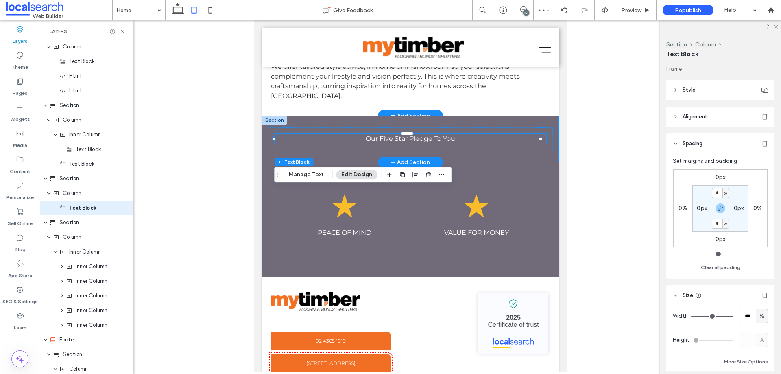
click at [376, 162] on div "Our Five Star Pledge To You" at bounding box center [410, 139] width 297 height 46
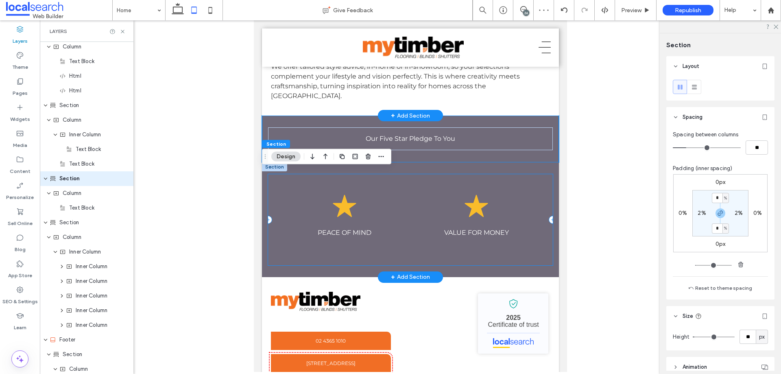
scroll to position [1907, 0]
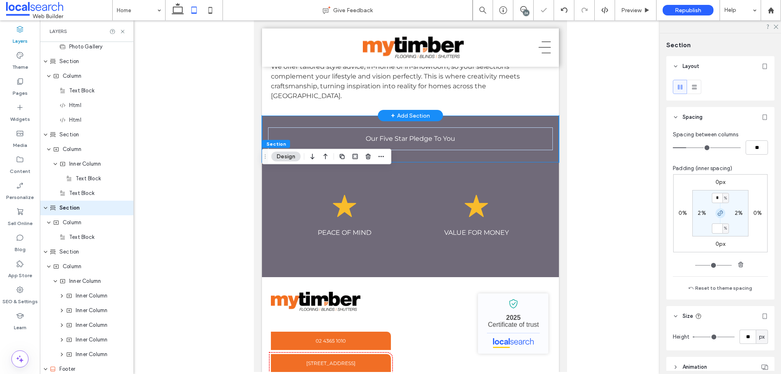
type input "*"
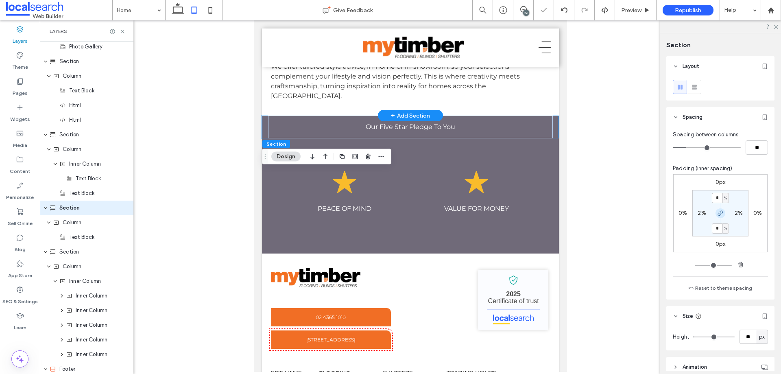
click at [718, 212] on icon "button" at bounding box center [721, 213] width 7 height 7
click at [716, 195] on input "*" at bounding box center [717, 198] width 11 height 10
type input "*"
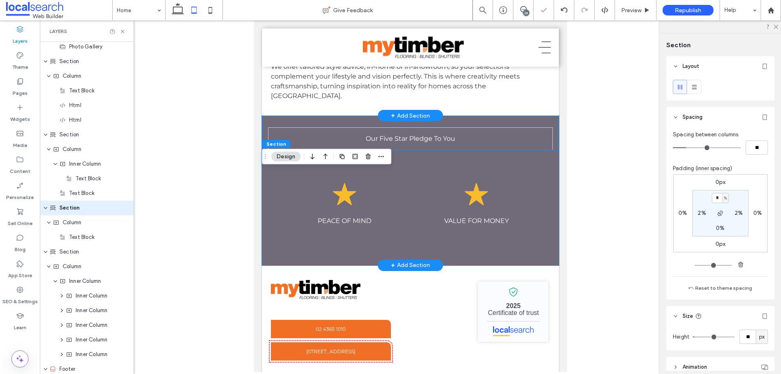
click at [372, 208] on div "Star Icon PEACE OF MIND Star Icon VALUE FOR MONEY Star Icon QUALITY PRODUCTS St…" at bounding box center [410, 207] width 297 height 115
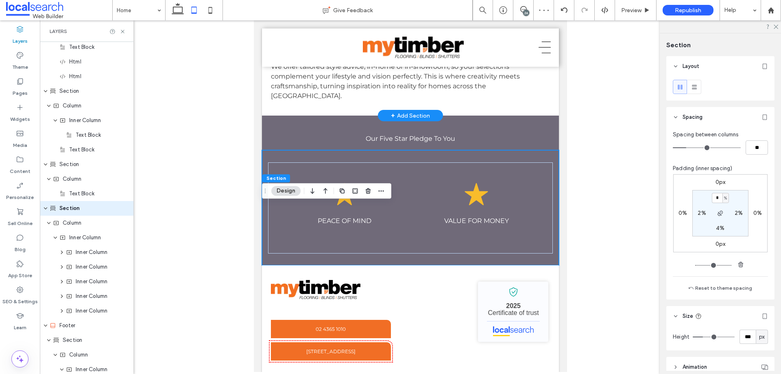
scroll to position [1951, 0]
type input "*"
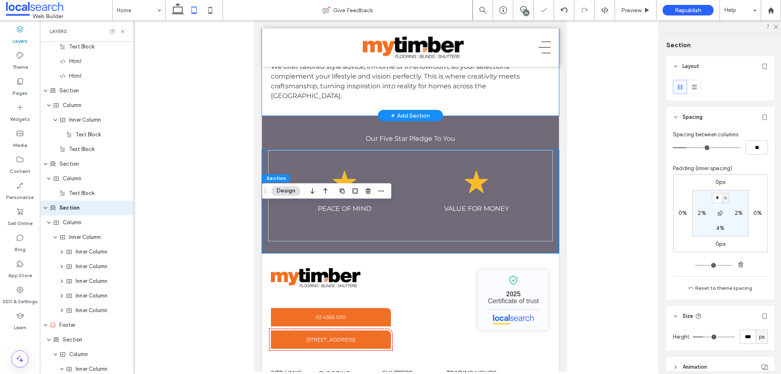
click at [284, 116] on div "style, quality & expertise you can trust Beyond an upgrade, a home renovation i…" at bounding box center [410, 27] width 297 height 177
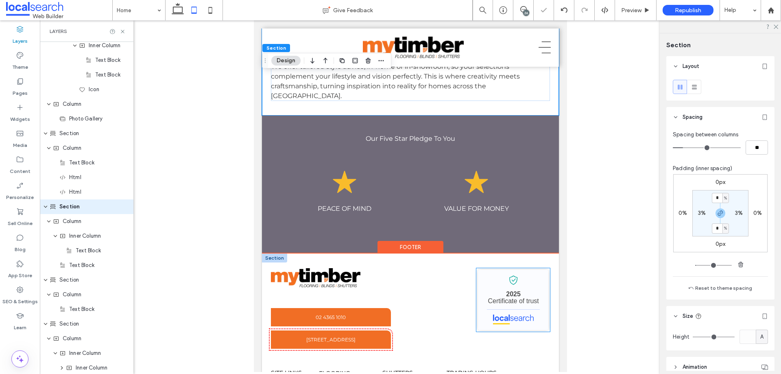
scroll to position [1834, 0]
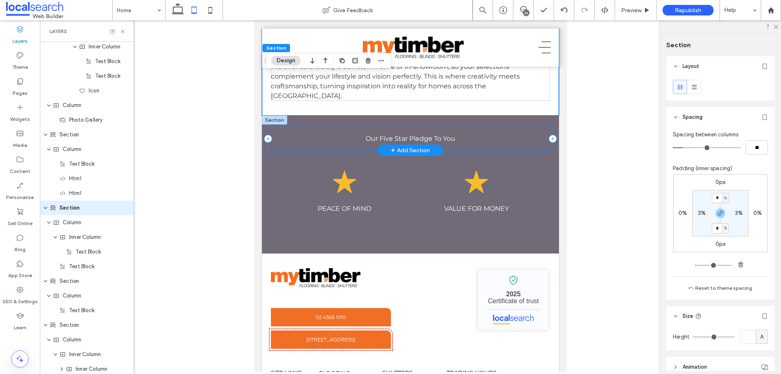
click at [275, 150] on div "Our Five Star Pledge To You" at bounding box center [410, 138] width 285 height 23
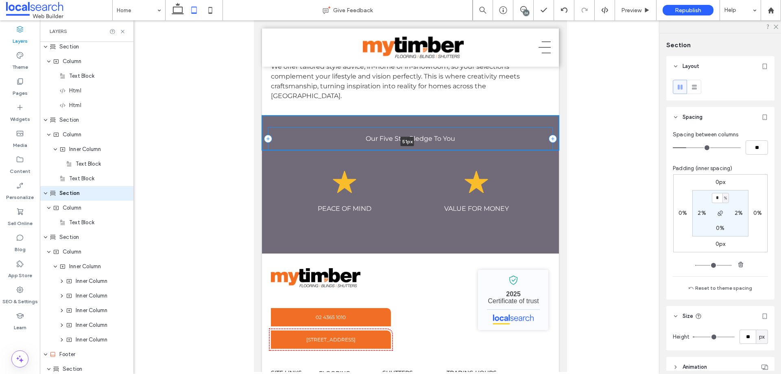
scroll to position [1907, 0]
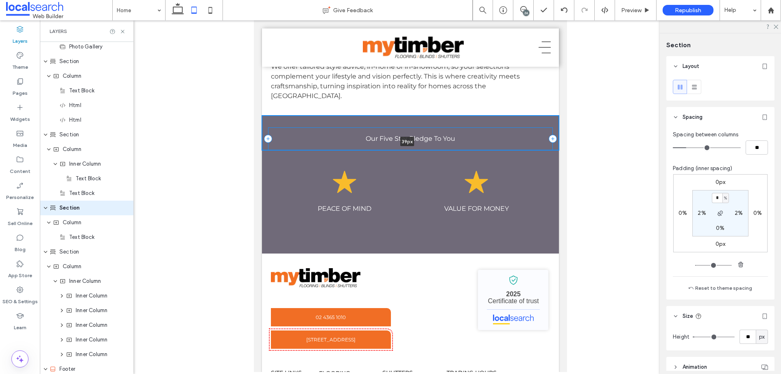
drag, startPoint x: 458, startPoint y: 204, endPoint x: 457, endPoint y: 186, distance: 18.3
click at [457, 150] on div "Our Five Star Pledge To You 39px Section + Add Section" at bounding box center [410, 133] width 297 height 35
type input "**"
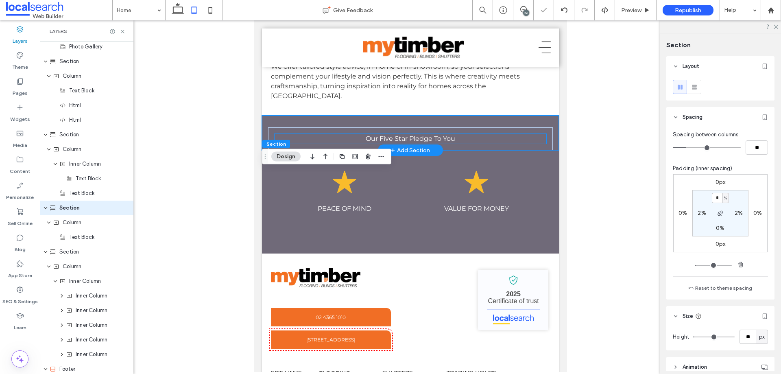
click at [445, 142] on span "Our Five Star Pledge To You" at bounding box center [411, 139] width 90 height 8
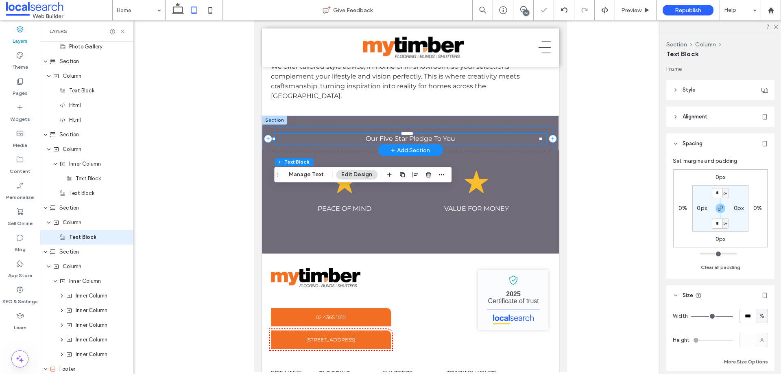
scroll to position [1937, 0]
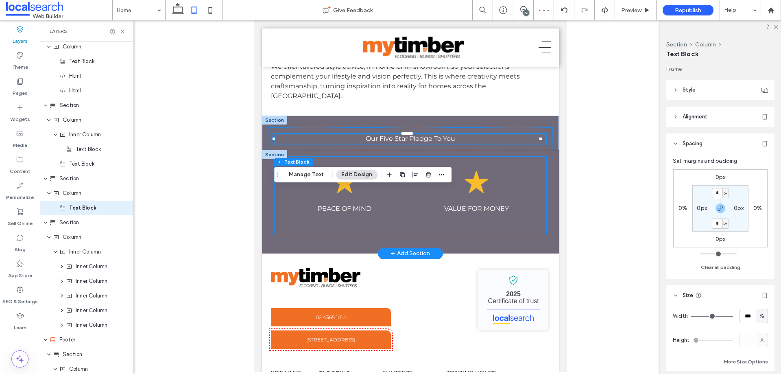
click at [420, 228] on div "Star Icon VALUE FOR MONEY" at bounding box center [476, 195] width 127 height 65
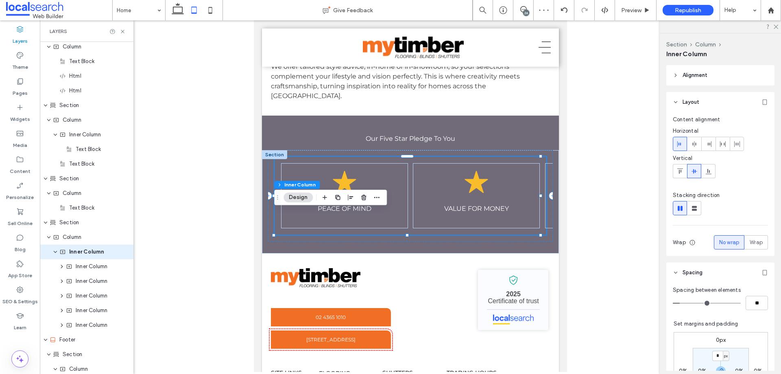
scroll to position [1980, 0]
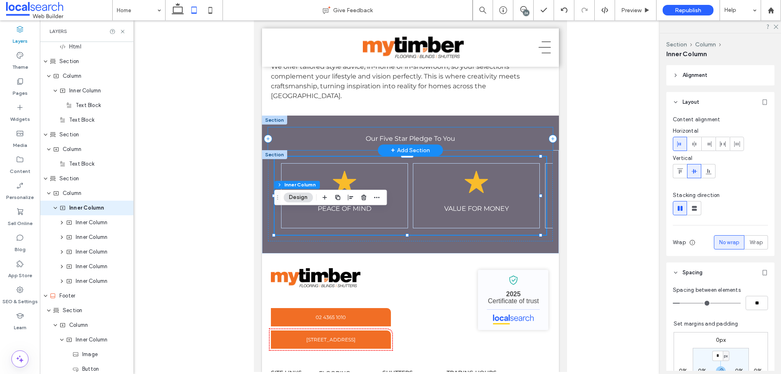
click at [478, 150] on div "Our Five Star Pledge To You" at bounding box center [410, 138] width 285 height 23
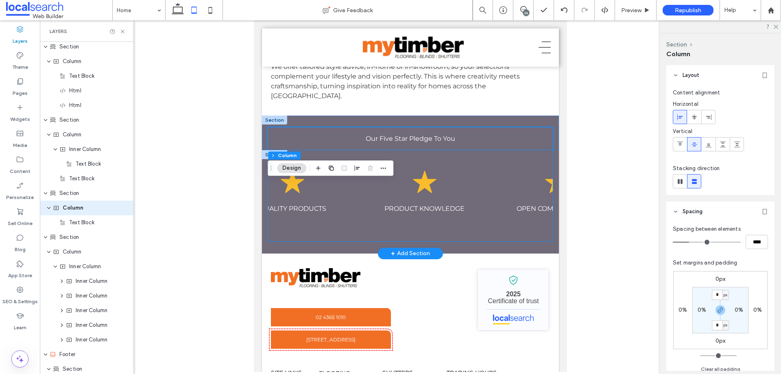
scroll to position [0, 374]
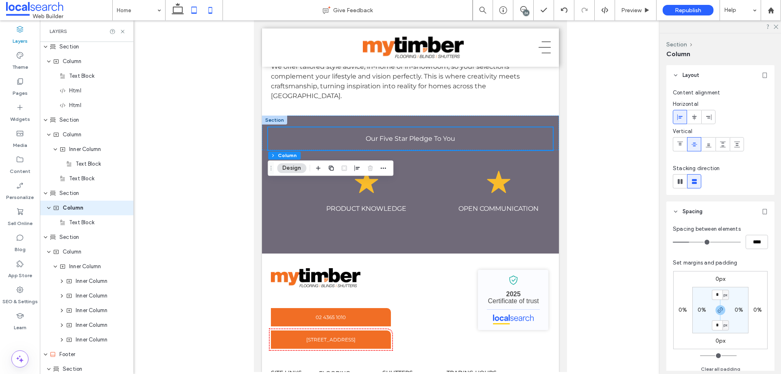
drag, startPoint x: 214, startPoint y: 10, endPoint x: 94, endPoint y: 280, distance: 295.0
click at [214, 10] on icon at bounding box center [210, 10] width 16 height 16
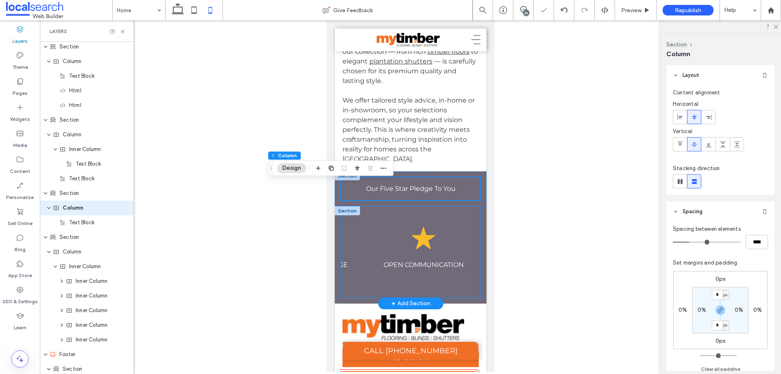
type input "**"
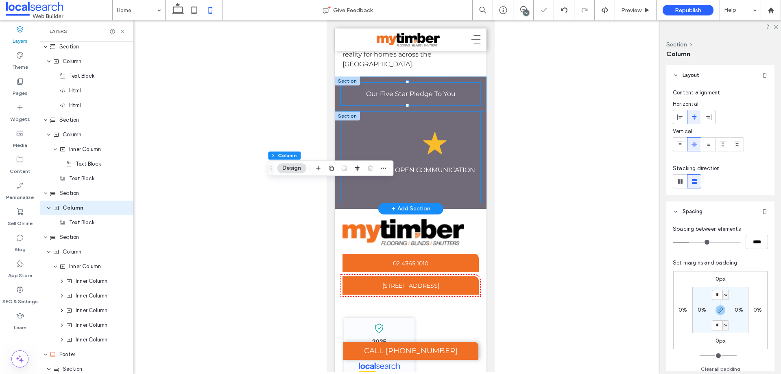
scroll to position [0, 0]
click at [363, 203] on div "Star Icon PEACE OF MIND Star Icon VALUE FOR MONEY Star Icon QUALITY PRODUCTS St…" at bounding box center [411, 157] width 140 height 91
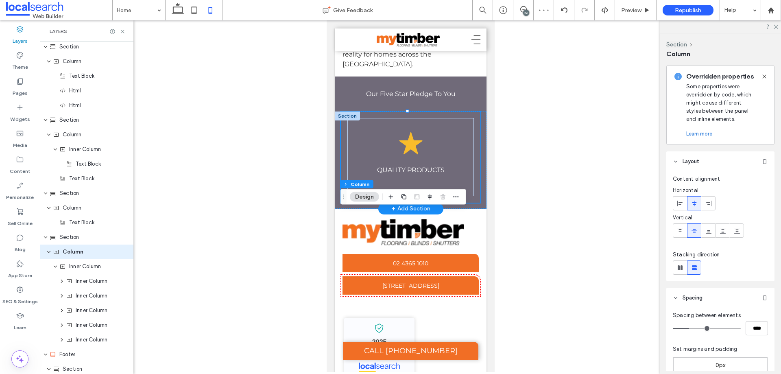
scroll to position [1966, 0]
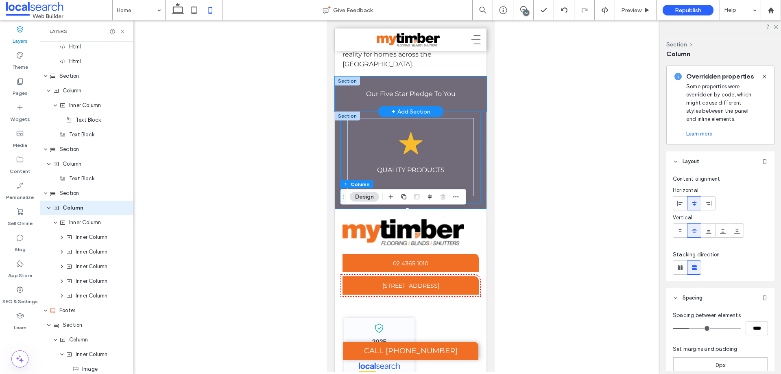
click at [470, 112] on div "Our Five Star Pledge To You" at bounding box center [411, 94] width 152 height 35
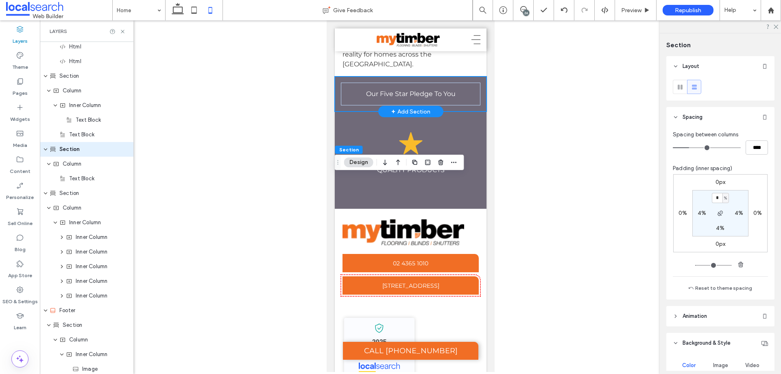
scroll to position [1907, 0]
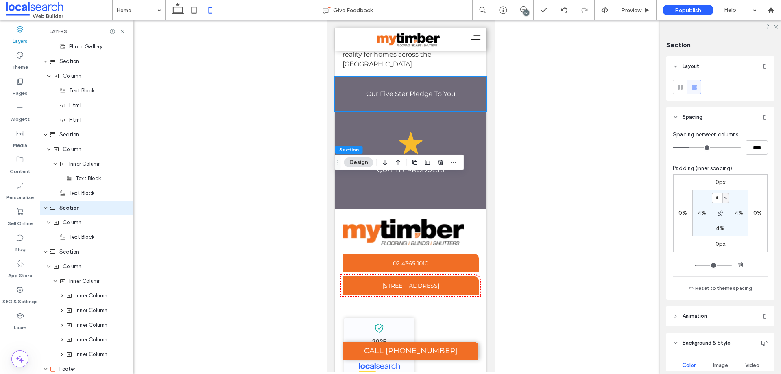
click at [717, 225] on label "4%" at bounding box center [720, 228] width 9 height 7
type input "*"
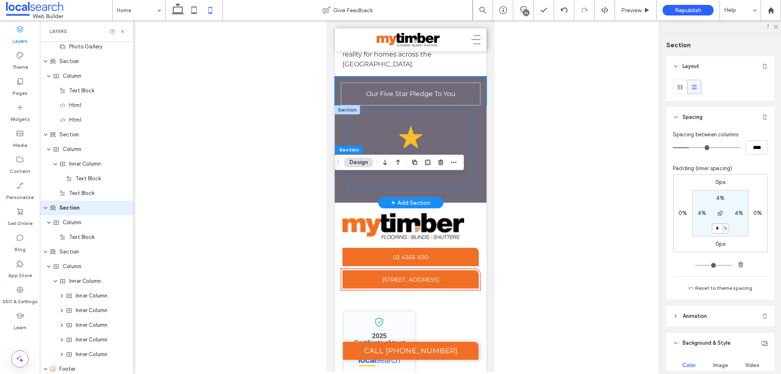
click at [362, 169] on p "QUALITY PRODUCTS" at bounding box center [410, 164] width 101 height 10
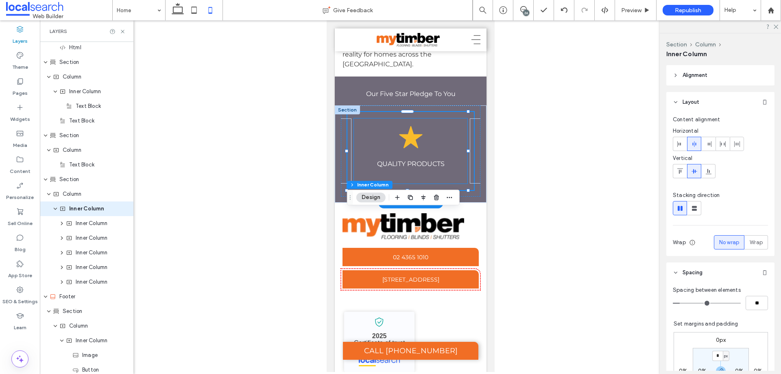
scroll to position [1980, 0]
click at [678, 148] on span at bounding box center [680, 143] width 7 height 13
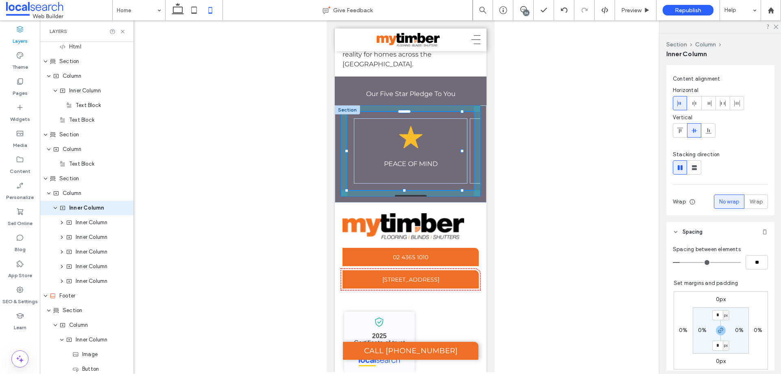
scroll to position [0, 0]
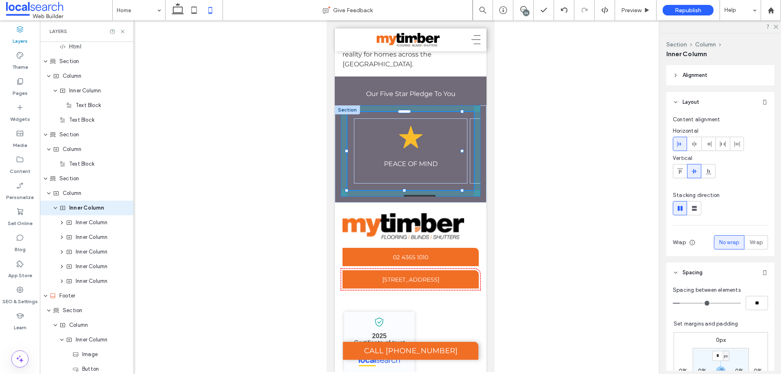
drag, startPoint x: 345, startPoint y: 249, endPoint x: 333, endPoint y: 248, distance: 11.8
type input "**"
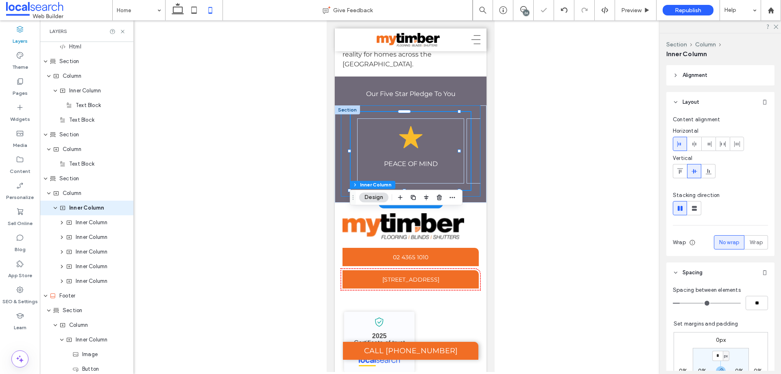
click at [345, 197] on div "Star Icon PEACE OF MIND Star Icon VALUE FOR MONEY Star Icon QUALITY PRODUCTS St…" at bounding box center [411, 150] width 140 height 91
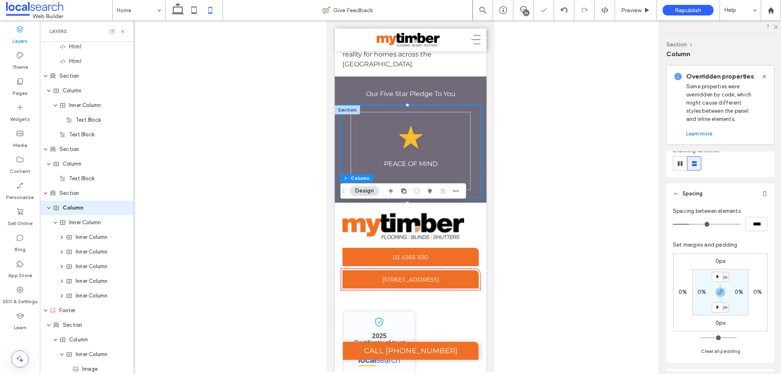
scroll to position [122, 0]
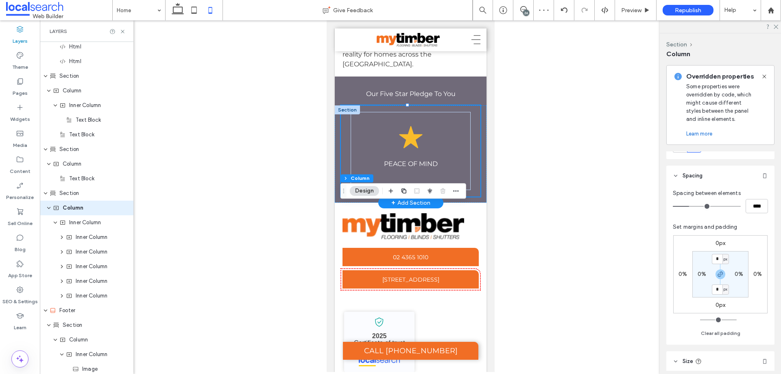
click at [342, 197] on div "Star Icon PEACE OF MIND Star Icon VALUE FOR MONEY Star Icon QUALITY PRODUCTS St…" at bounding box center [411, 150] width 140 height 91
click at [372, 184] on div "Star Icon PEACE OF MIND" at bounding box center [410, 150] width 107 height 65
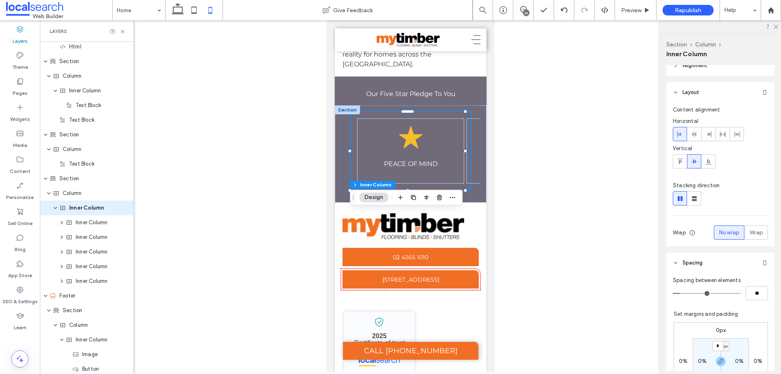
scroll to position [59, 0]
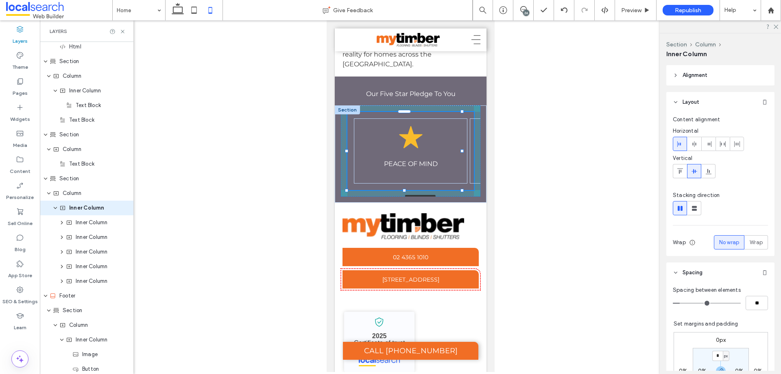
drag, startPoint x: 349, startPoint y: 249, endPoint x: 333, endPoint y: 248, distance: 15.5
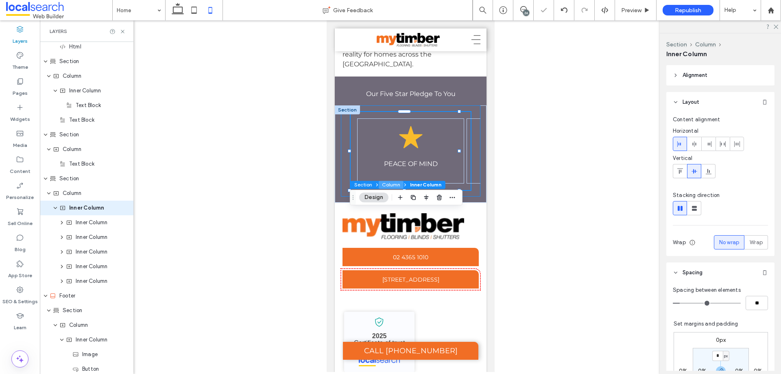
click at [395, 183] on button "Column" at bounding box center [391, 185] width 25 height 8
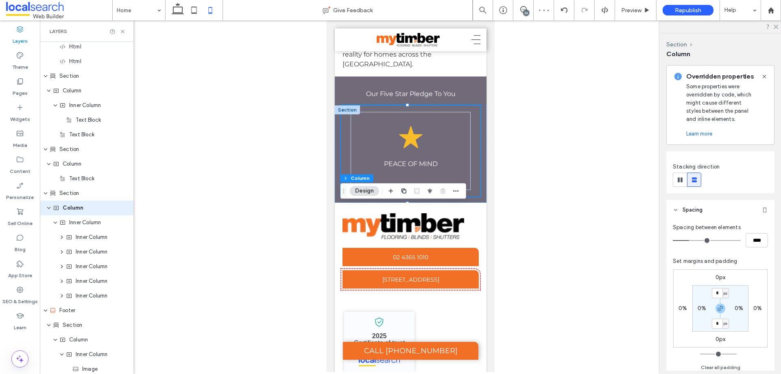
scroll to position [122, 0]
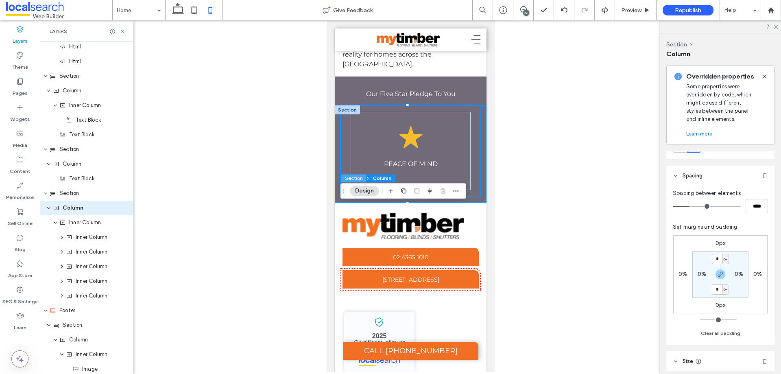
click at [354, 179] on button "Section" at bounding box center [353, 178] width 25 height 8
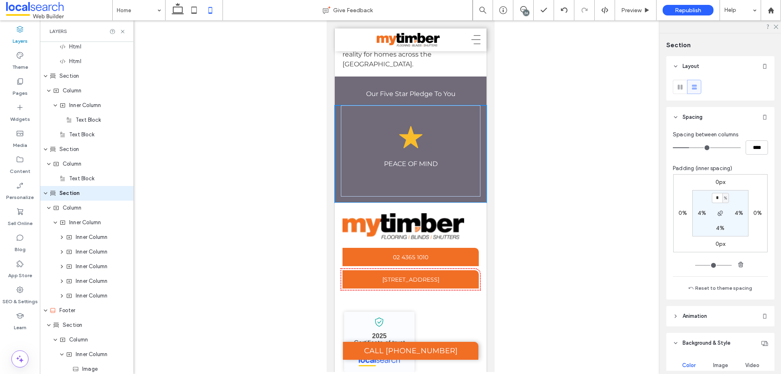
scroll to position [1951, 0]
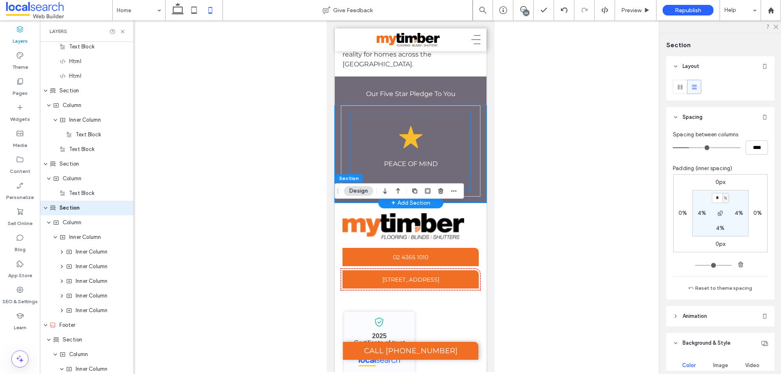
click at [357, 184] on div "Star Icon PEACE OF MIND" at bounding box center [410, 150] width 107 height 65
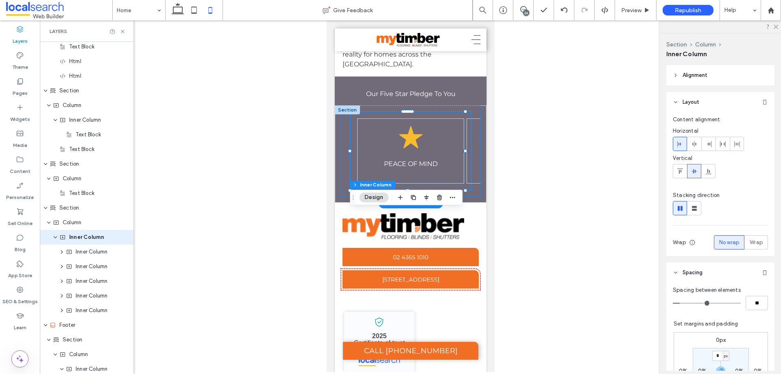
scroll to position [1980, 0]
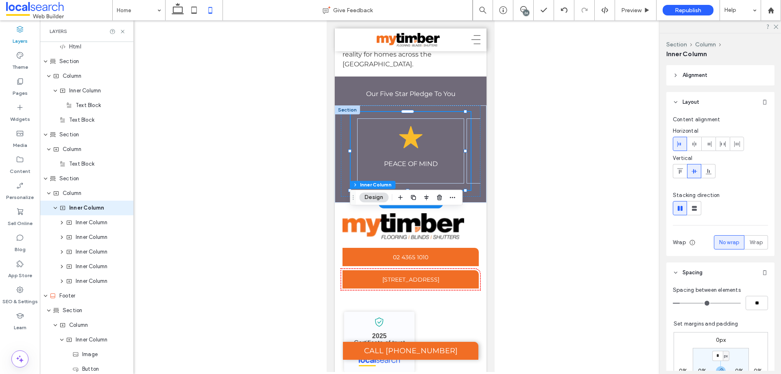
click at [386, 190] on div "Star Icon PEACE OF MIND Star Icon VALUE FOR MONEY Star Icon QUALITY PRODUCTS St…" at bounding box center [410, 151] width 120 height 78
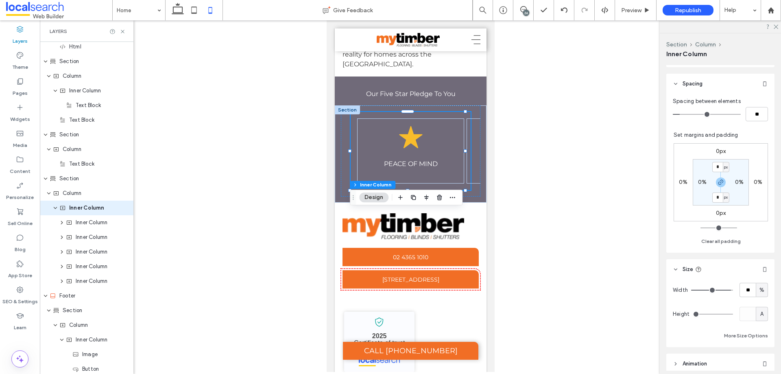
scroll to position [203, 0]
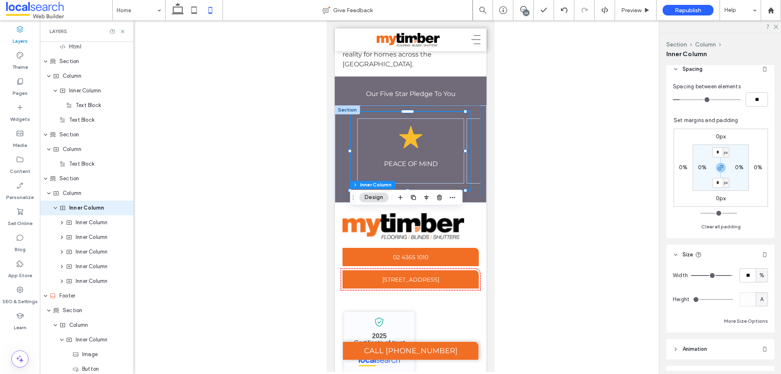
type input "***"
drag, startPoint x: 725, startPoint y: 276, endPoint x: 757, endPoint y: 277, distance: 32.2
type input "***"
click at [733, 276] on input "range" at bounding box center [712, 275] width 42 height 1
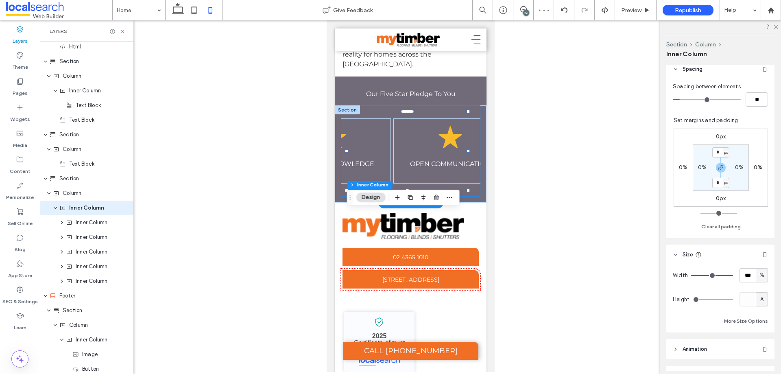
scroll to position [0, 427]
click at [460, 184] on div "Star Icon OPEN COMMUNICATION" at bounding box center [447, 150] width 114 height 65
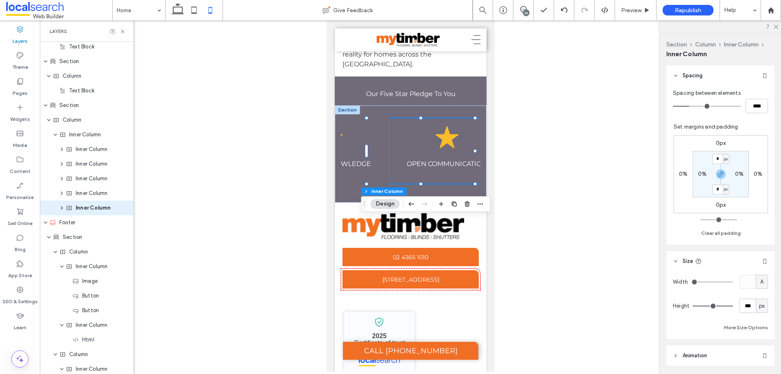
scroll to position [244, 0]
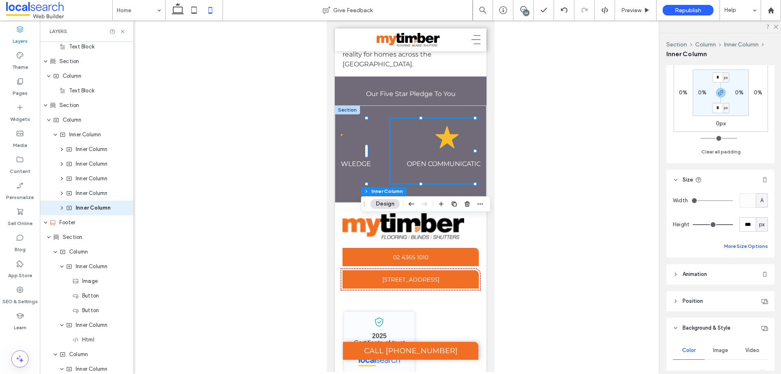
click at [734, 246] on button "More Size Options" at bounding box center [746, 246] width 44 height 10
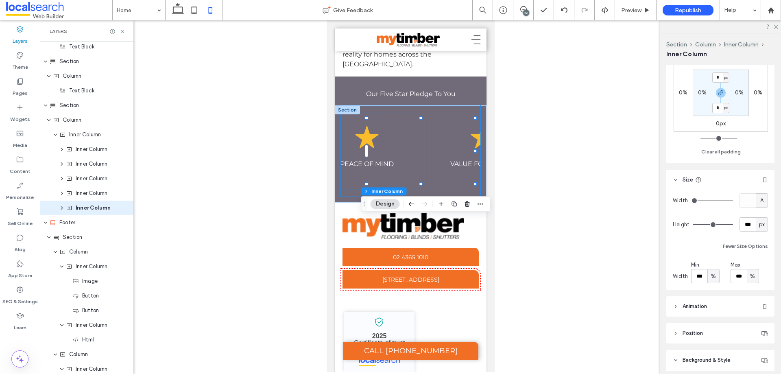
scroll to position [0, 0]
click at [343, 197] on div "Star Icon PEACE OF MIND Star Icon VALUE FOR MONEY Star Icon QUALITY PRODUCTS St…" at bounding box center [411, 150] width 140 height 91
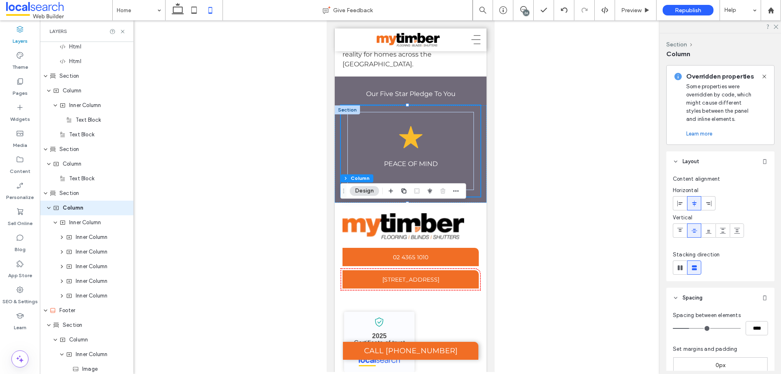
scroll to position [163, 0]
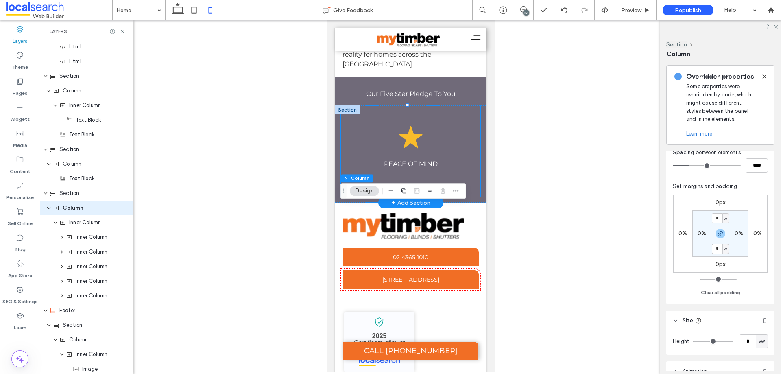
click at [362, 190] on div "Star Icon PEACE OF MIND Star Icon VALUE FOR MONEY Star Icon QUALITY PRODUCTS St…" at bounding box center [410, 151] width 127 height 78
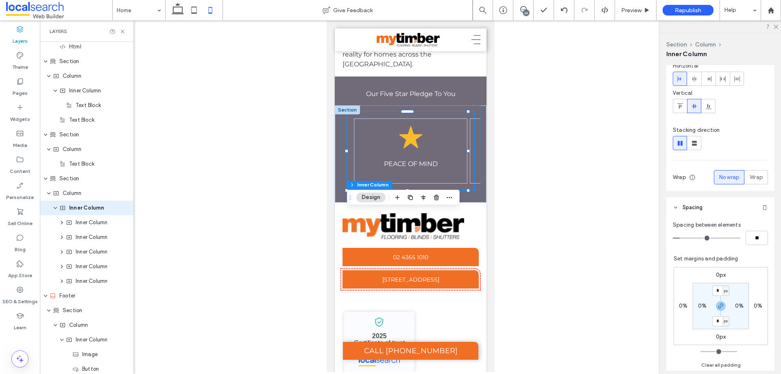
scroll to position [81, 0]
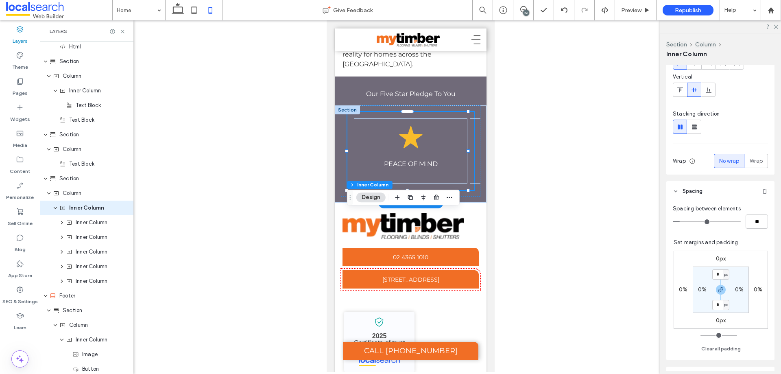
click at [350, 190] on div "Star Icon PEACE OF MIND Star Icon VALUE FOR MONEY Star Icon QUALITY PRODUCTS St…" at bounding box center [410, 151] width 127 height 78
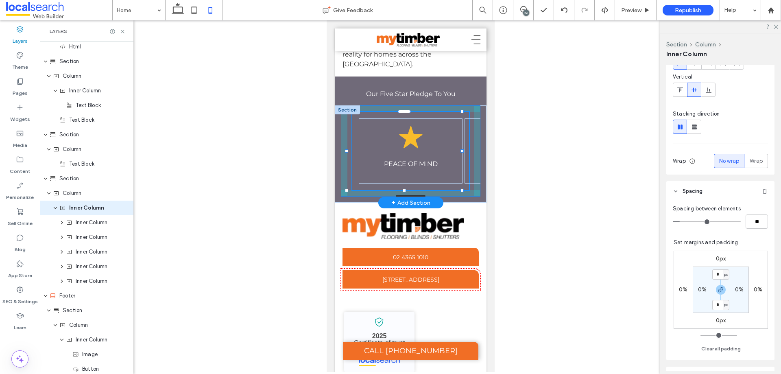
scroll to position [0, 0]
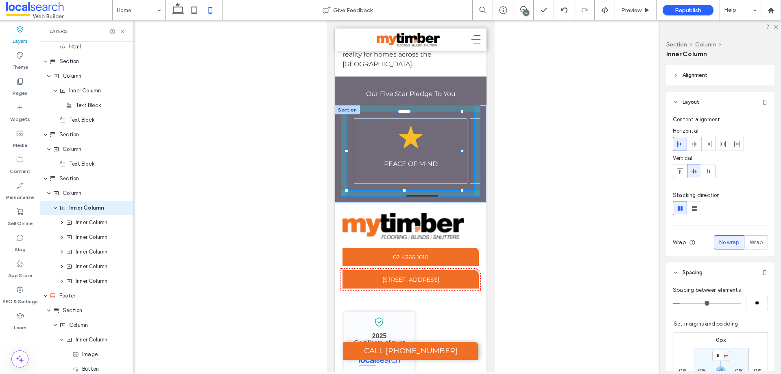
drag, startPoint x: 346, startPoint y: 250, endPoint x: 331, endPoint y: 252, distance: 14.3
type input "**"
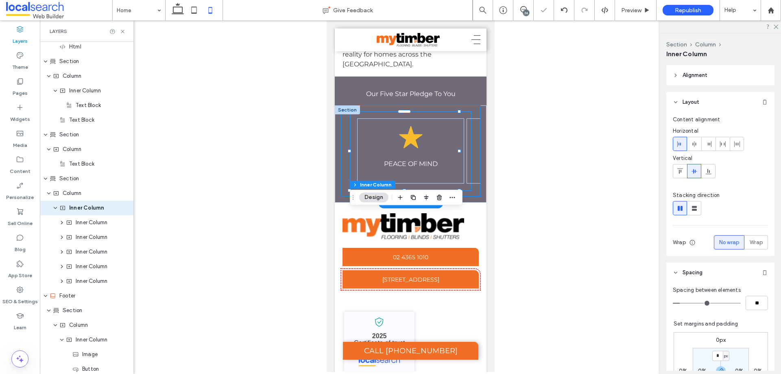
click at [343, 197] on div "Star Icon PEACE OF MIND Star Icon VALUE FOR MONEY Star Icon QUALITY PRODUCTS St…" at bounding box center [411, 150] width 140 height 91
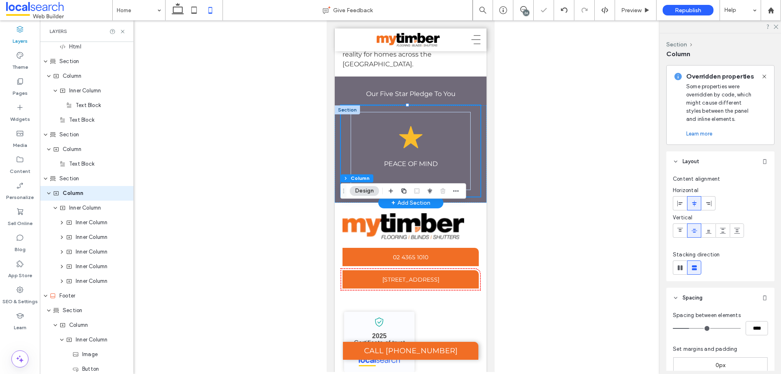
scroll to position [1966, 0]
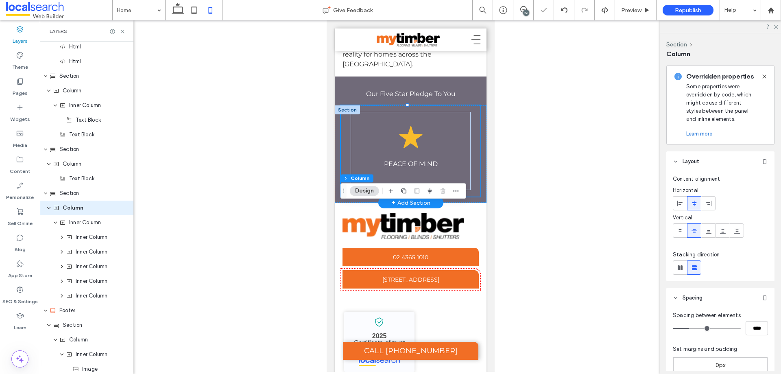
click at [343, 197] on div "Star Icon PEACE OF MIND Star Icon VALUE FOR MONEY Star Icon QUALITY PRODUCTS St…" at bounding box center [411, 150] width 140 height 91
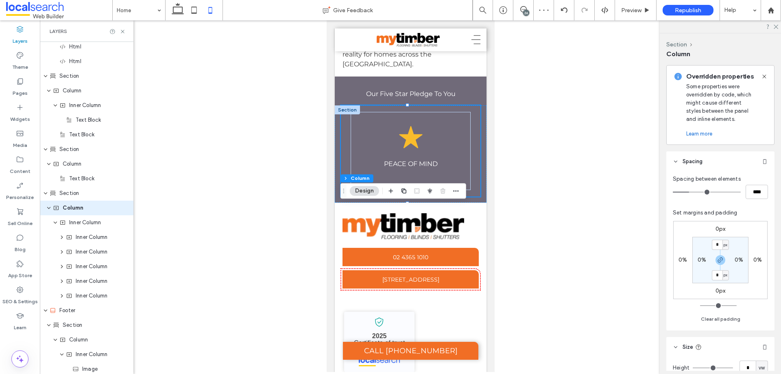
scroll to position [163, 0]
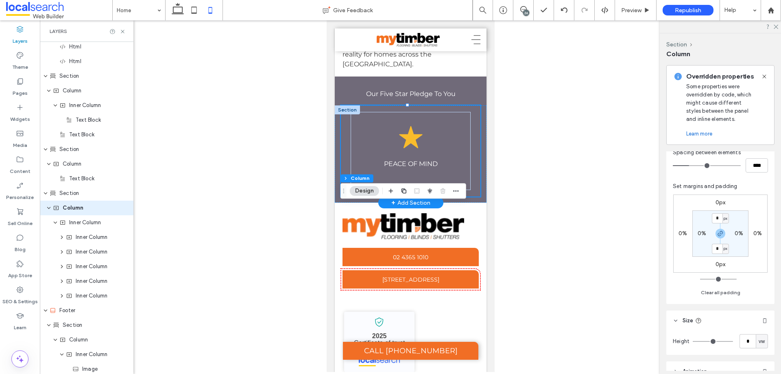
click at [340, 114] on div at bounding box center [347, 109] width 25 height 9
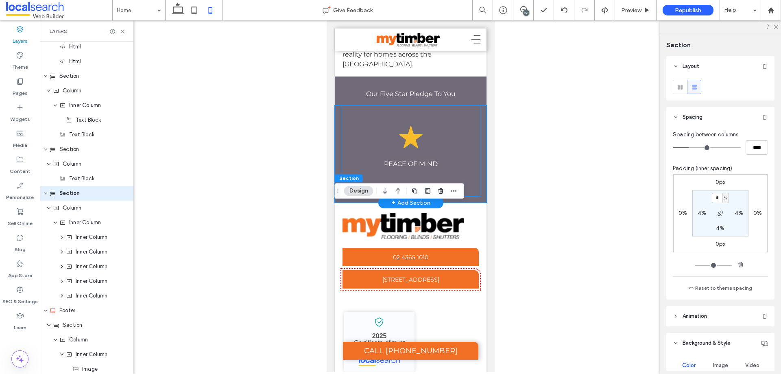
scroll to position [1951, 0]
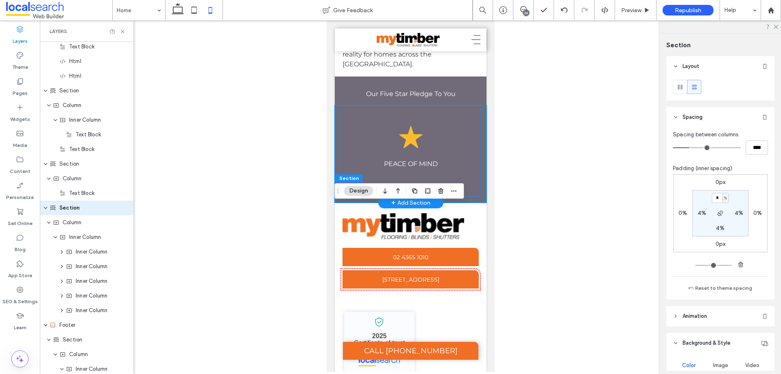
click at [345, 197] on div "Star Icon PEACE OF MIND Star Icon VALUE FOR MONEY Star Icon QUALITY PRODUCTS St…" at bounding box center [411, 150] width 140 height 91
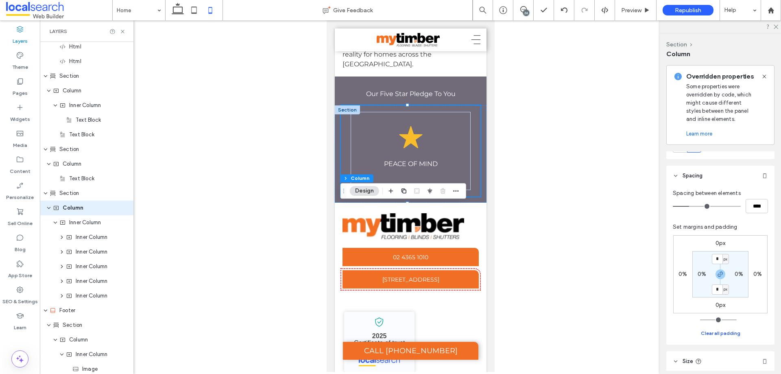
scroll to position [41, 0]
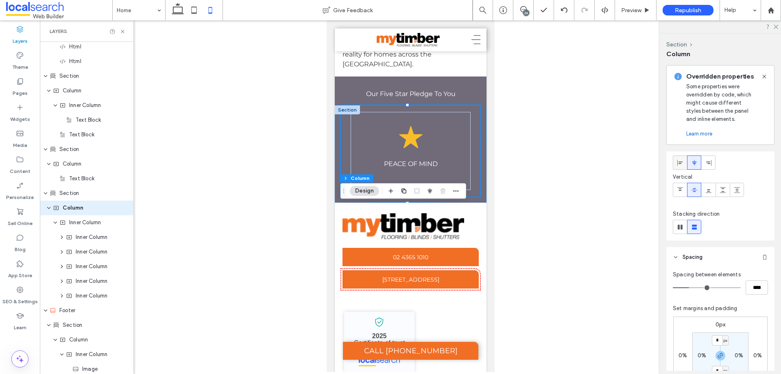
click at [683, 164] on icon at bounding box center [680, 163] width 7 height 7
click at [361, 184] on div "Star Icon PEACE OF MIND" at bounding box center [318, 150] width 107 height 65
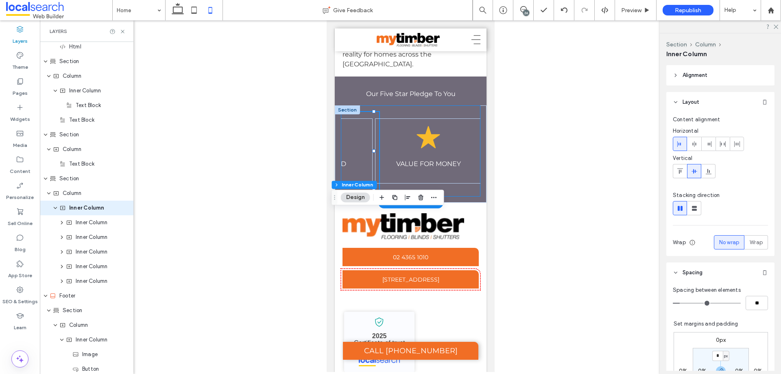
scroll to position [0, 0]
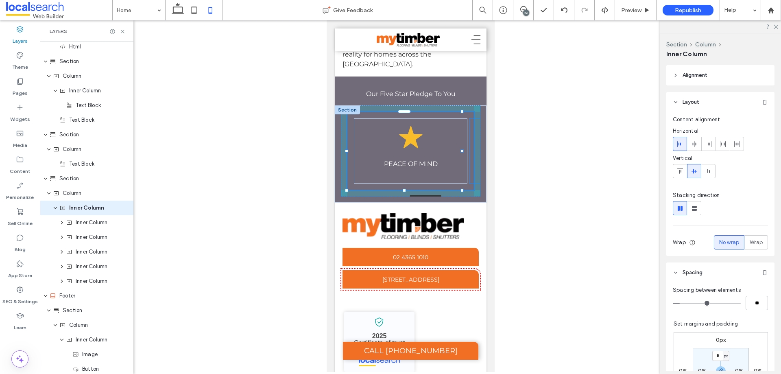
drag, startPoint x: 462, startPoint y: 249, endPoint x: 503, endPoint y: 261, distance: 43.0
drag, startPoint x: 460, startPoint y: 250, endPoint x: 494, endPoint y: 253, distance: 33.9
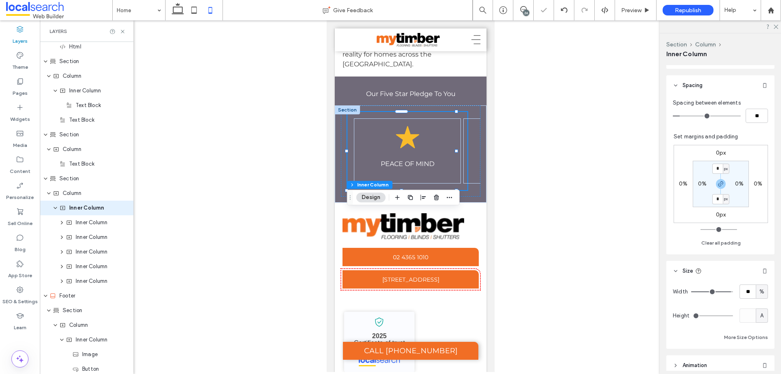
scroll to position [203, 0]
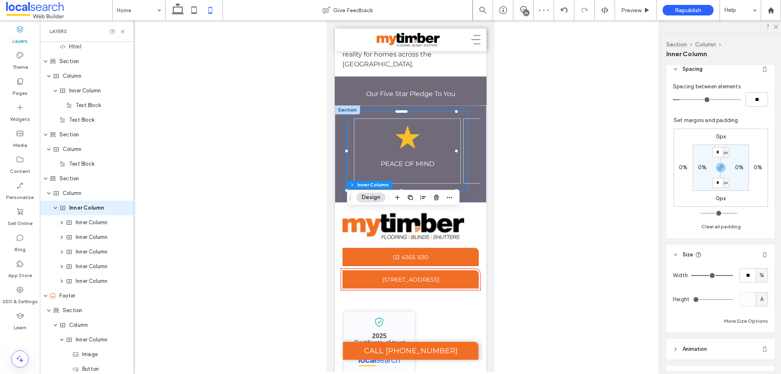
type input "***"
drag, startPoint x: 727, startPoint y: 276, endPoint x: 779, endPoint y: 278, distance: 51.7
type input "***"
click at [733, 276] on input "range" at bounding box center [712, 275] width 42 height 1
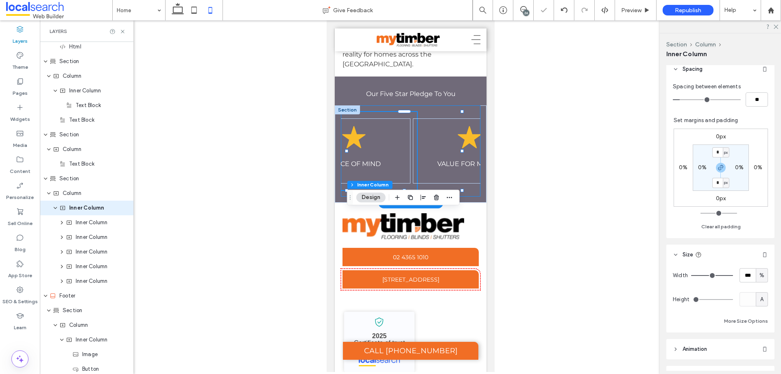
scroll to position [0, 80]
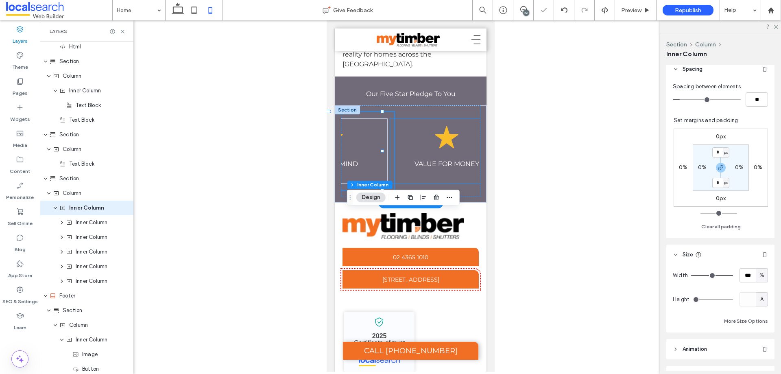
click at [420, 184] on div "Star Icon VALUE FOR MONEY" at bounding box center [447, 150] width 114 height 65
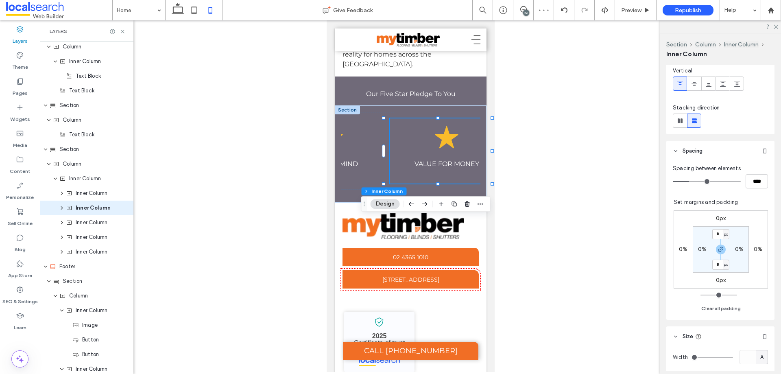
scroll to position [163, 0]
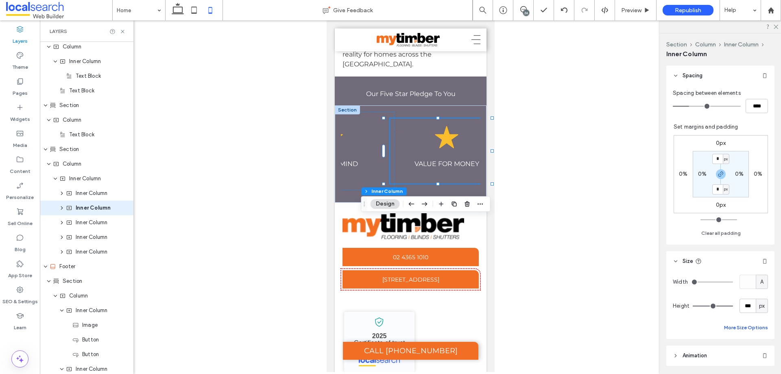
click at [728, 326] on button "More Size Options" at bounding box center [746, 328] width 44 height 10
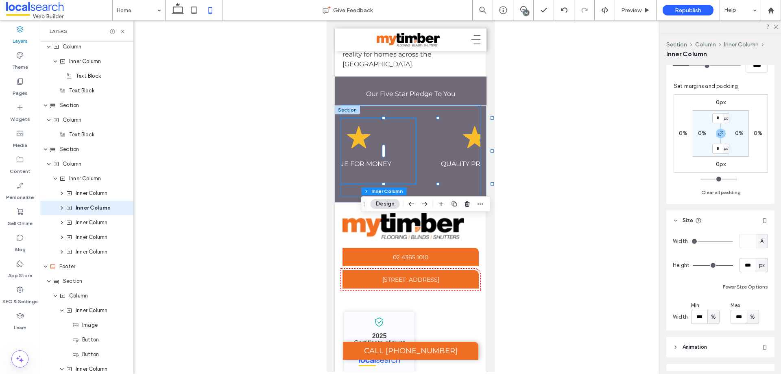
scroll to position [0, 0]
click at [443, 190] on div "Star Icon PEACE OF MIND Star Icon VALUE FOR MONEY Star Icon QUALITY PRODUCTS St…" at bounding box center [410, 151] width 127 height 78
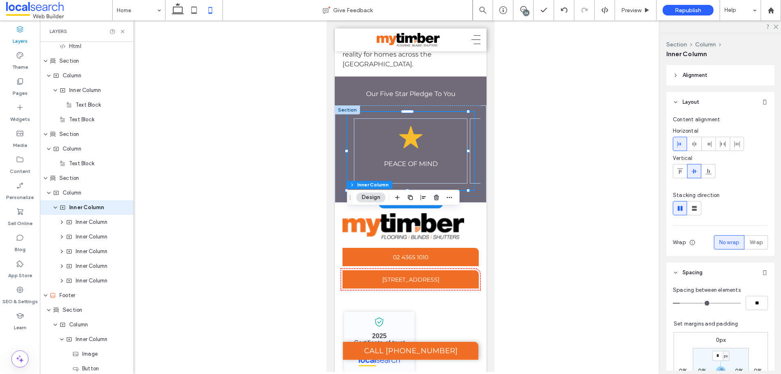
scroll to position [1980, 0]
click at [180, 9] on icon at bounding box center [178, 10] width 16 height 16
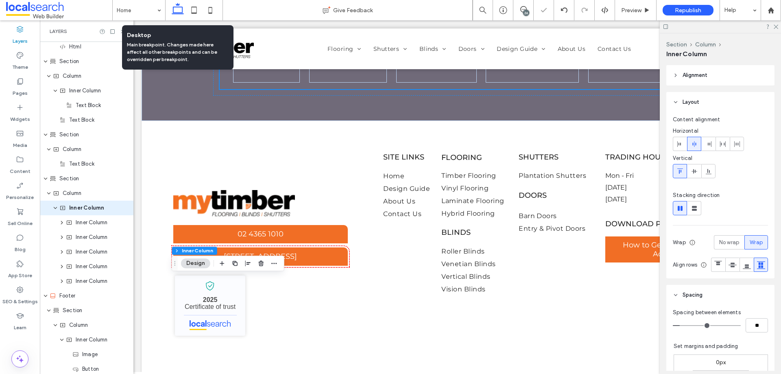
type input "**"
type input "***"
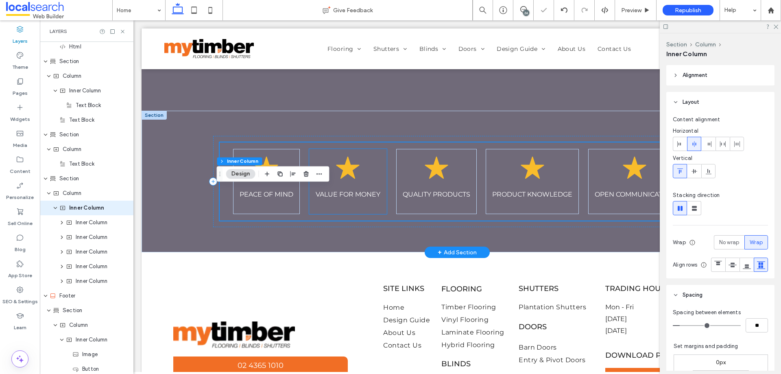
scroll to position [2362, 0]
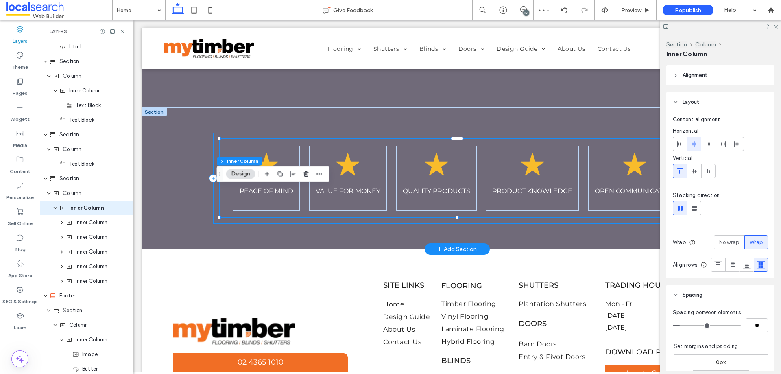
click at [222, 224] on div "Star Icon PEACE OF MIND Star Icon VALUE FOR MONEY Star Icon QUALITY PRODUCTS St…" at bounding box center [457, 178] width 488 height 91
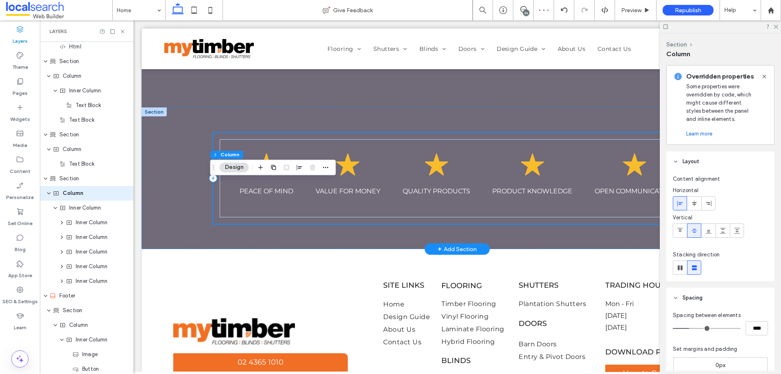
scroll to position [1966, 0]
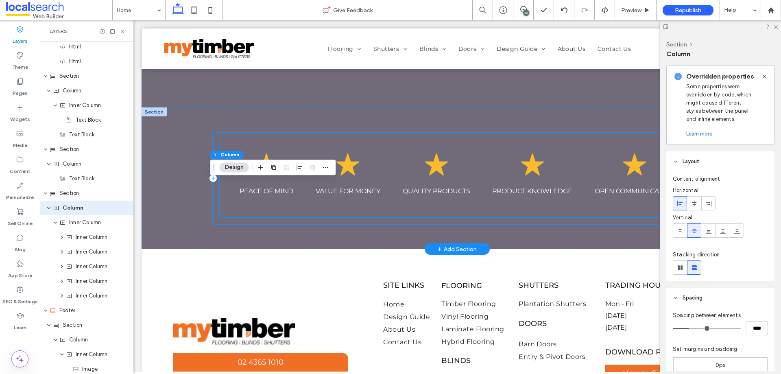
click at [221, 217] on div "Star Icon PEACE OF MIND Star Icon VALUE FOR MONEY Star Icon QUALITY PRODUCTS St…" at bounding box center [457, 178] width 475 height 78
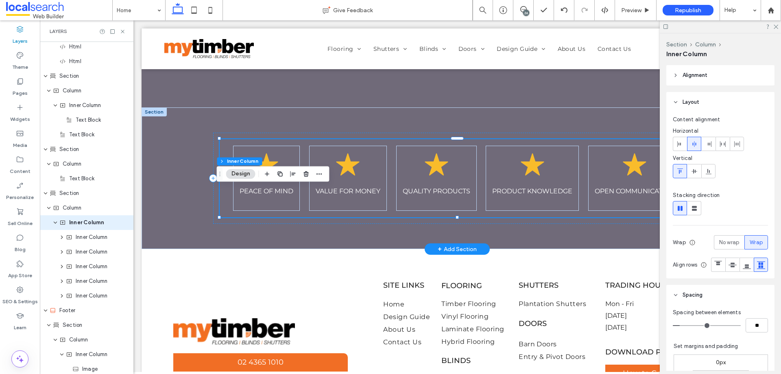
scroll to position [1980, 0]
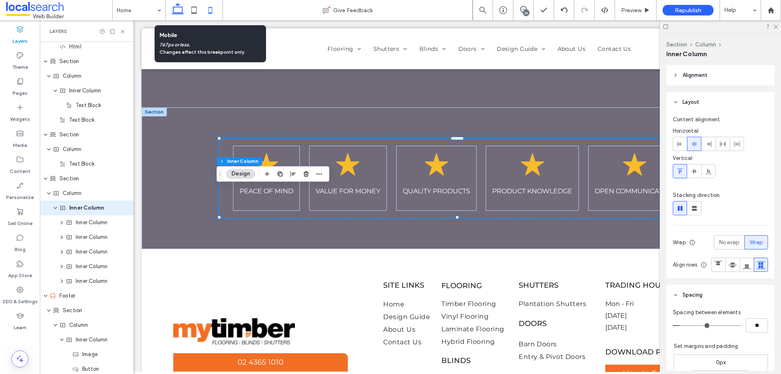
click at [213, 11] on icon at bounding box center [210, 10] width 16 height 16
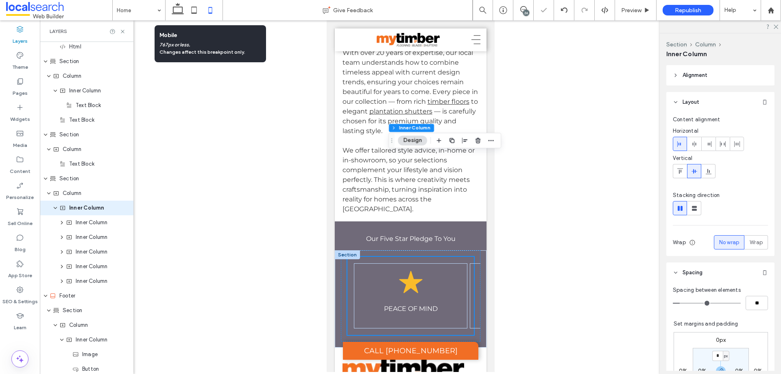
type input "*"
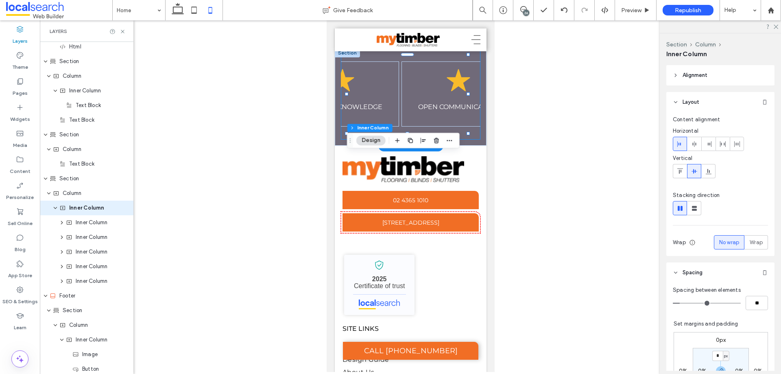
scroll to position [0, 427]
click at [199, 13] on icon at bounding box center [194, 10] width 16 height 16
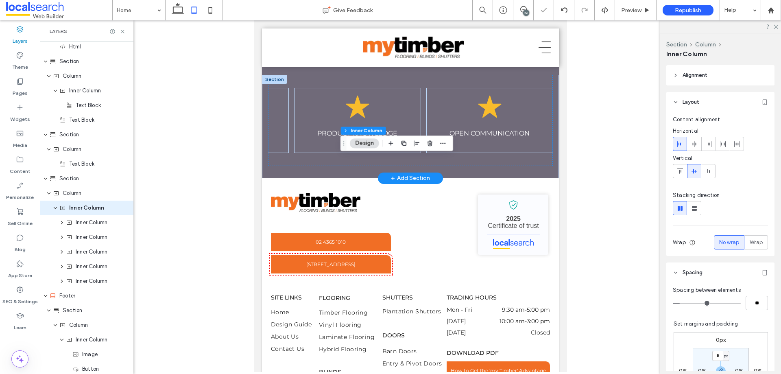
type input "***"
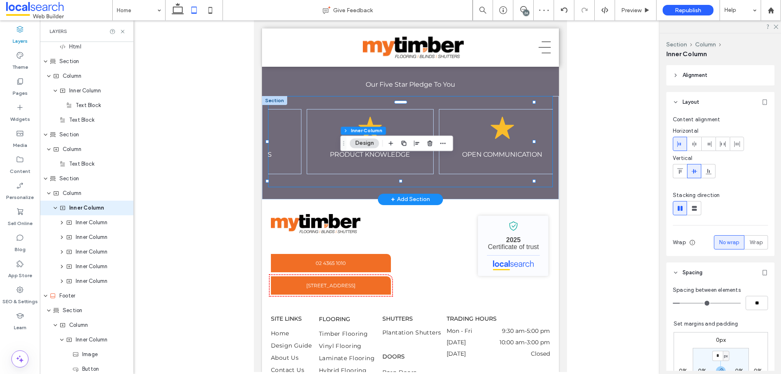
scroll to position [0, 374]
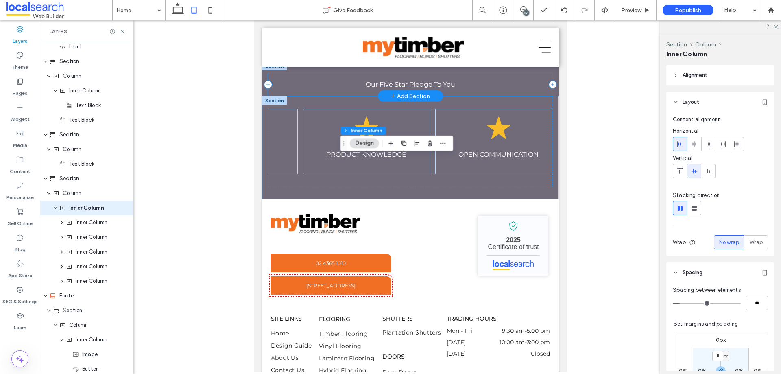
click at [481, 96] on div "Our Five Star Pledge To You" at bounding box center [410, 84] width 285 height 23
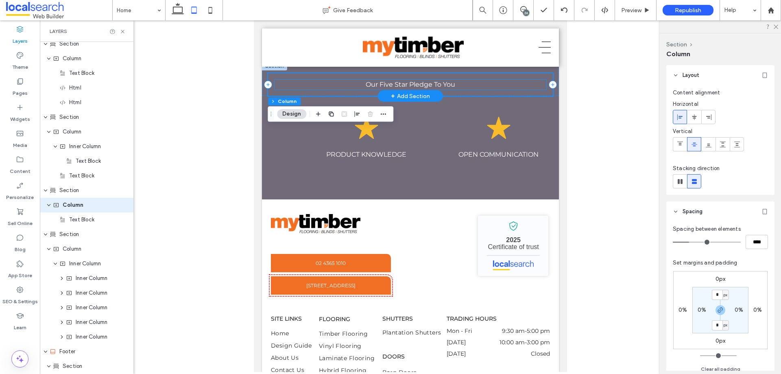
scroll to position [1922, 0]
click at [432, 96] on div "Our Five Star Pledge To You" at bounding box center [410, 78] width 297 height 35
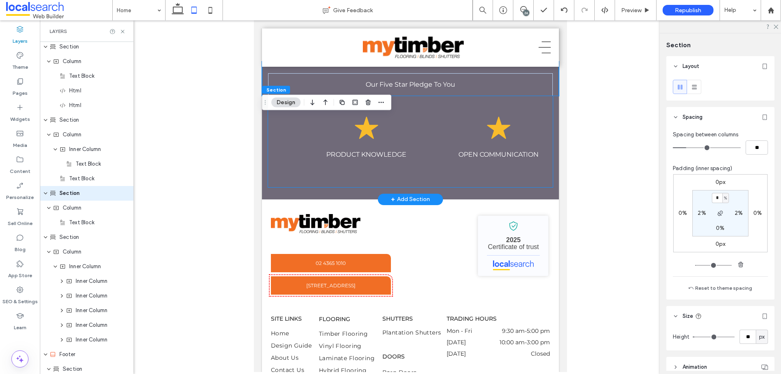
scroll to position [1907, 0]
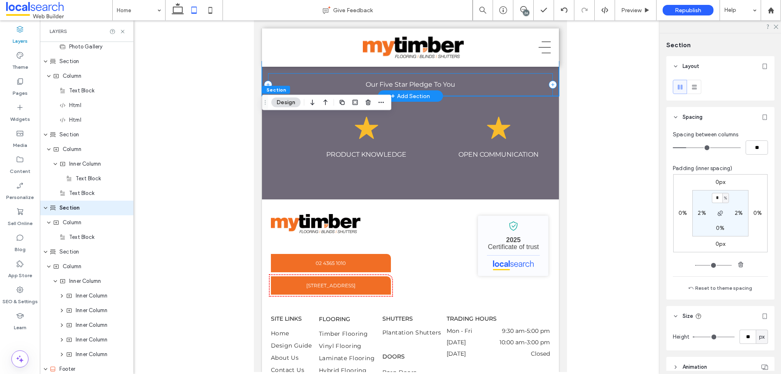
click at [465, 96] on div "Our Five Star Pledge To You" at bounding box center [410, 84] width 285 height 23
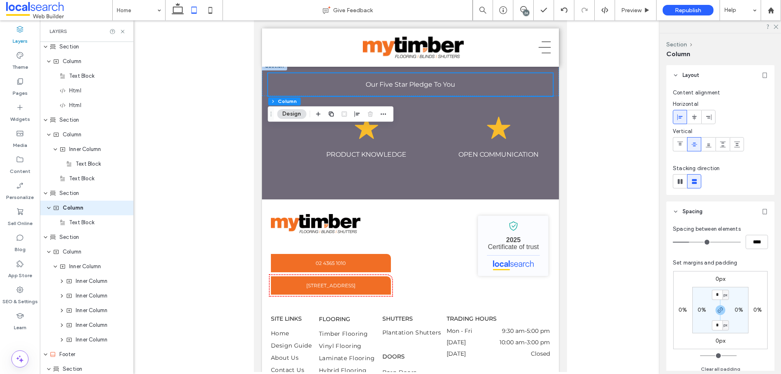
scroll to position [41, 0]
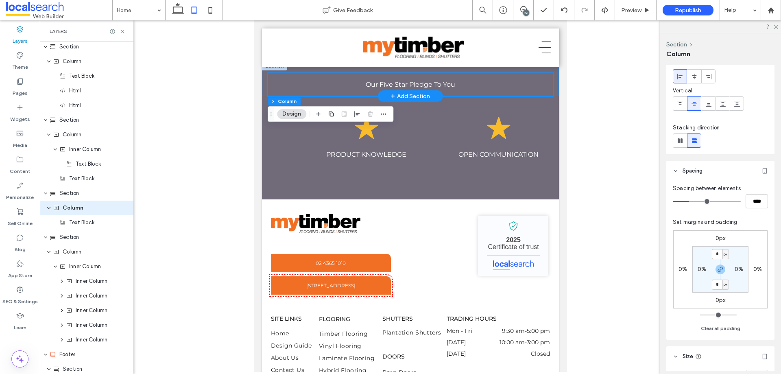
click at [434, 96] on div "Our Five Star Pledge To You" at bounding box center [410, 78] width 297 height 35
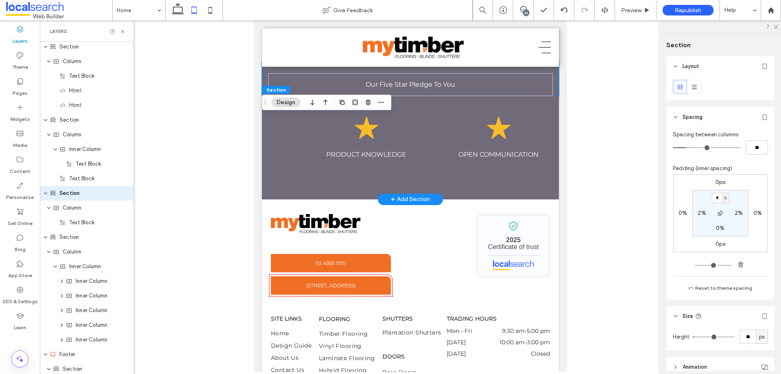
scroll to position [1907, 0]
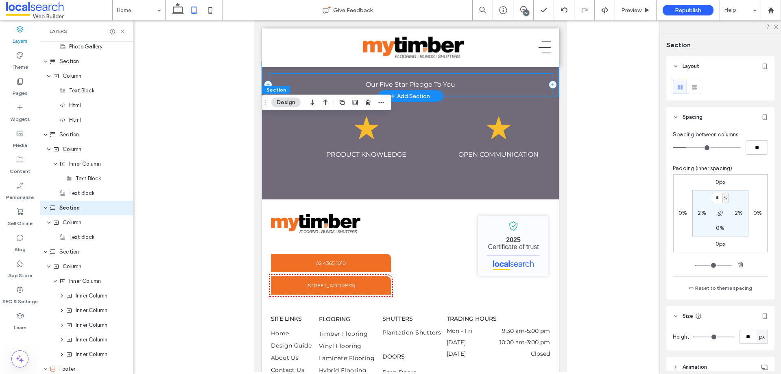
click at [305, 96] on div "Our Five Star Pledge To You" at bounding box center [410, 84] width 285 height 23
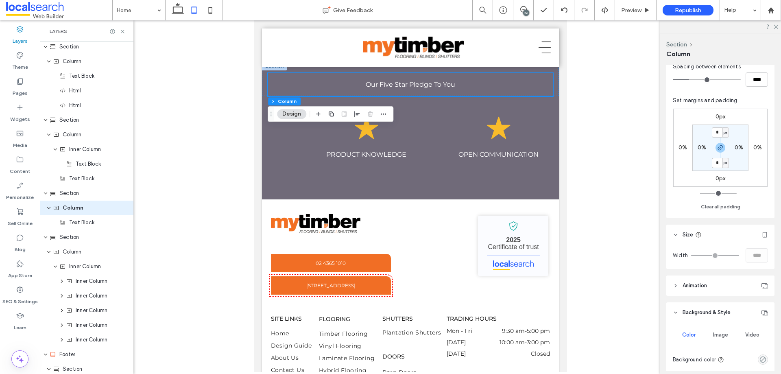
scroll to position [203, 0]
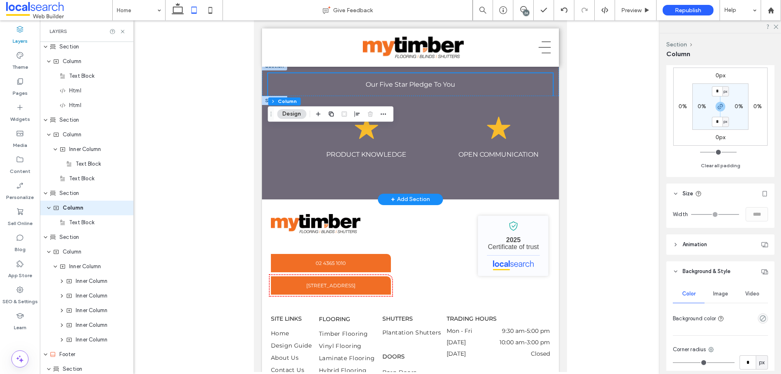
click at [407, 164] on div "Star Icon PRODUCT KNOWLEDGE" at bounding box center [366, 141] width 127 height 65
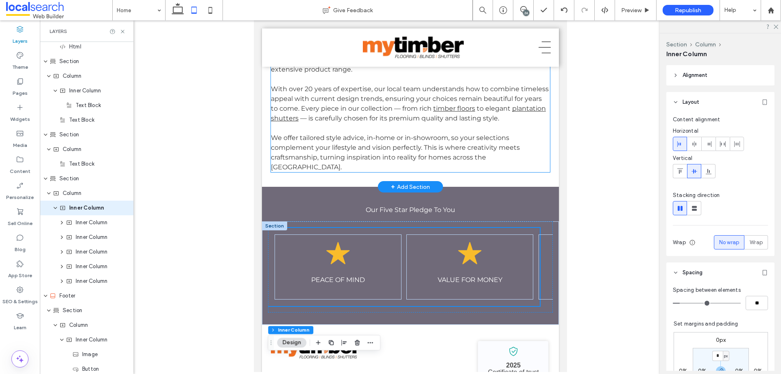
scroll to position [2333, 0]
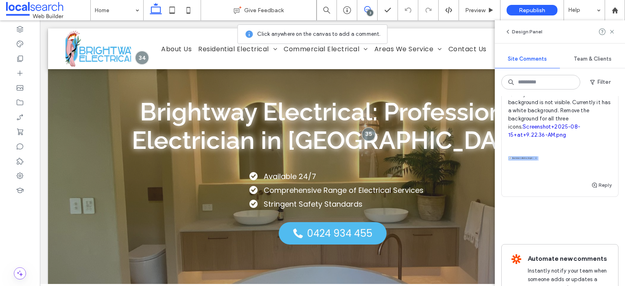
scroll to position [570, 0]
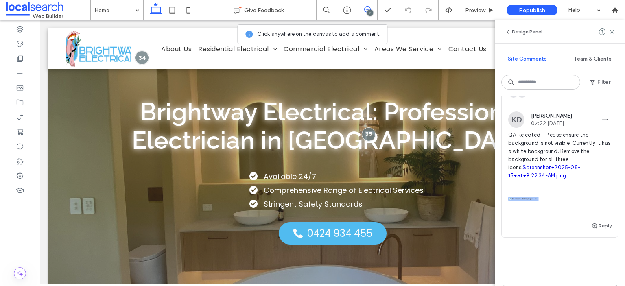
click at [527, 179] on link "Screenshot+2025-08-15+at+9.22.36-AM.png" at bounding box center [544, 171] width 72 height 14
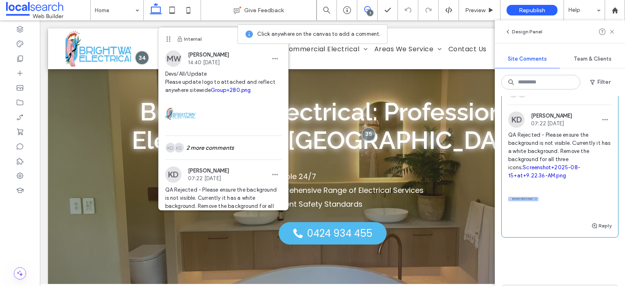
click at [556, 147] on span "QA Rejected - Please ensure the background is not visible. Currently it has a w…" at bounding box center [559, 155] width 103 height 49
click at [536, 180] on span "QA Rejected - Please ensure the background is not visible. Currently it has a w…" at bounding box center [559, 155] width 103 height 49
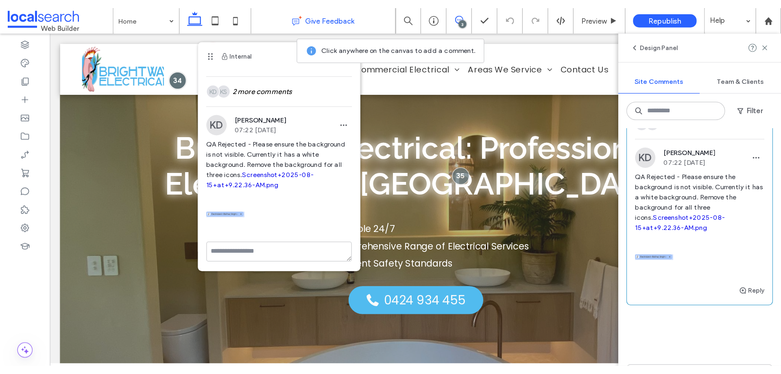
scroll to position [81, 0]
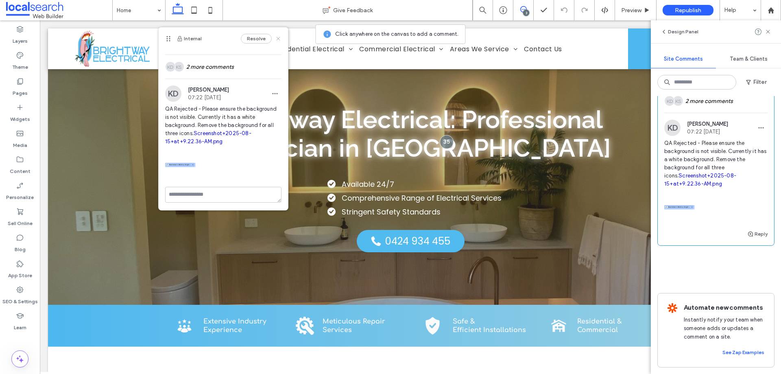
click at [276, 39] on use at bounding box center [278, 39] width 4 height 4
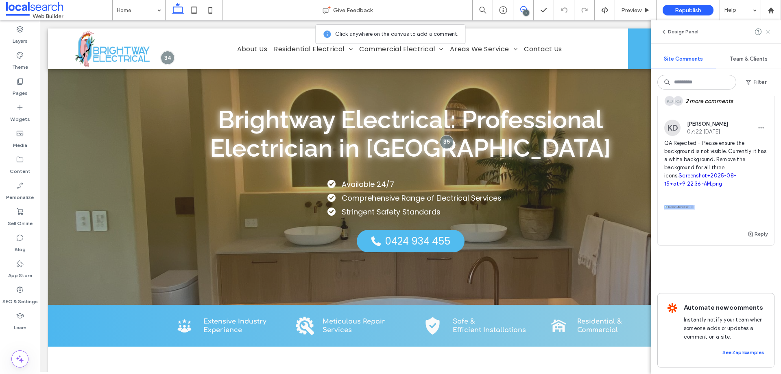
click at [625, 32] on icon at bounding box center [768, 31] width 7 height 7
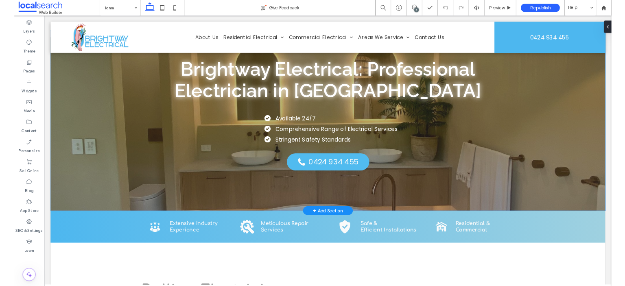
scroll to position [0, 0]
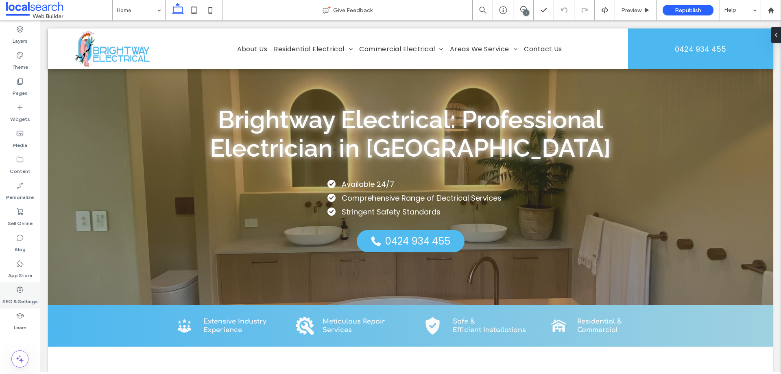
click at [22, 286] on use at bounding box center [20, 290] width 7 height 7
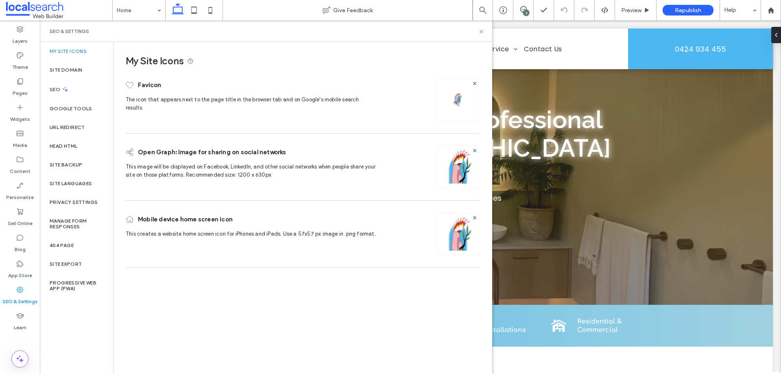
click at [453, 101] on img at bounding box center [458, 99] width 13 height 13
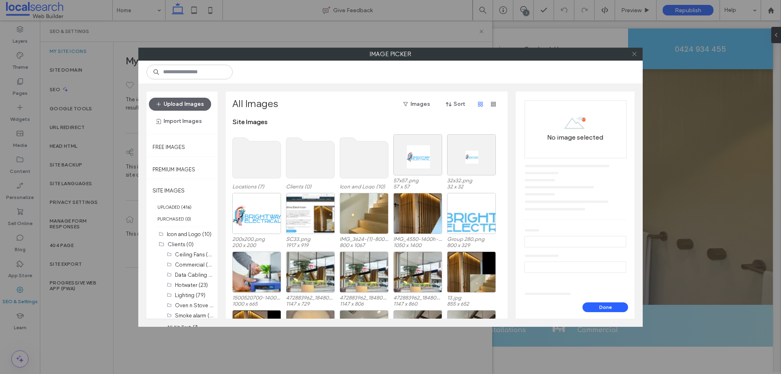
click at [625, 55] on icon at bounding box center [635, 54] width 6 height 6
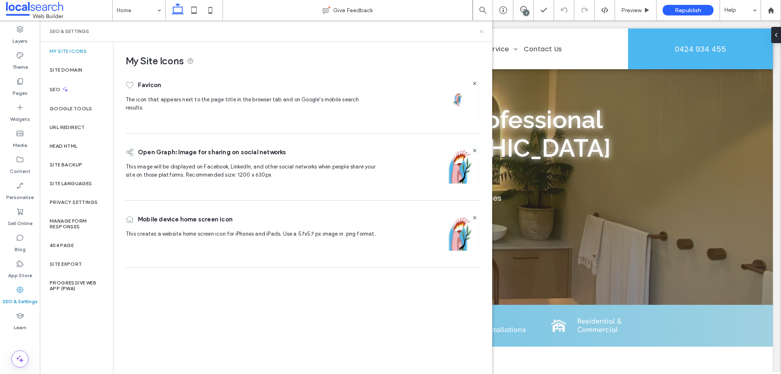
click at [484, 30] on icon at bounding box center [482, 31] width 6 height 6
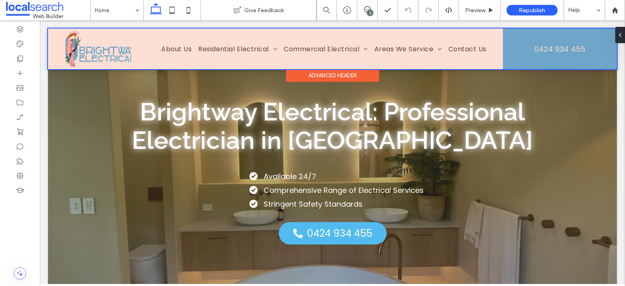
click at [85, 56] on div at bounding box center [332, 48] width 569 height 41
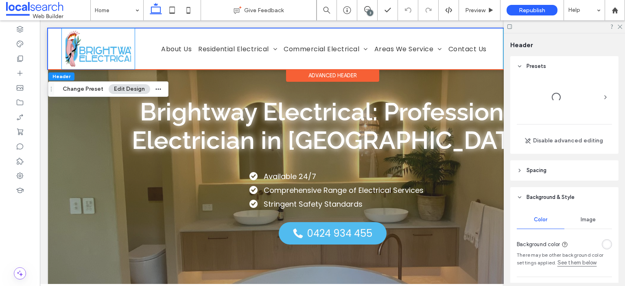
click at [85, 56] on img at bounding box center [98, 48] width 65 height 41
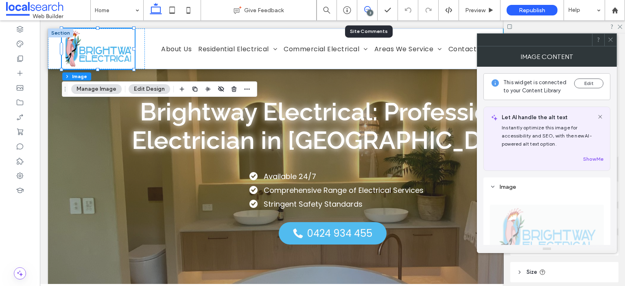
click at [370, 8] on use at bounding box center [367, 9] width 7 height 7
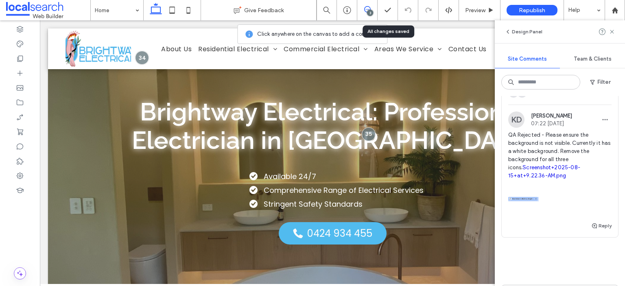
scroll to position [488, 0]
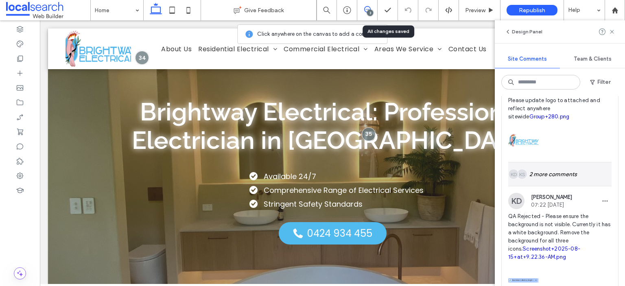
click at [554, 186] on div "KS KD 2 more comments" at bounding box center [559, 174] width 103 height 24
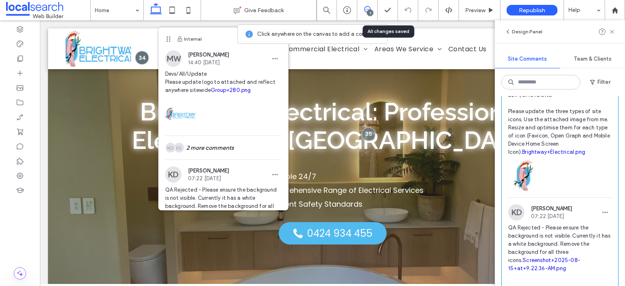
scroll to position [610, 0]
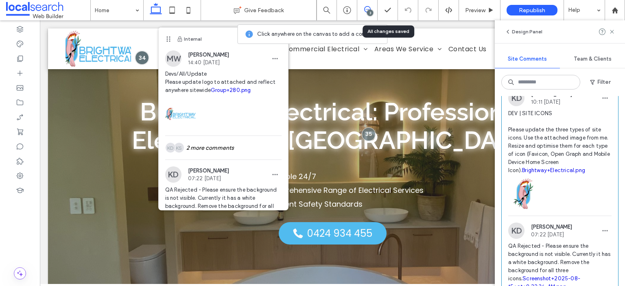
click at [532, 173] on link "Brightway+Electrical.png" at bounding box center [553, 170] width 63 height 6
click at [25, 174] on div at bounding box center [20, 175] width 40 height 15
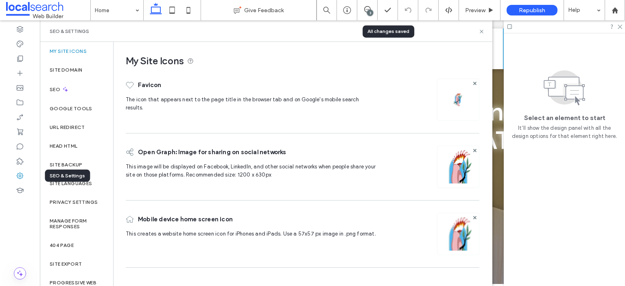
scroll to position [0, 0]
click at [475, 82] on icon at bounding box center [474, 83] width 3 height 3
click at [460, 94] on icon at bounding box center [458, 96] width 7 height 7
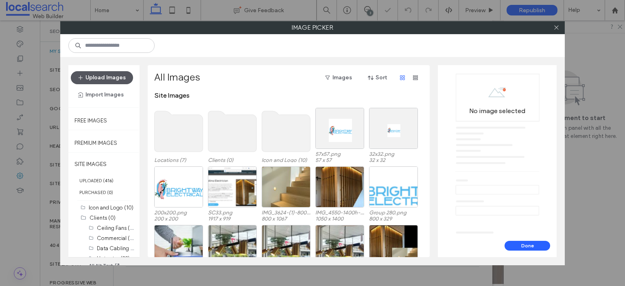
click at [116, 80] on button "Upload Images" at bounding box center [102, 77] width 62 height 13
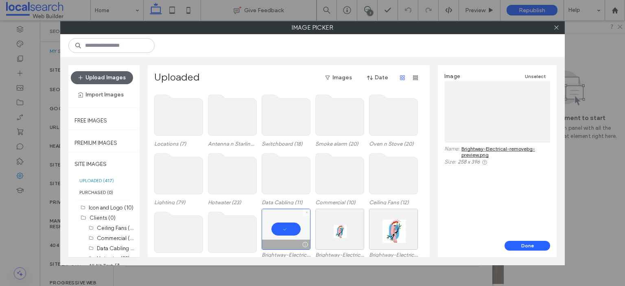
click at [306, 211] on icon at bounding box center [306, 212] width 3 height 3
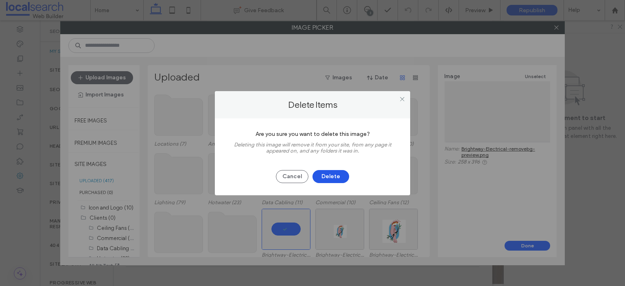
click at [337, 178] on button "Delete" at bounding box center [331, 176] width 37 height 13
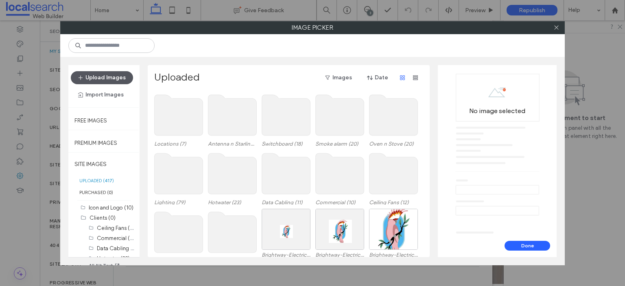
click at [108, 74] on button "Upload Images" at bounding box center [102, 77] width 62 height 13
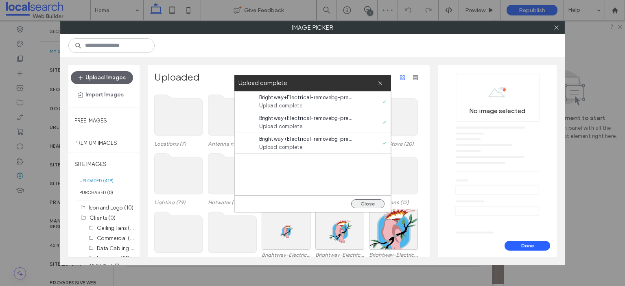
click at [372, 202] on button "Close" at bounding box center [367, 203] width 33 height 9
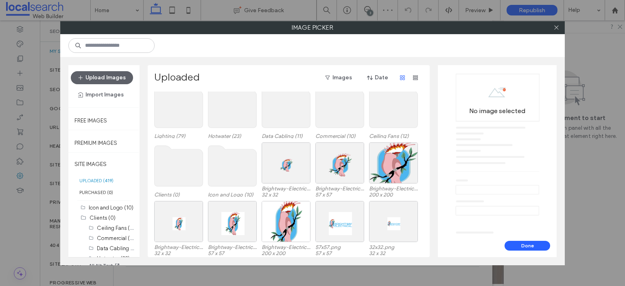
scroll to position [68, 0]
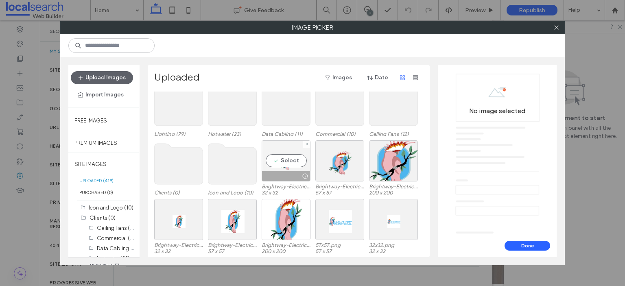
click at [297, 154] on div "Select" at bounding box center [286, 160] width 49 height 41
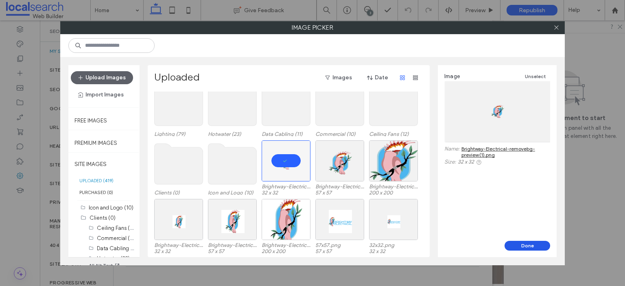
click at [540, 249] on button "Done" at bounding box center [528, 246] width 46 height 10
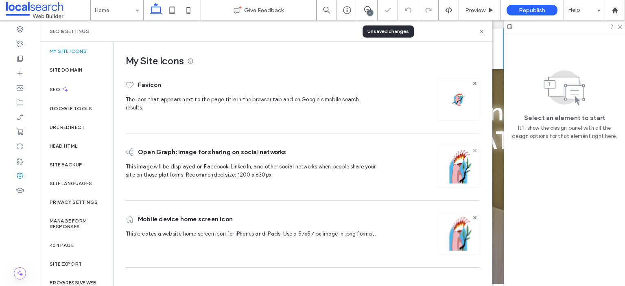
click at [474, 151] on span at bounding box center [474, 150] width 3 height 7
click at [466, 166] on div "Image" at bounding box center [459, 169] width 16 height 7
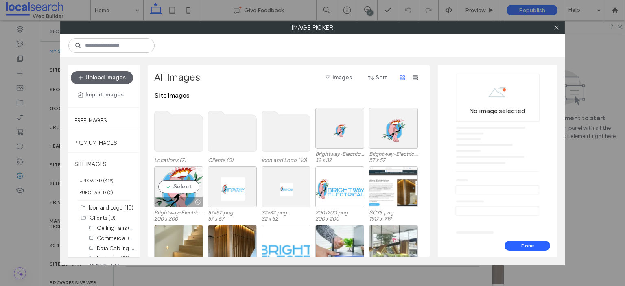
drag, startPoint x: 190, startPoint y: 195, endPoint x: 391, endPoint y: 231, distance: 203.5
click at [189, 194] on div "Select" at bounding box center [178, 186] width 49 height 41
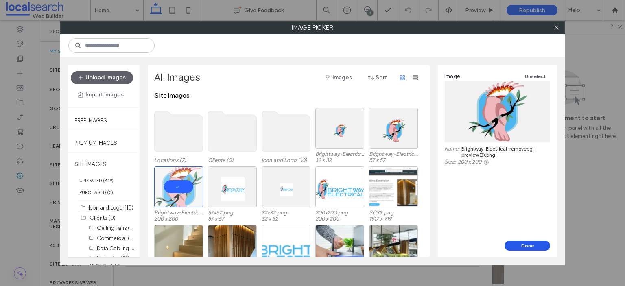
drag, startPoint x: 537, startPoint y: 248, endPoint x: 459, endPoint y: 217, distance: 83.9
click at [537, 248] on button "Done" at bounding box center [528, 246] width 46 height 10
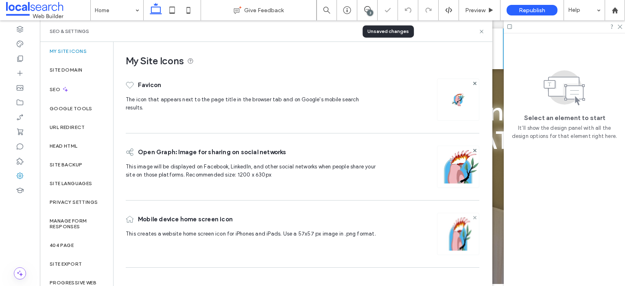
click at [474, 216] on use at bounding box center [474, 217] width 3 height 3
click at [463, 226] on div "Image" at bounding box center [458, 233] width 41 height 39
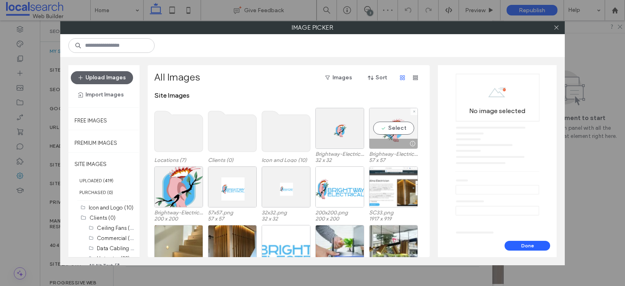
click at [391, 137] on div "Select" at bounding box center [393, 128] width 49 height 41
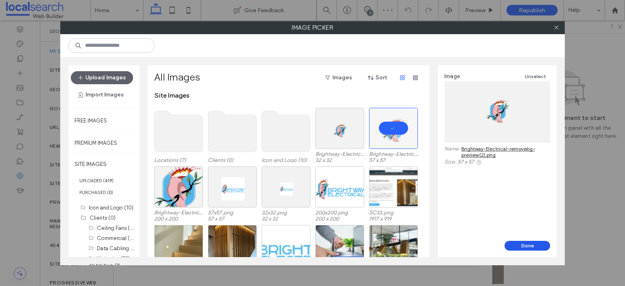
click at [515, 242] on button "Done" at bounding box center [528, 246] width 46 height 10
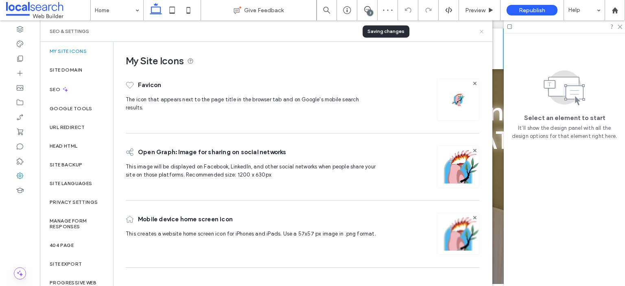
click at [482, 32] on use at bounding box center [481, 31] width 3 height 3
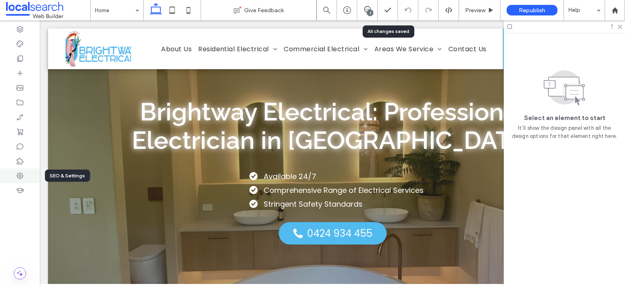
click at [24, 172] on div at bounding box center [20, 175] width 40 height 15
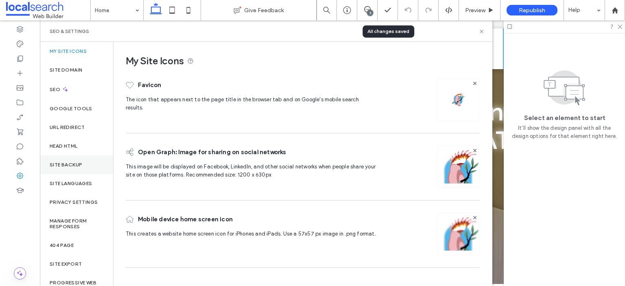
click at [76, 162] on label "Site Backup" at bounding box center [66, 165] width 33 height 6
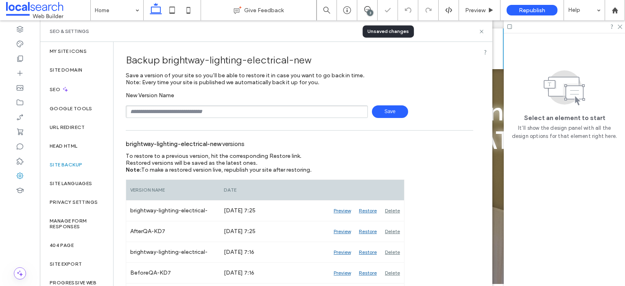
click at [178, 111] on input "text" at bounding box center [247, 111] width 242 height 13
type input "**********"
click at [374, 109] on span "Save" at bounding box center [390, 111] width 36 height 13
click at [483, 34] on icon at bounding box center [482, 31] width 6 height 6
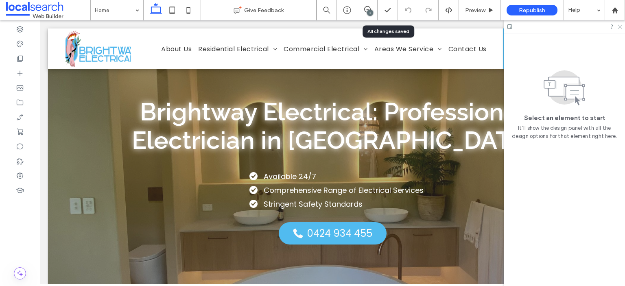
drag, startPoint x: 620, startPoint y: 27, endPoint x: 553, endPoint y: 11, distance: 68.7
click at [620, 27] on icon at bounding box center [619, 26] width 5 height 5
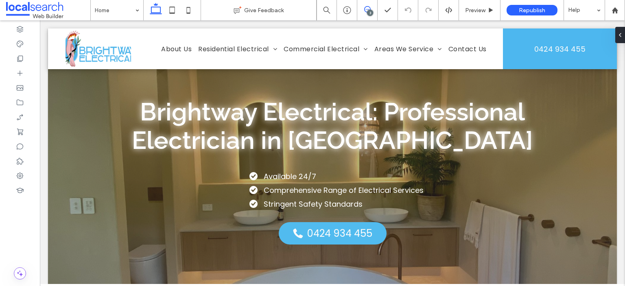
click at [369, 7] on icon at bounding box center [367, 9] width 7 height 7
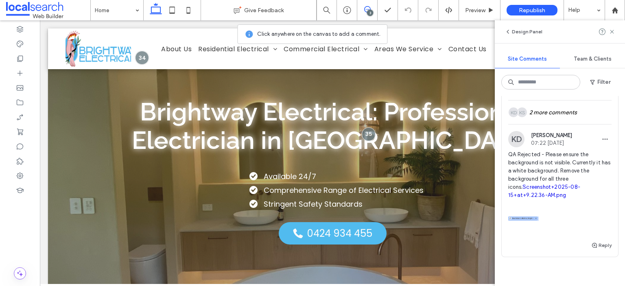
scroll to position [469, 0]
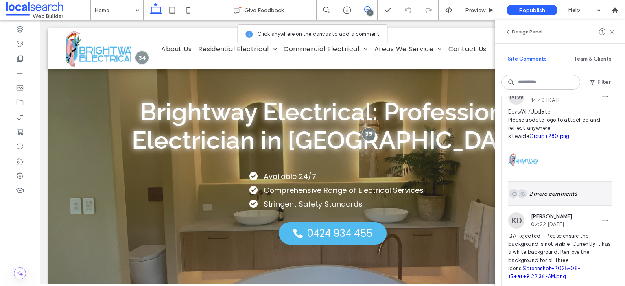
click at [561, 206] on div "KS KD 2 more comments" at bounding box center [559, 194] width 103 height 24
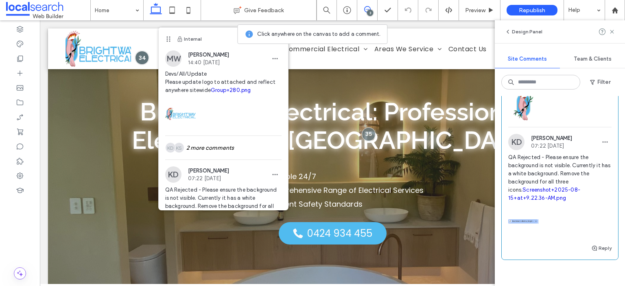
scroll to position [713, 0]
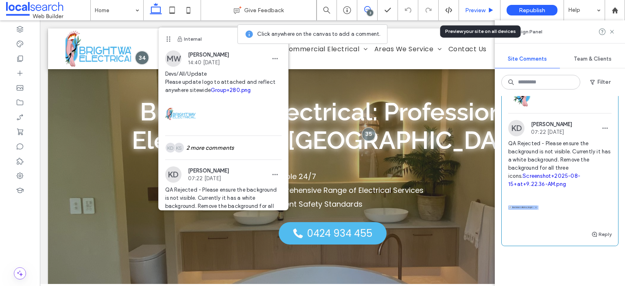
click at [474, 12] on span "Preview" at bounding box center [475, 10] width 20 height 7
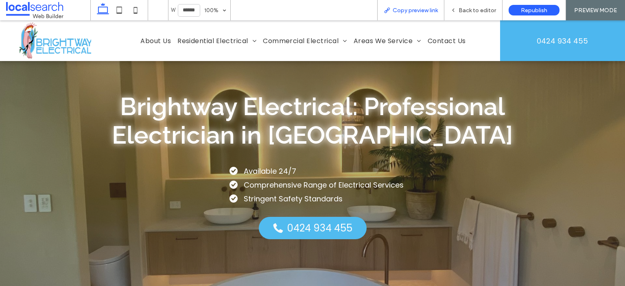
click at [420, 13] on span "Copy preview link" at bounding box center [415, 10] width 45 height 7
click at [473, 7] on span "Back to editor" at bounding box center [477, 10] width 37 height 7
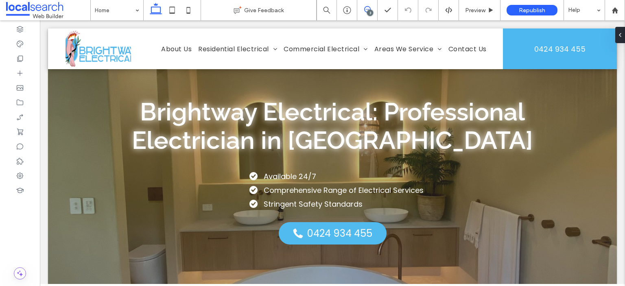
click at [366, 9] on icon at bounding box center [367, 9] width 7 height 7
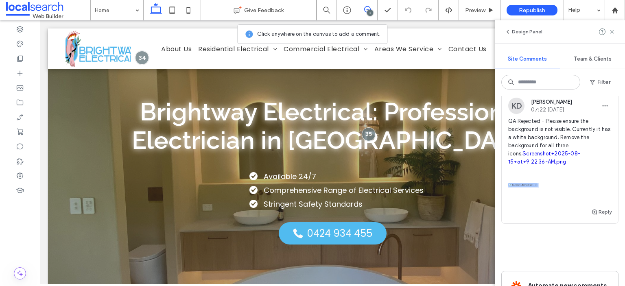
scroll to position [570, 0]
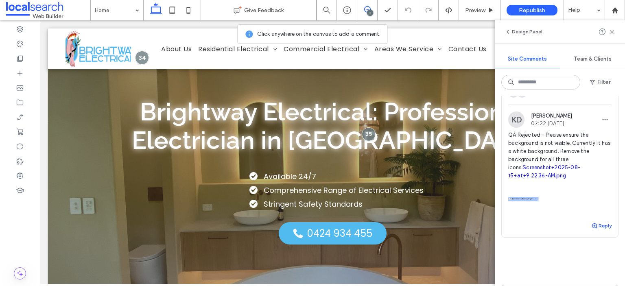
click at [596, 231] on button "Reply" at bounding box center [601, 226] width 20 height 10
click at [571, 243] on textarea at bounding box center [559, 241] width 103 height 41
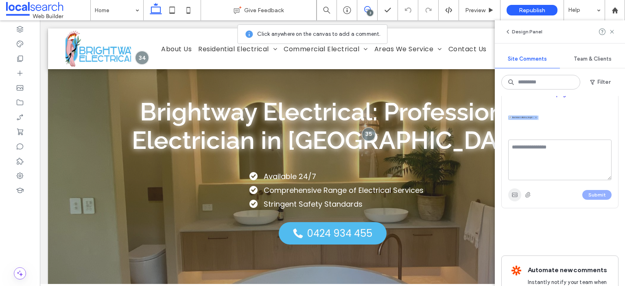
click at [514, 201] on span "button" at bounding box center [514, 194] width 13 height 13
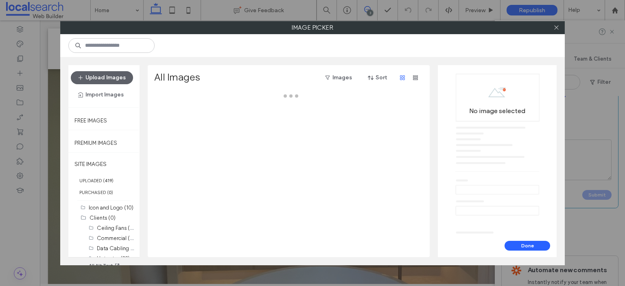
click at [552, 28] on div at bounding box center [556, 28] width 12 height 12
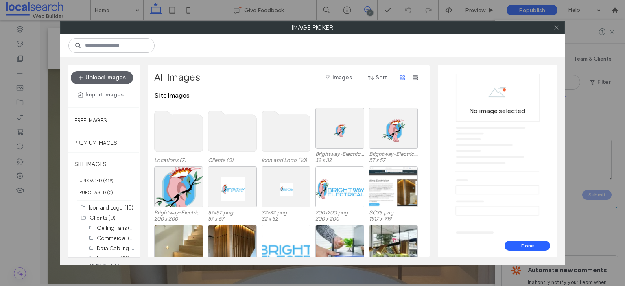
click at [554, 28] on icon at bounding box center [557, 27] width 6 height 6
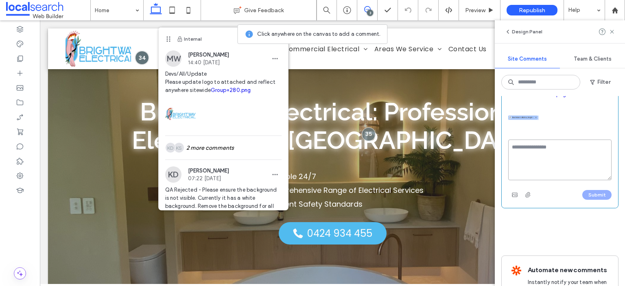
click at [526, 165] on textarea at bounding box center [559, 160] width 103 height 41
type textarea "*"
click at [539, 175] on textarea "**********" at bounding box center [556, 160] width 97 height 41
type textarea "**********"
click at [513, 198] on icon "button" at bounding box center [515, 195] width 7 height 7
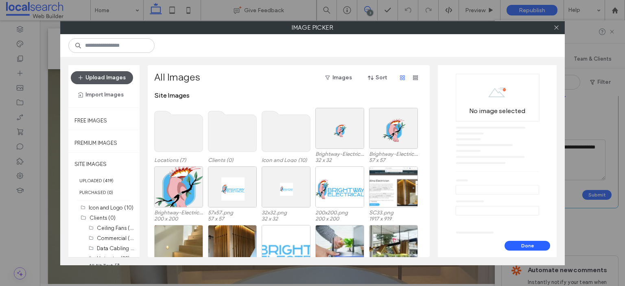
click at [108, 72] on button "Upload Images" at bounding box center [102, 77] width 62 height 13
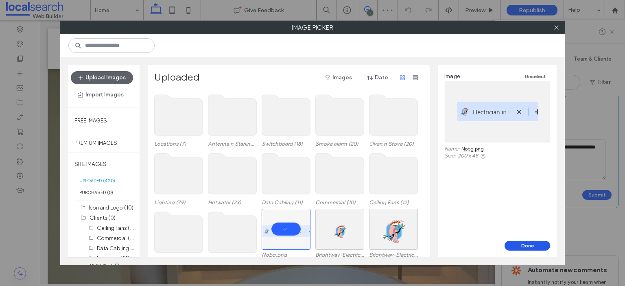
click at [529, 248] on button "Done" at bounding box center [528, 246] width 46 height 10
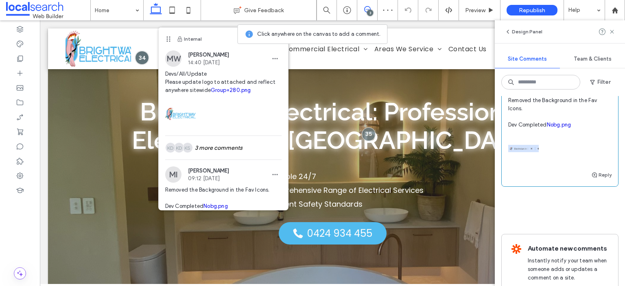
scroll to position [570, 0]
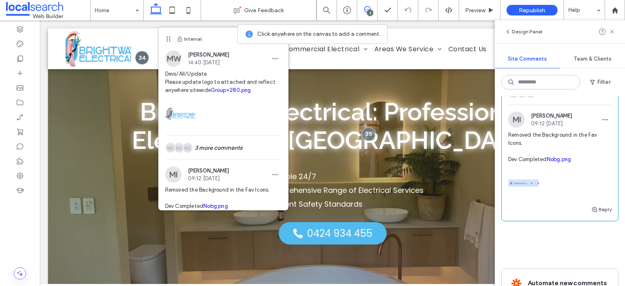
click at [559, 162] on link "Nobg.png" at bounding box center [559, 159] width 24 height 6
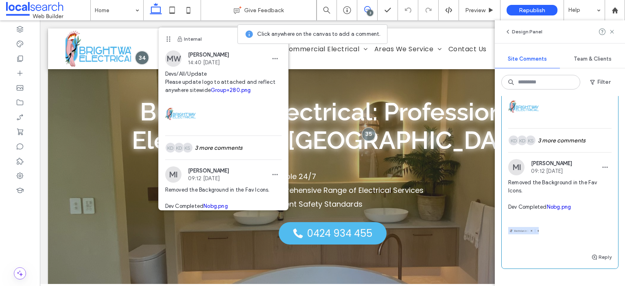
scroll to position [488, 0]
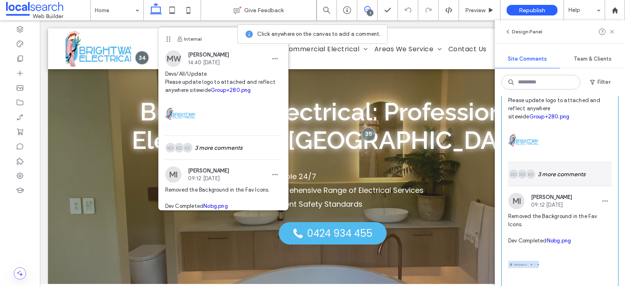
click at [566, 186] on div "KS KD KD 3 more comments" at bounding box center [559, 174] width 103 height 24
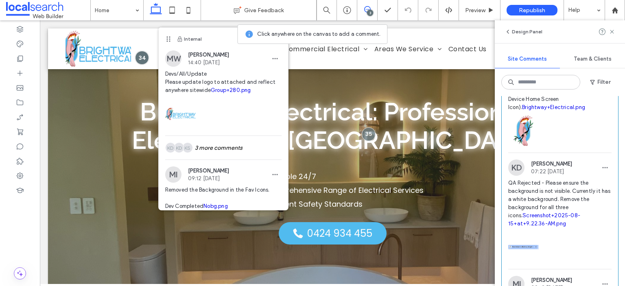
scroll to position [692, 0]
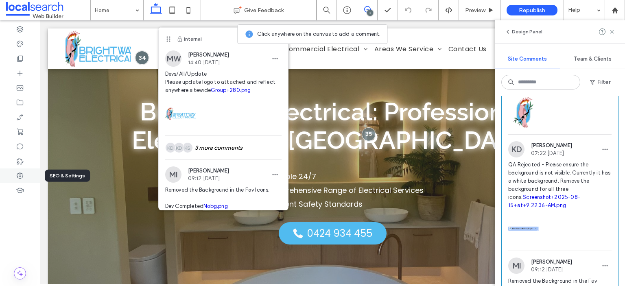
click at [25, 175] on div at bounding box center [20, 175] width 40 height 15
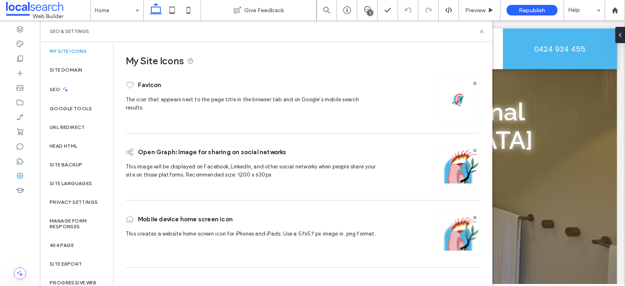
click at [464, 171] on img at bounding box center [459, 177] width 42 height 55
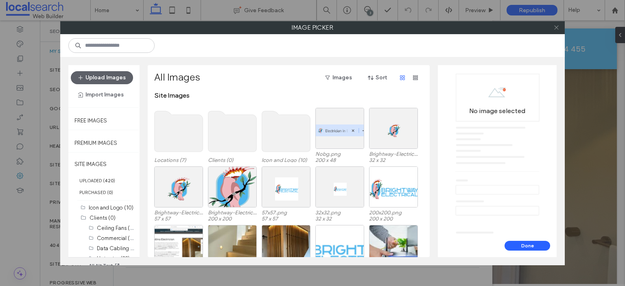
click at [557, 27] on icon at bounding box center [557, 27] width 6 height 6
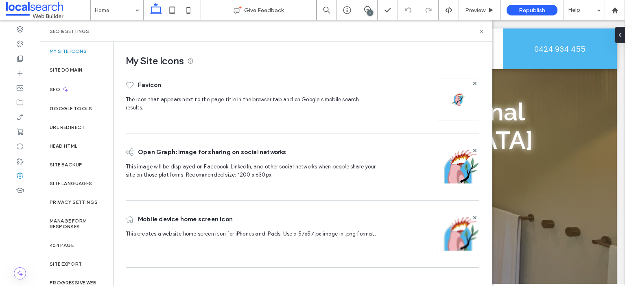
click at [457, 242] on img at bounding box center [459, 244] width 42 height 55
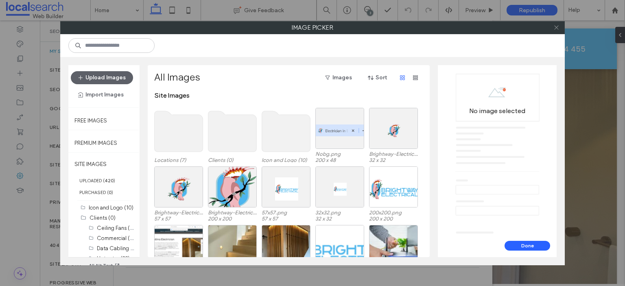
click at [554, 27] on icon at bounding box center [557, 27] width 6 height 6
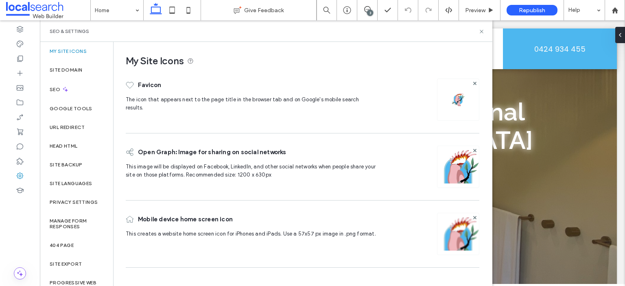
click at [448, 161] on img at bounding box center [459, 177] width 42 height 55
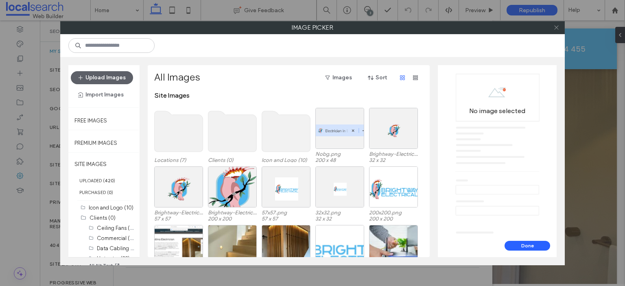
click at [558, 30] on icon at bounding box center [557, 27] width 6 height 6
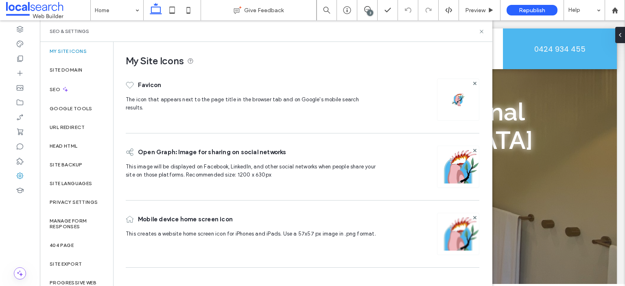
click at [442, 168] on img at bounding box center [459, 177] width 42 height 55
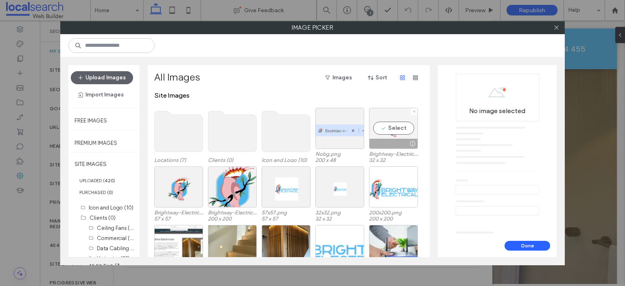
click at [396, 144] on div at bounding box center [394, 144] width 48 height 10
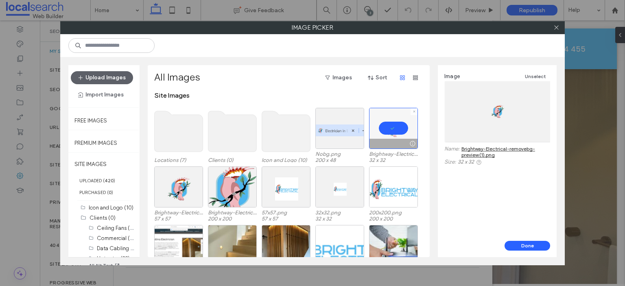
click at [390, 131] on div at bounding box center [393, 128] width 49 height 41
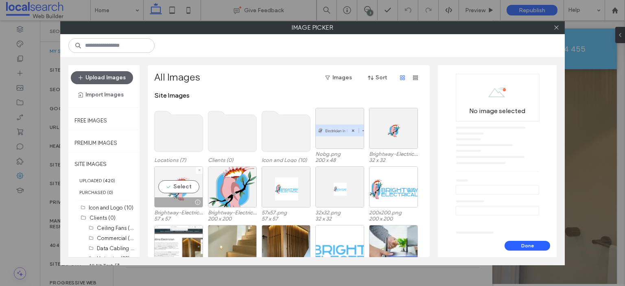
click at [174, 190] on div "Select" at bounding box center [178, 186] width 49 height 41
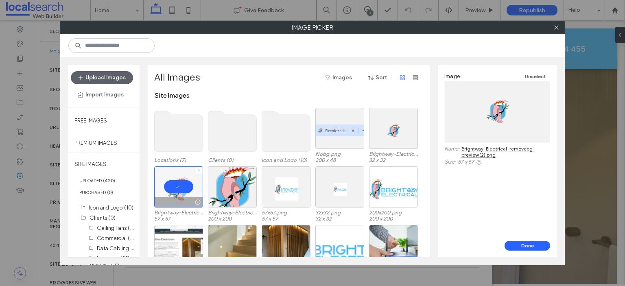
click at [174, 190] on div at bounding box center [178, 186] width 49 height 41
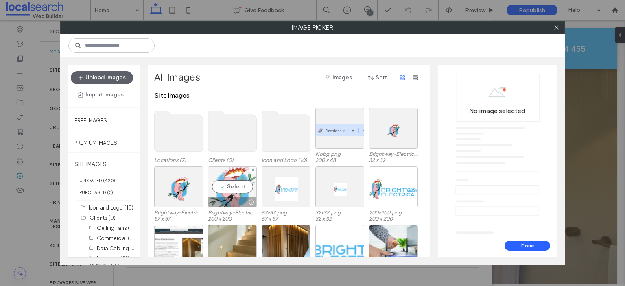
click at [225, 195] on div "Select" at bounding box center [232, 186] width 49 height 41
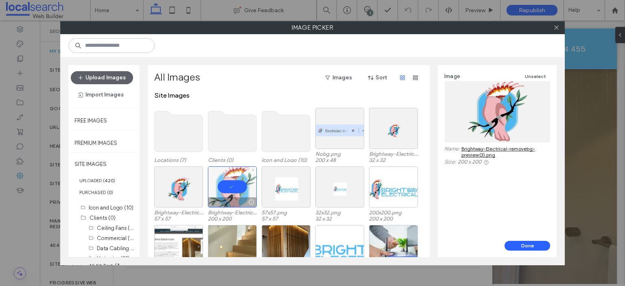
click at [225, 195] on div at bounding box center [232, 186] width 49 height 41
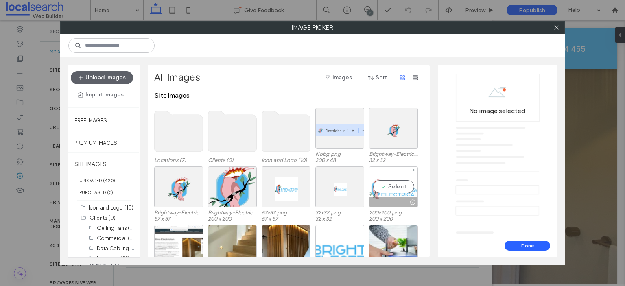
click at [379, 196] on div "Select" at bounding box center [393, 186] width 49 height 41
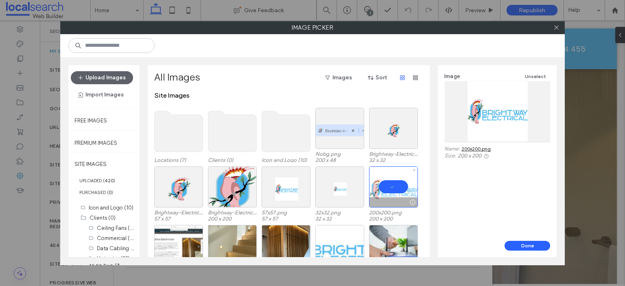
click at [379, 196] on div at bounding box center [393, 186] width 49 height 41
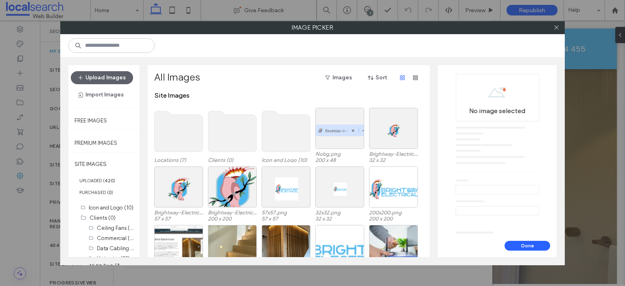
click at [286, 133] on use at bounding box center [286, 131] width 48 height 41
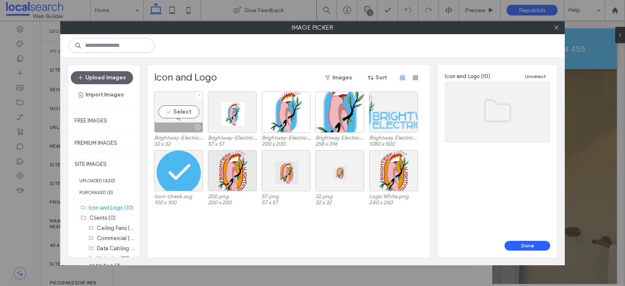
click at [182, 117] on div "Select" at bounding box center [178, 112] width 49 height 41
click at [182, 117] on div at bounding box center [178, 112] width 49 height 41
click at [555, 26] on icon at bounding box center [557, 27] width 6 height 6
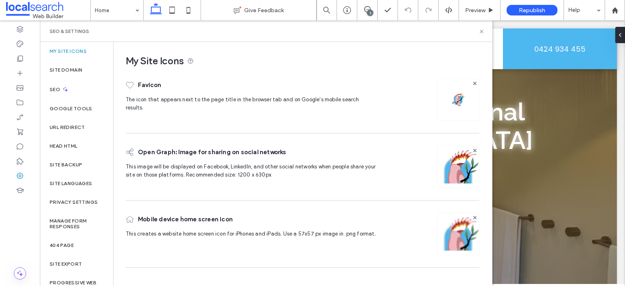
click at [460, 167] on img at bounding box center [459, 177] width 42 height 55
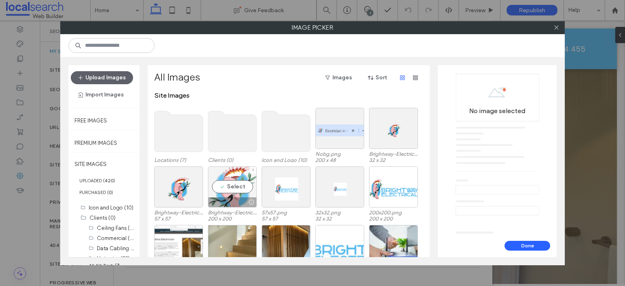
click at [236, 193] on div "Select" at bounding box center [232, 186] width 49 height 41
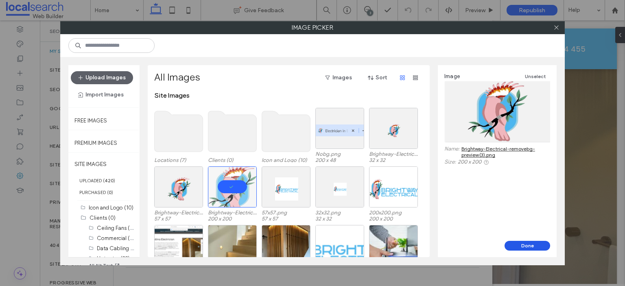
click at [527, 242] on button "Done" at bounding box center [528, 246] width 46 height 10
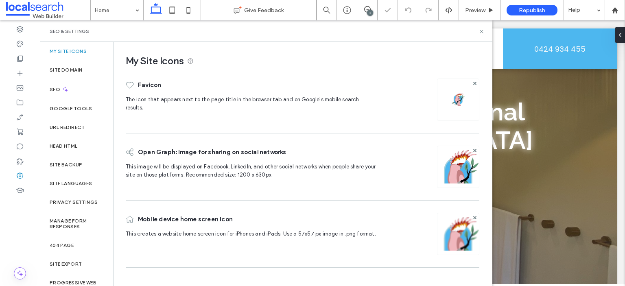
click at [451, 237] on img at bounding box center [459, 244] width 42 height 55
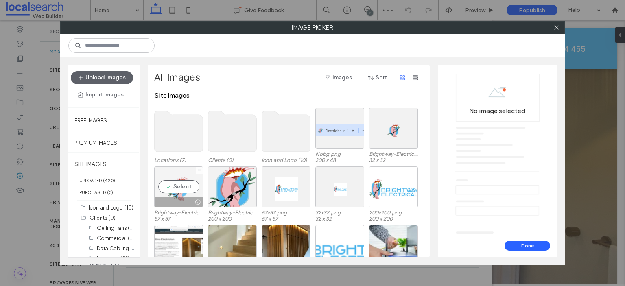
click at [194, 184] on div "Select" at bounding box center [178, 186] width 49 height 41
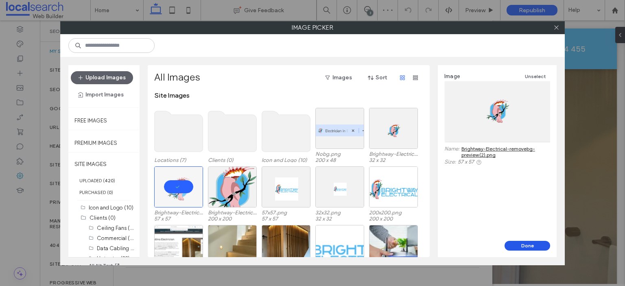
click at [523, 248] on button "Done" at bounding box center [528, 246] width 46 height 10
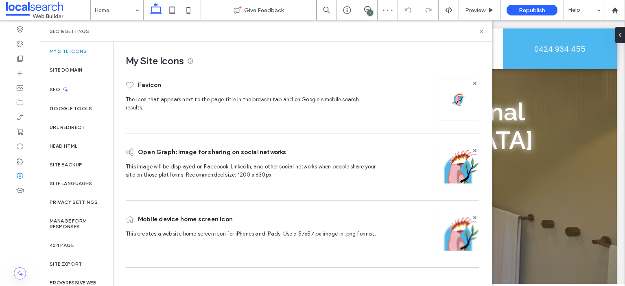
click at [461, 97] on img at bounding box center [458, 99] width 13 height 13
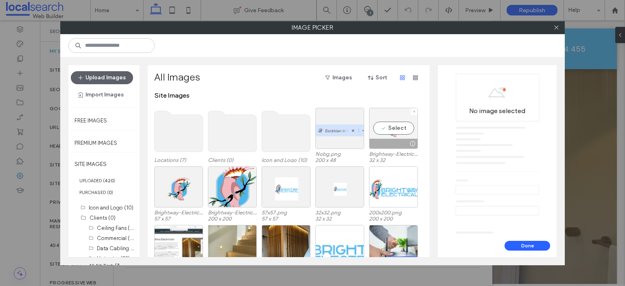
click at [383, 131] on div "Select" at bounding box center [393, 128] width 49 height 41
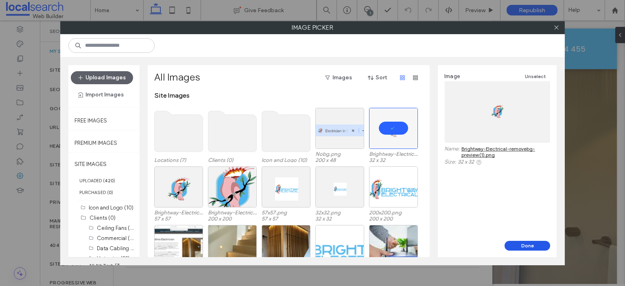
click at [530, 245] on button "Done" at bounding box center [528, 246] width 46 height 10
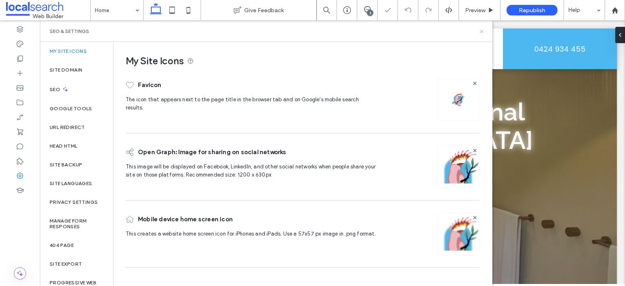
click at [480, 29] on icon at bounding box center [482, 31] width 6 height 6
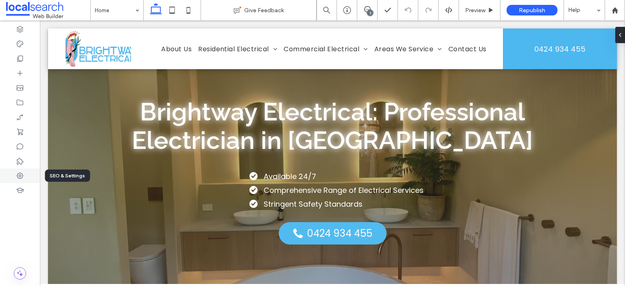
click at [9, 171] on div at bounding box center [20, 175] width 40 height 15
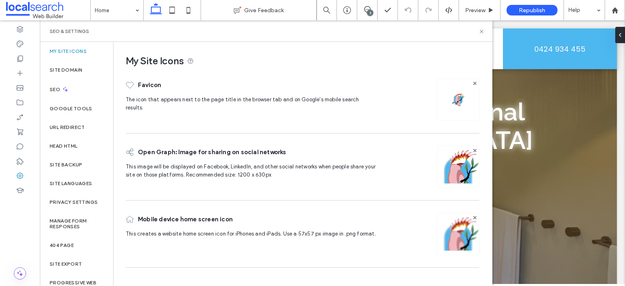
drag, startPoint x: 440, startPoint y: 98, endPoint x: 448, endPoint y: 99, distance: 7.5
click at [441, 98] on div at bounding box center [458, 100] width 42 height 42
click at [454, 101] on img at bounding box center [458, 99] width 13 height 13
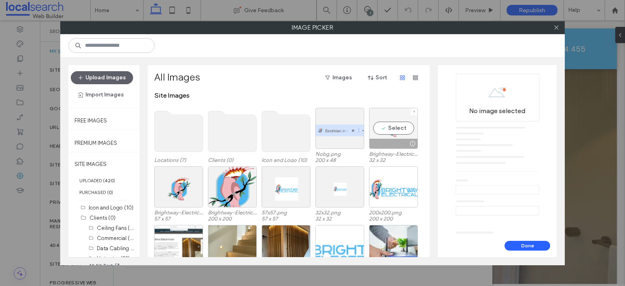
click at [389, 131] on div "Select" at bounding box center [393, 128] width 49 height 41
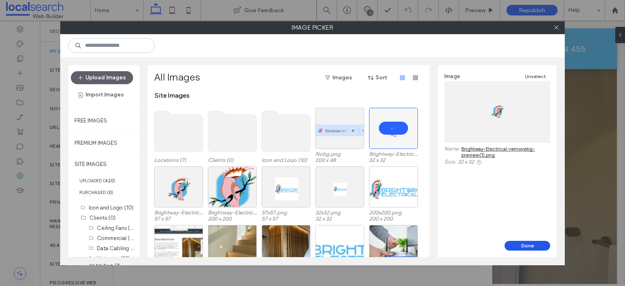
click at [527, 246] on button "Done" at bounding box center [528, 246] width 46 height 10
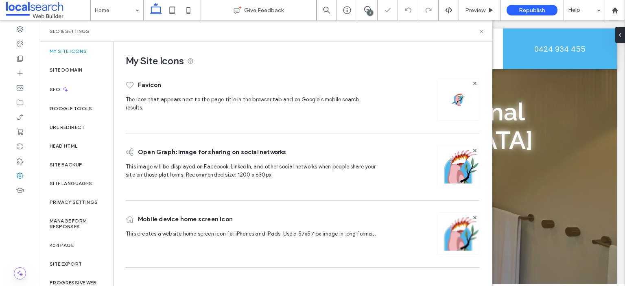
click at [484, 28] on div "SEO & Settings" at bounding box center [266, 31] width 453 height 22
drag, startPoint x: 484, startPoint y: 32, endPoint x: 444, endPoint y: 12, distance: 44.6
click at [484, 32] on icon at bounding box center [482, 31] width 6 height 6
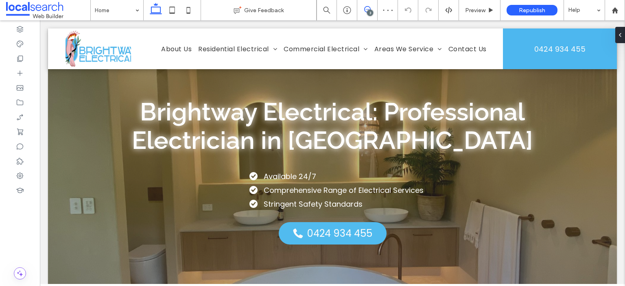
drag, startPoint x: 367, startPoint y: 9, endPoint x: 331, endPoint y: 0, distance: 37.4
click at [367, 9] on use at bounding box center [367, 9] width 7 height 7
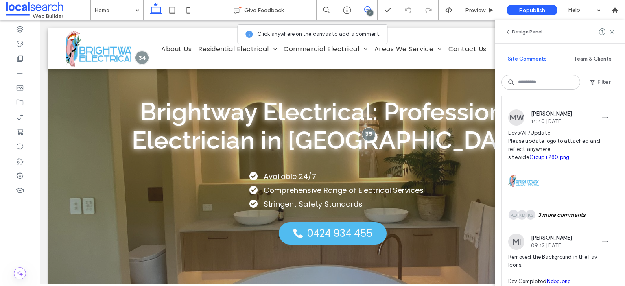
scroll to position [488, 0]
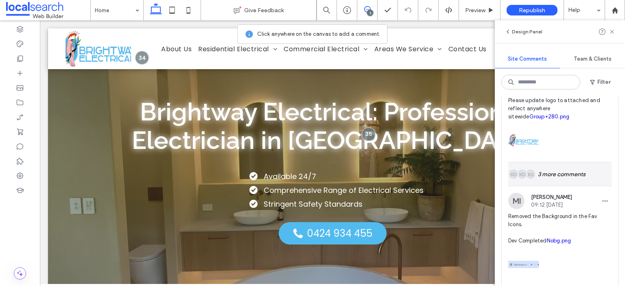
click at [570, 186] on div "KS KD KD 3 more comments" at bounding box center [559, 174] width 103 height 24
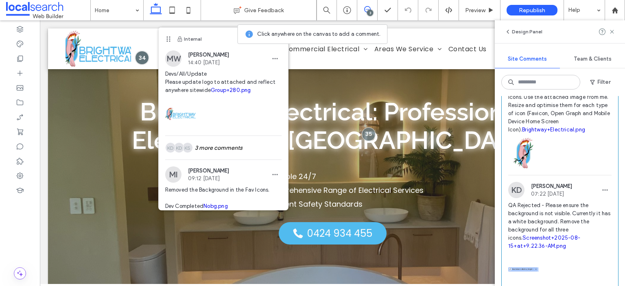
scroll to position [692, 0]
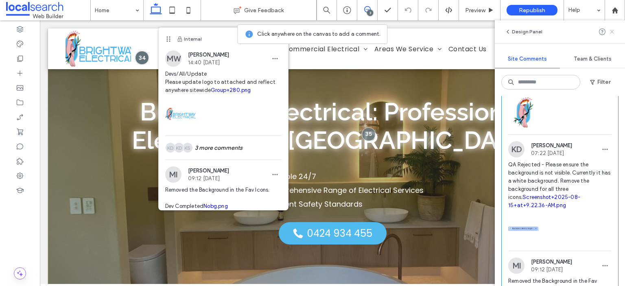
click at [610, 32] on icon at bounding box center [612, 31] width 7 height 7
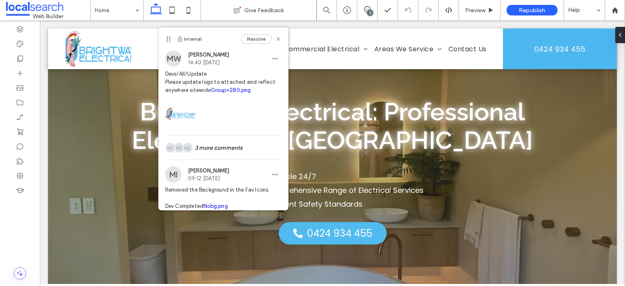
scroll to position [0, 0]
click at [480, 13] on div "Preview" at bounding box center [480, 10] width 42 height 20
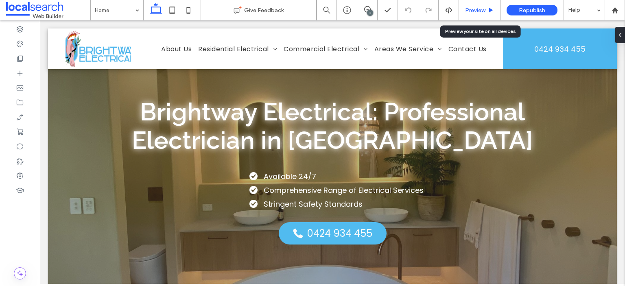
click at [474, 9] on span "Preview" at bounding box center [475, 10] width 20 height 7
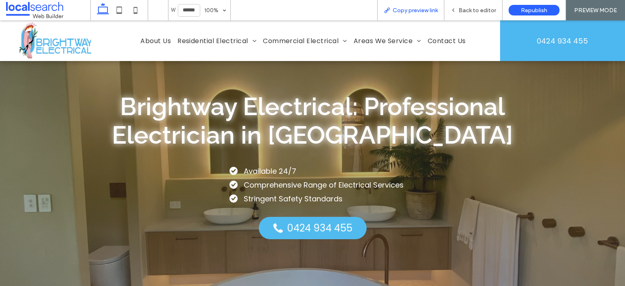
click at [415, 10] on span "Copy preview link" at bounding box center [415, 10] width 45 height 7
click at [469, 8] on span "Back to editor" at bounding box center [477, 10] width 37 height 7
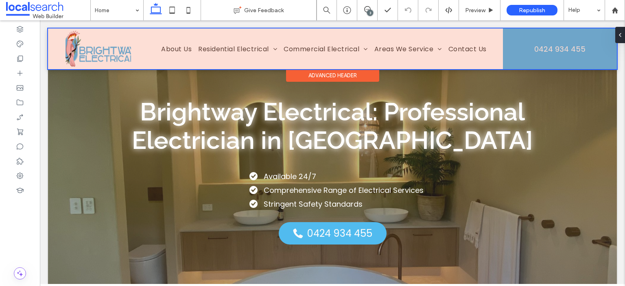
click at [101, 51] on div at bounding box center [332, 48] width 569 height 41
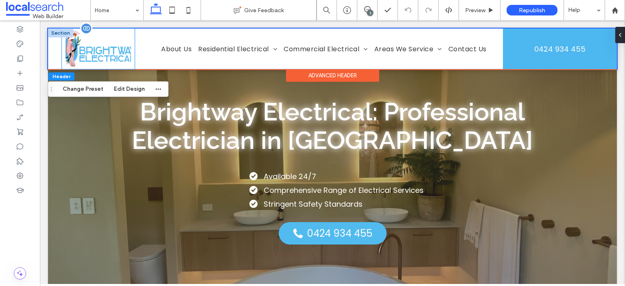
click at [101, 51] on img at bounding box center [98, 48] width 65 height 41
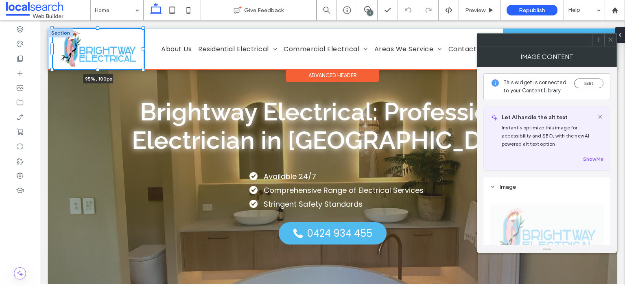
drag, startPoint x: 134, startPoint y: 48, endPoint x: 143, endPoint y: 47, distance: 9.4
click at [143, 47] on div "95% , 100px About Us Residential Electrical New Homes Renovations Switches & Fa…" at bounding box center [332, 48] width 569 height 41
type input "**"
type input "****"
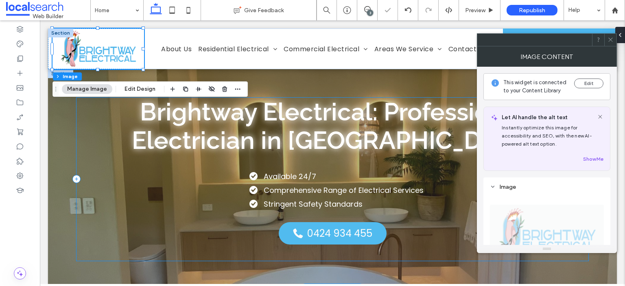
click at [100, 124] on div "Brightway Electrical: Professional Electrician in [GEOGRAPHIC_DATA] Available 2…" at bounding box center [333, 179] width 512 height 163
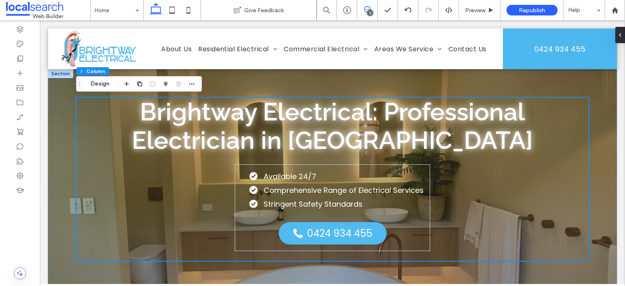
click at [368, 10] on icon at bounding box center [367, 9] width 7 height 7
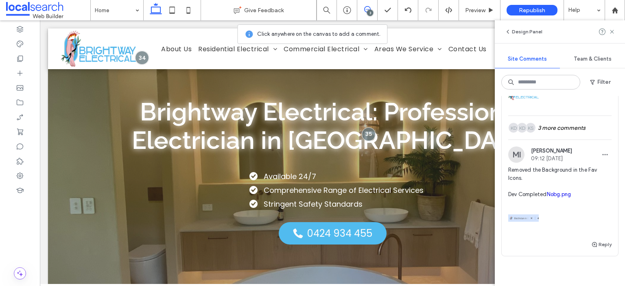
scroll to position [534, 0]
click at [20, 176] on use at bounding box center [20, 176] width 7 height 7
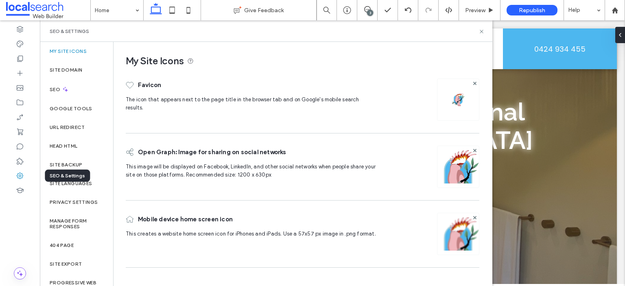
scroll to position [0, 0]
drag, startPoint x: 83, startPoint y: 162, endPoint x: 92, endPoint y: 152, distance: 13.0
click at [83, 162] on div "Site Backup" at bounding box center [76, 164] width 73 height 19
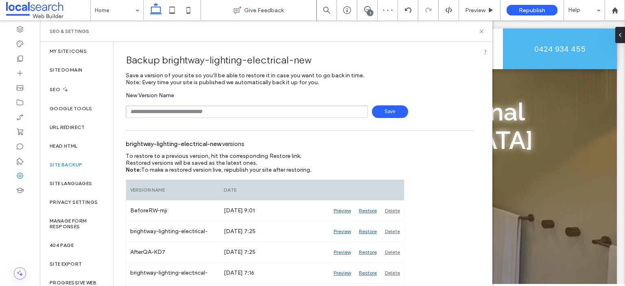
click at [170, 114] on input "text" at bounding box center [247, 111] width 242 height 13
type input "**********"
click at [386, 112] on span "Save" at bounding box center [390, 111] width 36 height 13
drag, startPoint x: 482, startPoint y: 28, endPoint x: 389, endPoint y: 10, distance: 94.9
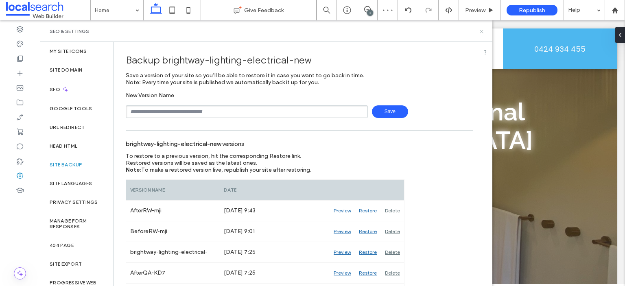
click at [482, 28] on icon at bounding box center [482, 31] width 6 height 6
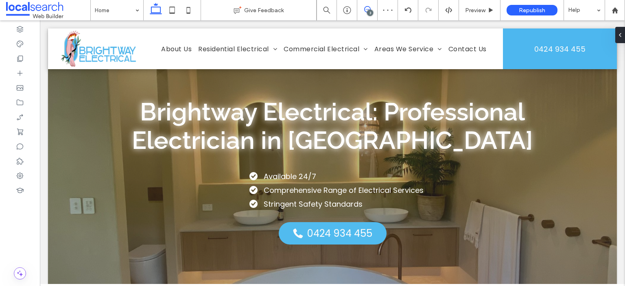
click at [366, 8] on icon at bounding box center [367, 9] width 7 height 7
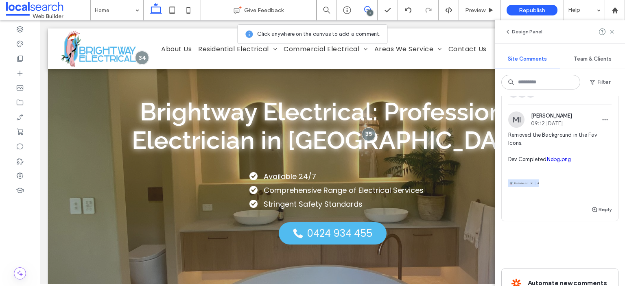
scroll to position [529, 0]
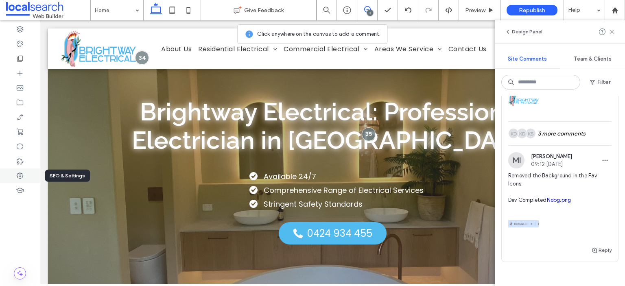
click at [15, 175] on div at bounding box center [20, 175] width 40 height 15
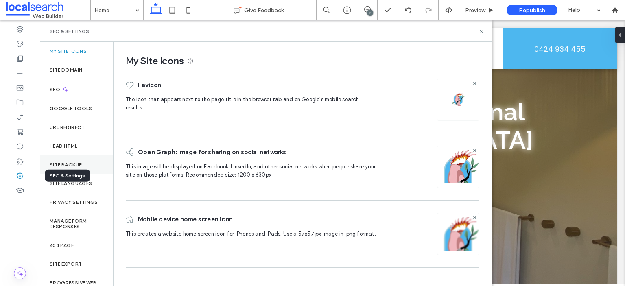
scroll to position [0, 0]
click at [366, 9] on icon at bounding box center [367, 9] width 7 height 7
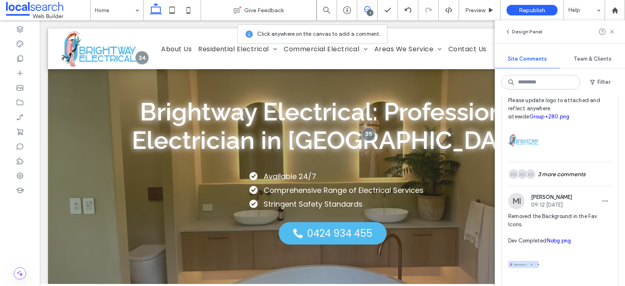
scroll to position [529, 0]
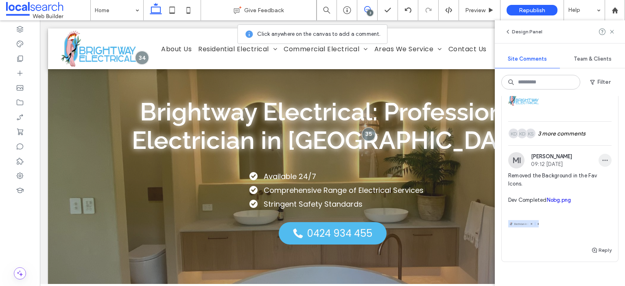
click at [602, 164] on icon "button" at bounding box center [605, 160] width 7 height 7
click at [588, 192] on div "Edit" at bounding box center [569, 196] width 72 height 15
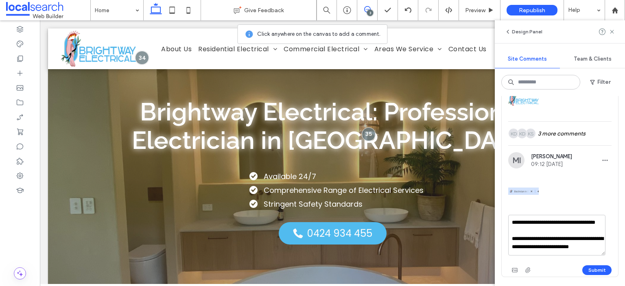
scroll to position [0, 0]
click at [510, 247] on textarea "**********" at bounding box center [556, 235] width 97 height 41
click at [570, 245] on textarea "**********" at bounding box center [556, 235] width 97 height 41
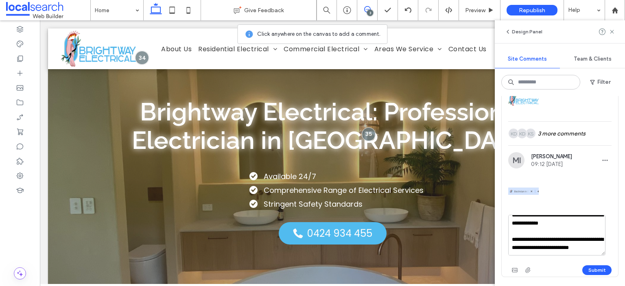
scroll to position [15, 0]
drag, startPoint x: 551, startPoint y: 247, endPoint x: 500, endPoint y: 244, distance: 51.0
click at [500, 244] on div "Internal 36 Resolve KS [PERSON_NAME] 14:26 [DATE] (Deleted Site Comment 33) **D…" at bounding box center [560, 191] width 130 height 190
click at [576, 256] on textarea "**********" at bounding box center [556, 235] width 97 height 41
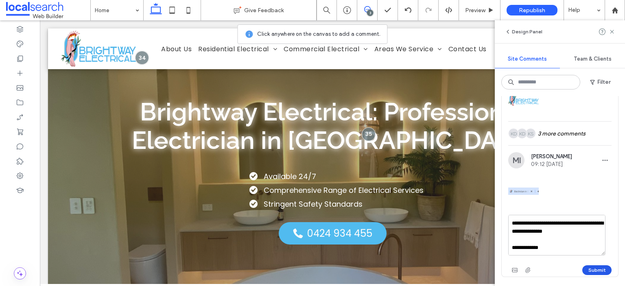
type textarea "**********"
click at [585, 275] on button "Submit" at bounding box center [596, 270] width 29 height 10
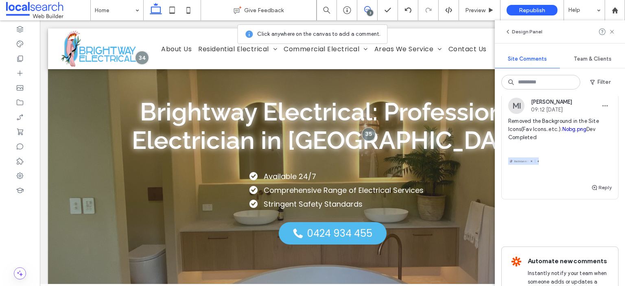
scroll to position [570, 0]
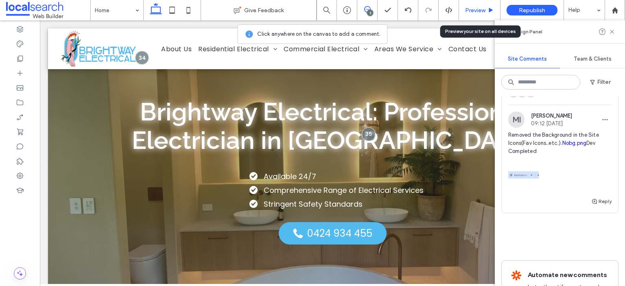
click at [478, 9] on span "Preview" at bounding box center [475, 10] width 20 height 7
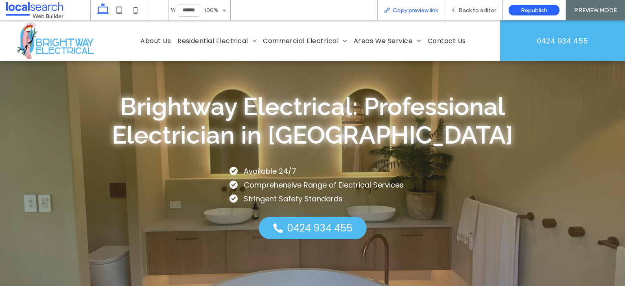
click at [402, 13] on div "Copy preview link" at bounding box center [410, 10] width 67 height 20
click at [418, 8] on span "Copy preview link" at bounding box center [415, 10] width 45 height 7
click at [416, 9] on span "Copy preview link" at bounding box center [415, 10] width 45 height 7
click at [475, 7] on span "Back to editor" at bounding box center [477, 10] width 37 height 7
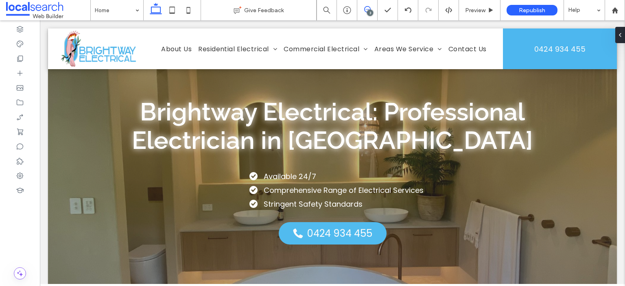
click at [363, 9] on span at bounding box center [367, 9] width 20 height 7
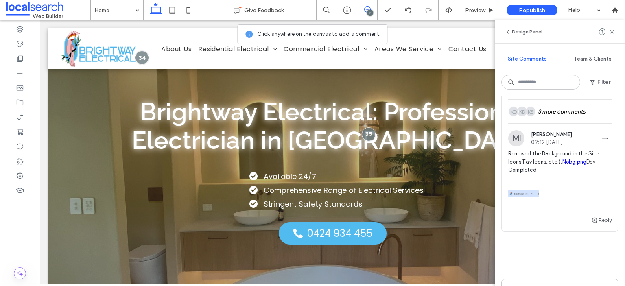
scroll to position [570, 0]
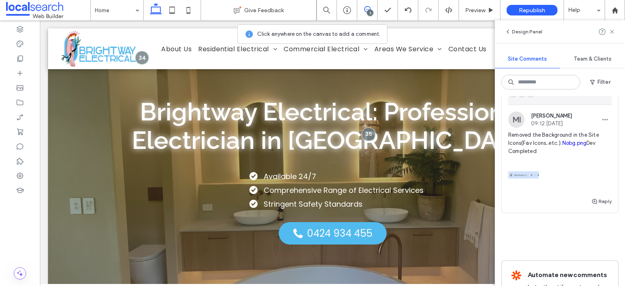
click at [536, 98] on div "KS KD KD" at bounding box center [523, 93] width 30 height 11
